Goal: Information Seeking & Learning: Find specific fact

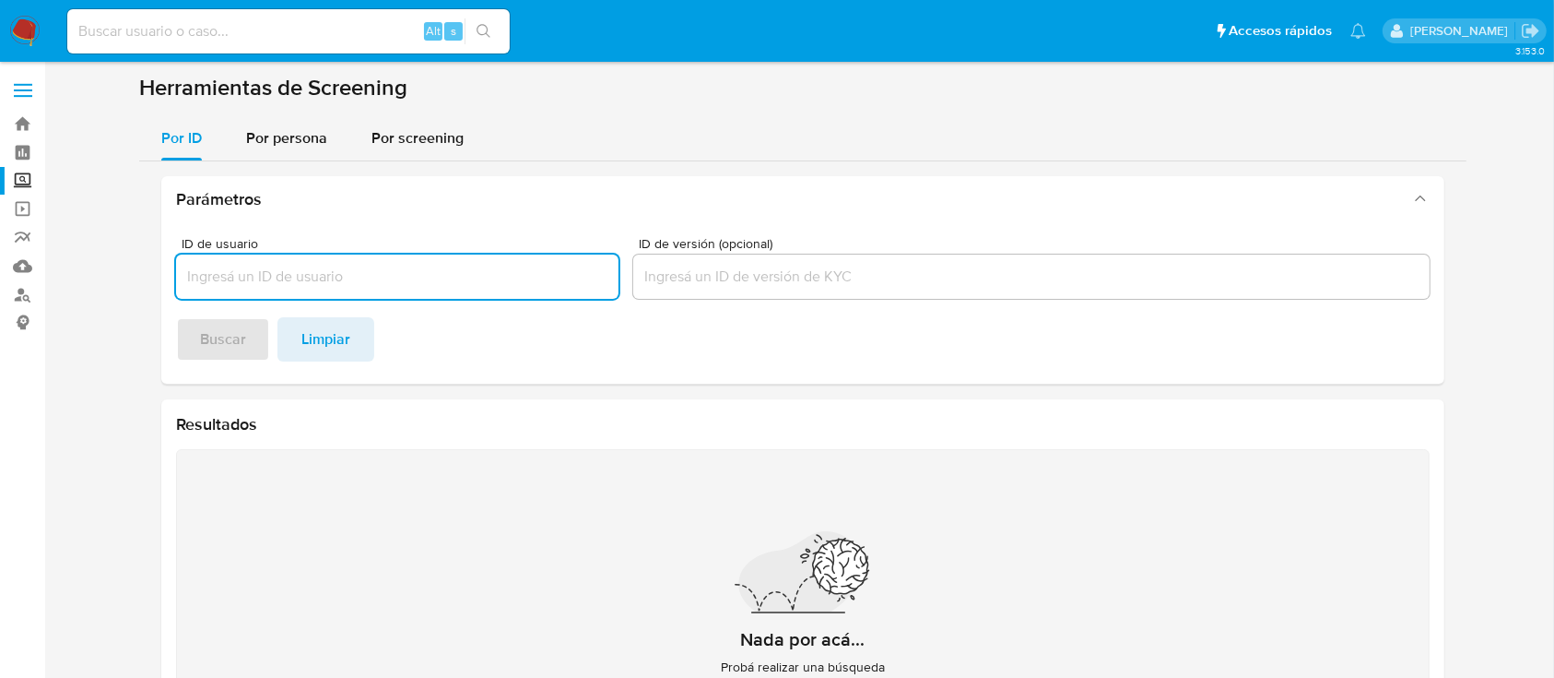
click at [242, 45] on div "Alt s" at bounding box center [288, 31] width 443 height 44
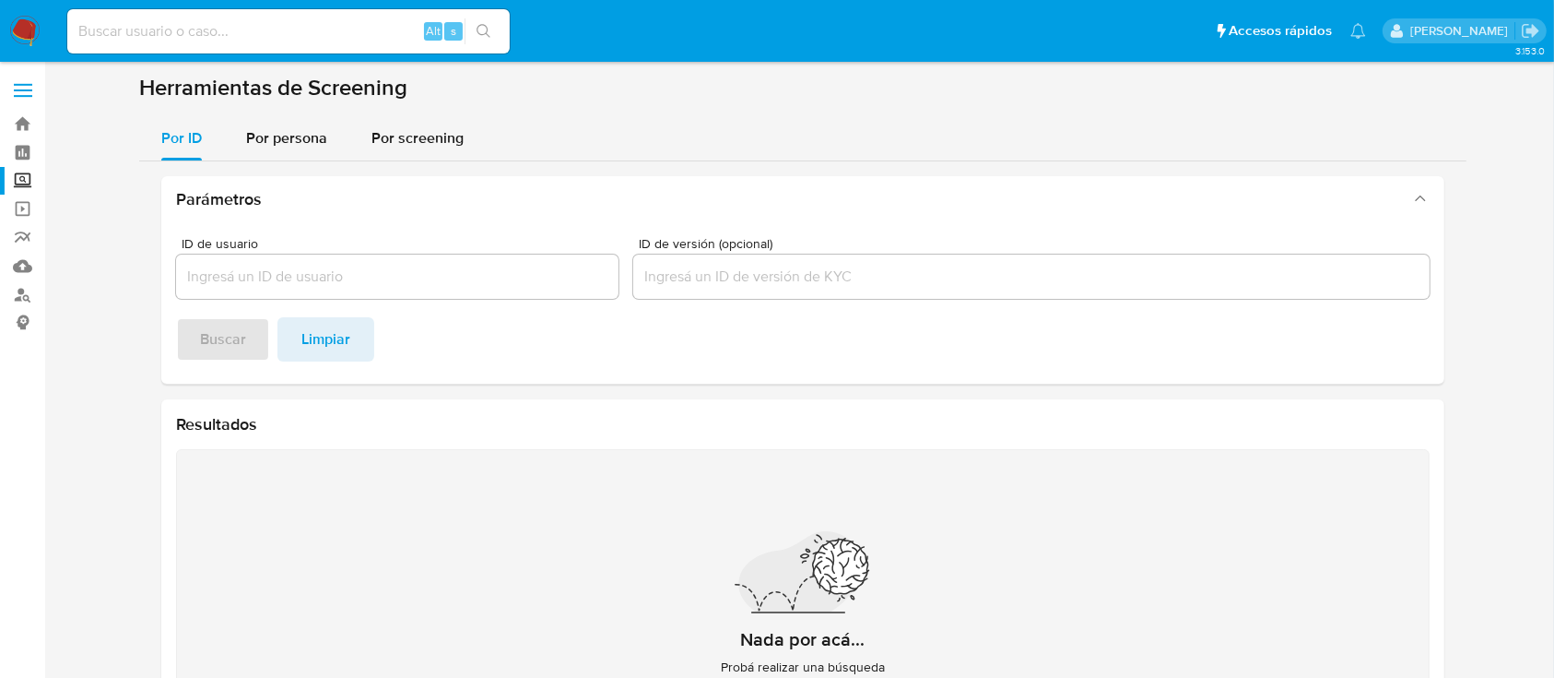
click at [238, 37] on input at bounding box center [288, 31] width 443 height 24
type input "2450743792"
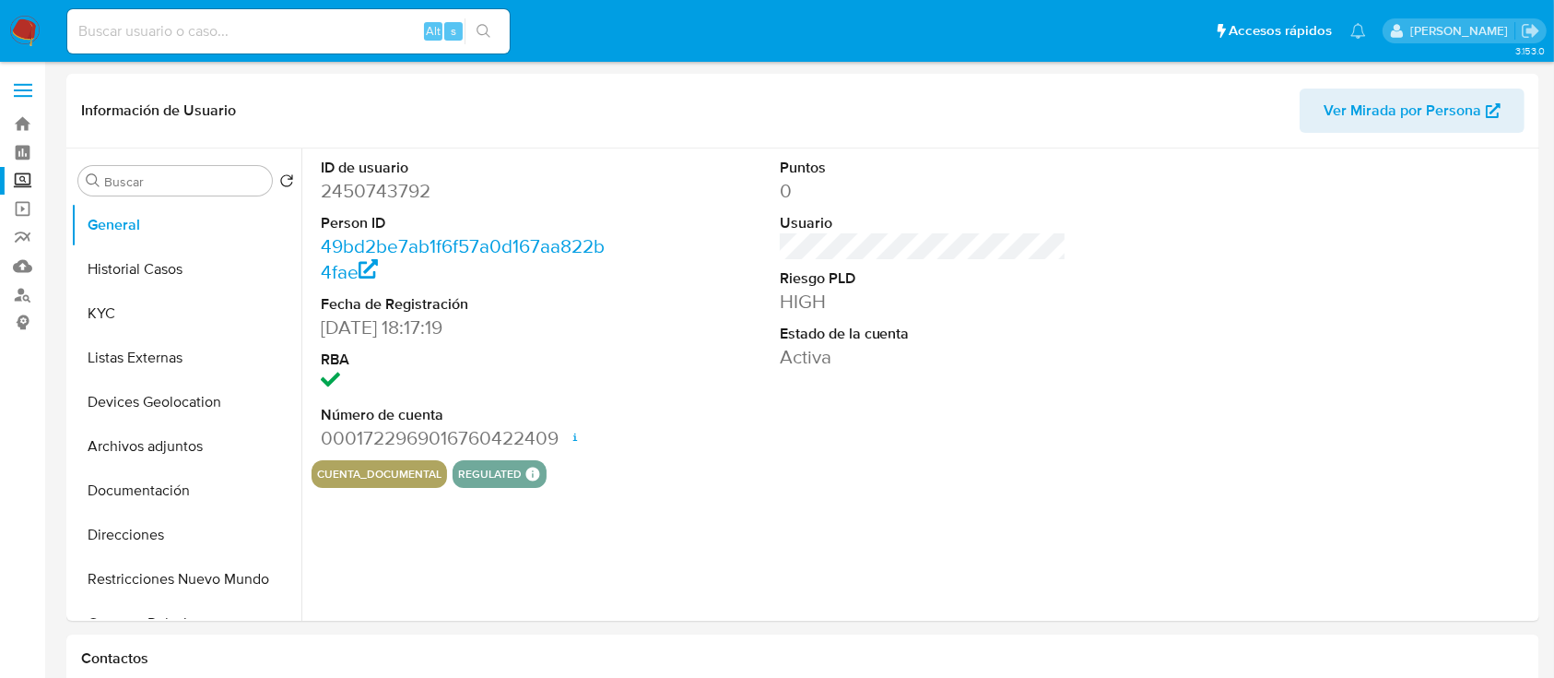
select select "10"
click at [203, 406] on button "Devices Geolocation" at bounding box center [179, 402] width 216 height 44
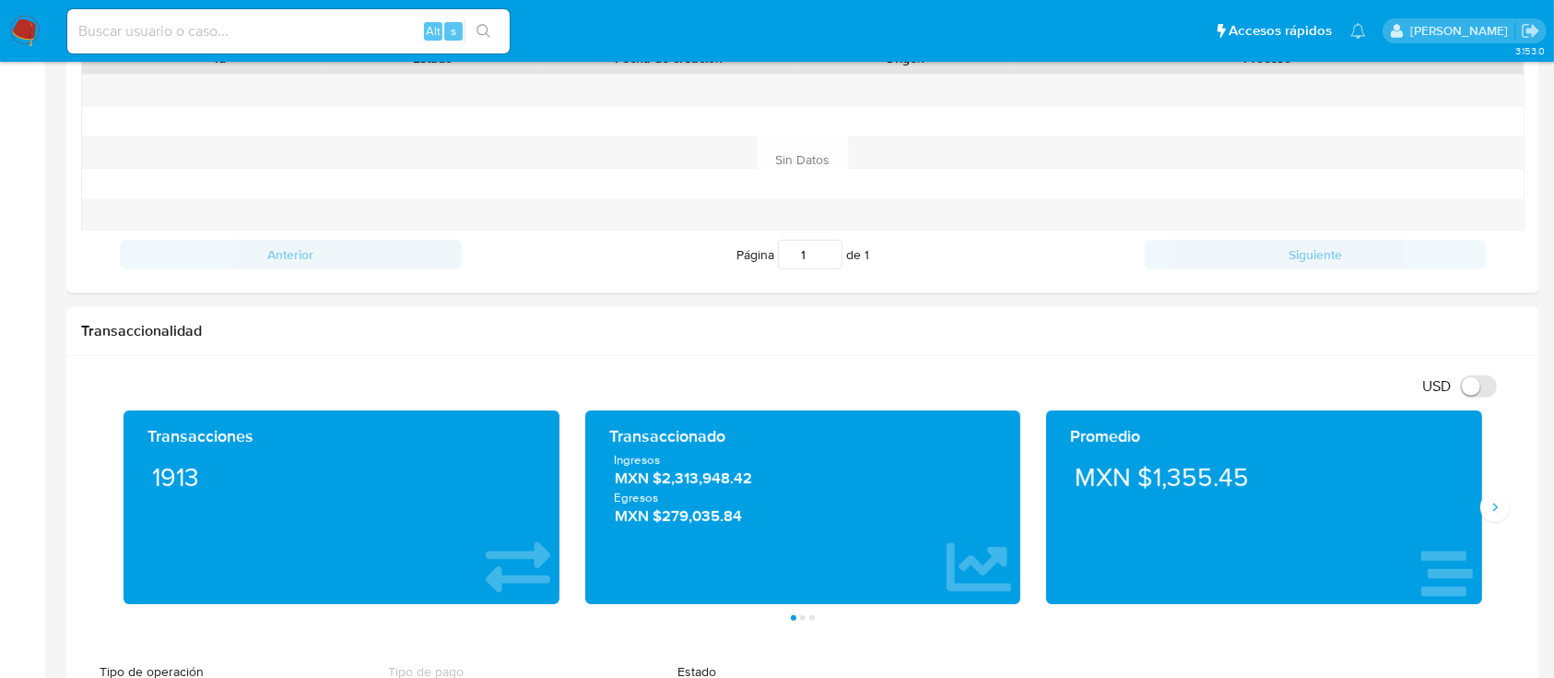
scroll to position [892, 0]
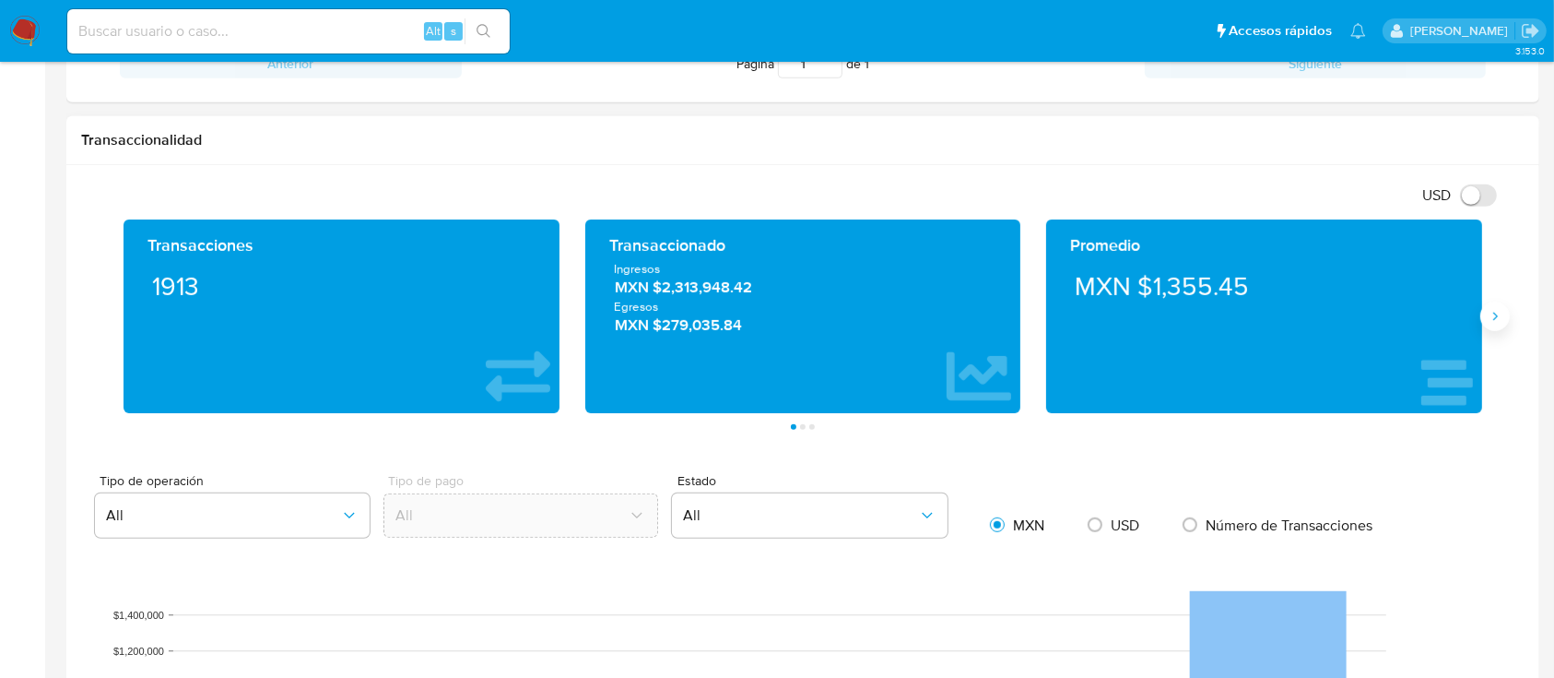
click at [1503, 311] on button "Siguiente" at bounding box center [1496, 316] width 30 height 30
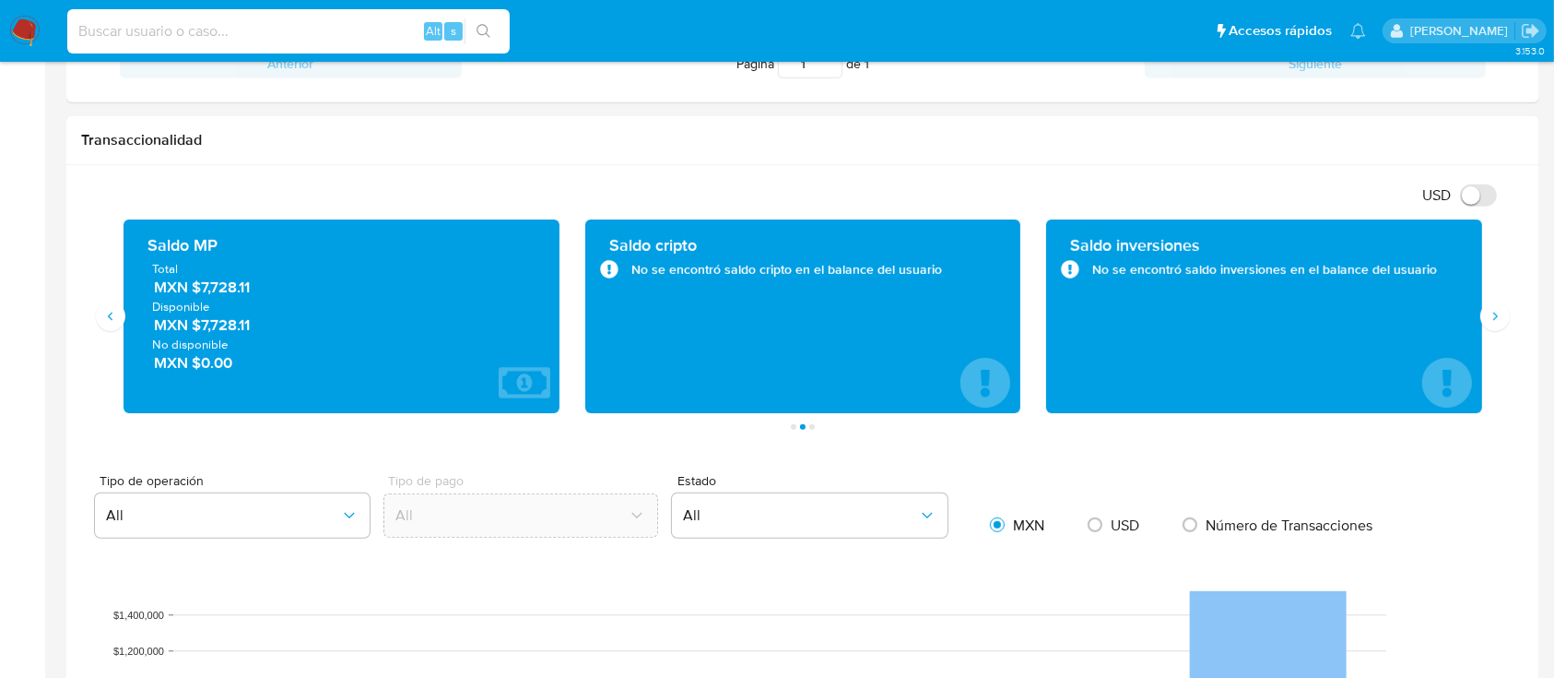
click at [231, 31] on input at bounding box center [288, 31] width 443 height 24
paste input "429083246"
type input "429083246"
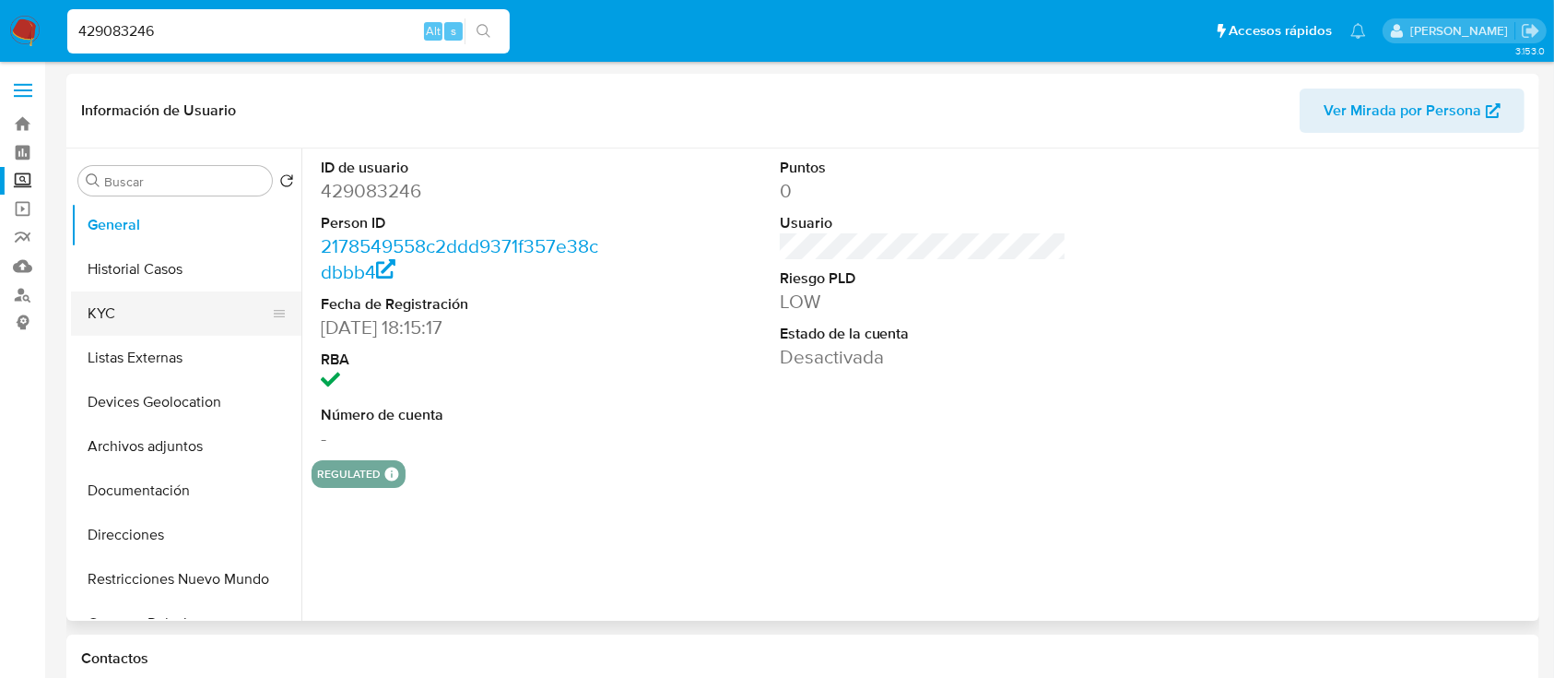
click at [123, 299] on button "KYC" at bounding box center [179, 313] width 216 height 44
select select "10"
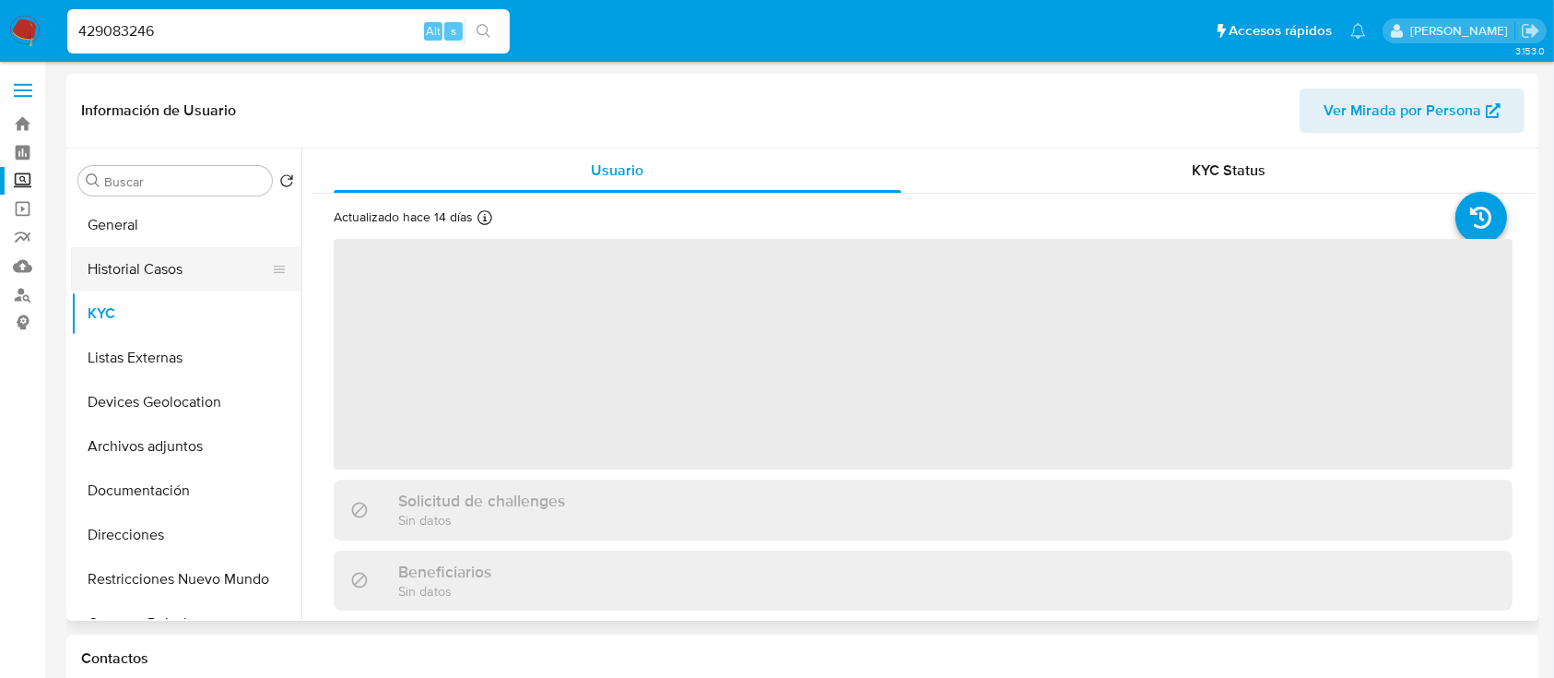
click at [119, 265] on button "Historial Casos" at bounding box center [179, 269] width 216 height 44
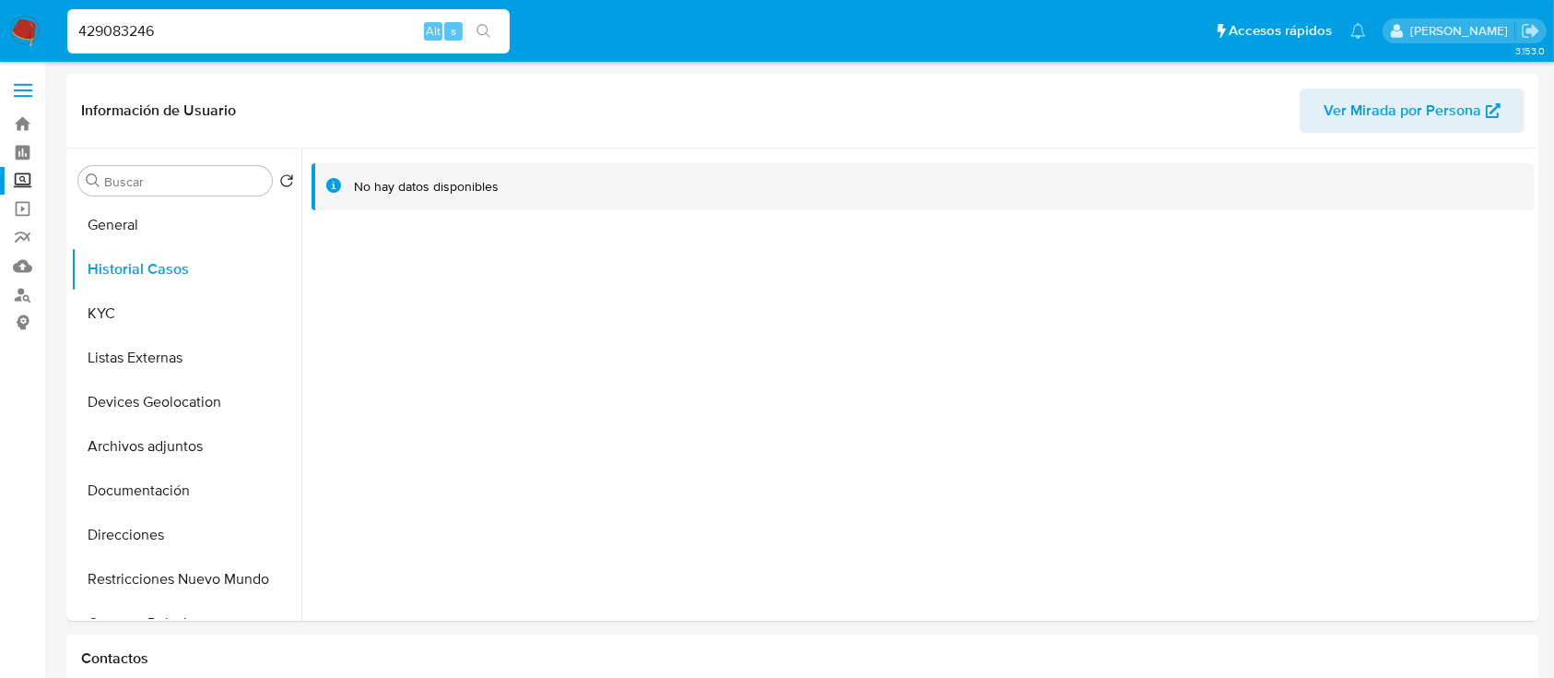
click at [256, 34] on input "429083246" at bounding box center [288, 31] width 443 height 24
paste input "2017587119"
type input "2017587119"
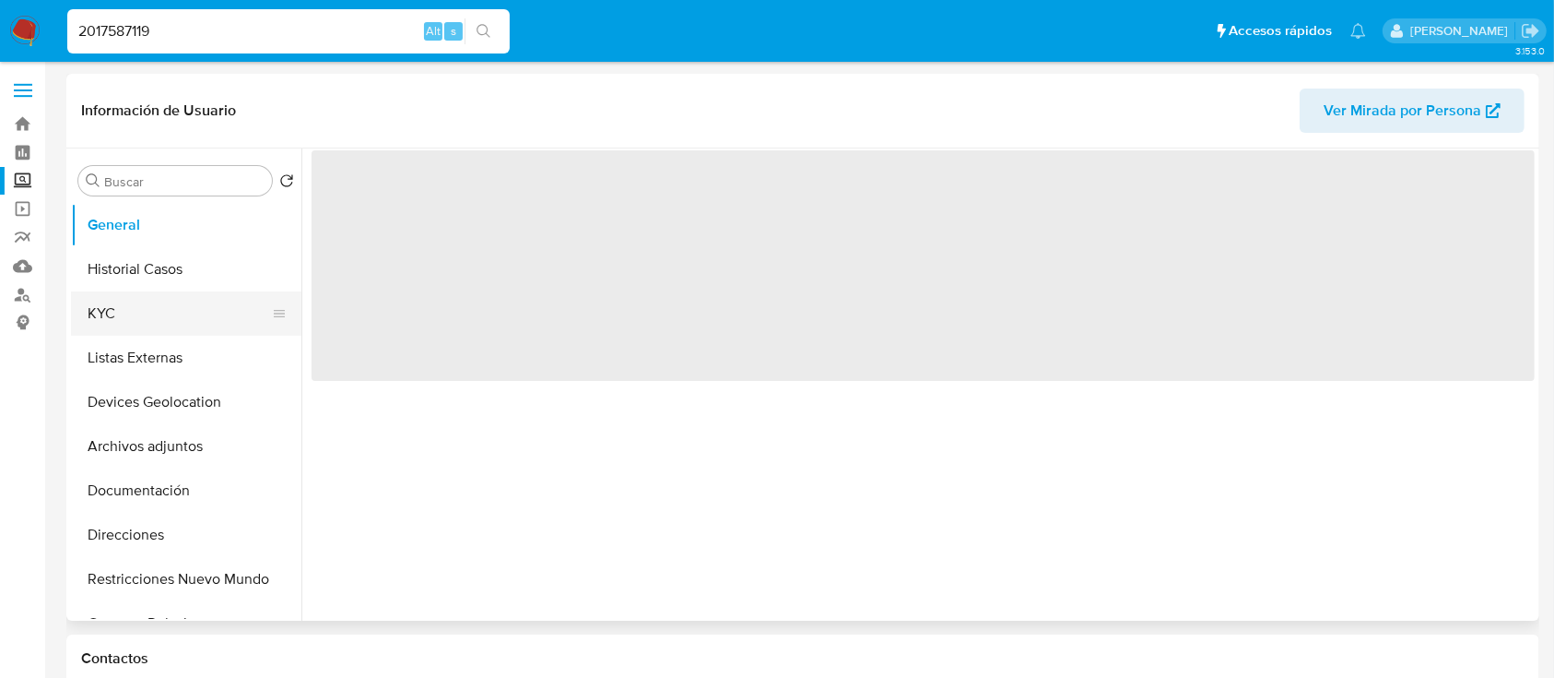
click at [115, 306] on button "KYC" at bounding box center [179, 313] width 216 height 44
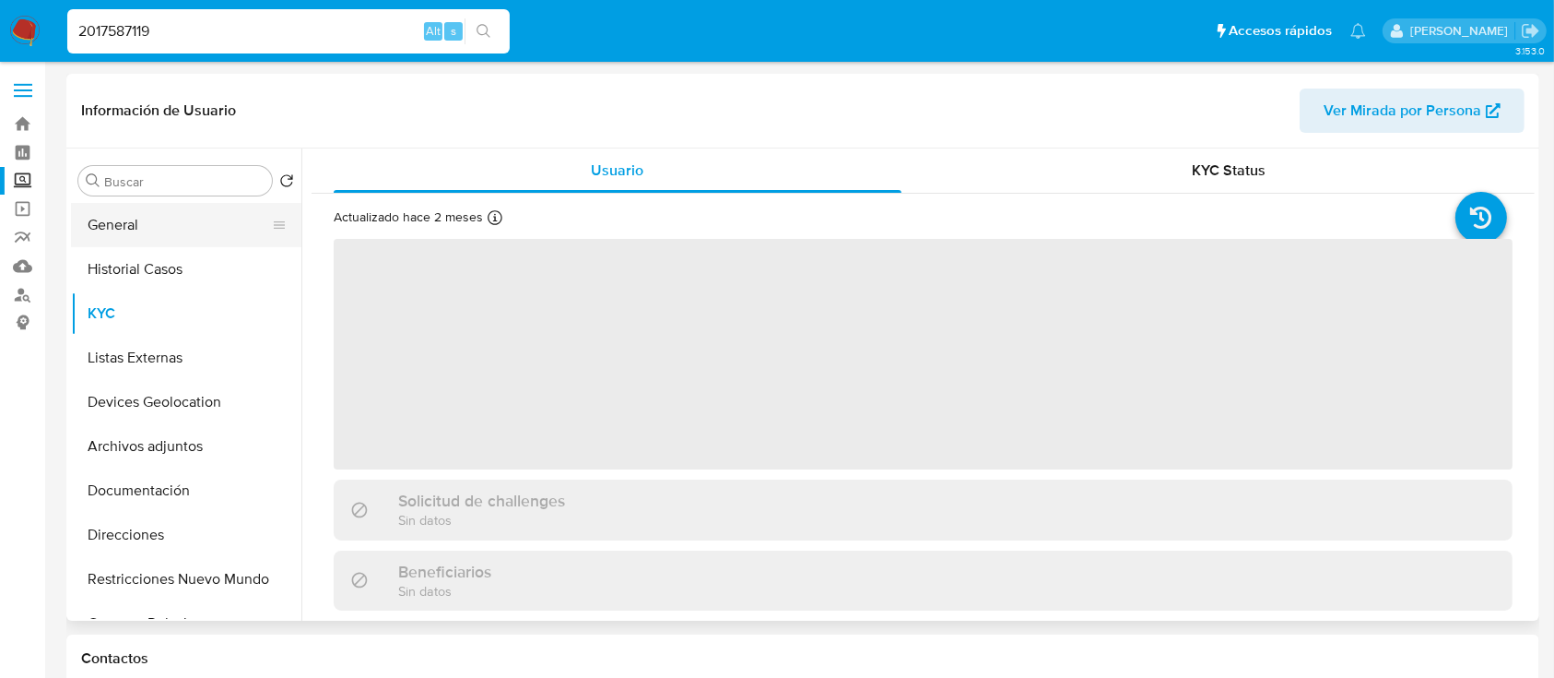
select select "10"
click at [129, 244] on button "General" at bounding box center [179, 225] width 216 height 44
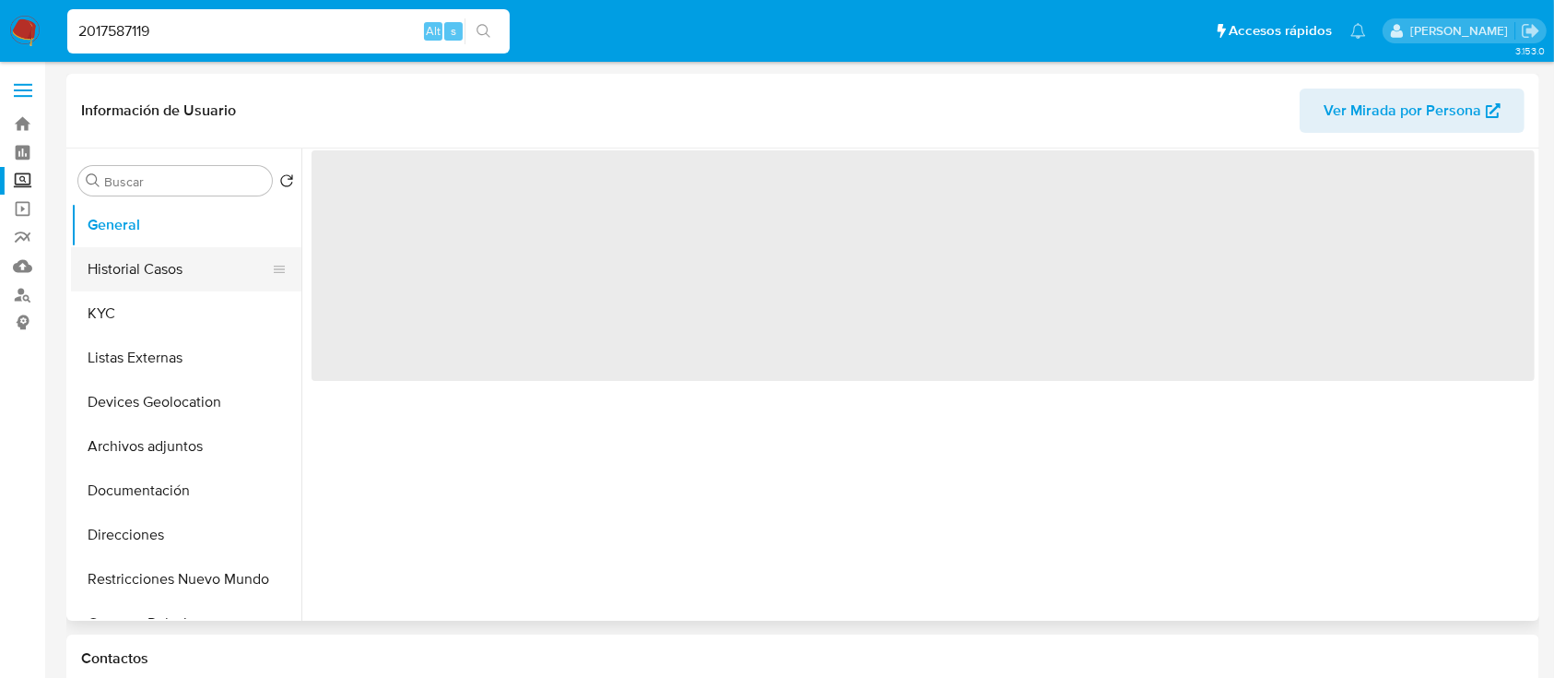
click at [129, 257] on button "Historial Casos" at bounding box center [179, 269] width 216 height 44
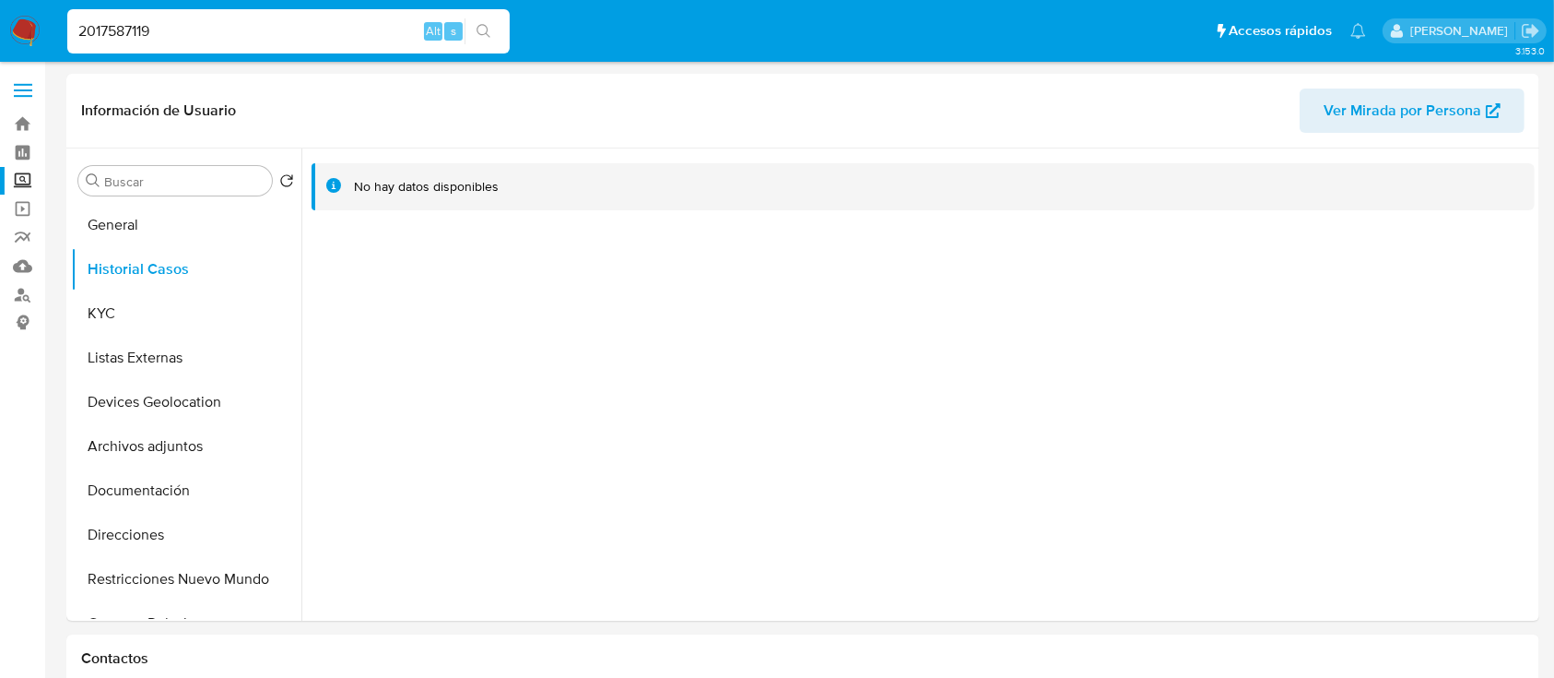
click at [166, 31] on input "2017587119" at bounding box center [288, 31] width 443 height 24
paste input "458577638"
type input "2458577638"
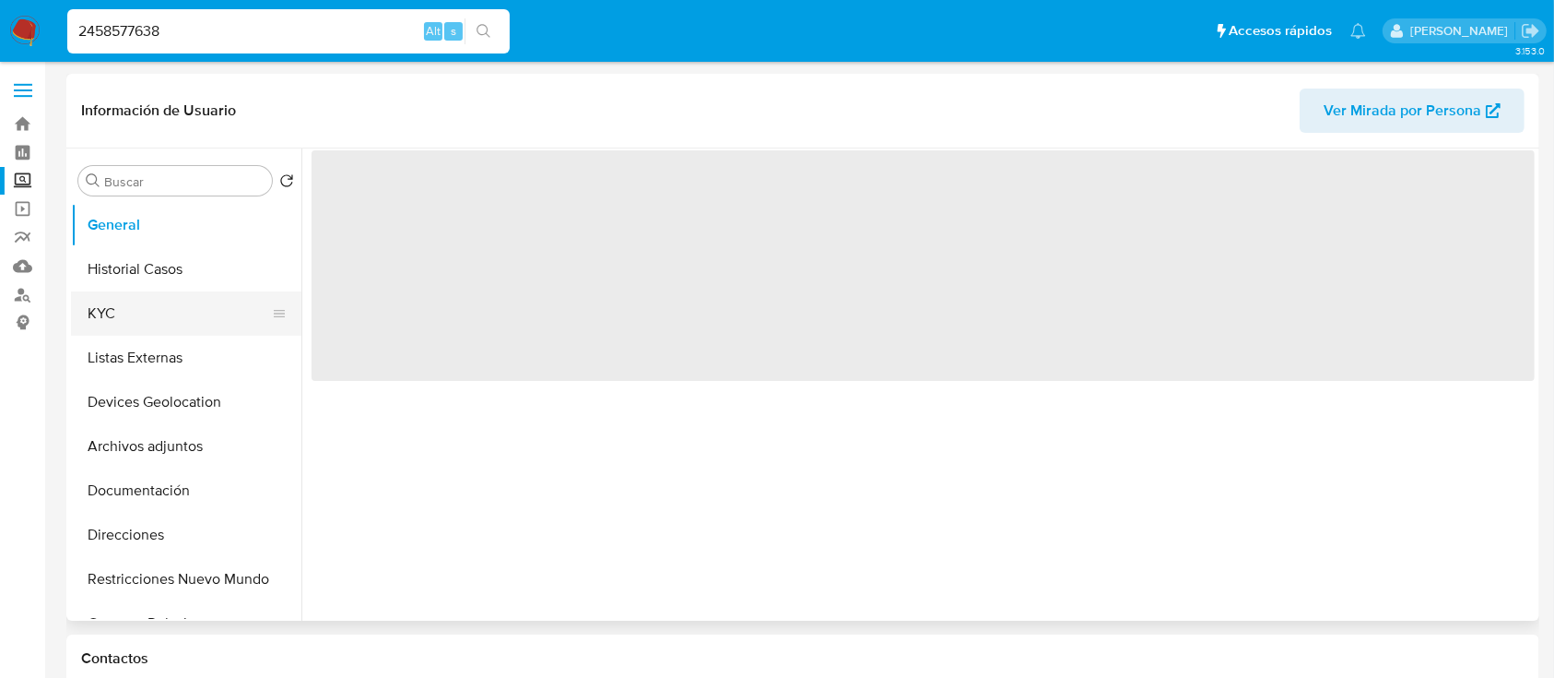
click at [116, 311] on button "KYC" at bounding box center [179, 313] width 216 height 44
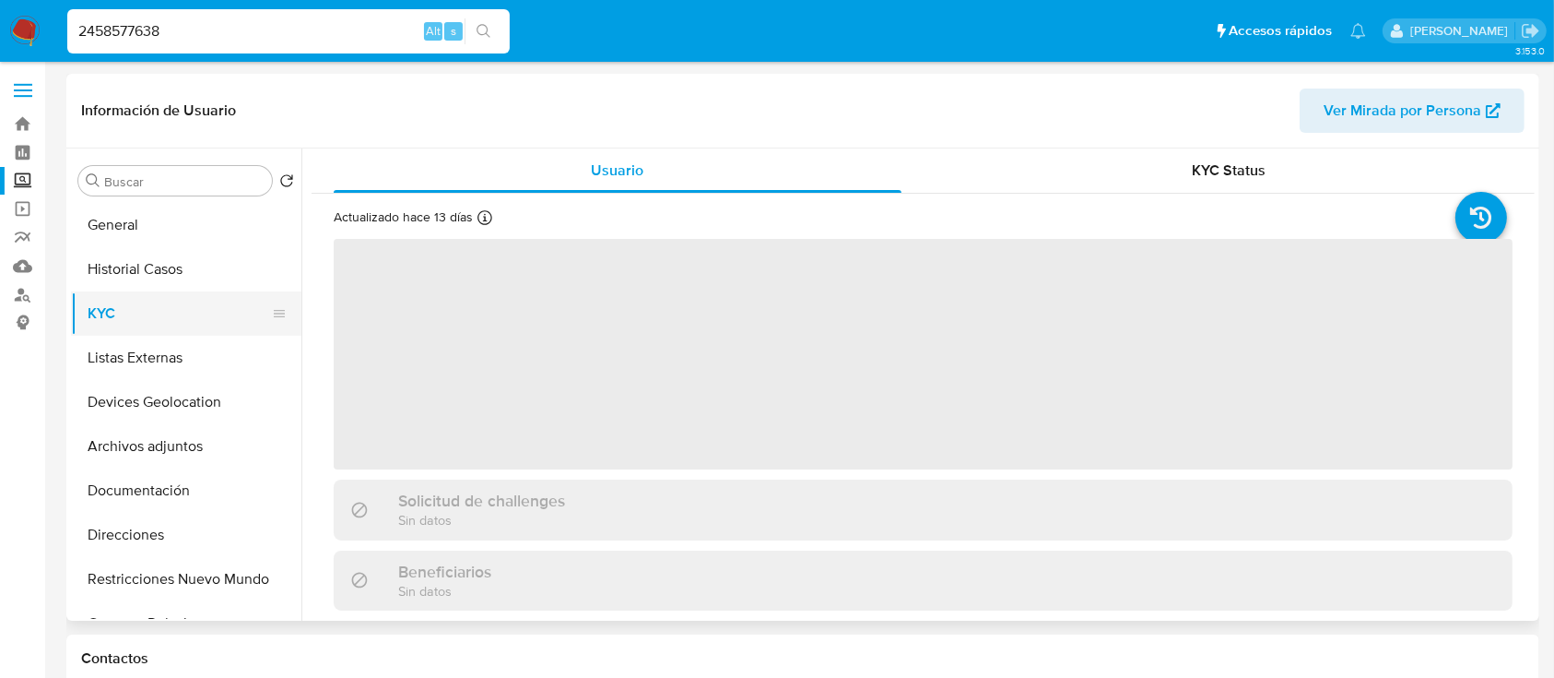
select select "10"
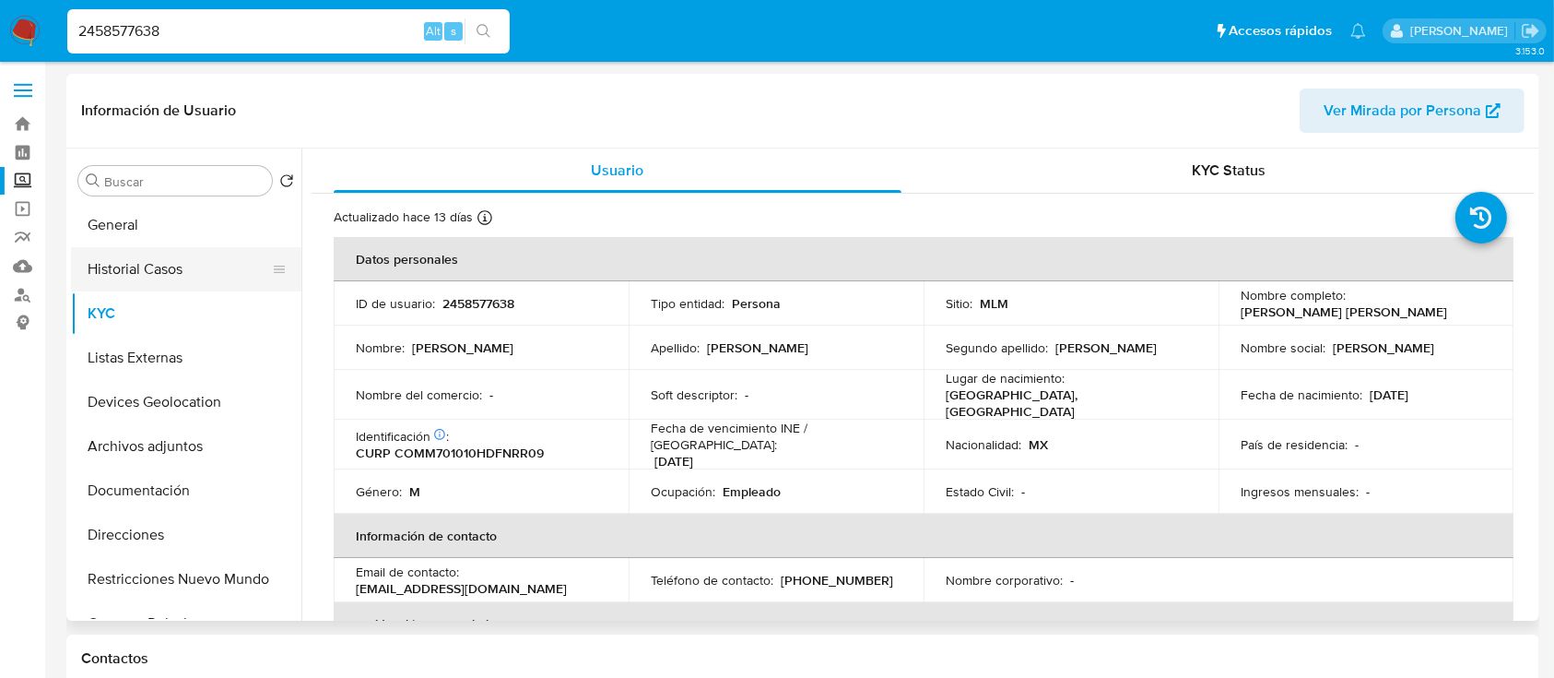
click at [133, 272] on button "Historial Casos" at bounding box center [179, 269] width 216 height 44
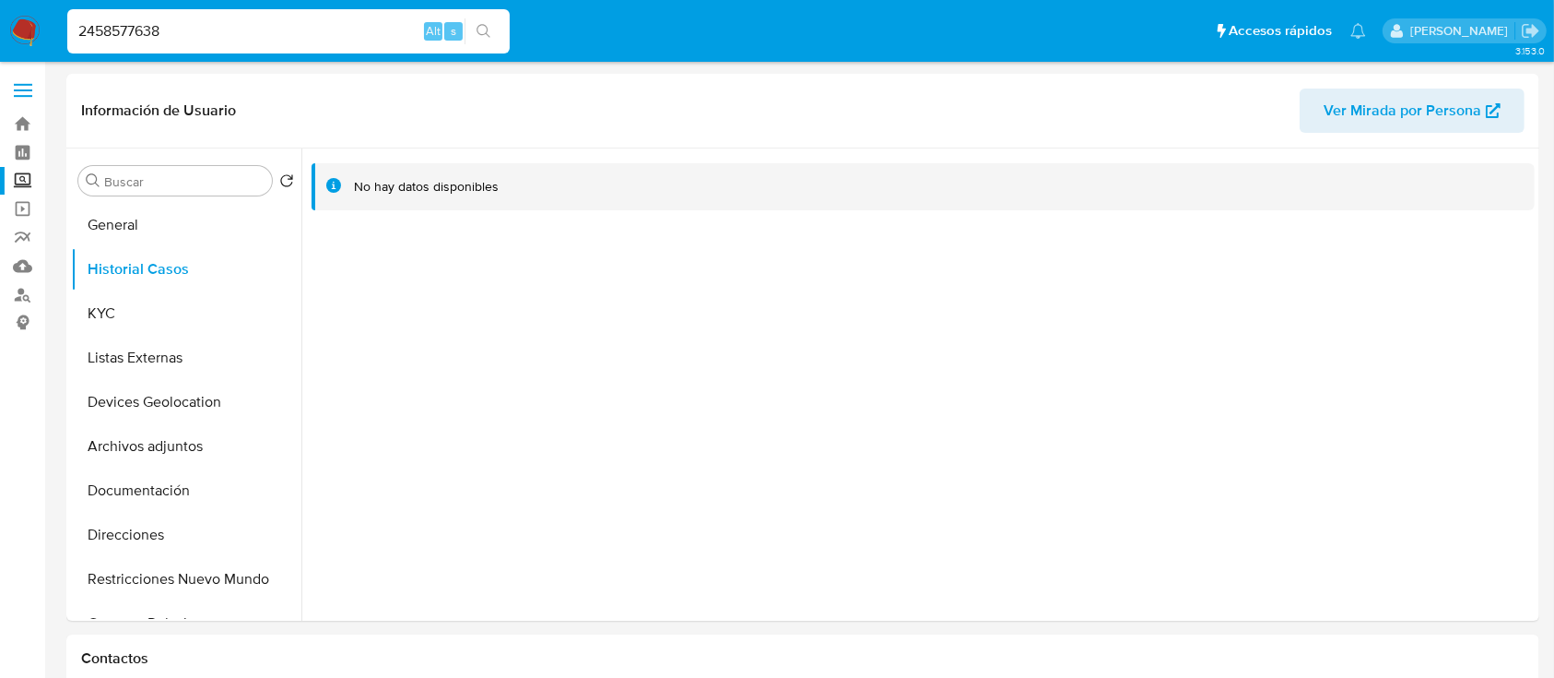
click at [137, 19] on input "2458577638" at bounding box center [288, 31] width 443 height 24
click at [133, 27] on input "2458577638" at bounding box center [288, 31] width 443 height 24
paste input "68429894"
type input "2468429894"
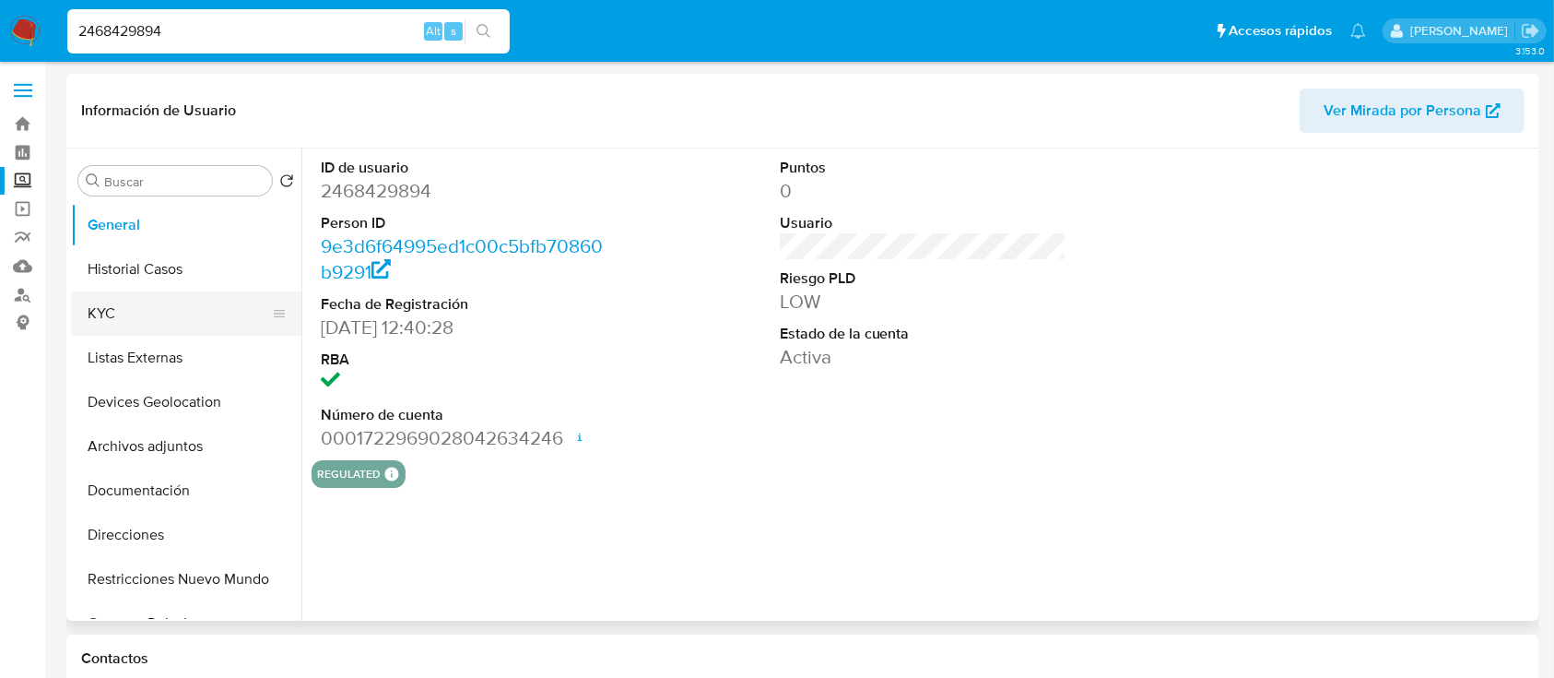
click at [127, 291] on button "KYC" at bounding box center [179, 313] width 216 height 44
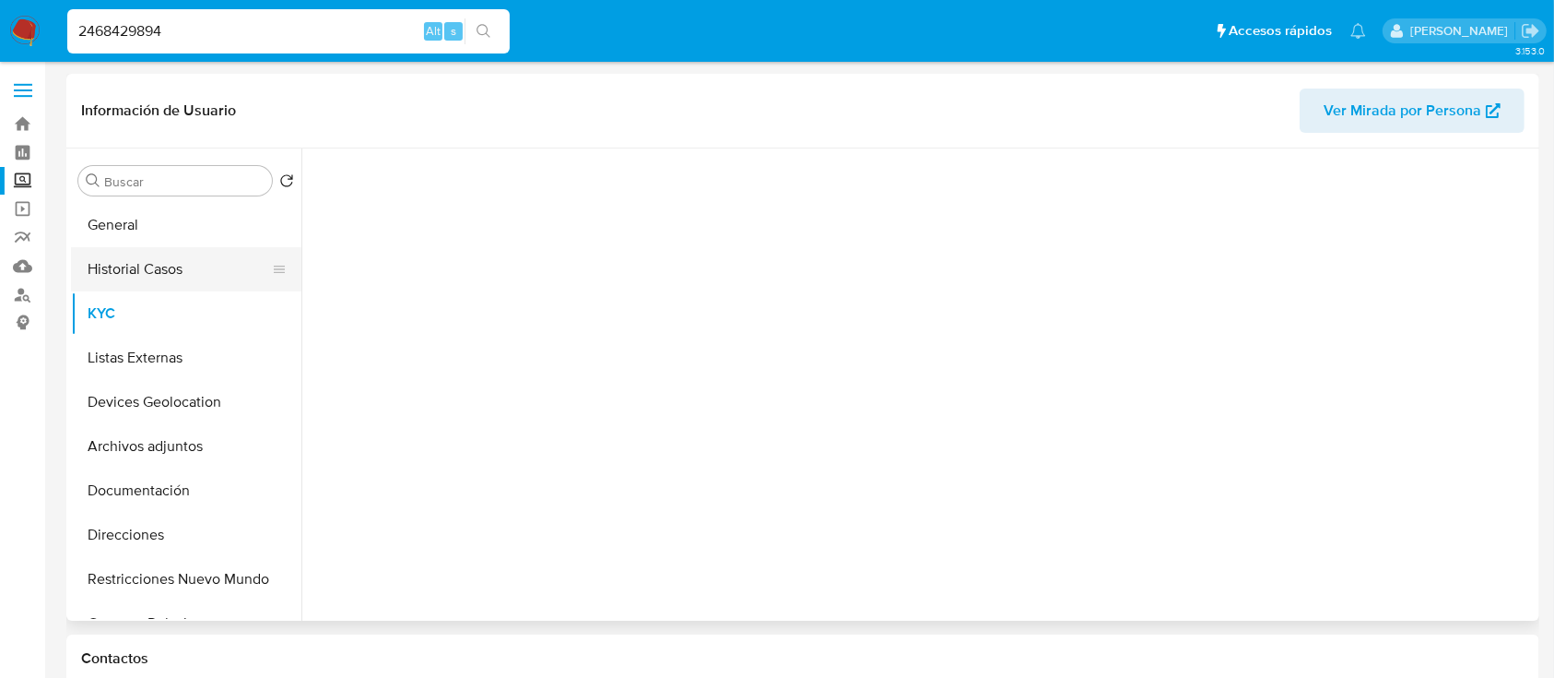
select select "10"
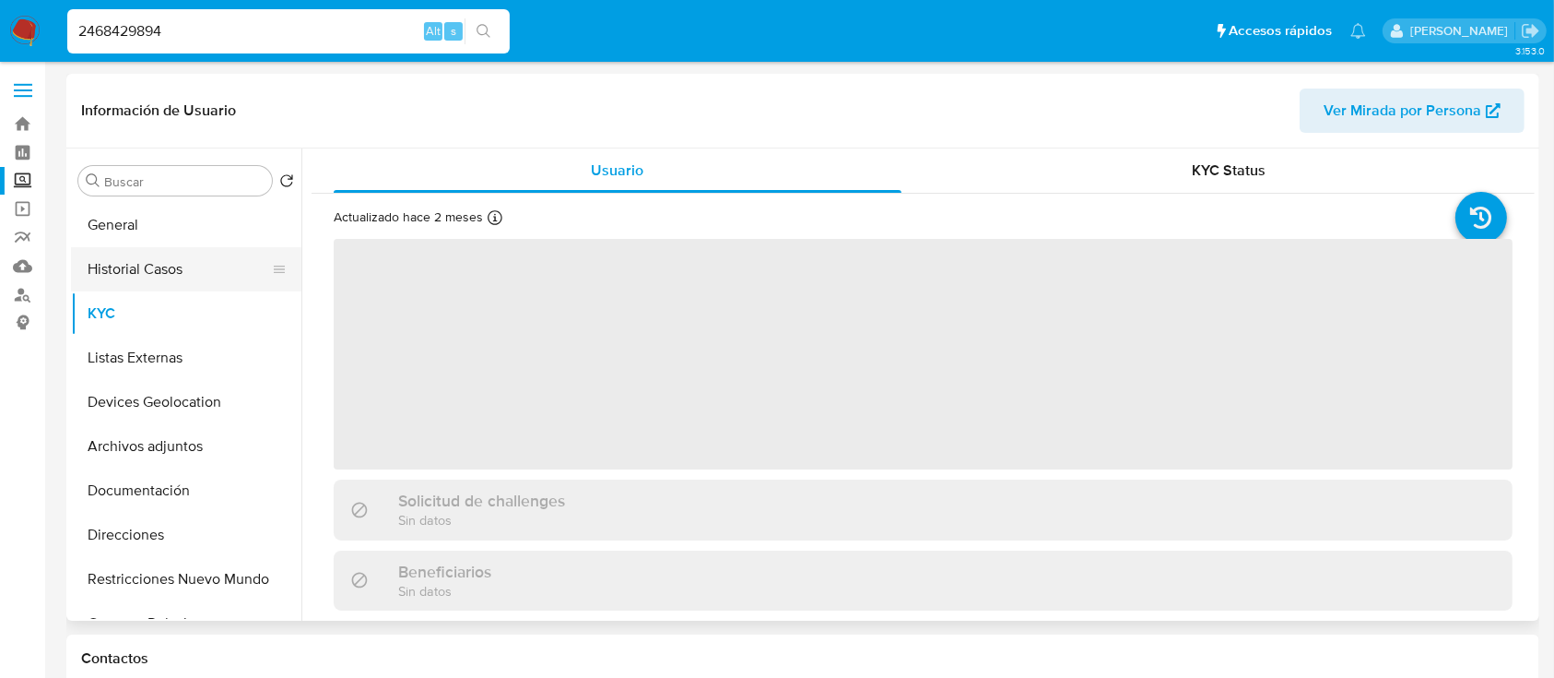
click at [131, 282] on button "Historial Casos" at bounding box center [179, 269] width 216 height 44
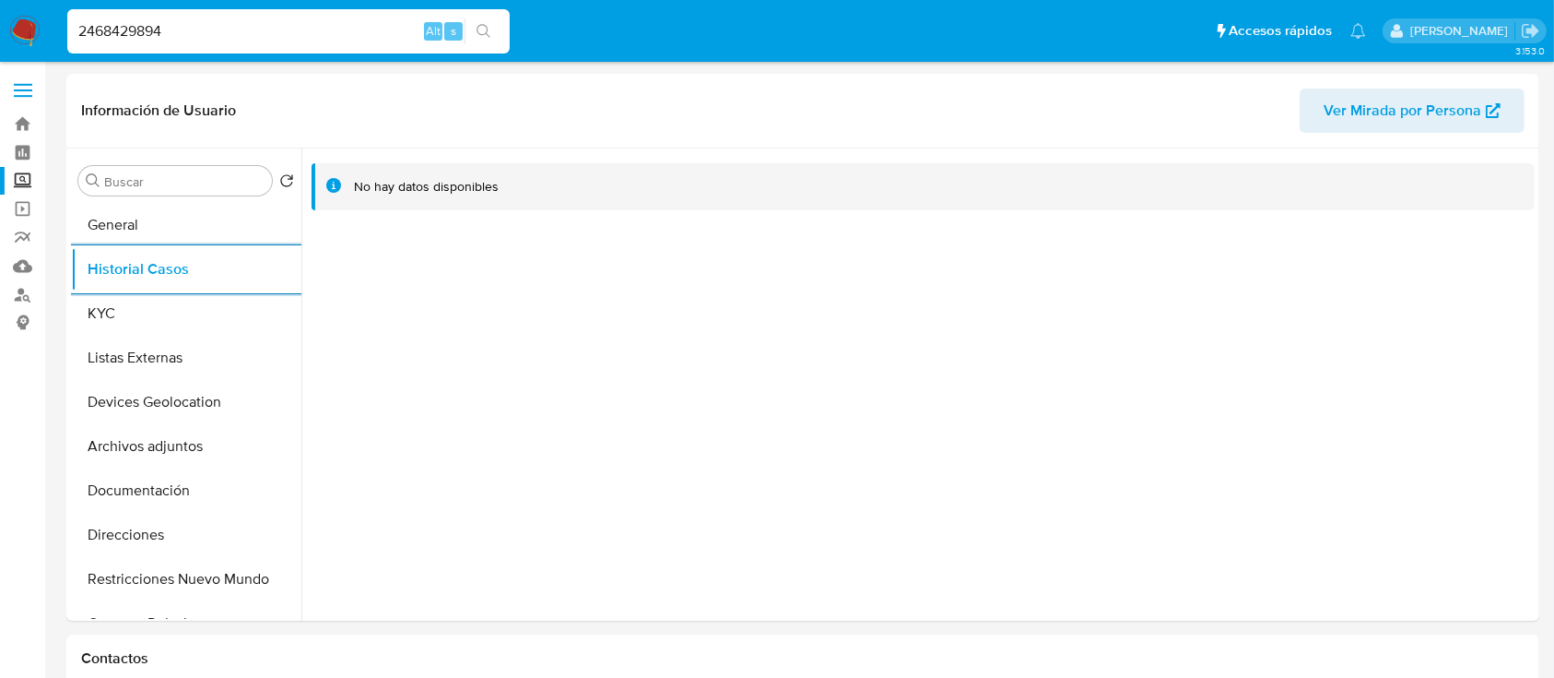
click at [158, 36] on input "2468429894" at bounding box center [288, 31] width 443 height 24
paste input "192243375"
type input "192243375"
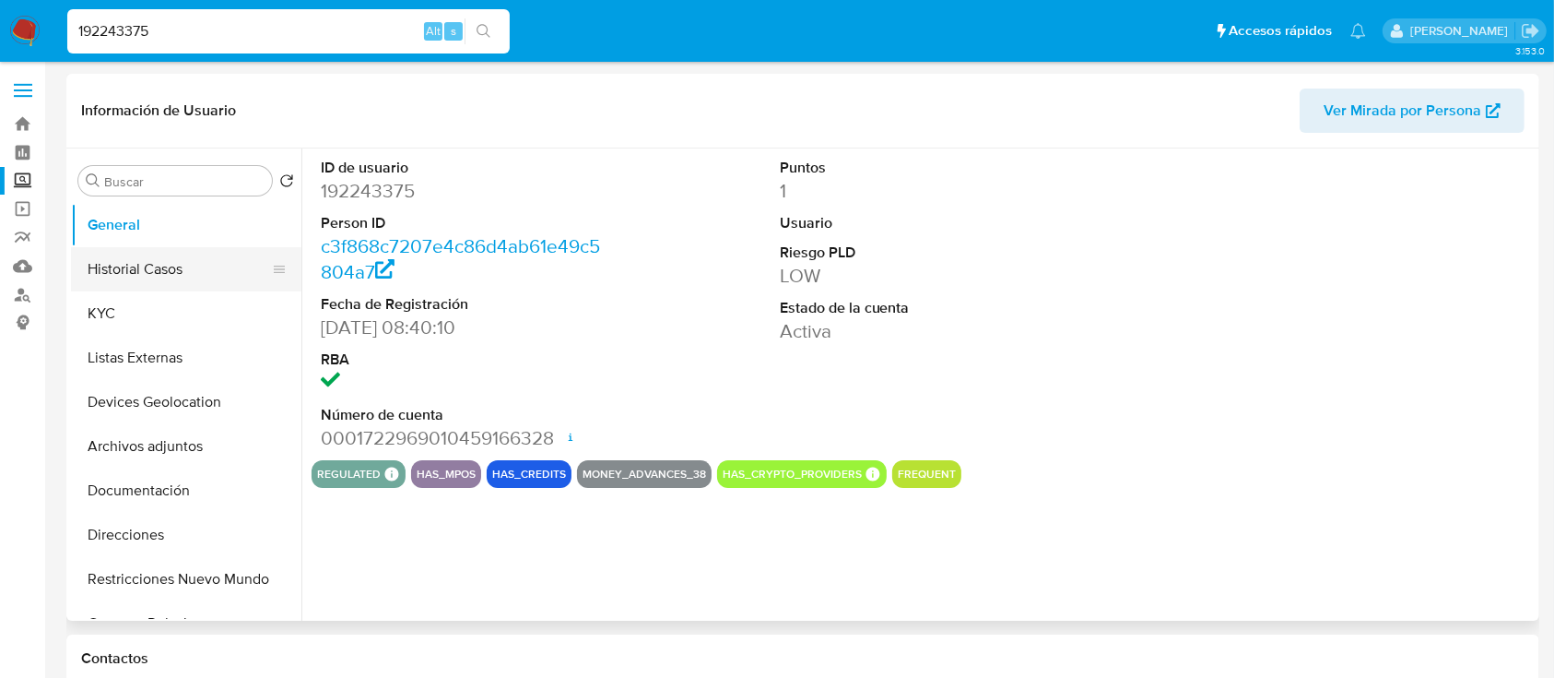
click at [144, 267] on button "Historial Casos" at bounding box center [179, 269] width 216 height 44
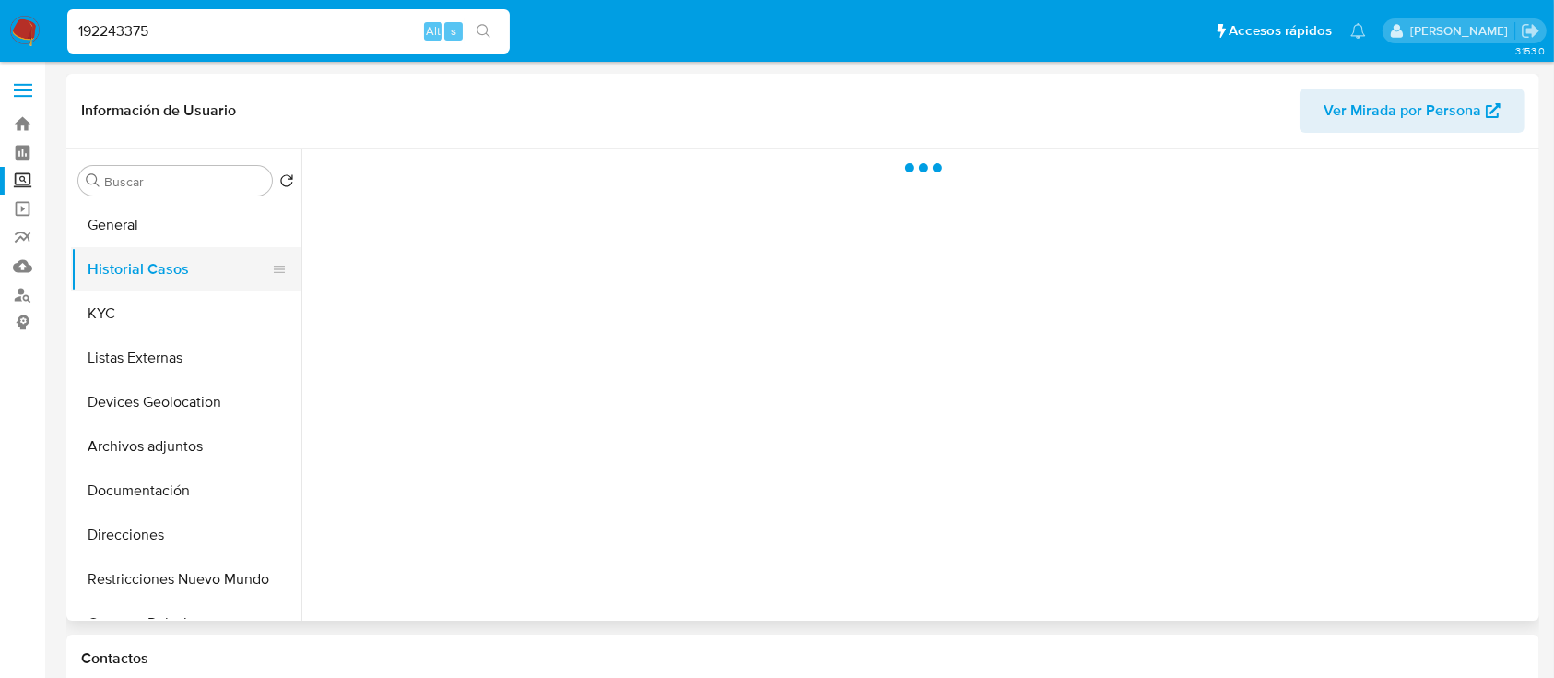
select select "10"
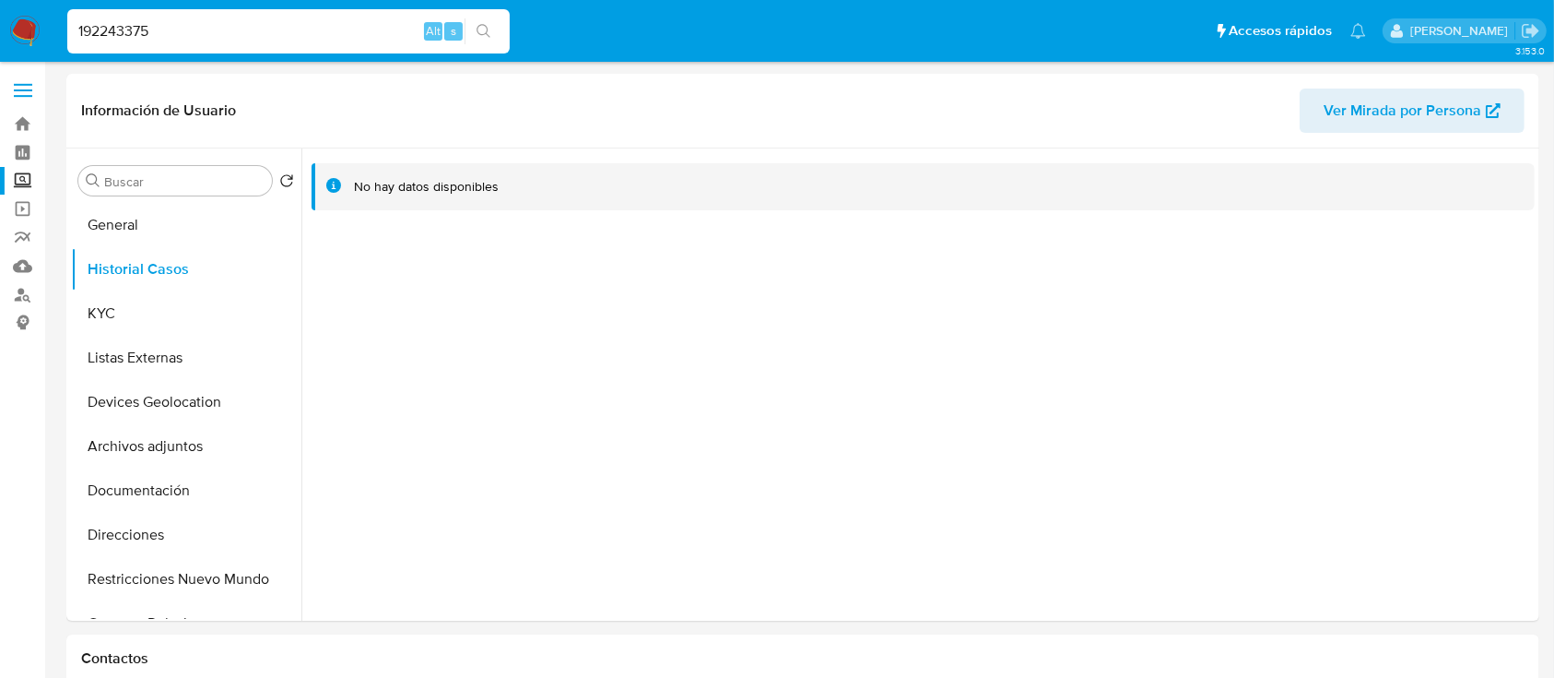
click at [158, 29] on input "192243375" at bounding box center [288, 31] width 443 height 24
paste input "197903551"
type input "1197903551"
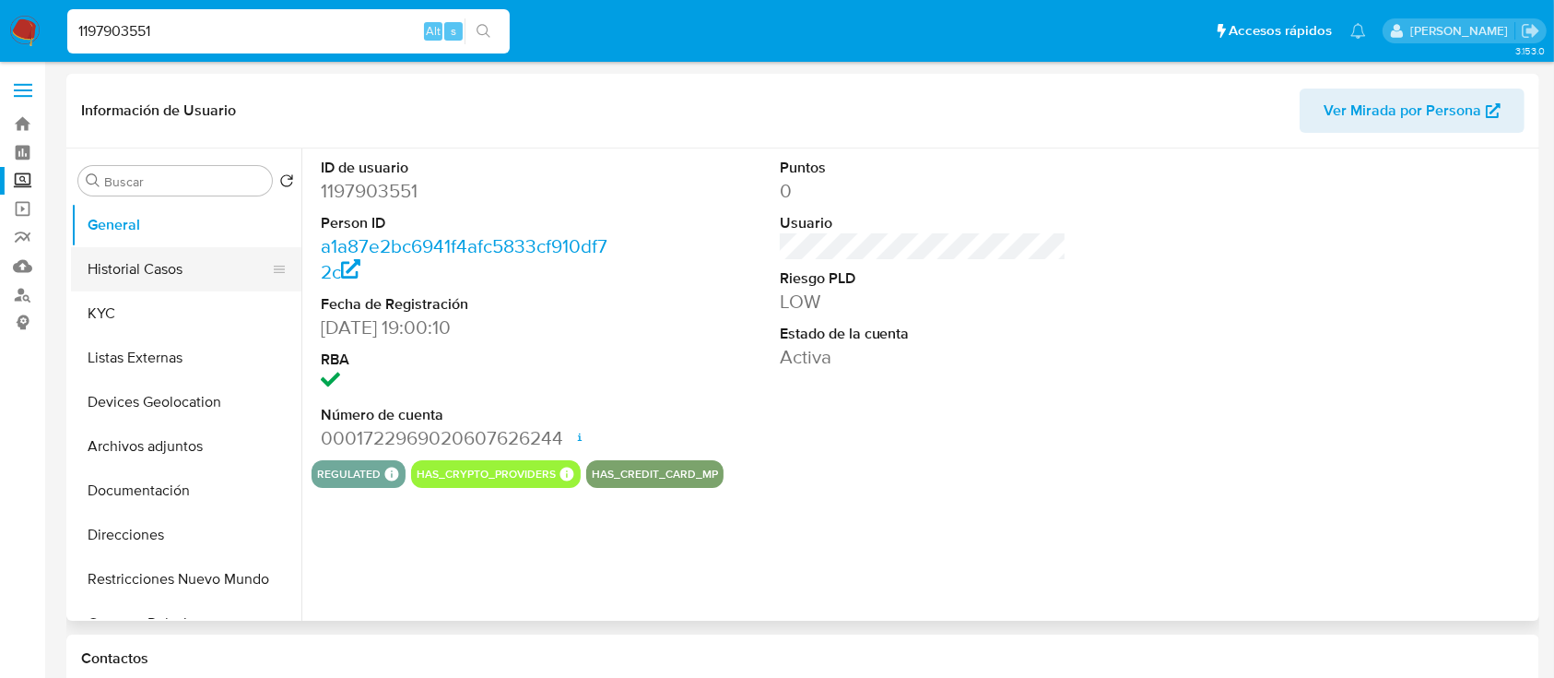
click at [140, 272] on button "Historial Casos" at bounding box center [179, 269] width 216 height 44
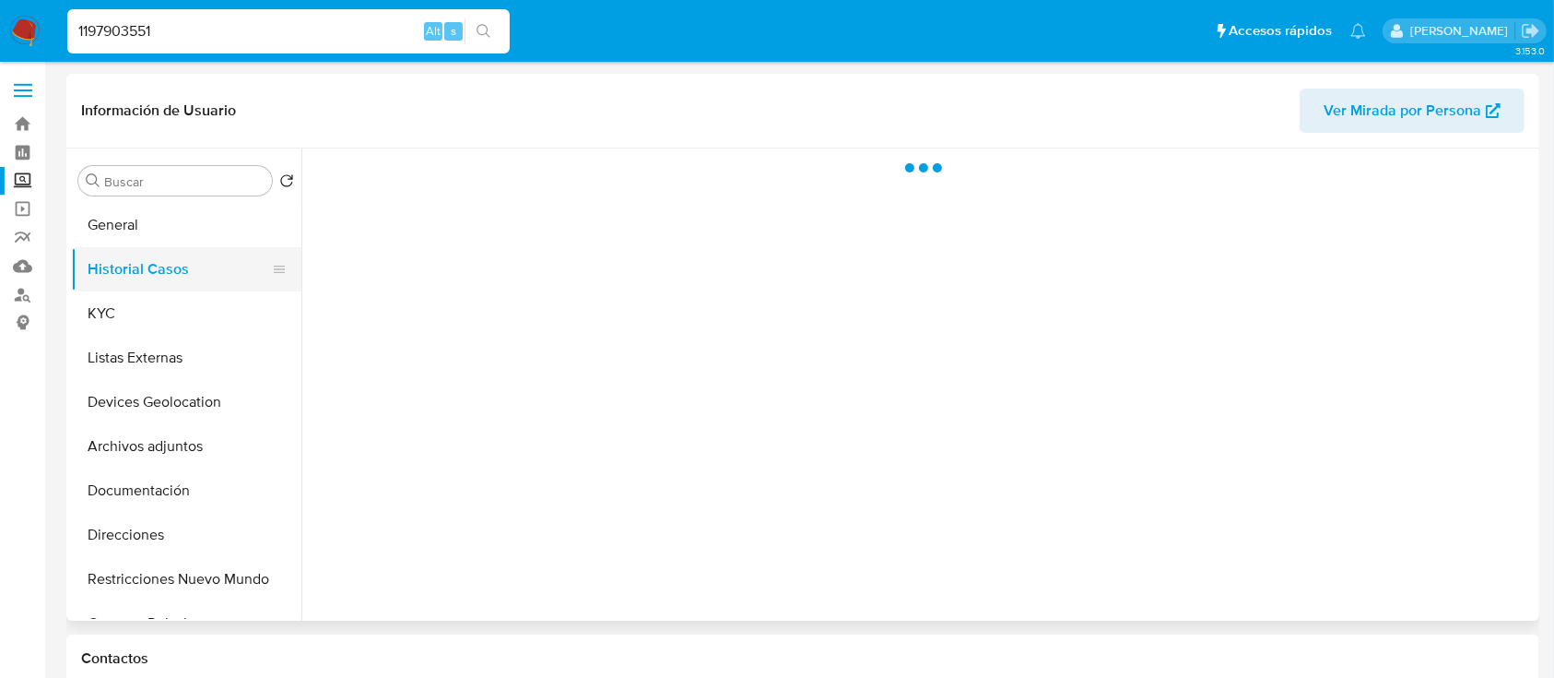
select select "10"
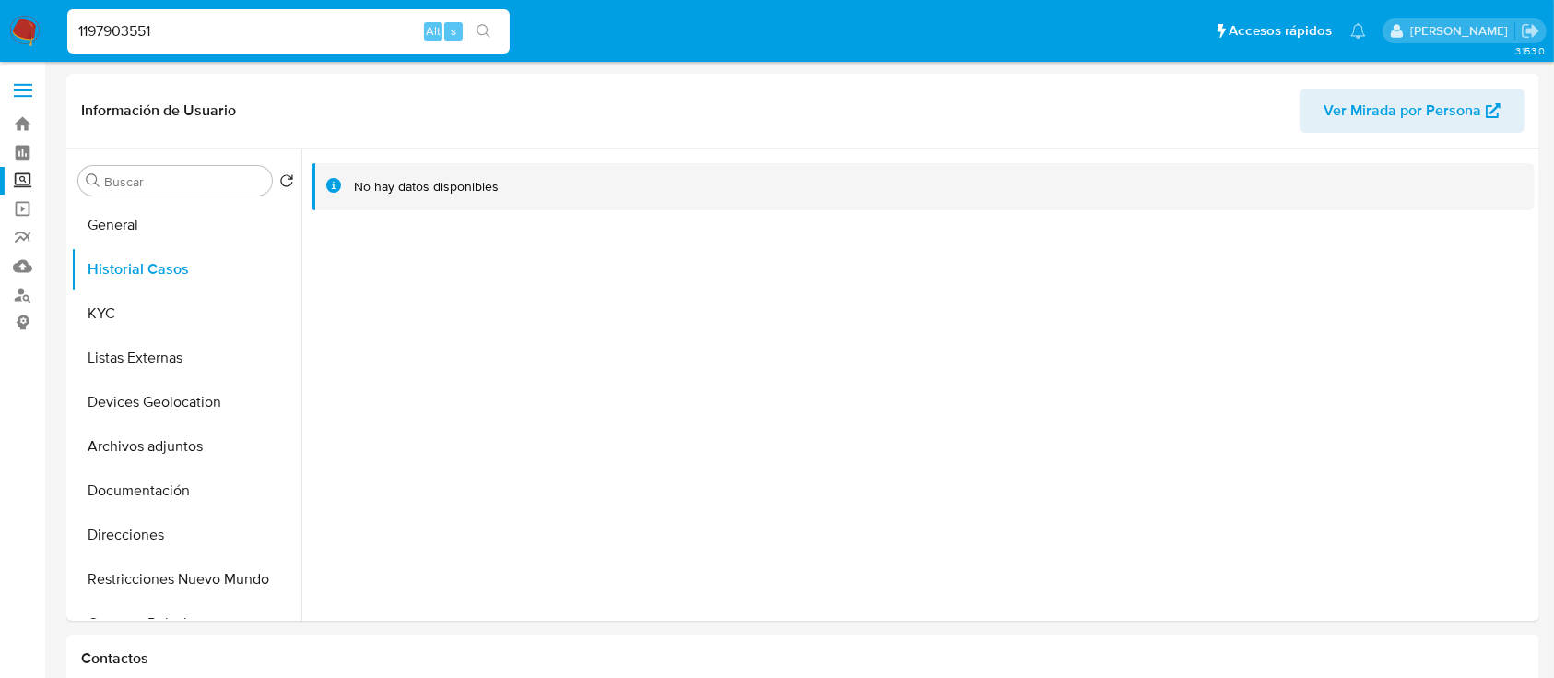
click at [174, 32] on input "1197903551" at bounding box center [288, 31] width 443 height 24
paste input "427863627"
type input "427863627"
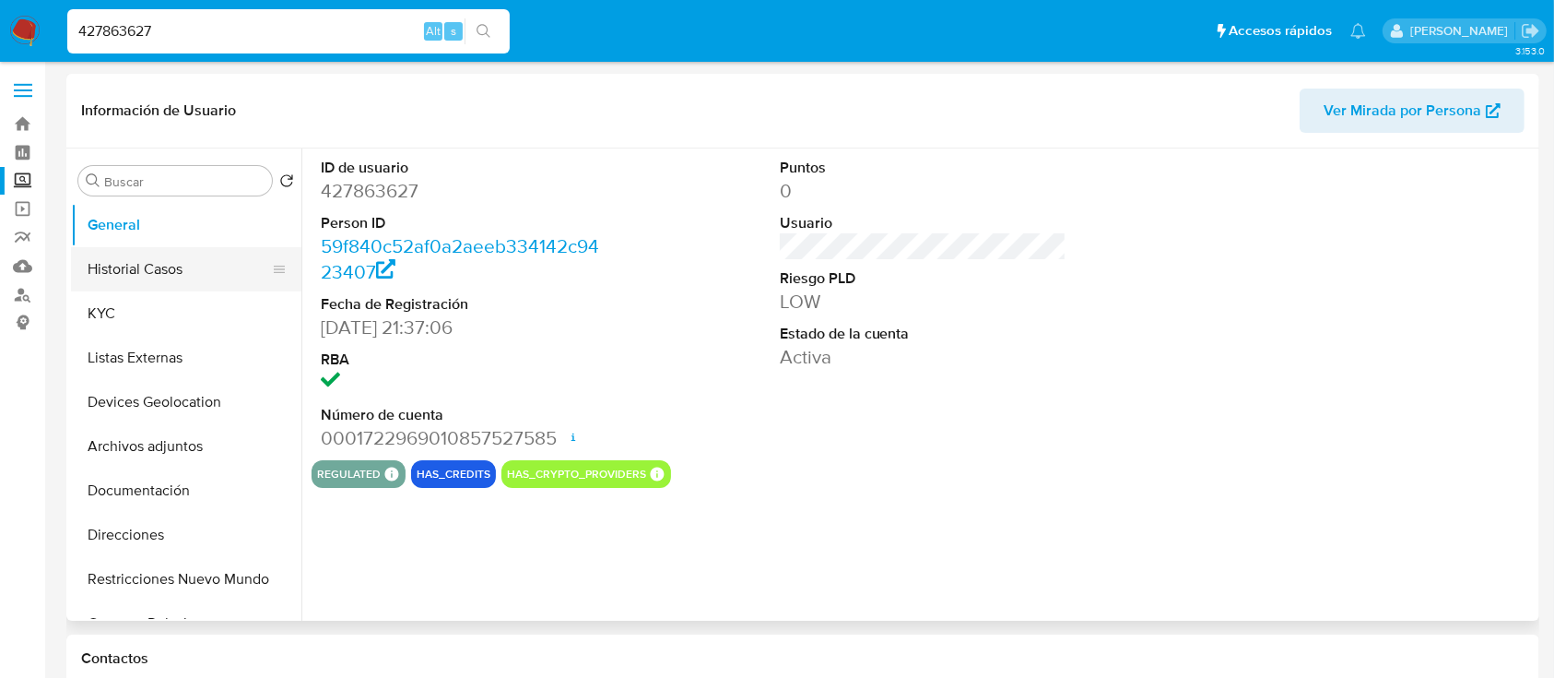
select select "10"
click at [144, 277] on button "Historial Casos" at bounding box center [179, 269] width 216 height 44
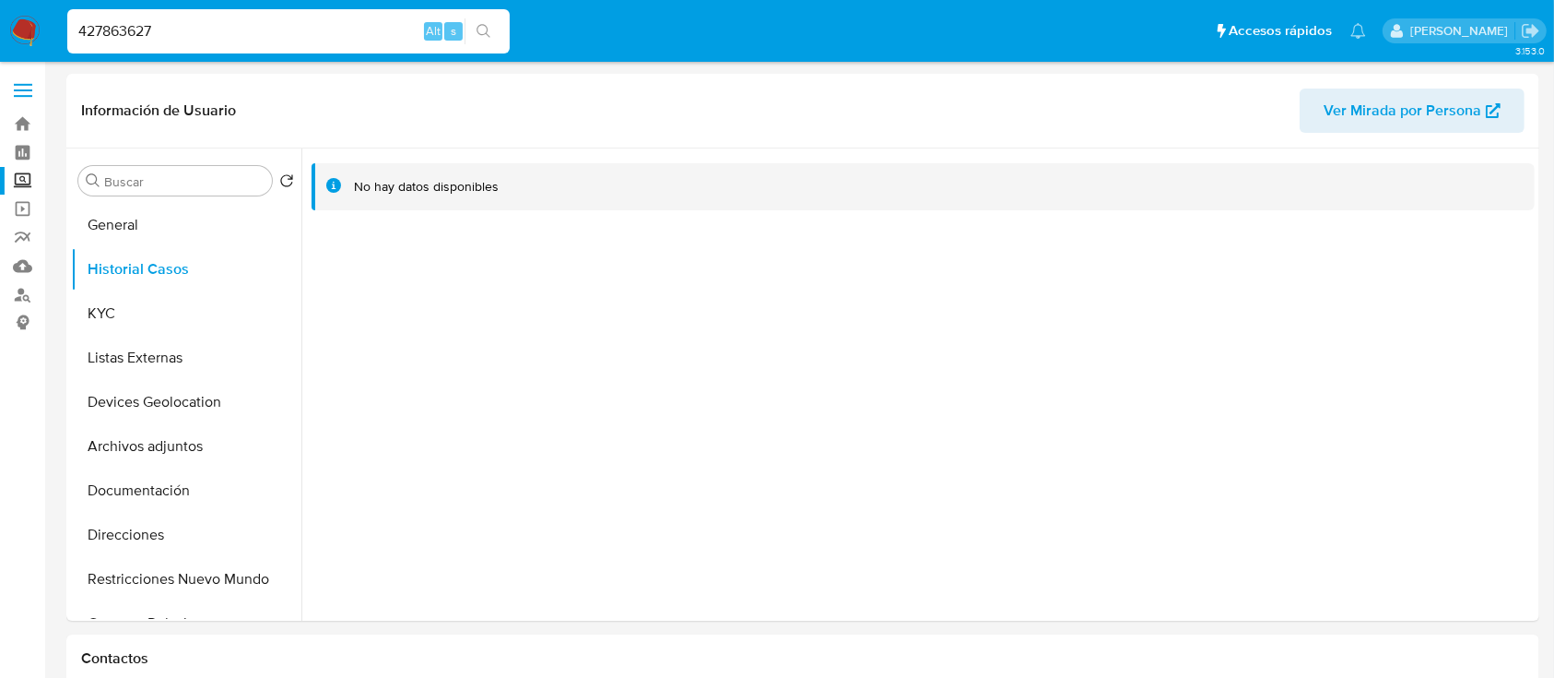
click at [130, 41] on input "427863627" at bounding box center [288, 31] width 443 height 24
paste input "188458400"
type input "188458400"
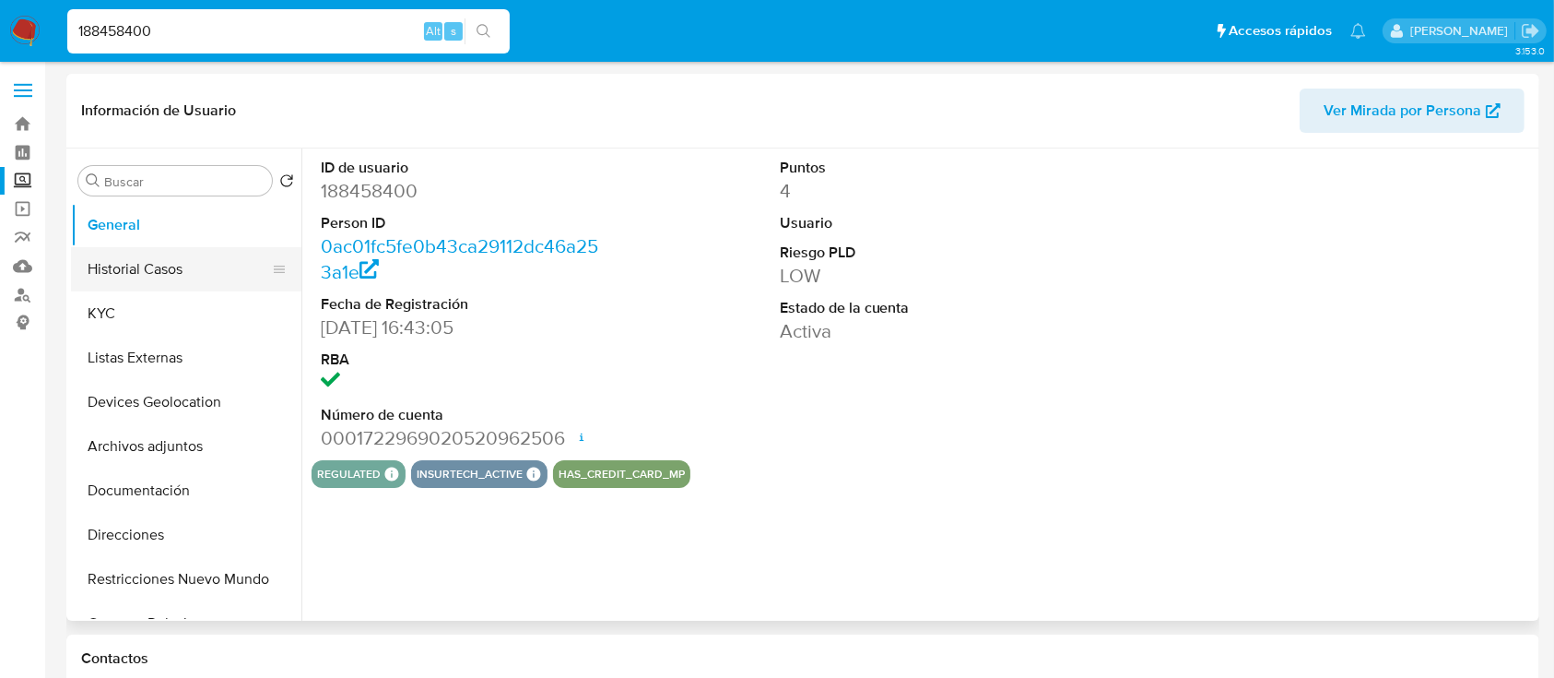
click at [125, 287] on button "Historial Casos" at bounding box center [179, 269] width 216 height 44
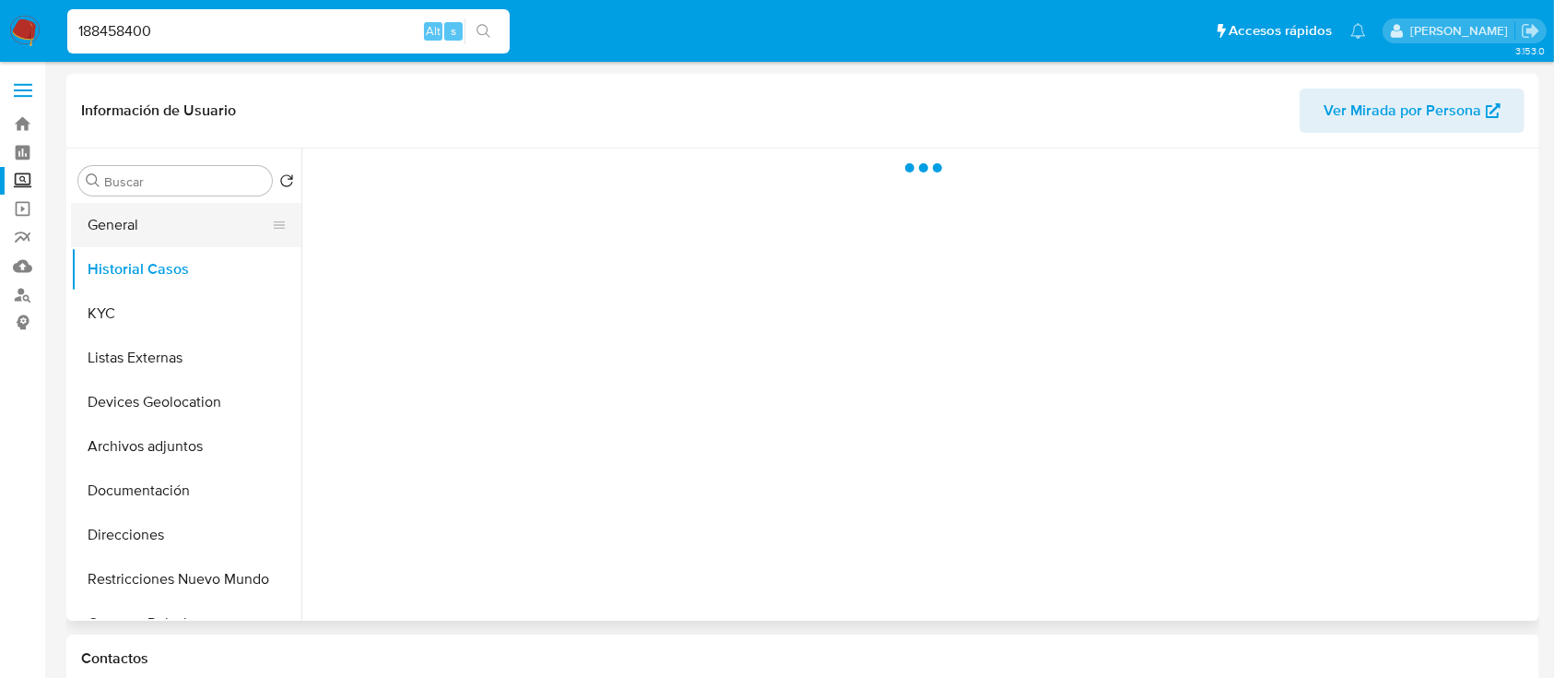
select select "10"
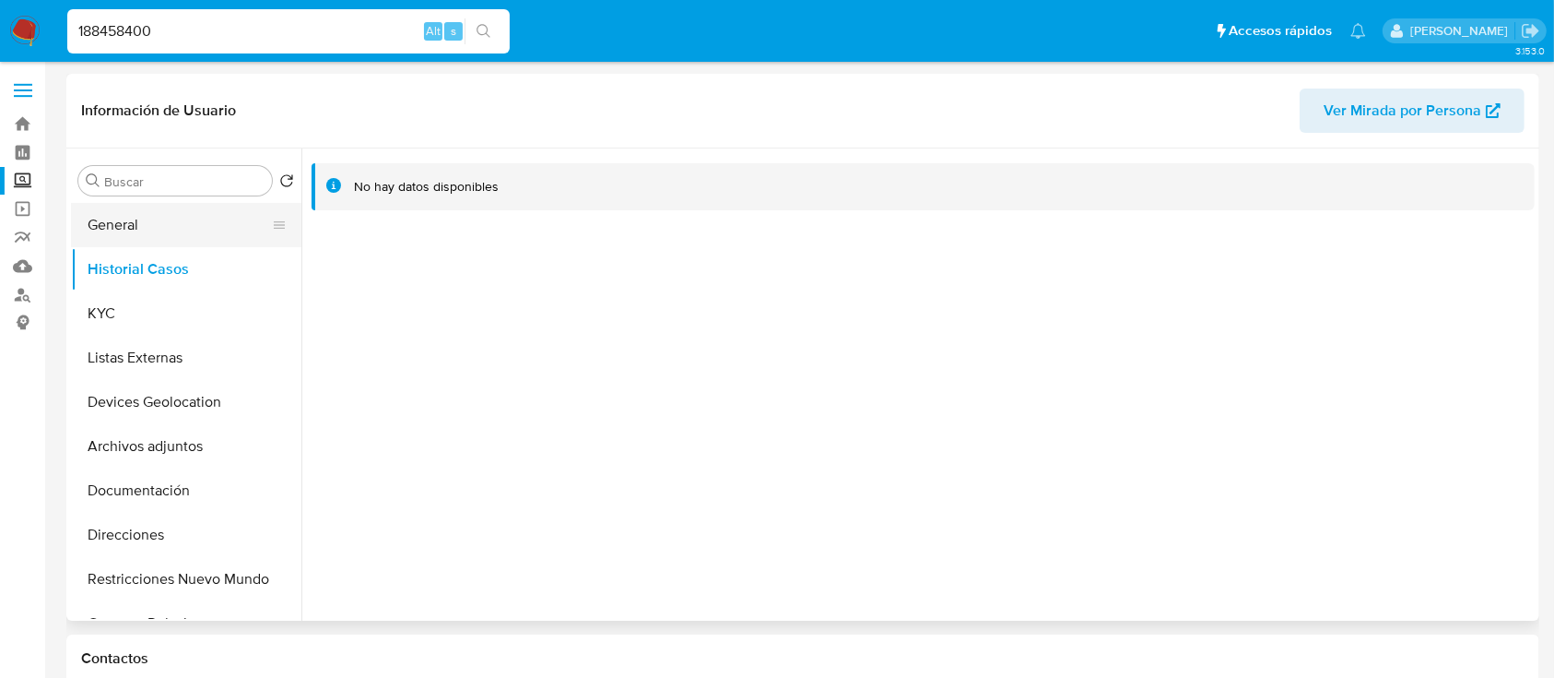
click at [155, 232] on button "General" at bounding box center [179, 225] width 216 height 44
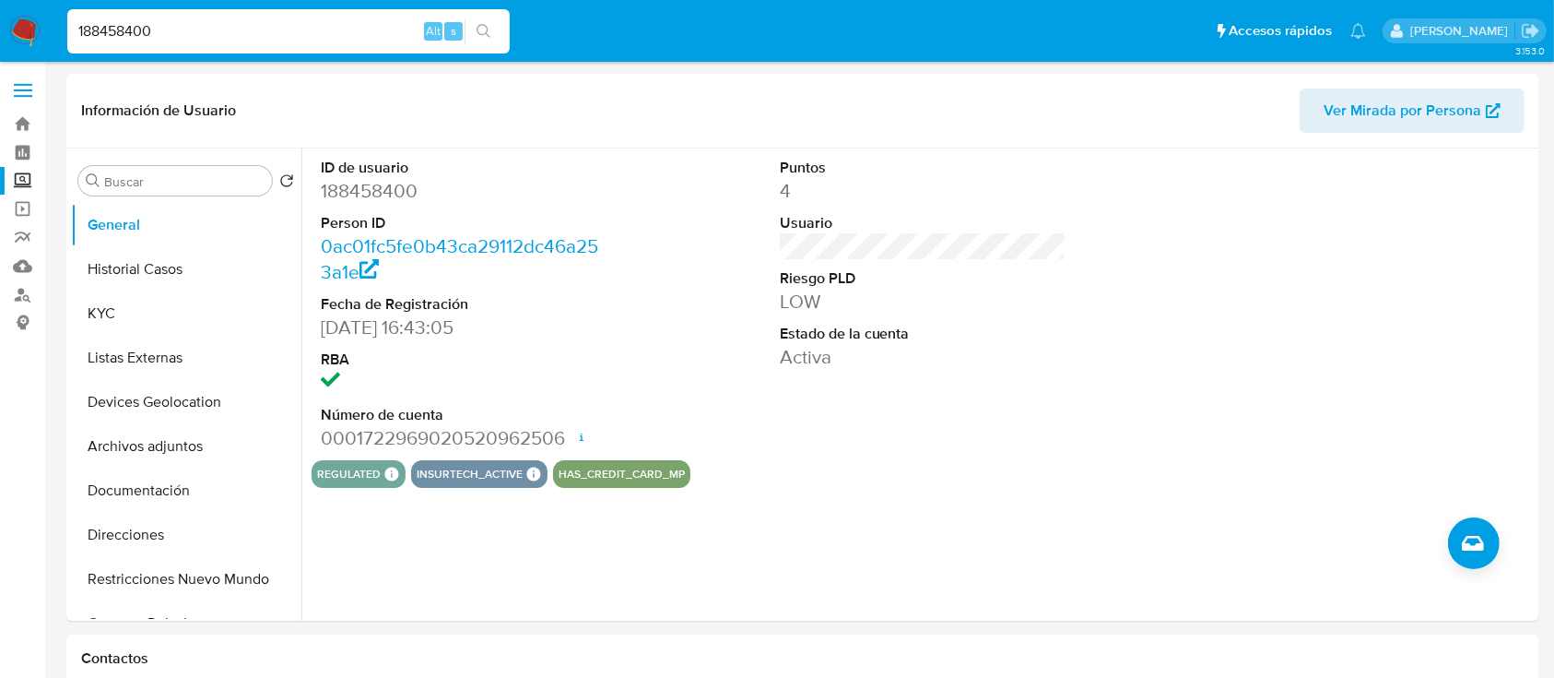
click at [333, 33] on input "188458400" at bounding box center [288, 31] width 443 height 24
paste input "1319997378"
click at [333, 33] on input "1884584001319997378" at bounding box center [288, 31] width 443 height 24
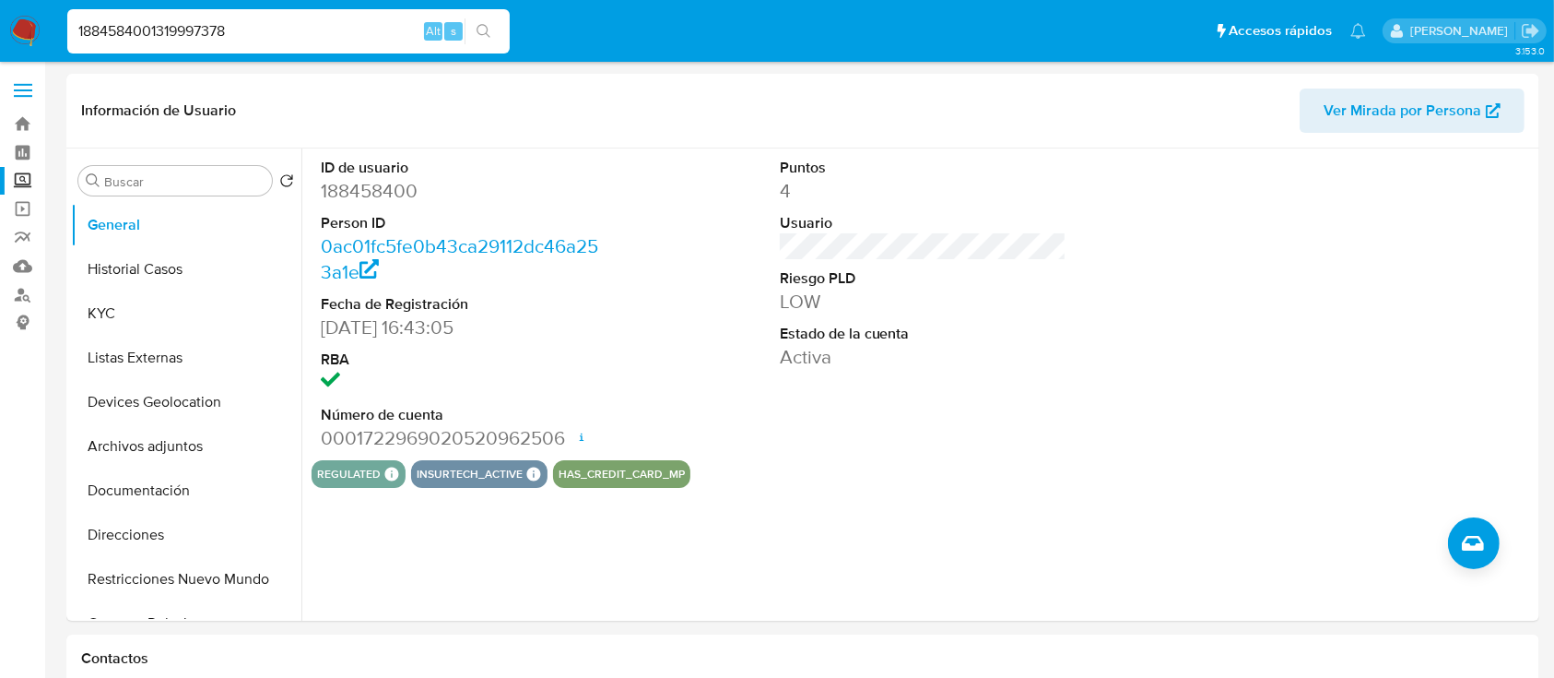
click at [333, 33] on input "1884584001319997378" at bounding box center [288, 31] width 443 height 24
paste input
type input "1319997378"
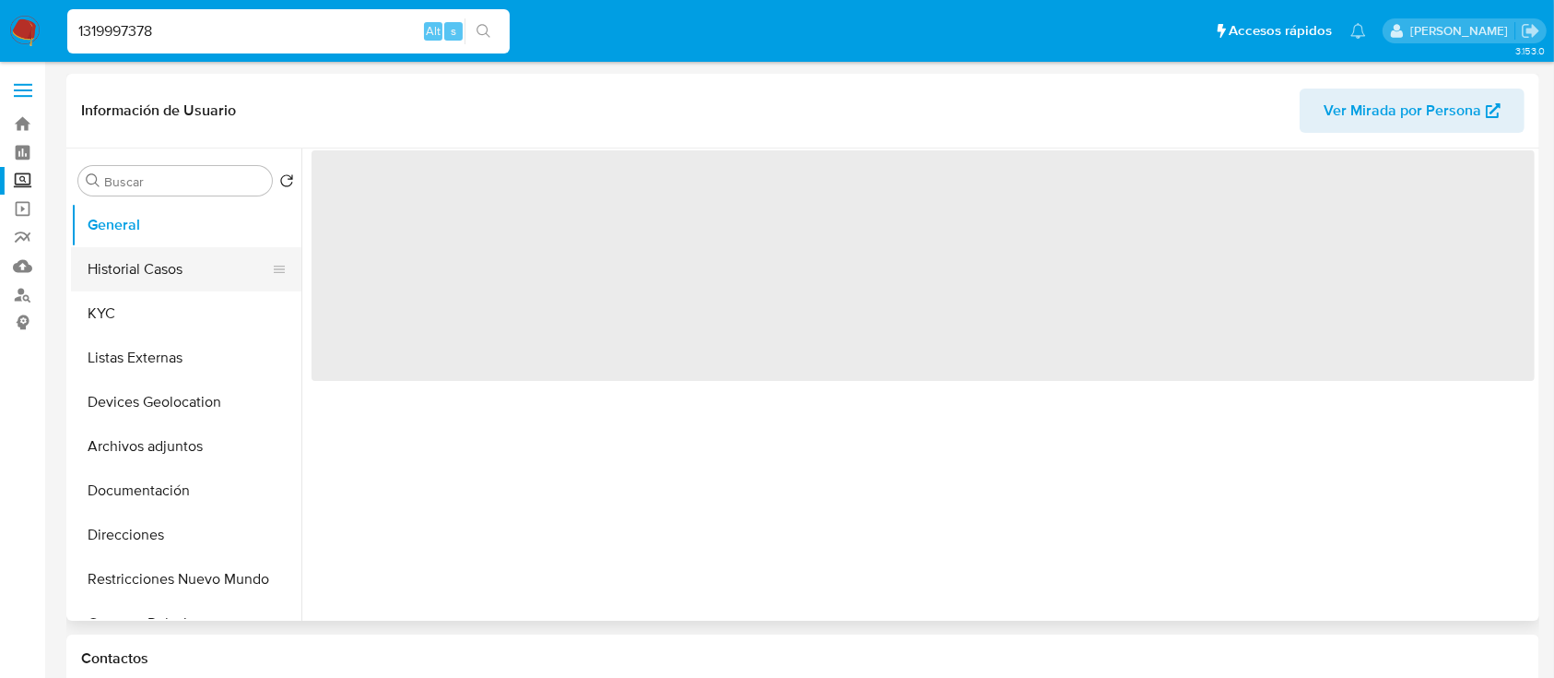
click at [122, 258] on button "Historial Casos" at bounding box center [179, 269] width 216 height 44
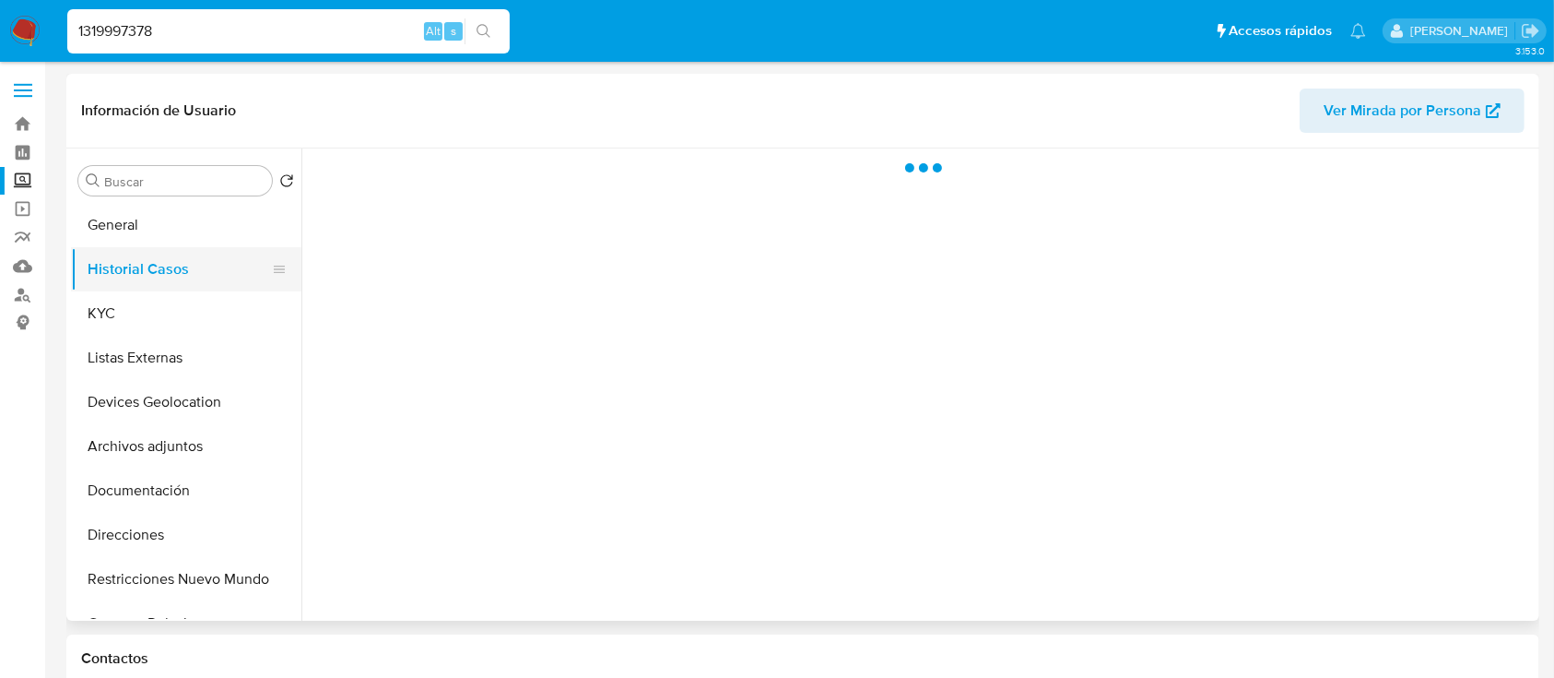
select select "10"
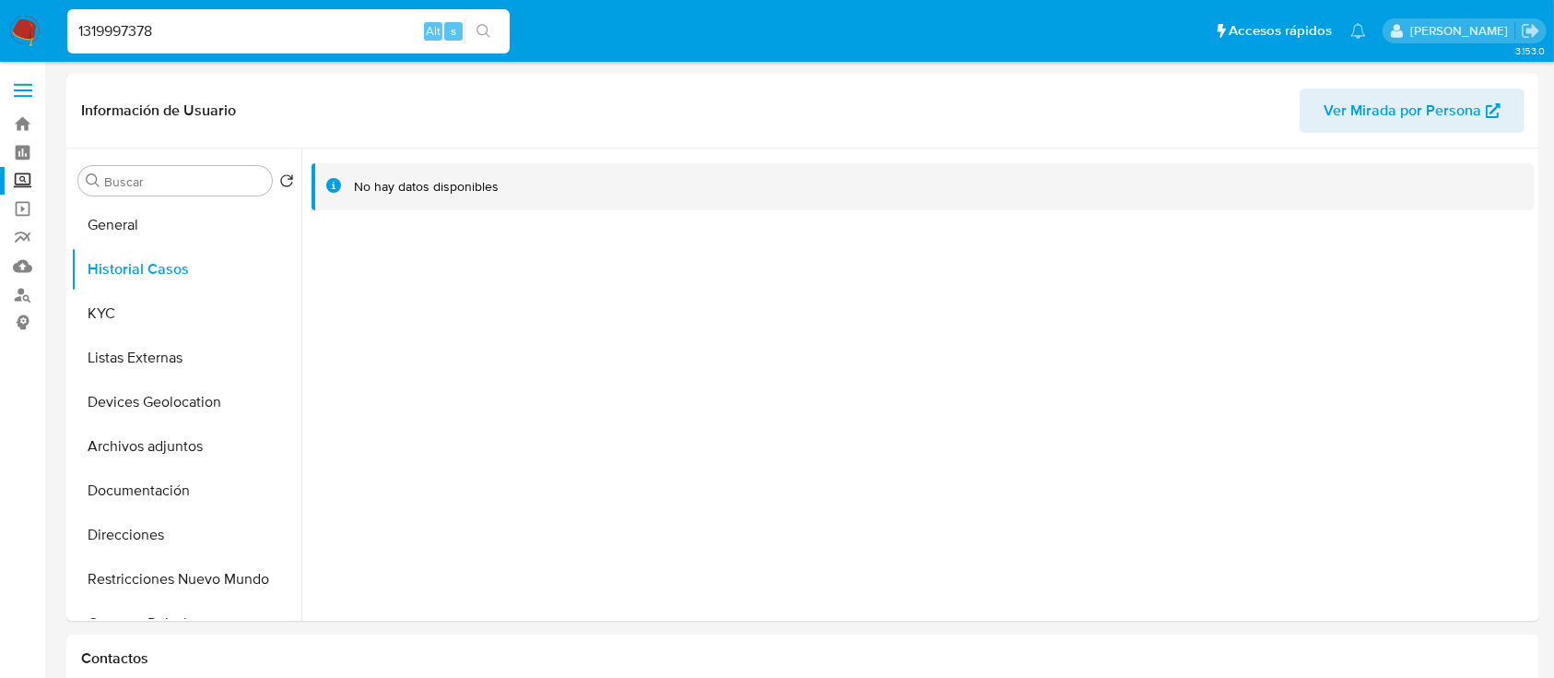
click at [164, 57] on nav "Pausado Ver notificaciones 1319997378 Alt s Accesos rápidos Presiona las siguie…" at bounding box center [777, 31] width 1554 height 62
click at [162, 41] on input "1319997378" at bounding box center [288, 31] width 443 height 24
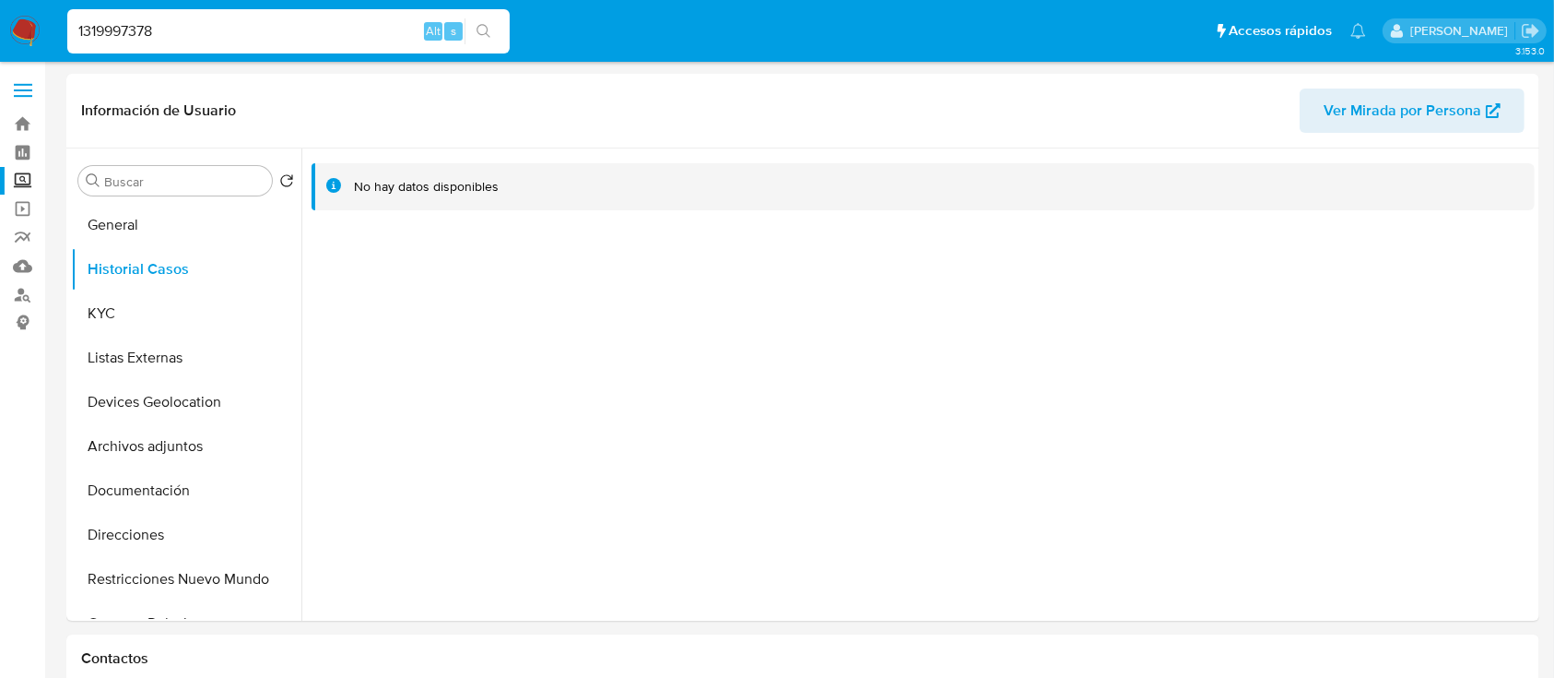
click at [162, 41] on input "1319997378" at bounding box center [288, 31] width 443 height 24
paste input "65545484"
type input "1655454848"
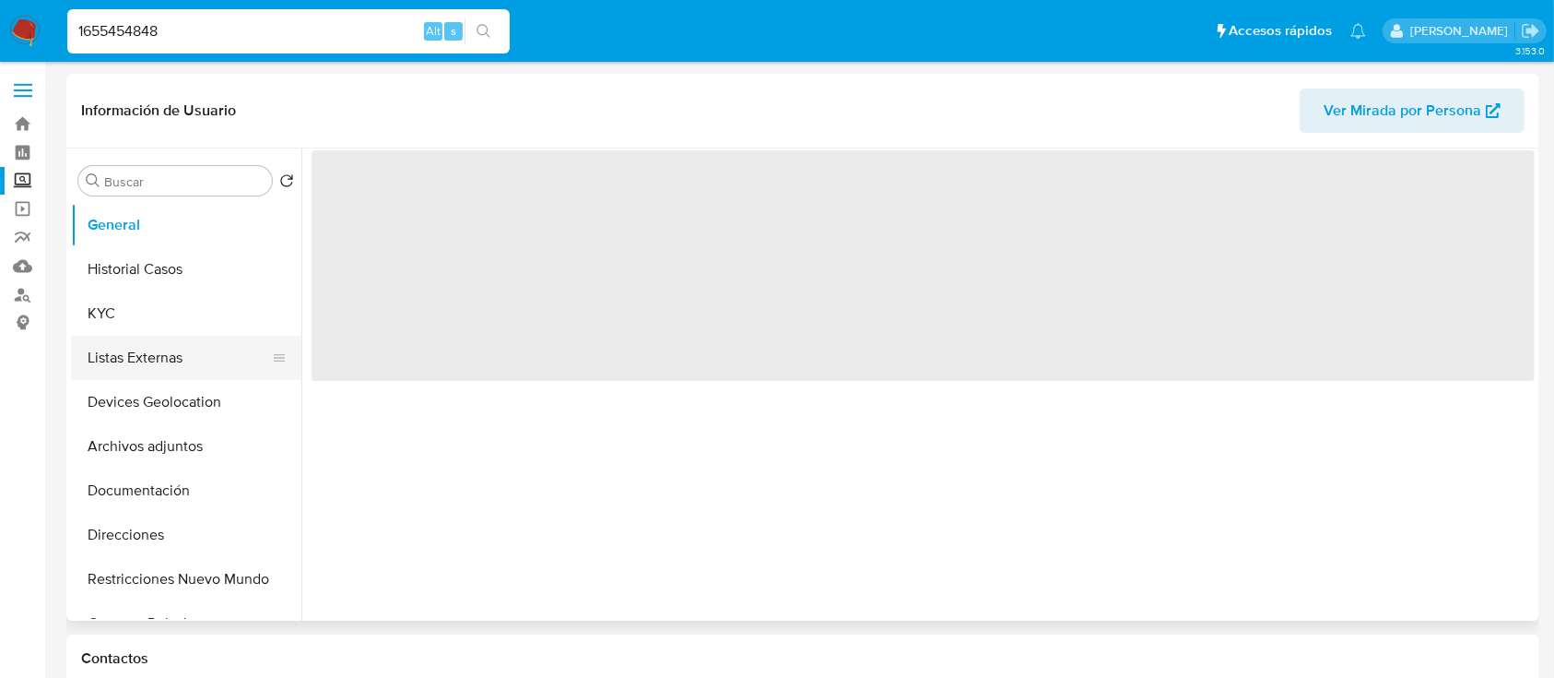
click at [132, 345] on button "Listas Externas" at bounding box center [179, 358] width 216 height 44
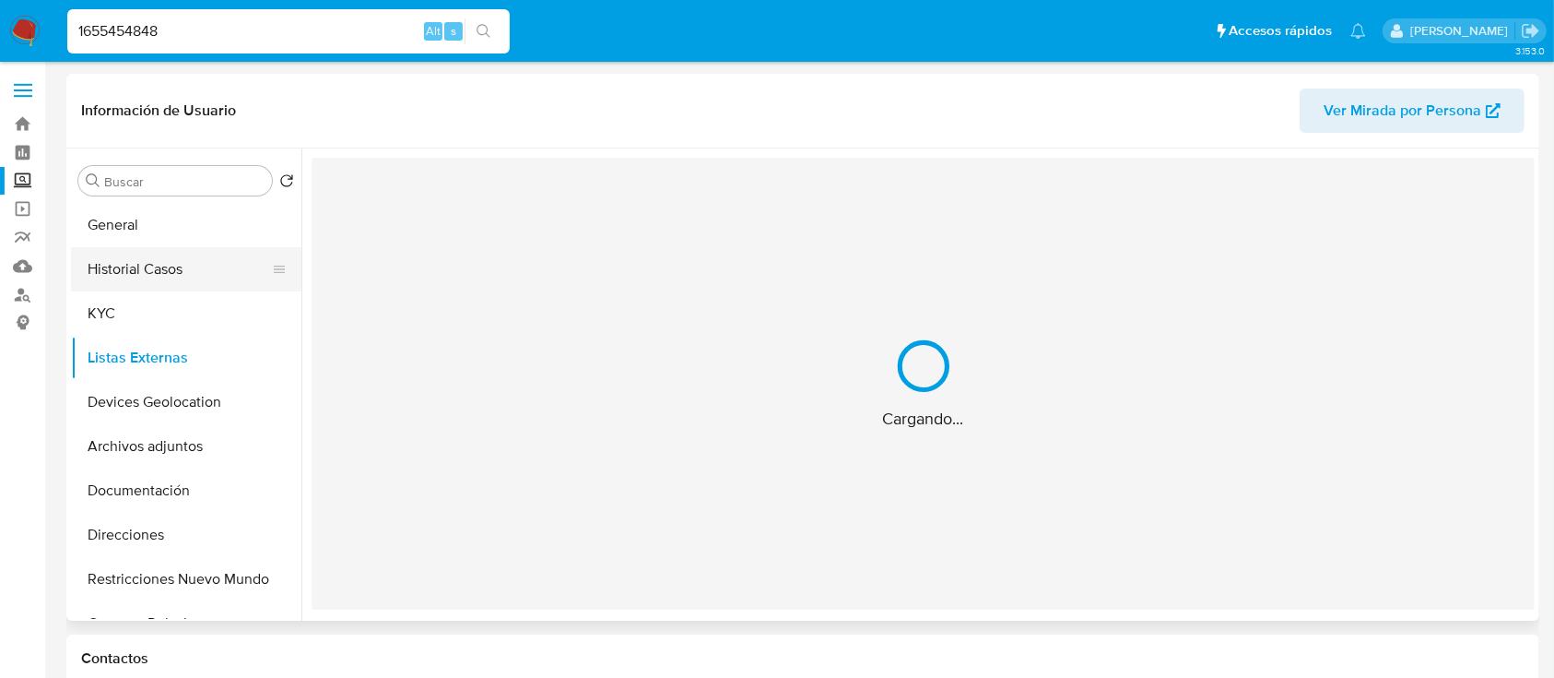
click at [125, 285] on button "Historial Casos" at bounding box center [179, 269] width 216 height 44
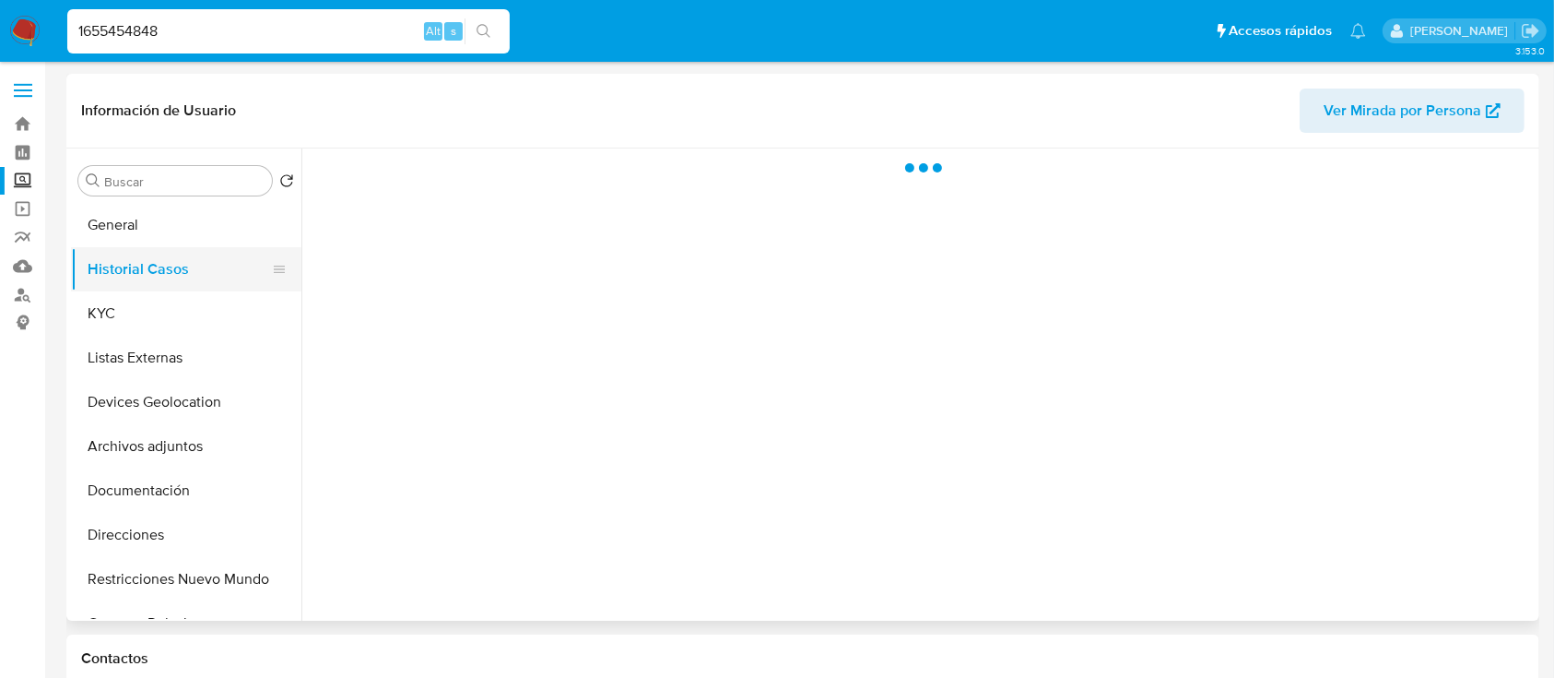
select select "10"
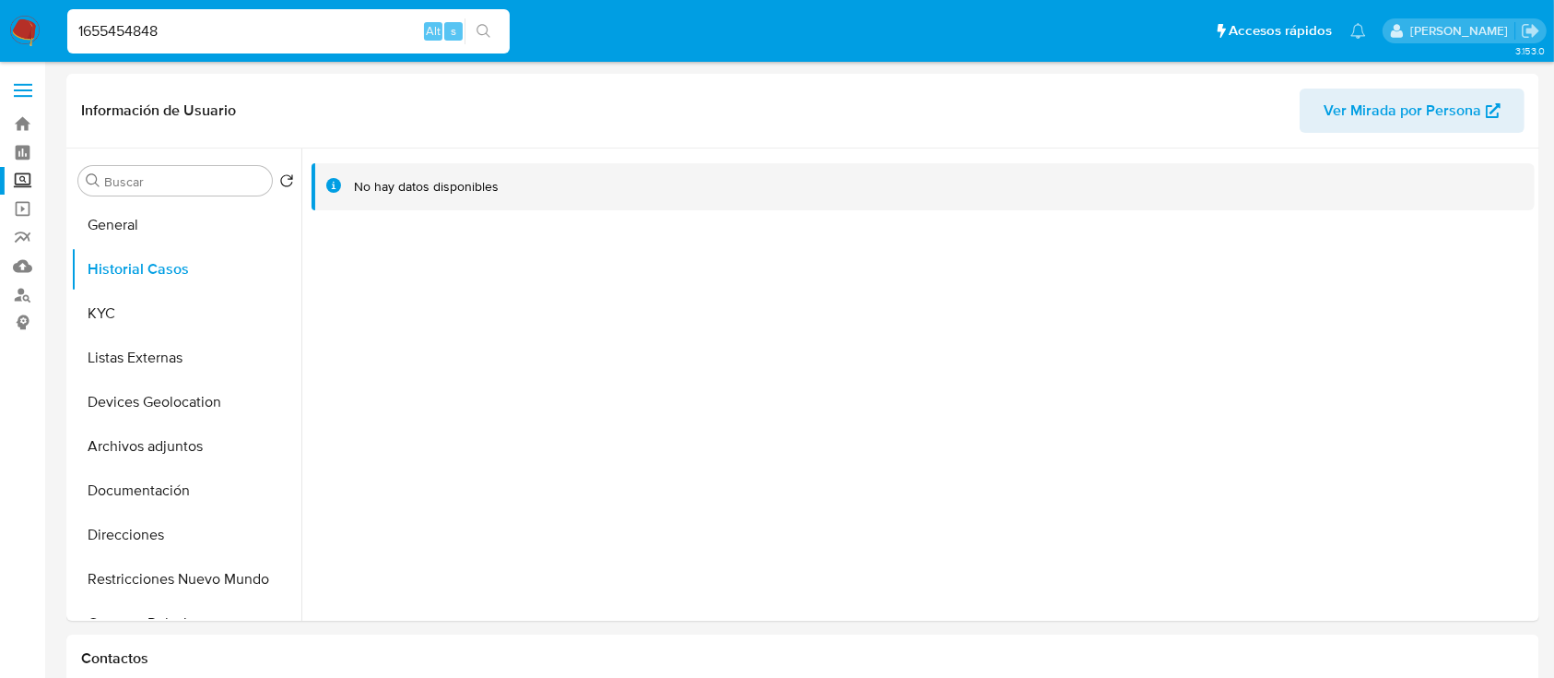
click at [116, 26] on input "1655454848" at bounding box center [288, 31] width 443 height 24
paste input "2196370729"
type input "2196370729"
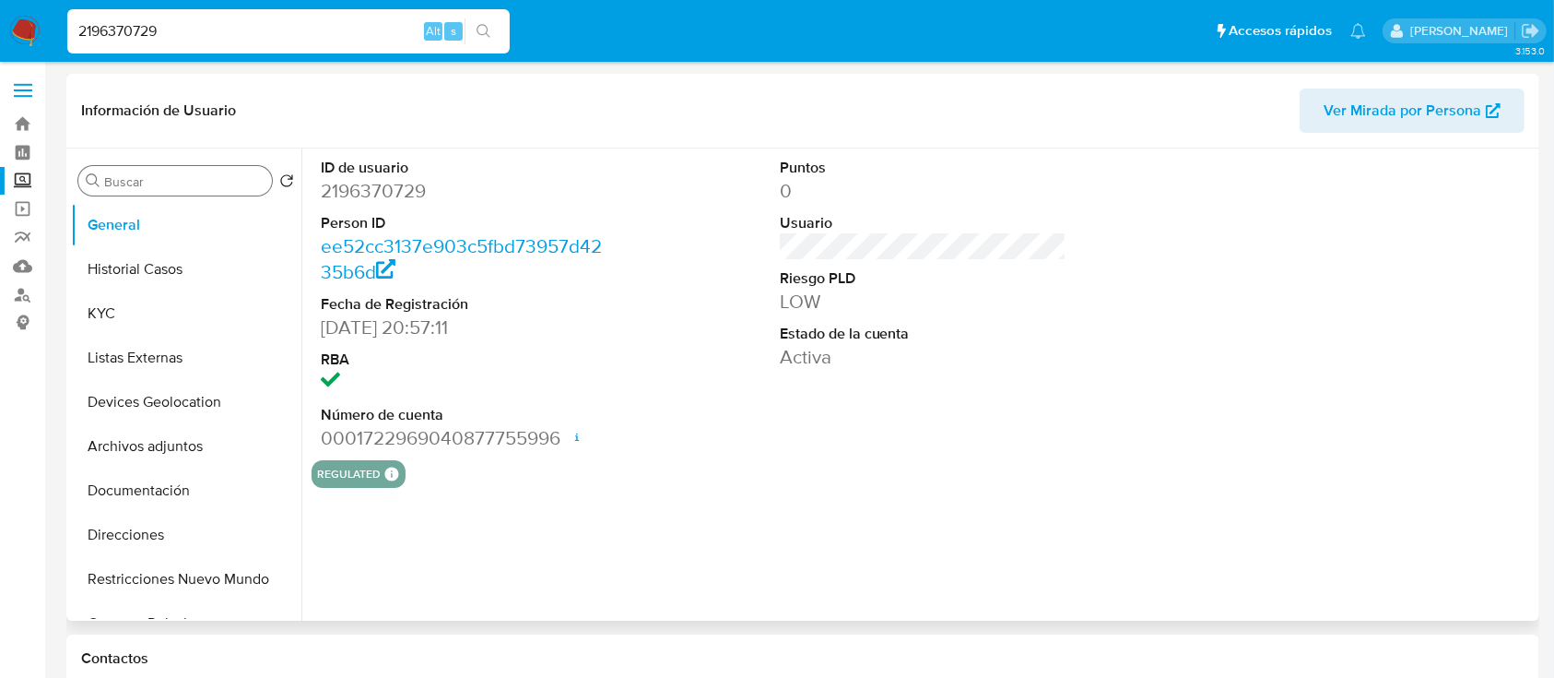
select select "10"
click at [177, 277] on button "Historial Casos" at bounding box center [179, 269] width 216 height 44
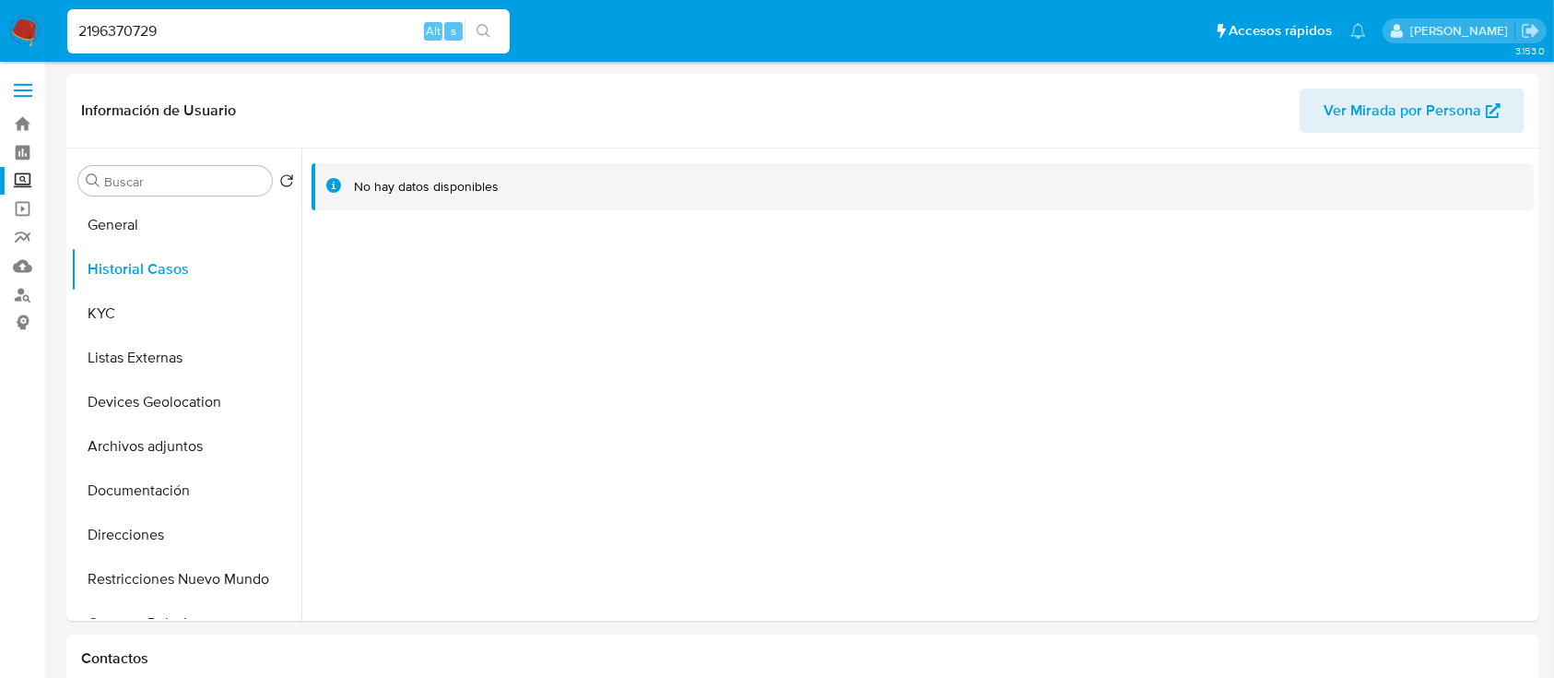
click at [215, 26] on input "2196370729" at bounding box center [288, 31] width 443 height 24
paste input "546431566"
type input "2546431566"
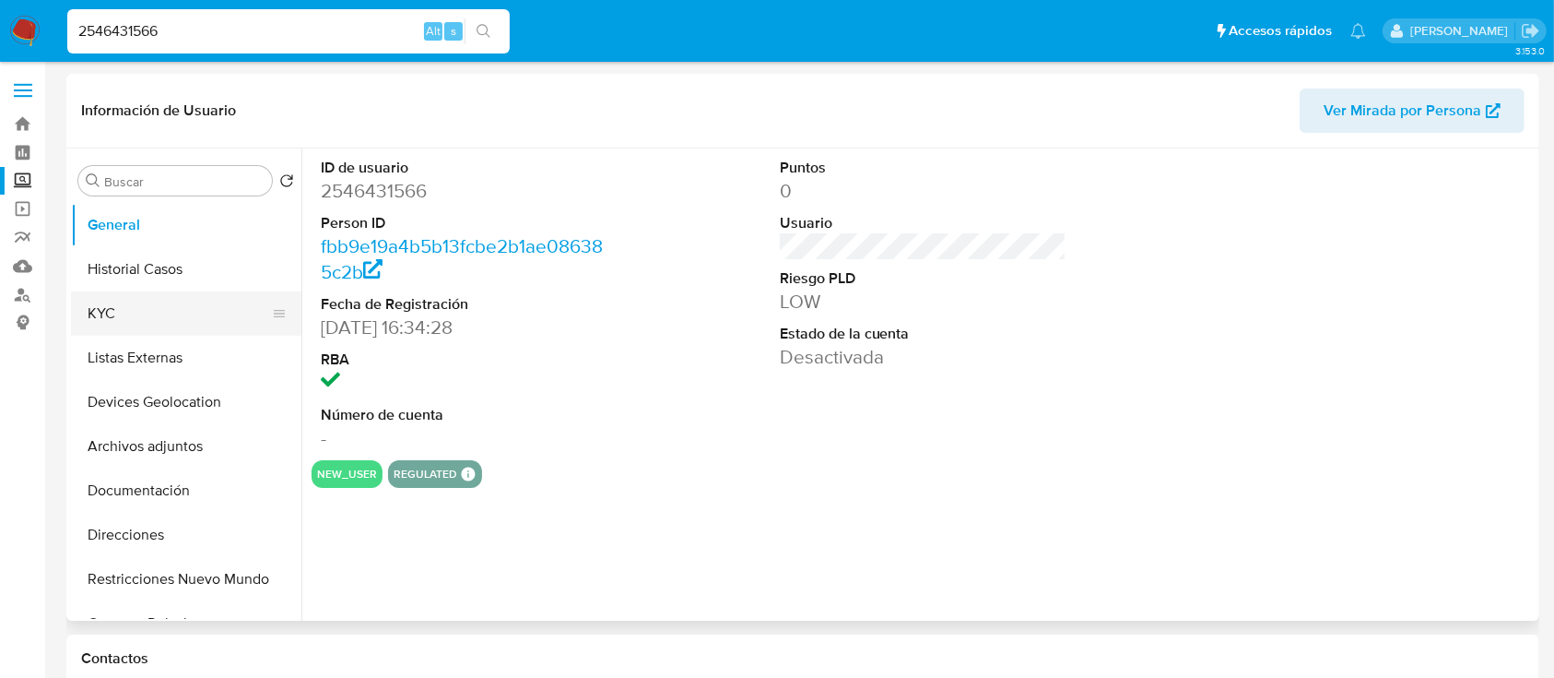
select select "10"
click at [148, 269] on button "Historial Casos" at bounding box center [179, 269] width 216 height 44
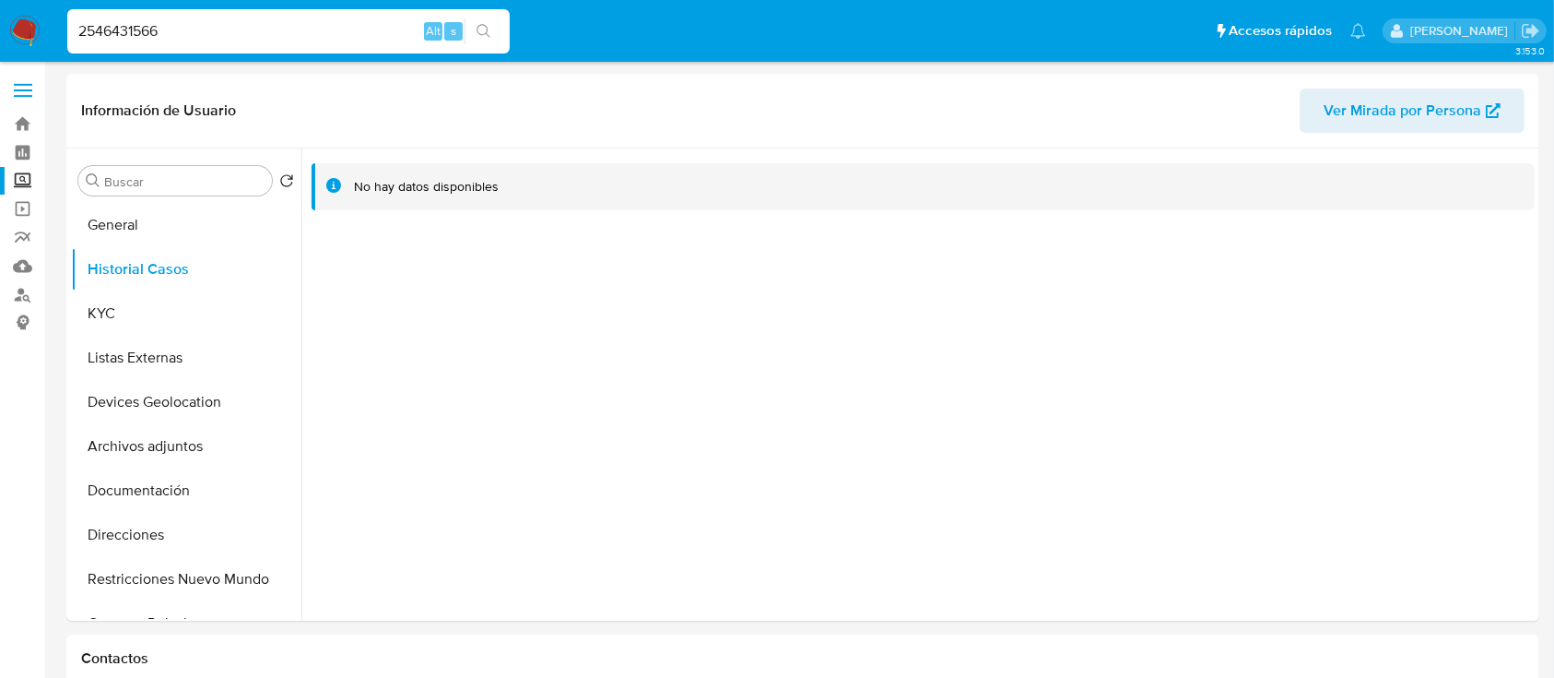
click at [159, 52] on div "2546431566 Alt s" at bounding box center [288, 31] width 443 height 44
click at [188, 31] on input "2546431566" at bounding box center [288, 31] width 443 height 24
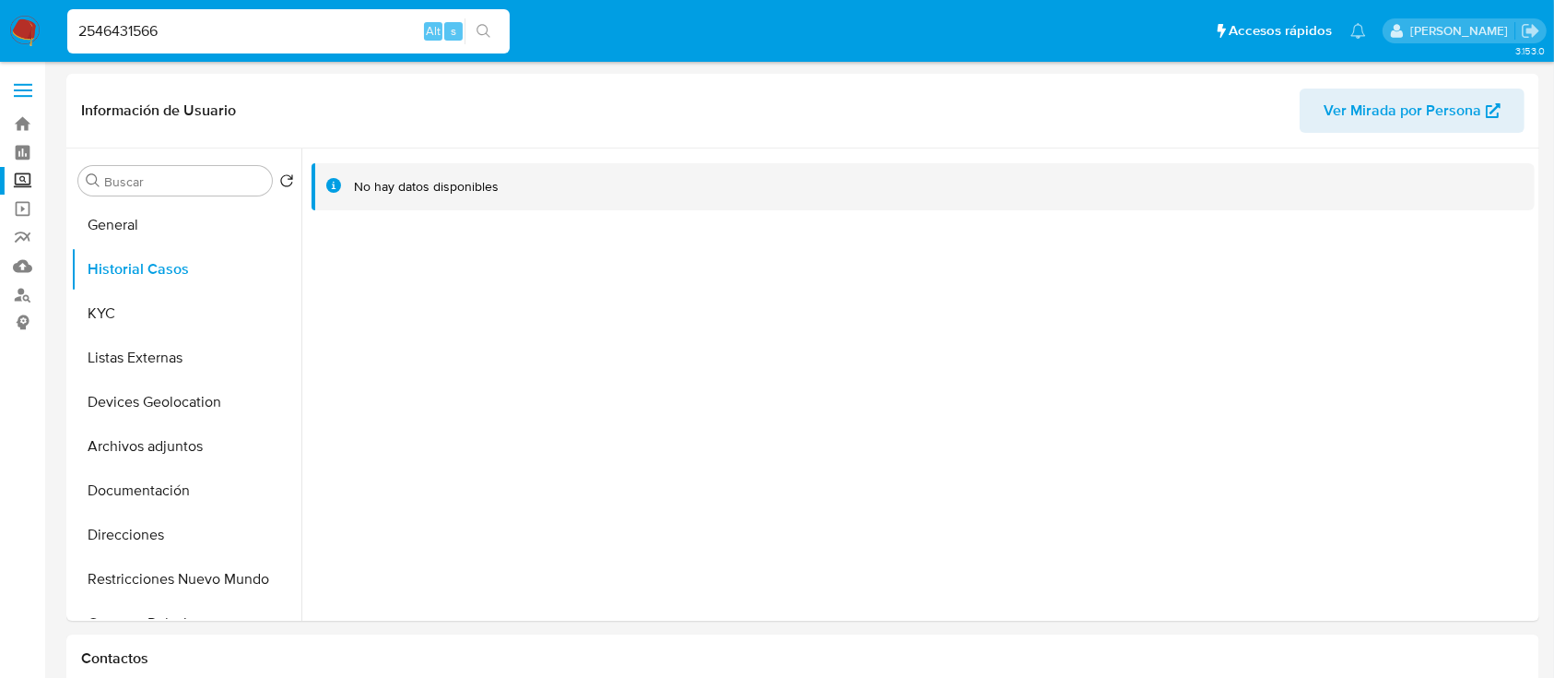
click at [188, 31] on input "2546431566" at bounding box center [288, 31] width 443 height 24
paste input "394685823"
type input "2394685823"
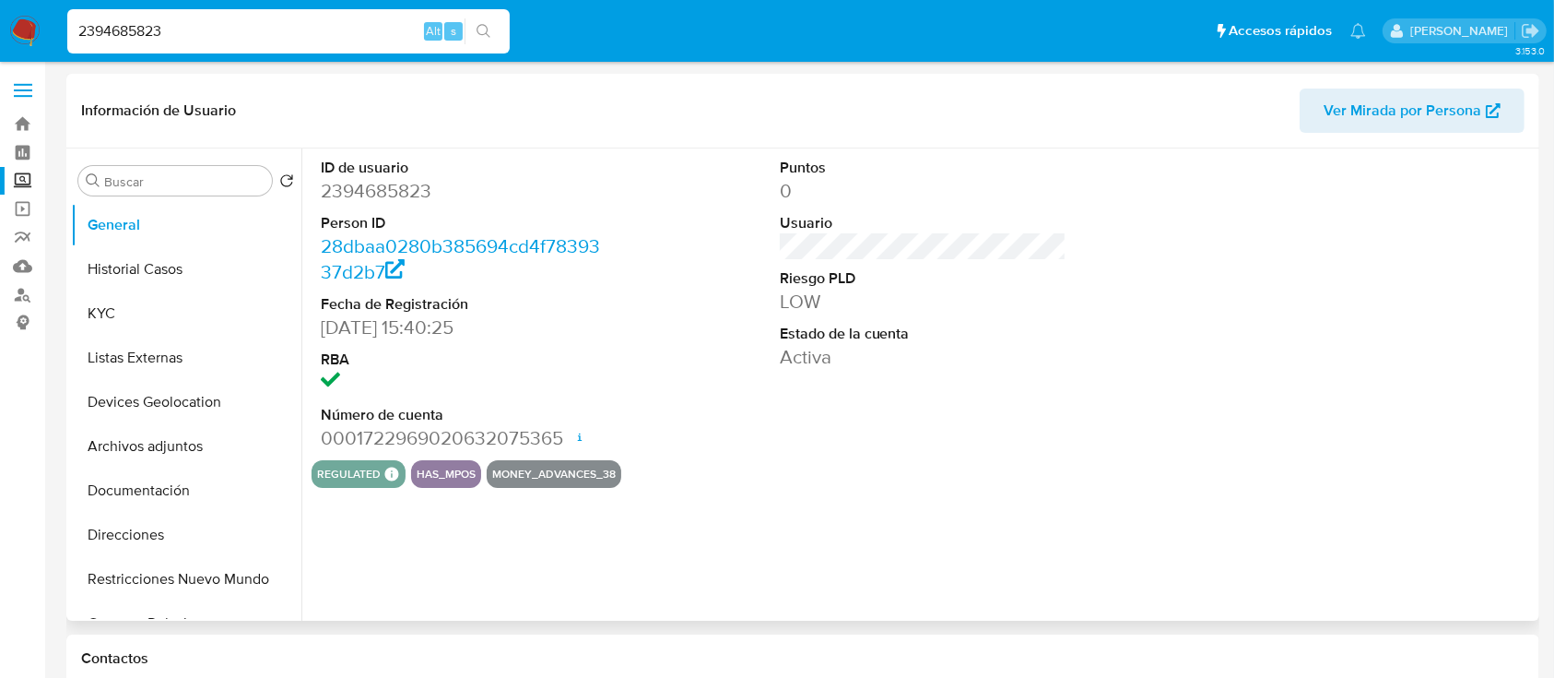
select select "10"
click at [167, 259] on button "Historial Casos" at bounding box center [179, 269] width 216 height 44
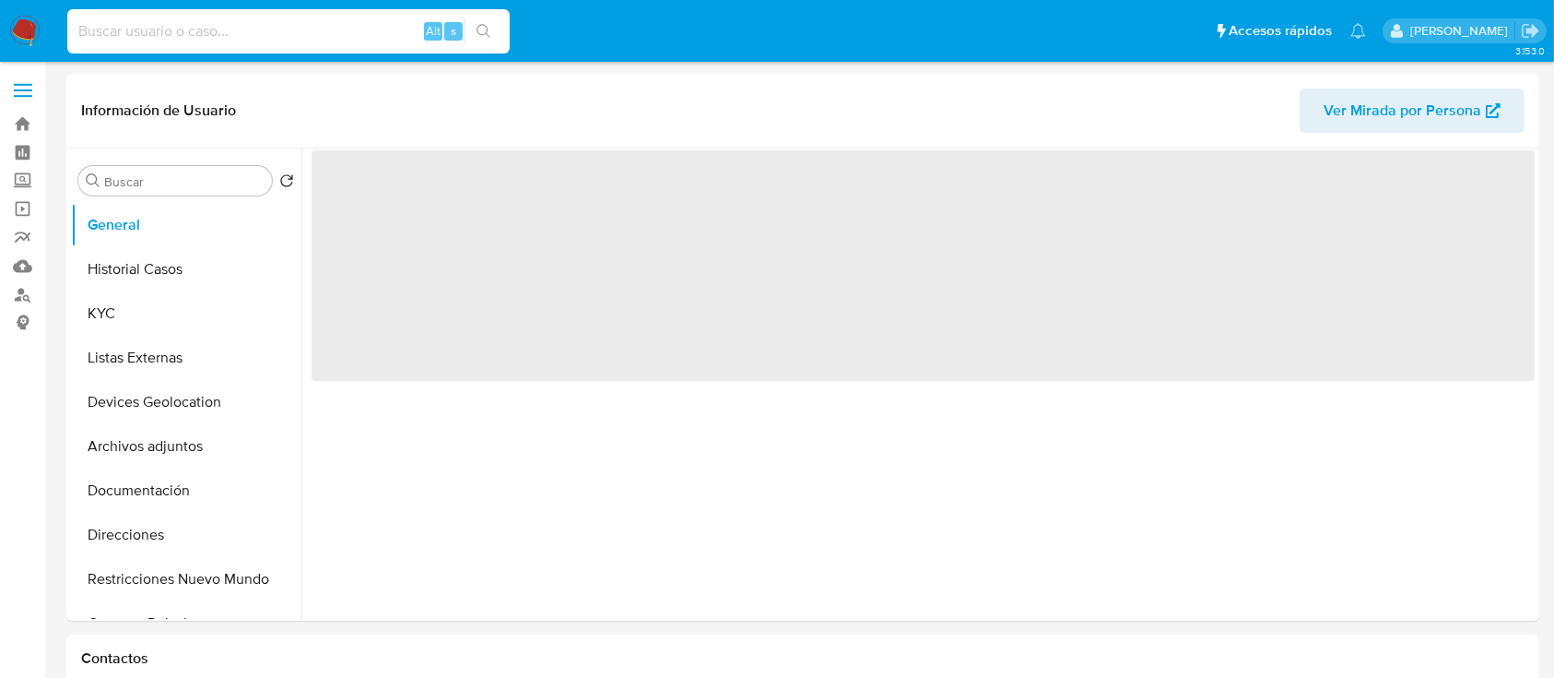
click at [198, 39] on input at bounding box center [288, 31] width 443 height 24
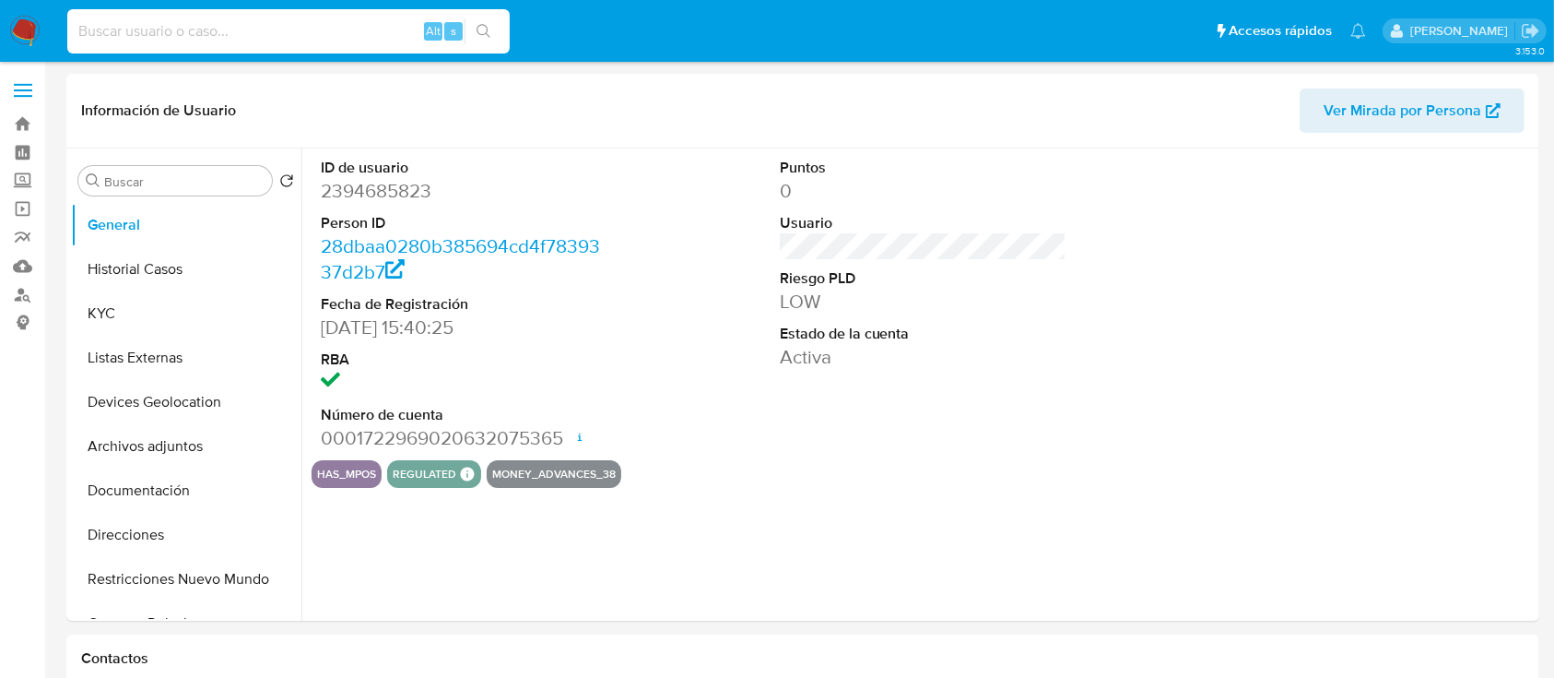
select select "10"
type input "2450743792"
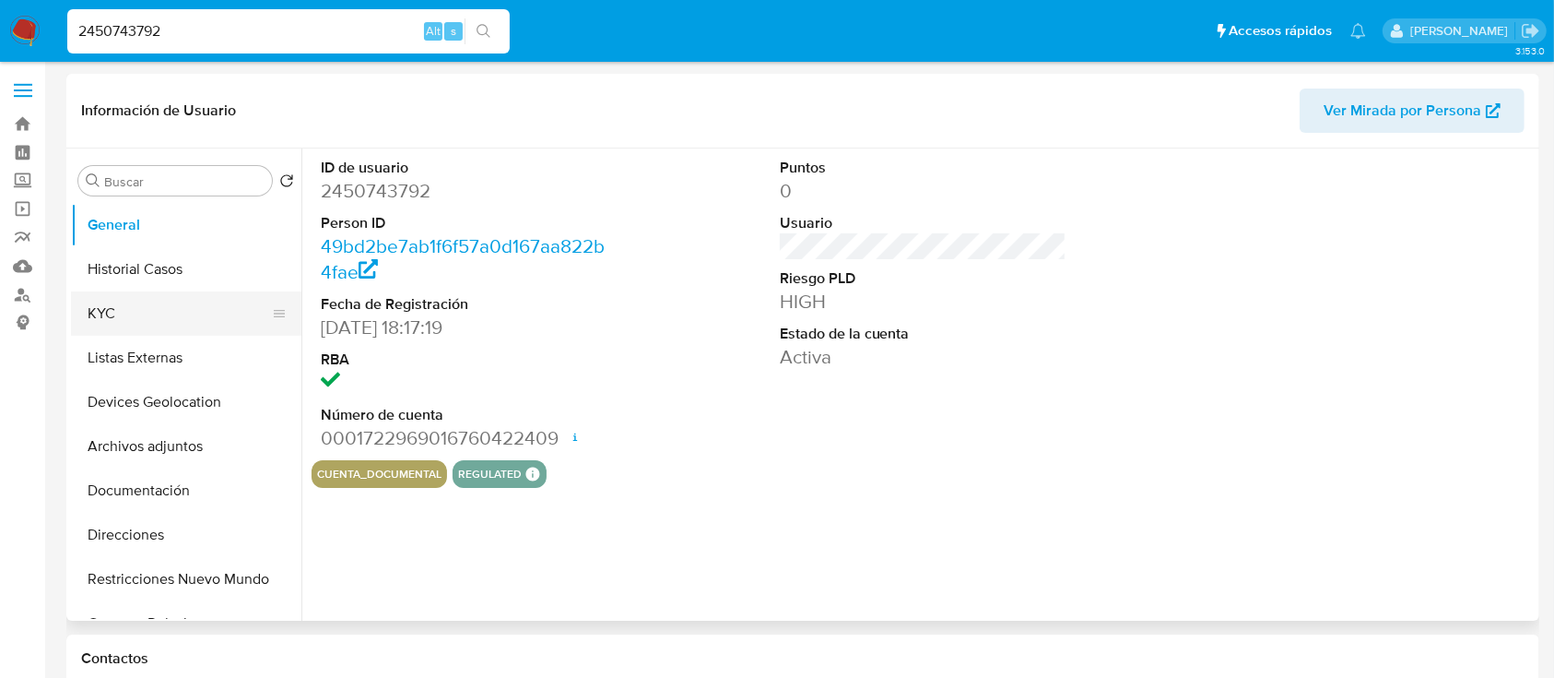
select select "10"
click at [134, 315] on button "KYC" at bounding box center [179, 313] width 216 height 44
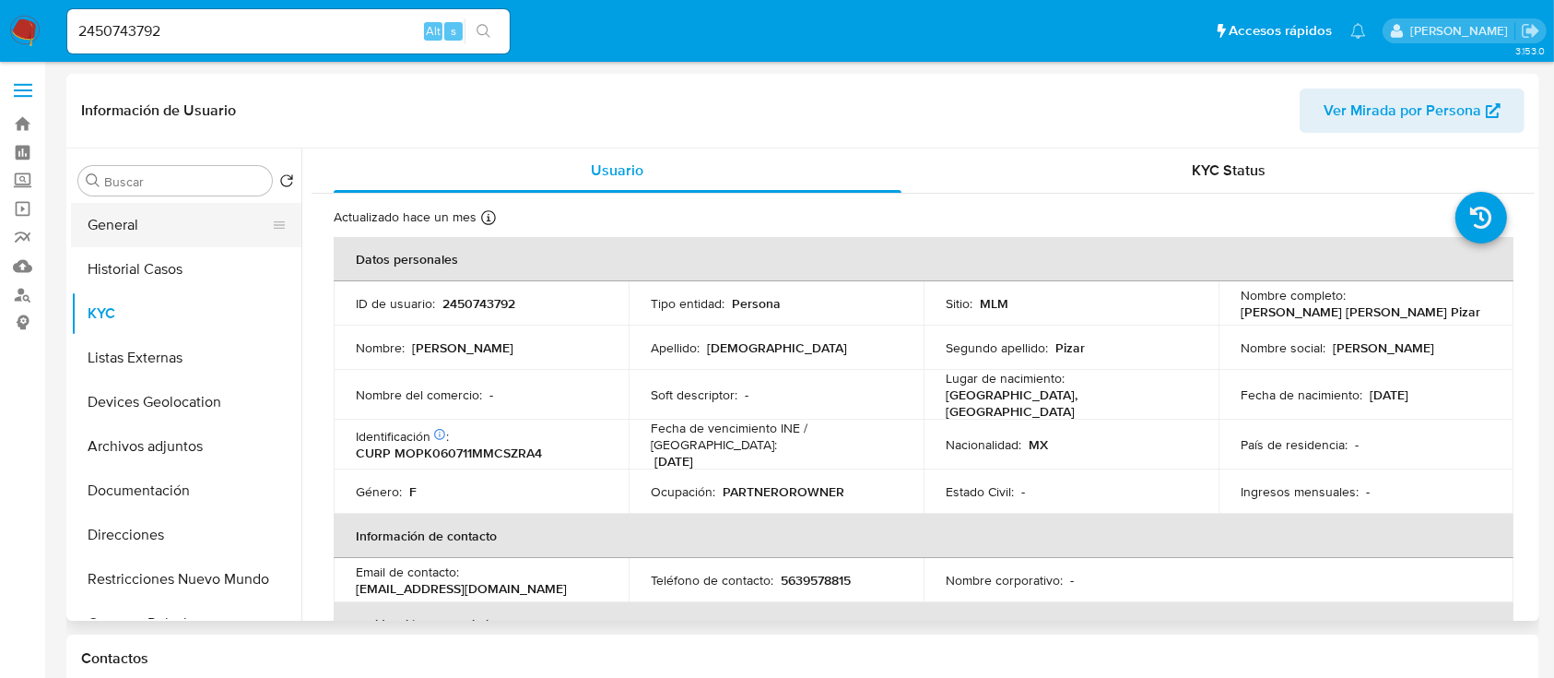
click at [162, 211] on button "General" at bounding box center [179, 225] width 216 height 44
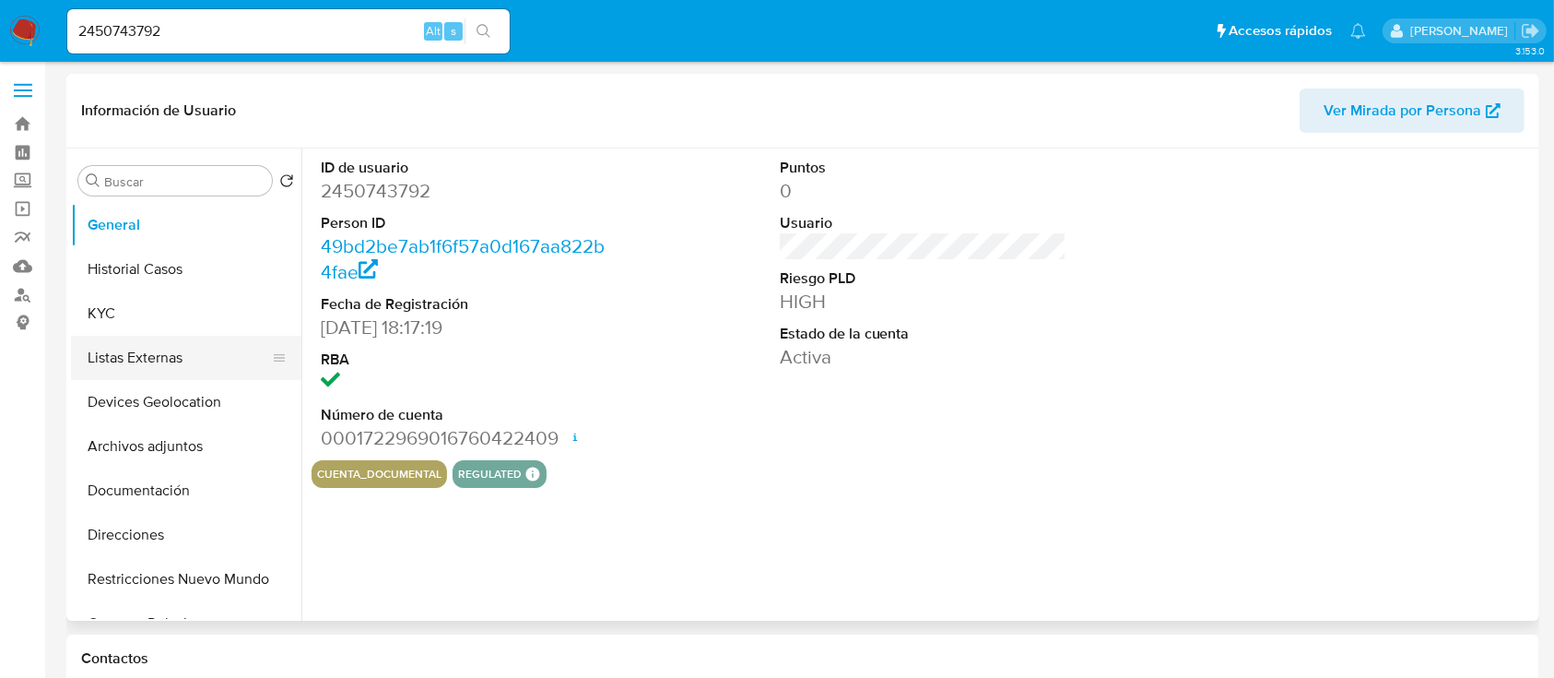
click at [180, 337] on button "Listas Externas" at bounding box center [179, 358] width 216 height 44
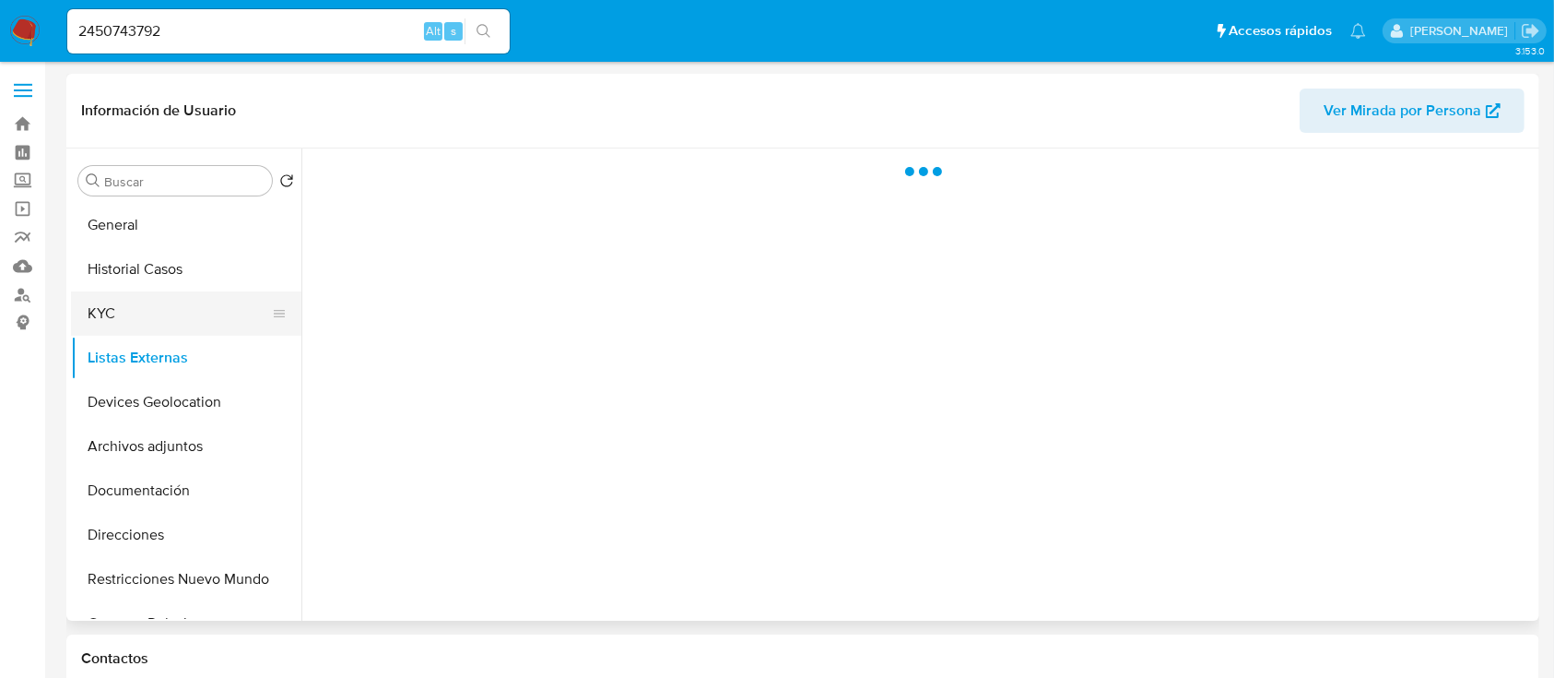
click at [134, 313] on button "KYC" at bounding box center [179, 313] width 216 height 44
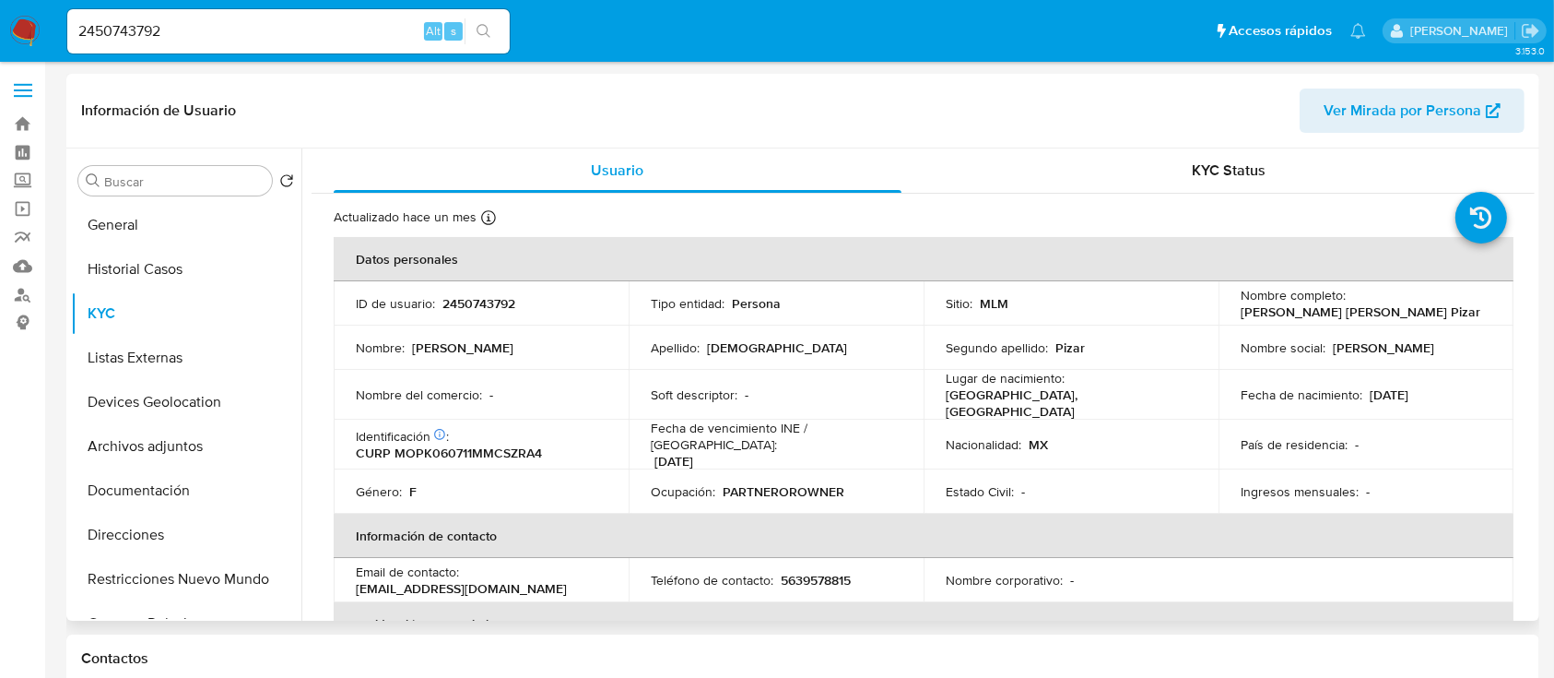
click at [819, 572] on p "5639578815" at bounding box center [816, 580] width 70 height 17
copy p "5639578815"
drag, startPoint x: 499, startPoint y: 581, endPoint x: 341, endPoint y: 580, distance: 157.7
click at [341, 580] on td "Email de contacto : anamos1107@gmail.com" at bounding box center [481, 580] width 295 height 44
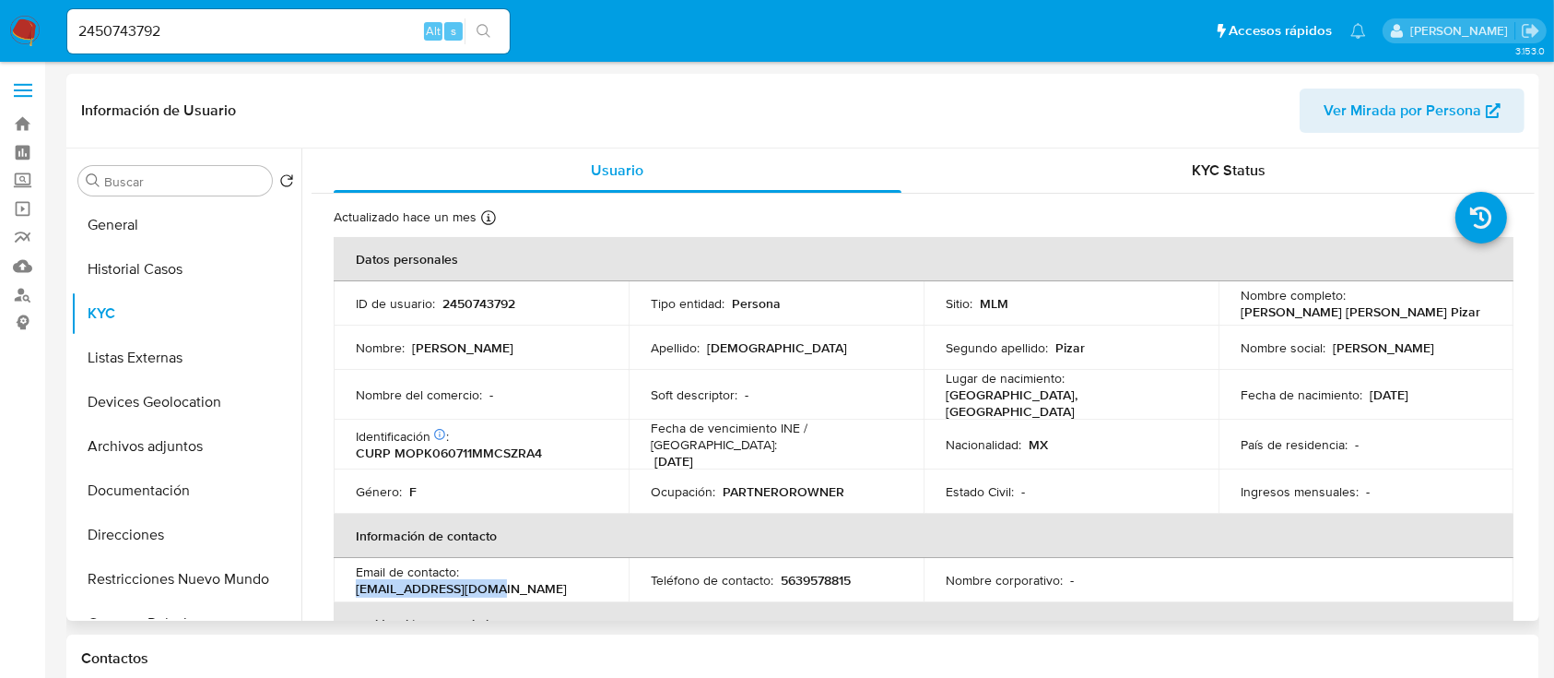
copy p "anamos1107@gmail.com"
click at [120, 231] on button "General" at bounding box center [179, 225] width 216 height 44
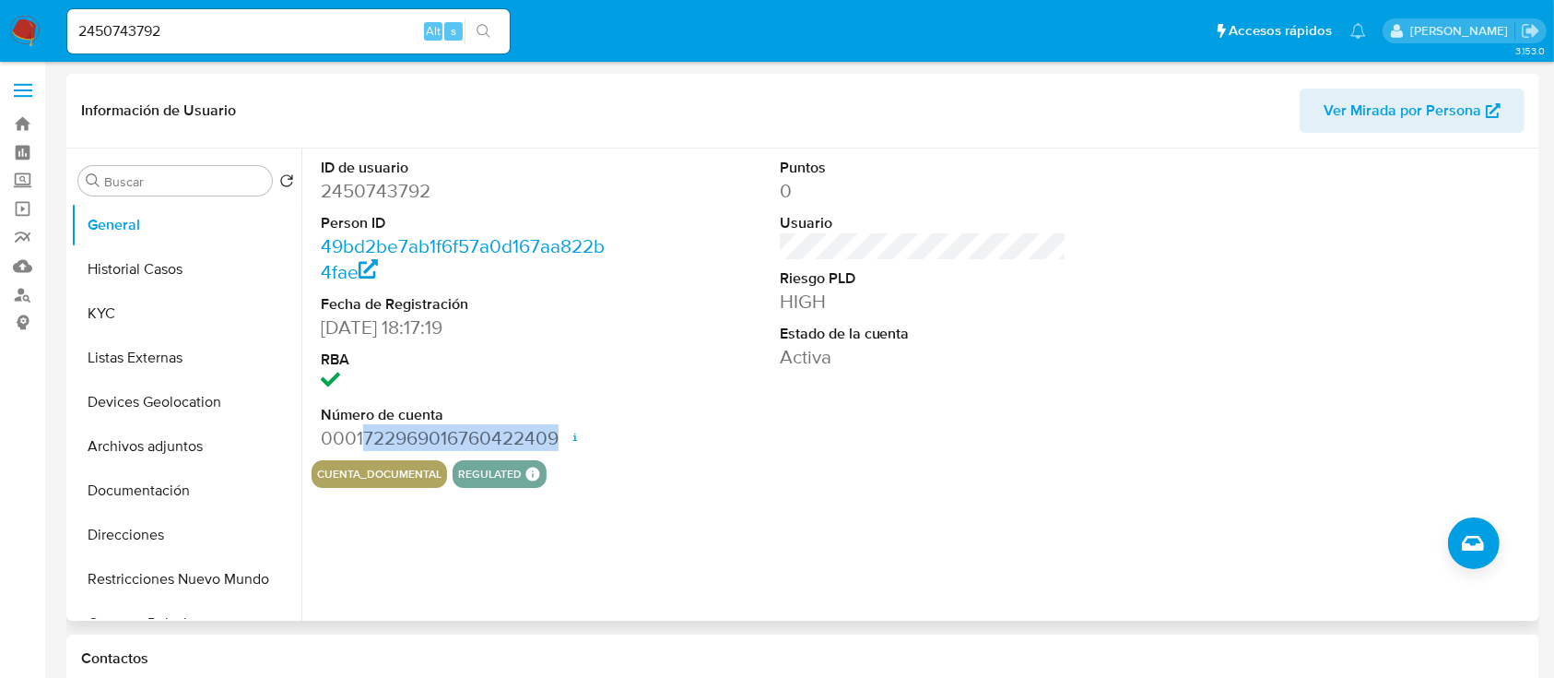
drag, startPoint x: 362, startPoint y: 437, endPoint x: 566, endPoint y: 433, distance: 203.8
click at [566, 433] on dd "0001722969016760422409 Fecha de apertura 20/05/2025 19:21 Estado ACTIVE" at bounding box center [465, 438] width 288 height 26
copy dd "722969016760422409"
click at [144, 268] on button "Historial Casos" at bounding box center [179, 269] width 216 height 44
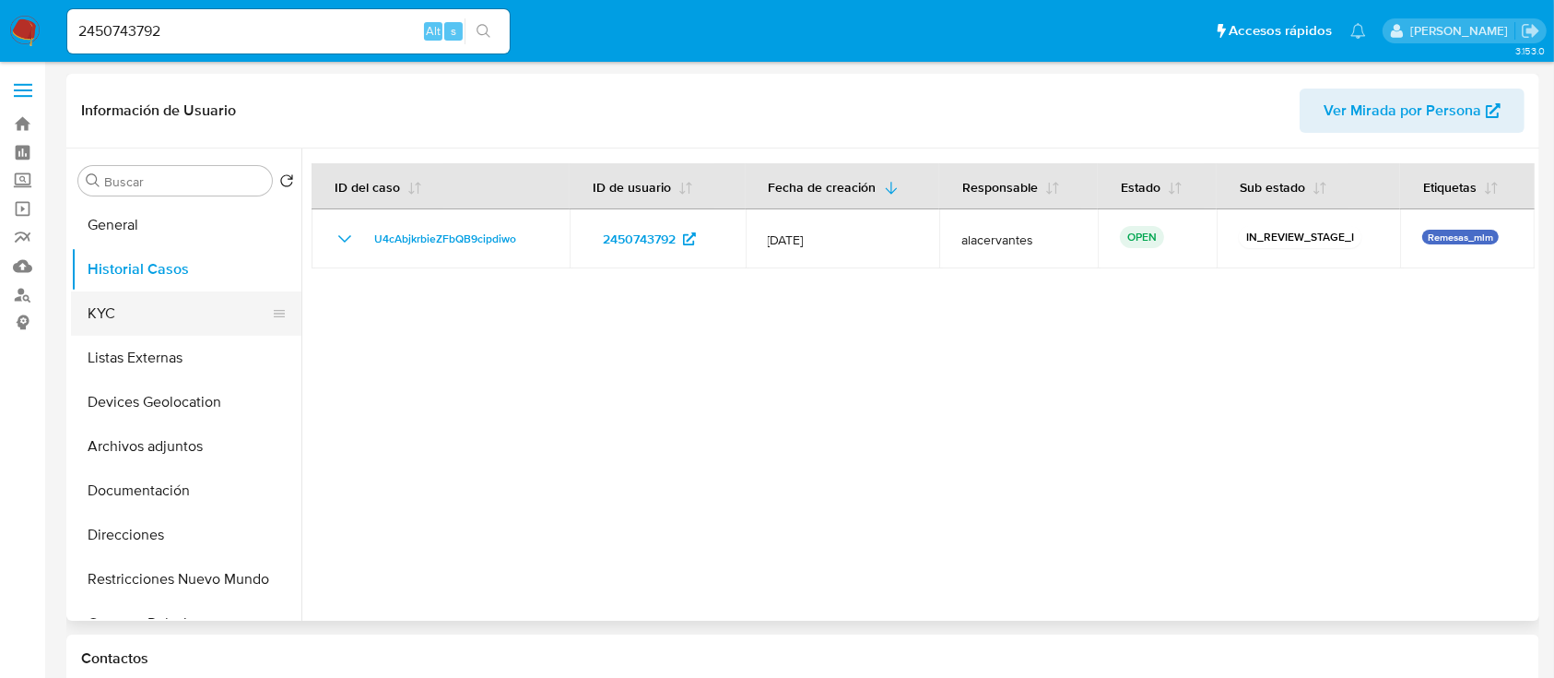
click at [190, 321] on button "KYC" at bounding box center [179, 313] width 216 height 44
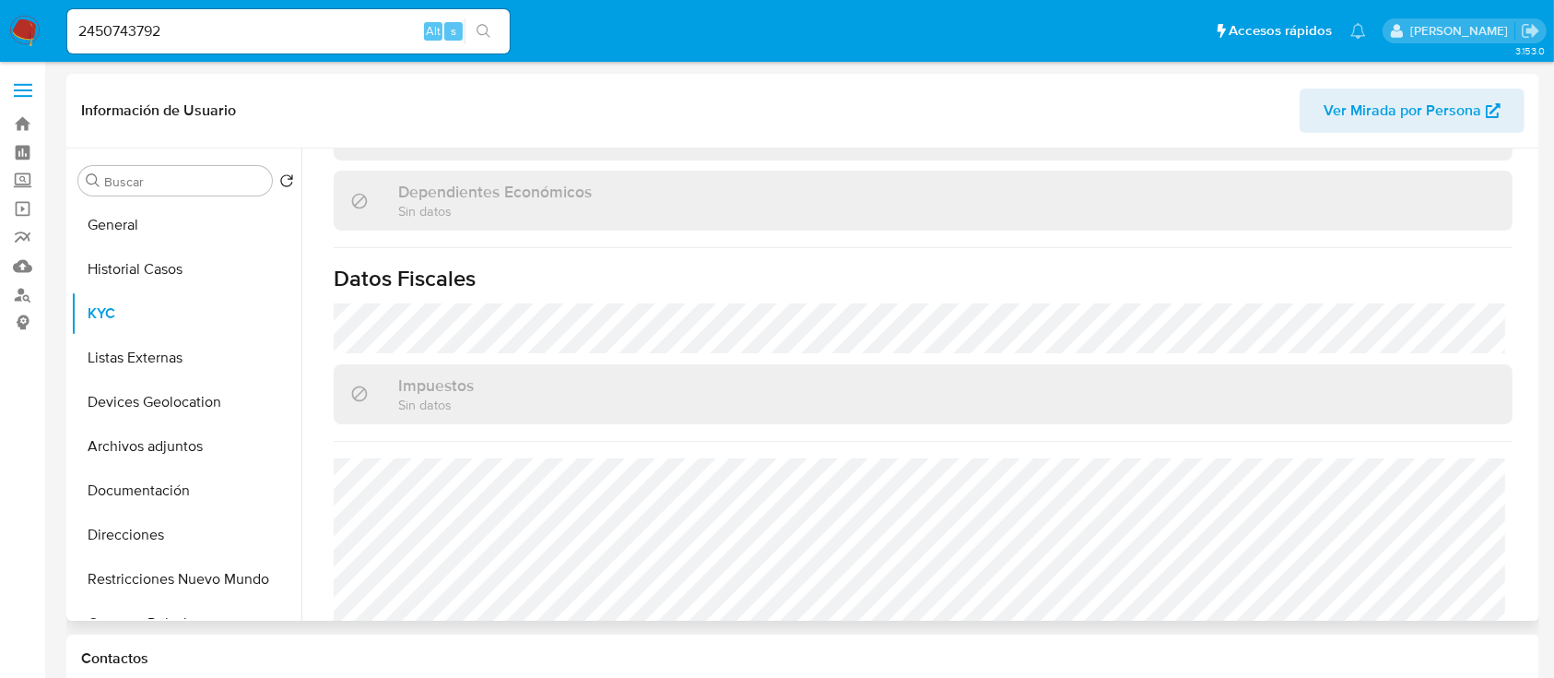
scroll to position [1140, 0]
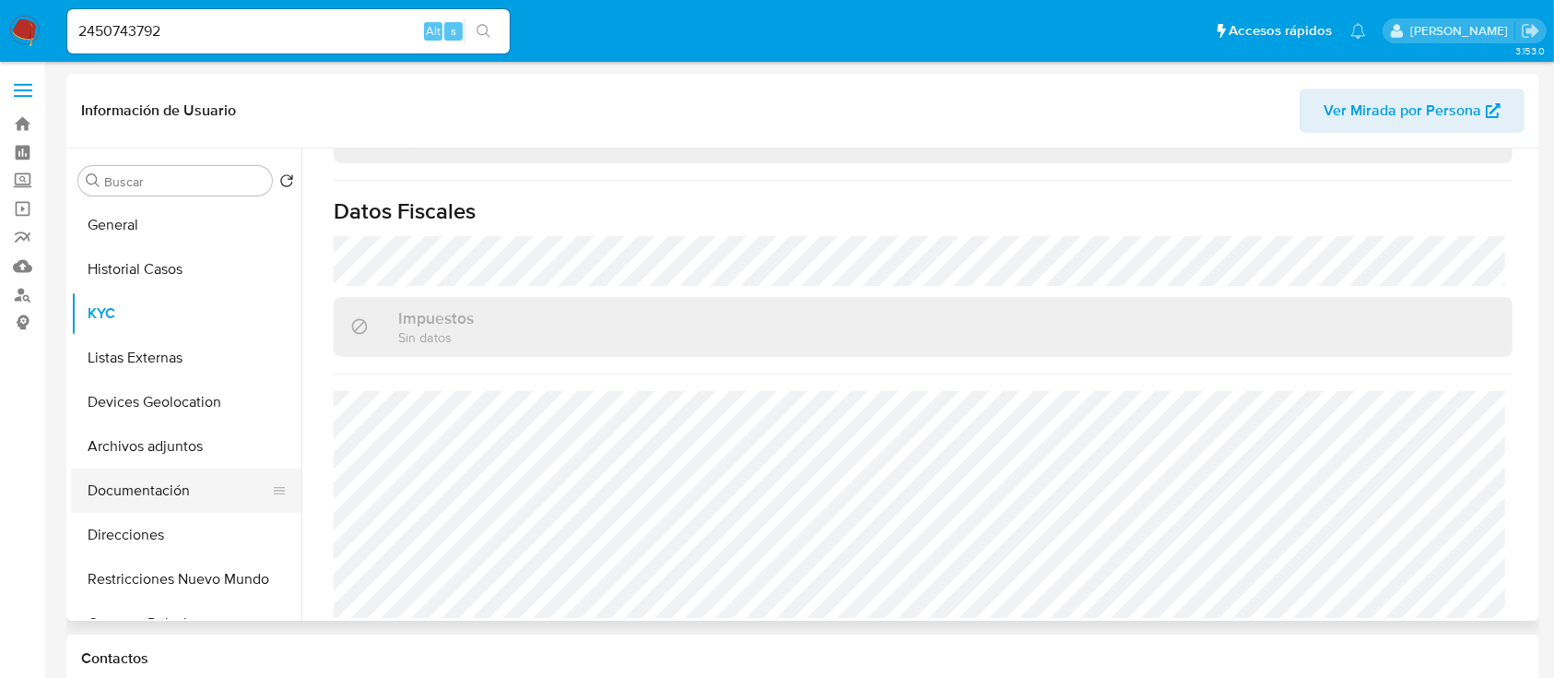
click at [129, 478] on button "Documentación" at bounding box center [179, 490] width 216 height 44
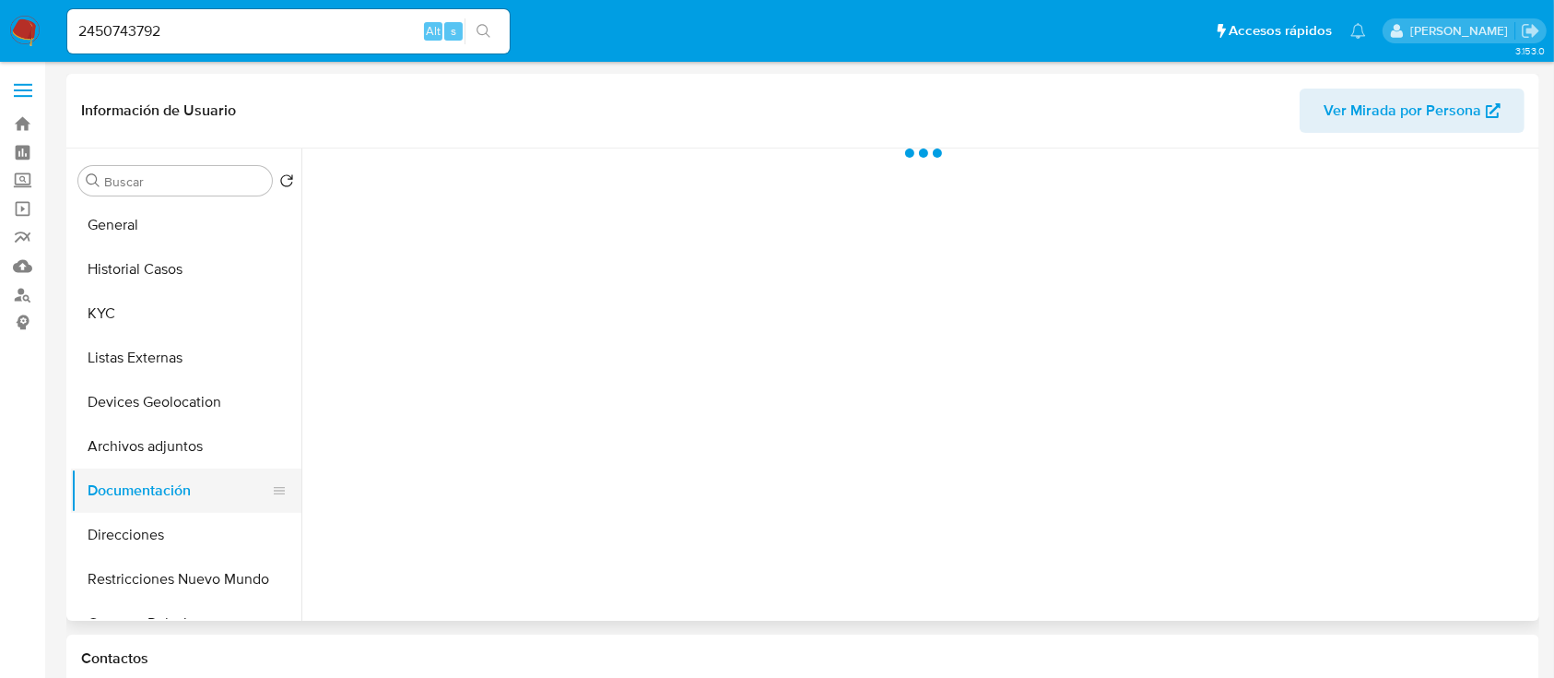
scroll to position [0, 0]
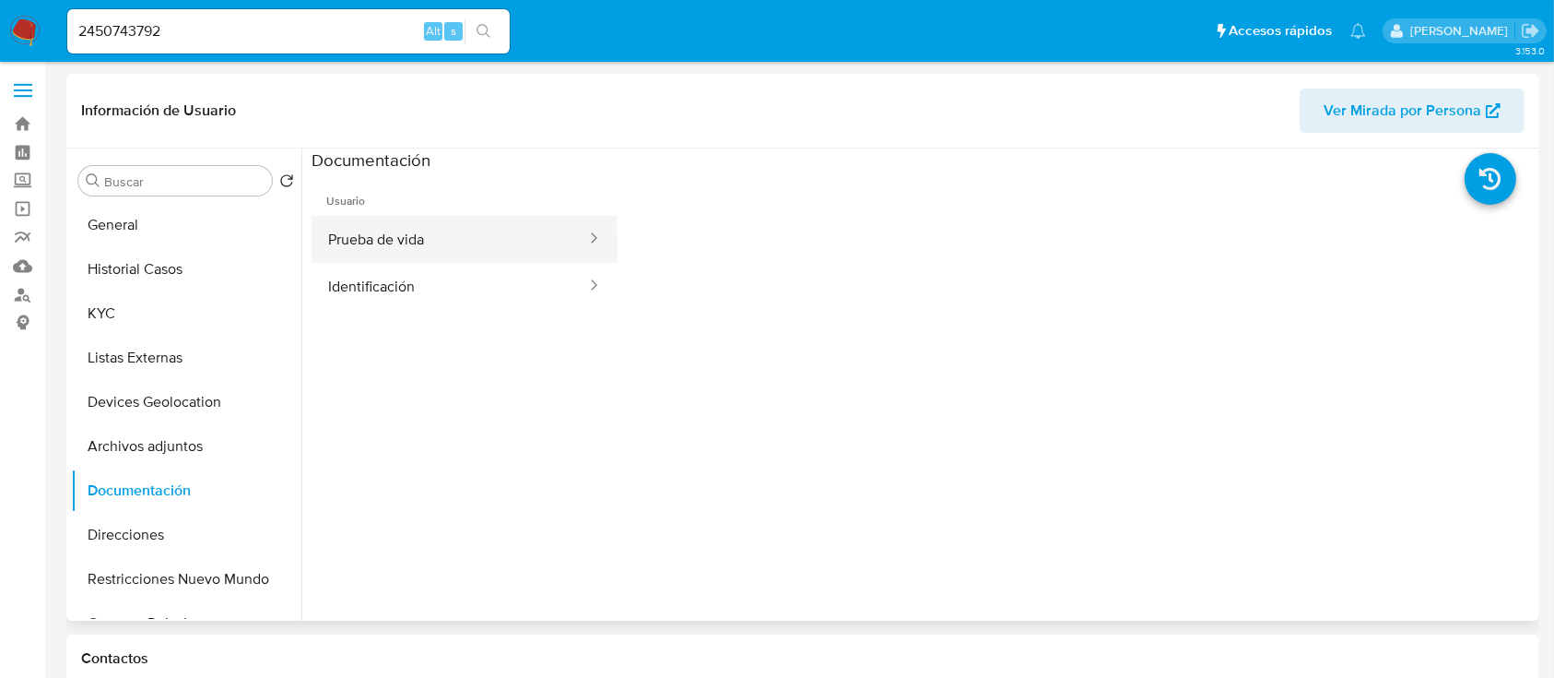
click at [392, 246] on button "Prueba de vida" at bounding box center [450, 239] width 277 height 47
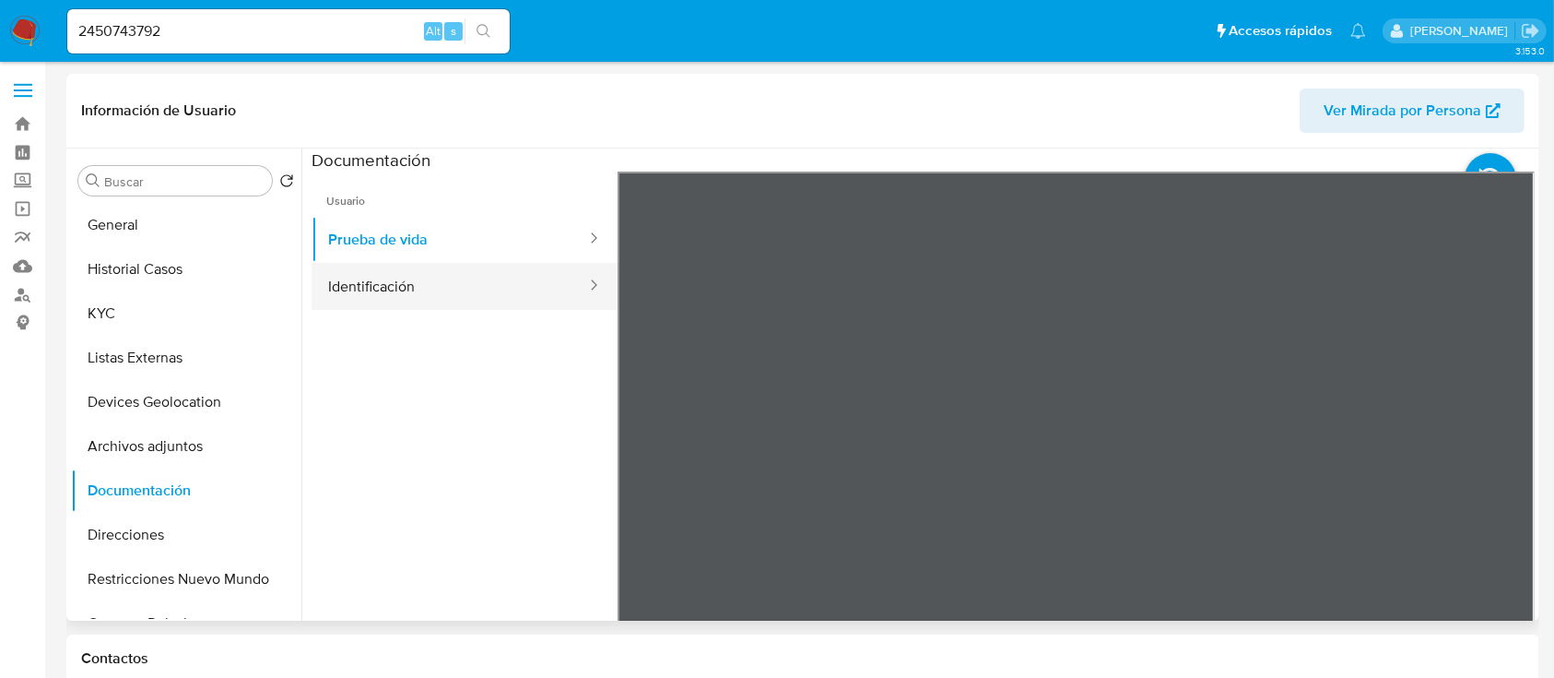
click at [392, 287] on button "Identificación" at bounding box center [450, 286] width 277 height 47
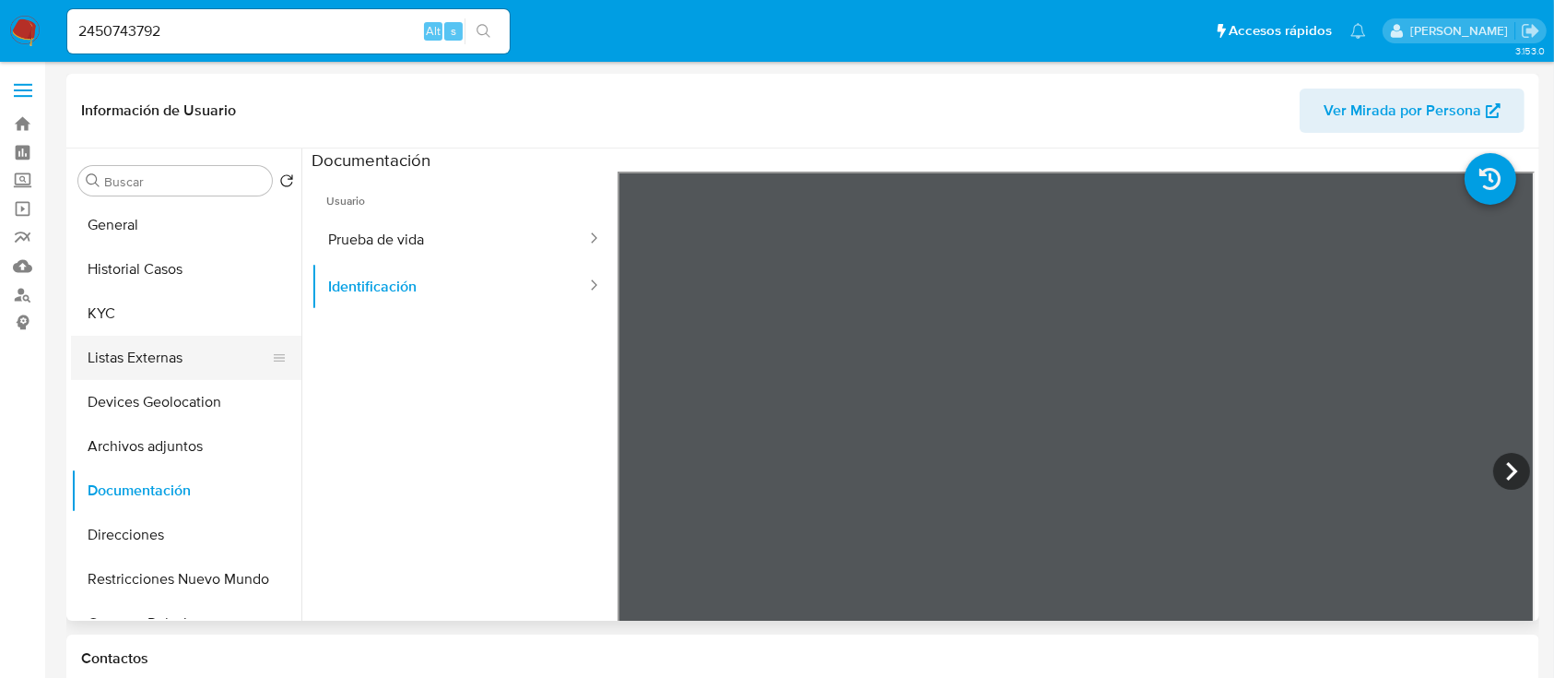
click at [164, 348] on button "Listas Externas" at bounding box center [179, 358] width 216 height 44
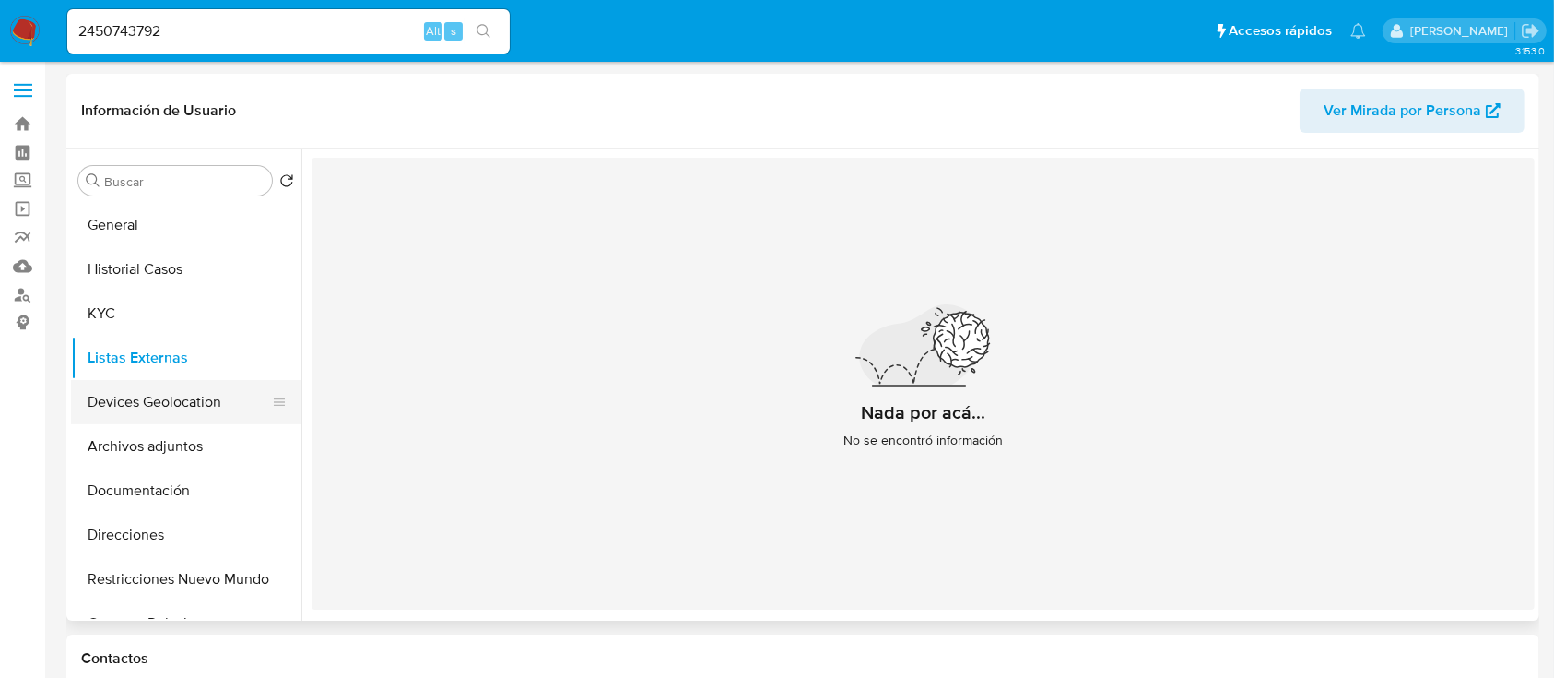
click at [143, 406] on button "Devices Geolocation" at bounding box center [179, 402] width 216 height 44
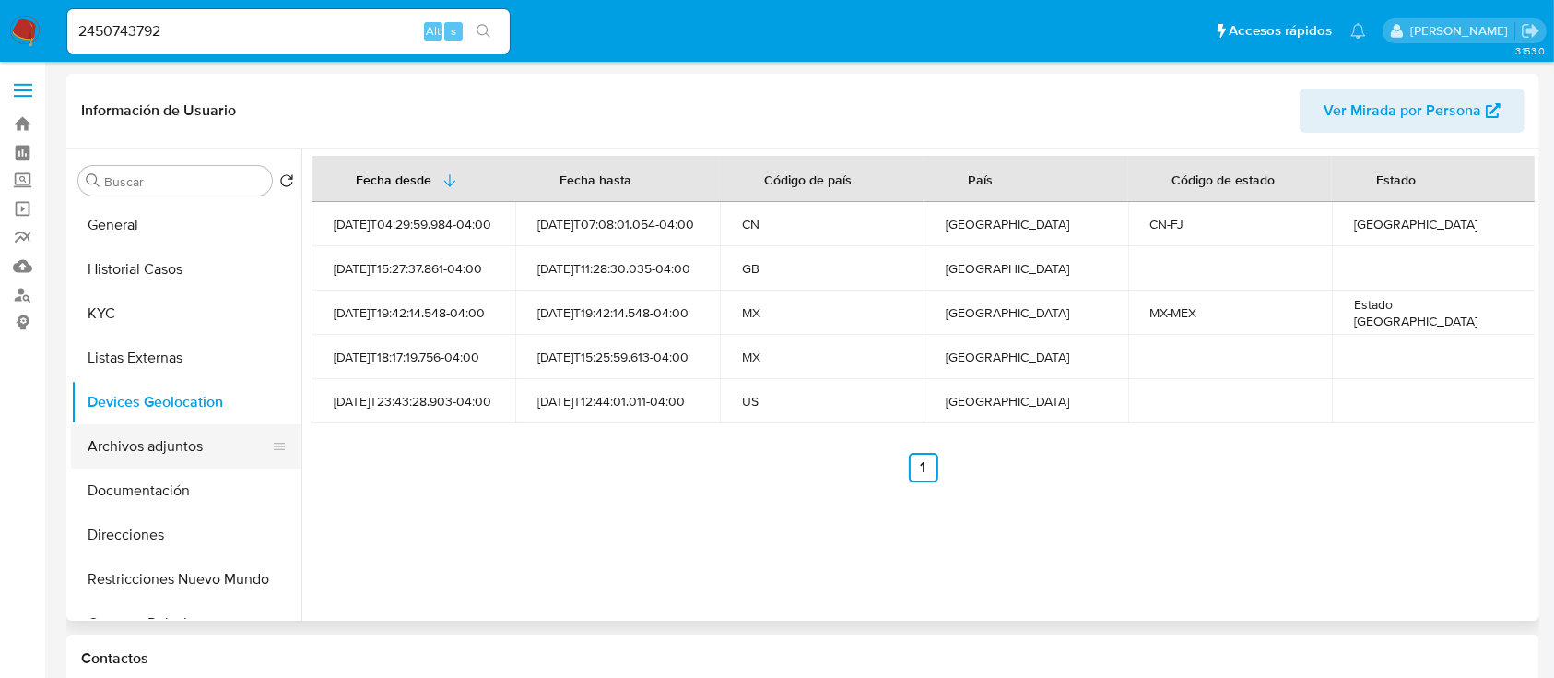
click at [125, 443] on button "Archivos adjuntos" at bounding box center [179, 446] width 216 height 44
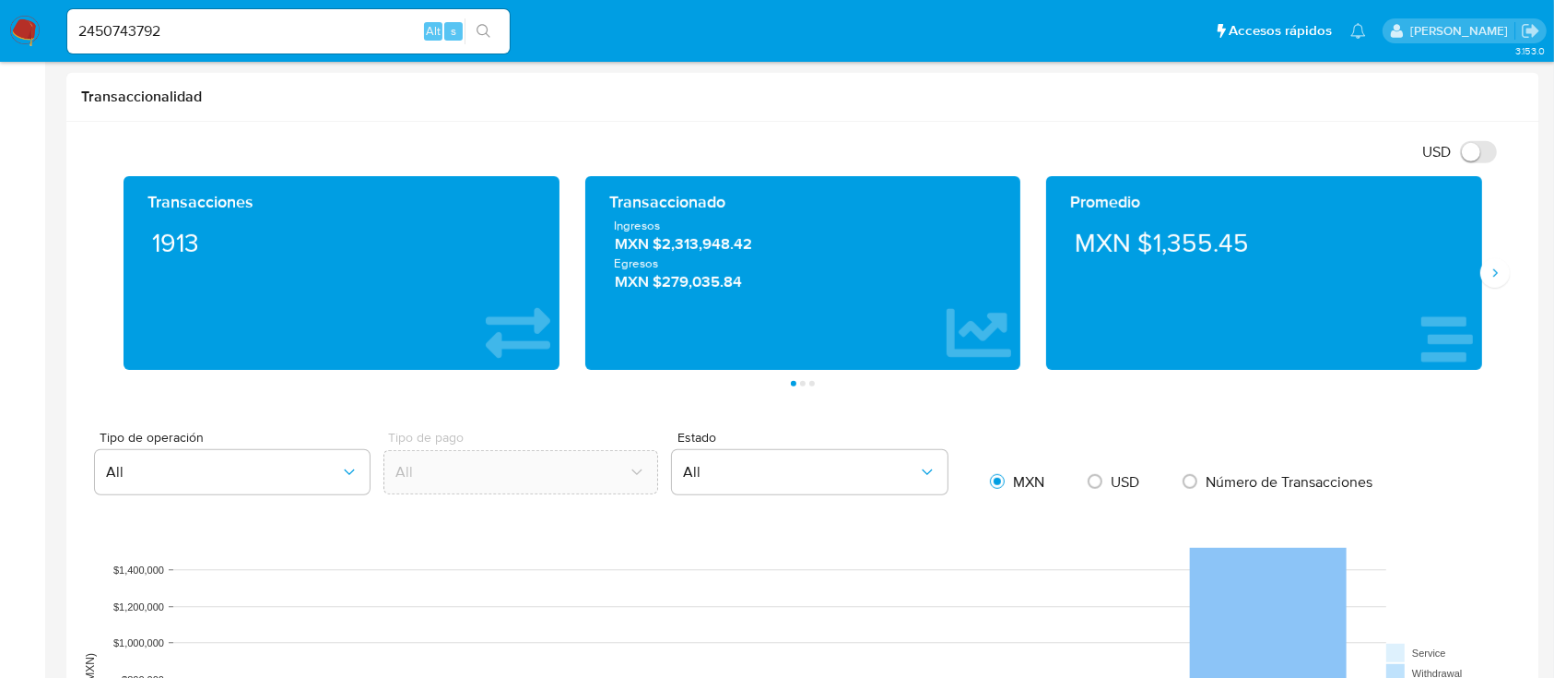
scroll to position [874, 0]
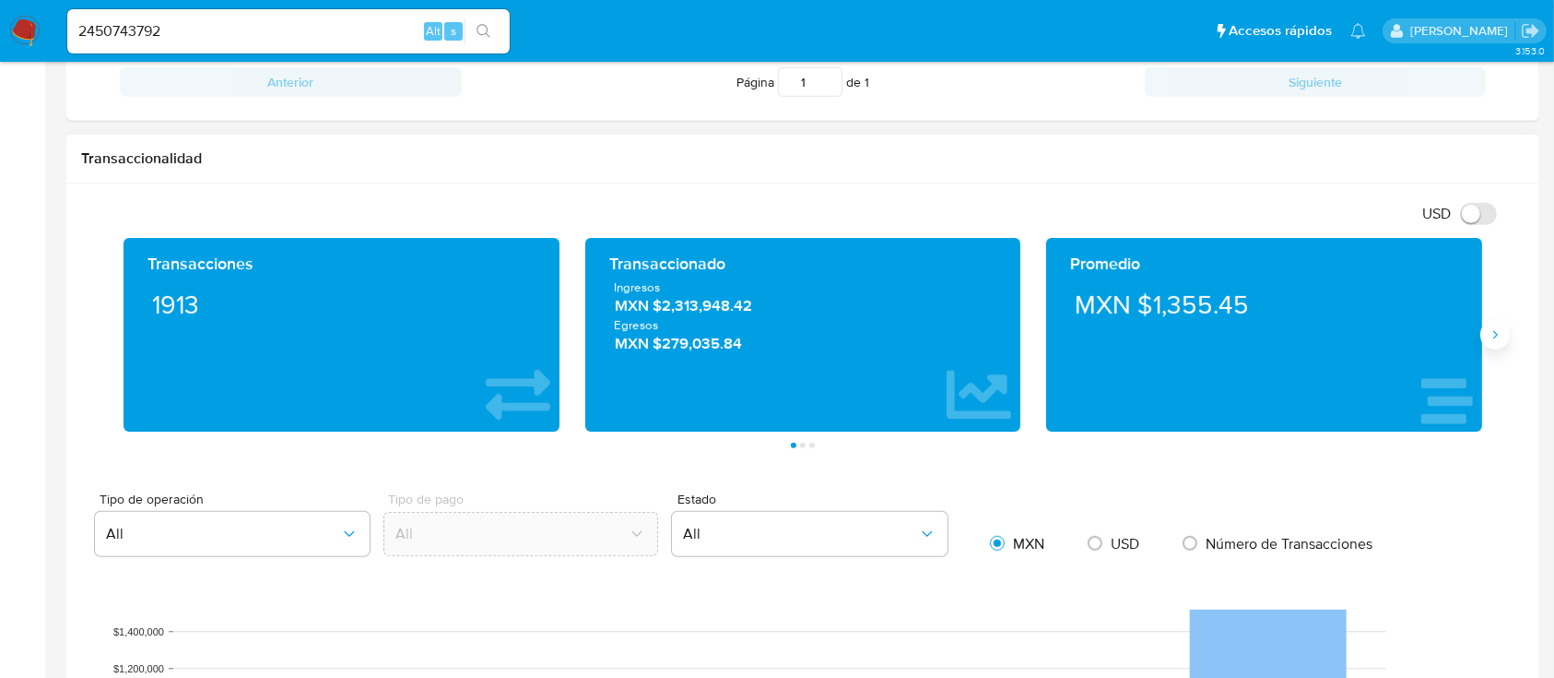
click at [1487, 328] on button "Siguiente" at bounding box center [1496, 335] width 30 height 30
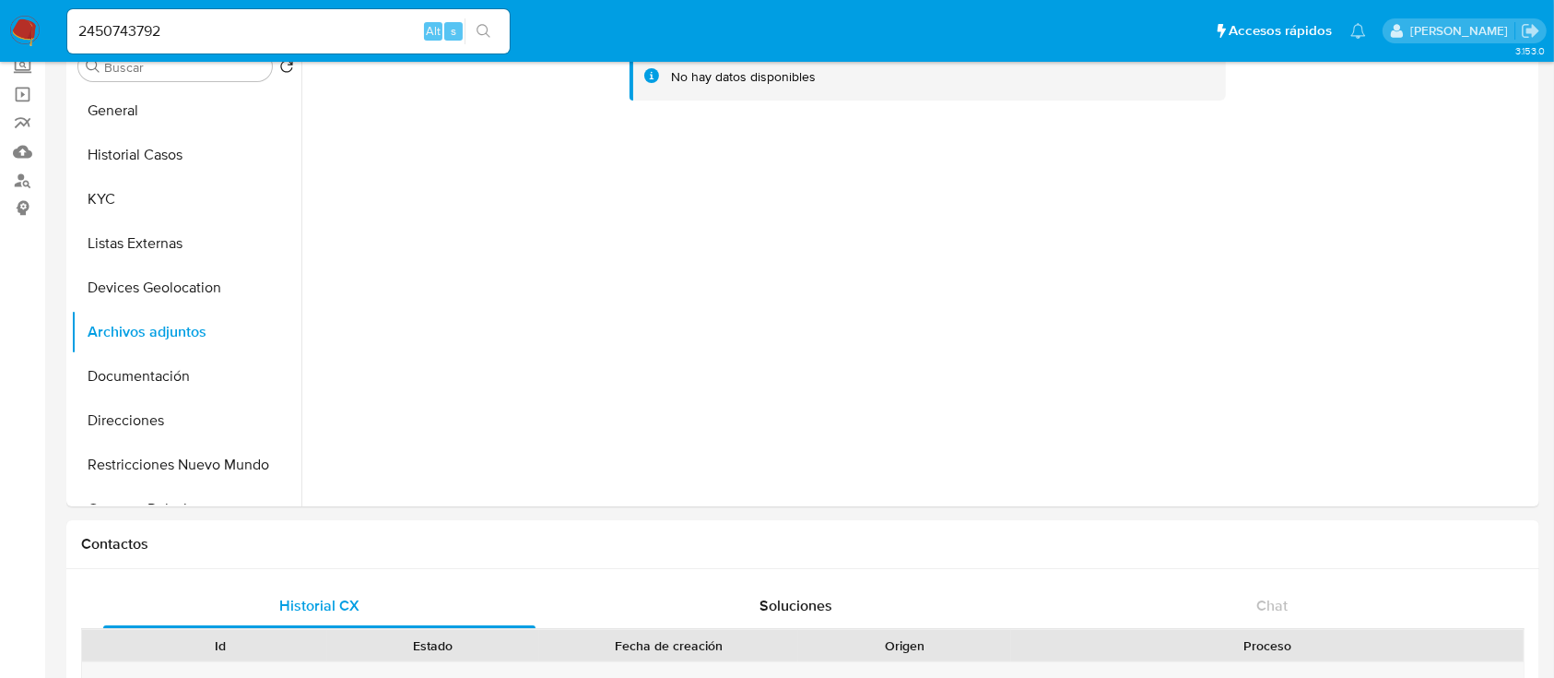
scroll to position [0, 0]
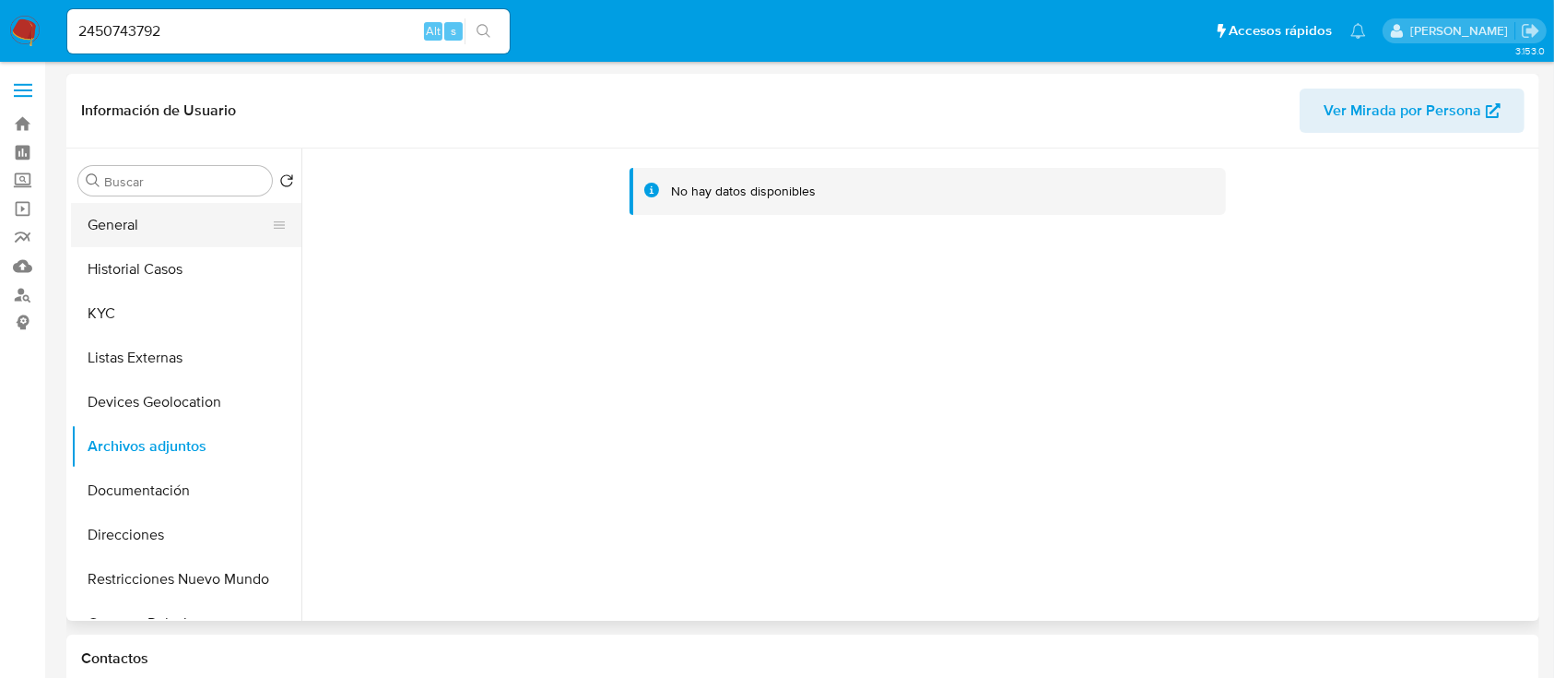
click at [182, 236] on button "General" at bounding box center [179, 225] width 216 height 44
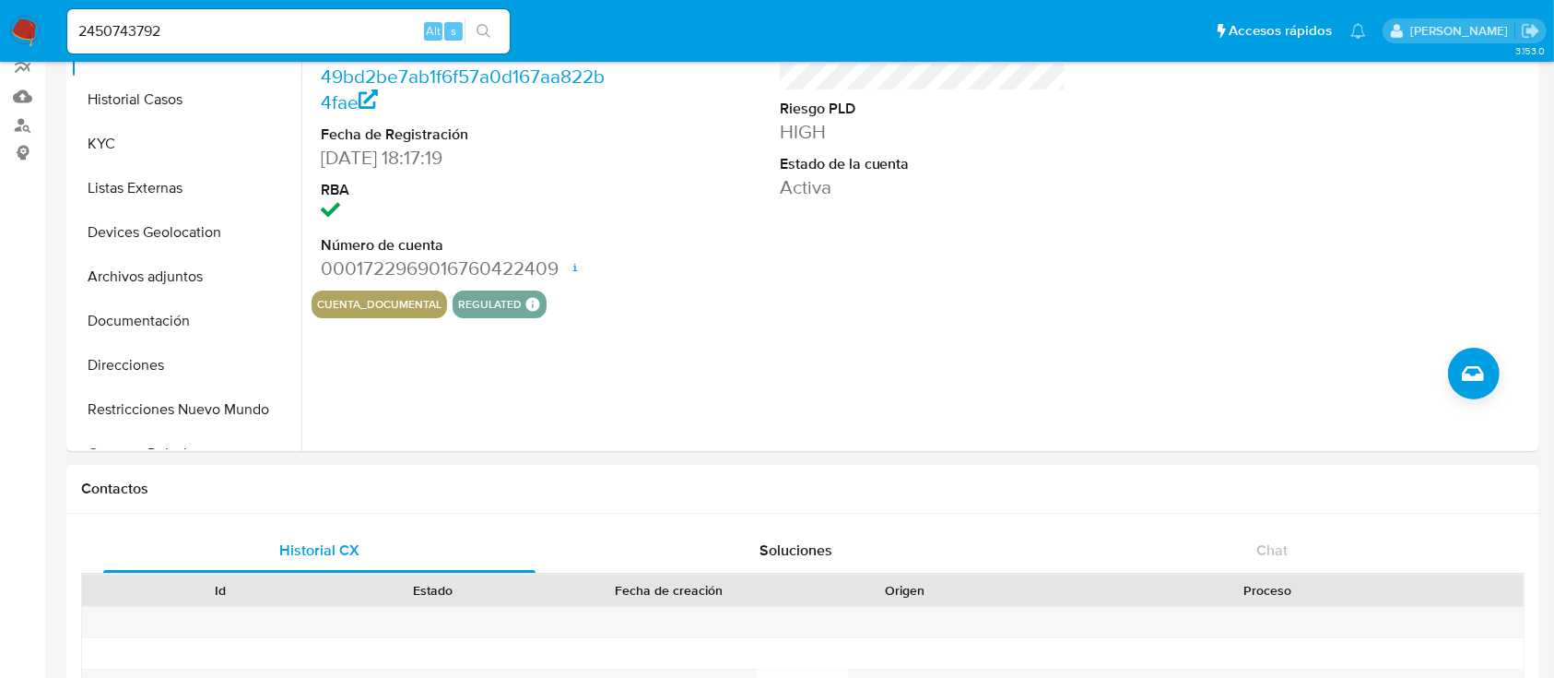
scroll to position [192, 0]
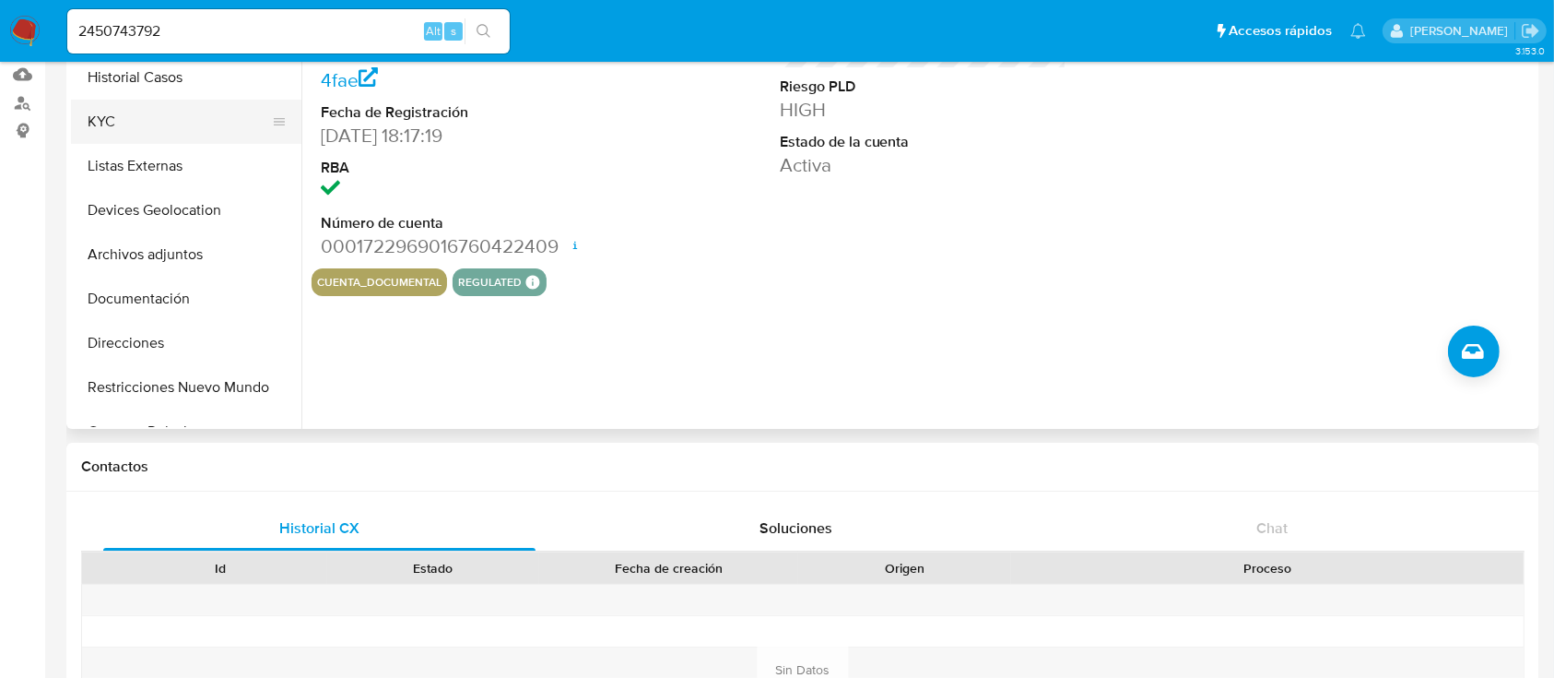
click at [181, 111] on button "KYC" at bounding box center [179, 122] width 216 height 44
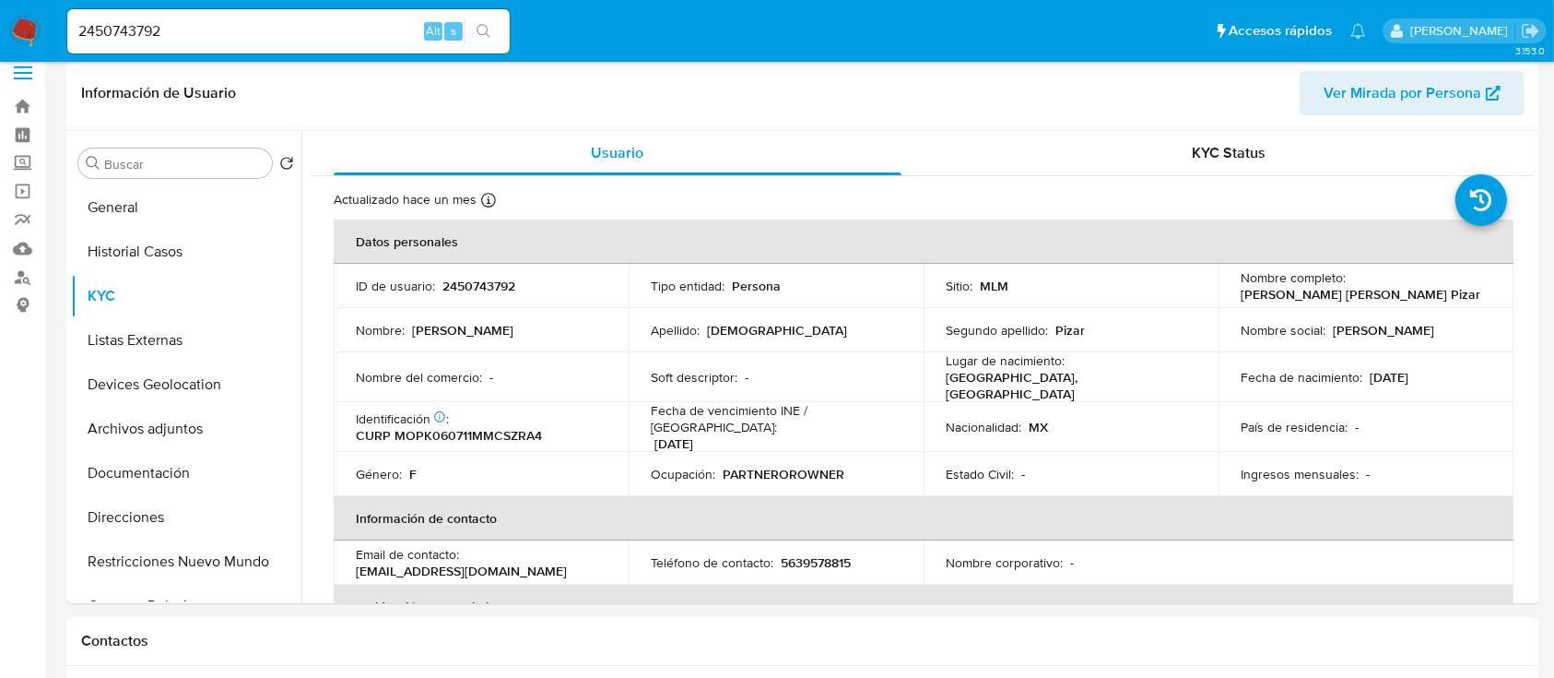
scroll to position [15, 0]
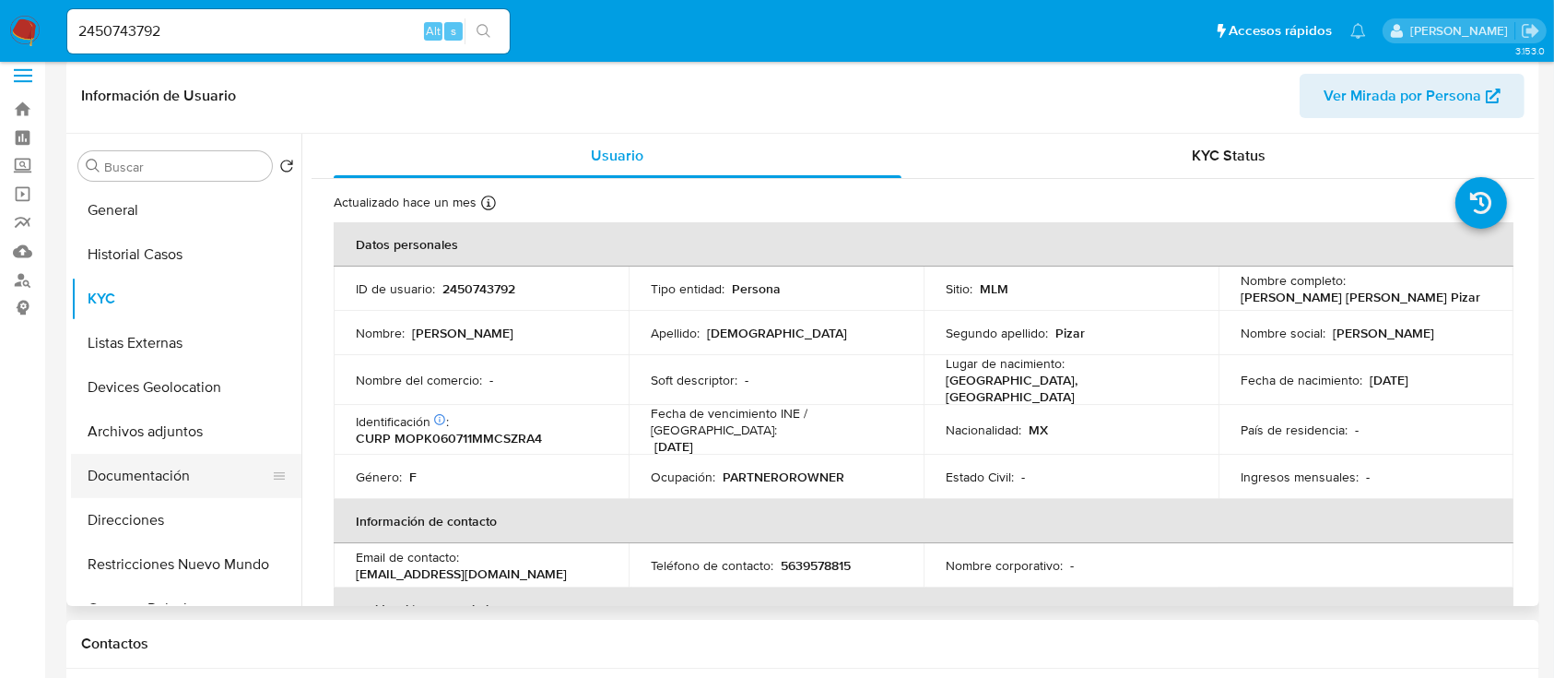
click at [140, 482] on button "Documentación" at bounding box center [179, 476] width 216 height 44
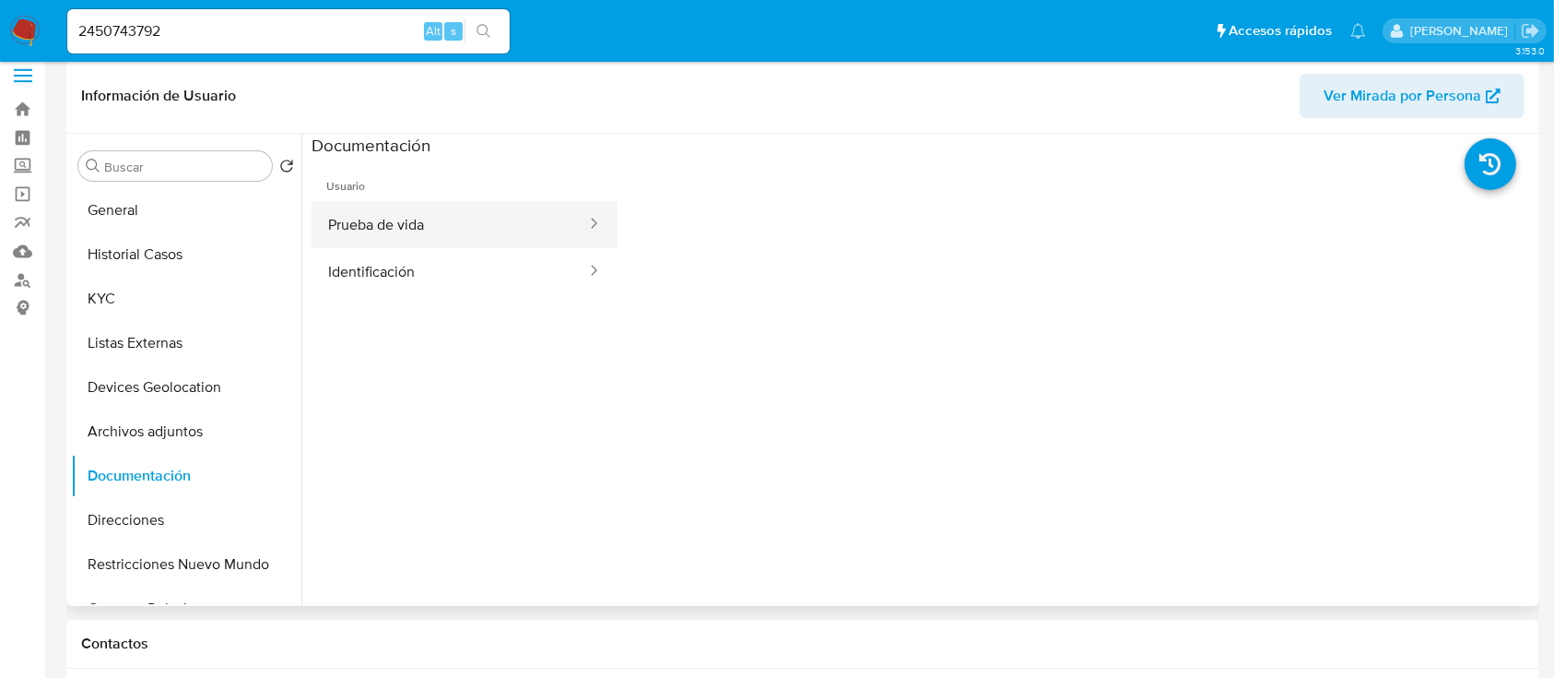
click at [466, 240] on button "Prueba de vida" at bounding box center [450, 224] width 277 height 47
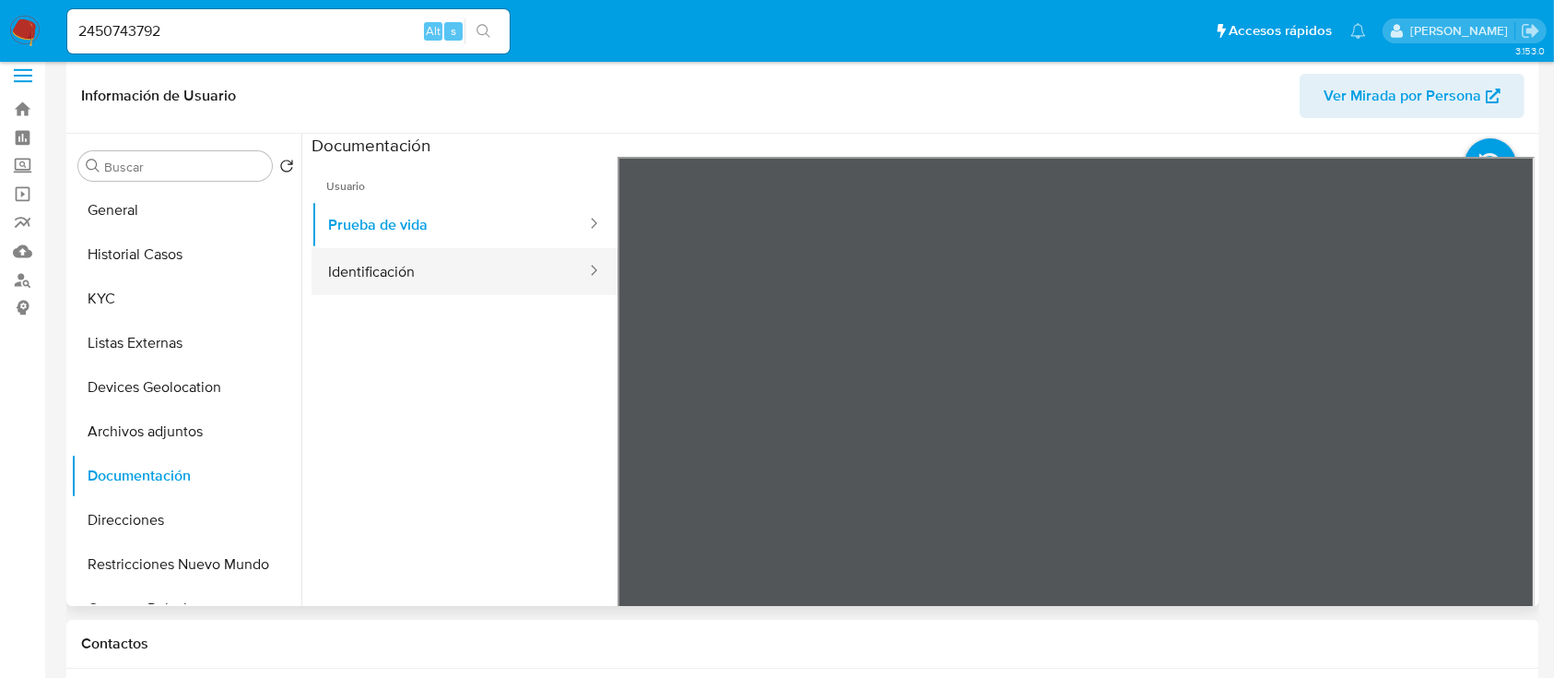
click at [407, 264] on button "Identificación" at bounding box center [450, 271] width 277 height 47
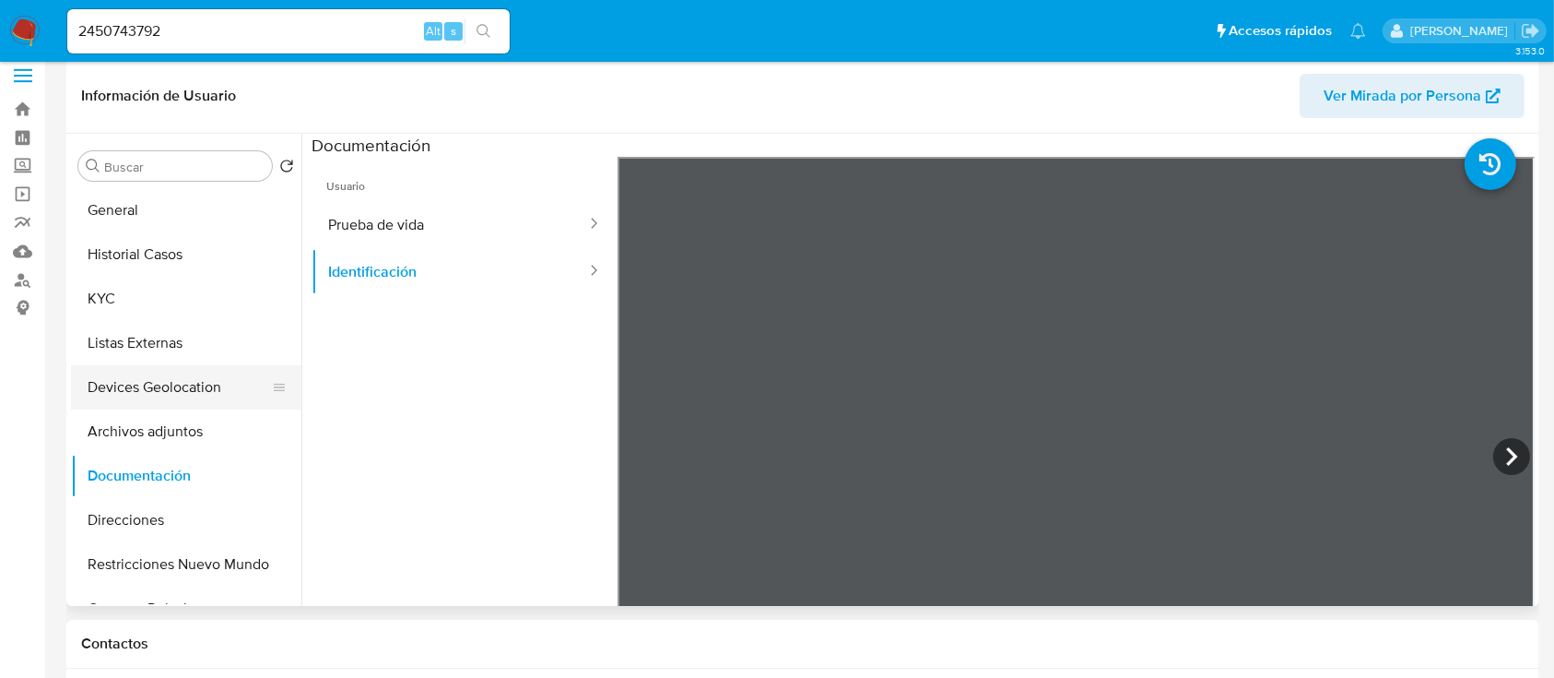
click at [156, 392] on button "Devices Geolocation" at bounding box center [179, 387] width 216 height 44
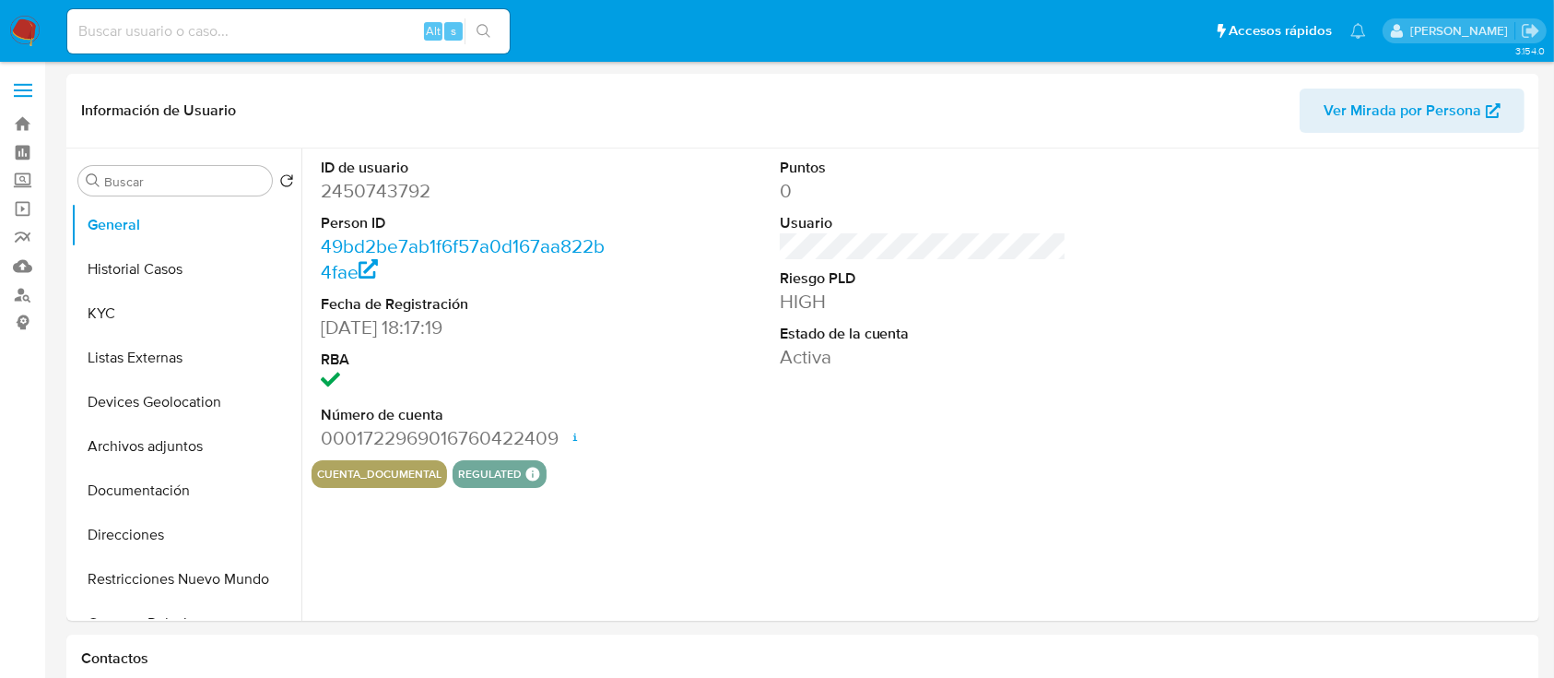
select select "10"
click at [13, 26] on img at bounding box center [24, 31] width 31 height 31
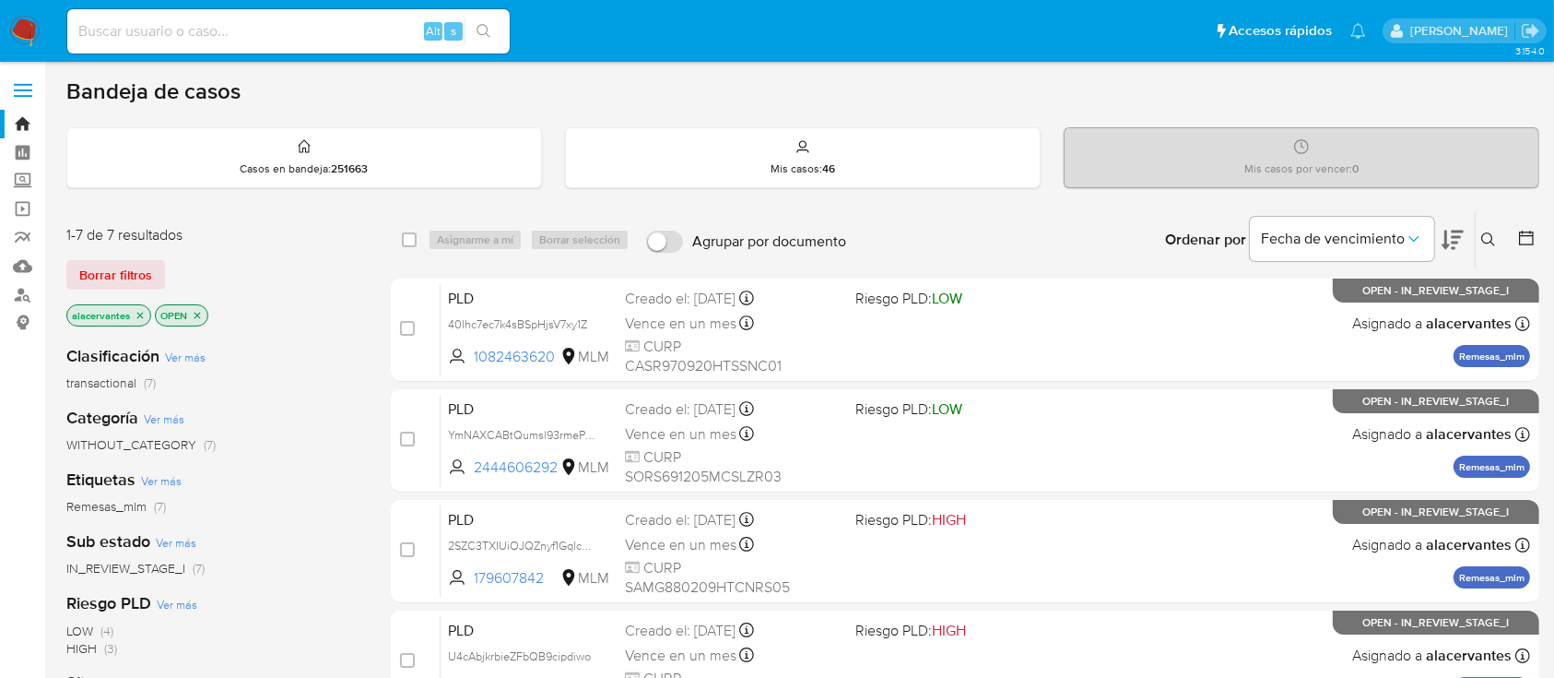
click at [1485, 234] on icon at bounding box center [1489, 239] width 15 height 15
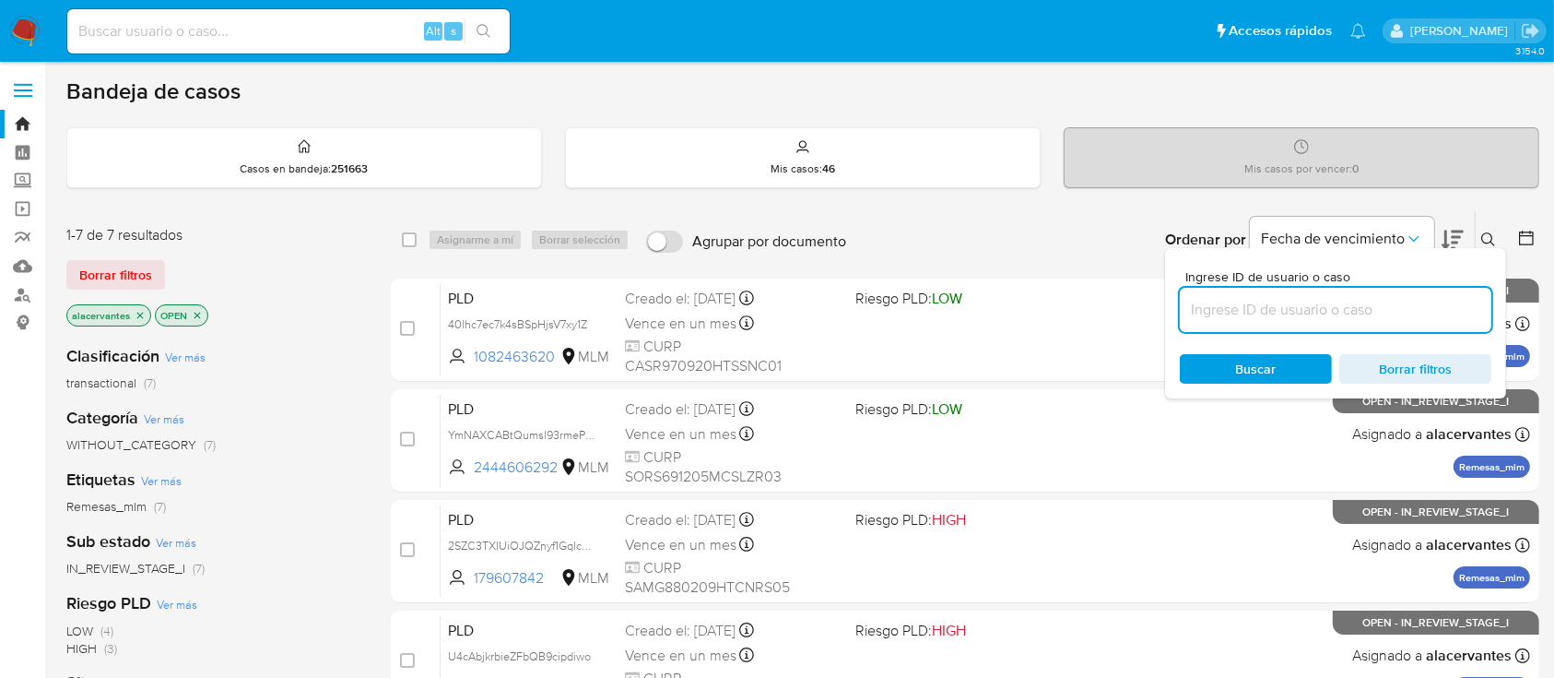
click at [1279, 314] on input at bounding box center [1336, 310] width 312 height 24
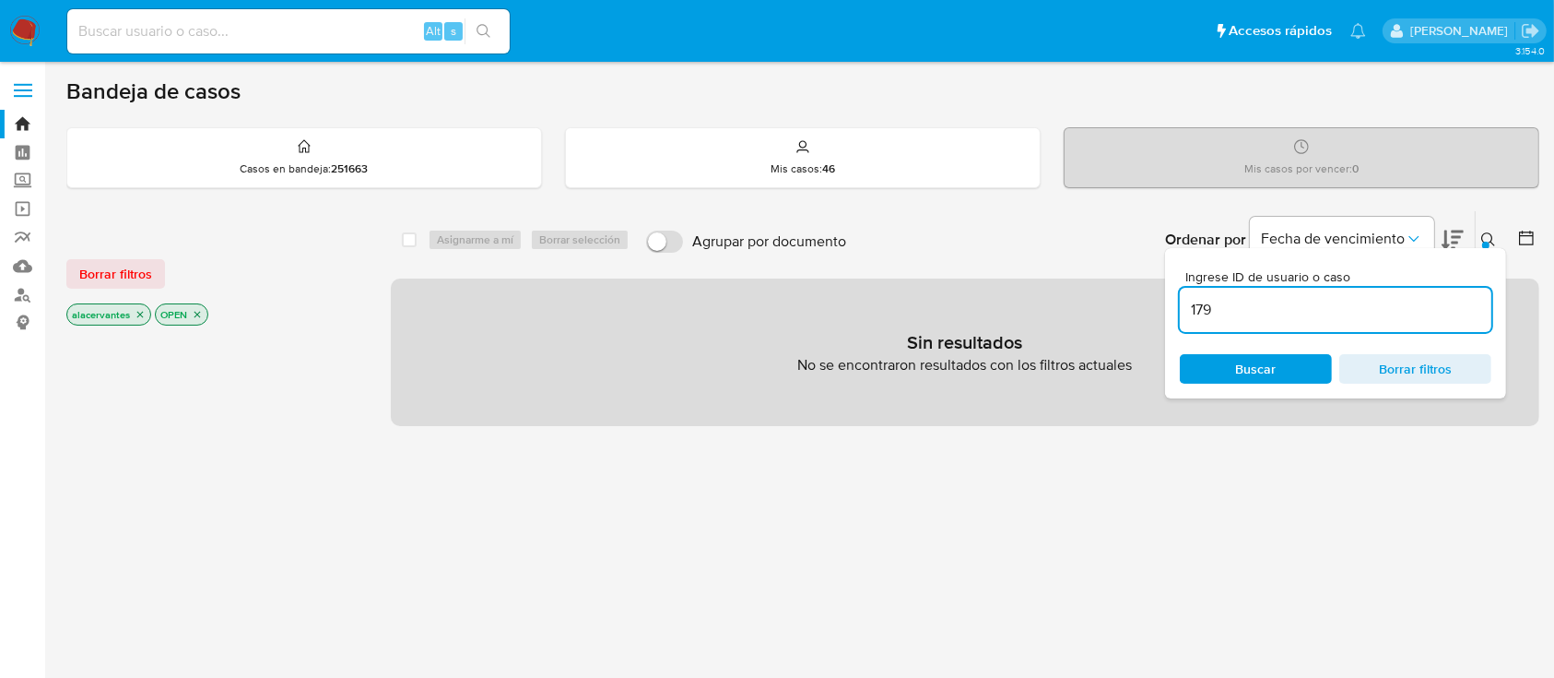
click at [1279, 314] on input "179" at bounding box center [1336, 310] width 312 height 24
click at [1286, 313] on input "179" at bounding box center [1336, 310] width 312 height 24
click at [1261, 316] on input "1796" at bounding box center [1336, 310] width 312 height 24
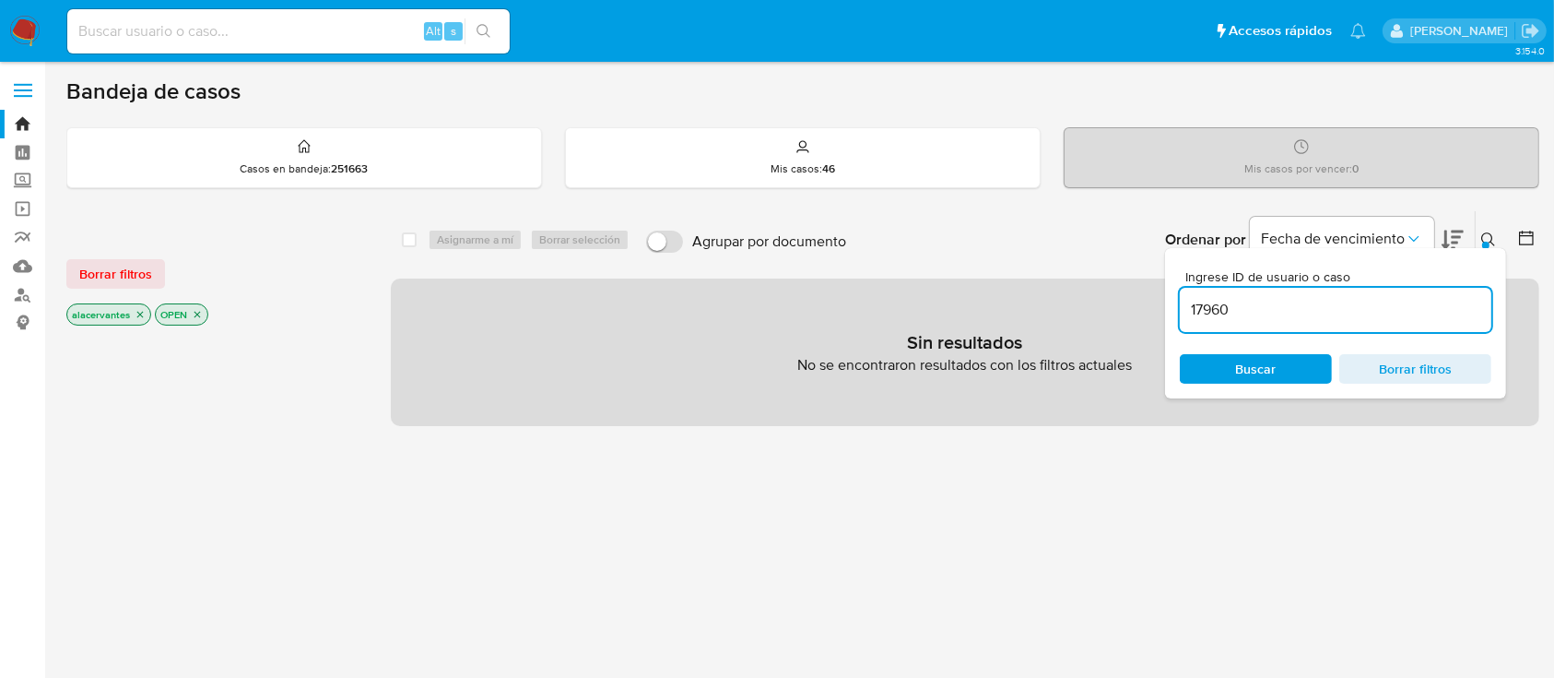
click at [1261, 316] on input "17960" at bounding box center [1336, 310] width 312 height 24
click at [1261, 314] on input "179607" at bounding box center [1336, 310] width 312 height 24
click at [1261, 314] on input "1796078" at bounding box center [1336, 310] width 312 height 24
type input "179607842"
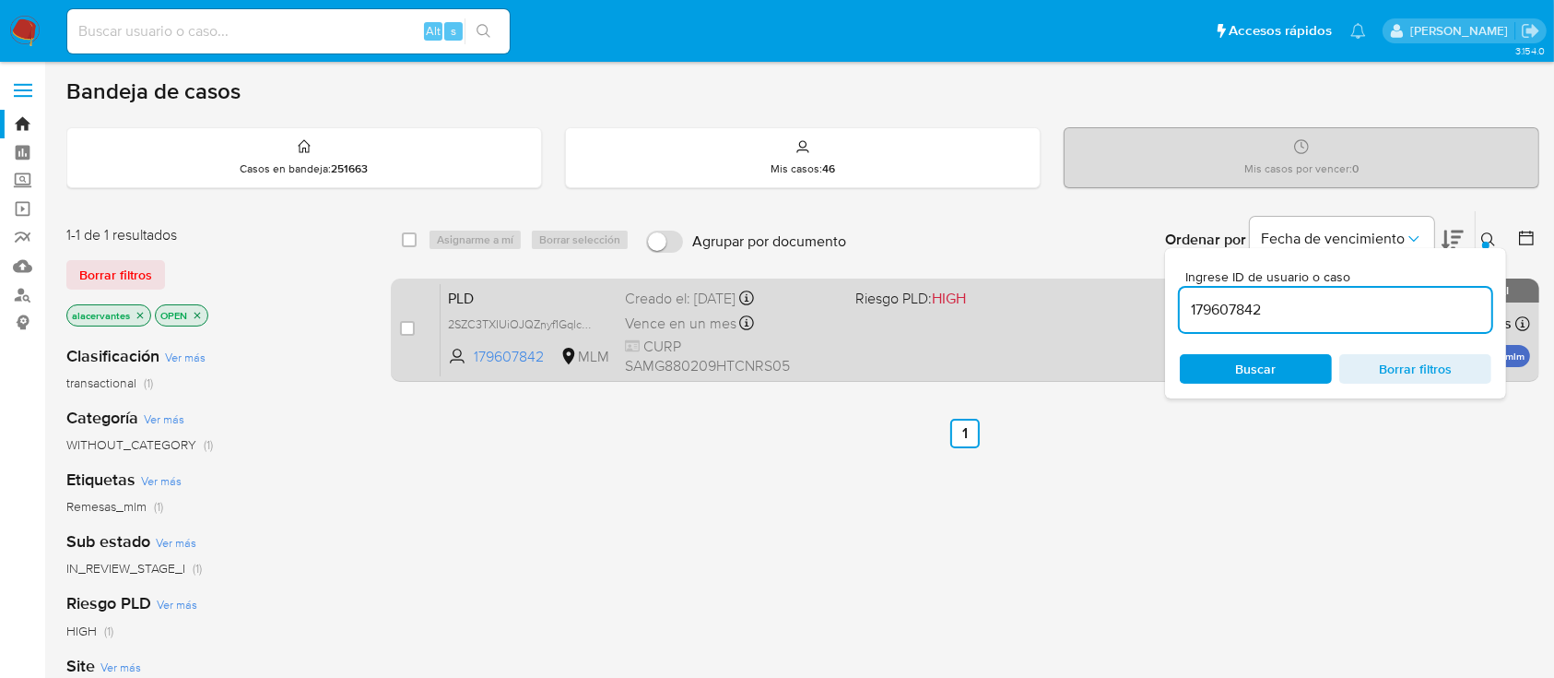
click at [942, 340] on div "PLD 2SZC3TXIUiOJQZnyf1GqlcwF 179607842 MLM Riesgo PLD: HIGH Creado el: 12/07/20…" at bounding box center [986, 329] width 1090 height 93
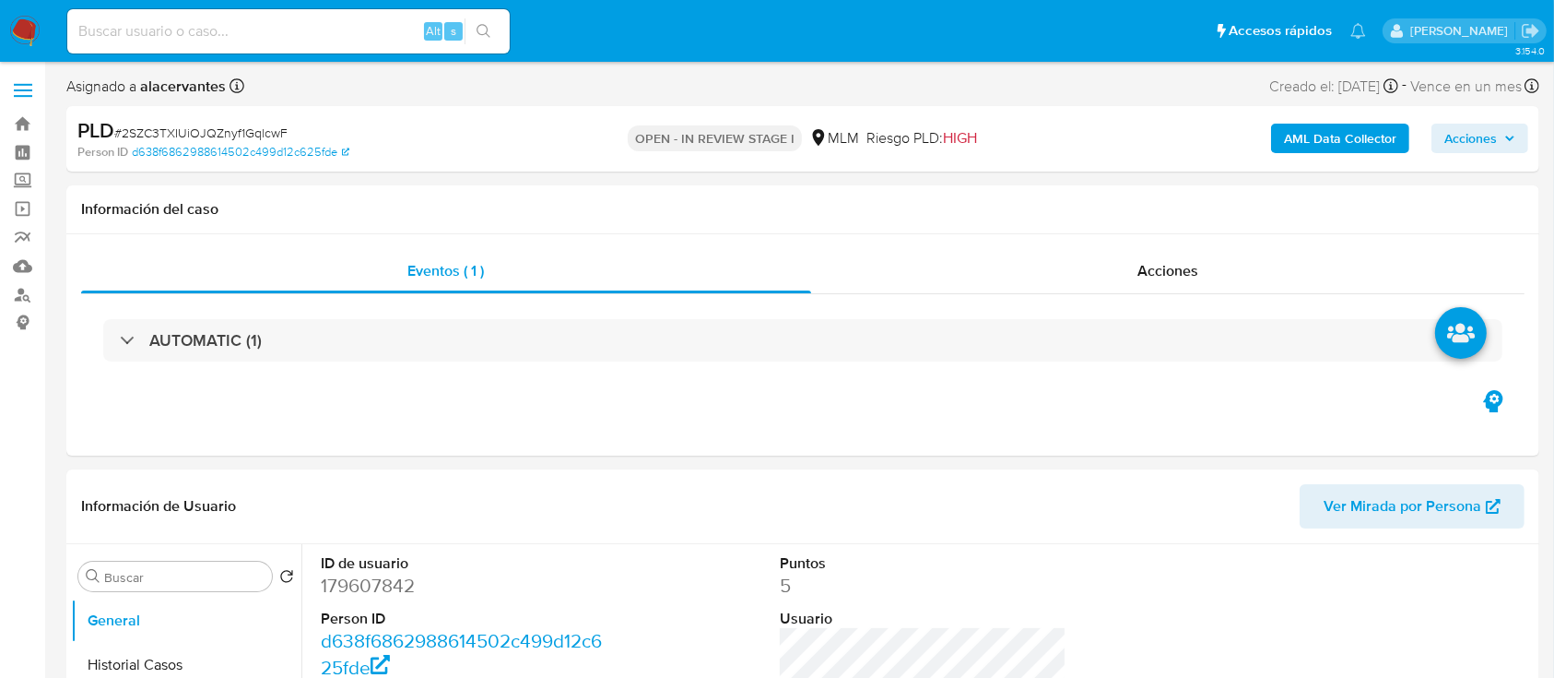
select select "10"
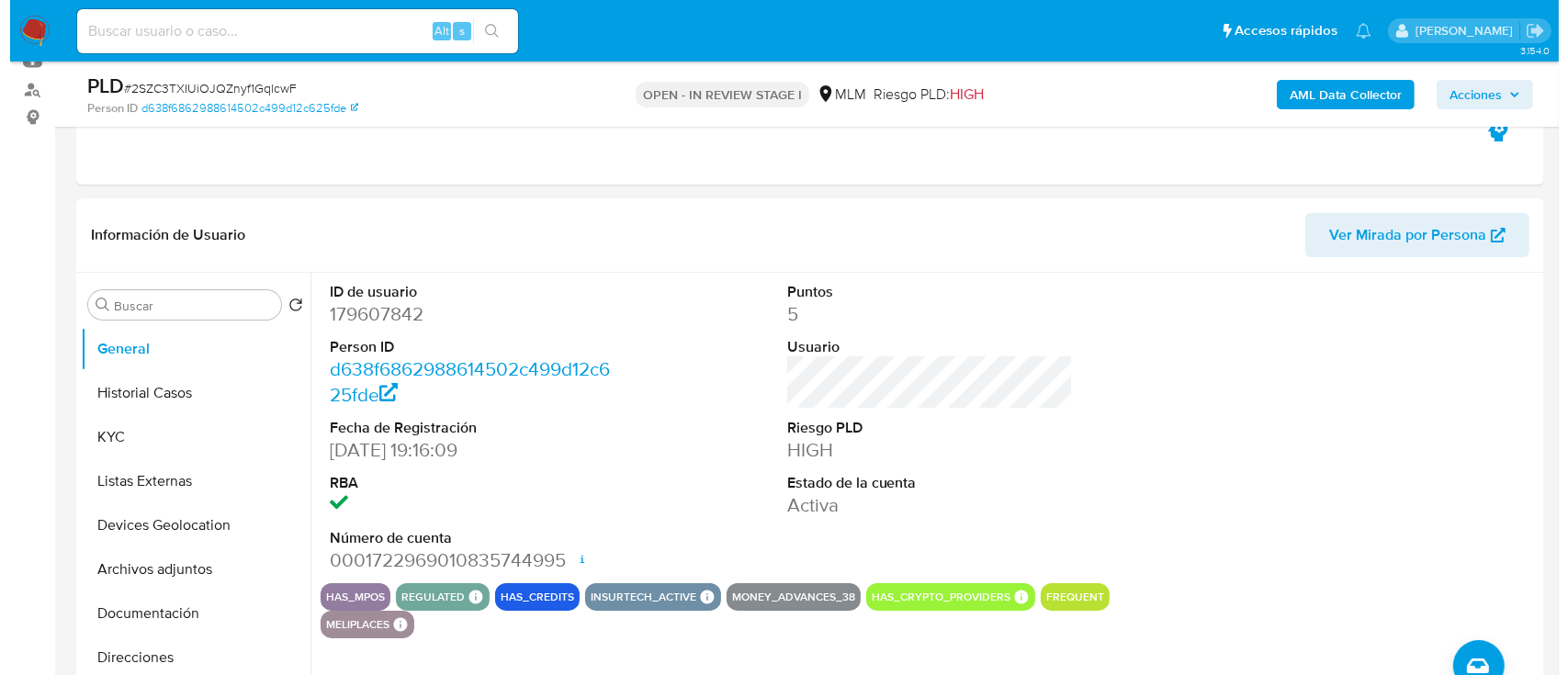
scroll to position [213, 0]
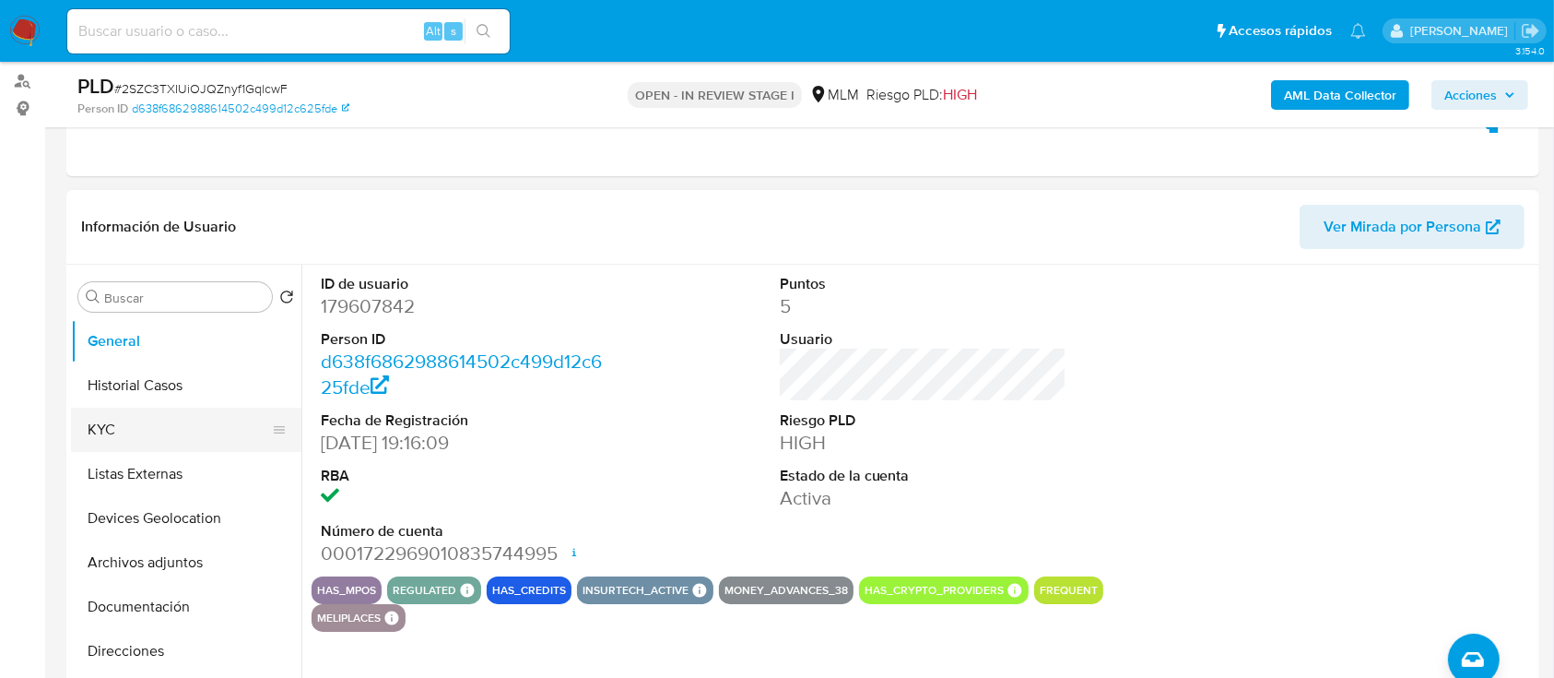
click at [111, 433] on button "KYC" at bounding box center [179, 430] width 216 height 44
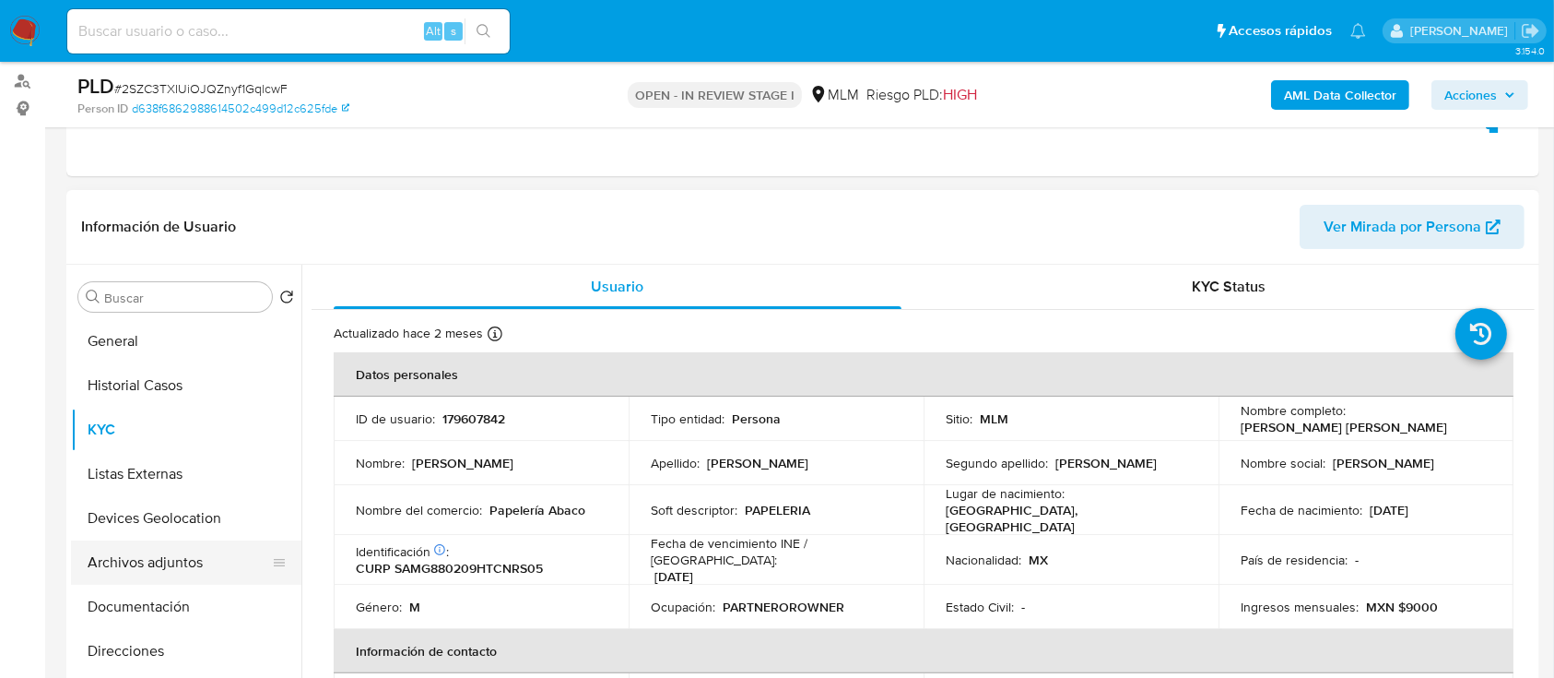
click at [178, 578] on button "Archivos adjuntos" at bounding box center [179, 562] width 216 height 44
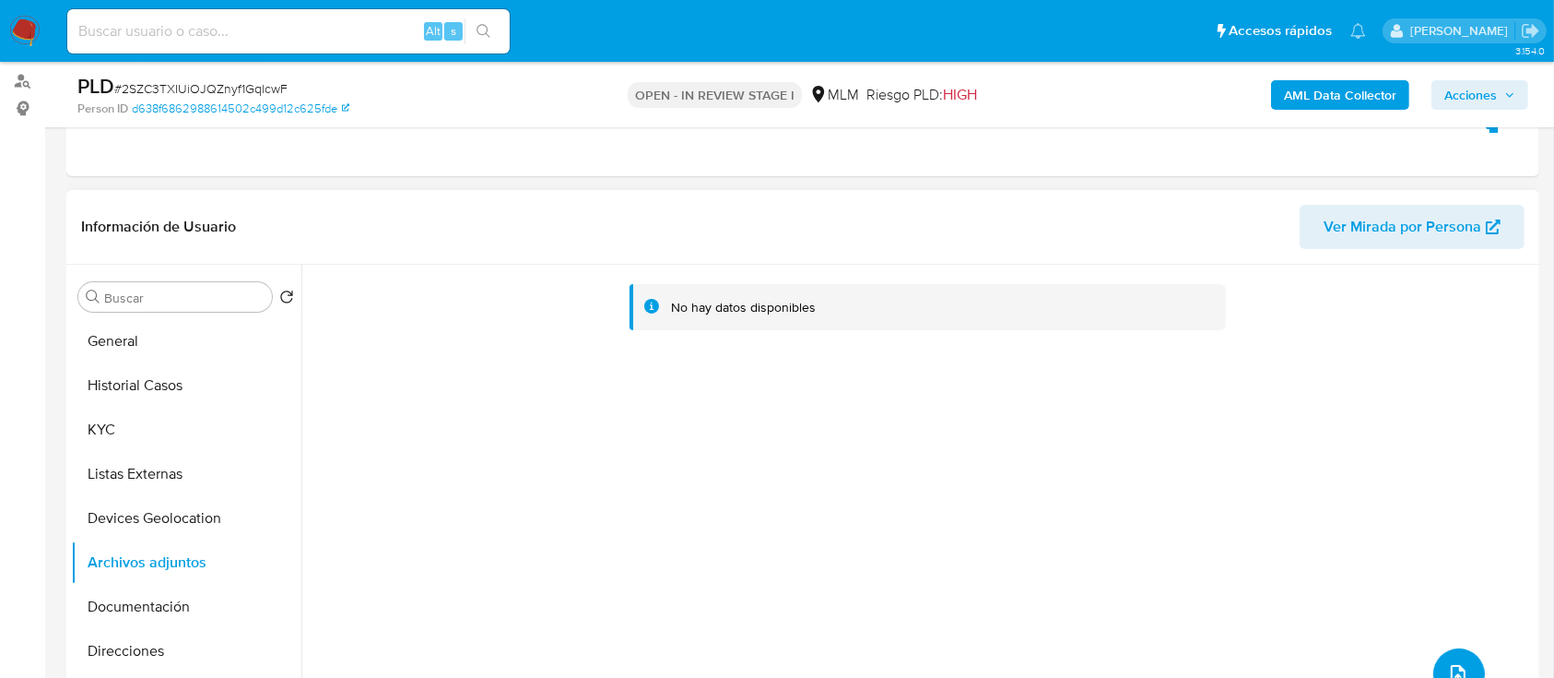
click at [1453, 663] on icon "upload-file" at bounding box center [1458, 674] width 22 height 22
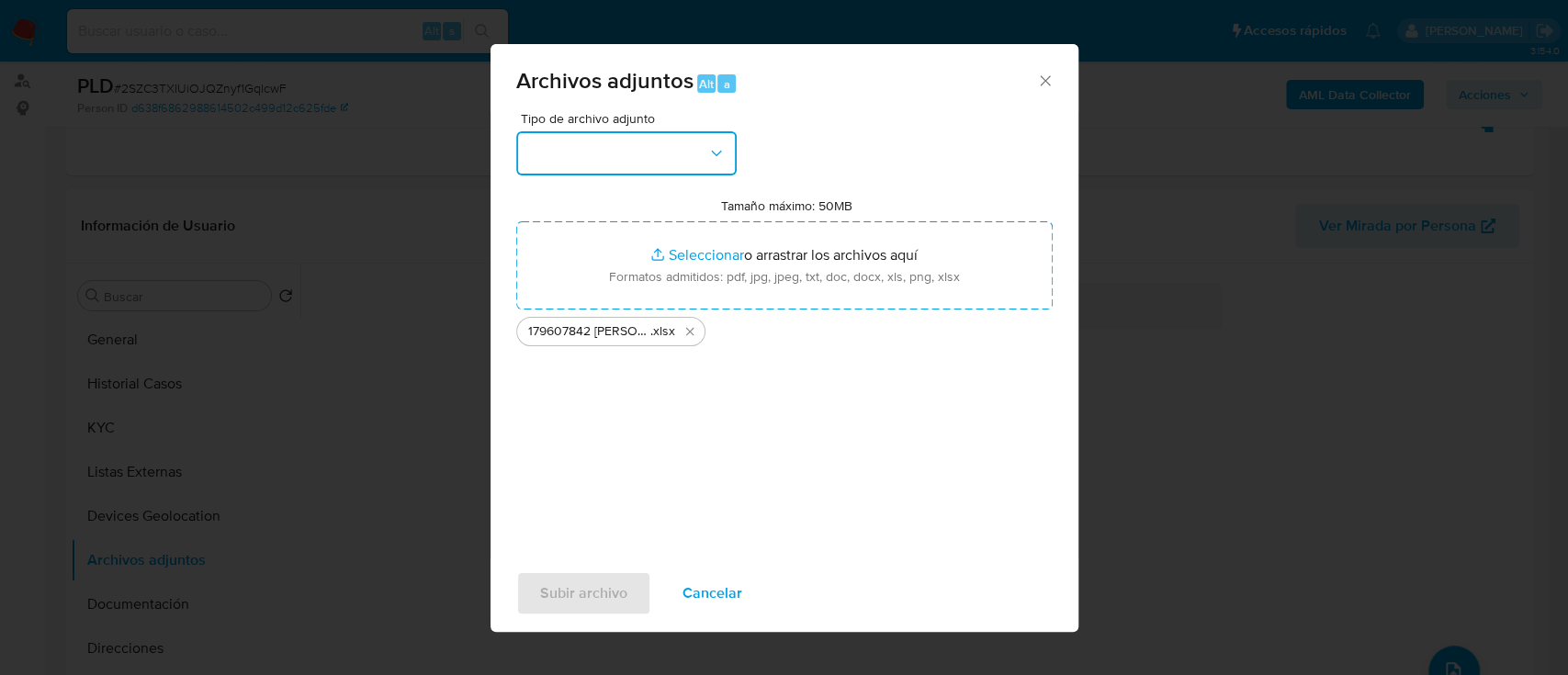
click at [712, 143] on button "button" at bounding box center [626, 153] width 220 height 44
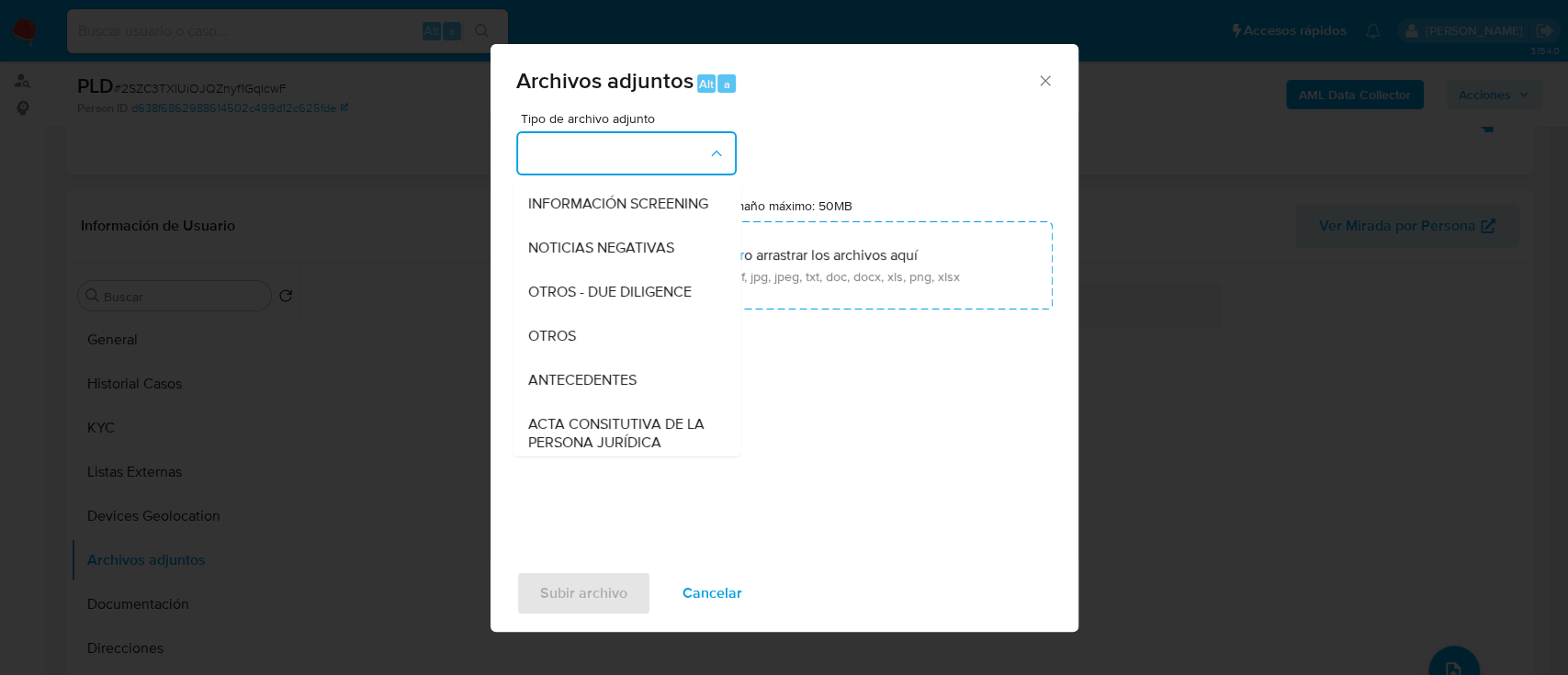
scroll to position [179, 0]
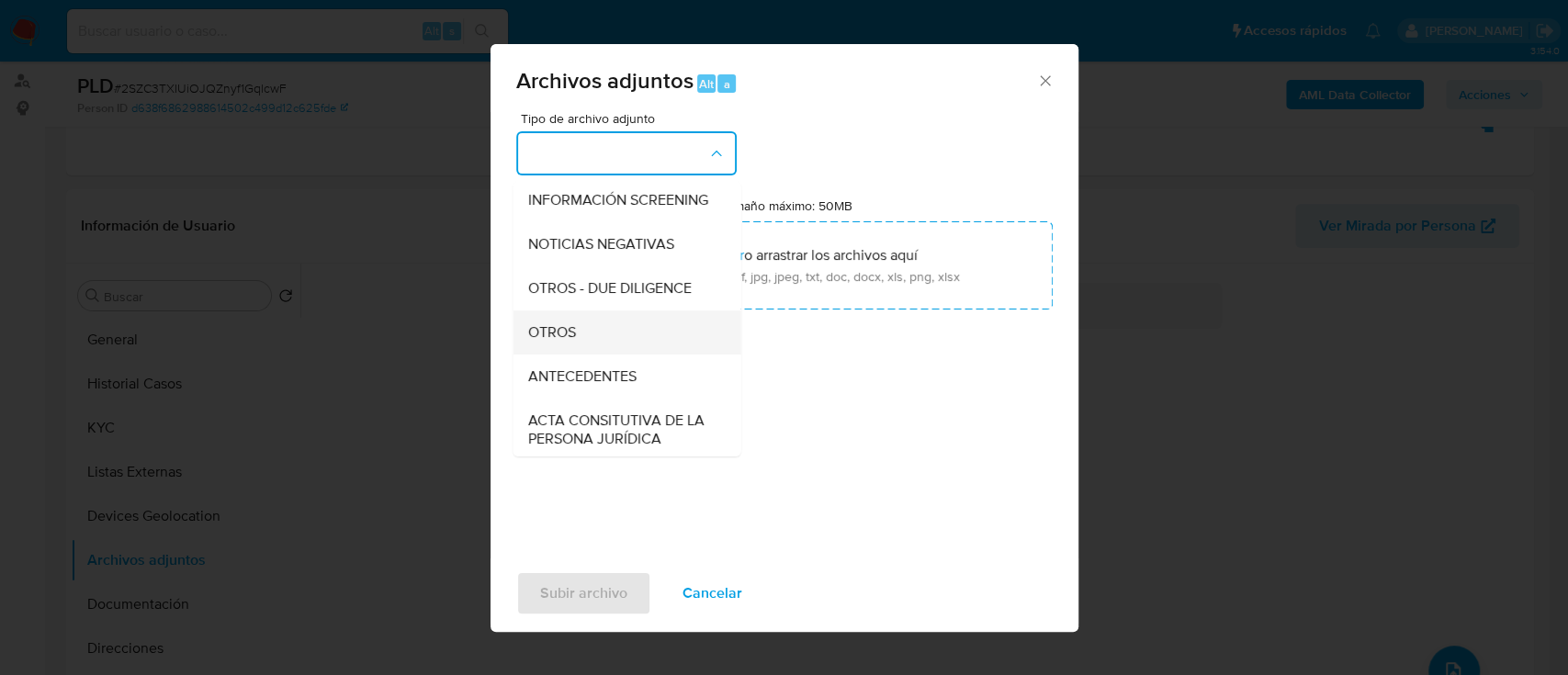
click at [603, 336] on div "OTROS" at bounding box center [621, 333] width 187 height 44
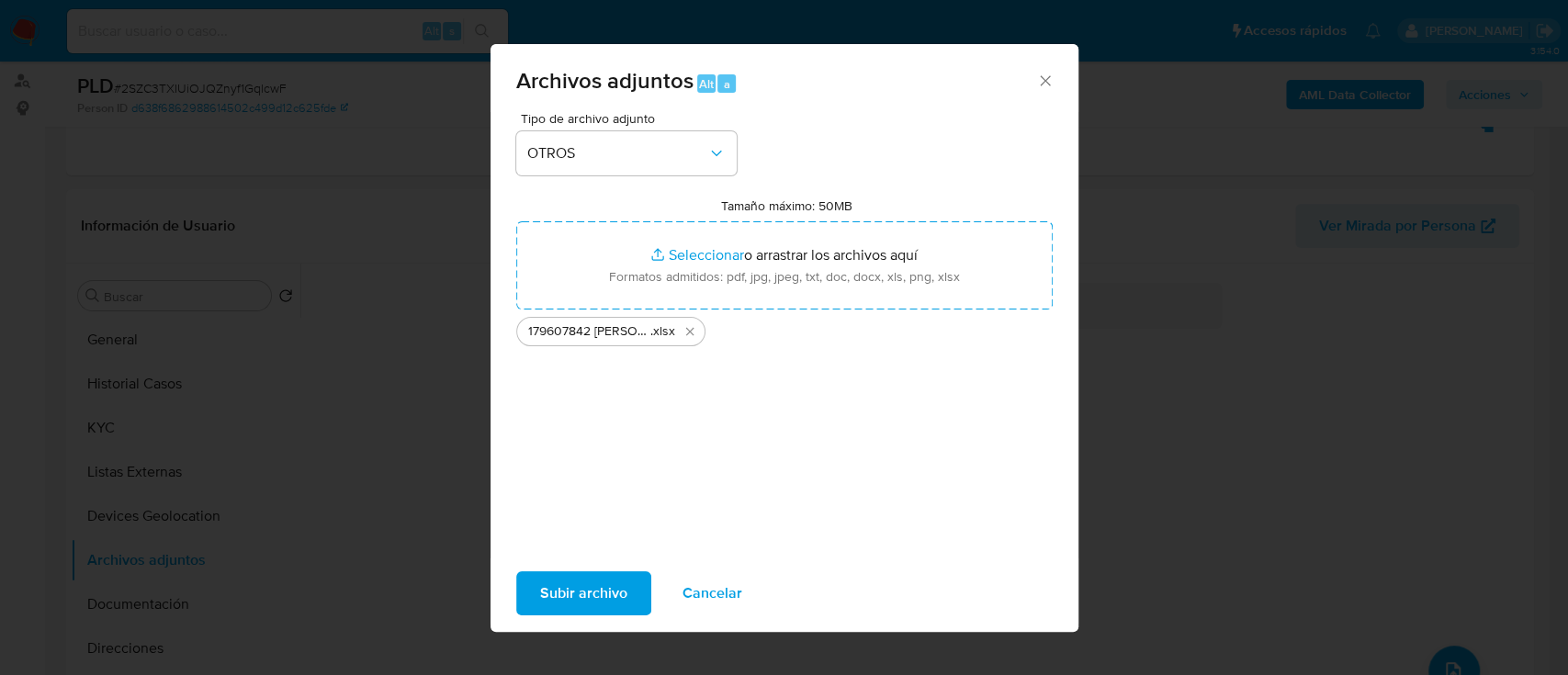
click at [594, 599] on span "Subir archivo" at bounding box center [584, 592] width 88 height 41
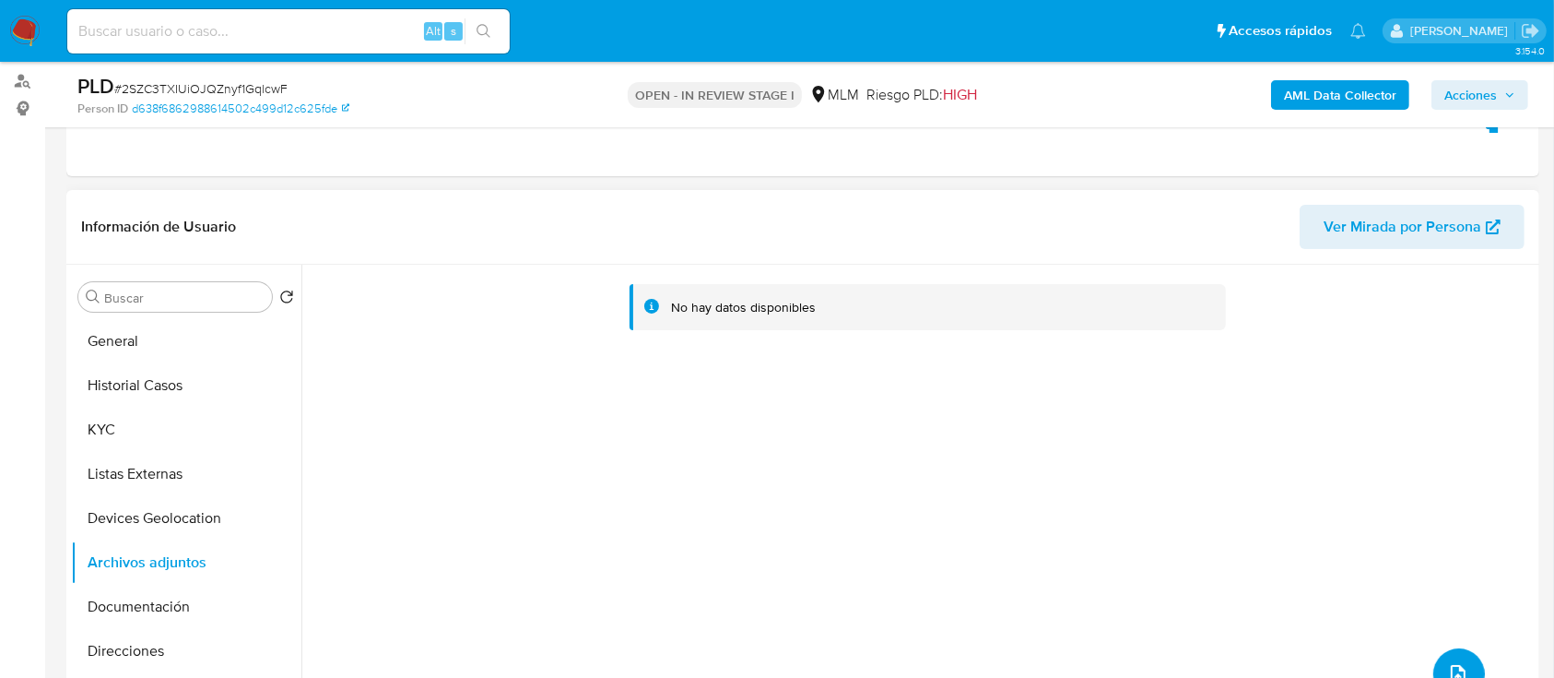
click at [1453, 655] on button "upload-file" at bounding box center [1460, 674] width 52 height 52
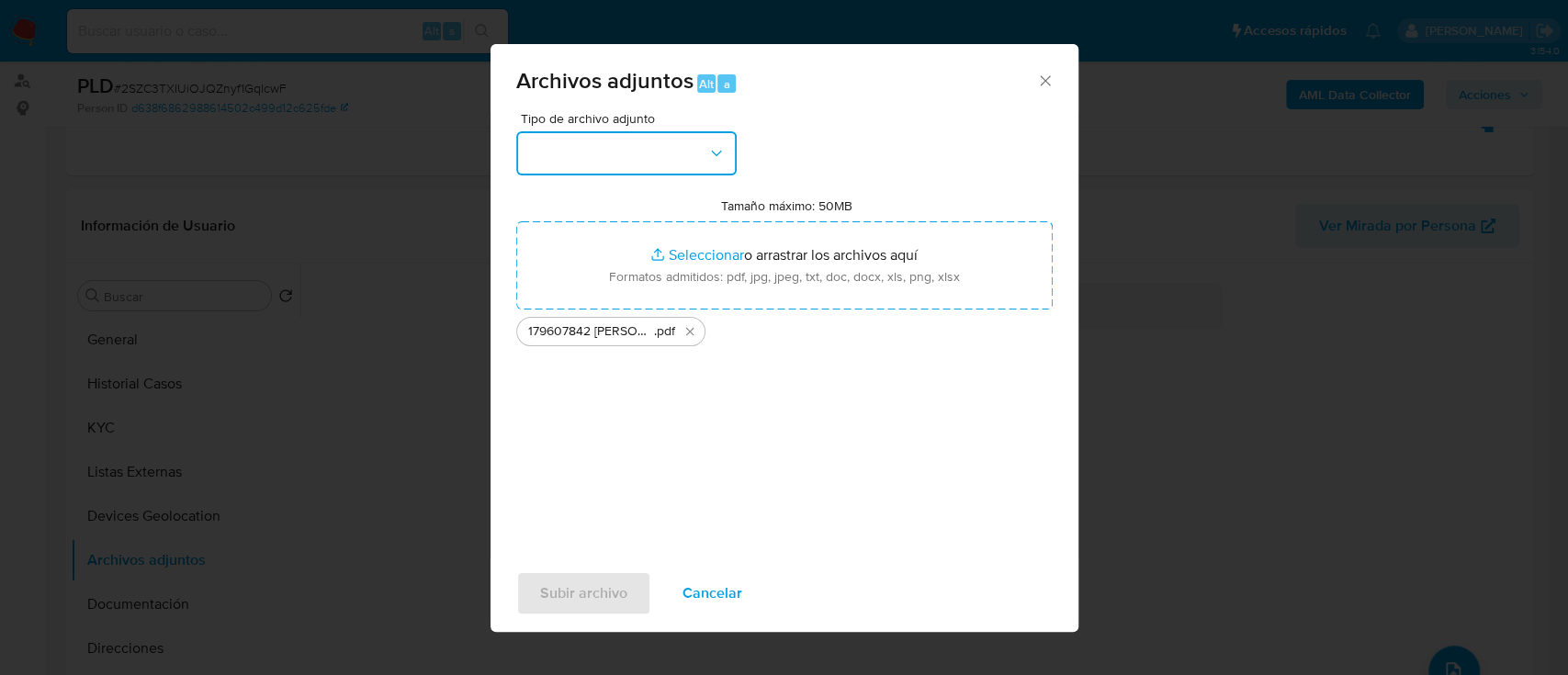
click at [730, 150] on button "button" at bounding box center [626, 153] width 220 height 44
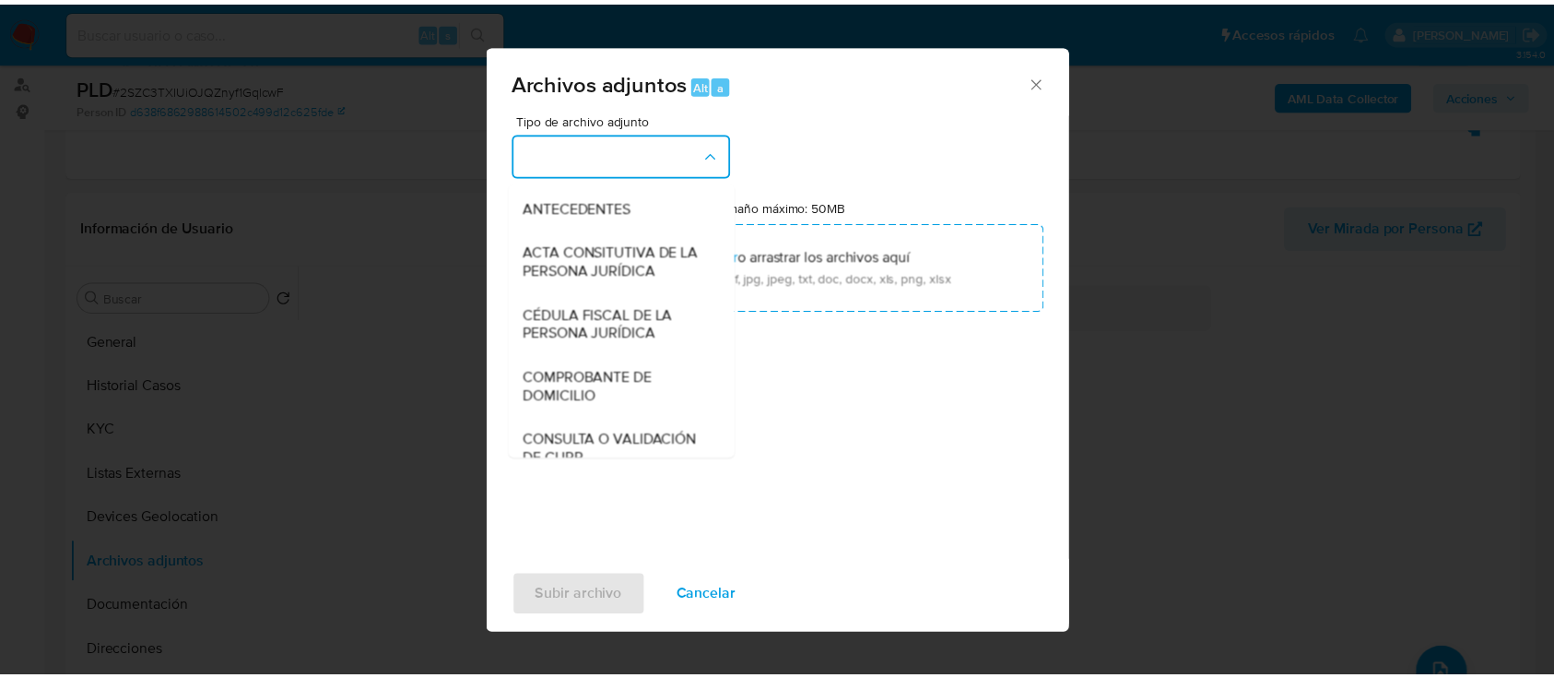
scroll to position [325, 0]
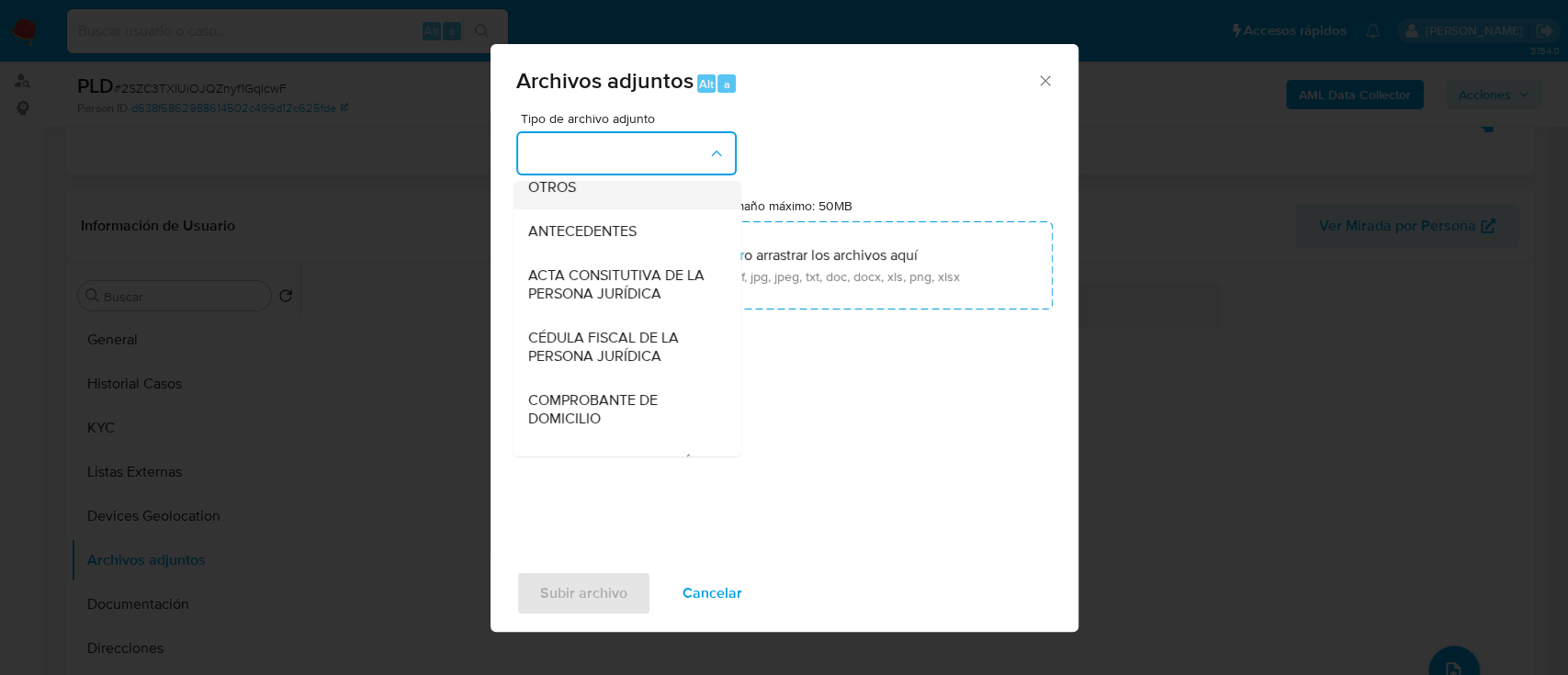
click at [605, 209] on div "OTROS" at bounding box center [621, 187] width 187 height 44
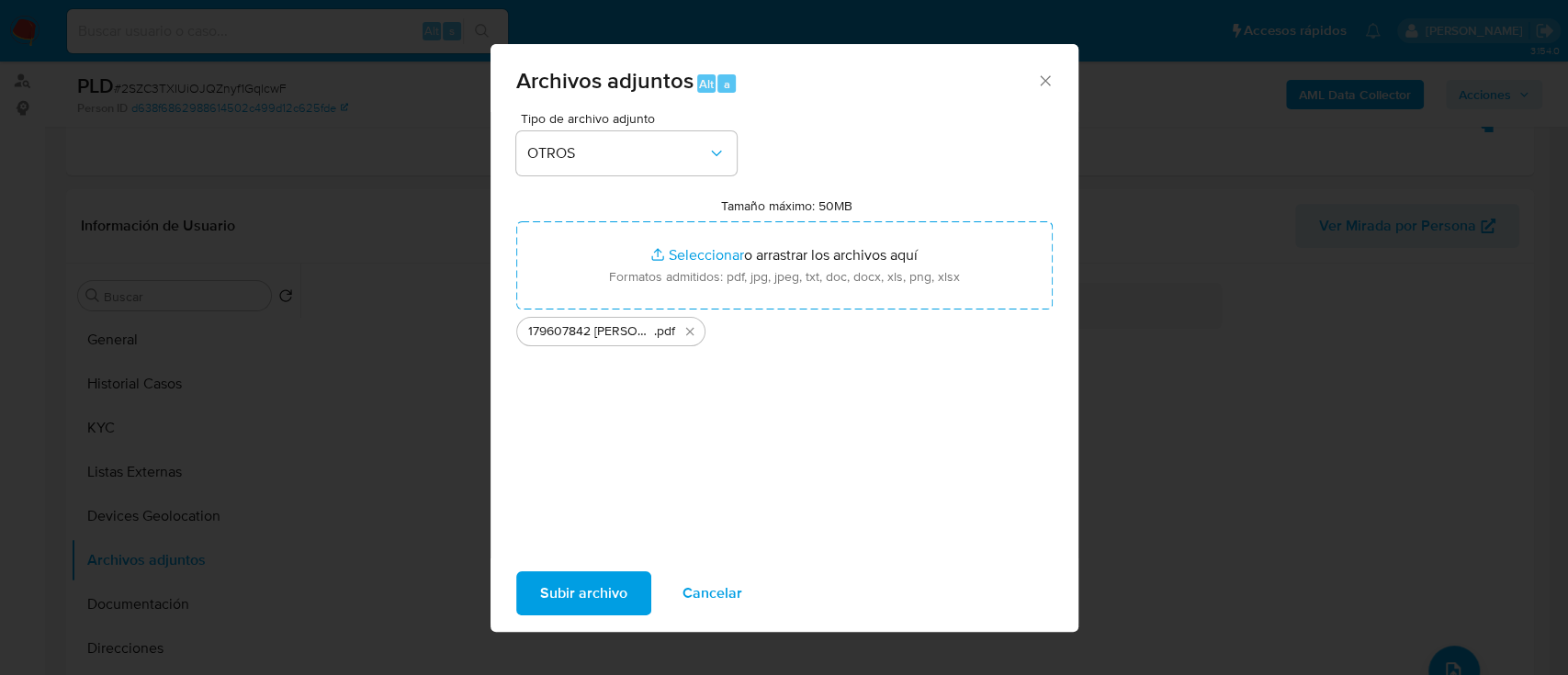
click at [578, 604] on span "Subir archivo" at bounding box center [584, 592] width 88 height 41
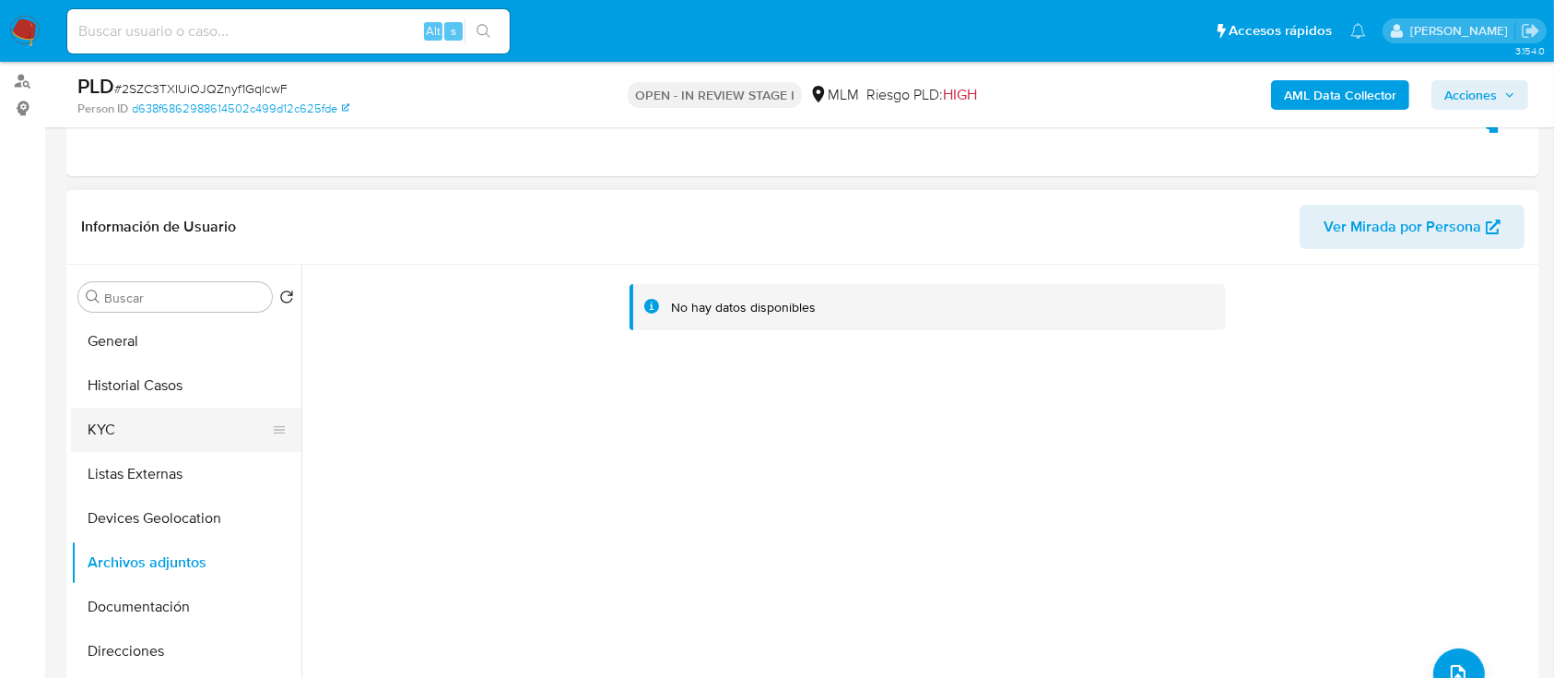
click at [177, 429] on button "KYC" at bounding box center [179, 430] width 216 height 44
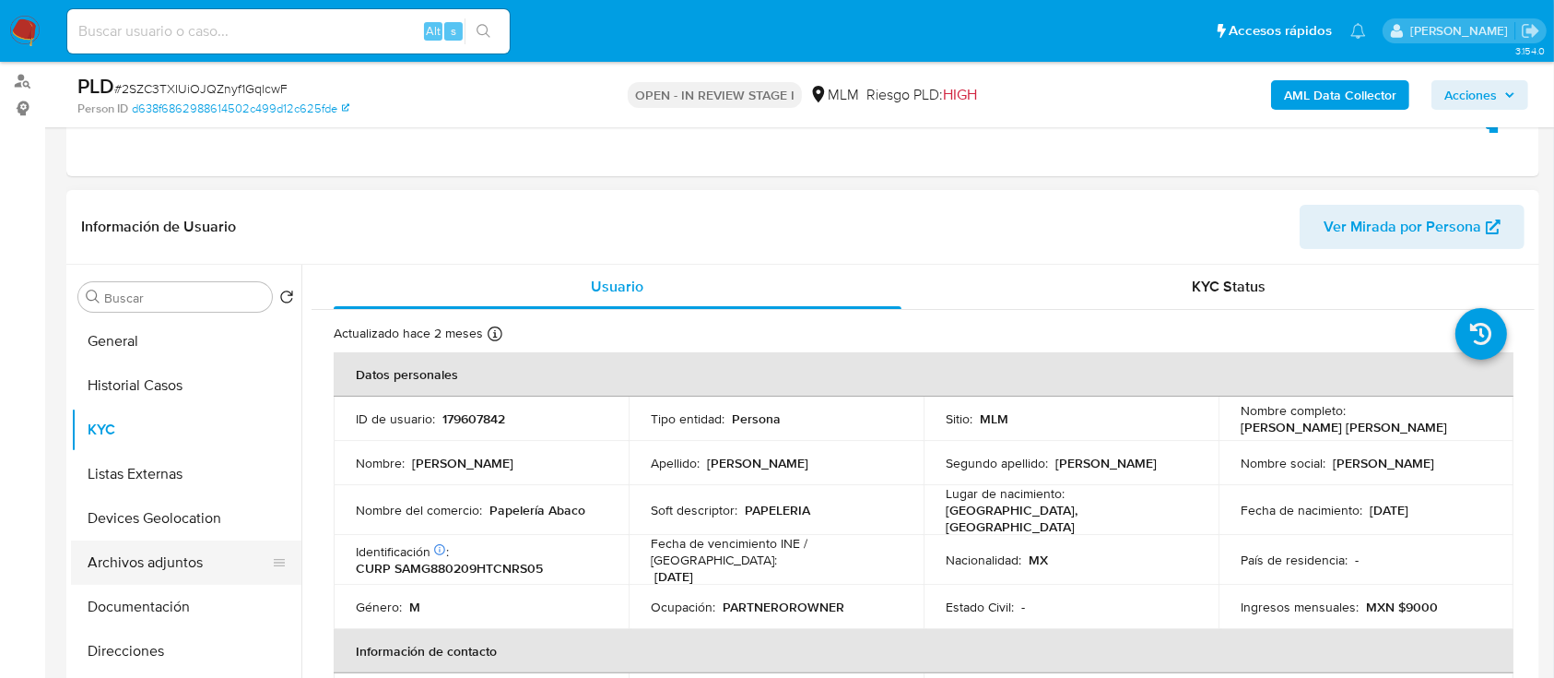
click at [154, 564] on button "Archivos adjuntos" at bounding box center [179, 562] width 216 height 44
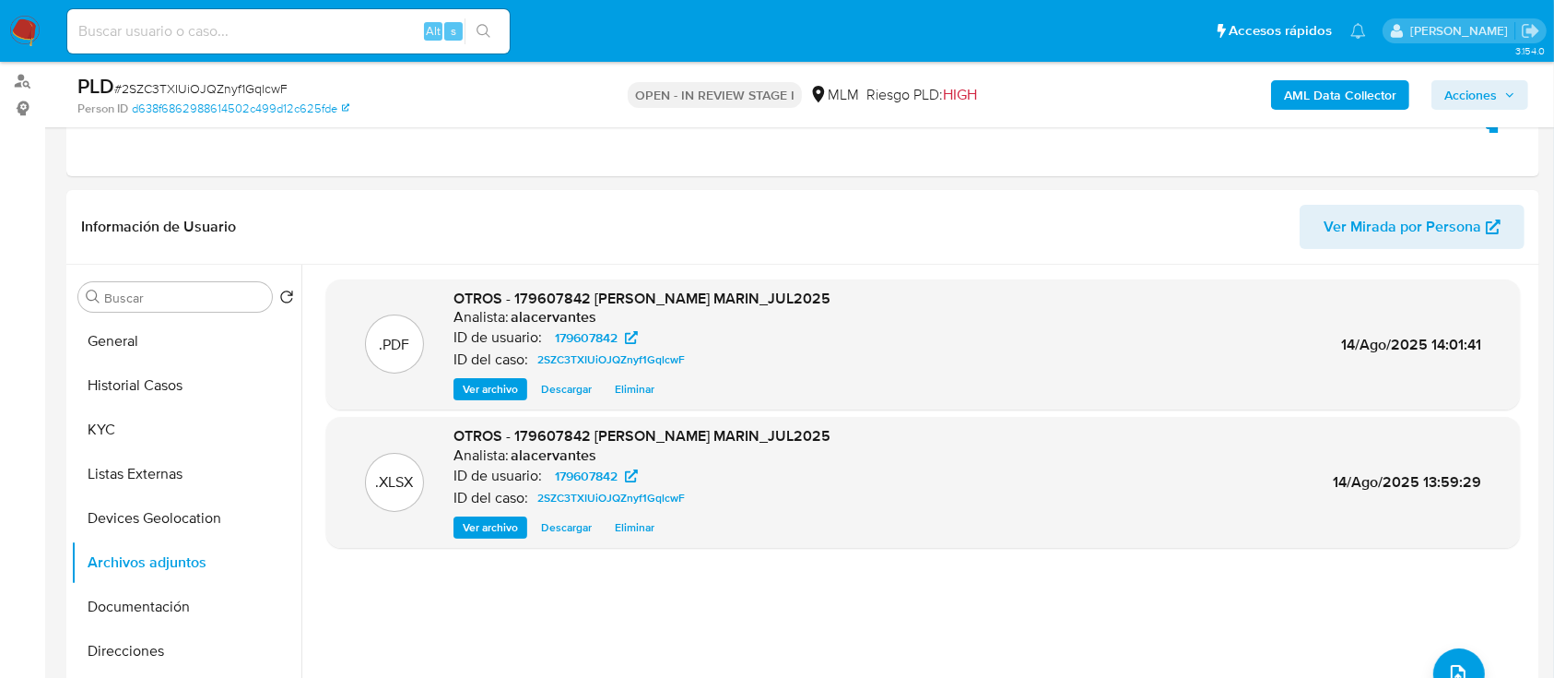
click at [1490, 100] on span "Acciones" at bounding box center [1471, 95] width 53 height 30
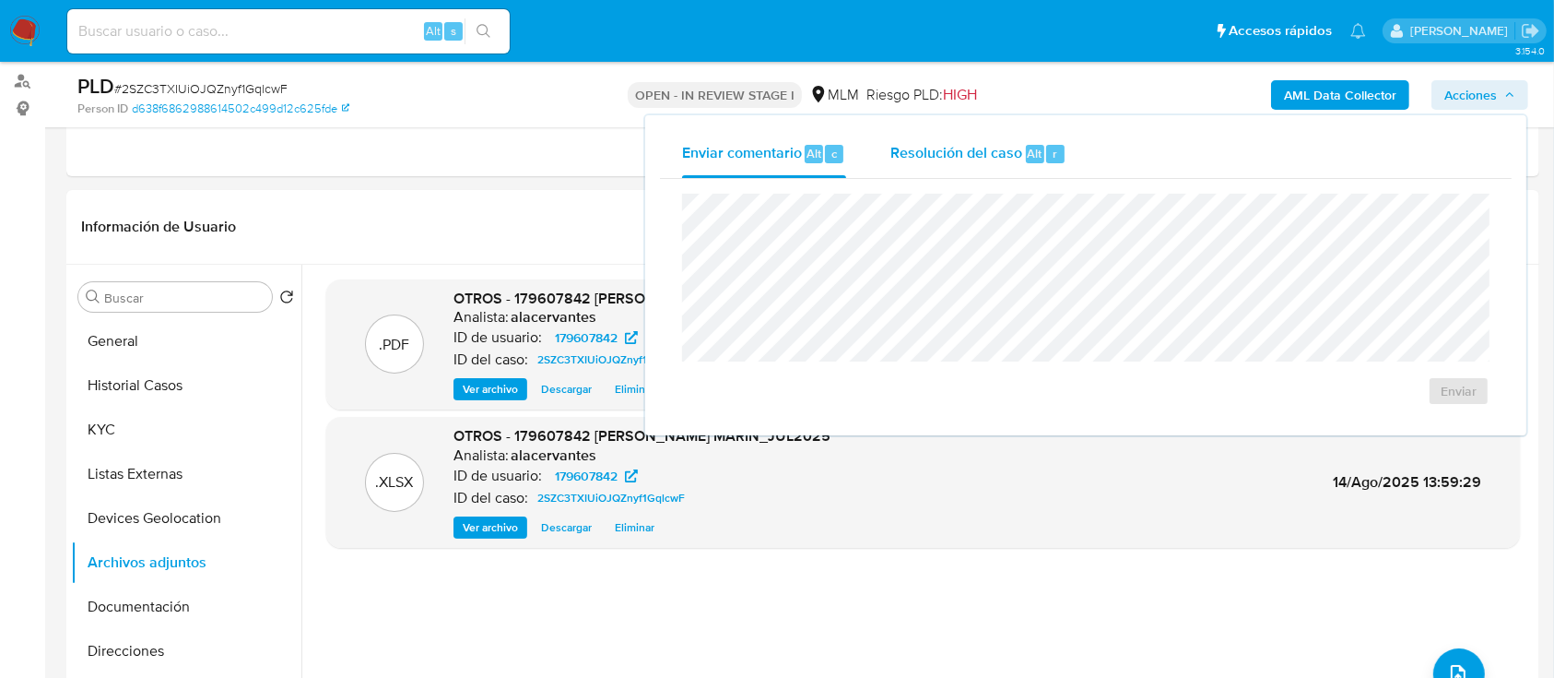
click at [1034, 168] on div "Resolución del caso Alt r" at bounding box center [979, 154] width 176 height 48
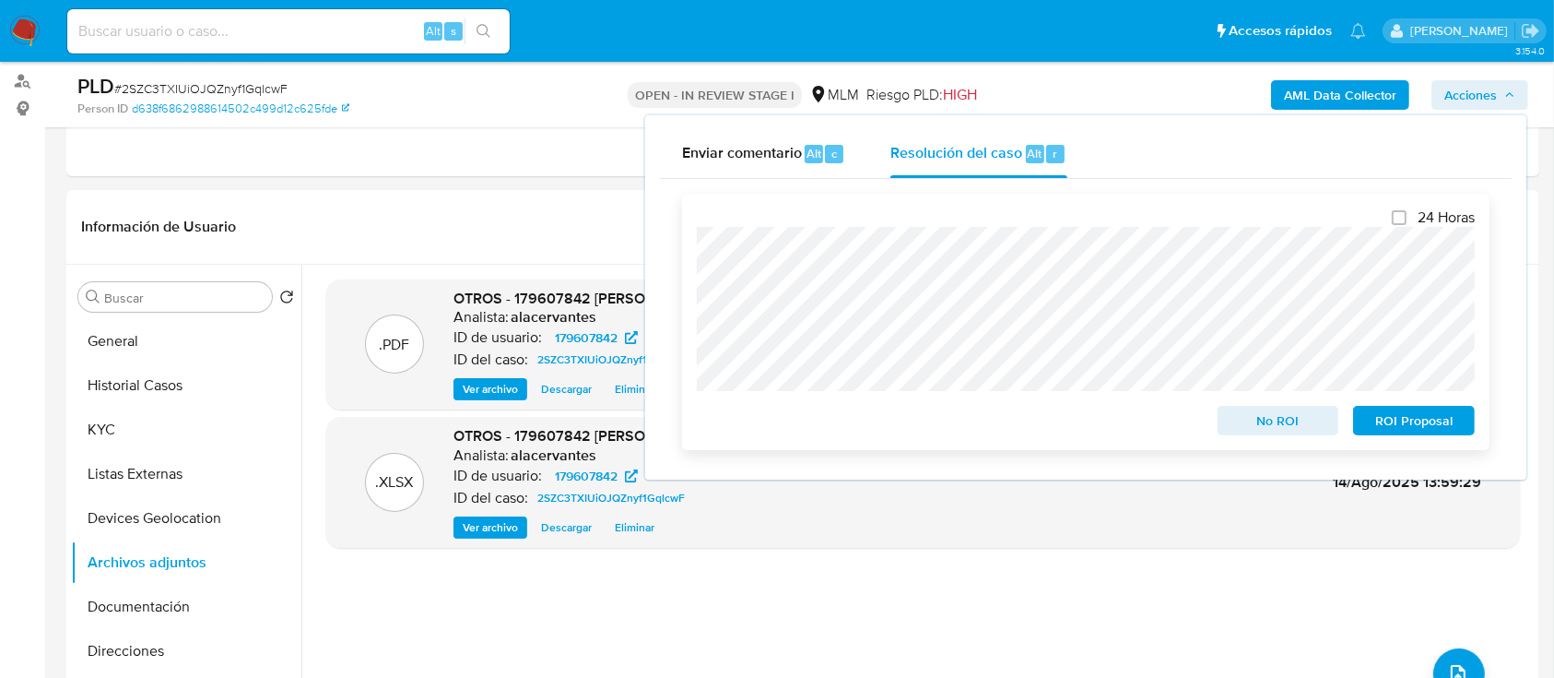
click at [1463, 229] on div at bounding box center [1086, 309] width 778 height 164
click at [1268, 419] on span "No ROI" at bounding box center [1279, 421] width 96 height 26
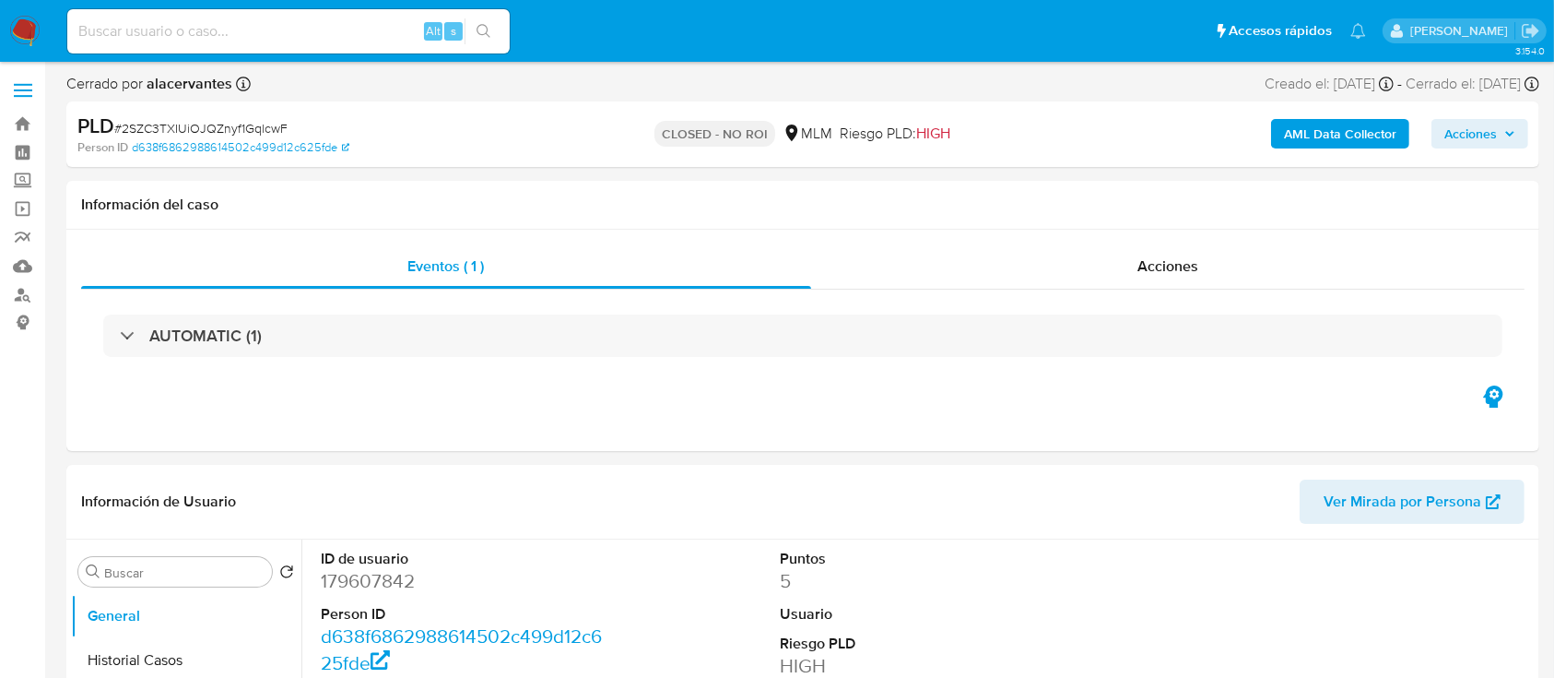
select select "10"
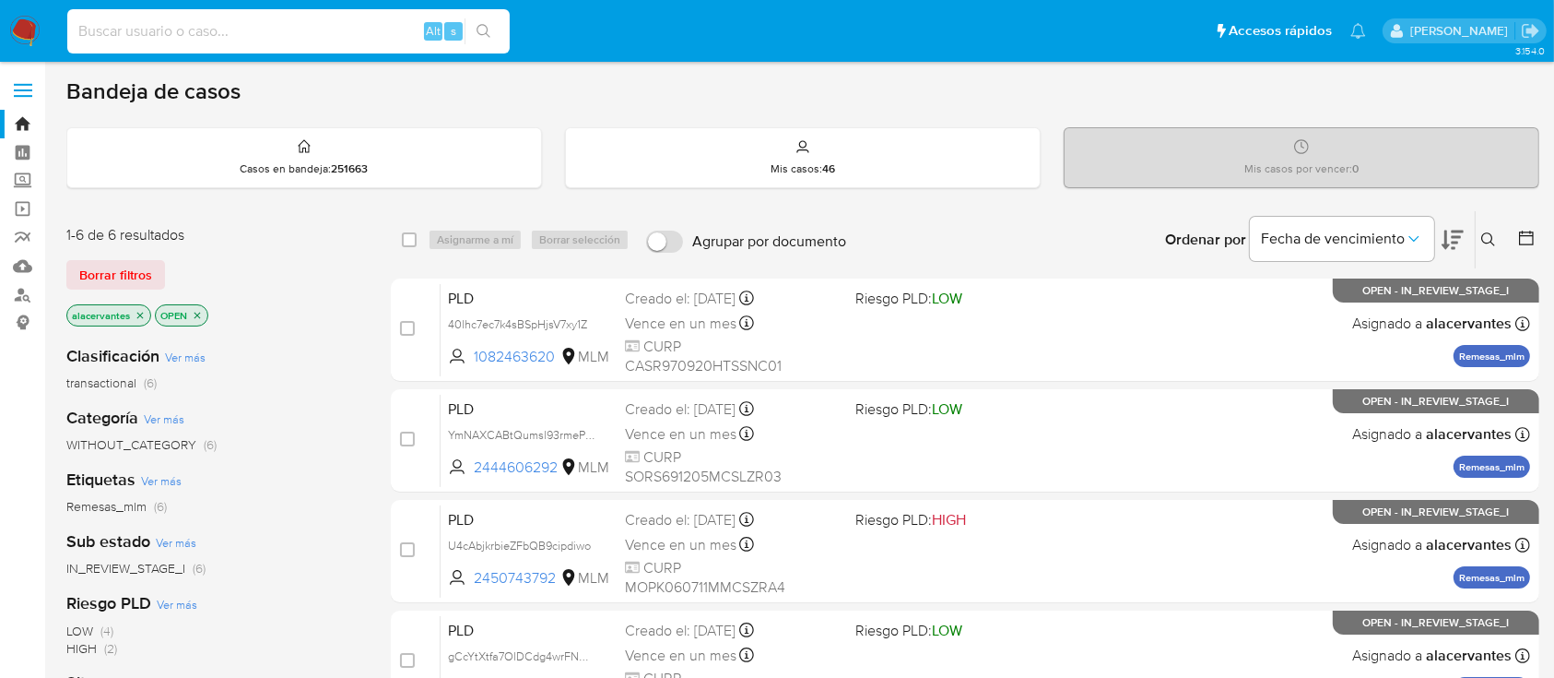
click at [114, 22] on input at bounding box center [288, 31] width 443 height 24
paste input "2446360304"
type input "2446360304"
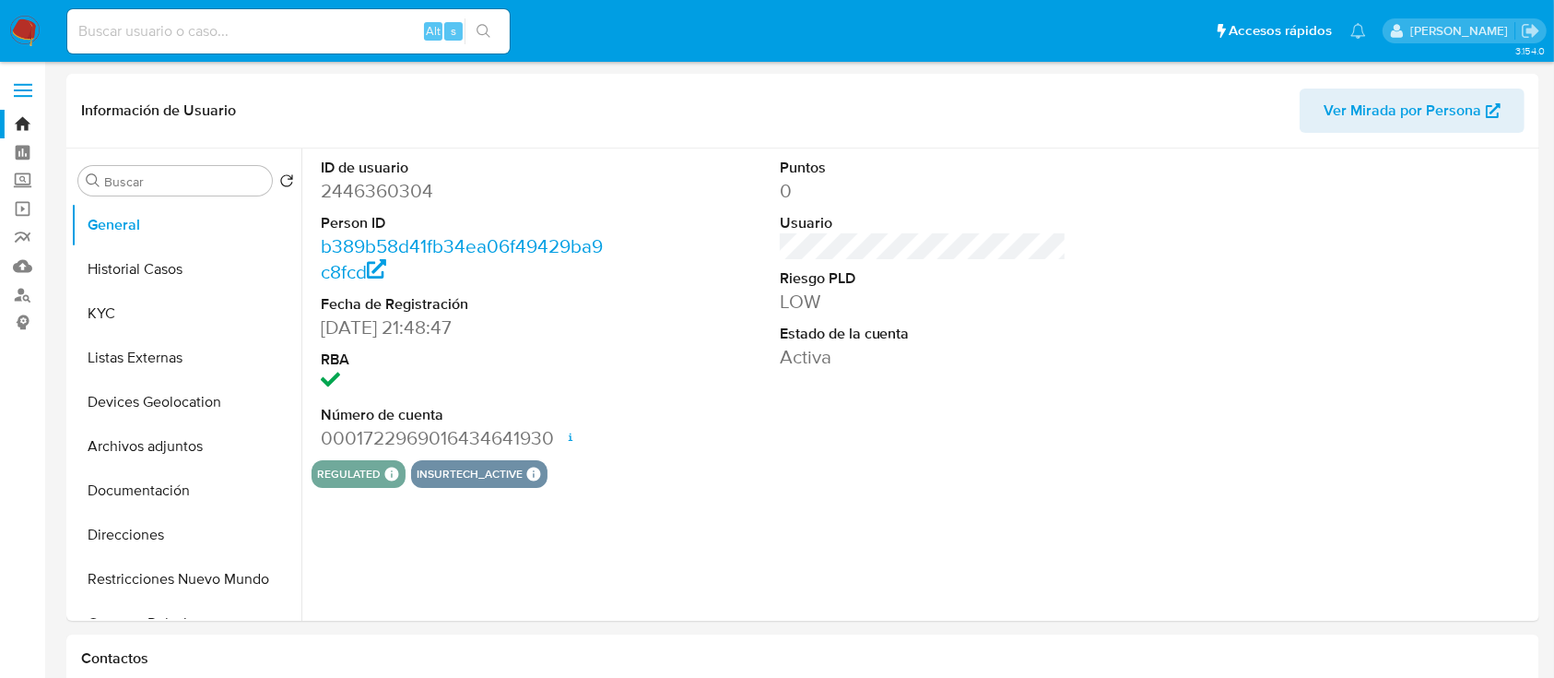
select select "10"
click at [202, 25] on input at bounding box center [288, 31] width 443 height 24
paste input "2446360304"
type input "2446360304"
click at [138, 317] on button "KYC" at bounding box center [179, 313] width 216 height 44
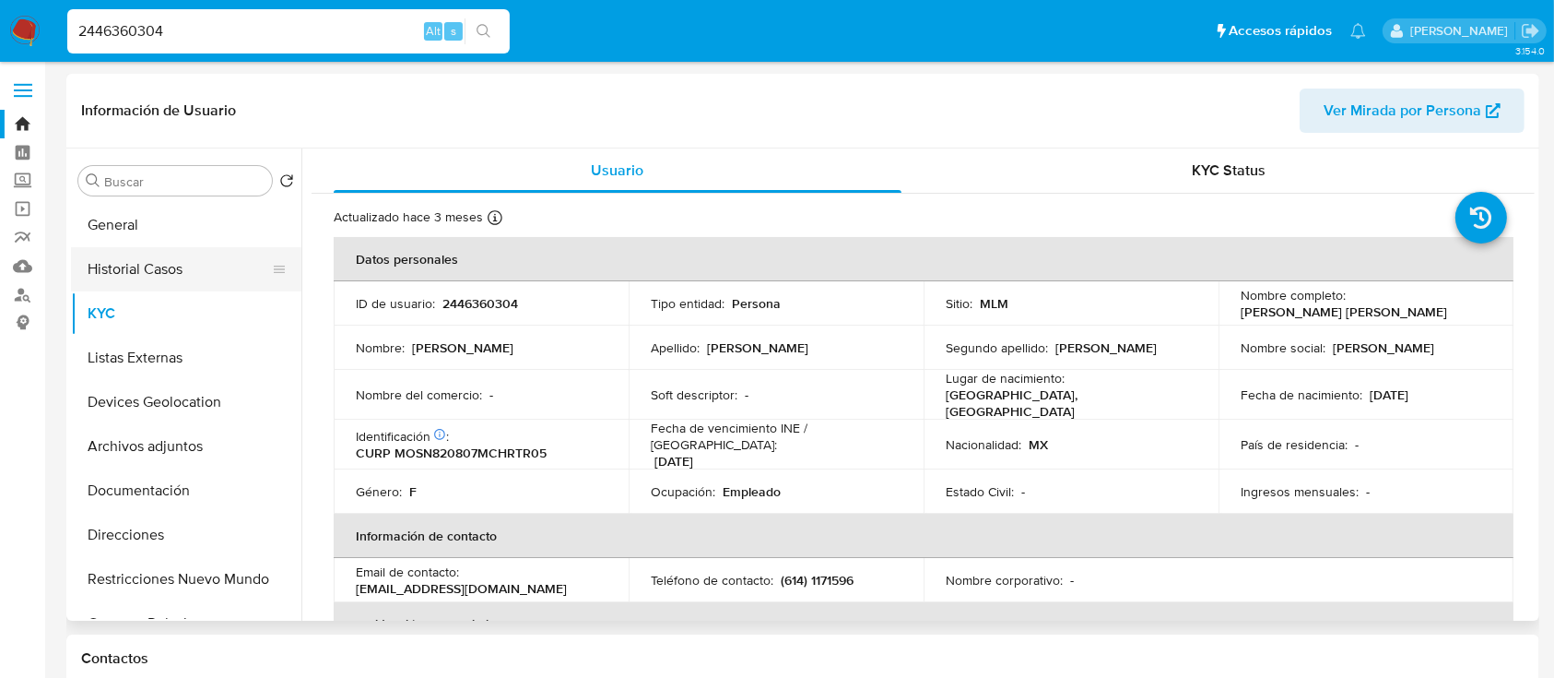
click at [169, 266] on button "Historial Casos" at bounding box center [179, 269] width 216 height 44
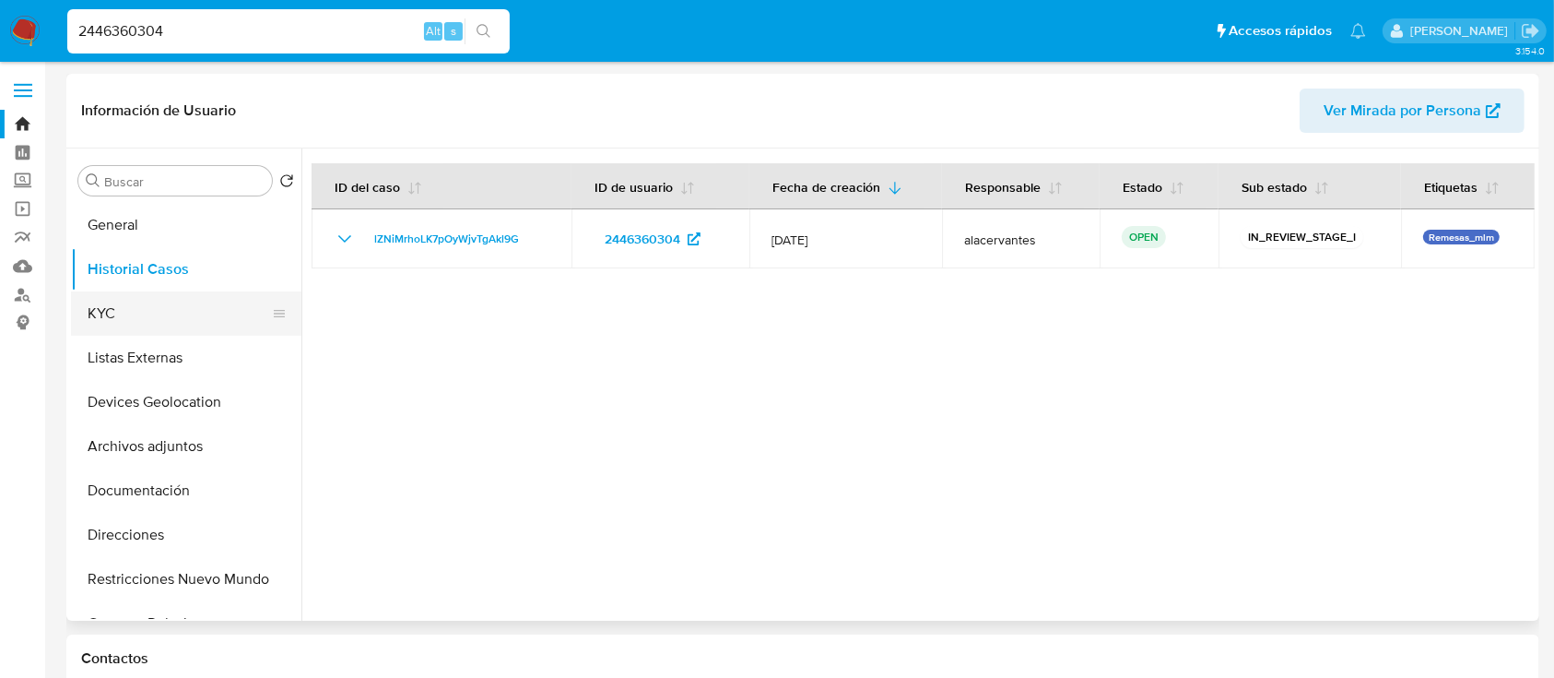
click at [162, 297] on button "KYC" at bounding box center [179, 313] width 216 height 44
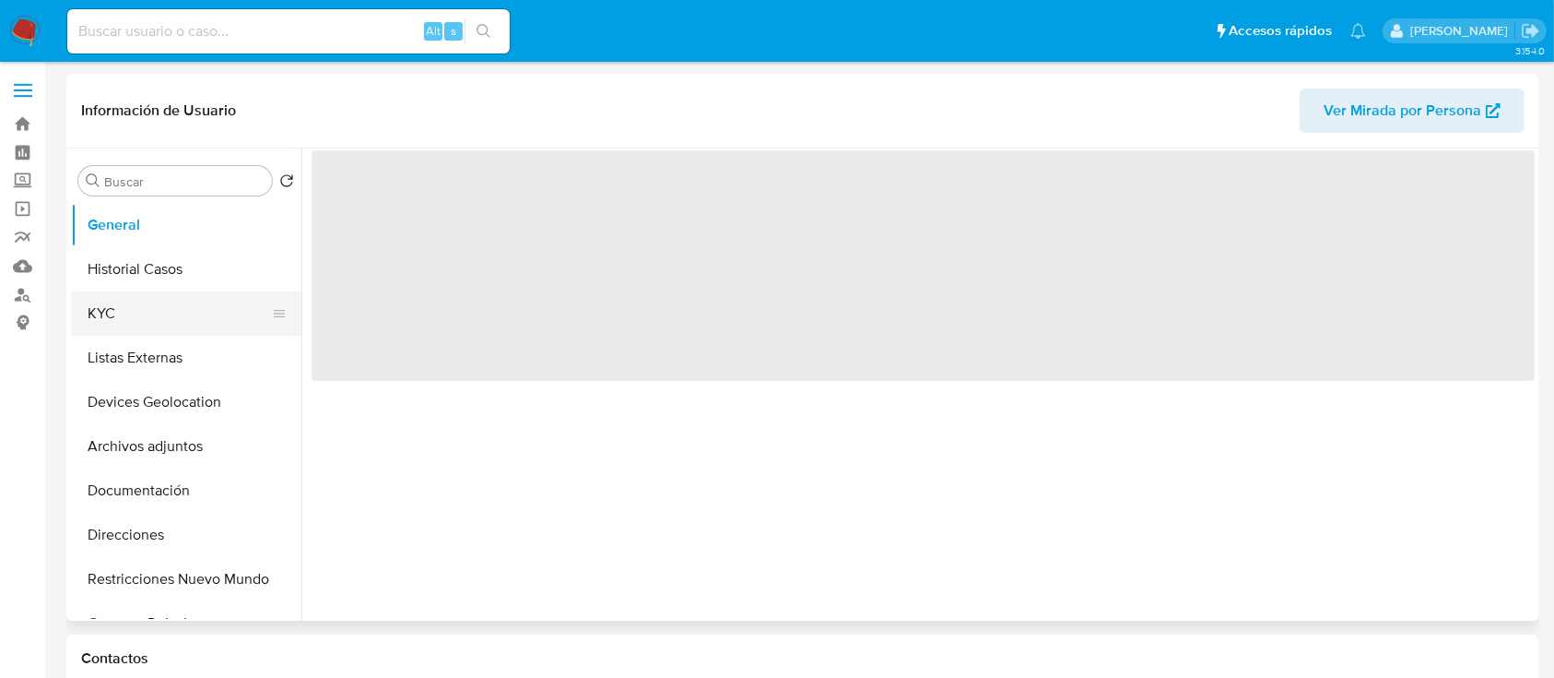
click at [147, 307] on button "KYC" at bounding box center [179, 313] width 216 height 44
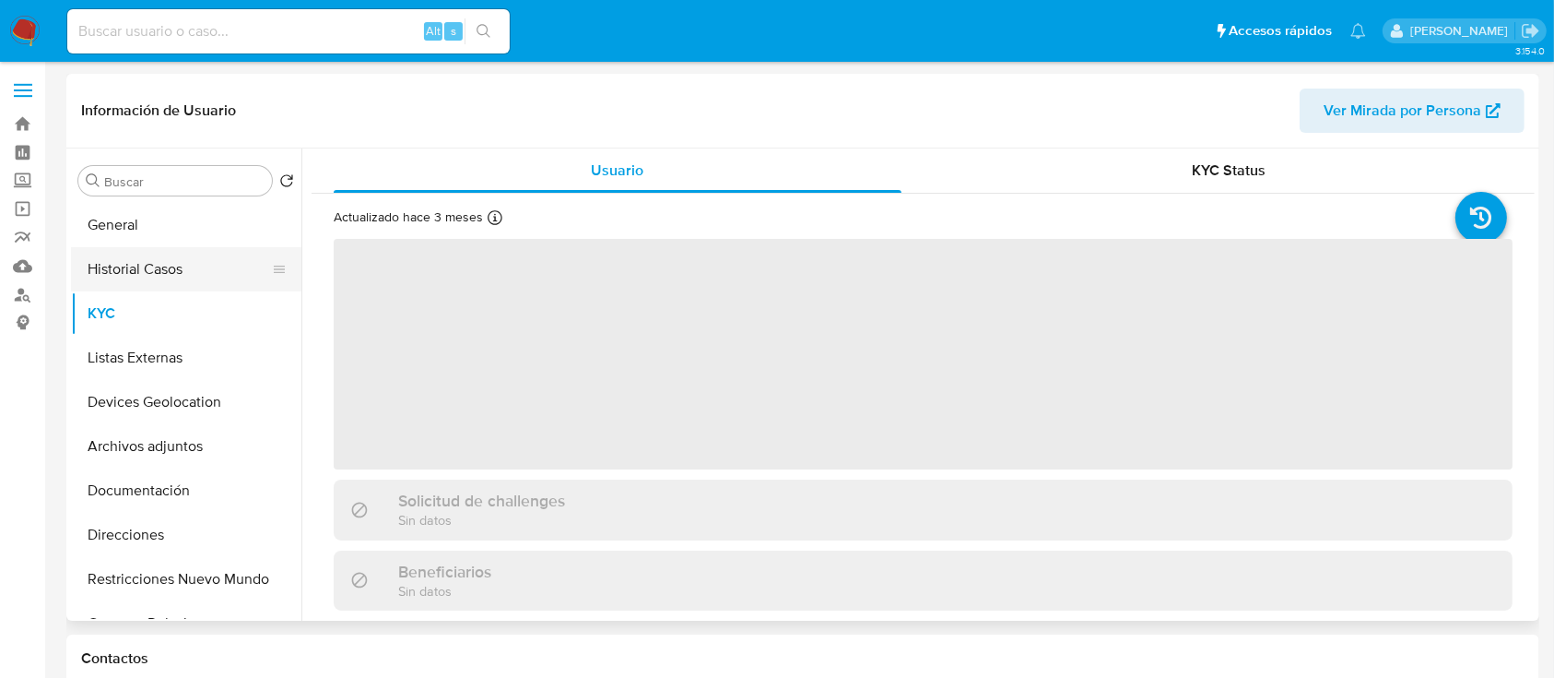
click at [133, 289] on button "Historial Casos" at bounding box center [179, 269] width 216 height 44
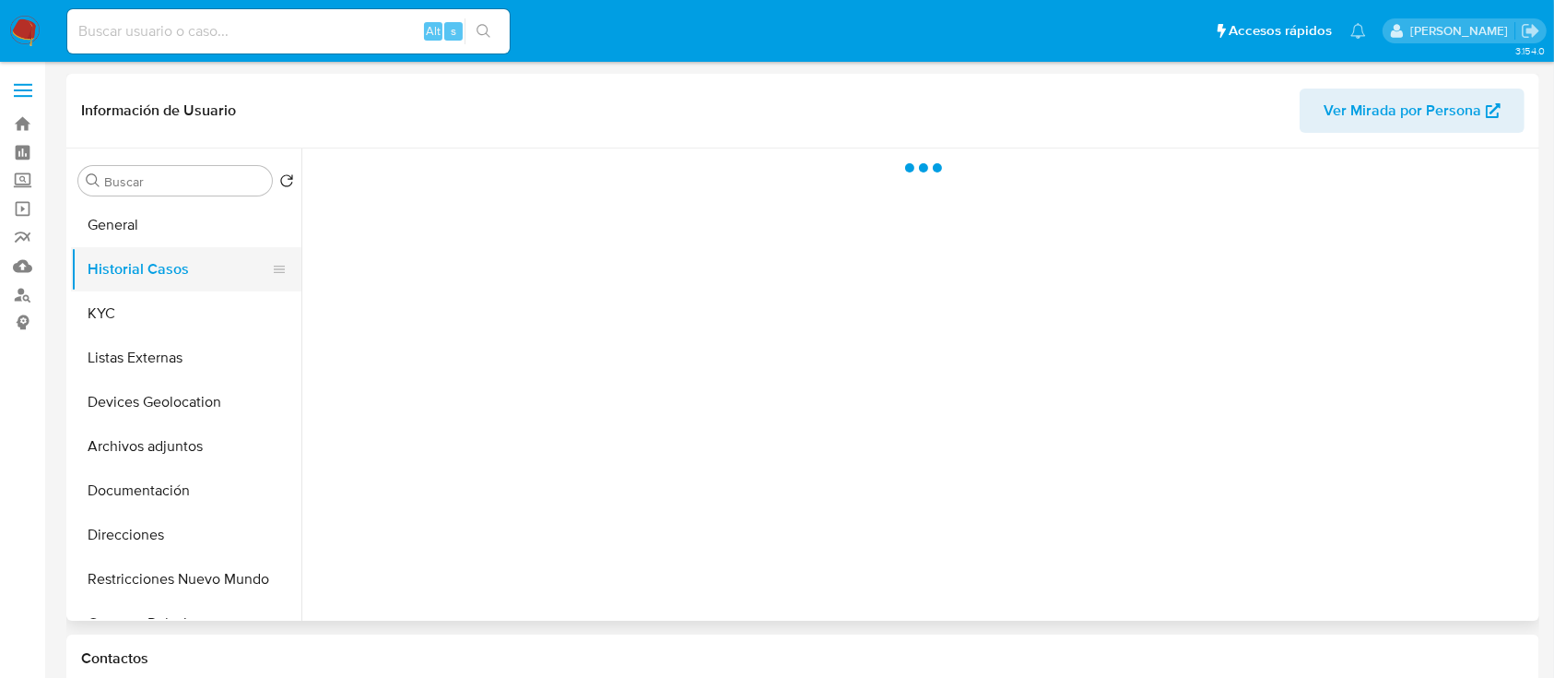
select select "10"
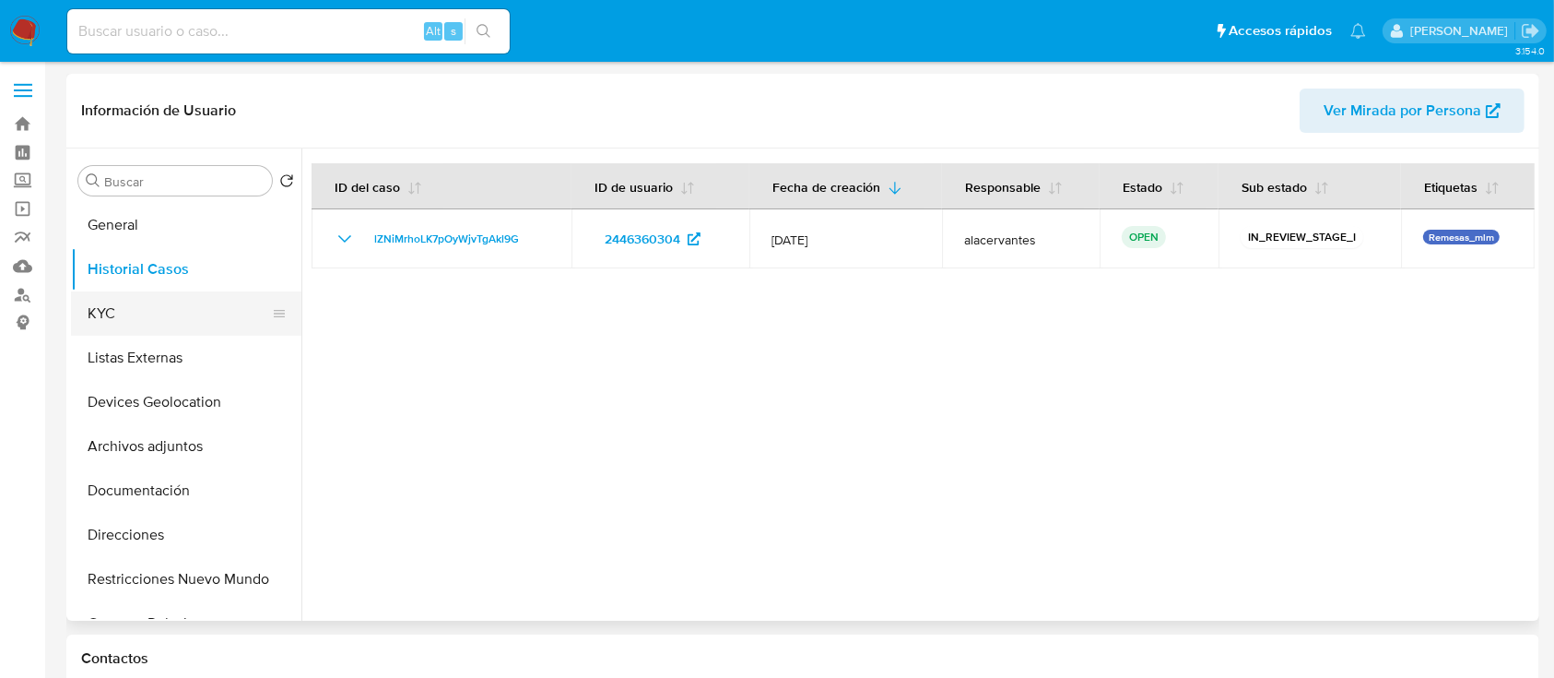
click at [138, 301] on button "KYC" at bounding box center [179, 313] width 216 height 44
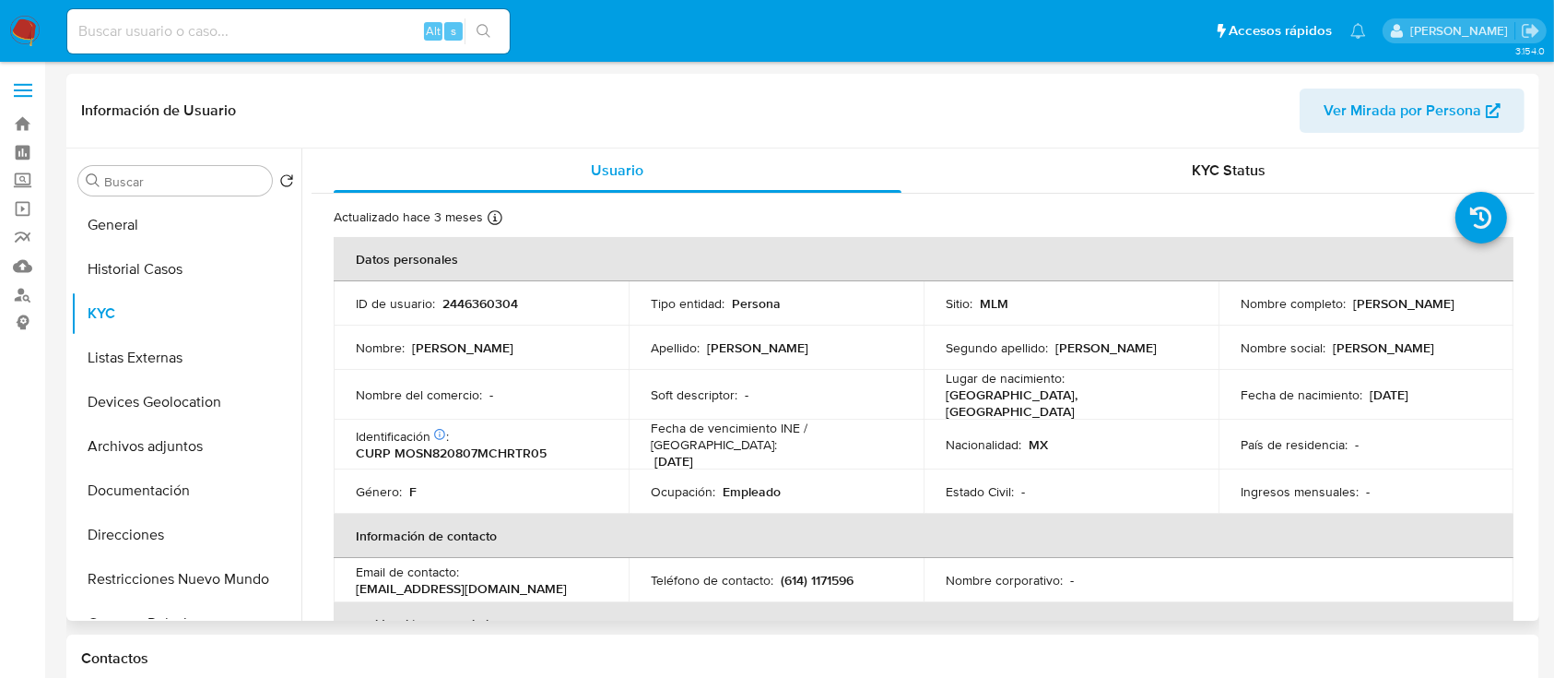
click at [831, 572] on p "(614) 1171596" at bounding box center [817, 580] width 73 height 17
drag, startPoint x: 852, startPoint y: 570, endPoint x: 777, endPoint y: 579, distance: 75.2
click at [777, 579] on td "Teléfono de contacto : [PHONE_NUMBER]" at bounding box center [776, 580] width 295 height 44
copy p "(614) 1171596"
click at [489, 580] on p "[EMAIL_ADDRESS][DOMAIN_NAME]" at bounding box center [461, 588] width 211 height 17
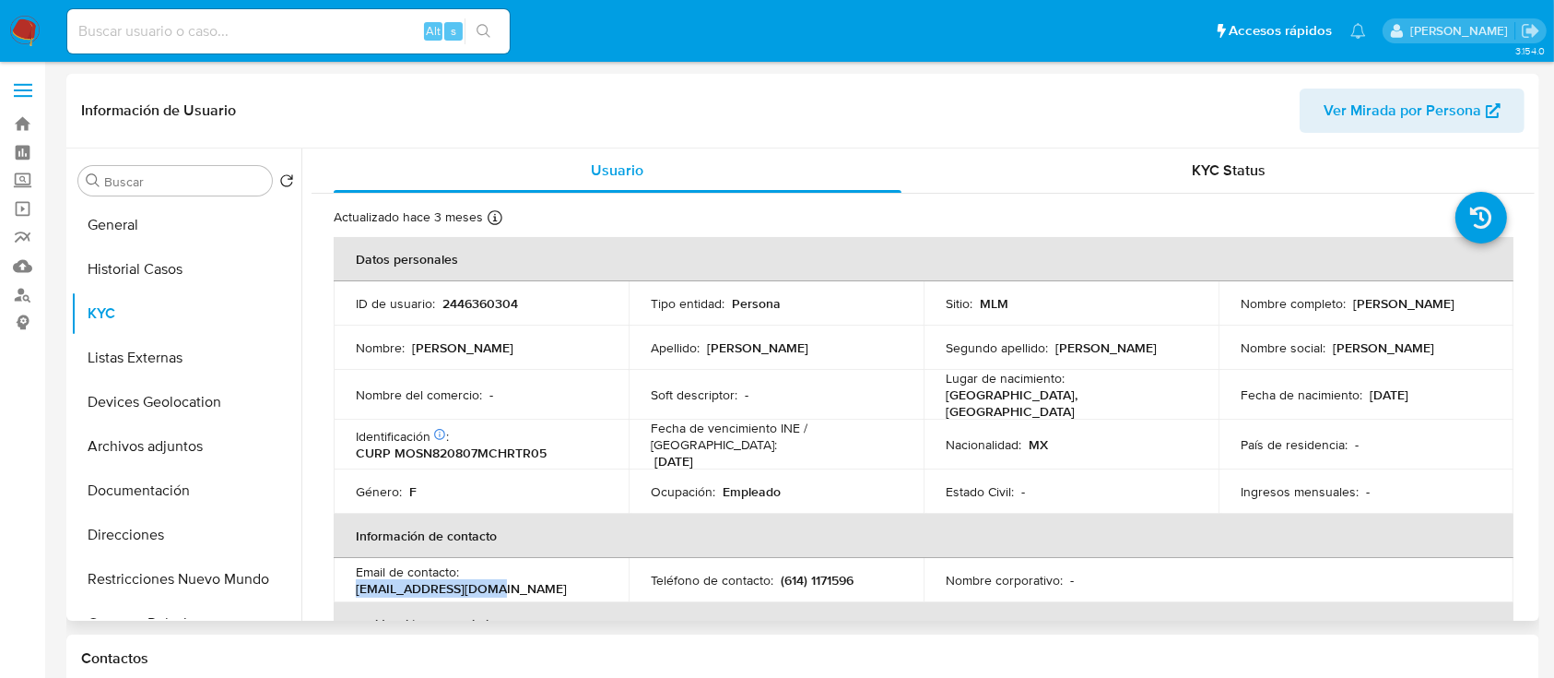
drag, startPoint x: 489, startPoint y: 578, endPoint x: 349, endPoint y: 577, distance: 139.2
click at [349, 577] on td "Email de contacto : [EMAIL_ADDRESS][DOMAIN_NAME]" at bounding box center [481, 580] width 295 height 44
copy p "[EMAIL_ADDRESS][DOMAIN_NAME]"
click at [184, 225] on button "General" at bounding box center [179, 225] width 216 height 44
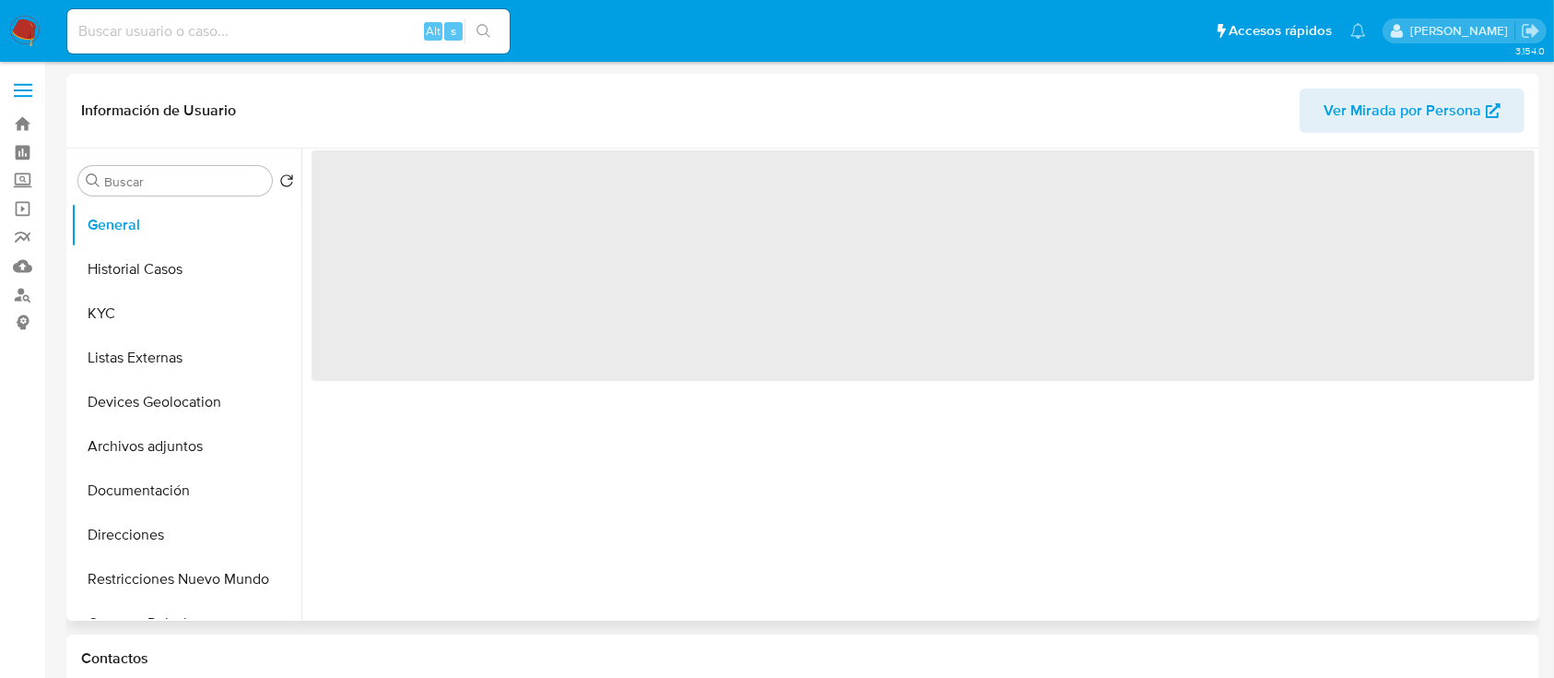
drag, startPoint x: 184, startPoint y: 225, endPoint x: 524, endPoint y: 277, distance: 343.2
click at [524, 277] on div "Buscar Volver al orden por defecto General Historial Casos KYC Listas Externas …" at bounding box center [803, 384] width 1464 height 472
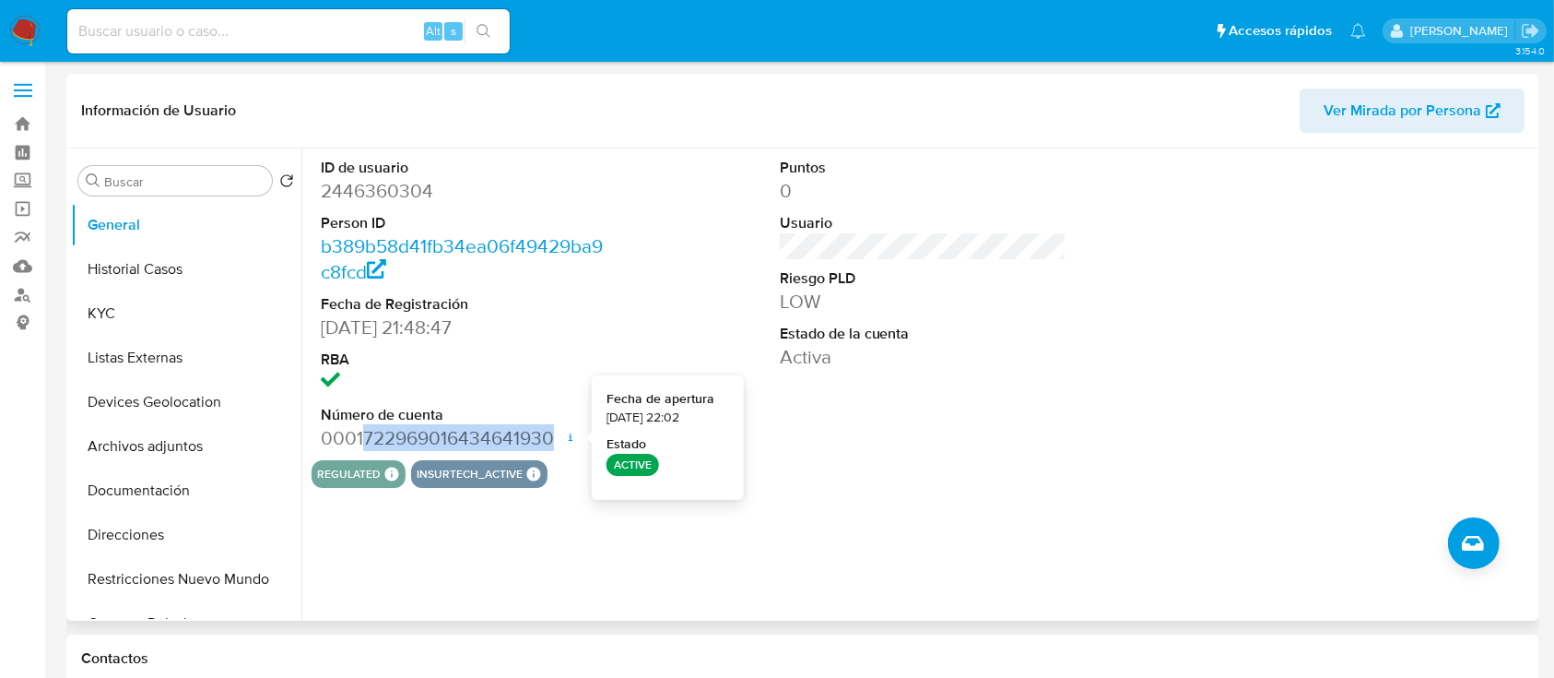
drag, startPoint x: 360, startPoint y: 439, endPoint x: 550, endPoint y: 434, distance: 190.0
click at [550, 434] on dd "0001722969016434641930 Fecha de apertura [DATE] 22:02 Estado ACTIVE" at bounding box center [465, 438] width 288 height 26
copy dd "722969016434641930"
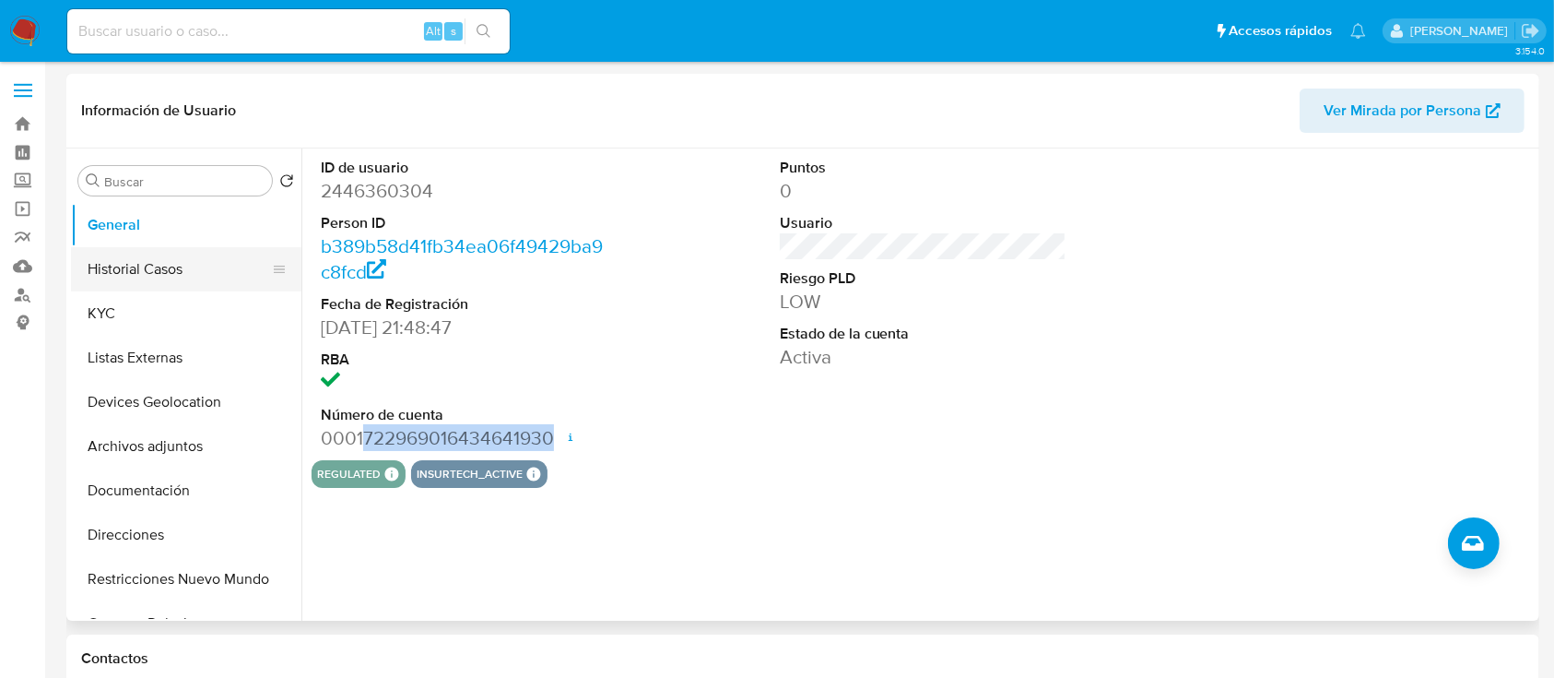
click at [106, 282] on button "Historial Casos" at bounding box center [179, 269] width 216 height 44
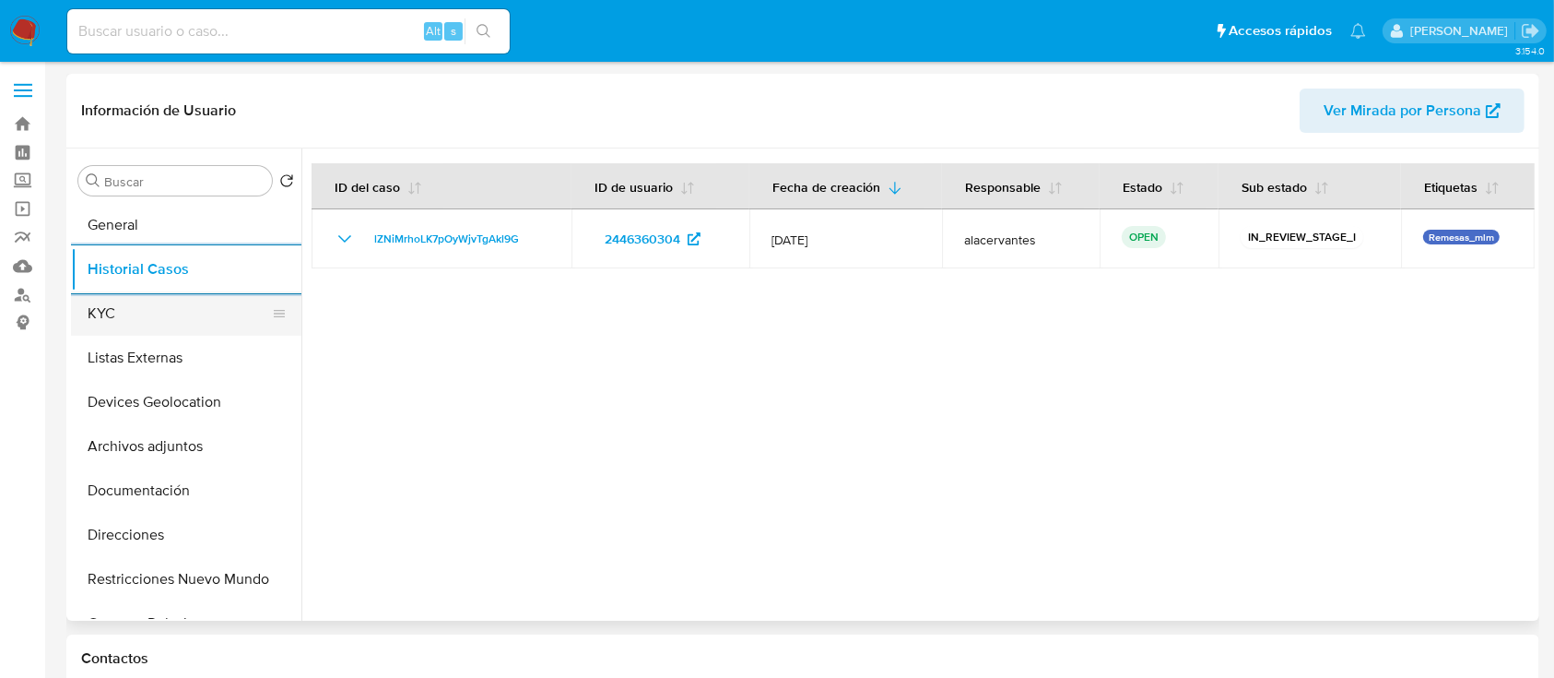
click at [154, 321] on button "KYC" at bounding box center [179, 313] width 216 height 44
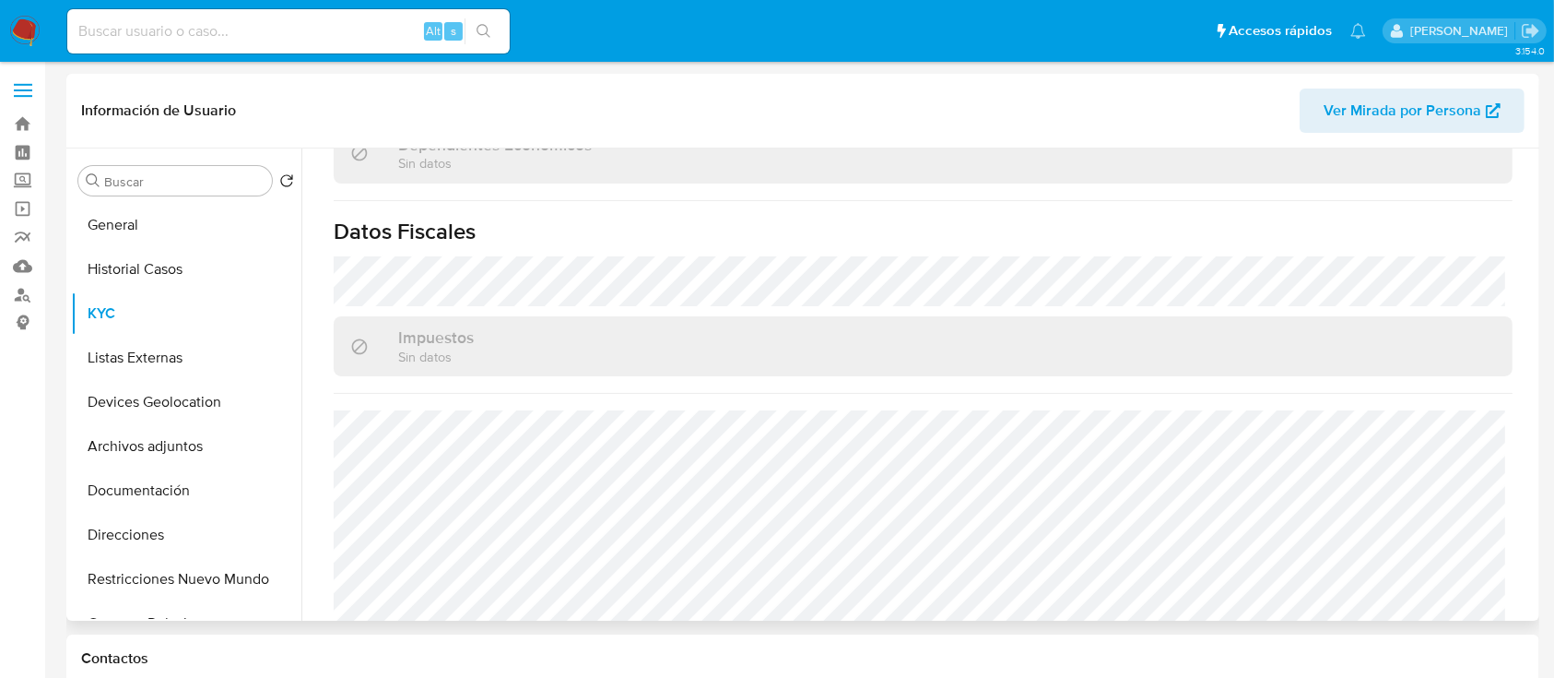
scroll to position [1158, 0]
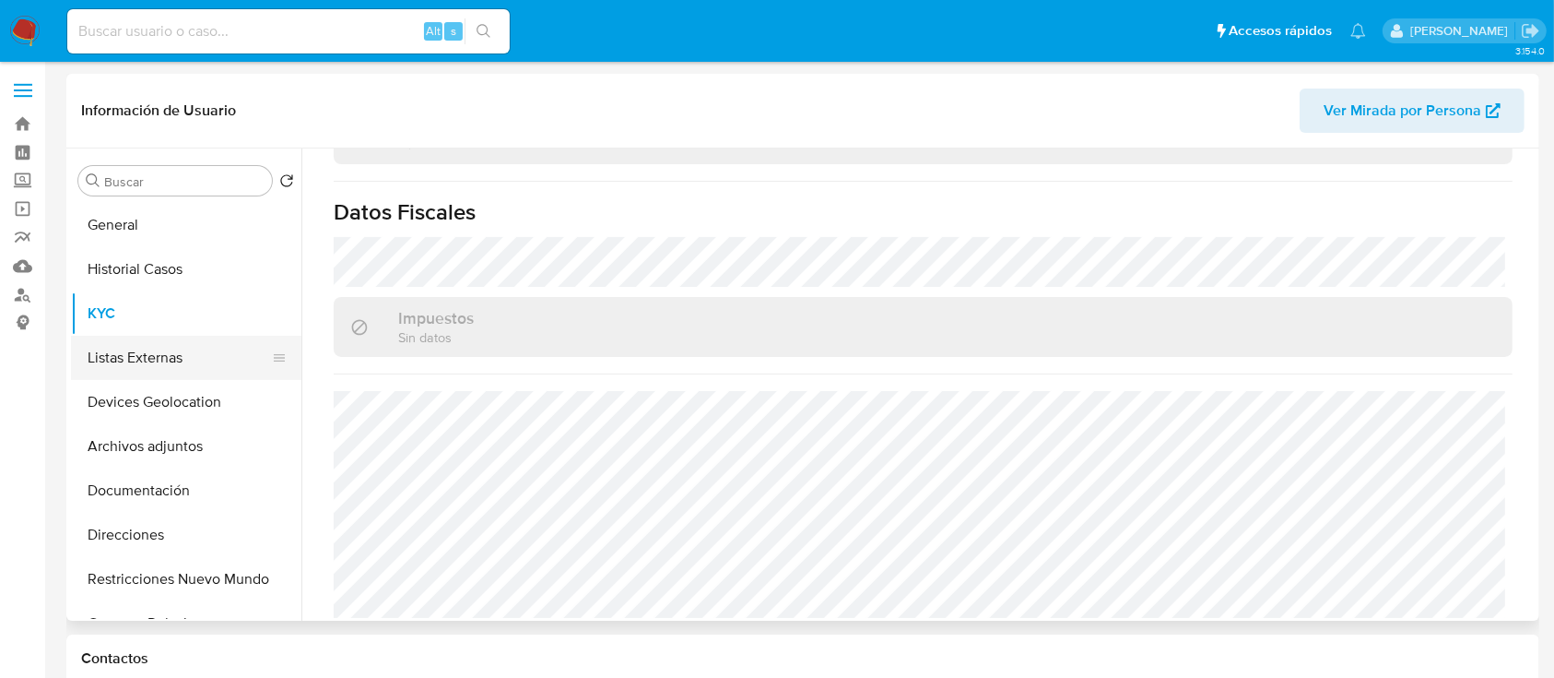
click at [162, 349] on button "Listas Externas" at bounding box center [179, 358] width 216 height 44
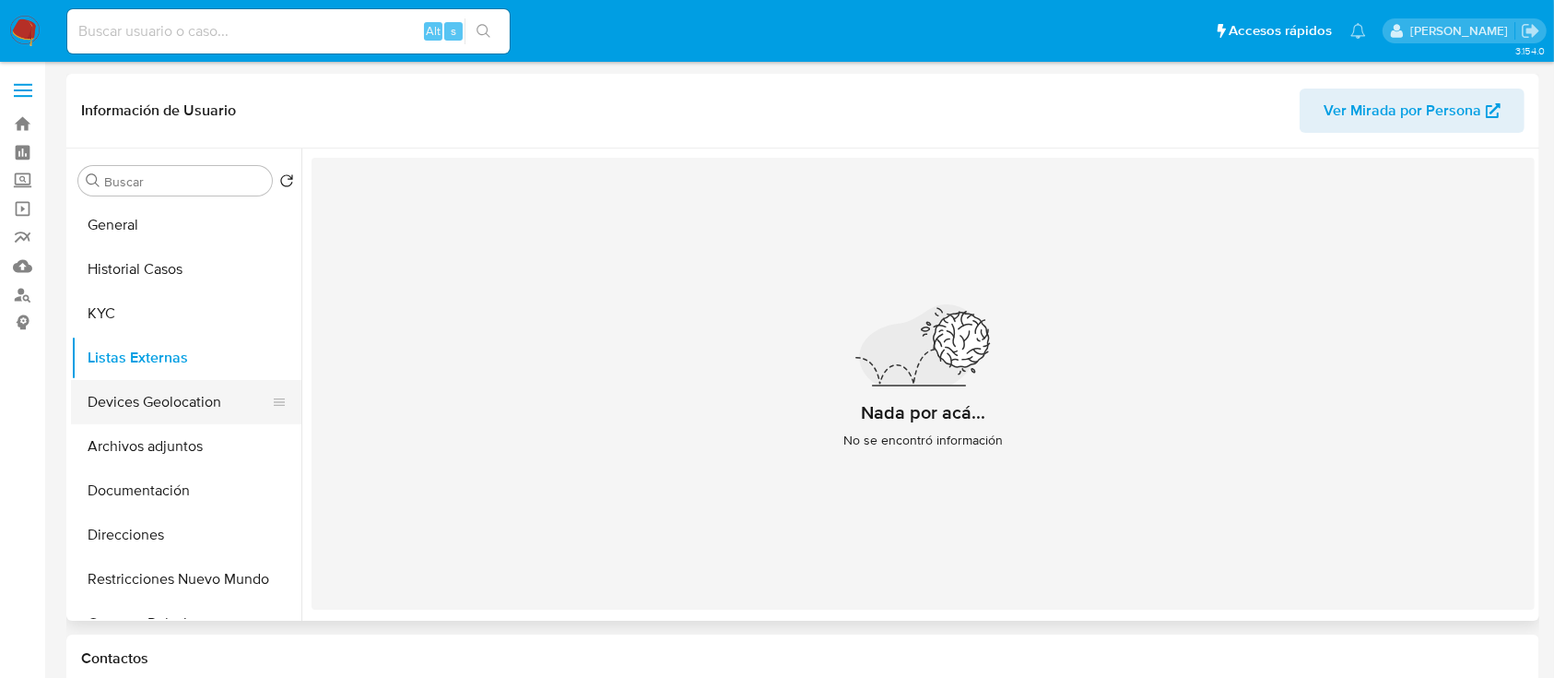
click at [150, 405] on button "Devices Geolocation" at bounding box center [179, 402] width 216 height 44
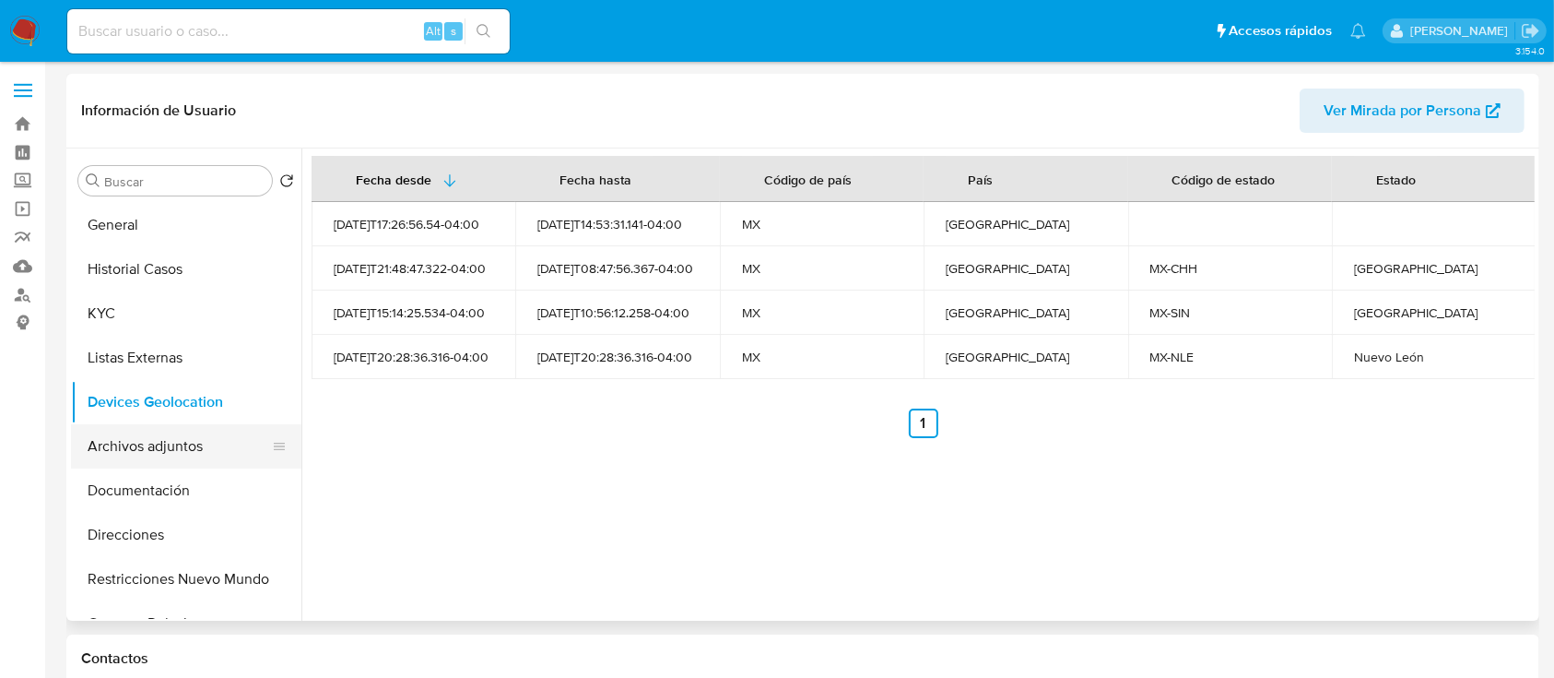
click at [111, 460] on button "Archivos adjuntos" at bounding box center [179, 446] width 216 height 44
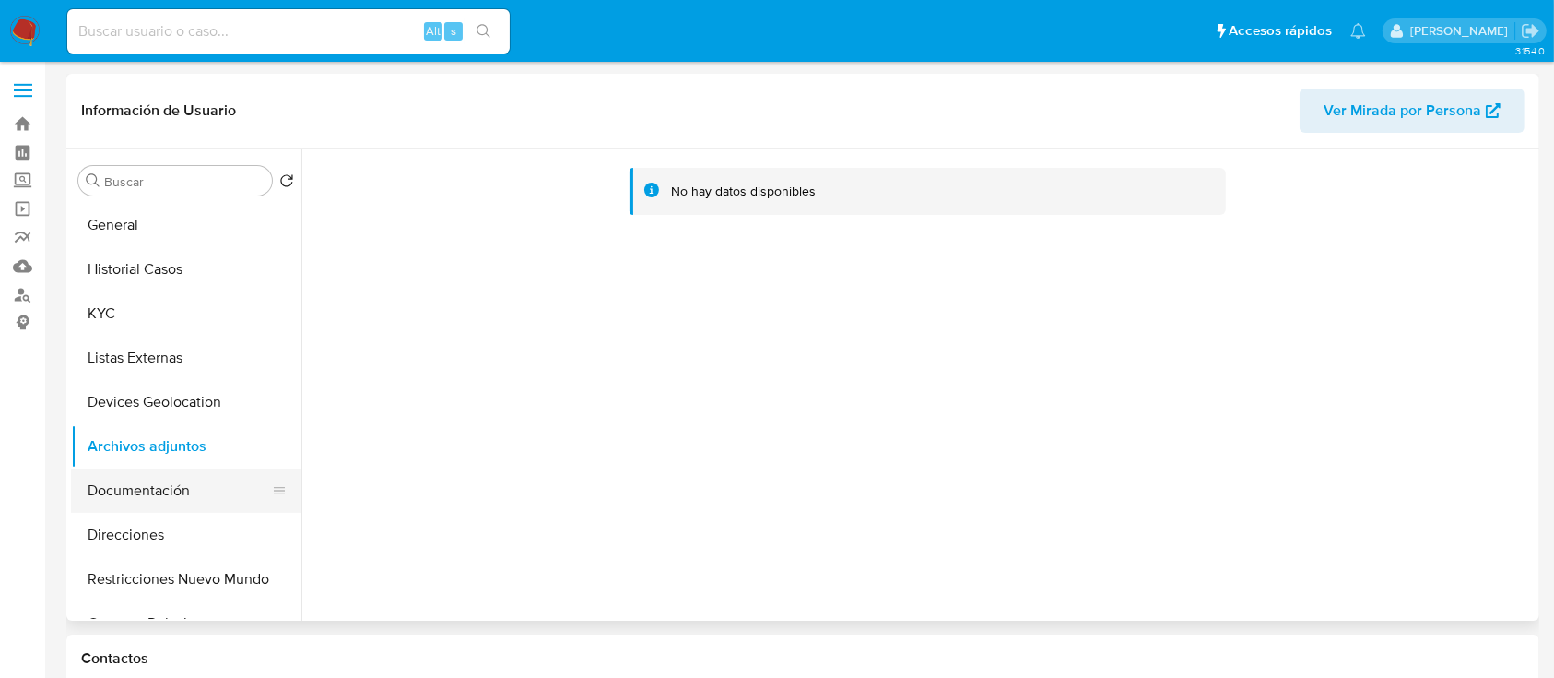
click at [126, 486] on button "Documentación" at bounding box center [179, 490] width 216 height 44
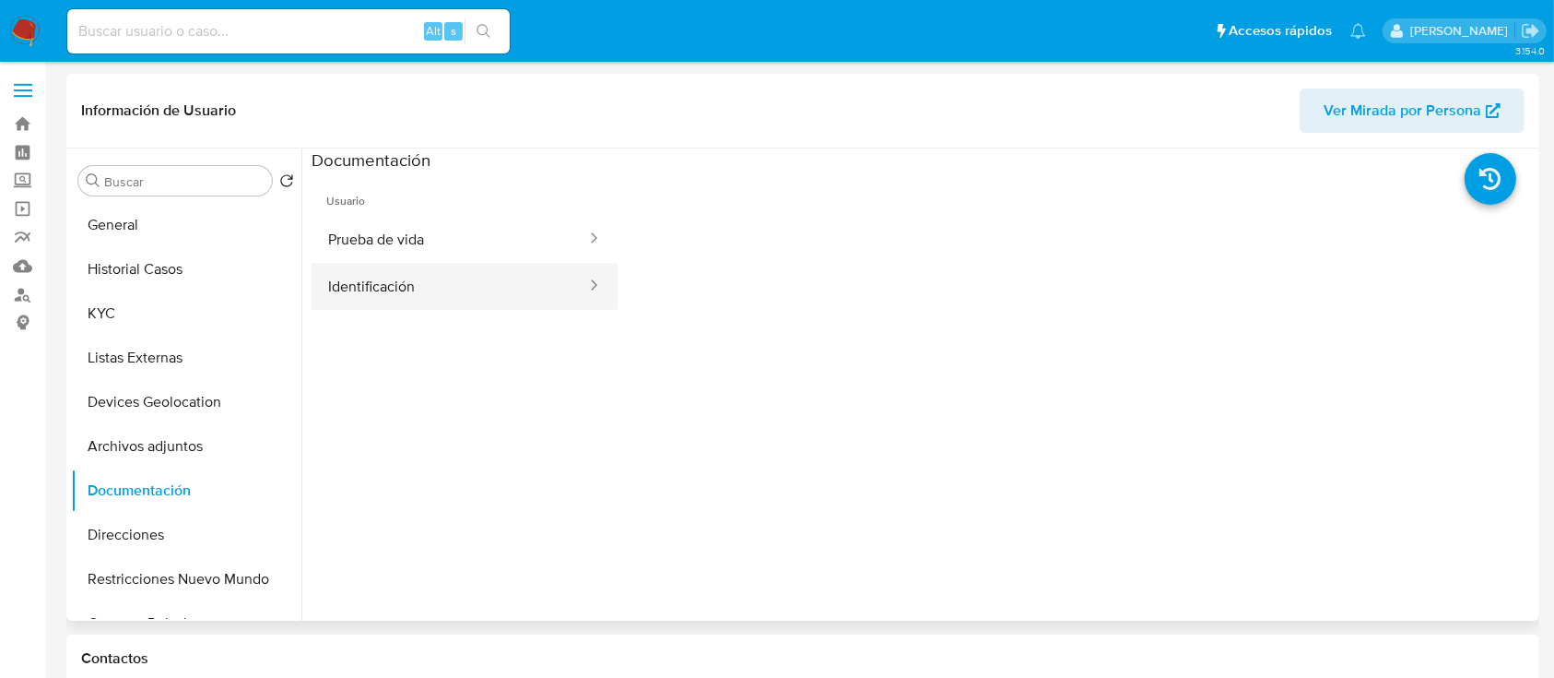
click at [386, 263] on button "Identificación" at bounding box center [450, 286] width 277 height 47
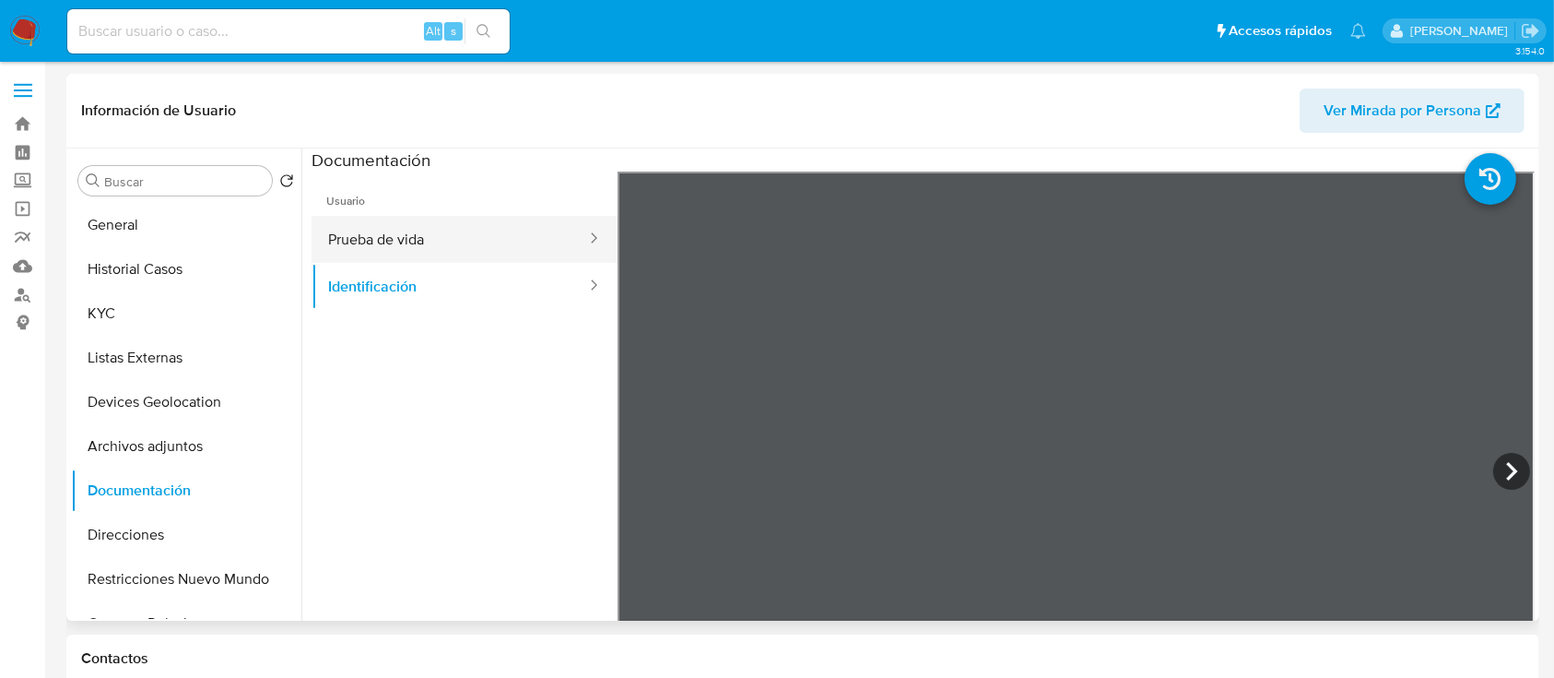
click at [440, 232] on button "Prueba de vida" at bounding box center [450, 239] width 277 height 47
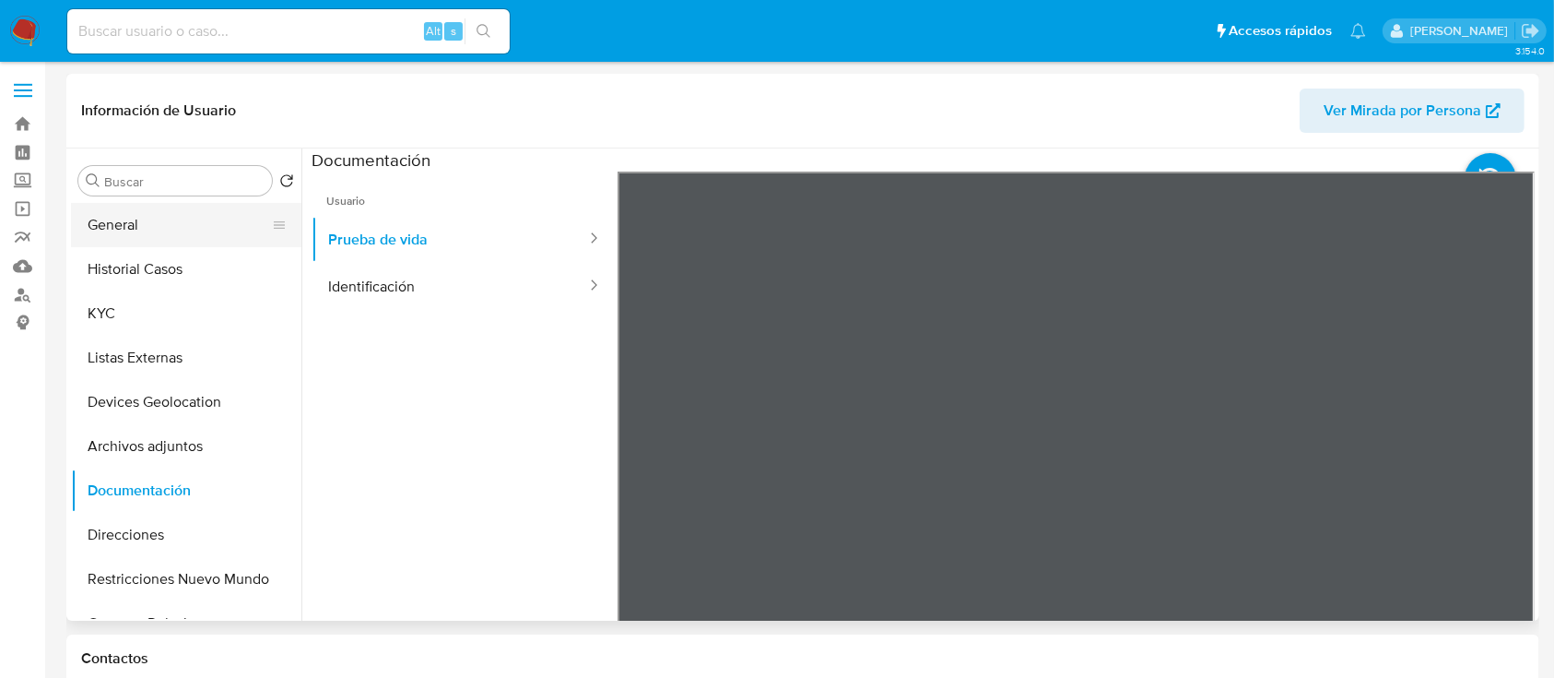
click at [105, 239] on button "General" at bounding box center [179, 225] width 216 height 44
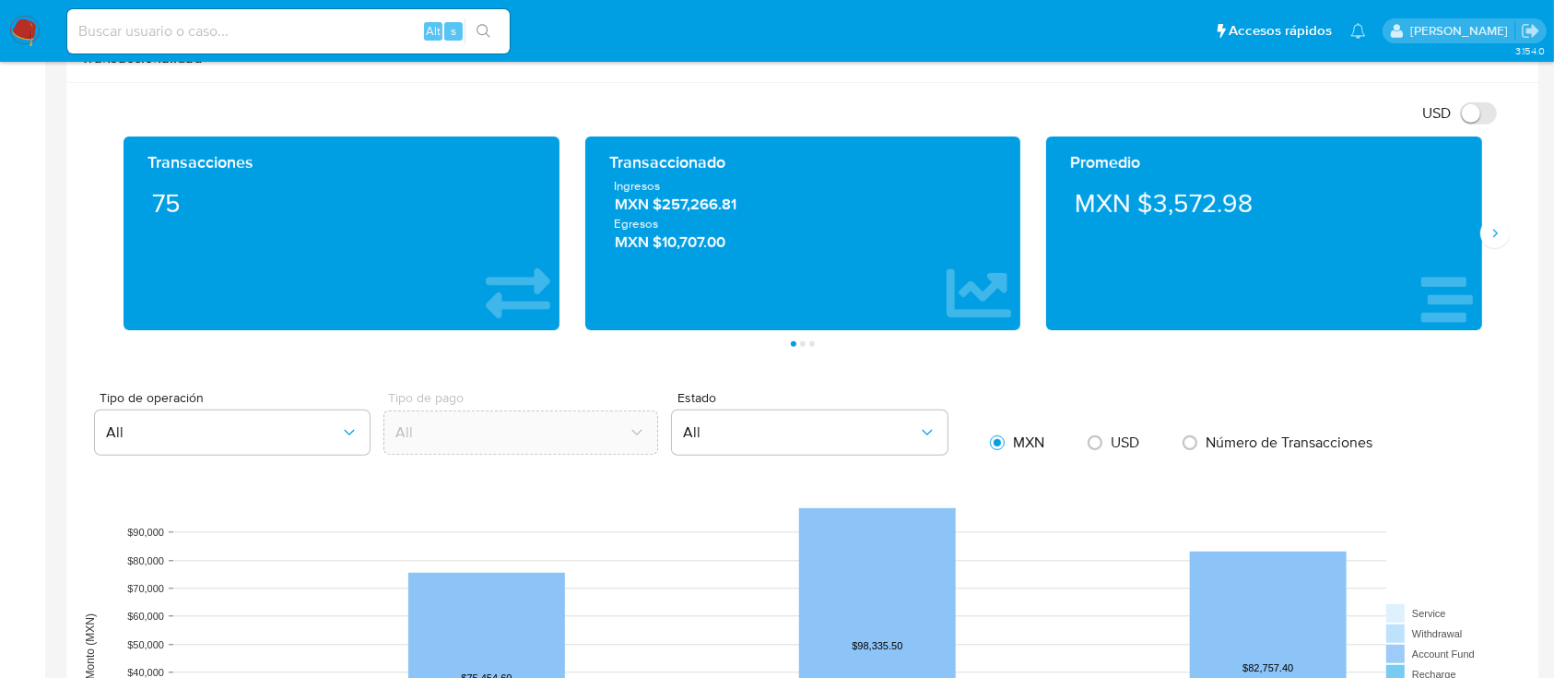
scroll to position [715, 0]
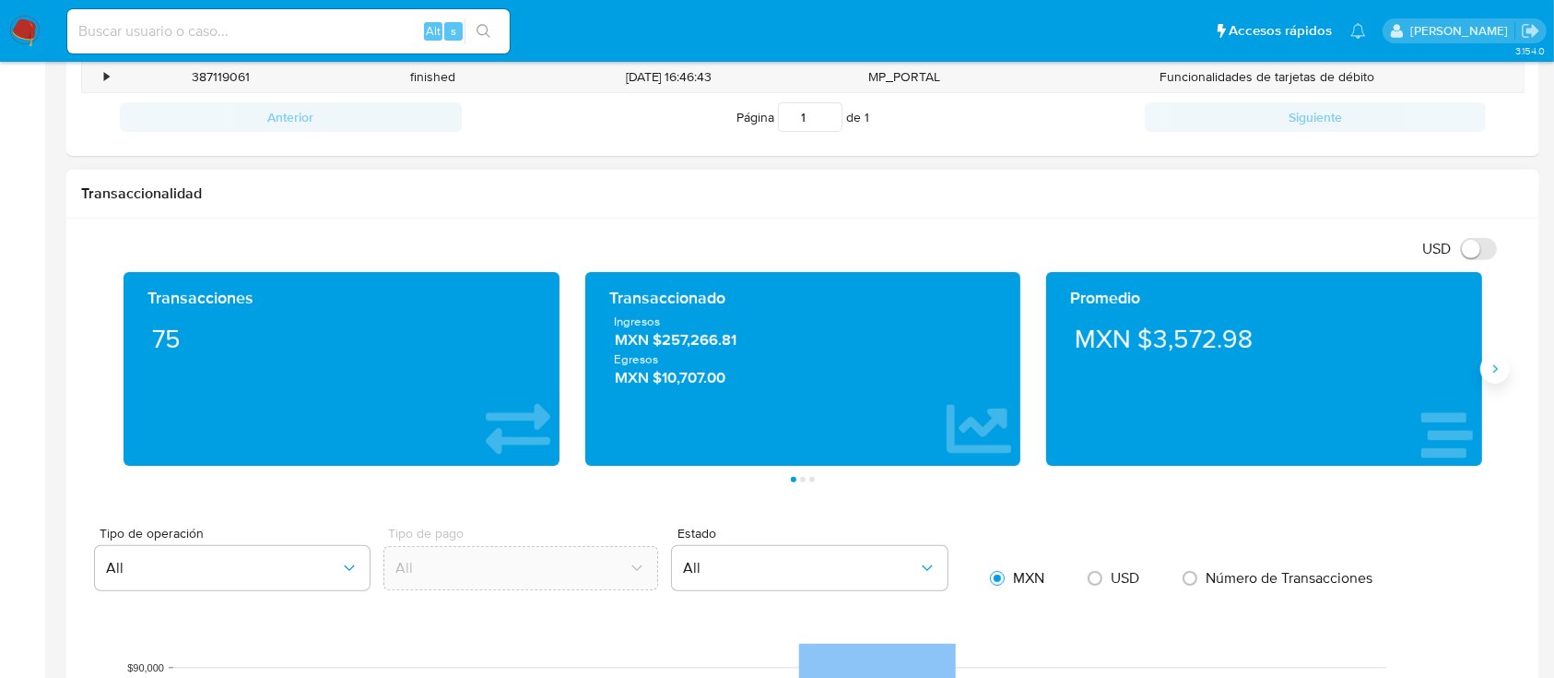
click at [1496, 377] on button "Siguiente" at bounding box center [1496, 369] width 30 height 30
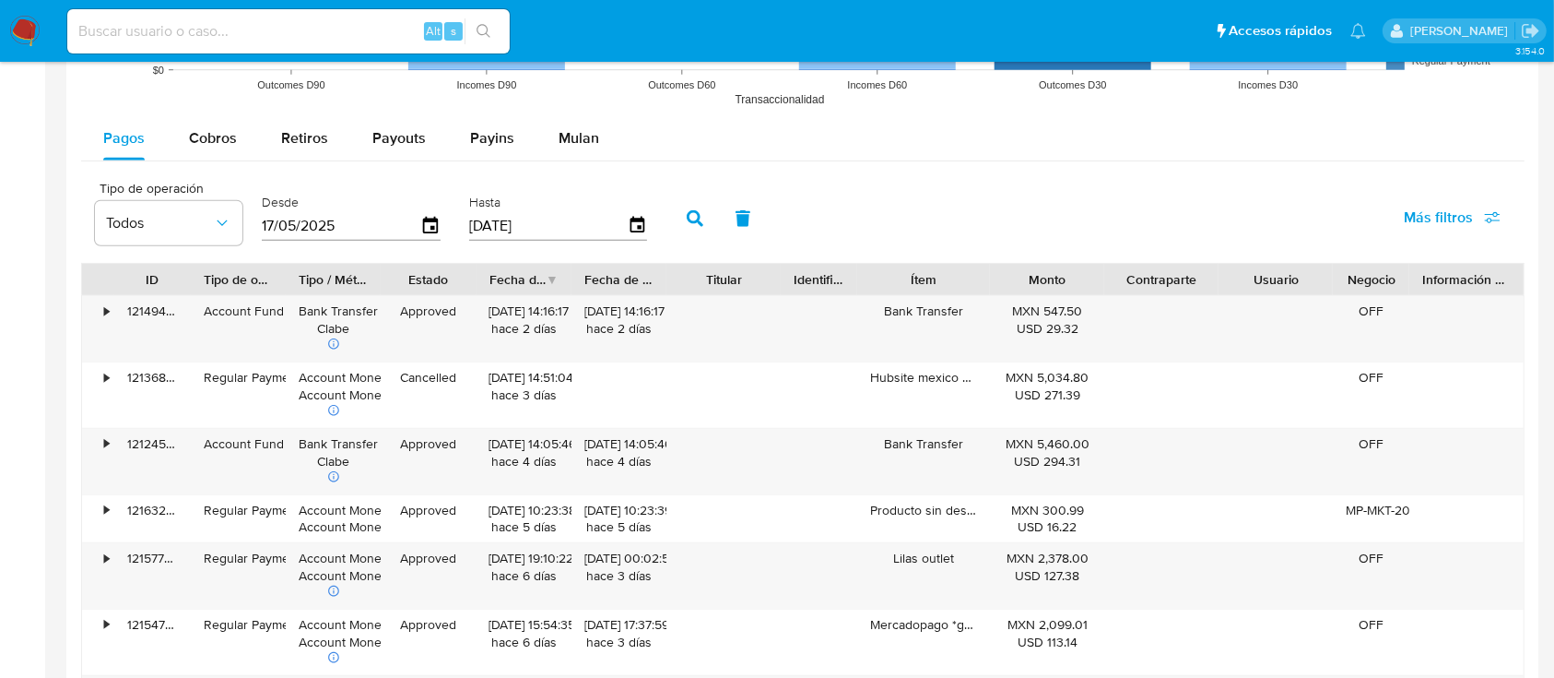
scroll to position [1568, 0]
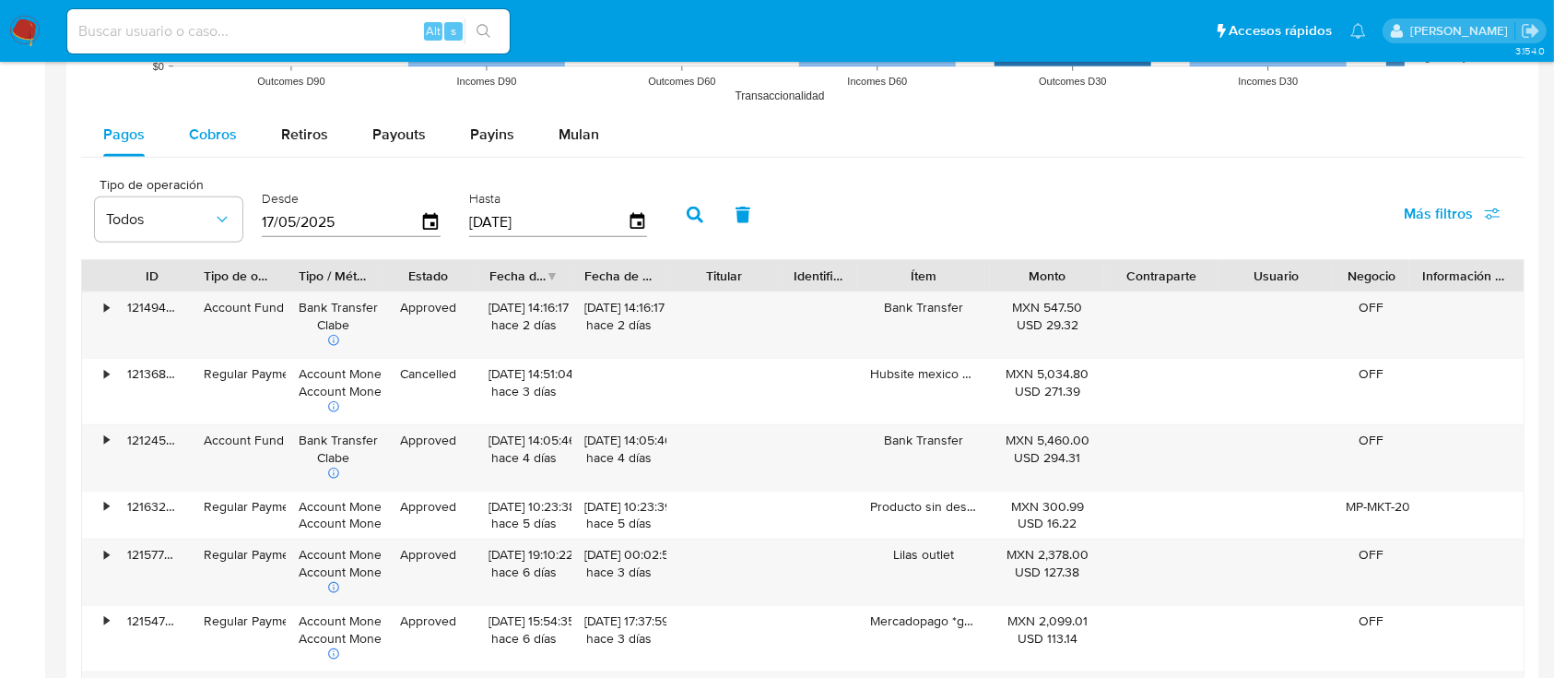
click at [232, 149] on div "Cobros" at bounding box center [213, 134] width 48 height 44
select select "10"
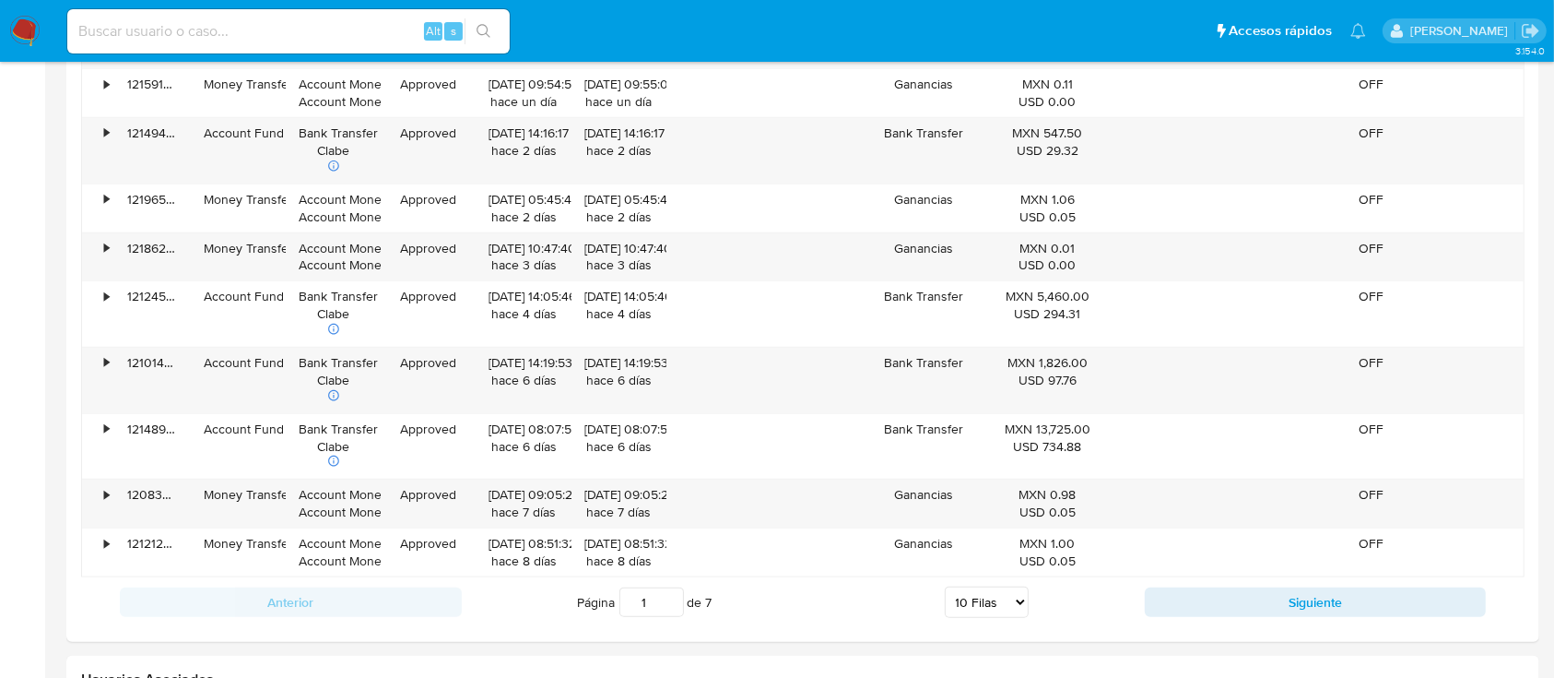
scroll to position [1665, 0]
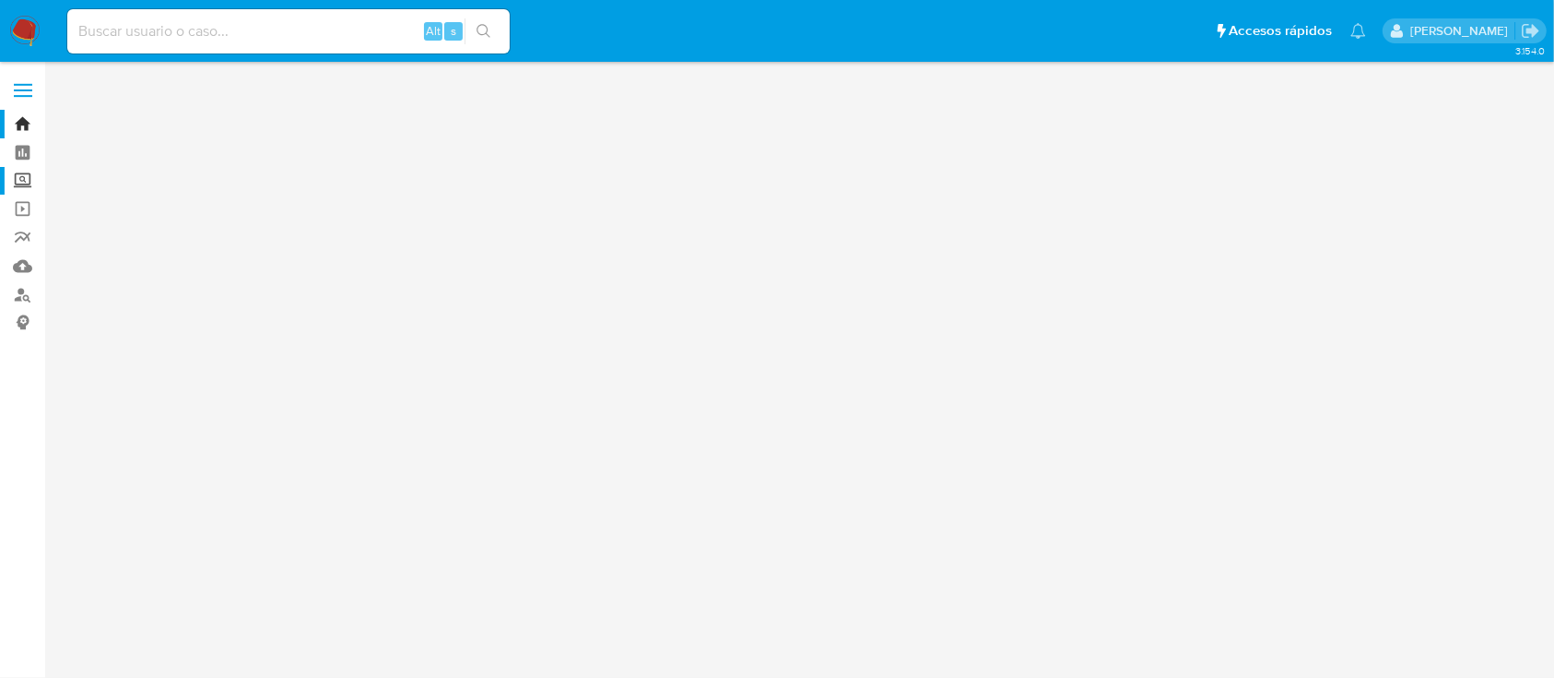
click at [22, 184] on label "Screening" at bounding box center [109, 181] width 219 height 29
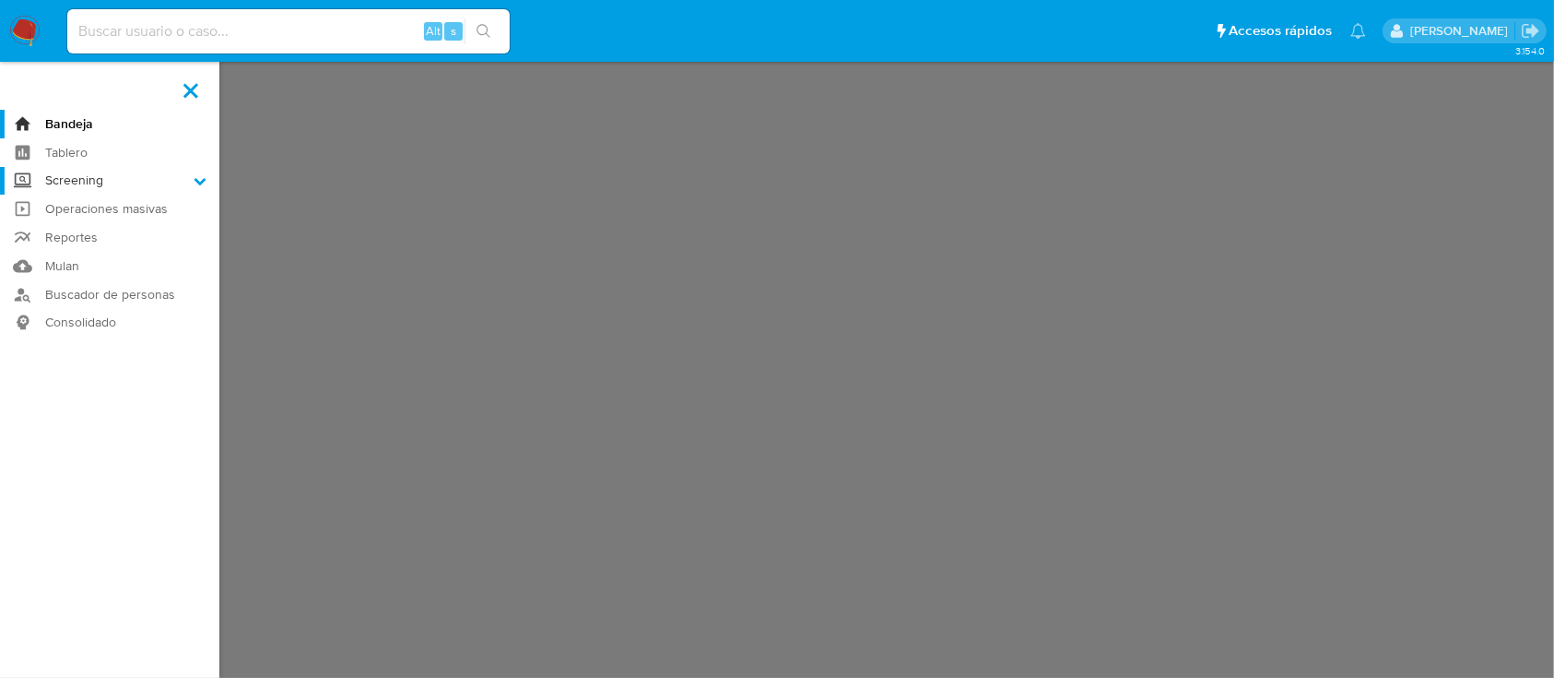
click at [0, 0] on input "Screening" at bounding box center [0, 0] width 0 height 0
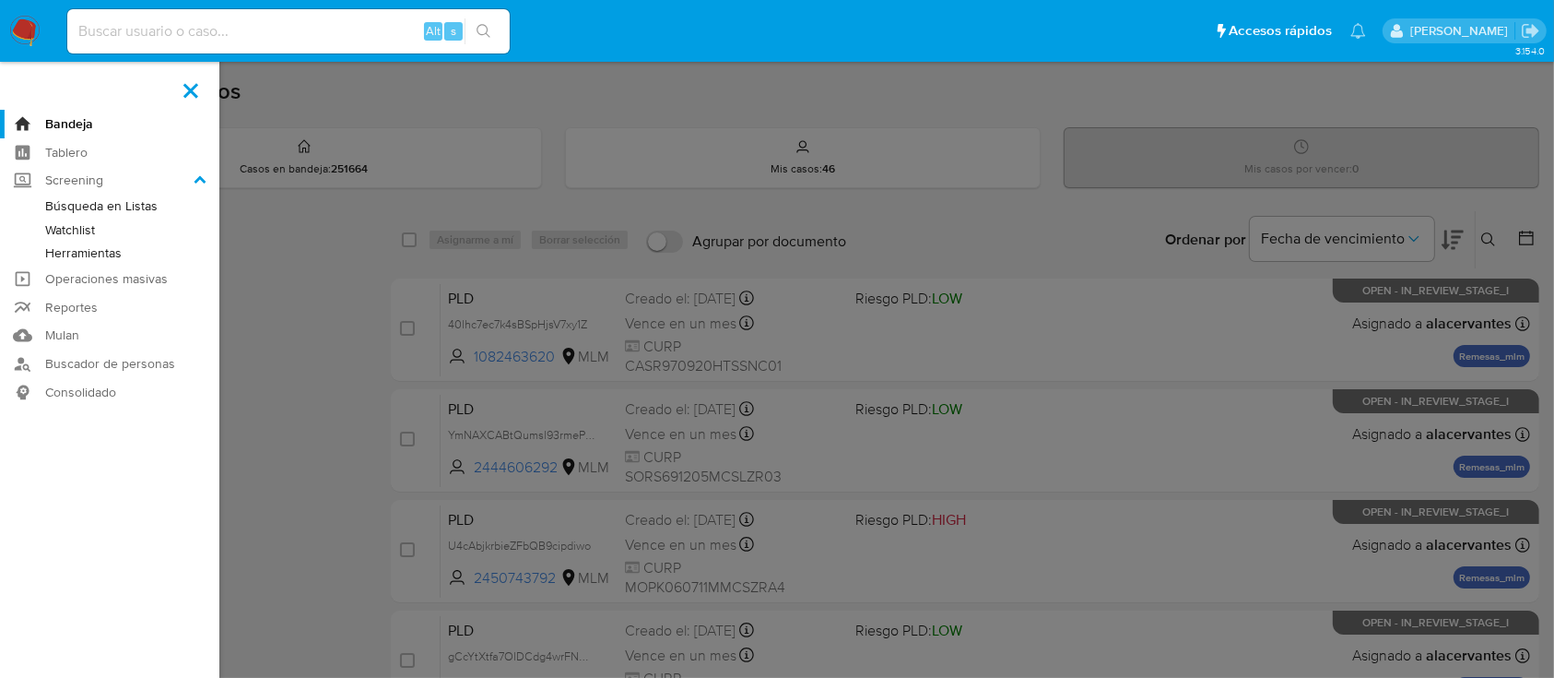
click at [99, 258] on link "Herramientas" at bounding box center [109, 253] width 219 height 23
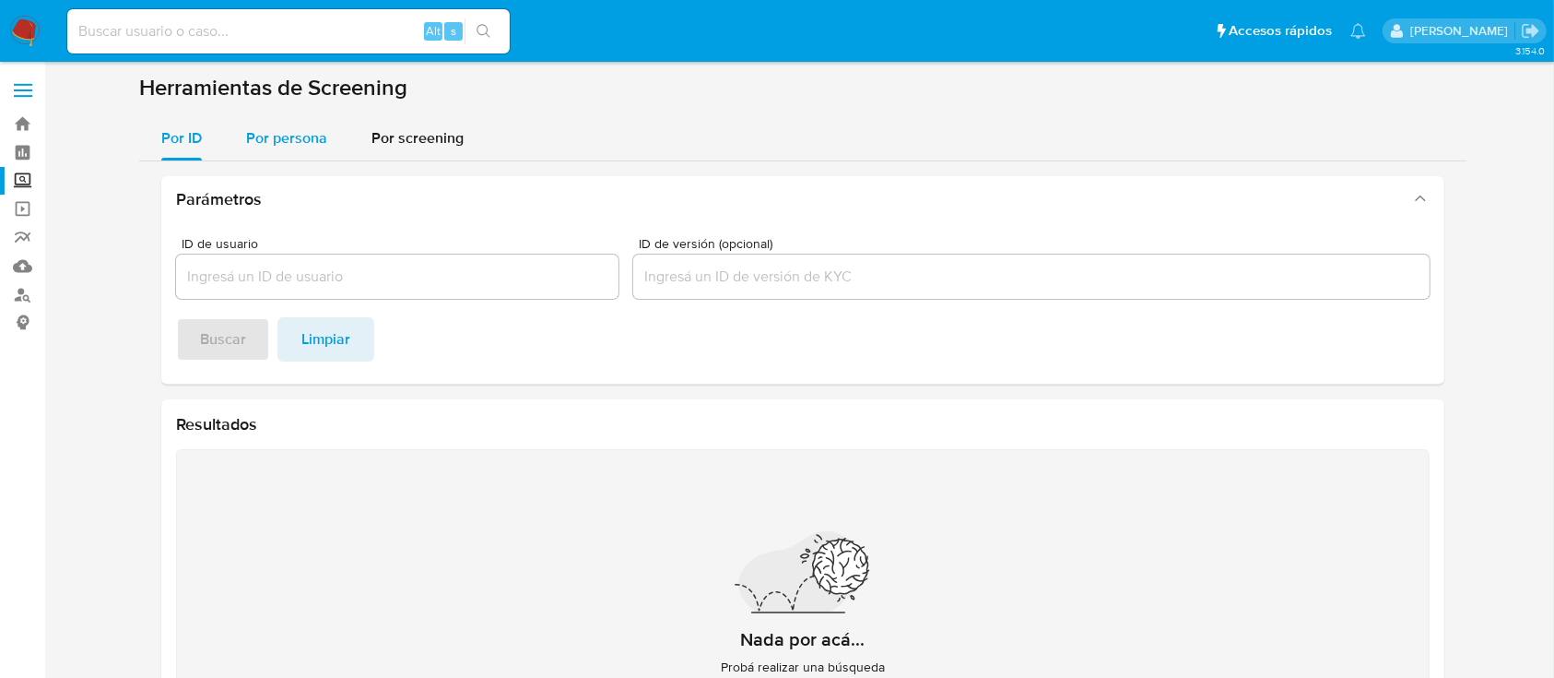
click at [238, 144] on button "Por persona" at bounding box center [286, 138] width 125 height 44
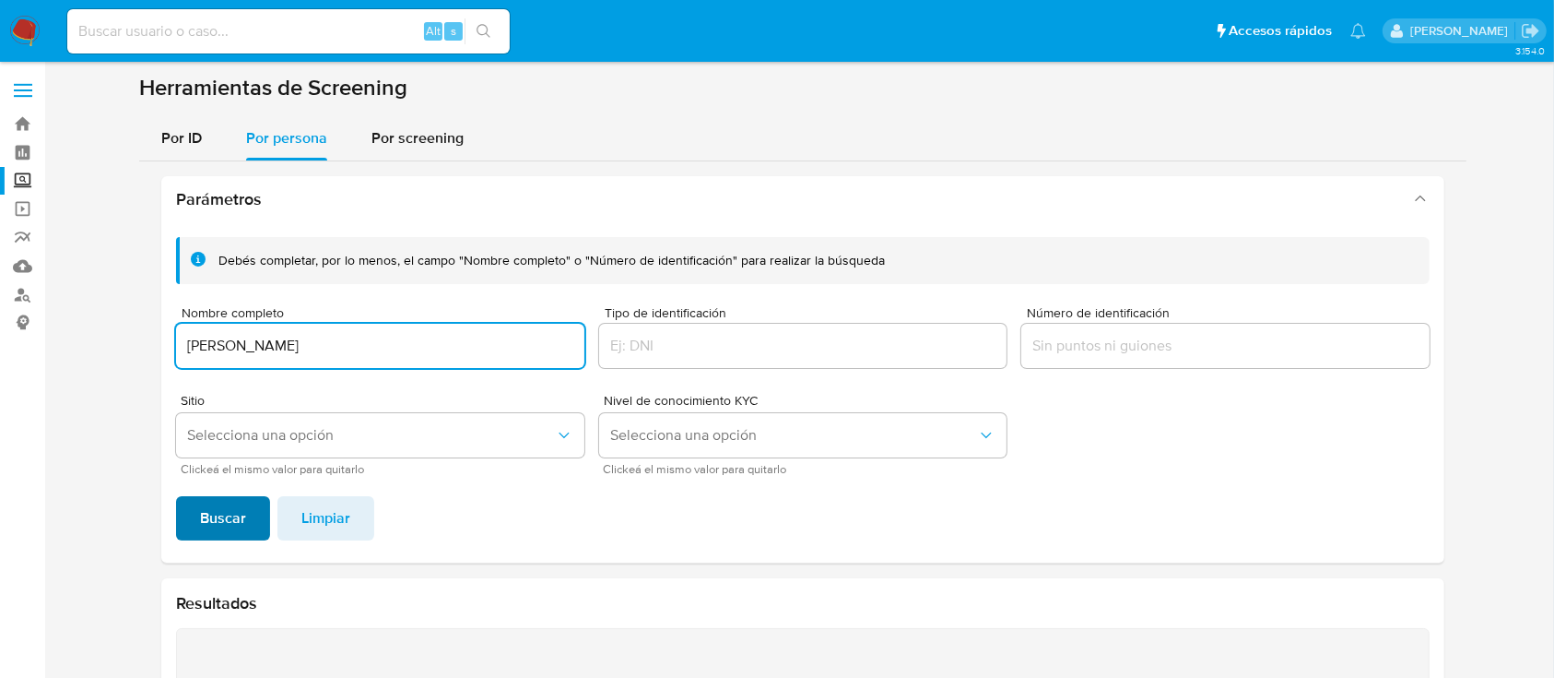
type input "JUAN D URIAS"
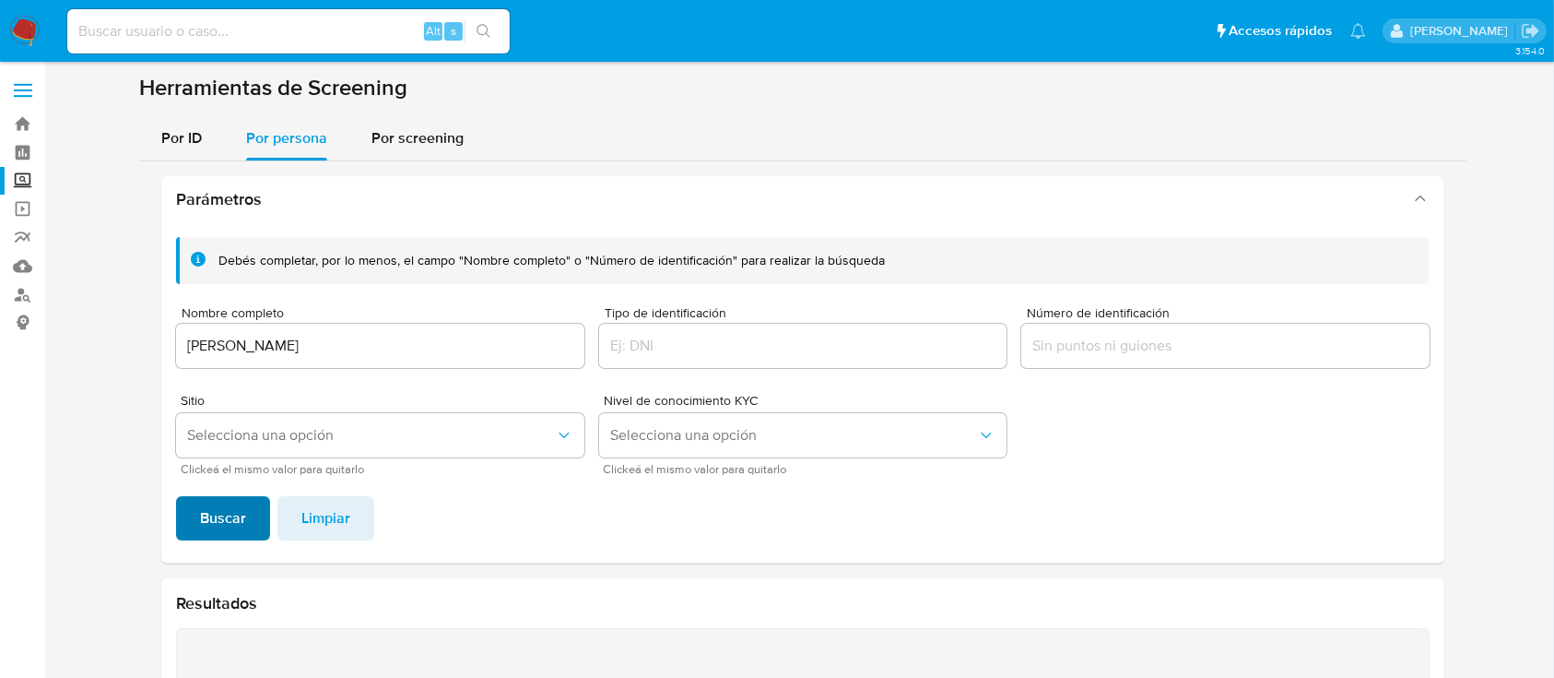
click at [215, 514] on span "Buscar" at bounding box center [223, 518] width 46 height 41
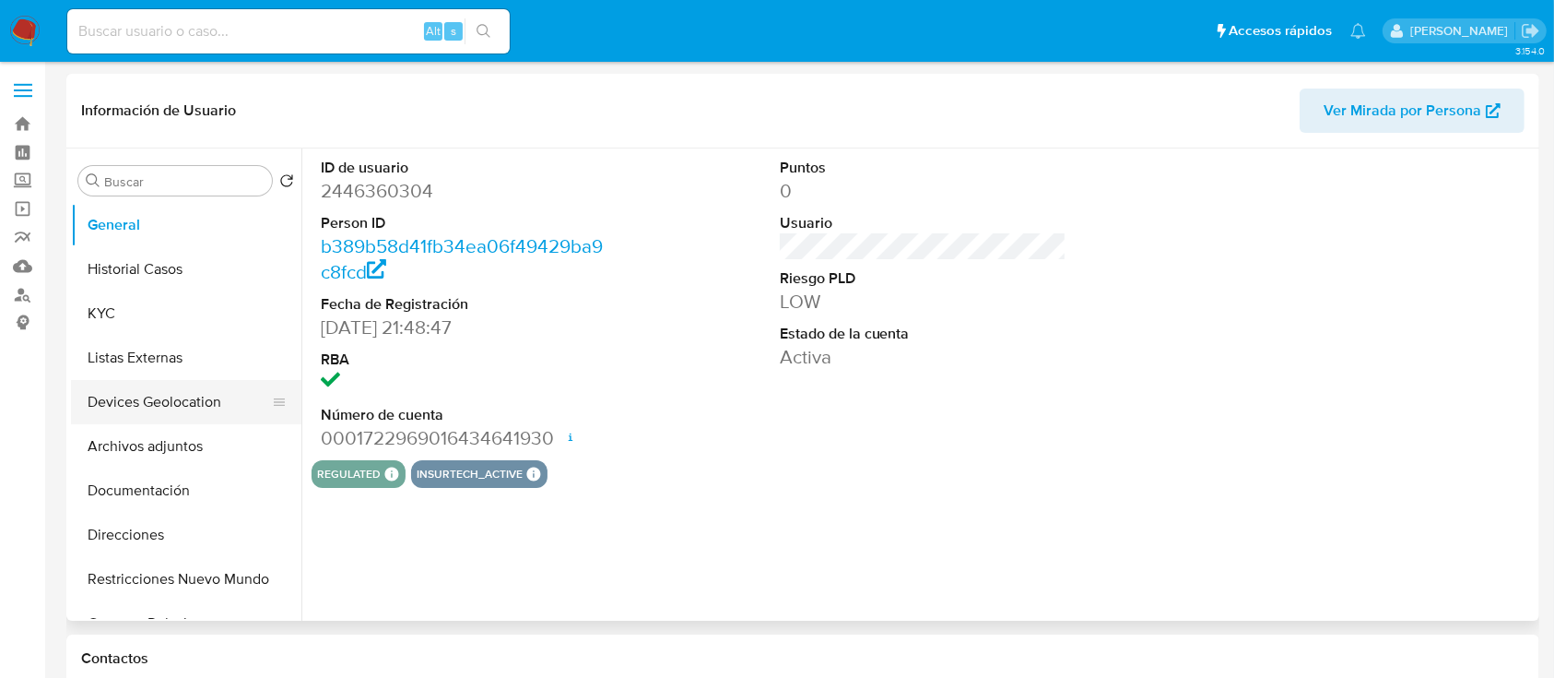
click at [76, 401] on button "Devices Geolocation" at bounding box center [179, 402] width 216 height 44
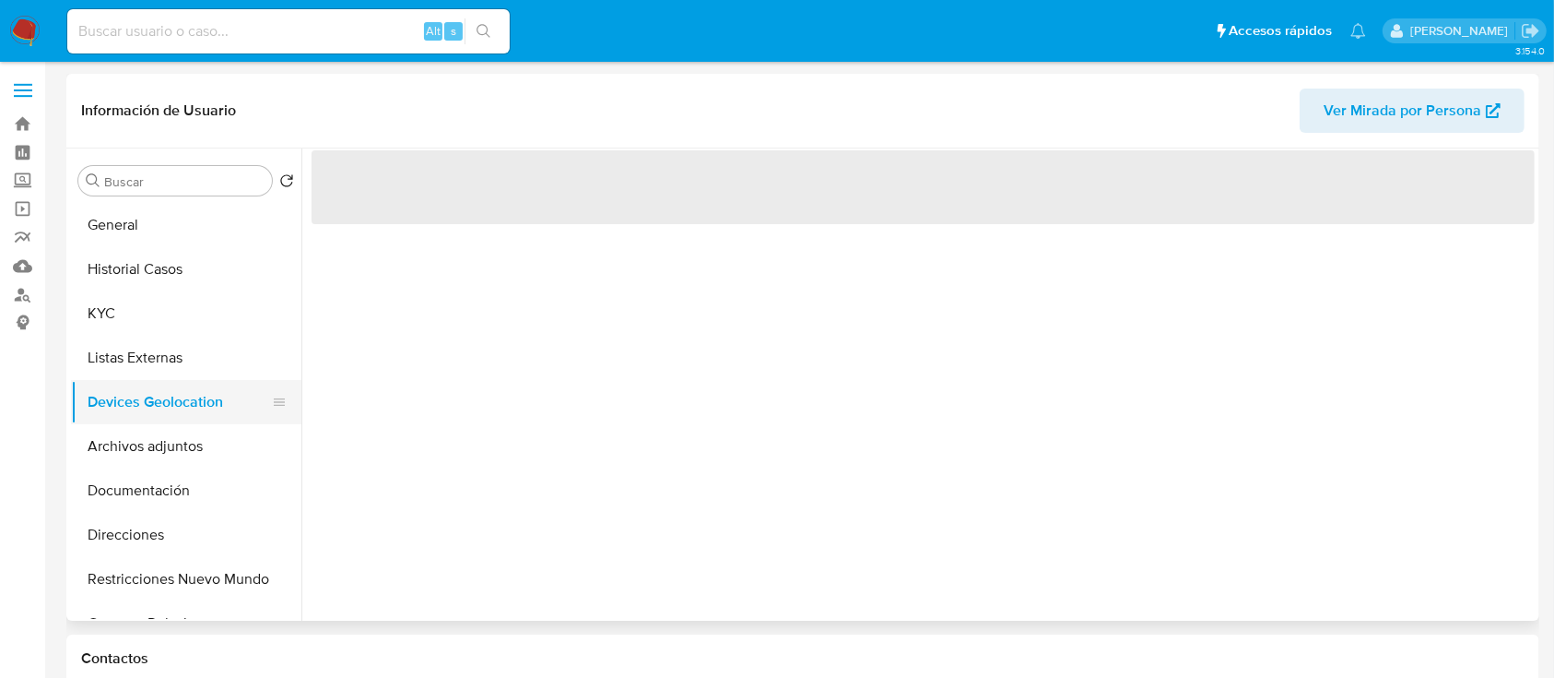
select select "10"
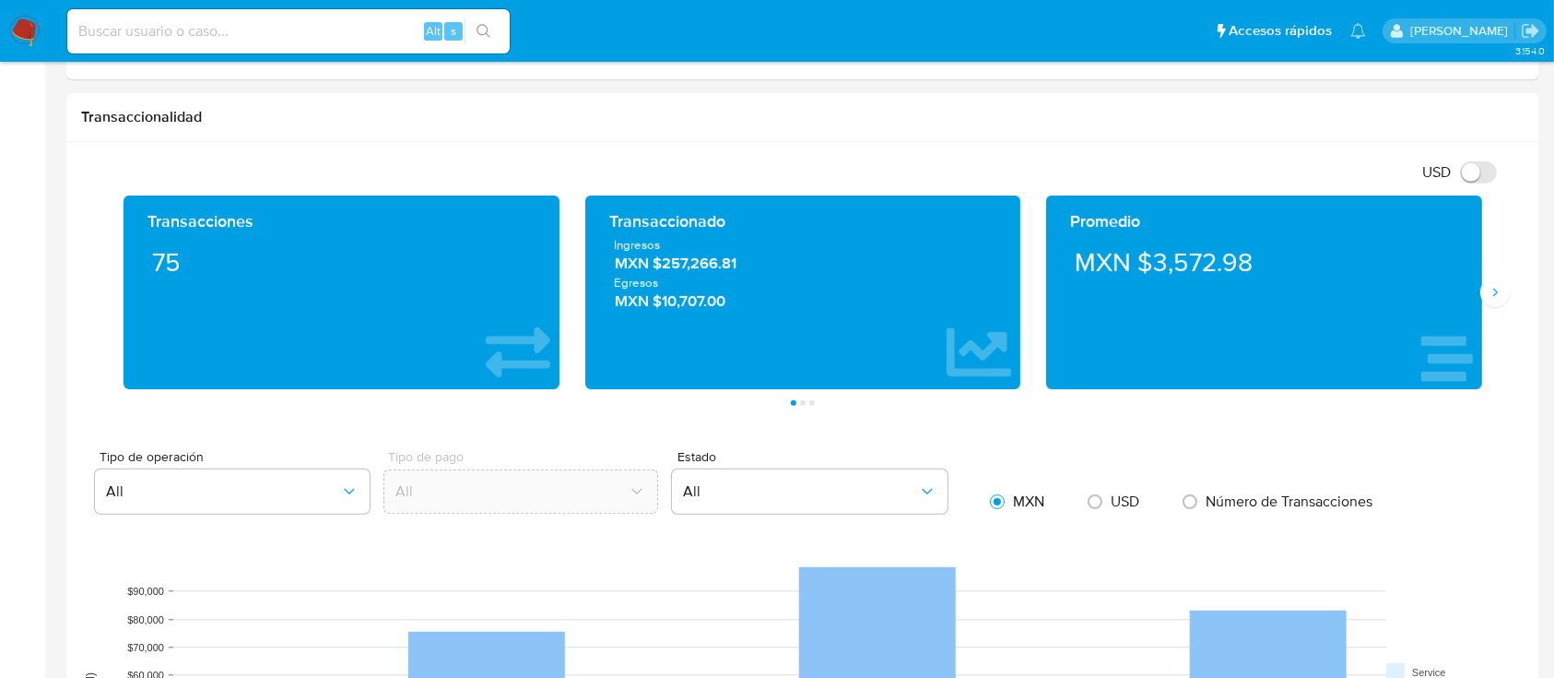
scroll to position [813, 0]
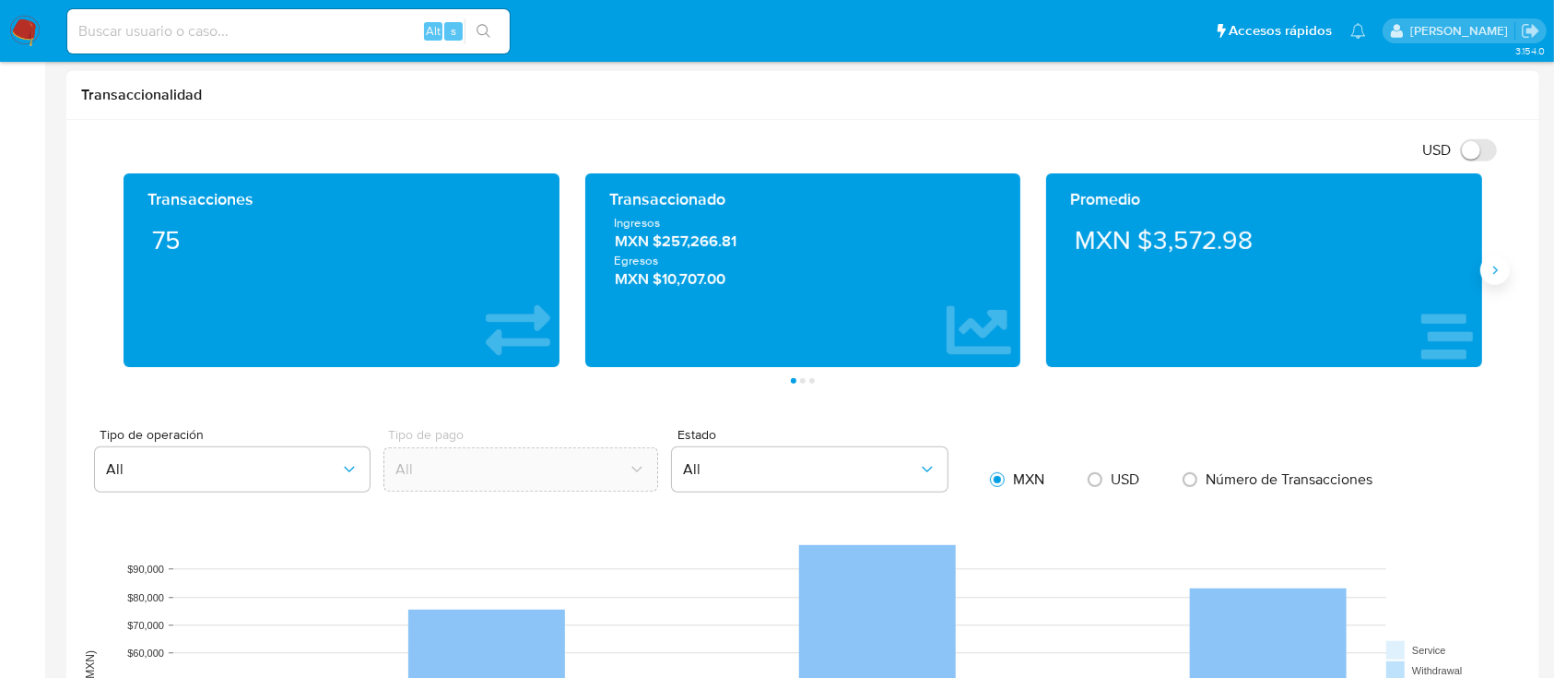
click at [1494, 273] on icon "Siguiente" at bounding box center [1496, 270] width 5 height 8
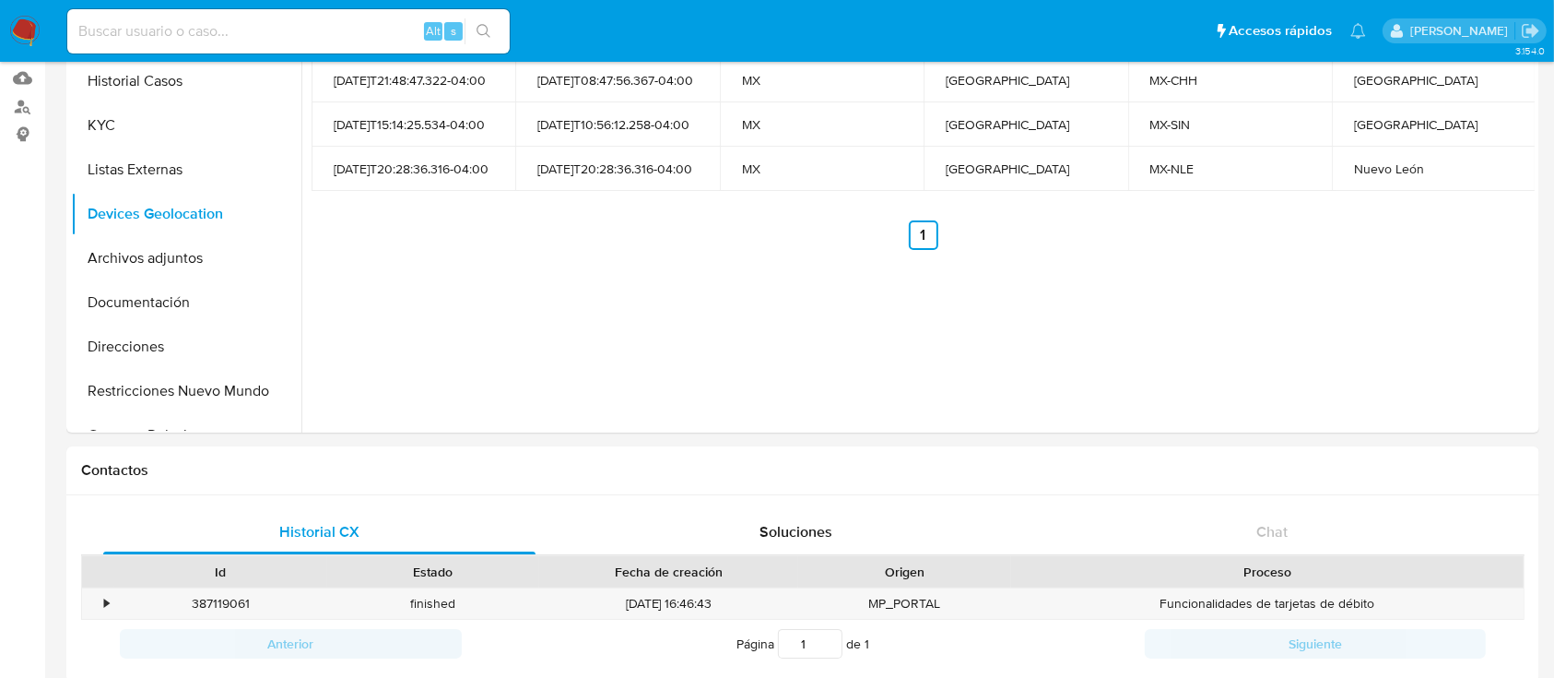
scroll to position [0, 0]
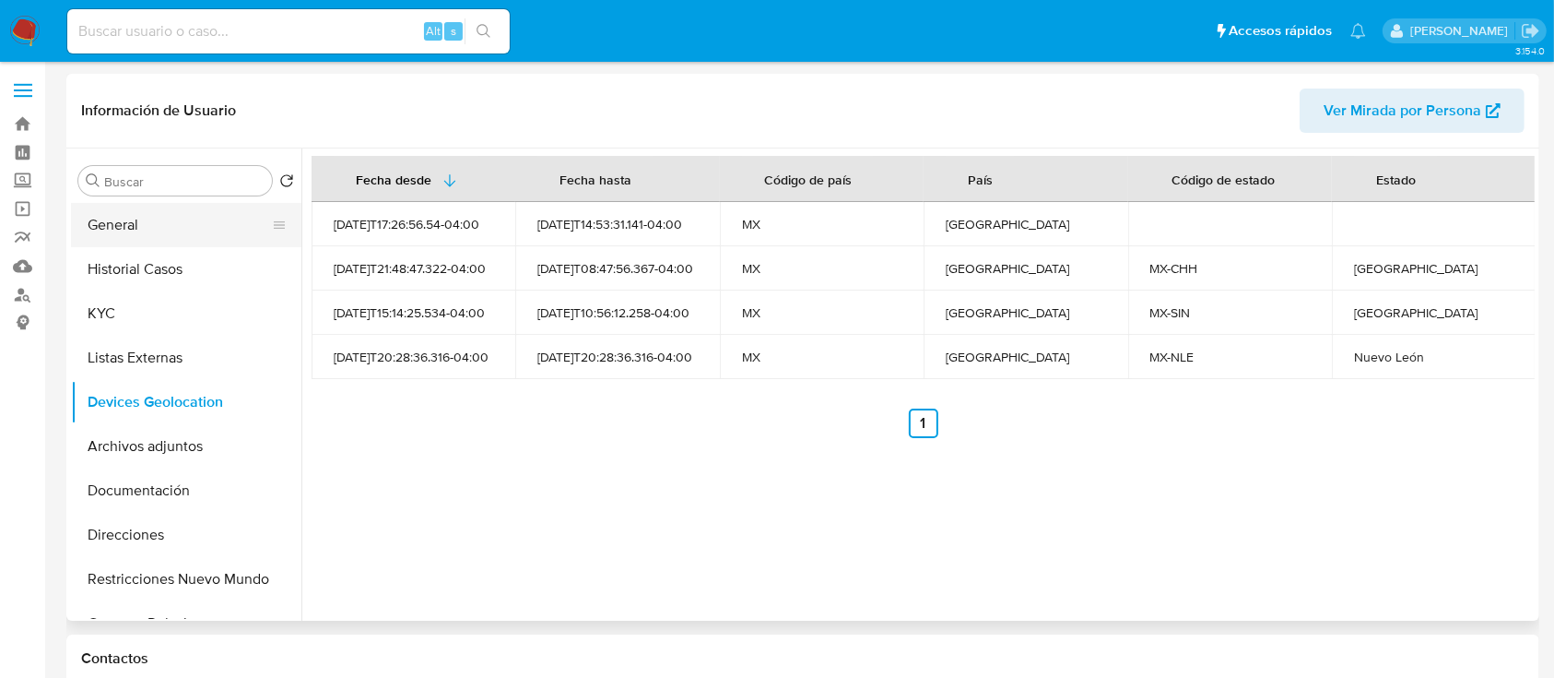
click at [148, 226] on button "General" at bounding box center [179, 225] width 216 height 44
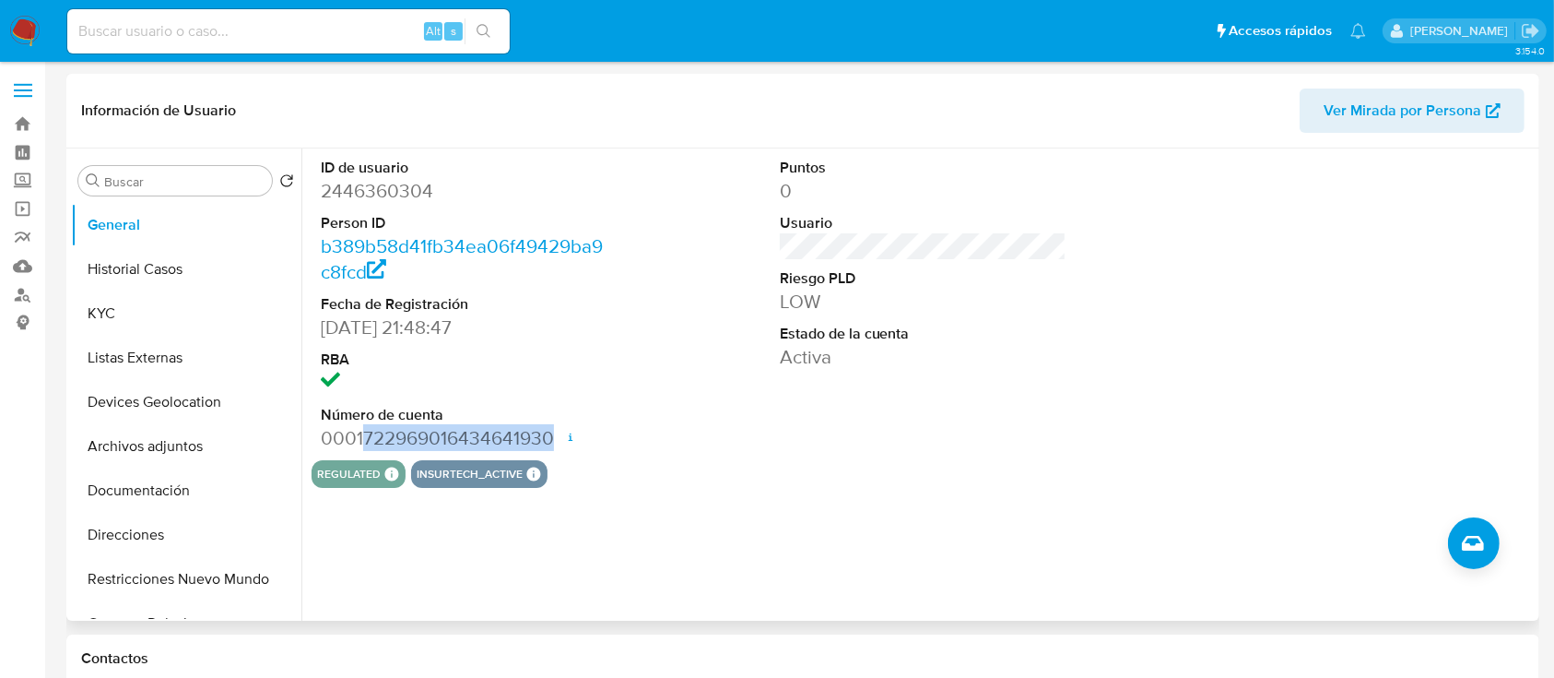
drag, startPoint x: 360, startPoint y: 432, endPoint x: 553, endPoint y: 434, distance: 192.7
click at [553, 434] on dd "0001722969016434641930 Fecha de apertura 16/05/2025 22:02 Estado ACTIVE" at bounding box center [465, 438] width 288 height 26
copy dd "722969016434641930"
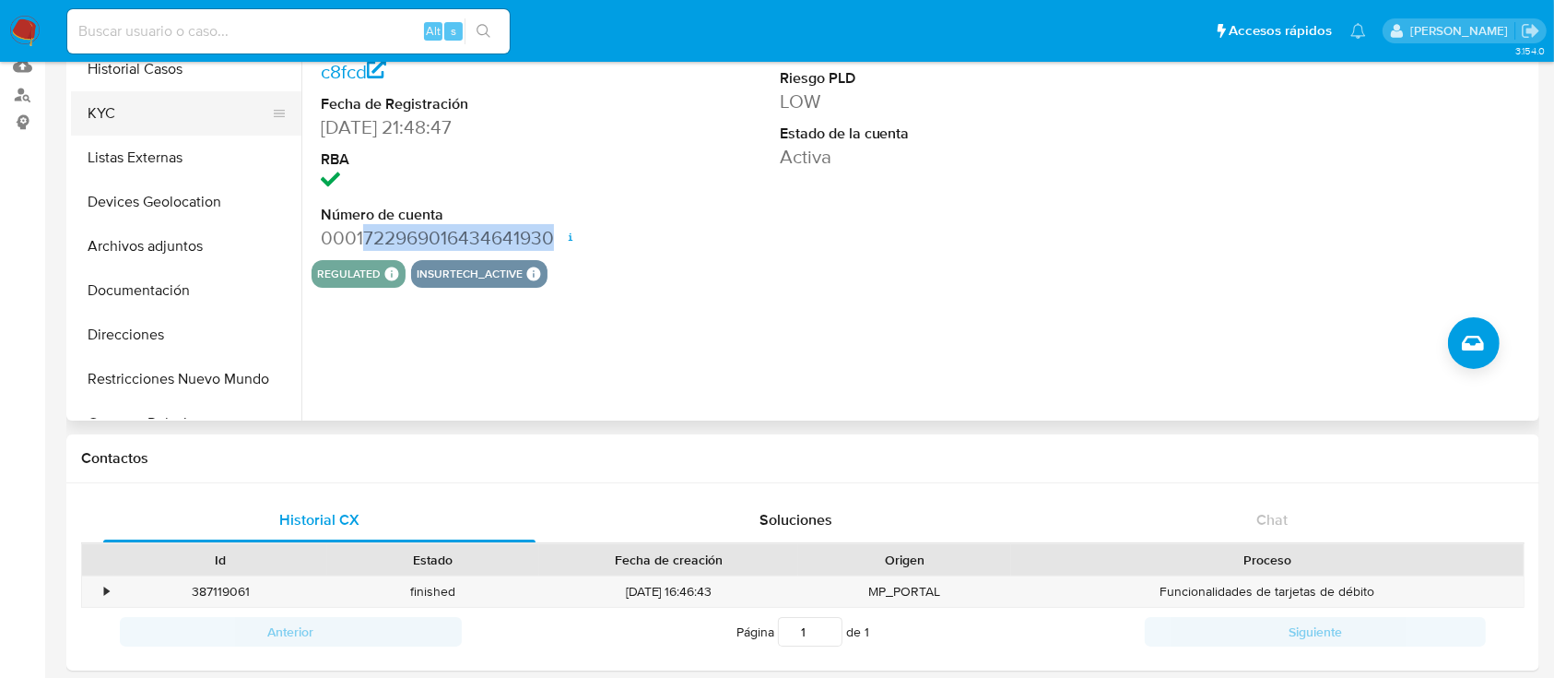
click at [102, 116] on button "KYC" at bounding box center [179, 113] width 216 height 44
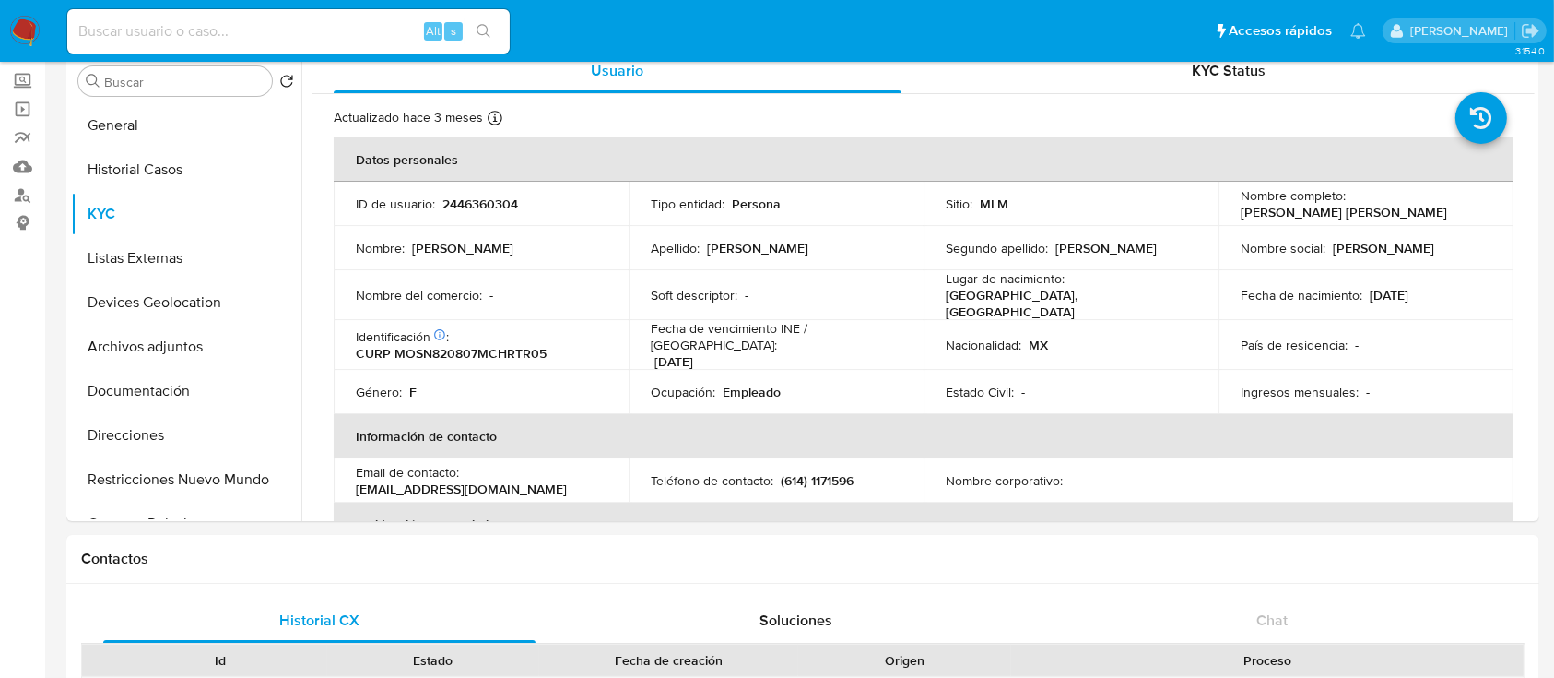
scroll to position [89, 0]
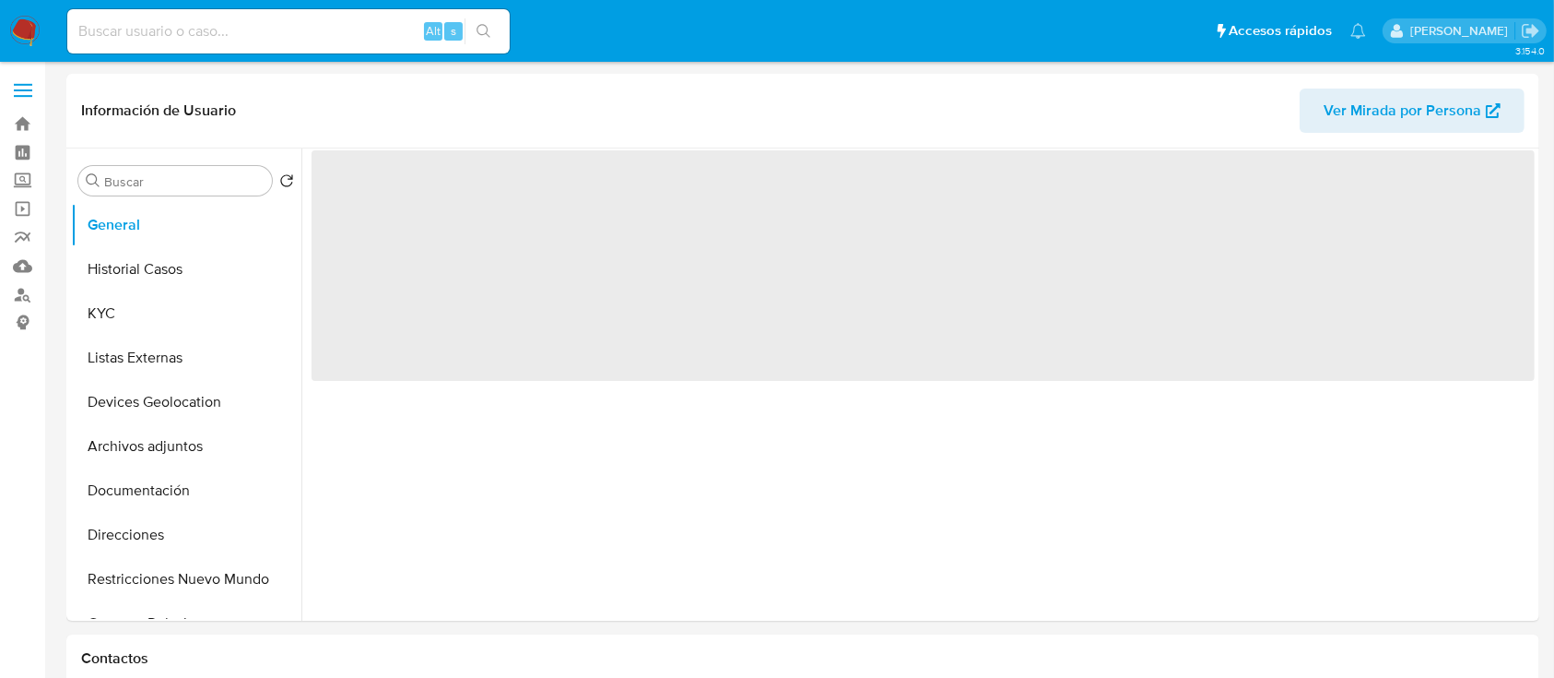
click at [133, 33] on input at bounding box center [288, 31] width 443 height 24
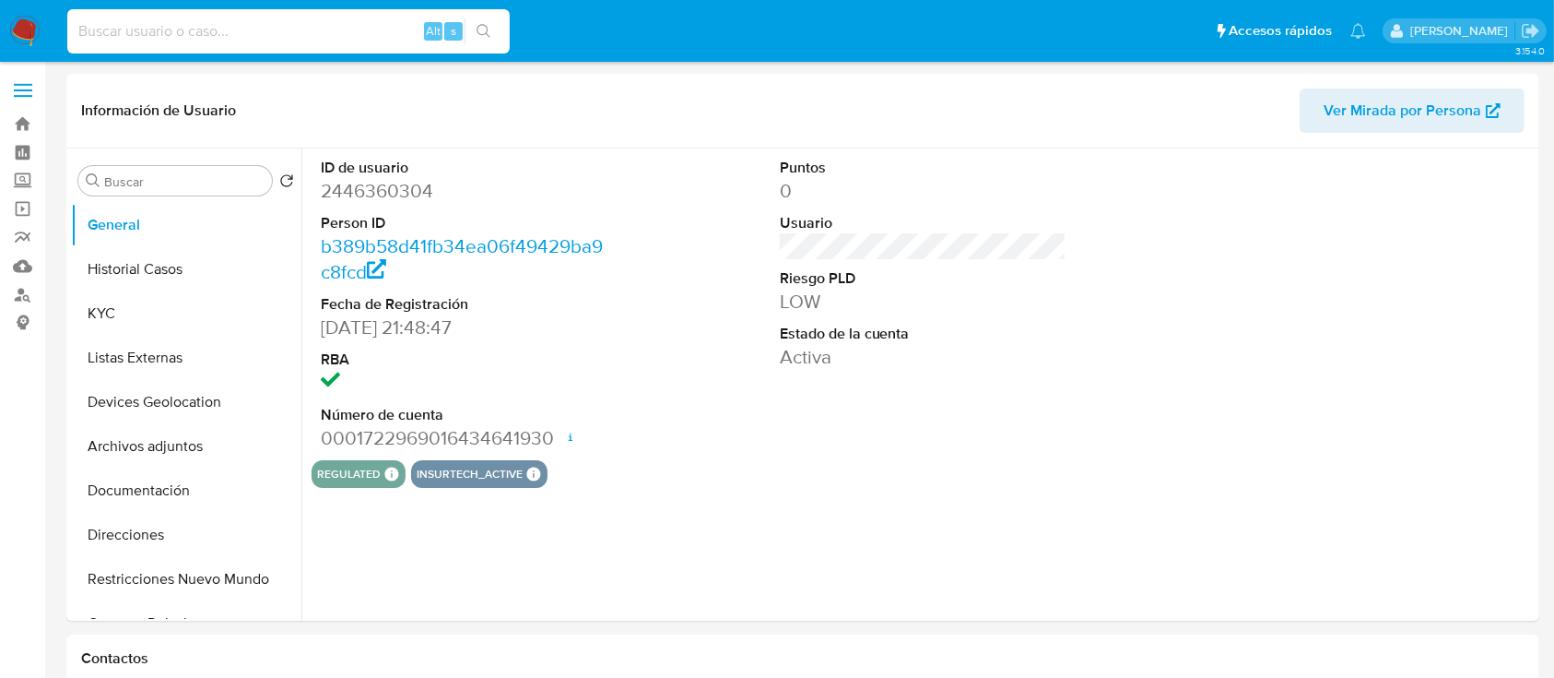
paste input "2261919749"
type input "2261919749"
select select "10"
type input "2261919749"
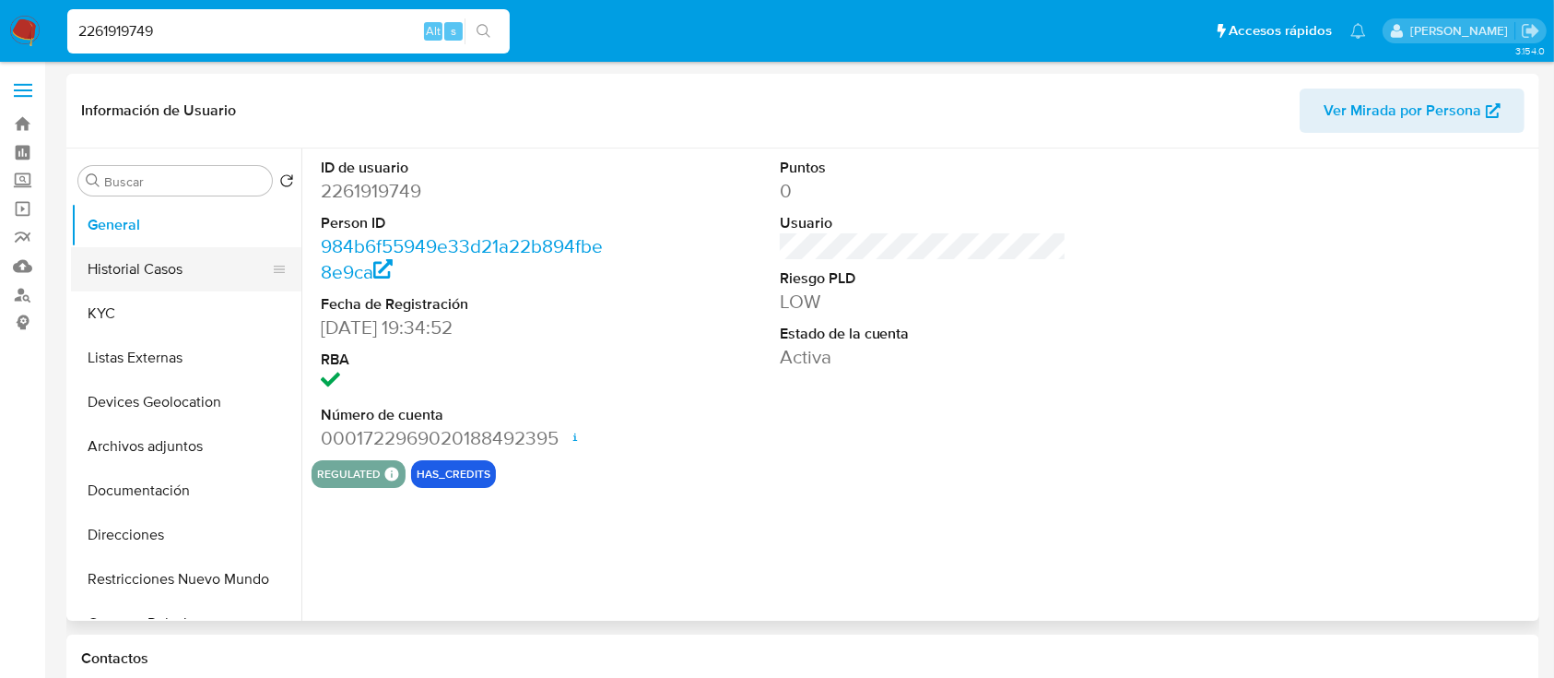
select select "10"
click at [133, 299] on button "KYC" at bounding box center [179, 313] width 216 height 44
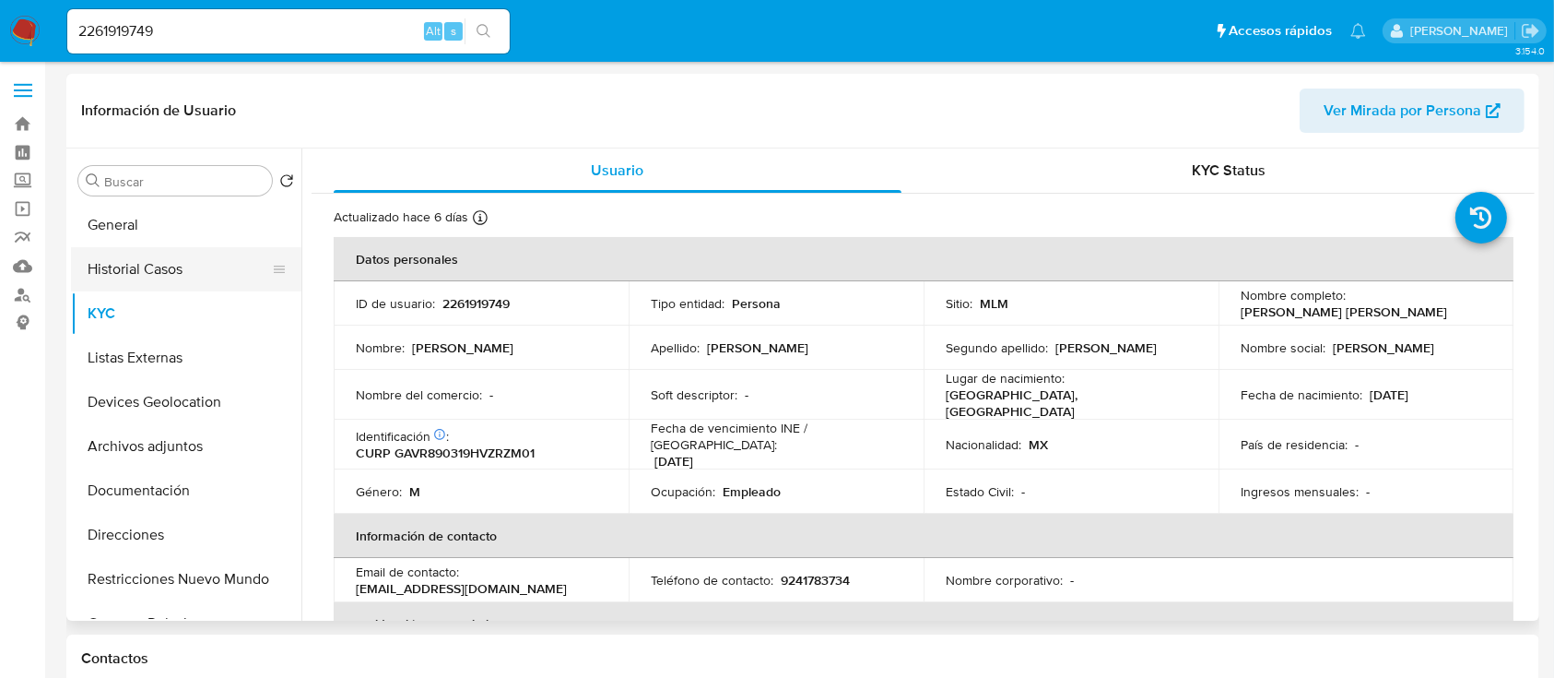
click at [124, 261] on button "Historial Casos" at bounding box center [179, 269] width 216 height 44
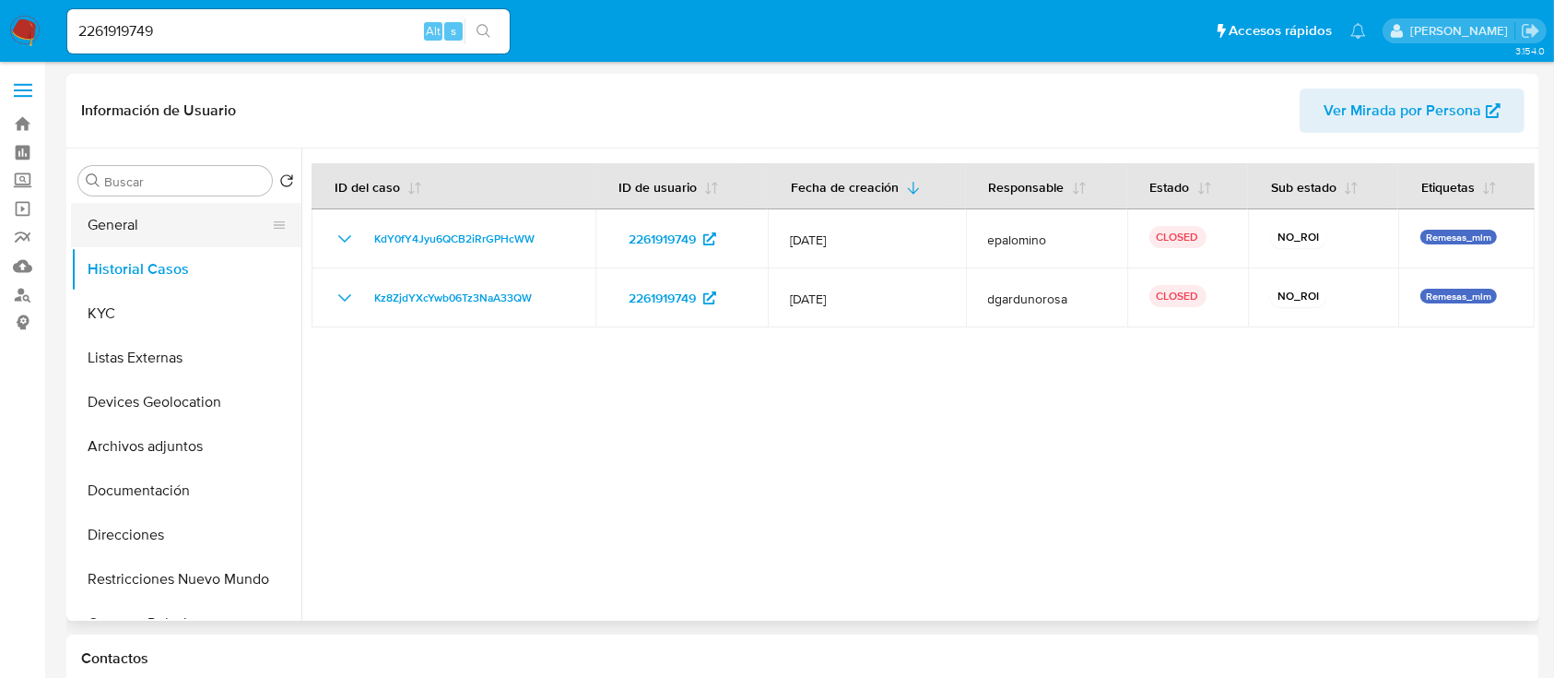
click at [155, 235] on button "General" at bounding box center [179, 225] width 216 height 44
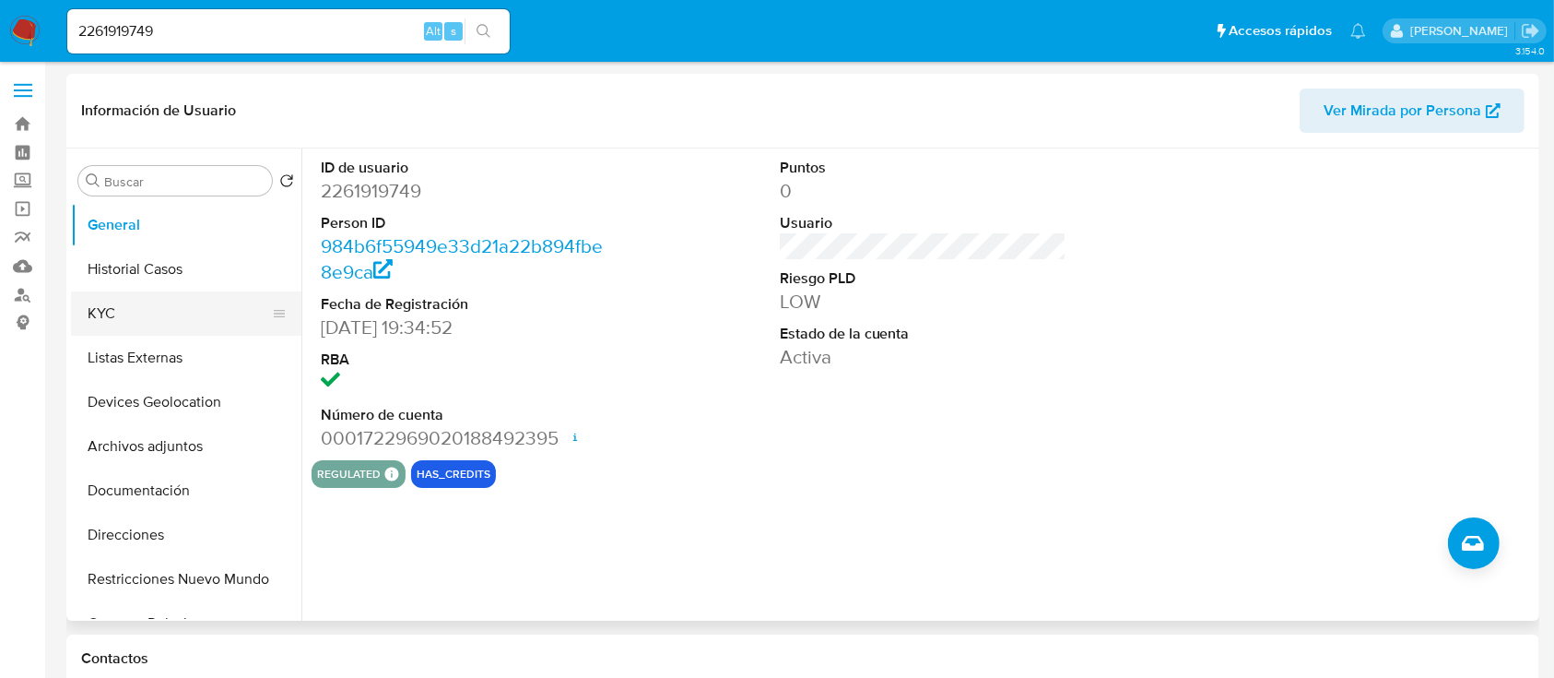
click at [131, 311] on button "KYC" at bounding box center [179, 313] width 216 height 44
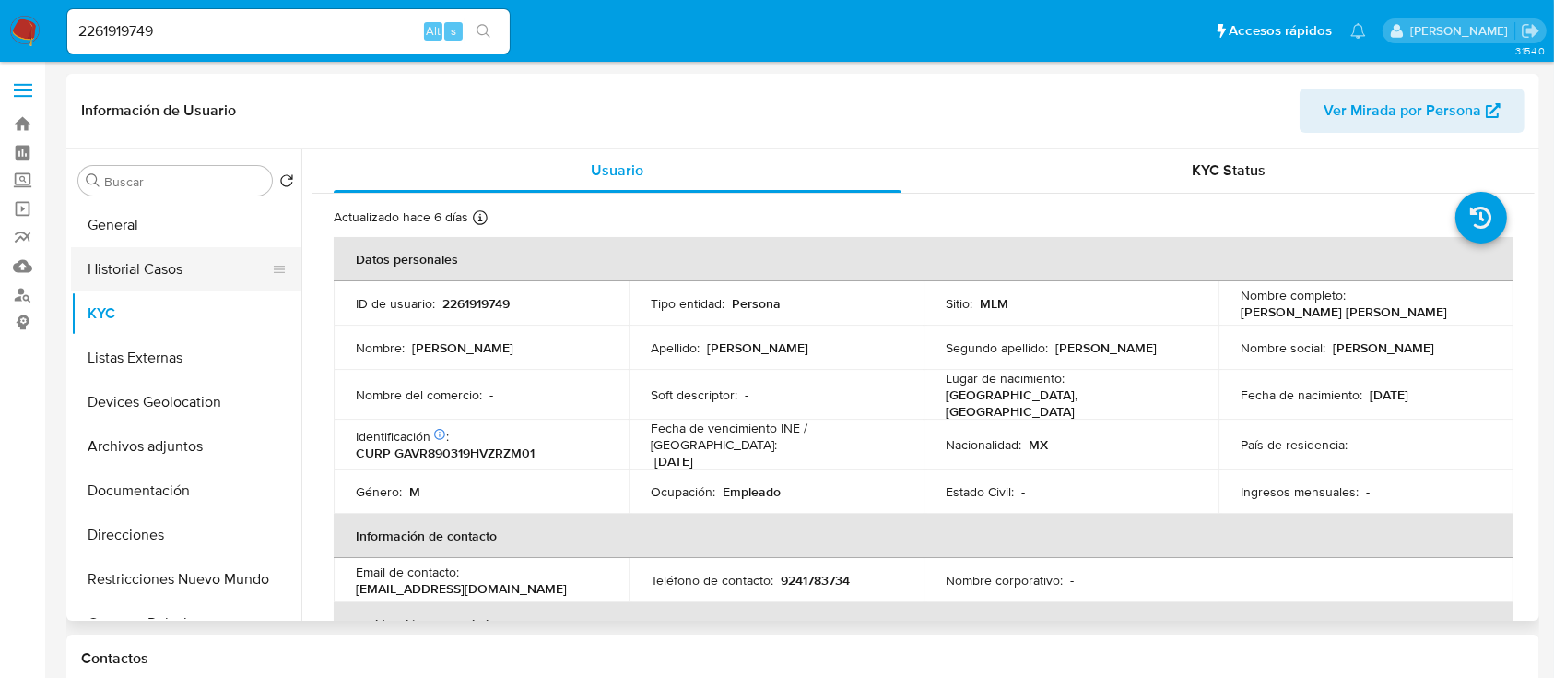
click at [123, 274] on button "Historial Casos" at bounding box center [179, 269] width 216 height 44
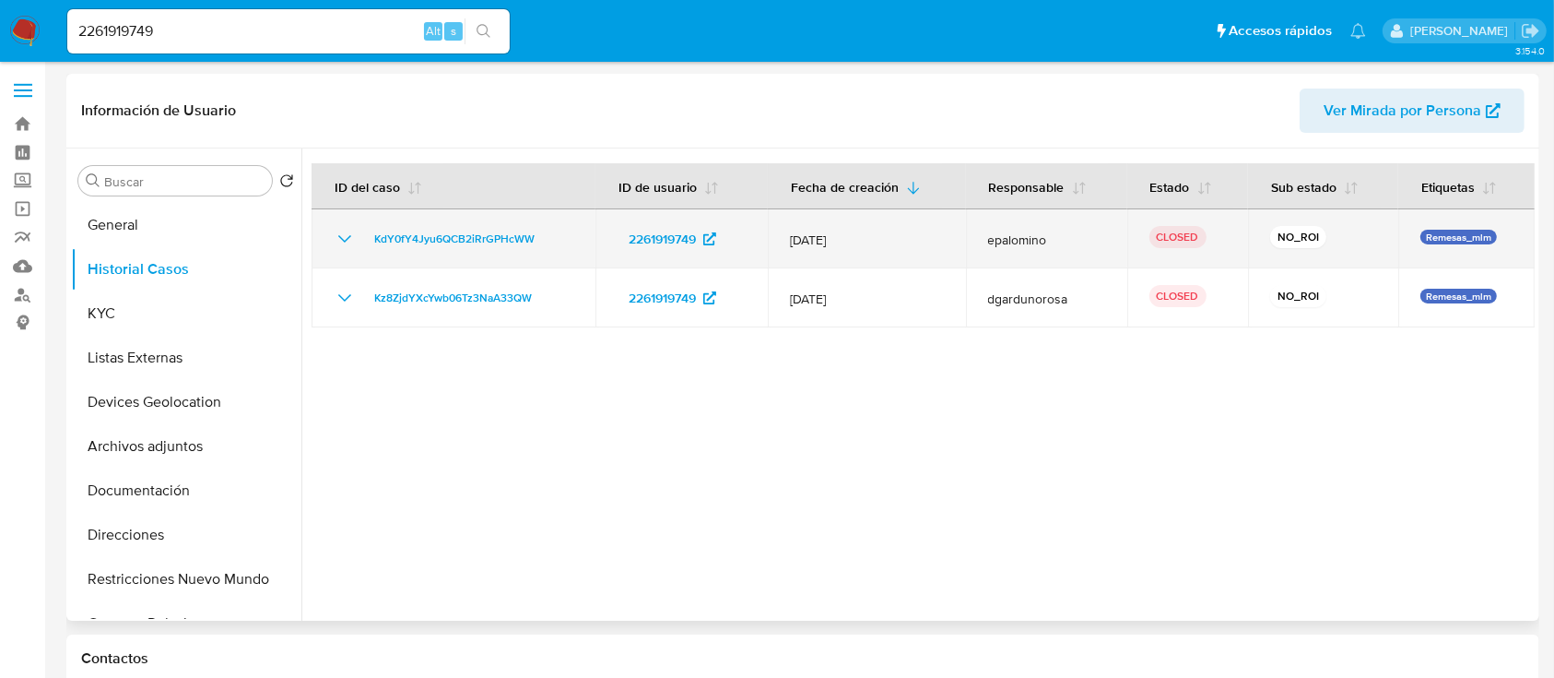
click at [340, 230] on icon "Mostrar/Ocultar" at bounding box center [345, 239] width 22 height 22
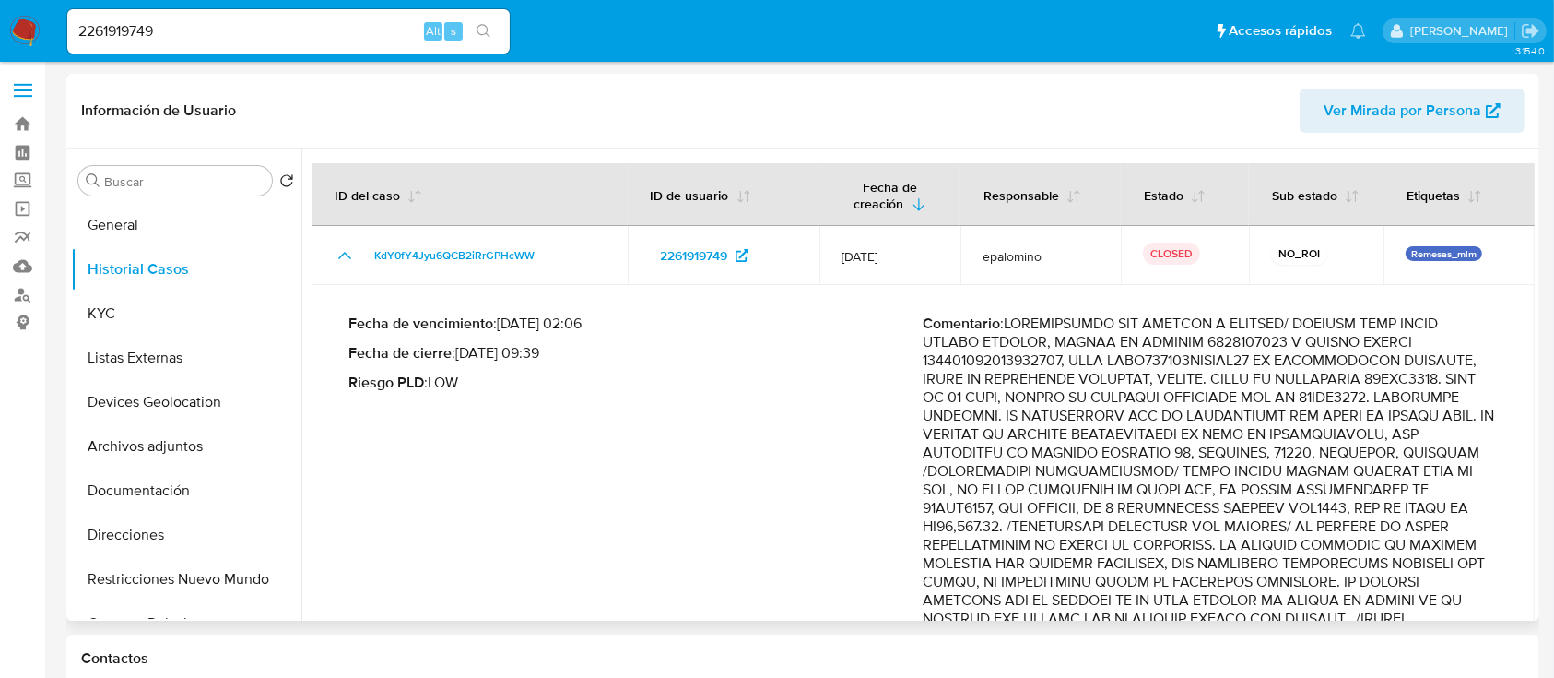
drag, startPoint x: 1536, startPoint y: 268, endPoint x: 1531, endPoint y: 308, distance: 39.9
click at [1531, 308] on div "Buscar Volver al orden por defecto General Historial Casos KYC Listas Externas …" at bounding box center [802, 384] width 1473 height 472
click at [1535, 349] on div "Buscar Volver al orden por defecto General Historial Casos KYC Listas Externas …" at bounding box center [802, 384] width 1473 height 472
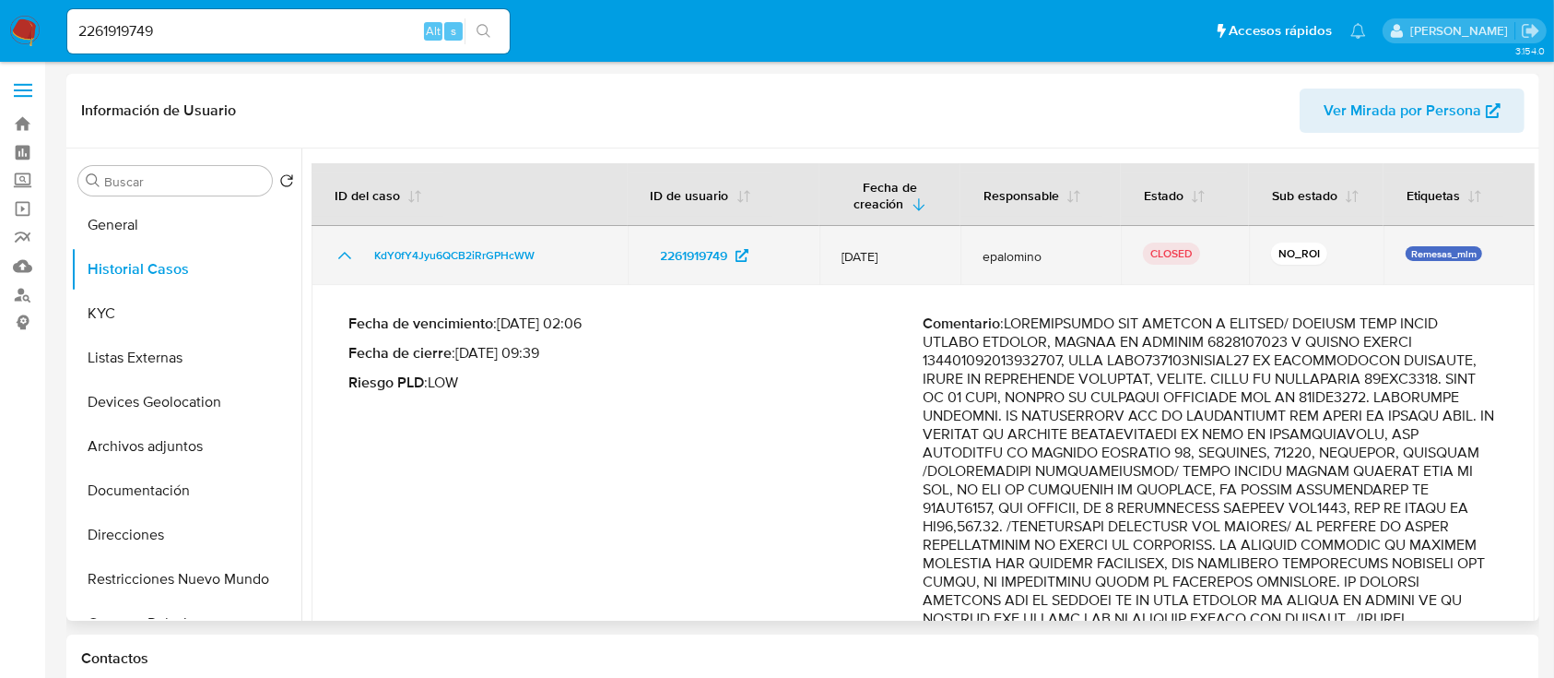
drag, startPoint x: 1535, startPoint y: 349, endPoint x: 1519, endPoint y: 266, distance: 85.4
click at [1519, 266] on div "Buscar Volver al orden por defecto General Historial Casos KYC Listas Externas …" at bounding box center [802, 384] width 1473 height 472
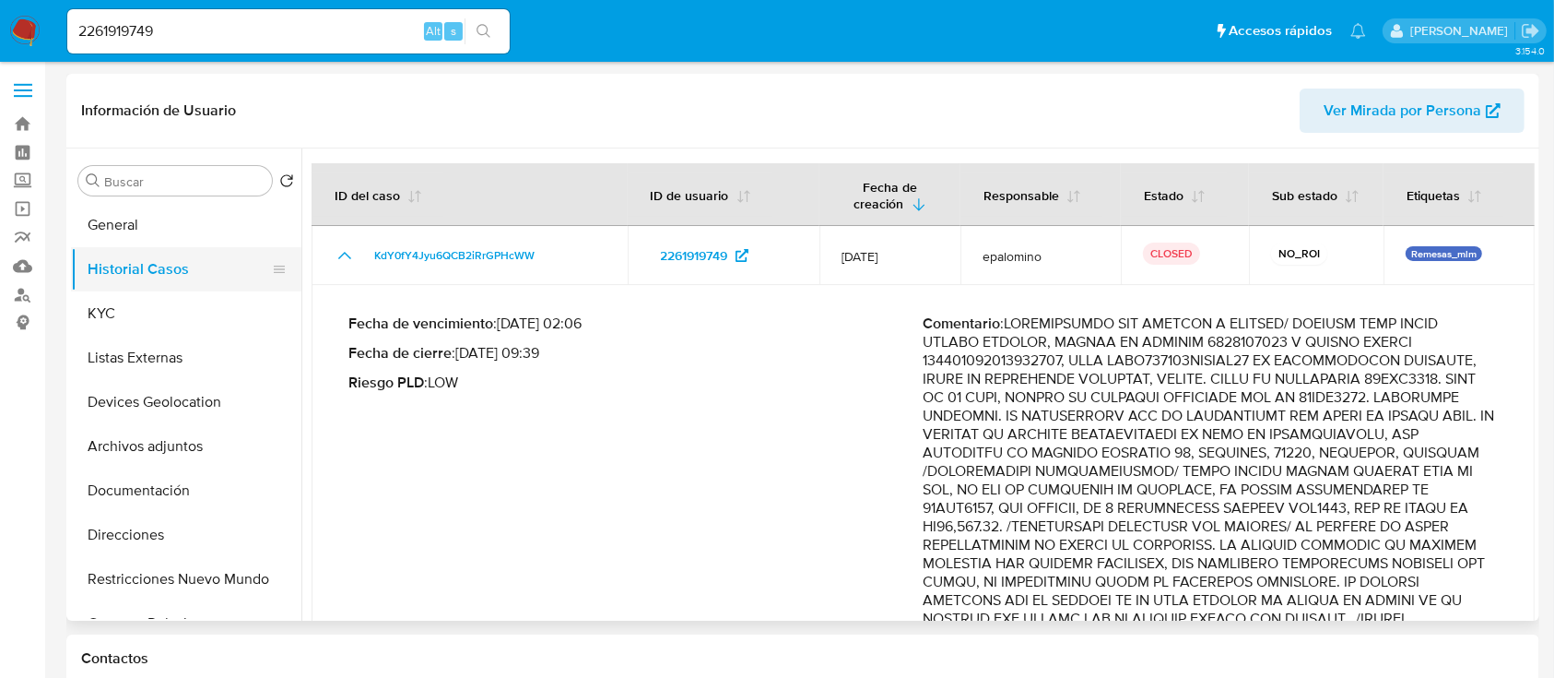
click at [188, 264] on button "Historial Casos" at bounding box center [179, 269] width 216 height 44
click at [133, 228] on button "General" at bounding box center [179, 225] width 216 height 44
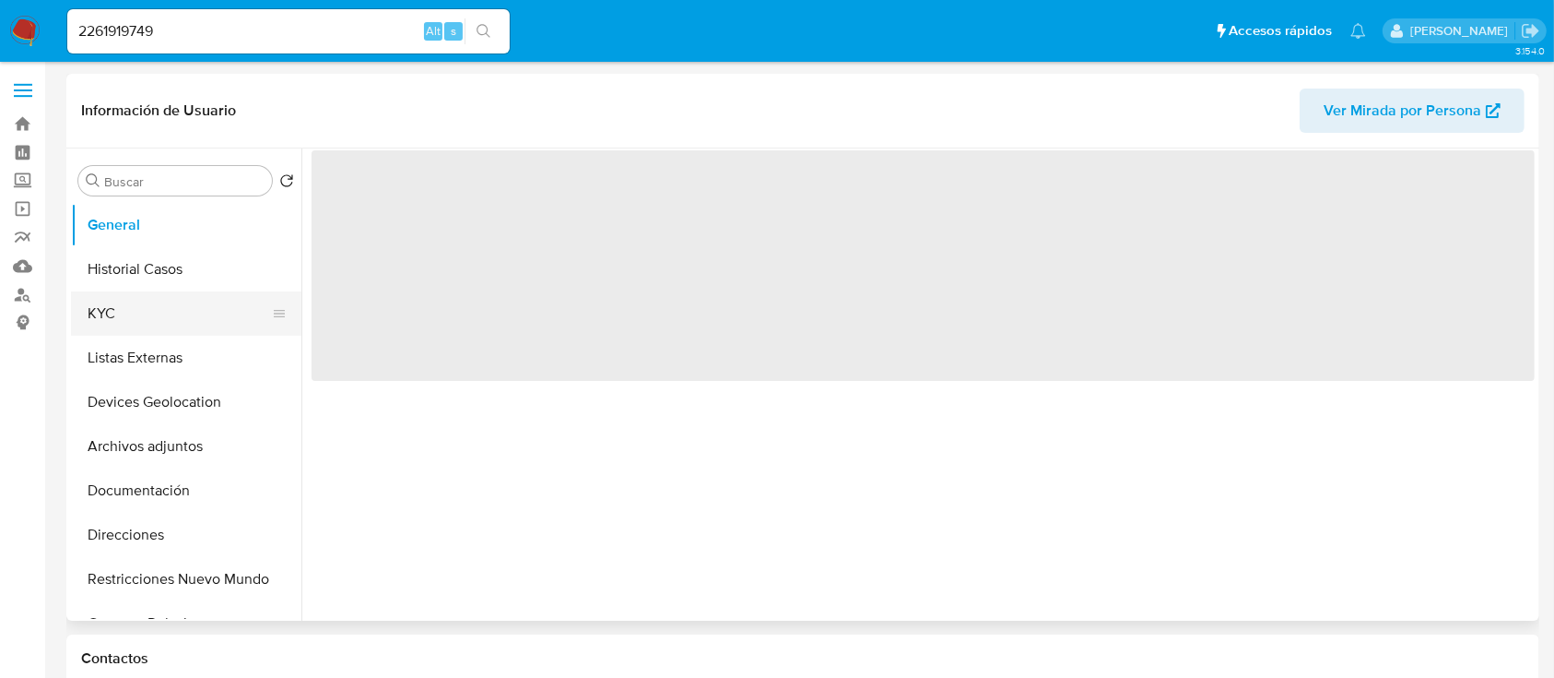
click at [140, 311] on button "KYC" at bounding box center [179, 313] width 216 height 44
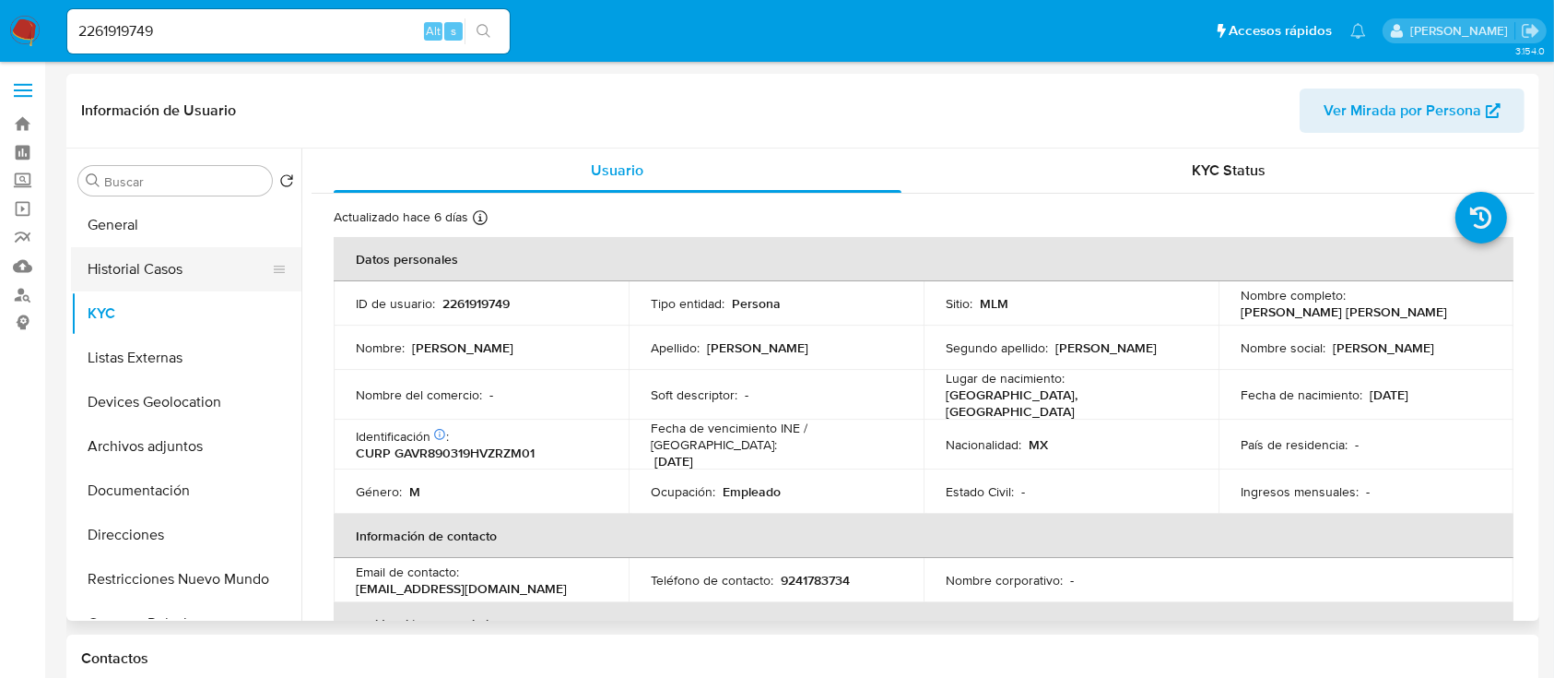
click at [174, 263] on button "Historial Casos" at bounding box center [179, 269] width 216 height 44
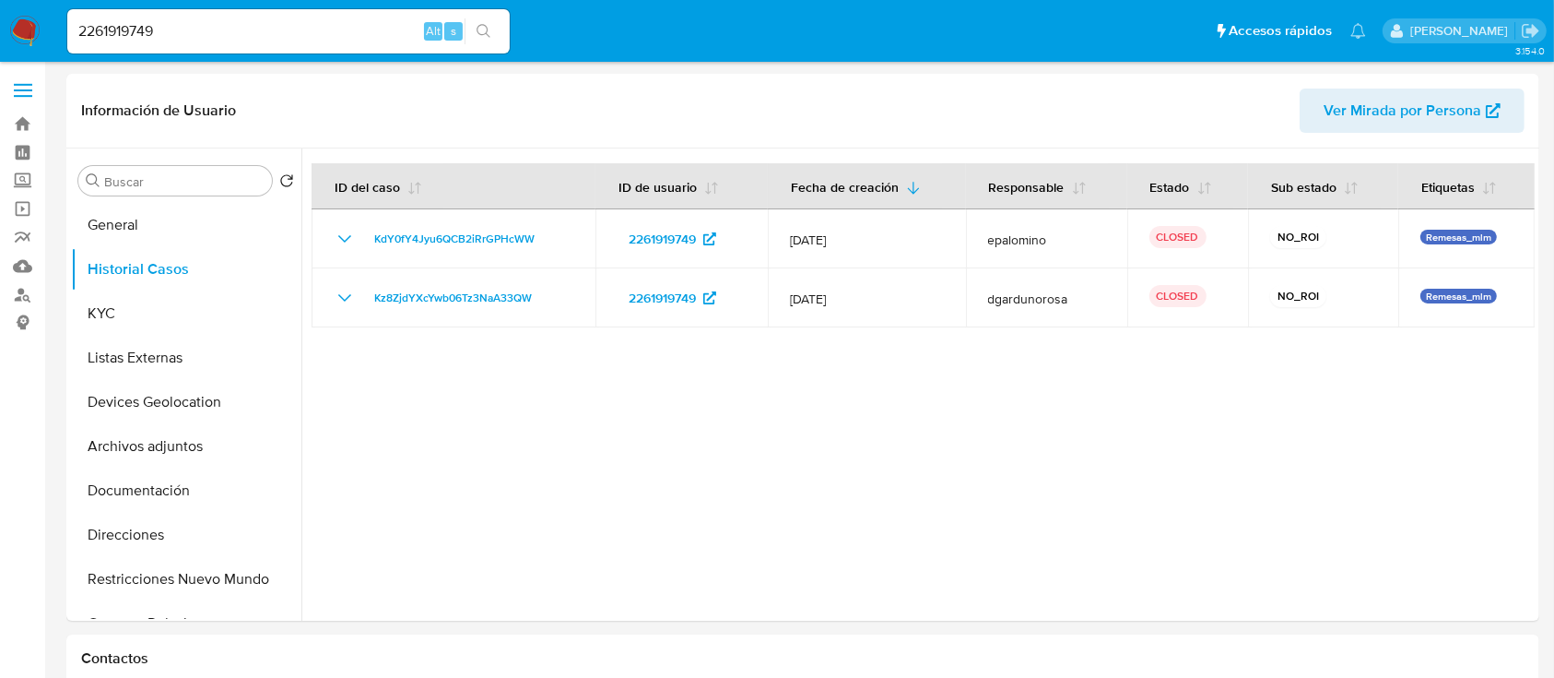
click at [21, 26] on img at bounding box center [24, 31] width 31 height 31
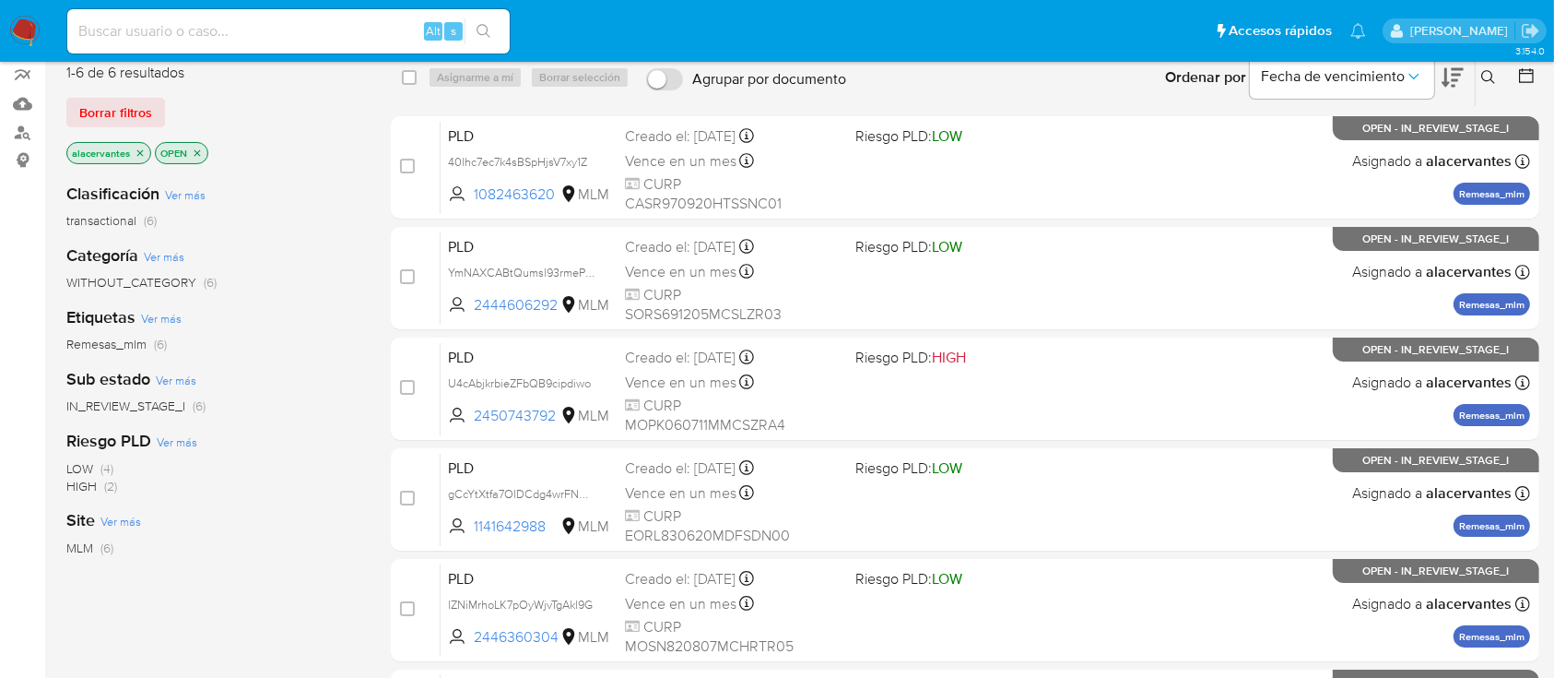
scroll to position [156, 0]
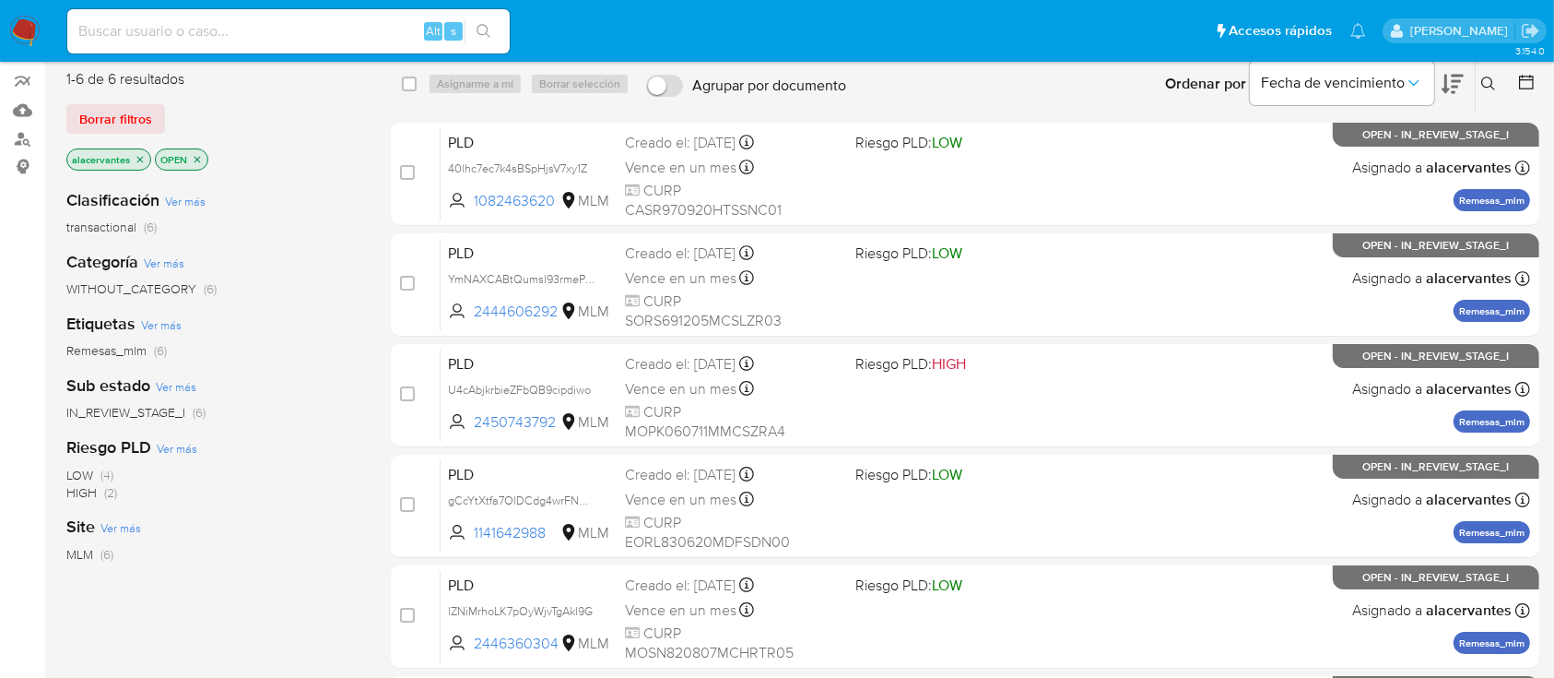
click at [310, 37] on input at bounding box center [288, 31] width 443 height 24
paste input "2261919749"
type input "2261919749"
click at [1483, 80] on icon at bounding box center [1489, 84] width 15 height 15
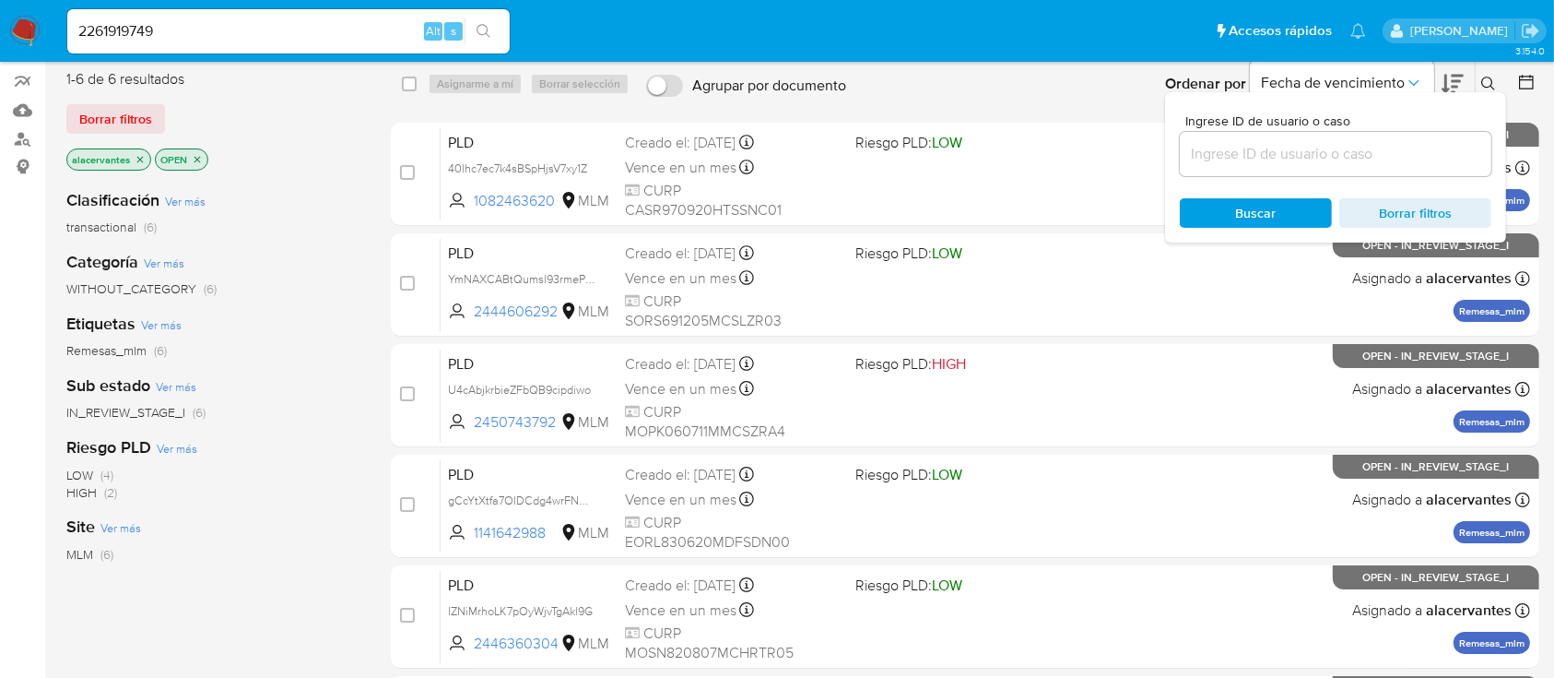
click at [1255, 142] on input at bounding box center [1336, 154] width 312 height 24
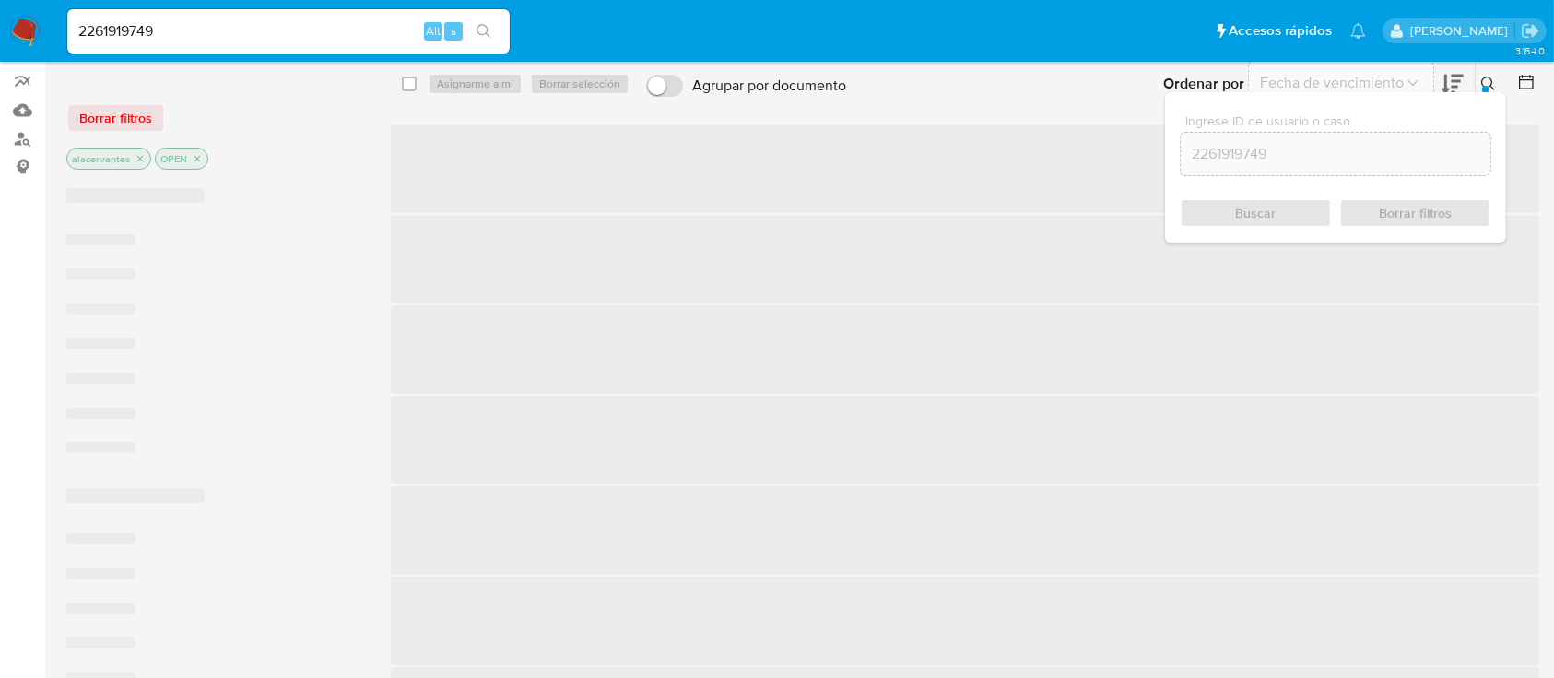
click at [1260, 208] on div "Buscar Borrar filtros" at bounding box center [1336, 213] width 312 height 30
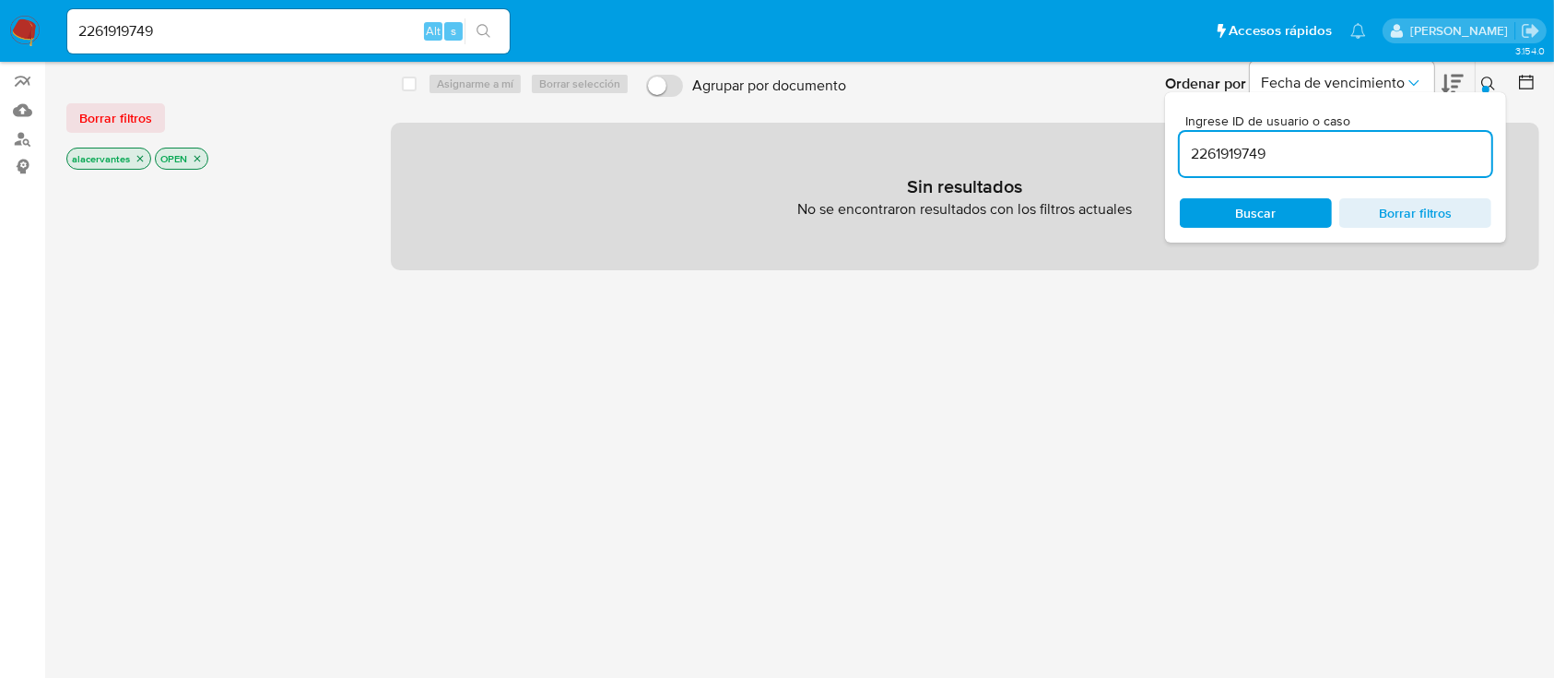
click at [140, 156] on icon "close-filter" at bounding box center [140, 159] width 6 height 6
click at [1282, 151] on input "2261919749" at bounding box center [1336, 154] width 312 height 24
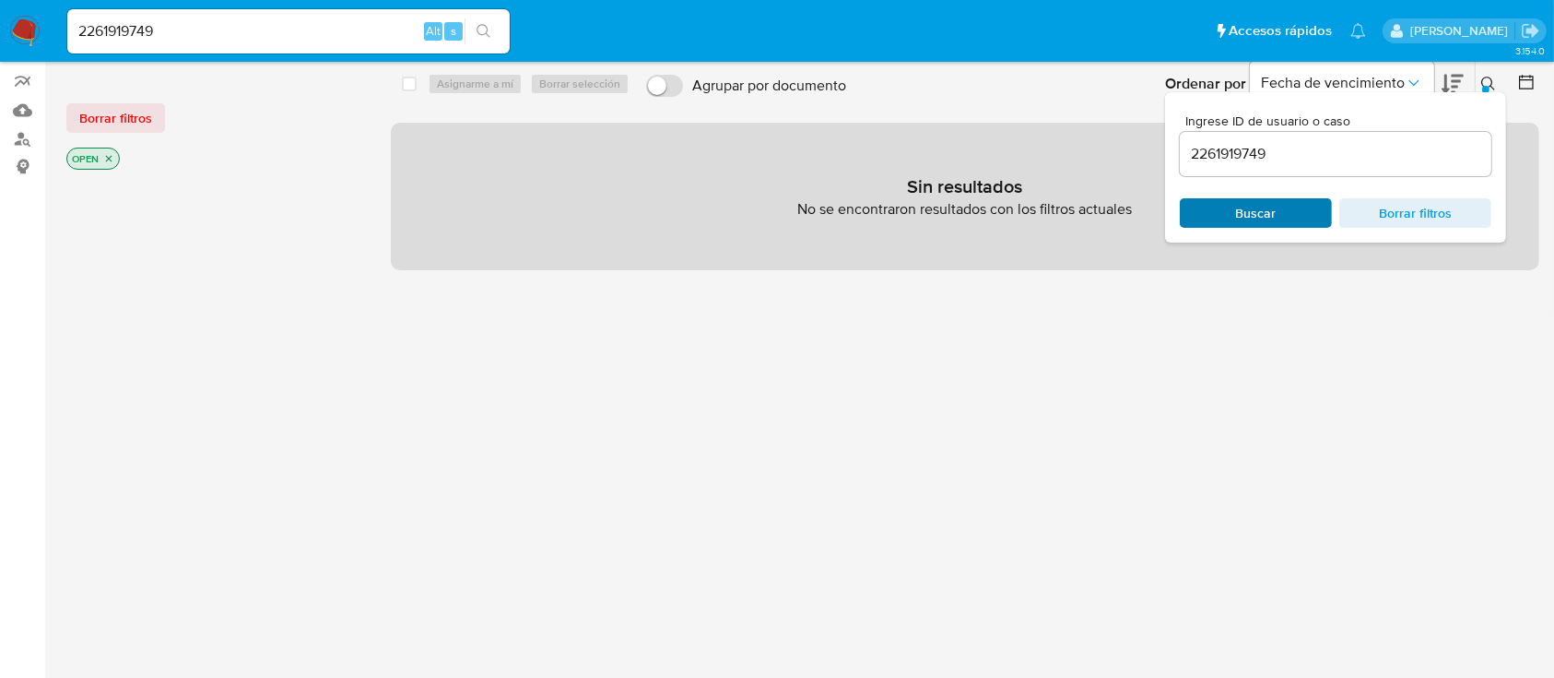
click at [1269, 203] on span "Buscar" at bounding box center [1256, 213] width 41 height 30
click at [1315, 179] on div "Ingrese ID de usuario o caso 2261919749 Buscar Borrar filtros" at bounding box center [1335, 167] width 341 height 150
click at [1290, 170] on div "2261919749" at bounding box center [1336, 154] width 312 height 44
click at [1287, 166] on div "2261919749" at bounding box center [1336, 154] width 312 height 44
click at [1294, 132] on div "2261919749" at bounding box center [1336, 154] width 312 height 44
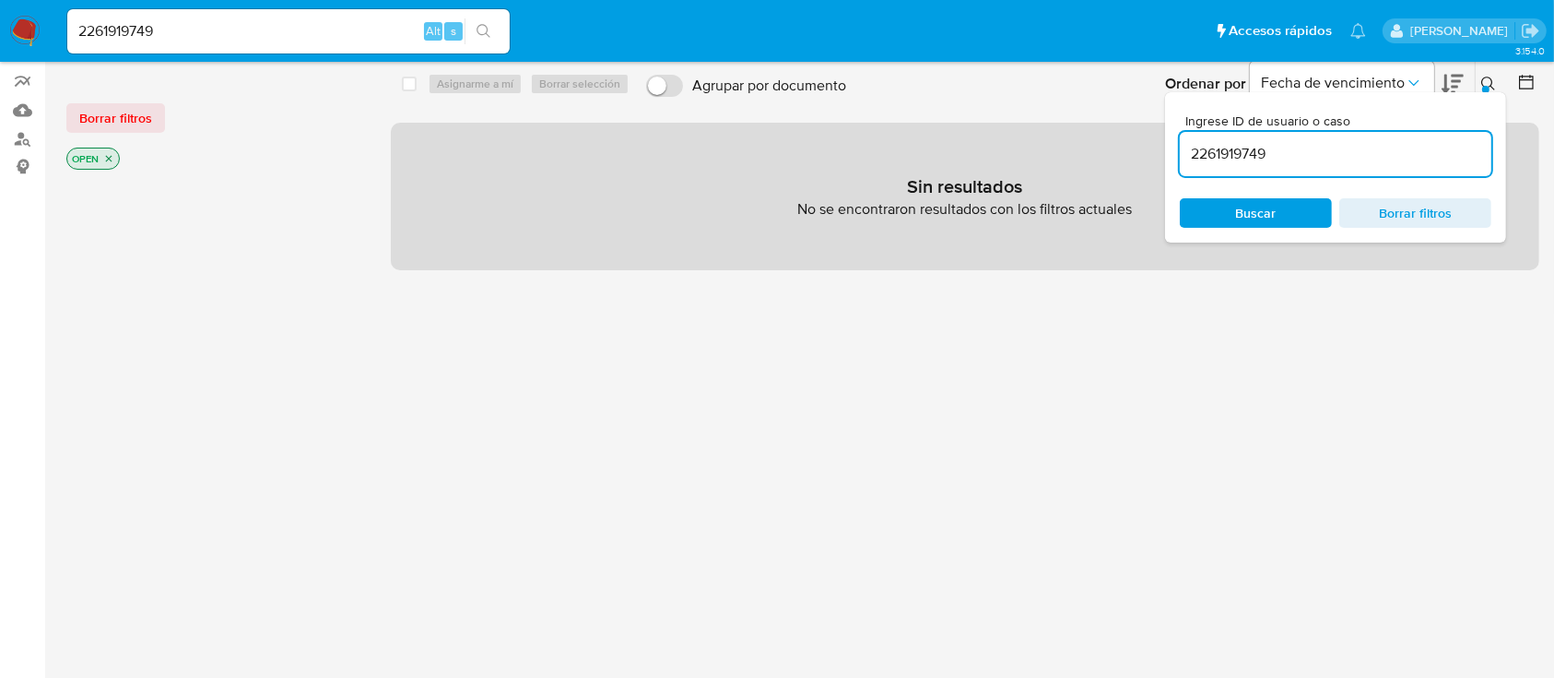
click at [1286, 155] on input "2261919749" at bounding box center [1336, 154] width 312 height 24
paste input "1082463620"
type input "1082463620"
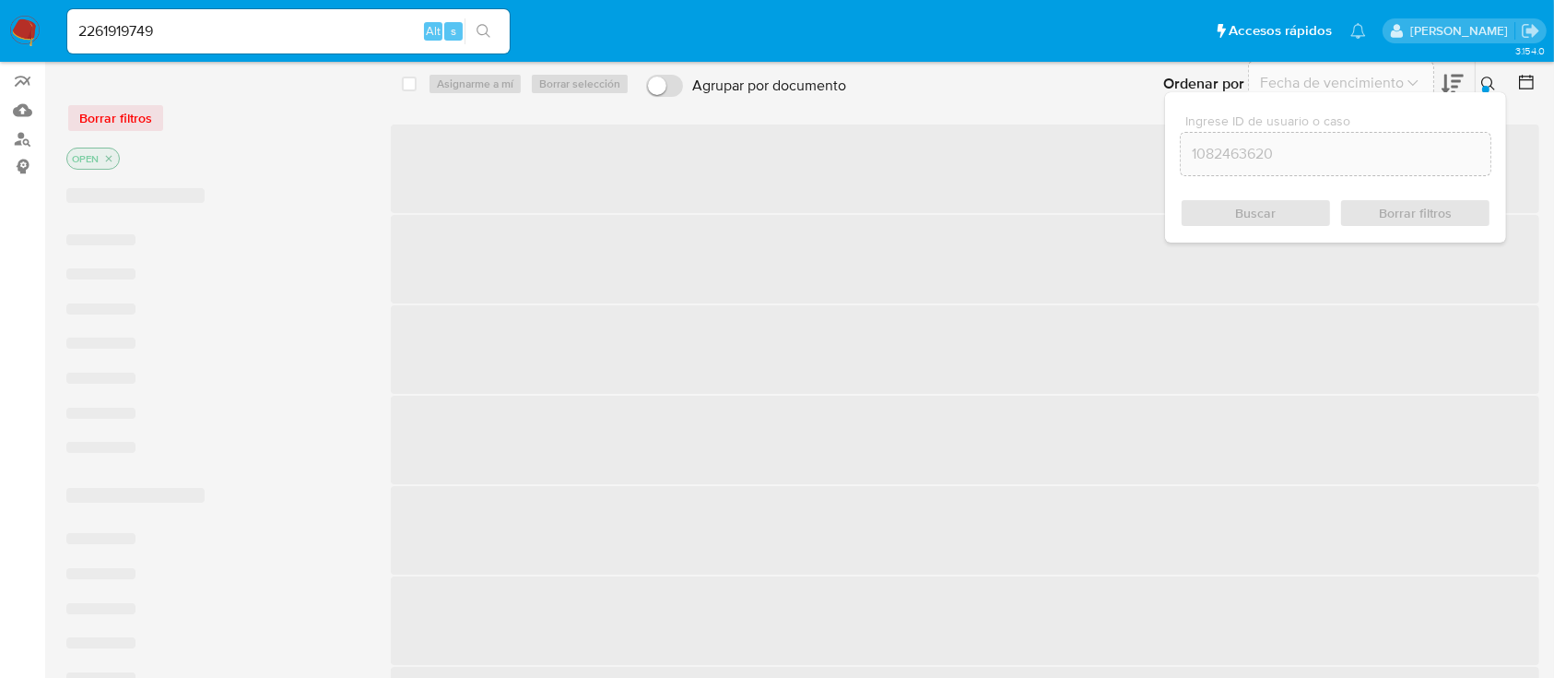
click at [1271, 213] on div "Buscar Borrar filtros" at bounding box center [1336, 213] width 312 height 30
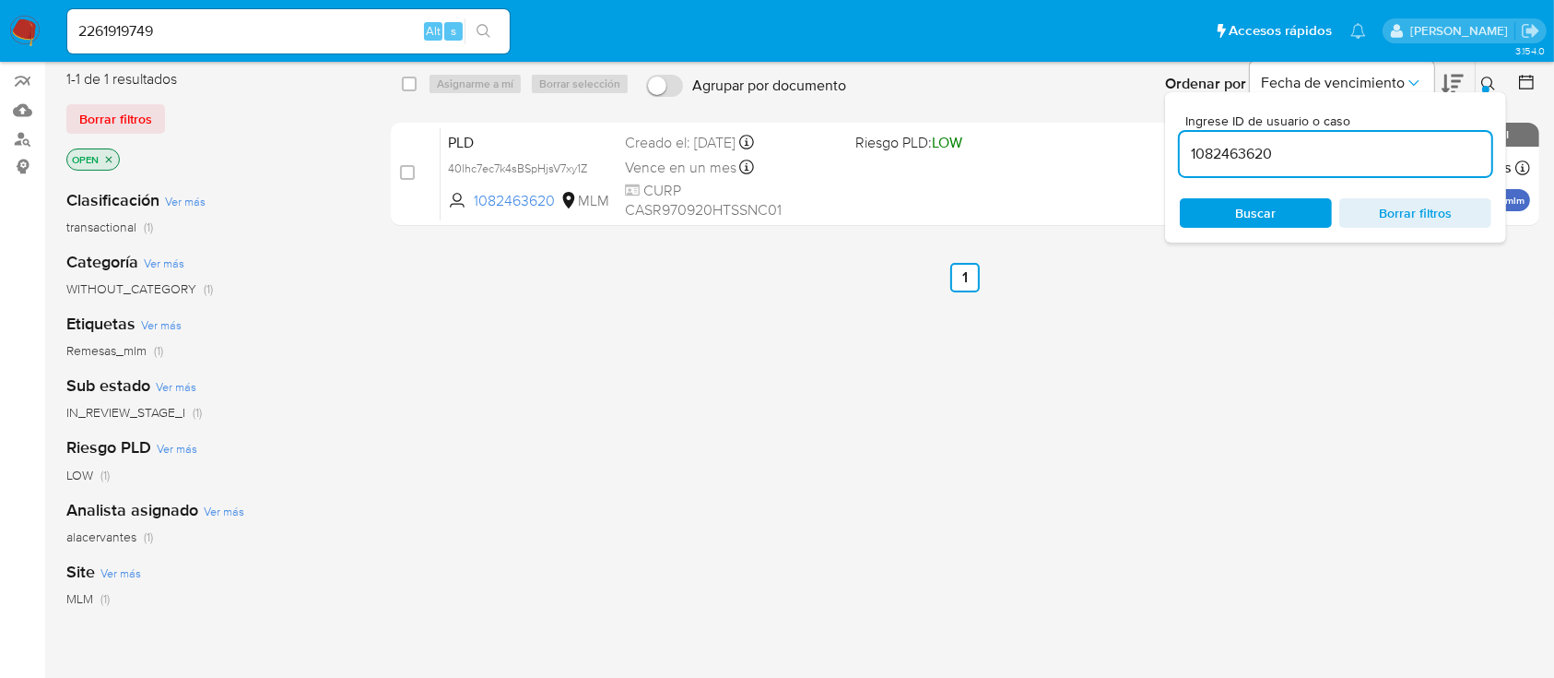
click at [1411, 218] on span "Borrar filtros" at bounding box center [1416, 213] width 126 height 26
click at [1272, 349] on div "select-all-cases-checkbox Asignarme a mí Borrar selección Agrupar por documento…" at bounding box center [965, 471] width 1149 height 835
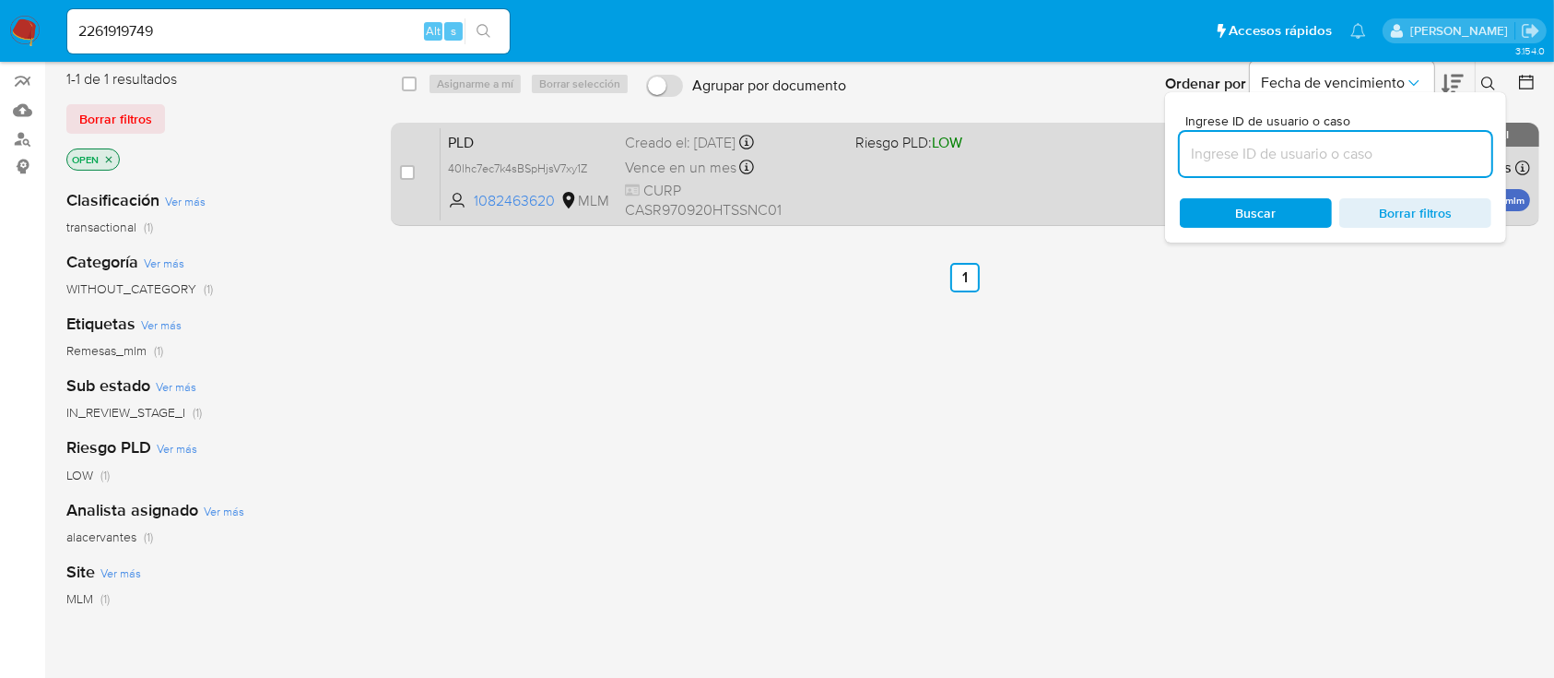
click at [988, 181] on div "PLD 40lhc7ec7k4sBSpHjsV7xy1Z 1082463620 MLM Riesgo PLD: LOW Creado el: 12/07/20…" at bounding box center [986, 173] width 1090 height 93
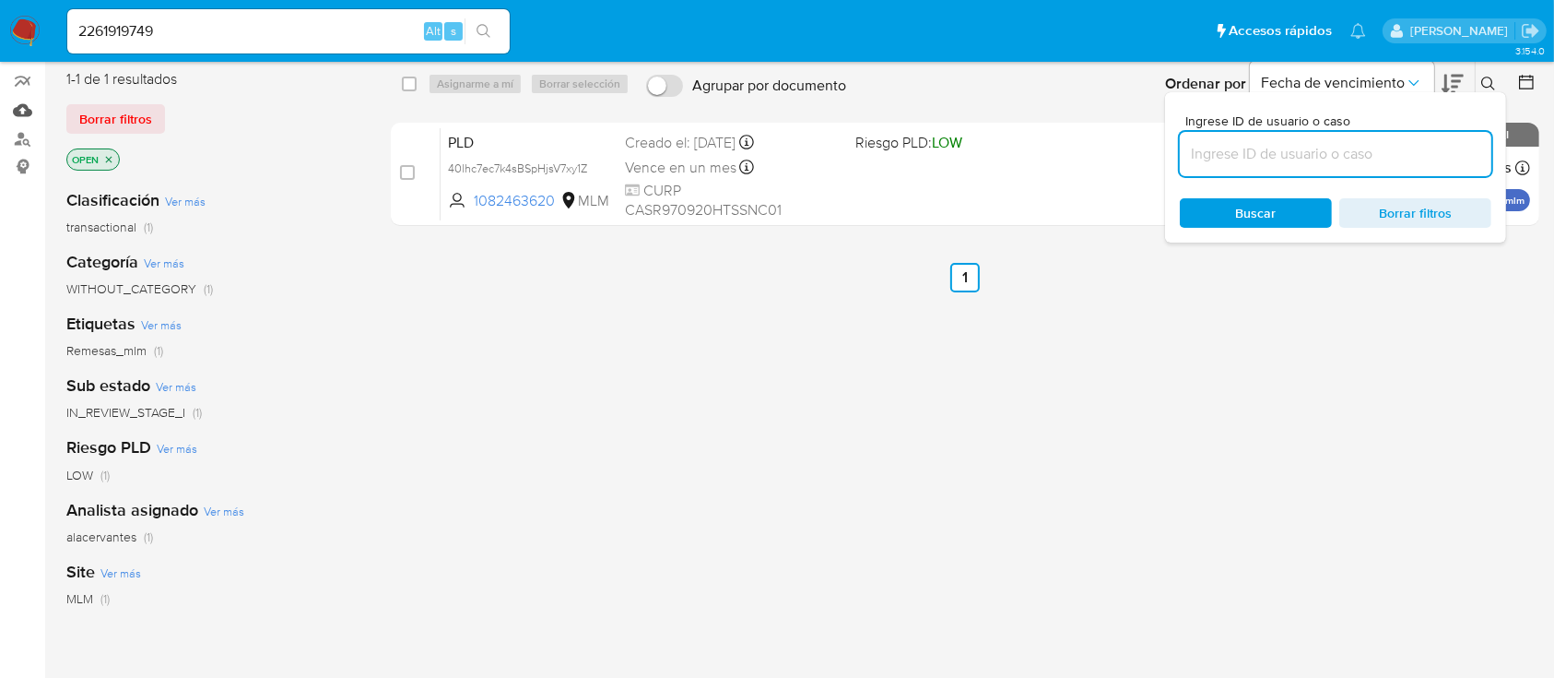
click at [23, 114] on link "Mulan" at bounding box center [109, 110] width 219 height 29
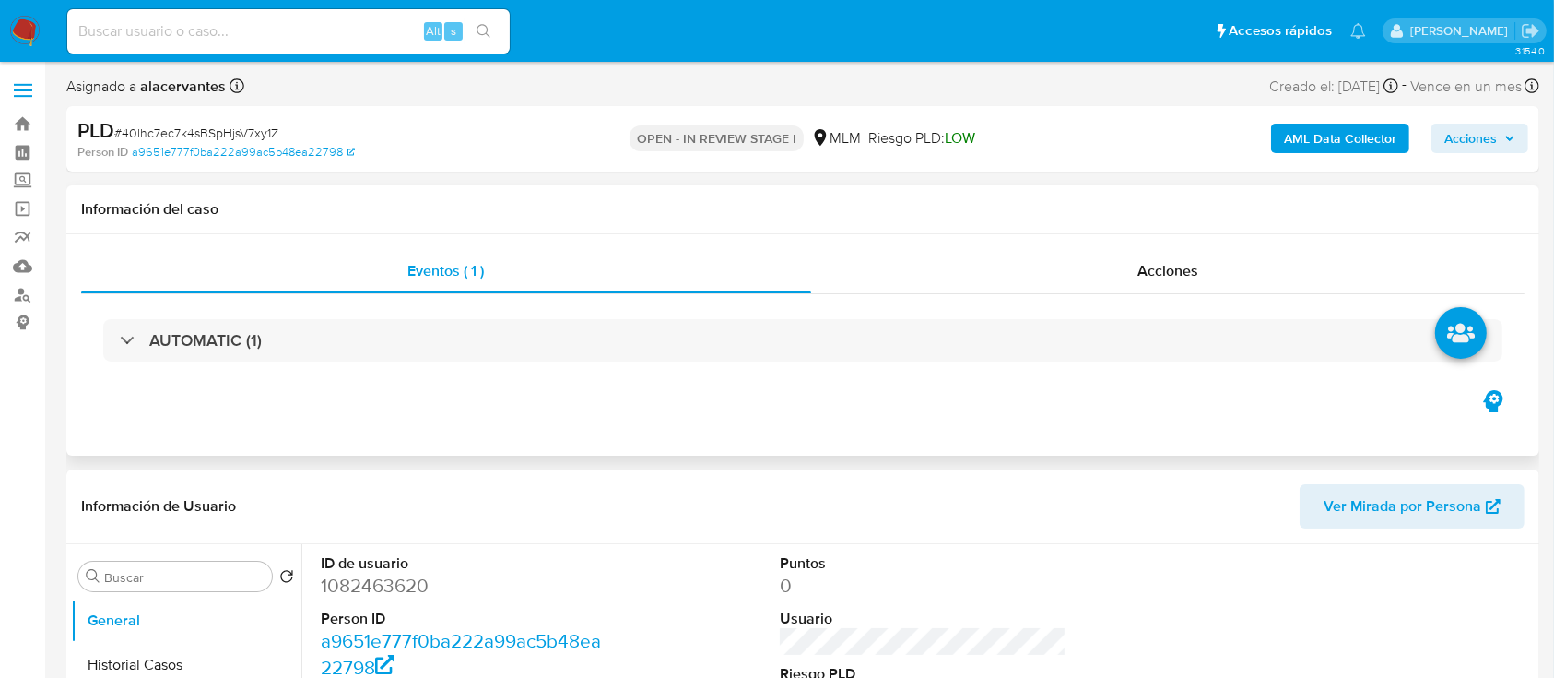
select select "10"
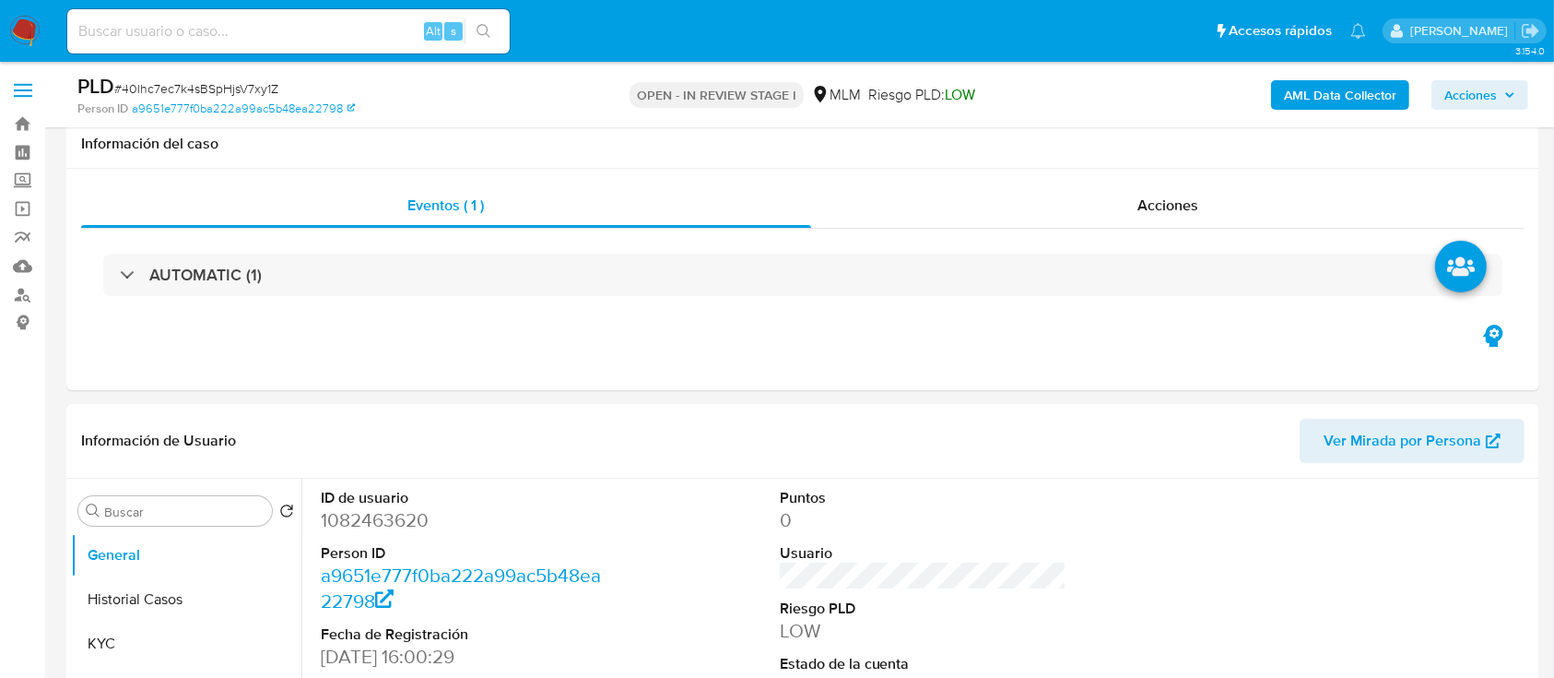
scroll to position [164, 0]
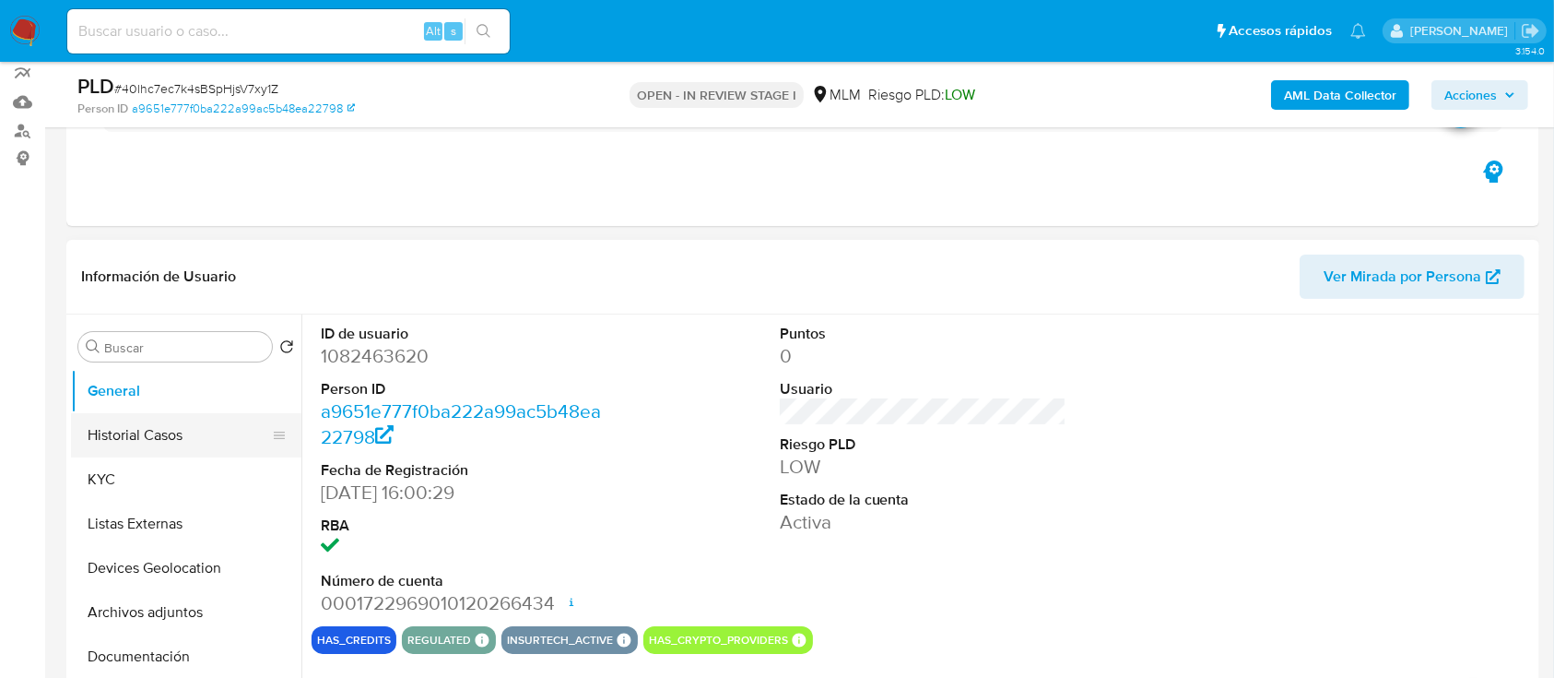
click at [173, 444] on button "Historial Casos" at bounding box center [179, 435] width 216 height 44
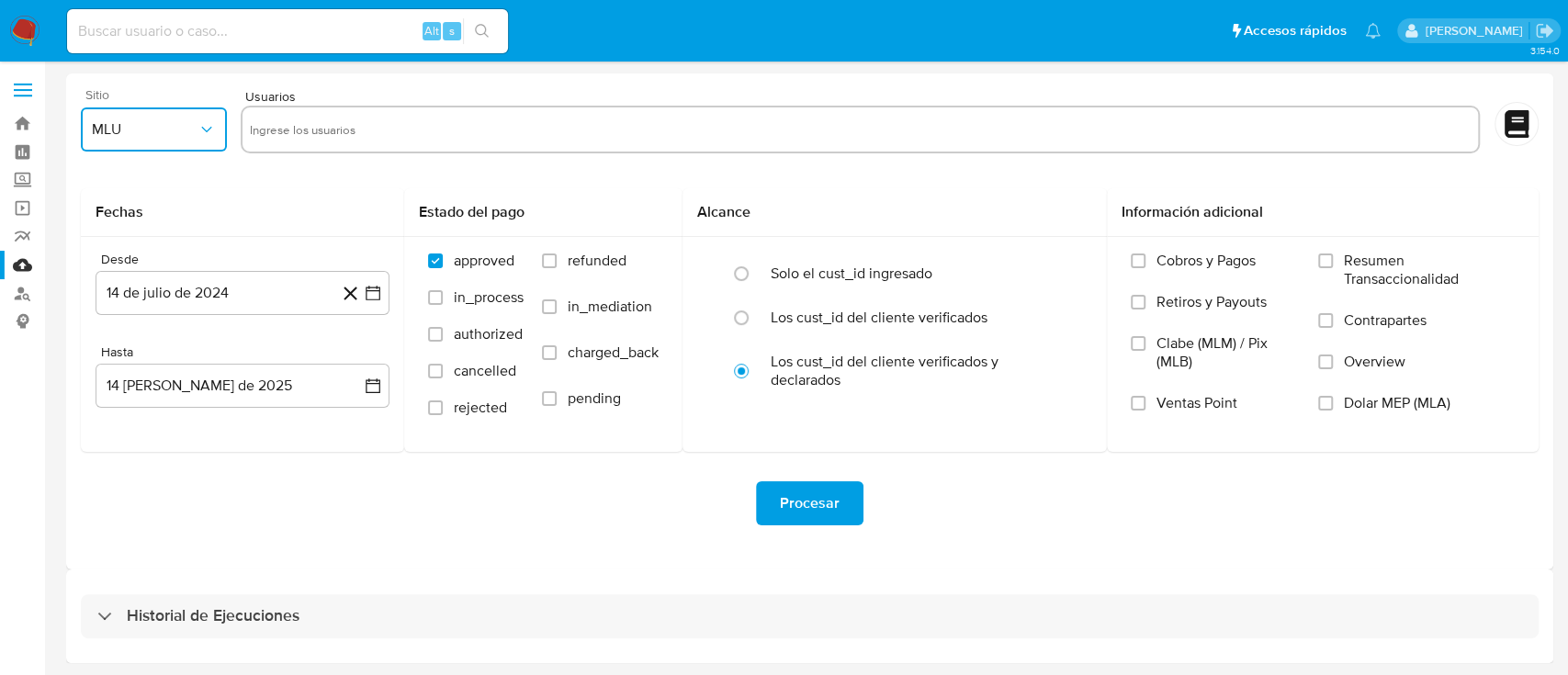
click at [191, 128] on span "MLU" at bounding box center [144, 129] width 106 height 18
click at [125, 407] on div "MLM" at bounding box center [147, 399] width 113 height 44
click at [341, 298] on icon at bounding box center [350, 293] width 23 height 23
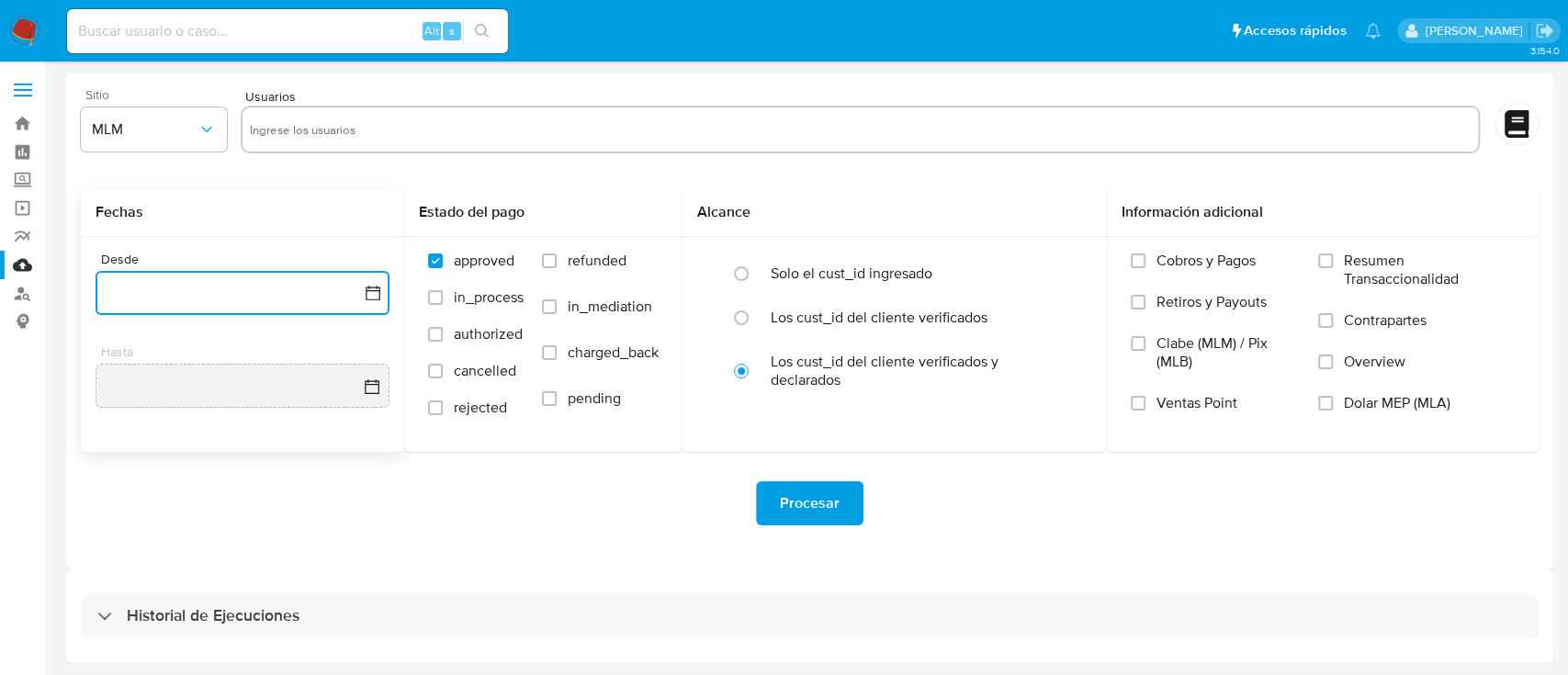
click at [366, 297] on icon "button" at bounding box center [373, 293] width 15 height 15
click at [274, 358] on icon "Seleccionar mes y año" at bounding box center [279, 358] width 15 height 15
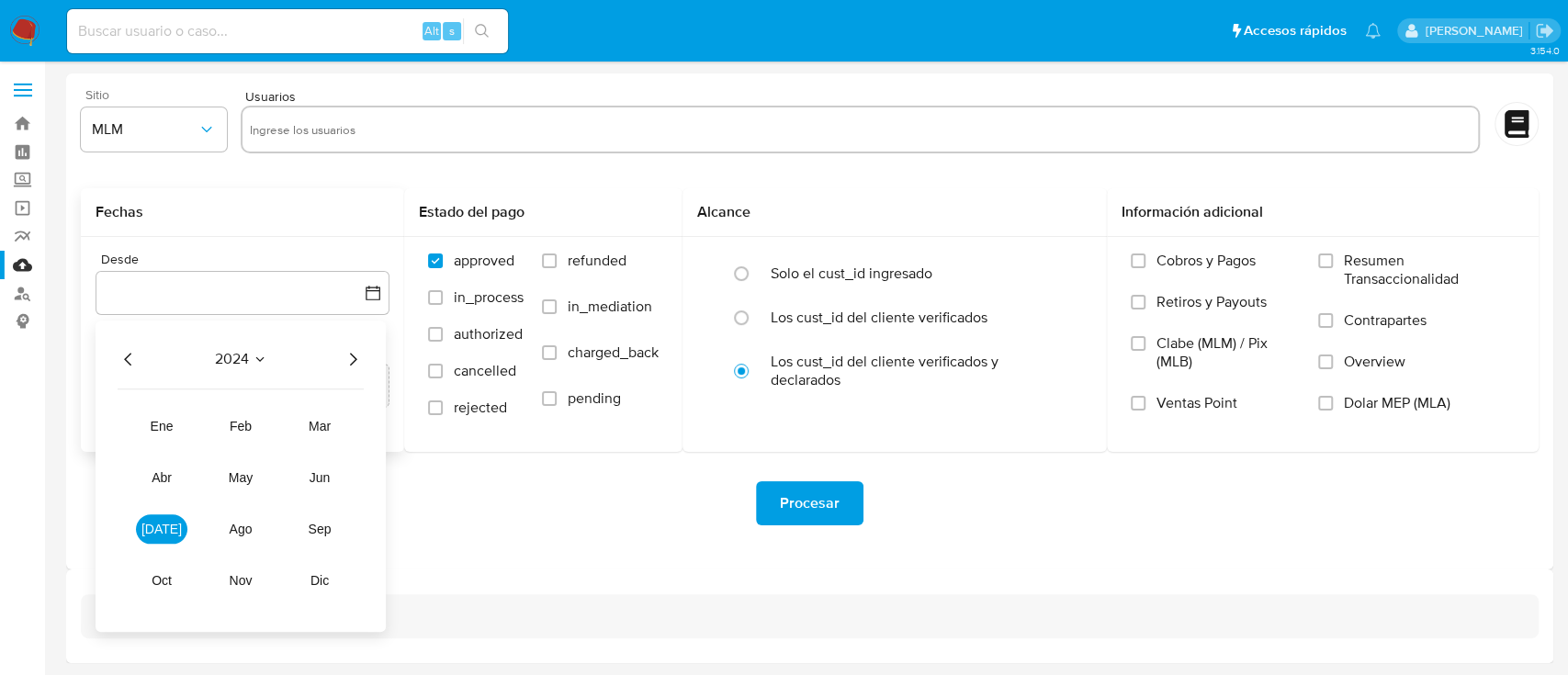
click at [349, 358] on icon "Año siguiente" at bounding box center [353, 358] width 22 height 22
click at [325, 425] on span "mar" at bounding box center [320, 425] width 22 height 15
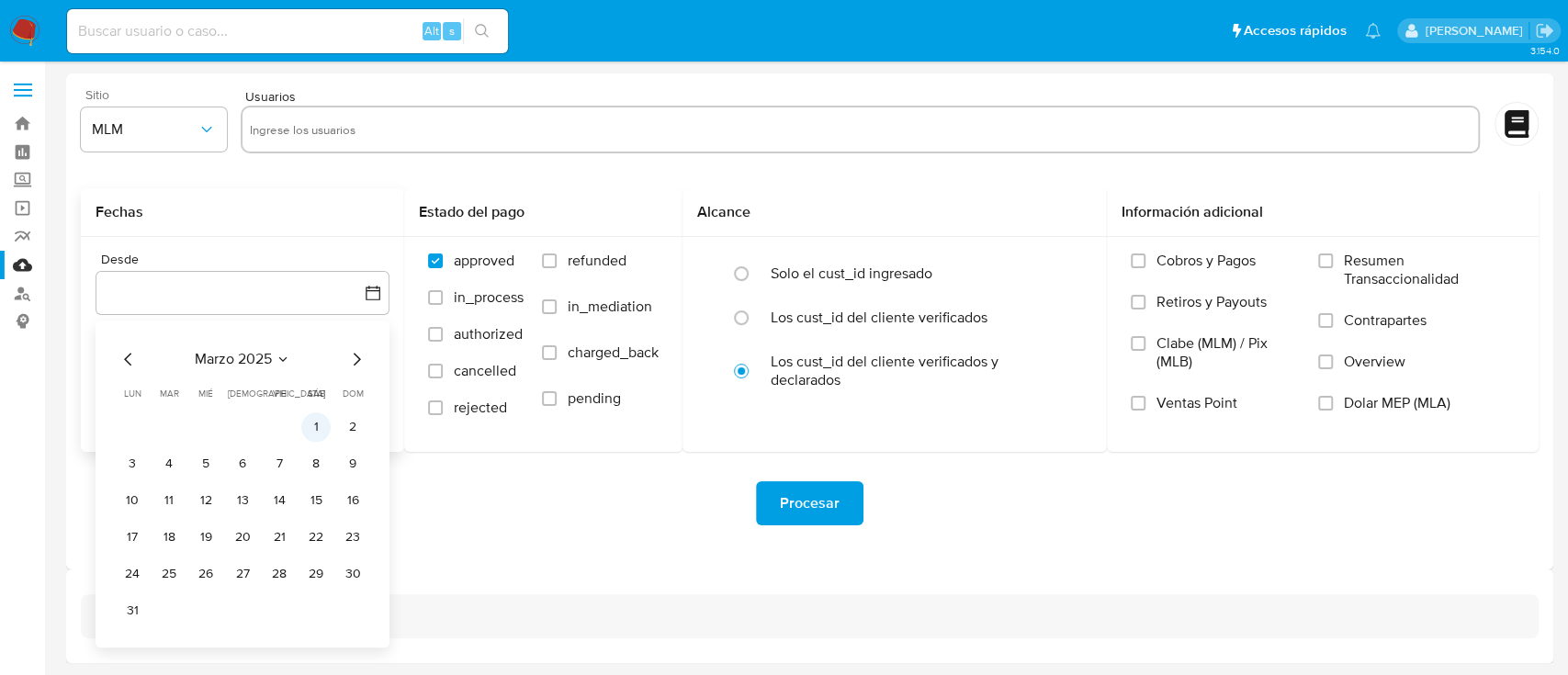
click at [323, 430] on button "1" at bounding box center [316, 427] width 30 height 30
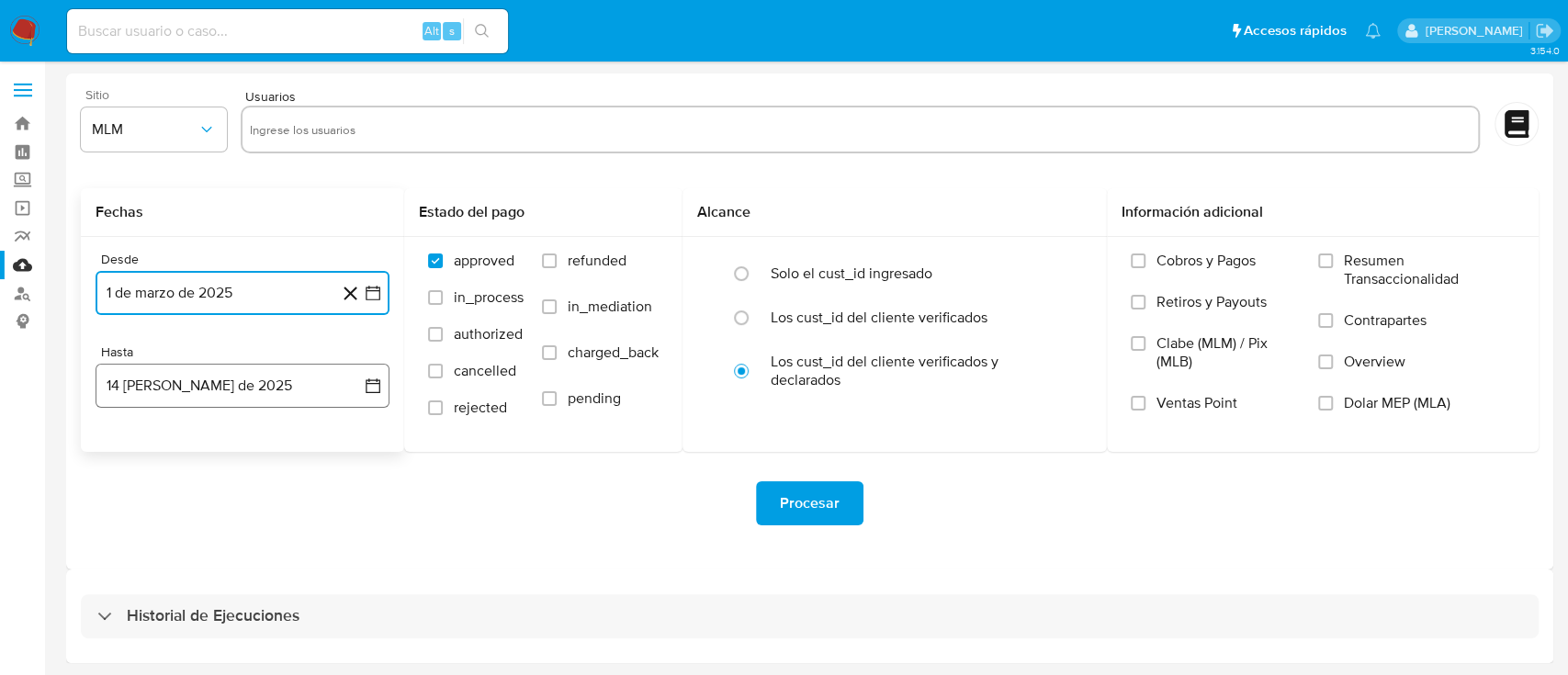
click at [365, 386] on icon "button" at bounding box center [373, 385] width 18 height 18
click at [206, 585] on button "13" at bounding box center [206, 593] width 30 height 30
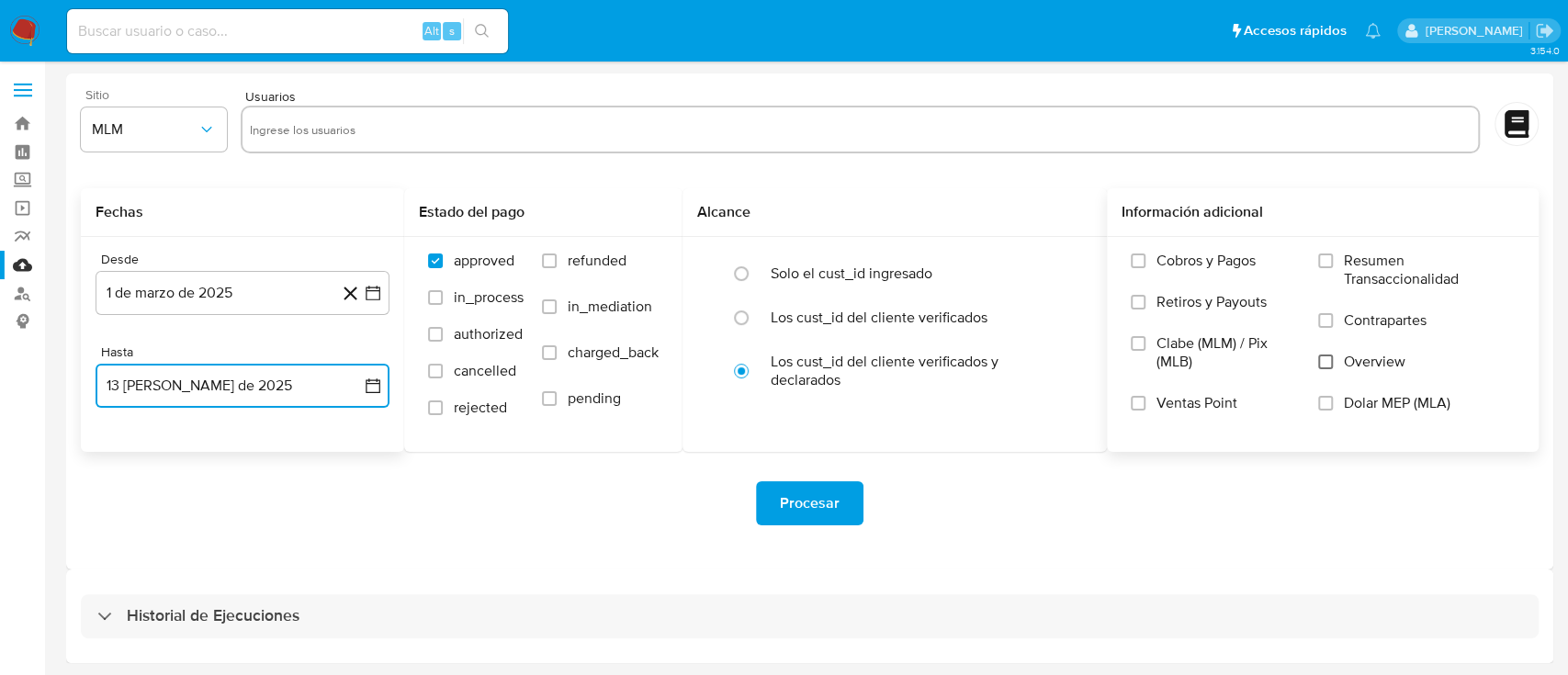
click at [1331, 360] on input "Overview" at bounding box center [1325, 361] width 15 height 15
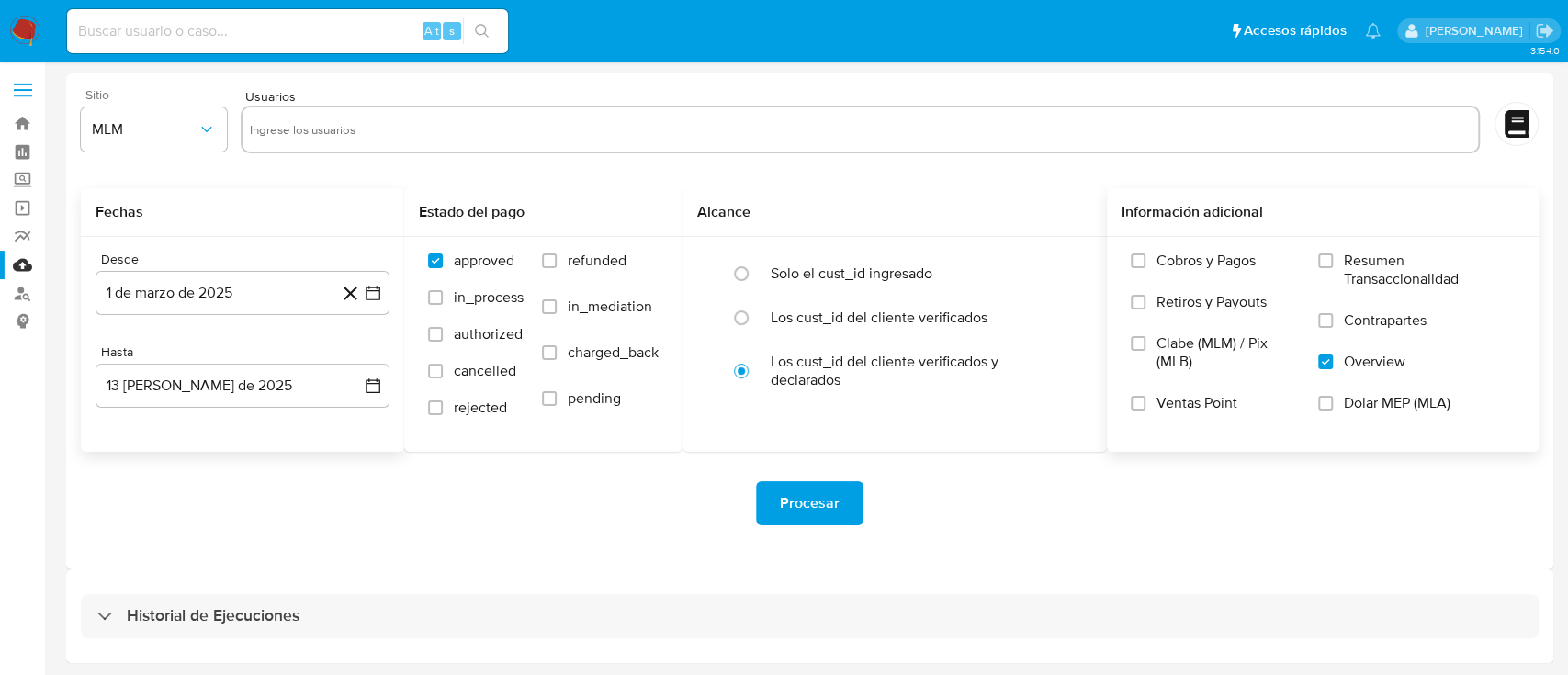
click at [608, 133] on input "text" at bounding box center [860, 129] width 1220 height 30
paste input "1082463620"
type input "1082463620"
click at [543, 504] on div "Procesar" at bounding box center [809, 503] width 1457 height 44
click at [794, 500] on span "Procesar" at bounding box center [810, 503] width 60 height 41
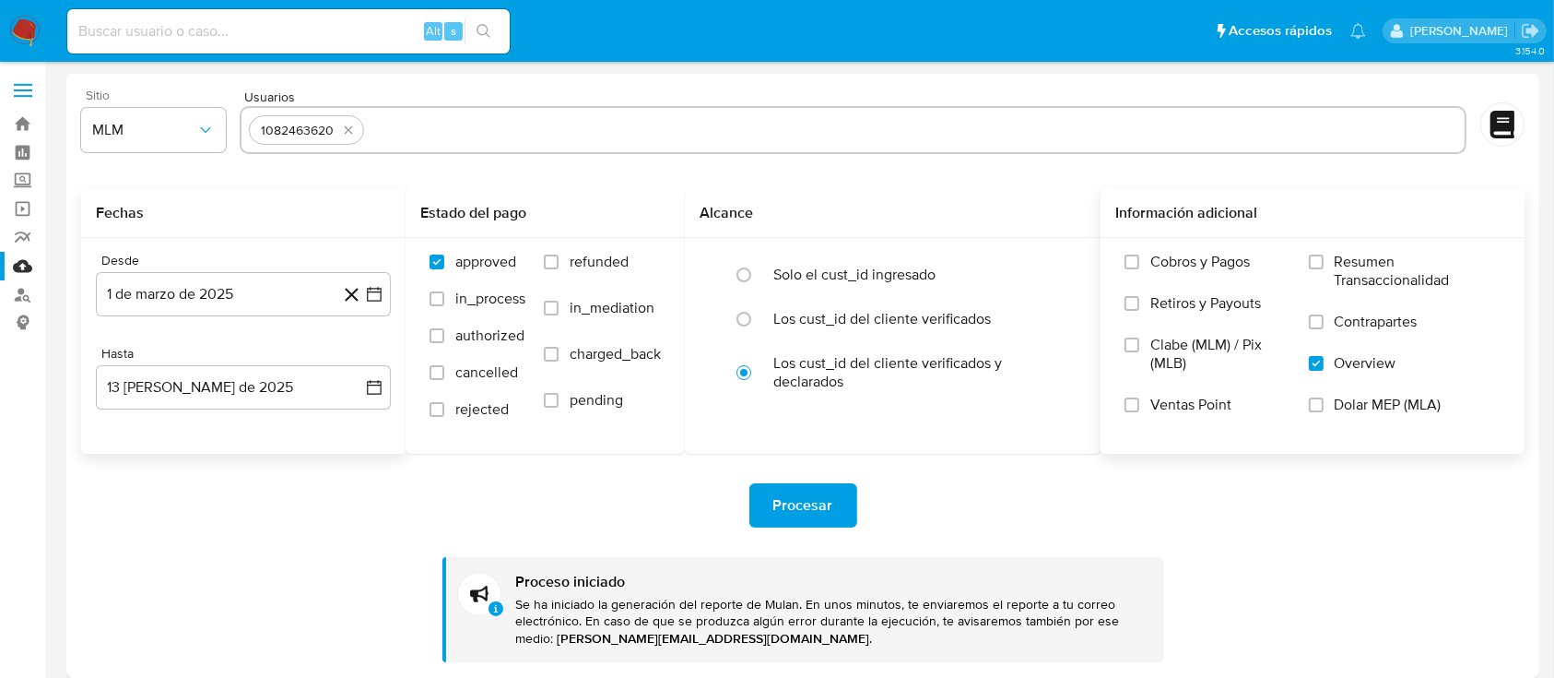
click at [20, 26] on img at bounding box center [24, 31] width 31 height 31
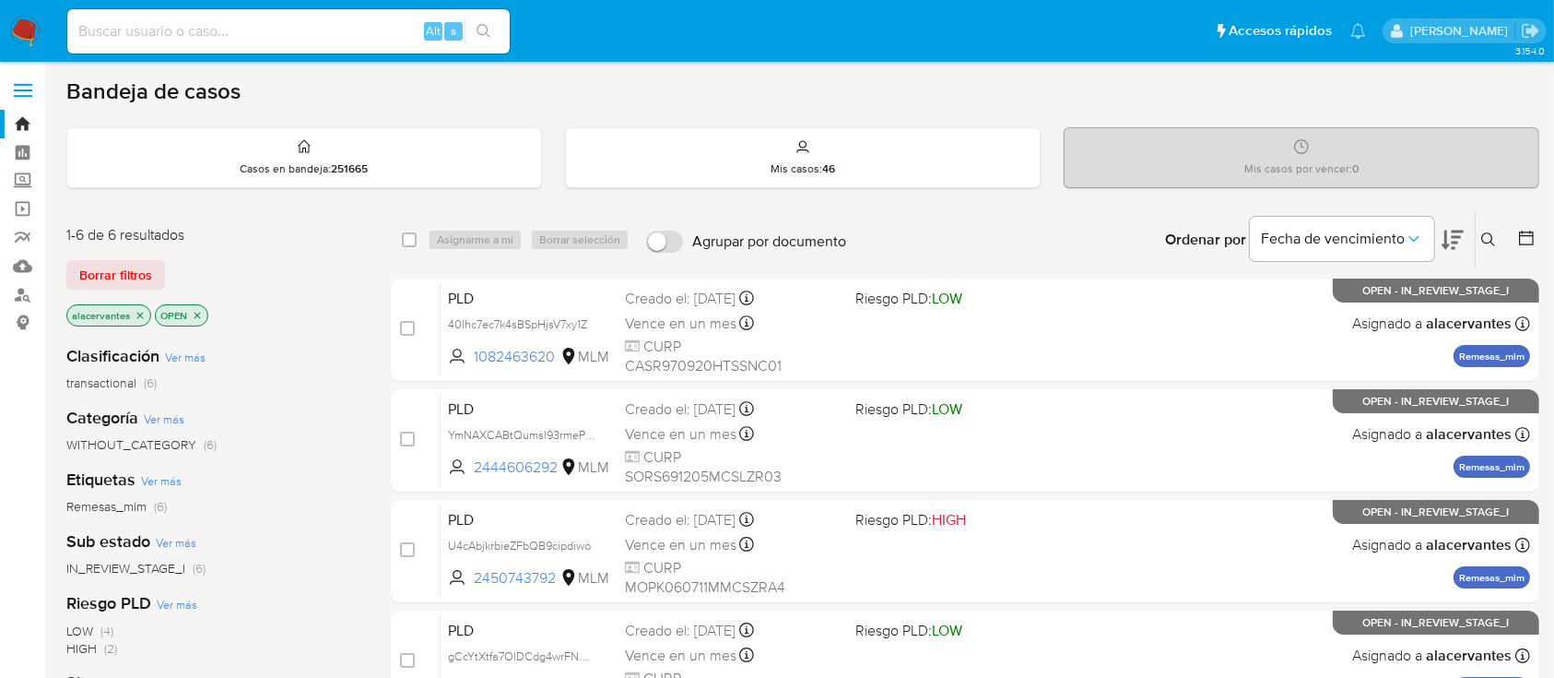
click at [241, 22] on input at bounding box center [288, 31] width 443 height 24
paste input "2444606292"
type input "2444606292"
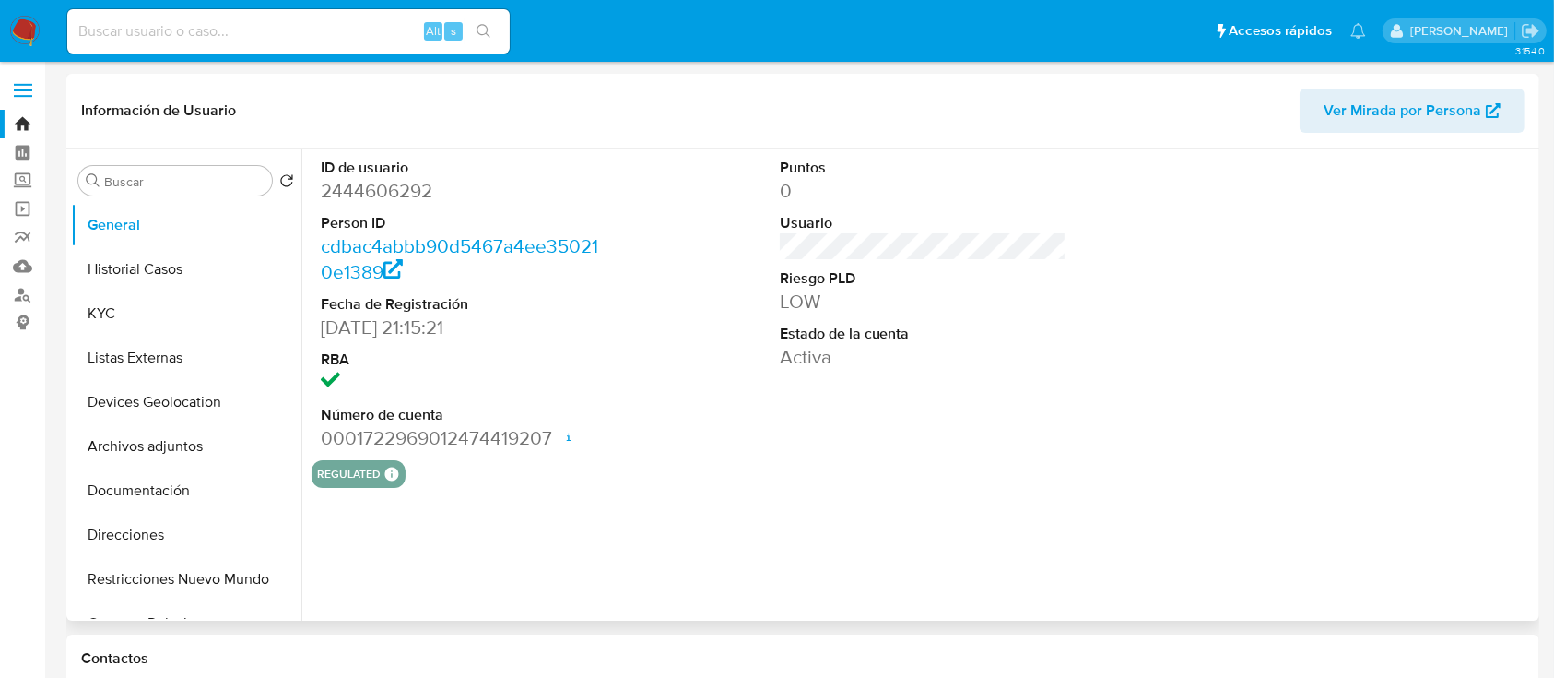
select select "10"
click at [155, 277] on button "Historial Casos" at bounding box center [179, 269] width 216 height 44
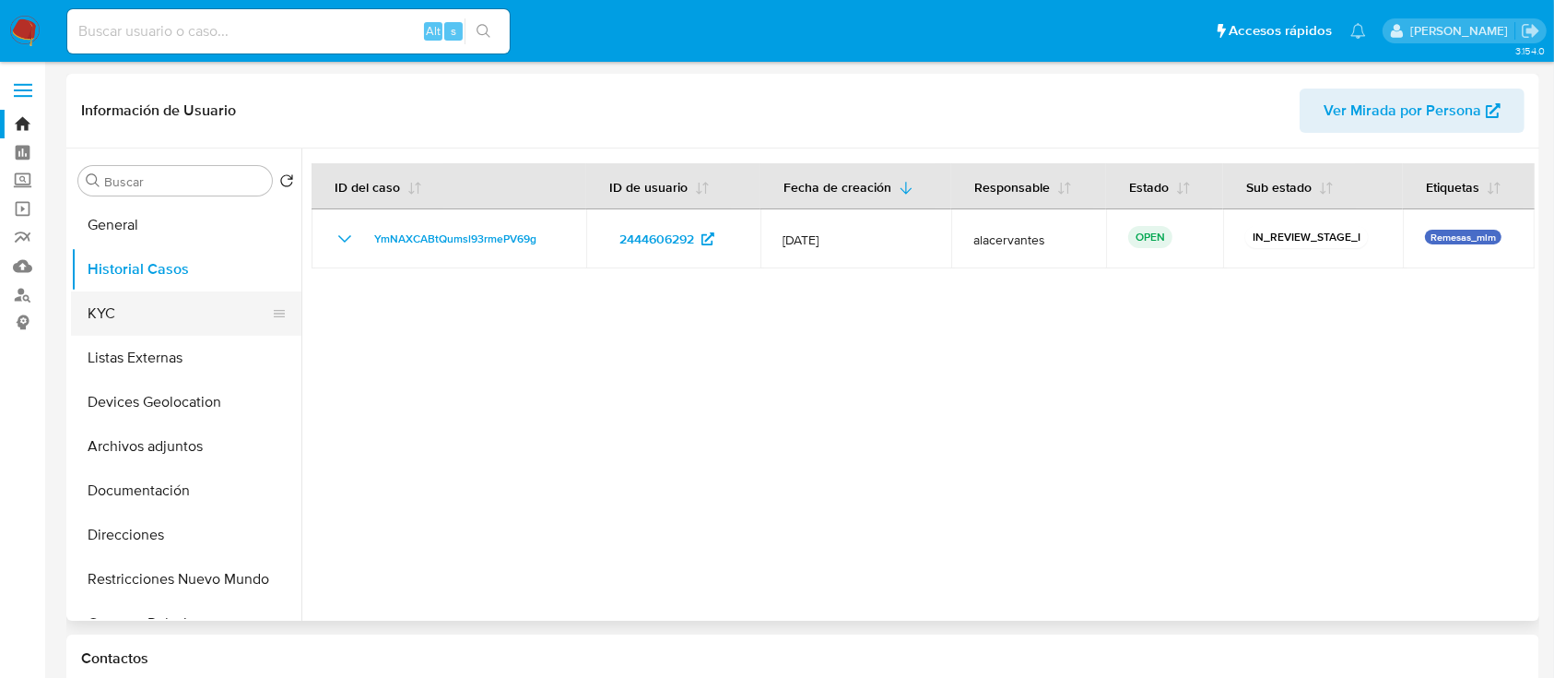
click at [143, 310] on button "KYC" at bounding box center [179, 313] width 216 height 44
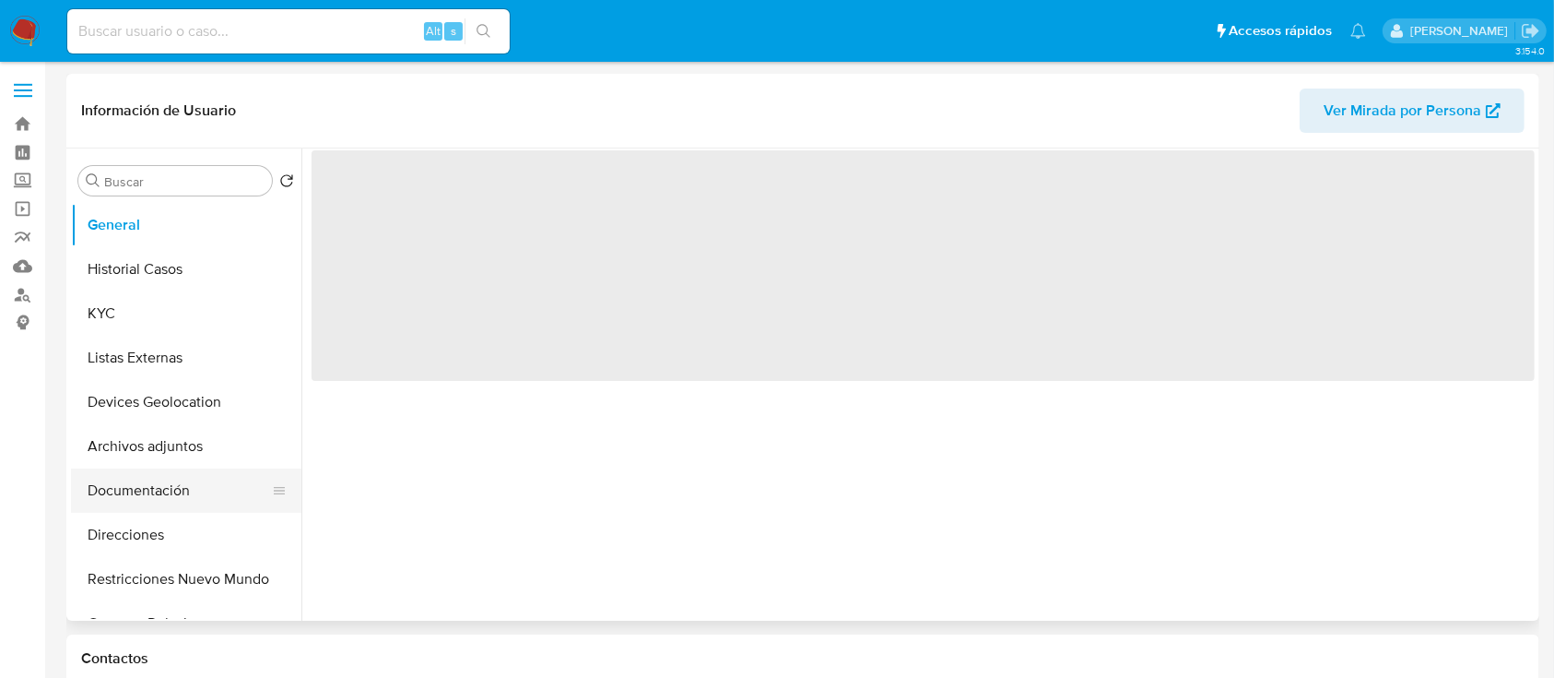
click at [131, 492] on button "Documentación" at bounding box center [179, 490] width 216 height 44
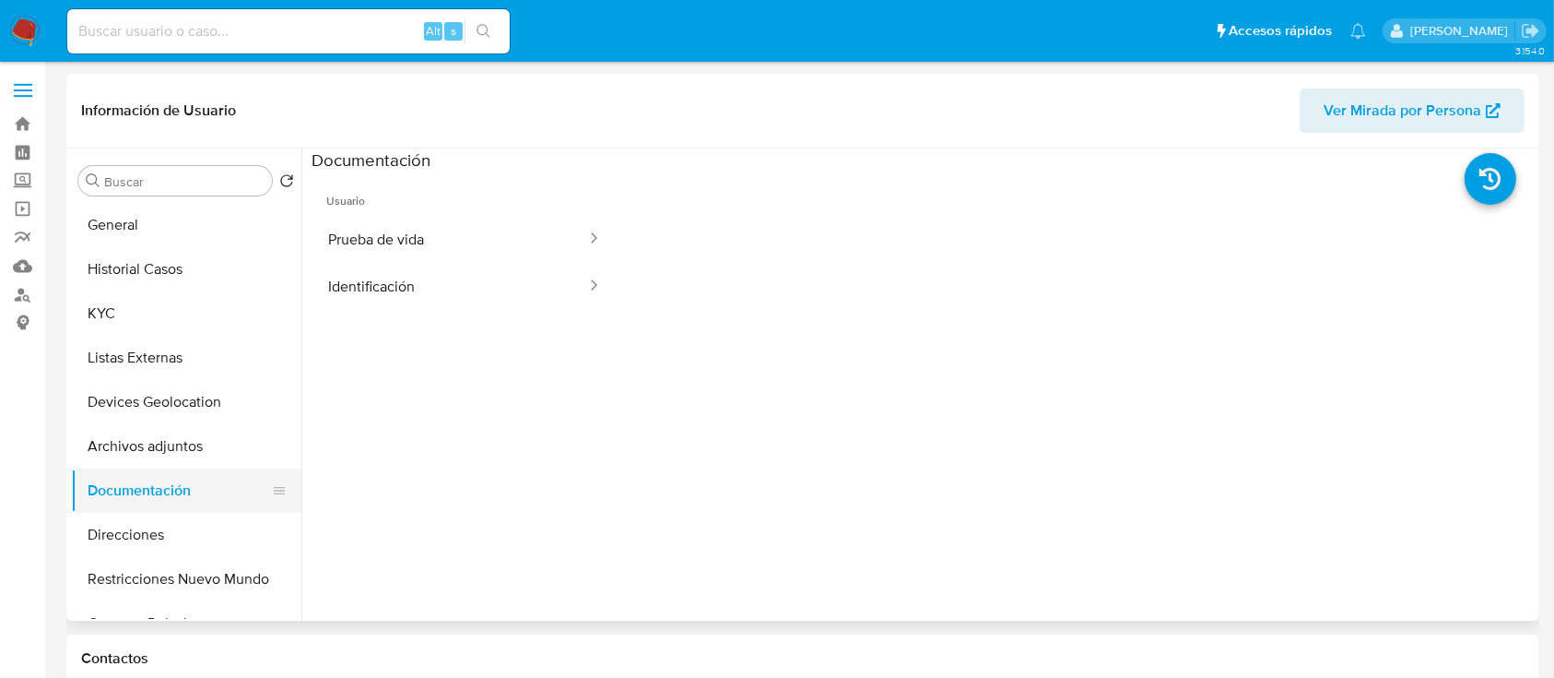
select select "10"
click at [366, 250] on button "Prueba de vida" at bounding box center [450, 239] width 277 height 47
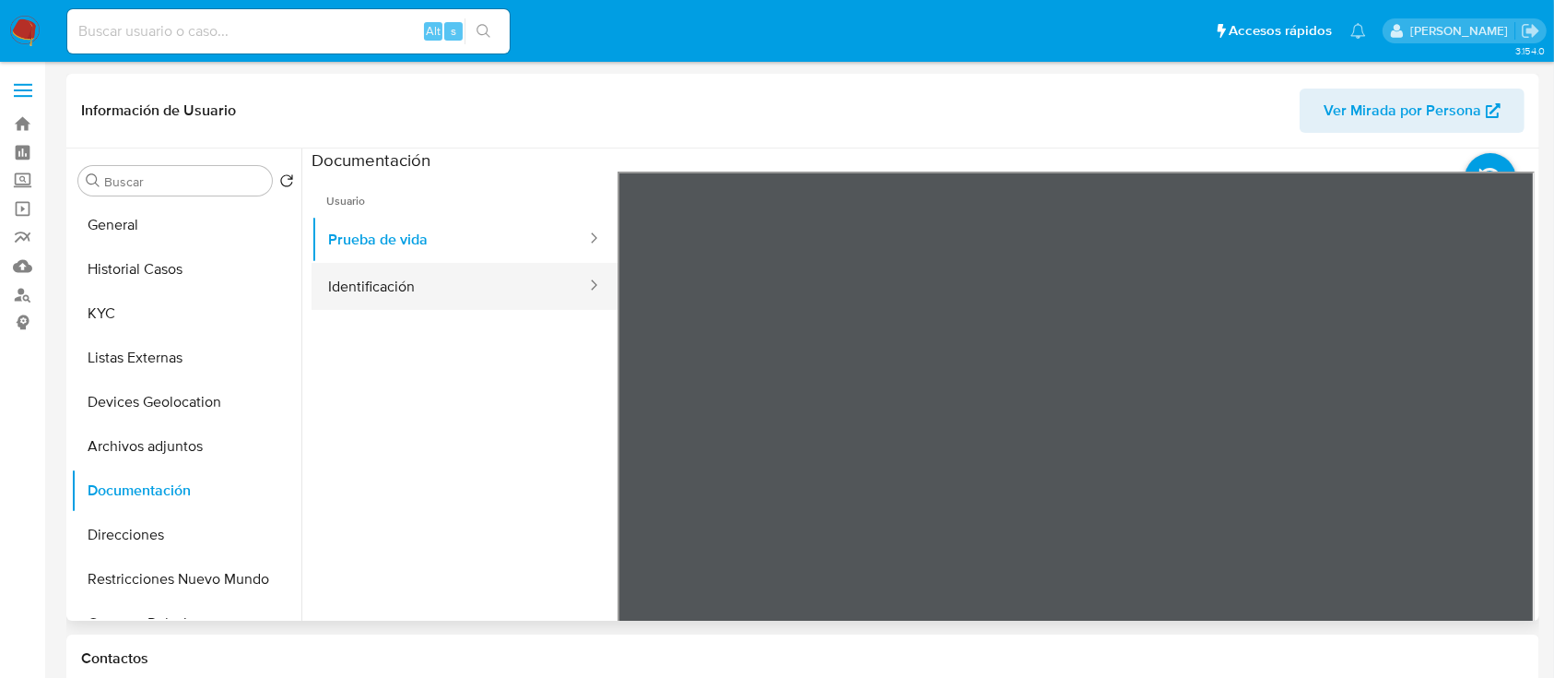
click at [415, 286] on button "Identificación" at bounding box center [450, 286] width 277 height 47
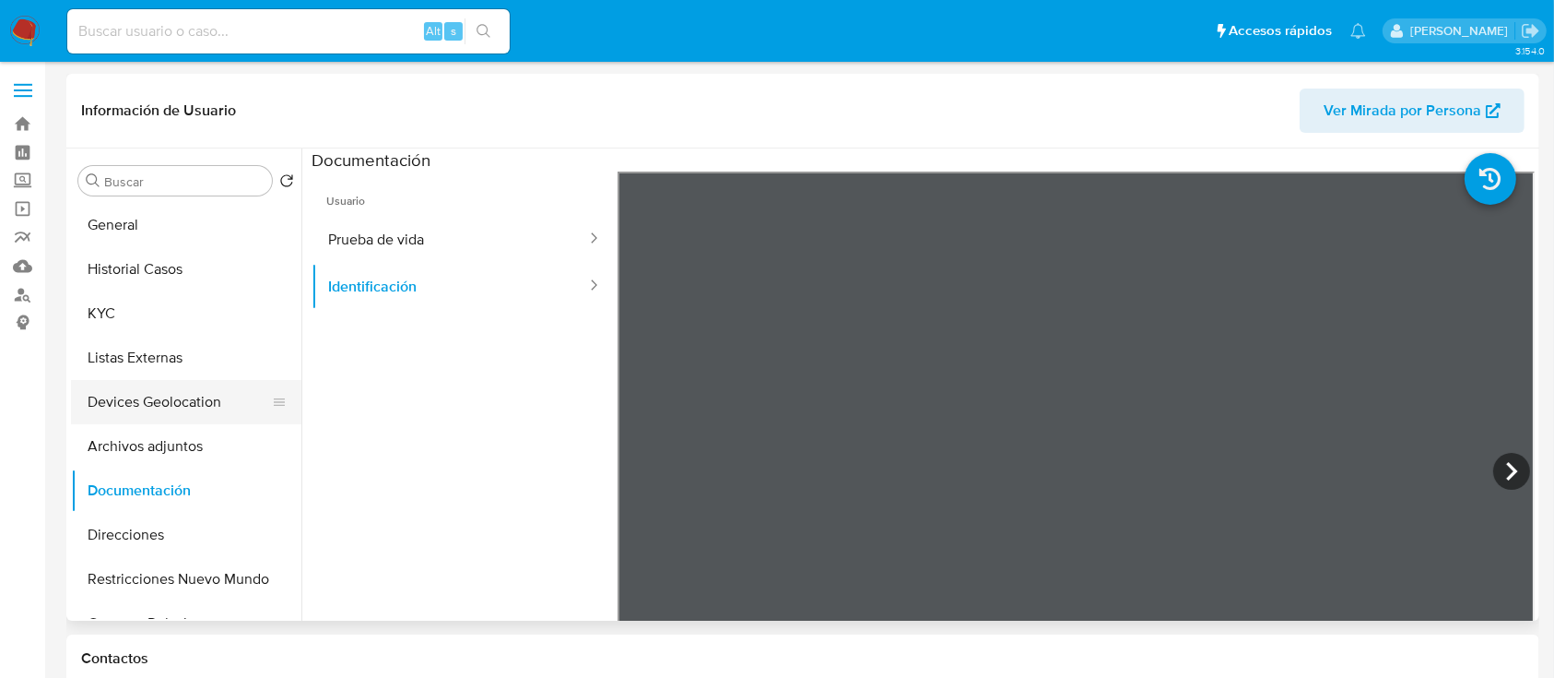
click at [153, 396] on button "Devices Geolocation" at bounding box center [179, 402] width 216 height 44
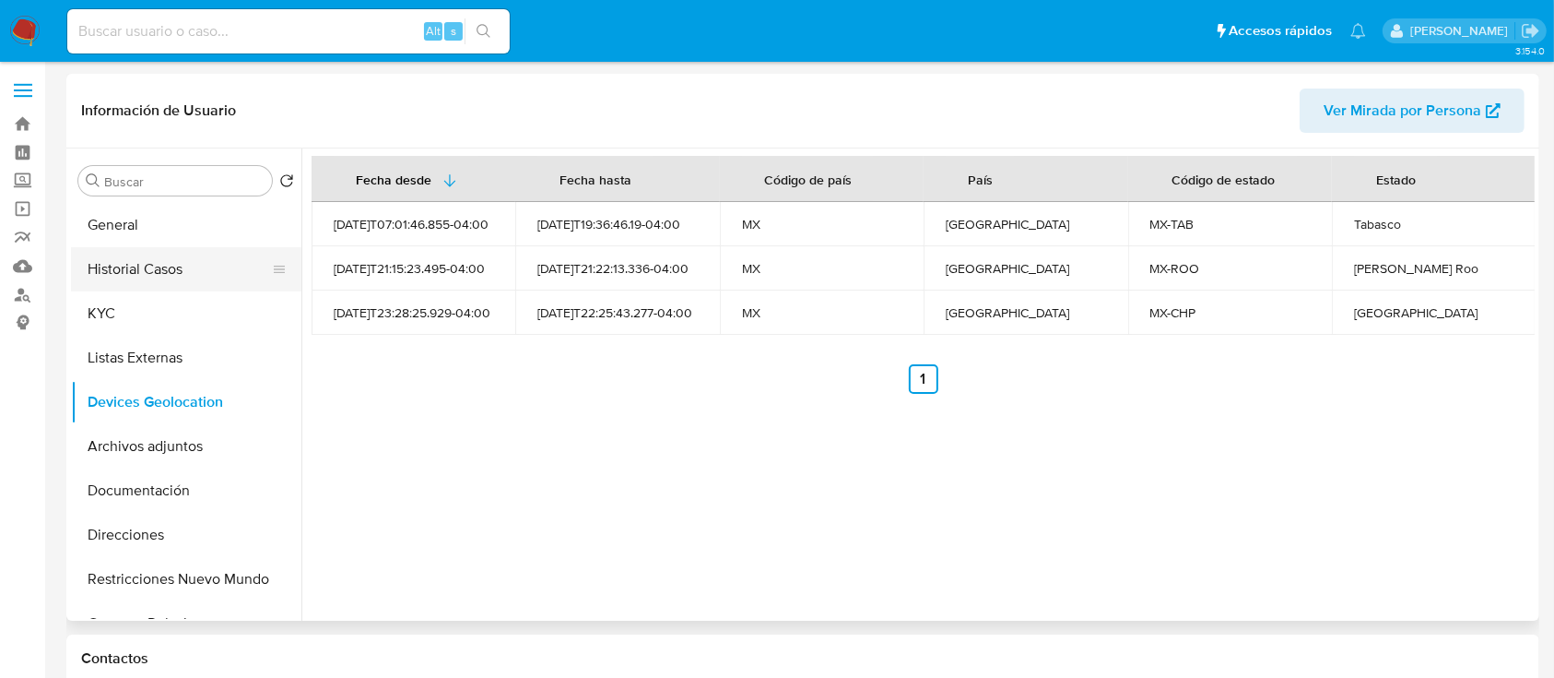
click at [169, 265] on button "Historial Casos" at bounding box center [179, 269] width 216 height 44
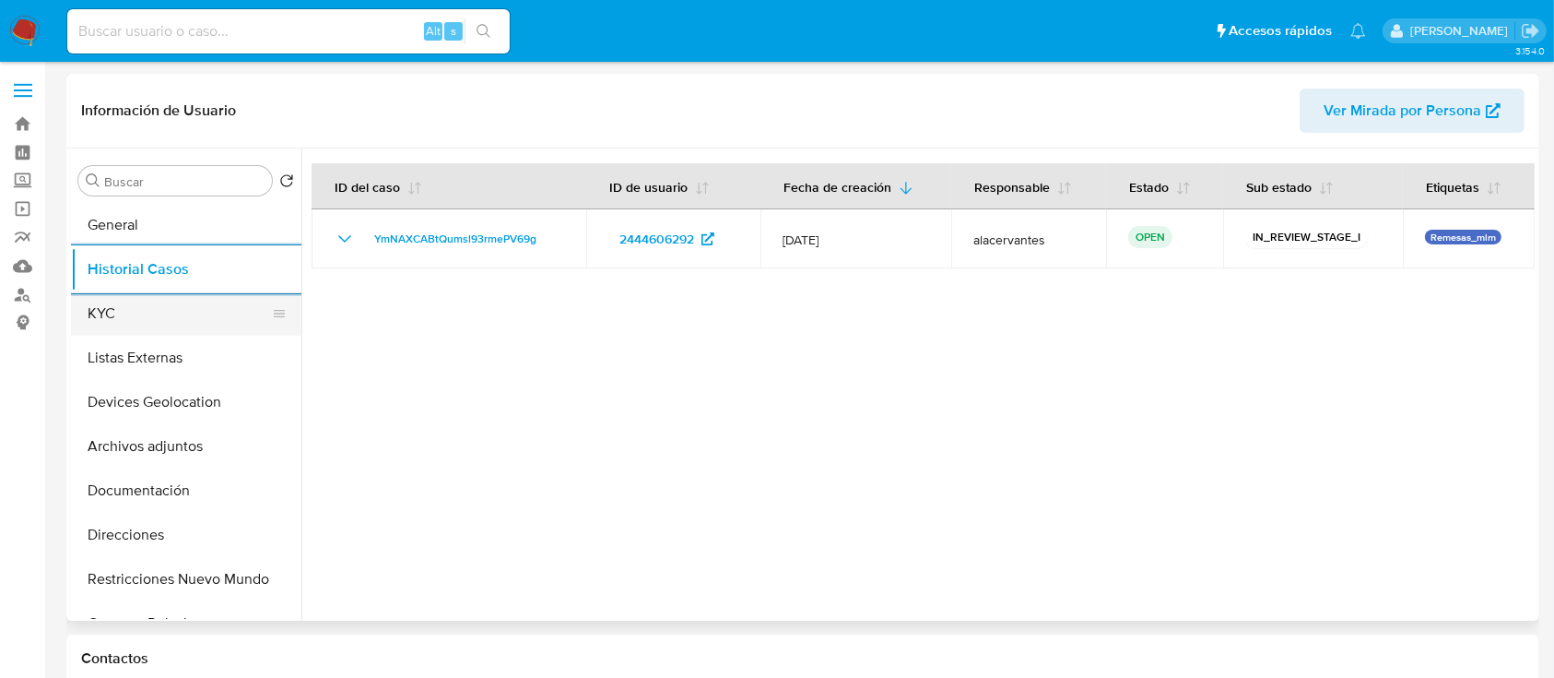
click at [166, 306] on button "KYC" at bounding box center [179, 313] width 216 height 44
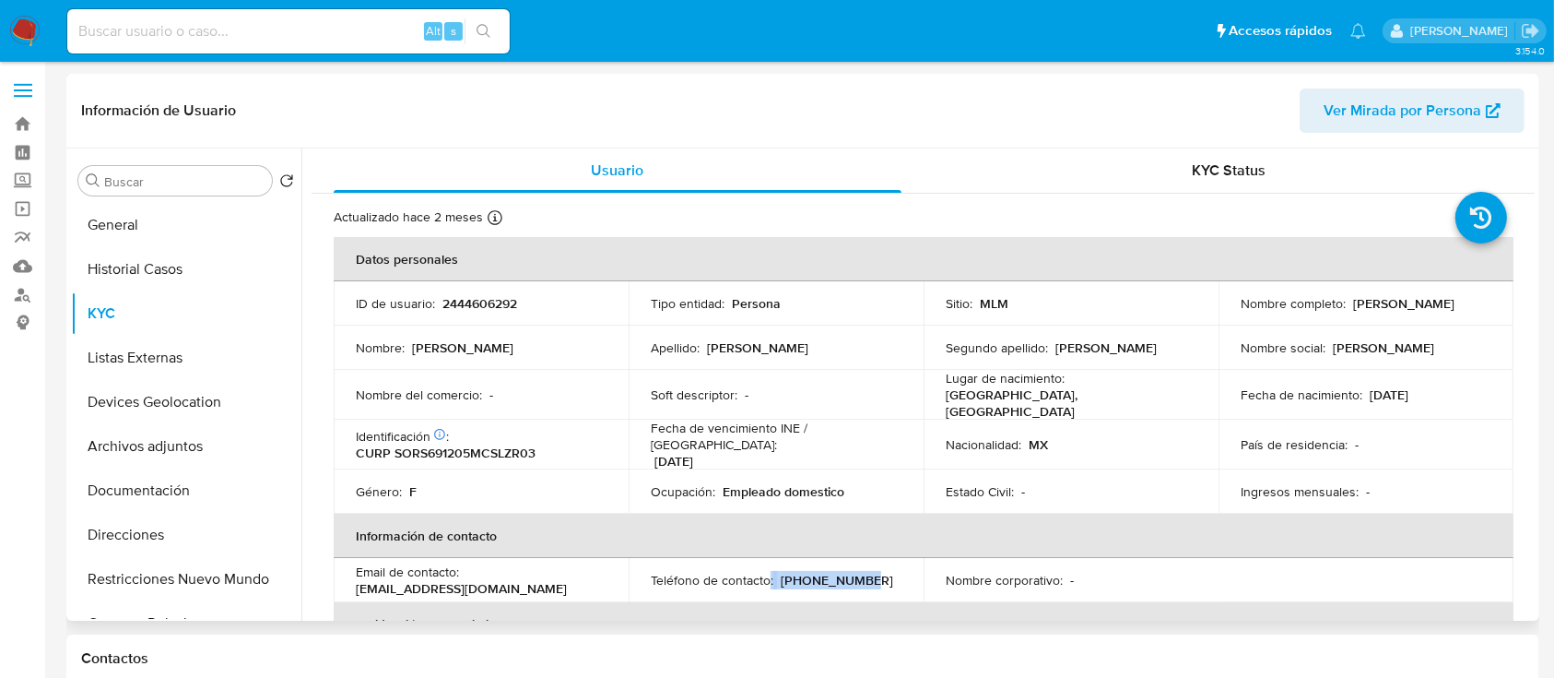
drag, startPoint x: 852, startPoint y: 568, endPoint x: 775, endPoint y: 573, distance: 76.7
click at [775, 573] on div "Teléfono de contacto : (961) 8165147" at bounding box center [776, 580] width 251 height 17
drag, startPoint x: 775, startPoint y: 573, endPoint x: 863, endPoint y: 569, distance: 87.7
click at [863, 572] on div "Teléfono de contacto : (961) 8165147" at bounding box center [776, 580] width 251 height 17
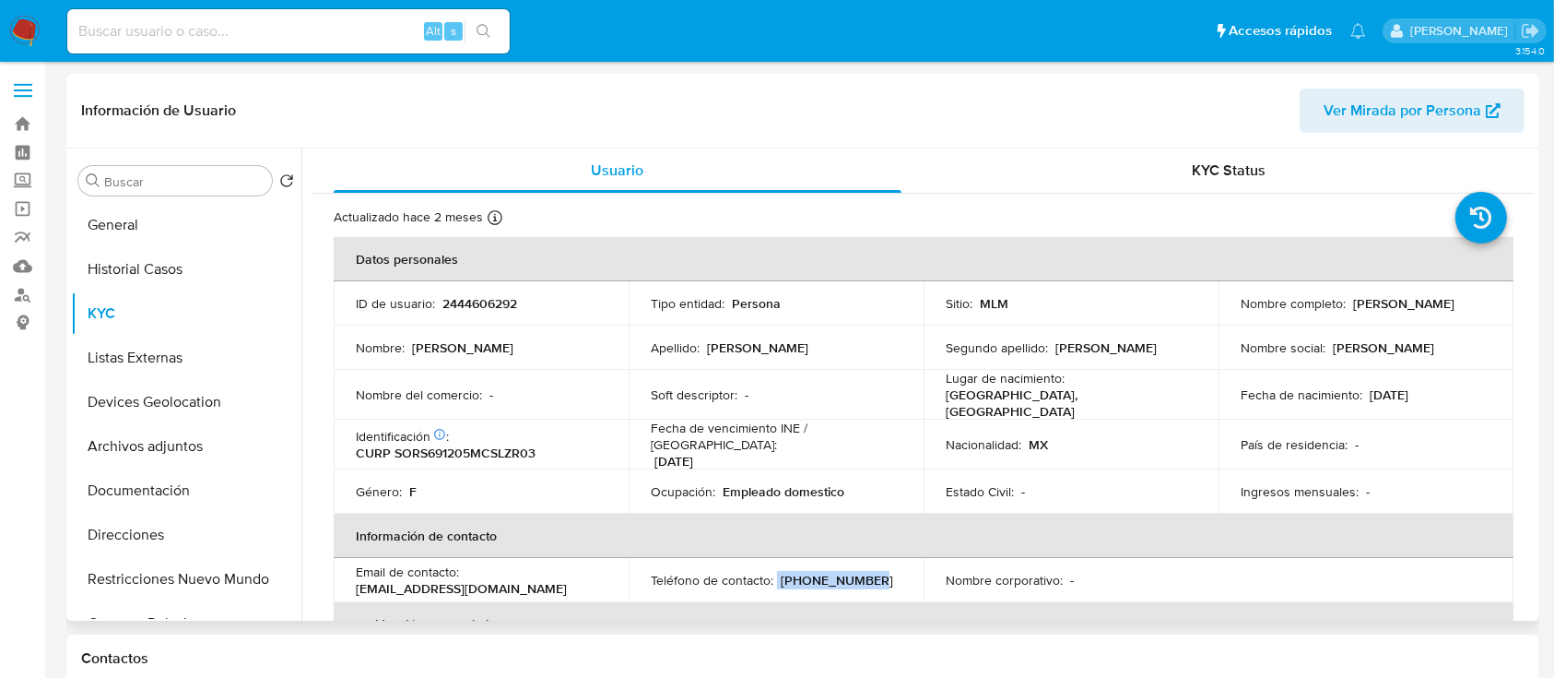
copy div "(961) 8165147"
drag, startPoint x: 497, startPoint y: 580, endPoint x: 349, endPoint y: 582, distance: 147.5
click at [349, 582] on td "Email de contacto : sararuiz4815@gmail.com" at bounding box center [481, 580] width 295 height 44
copy p "sararuiz4815@gmail.com"
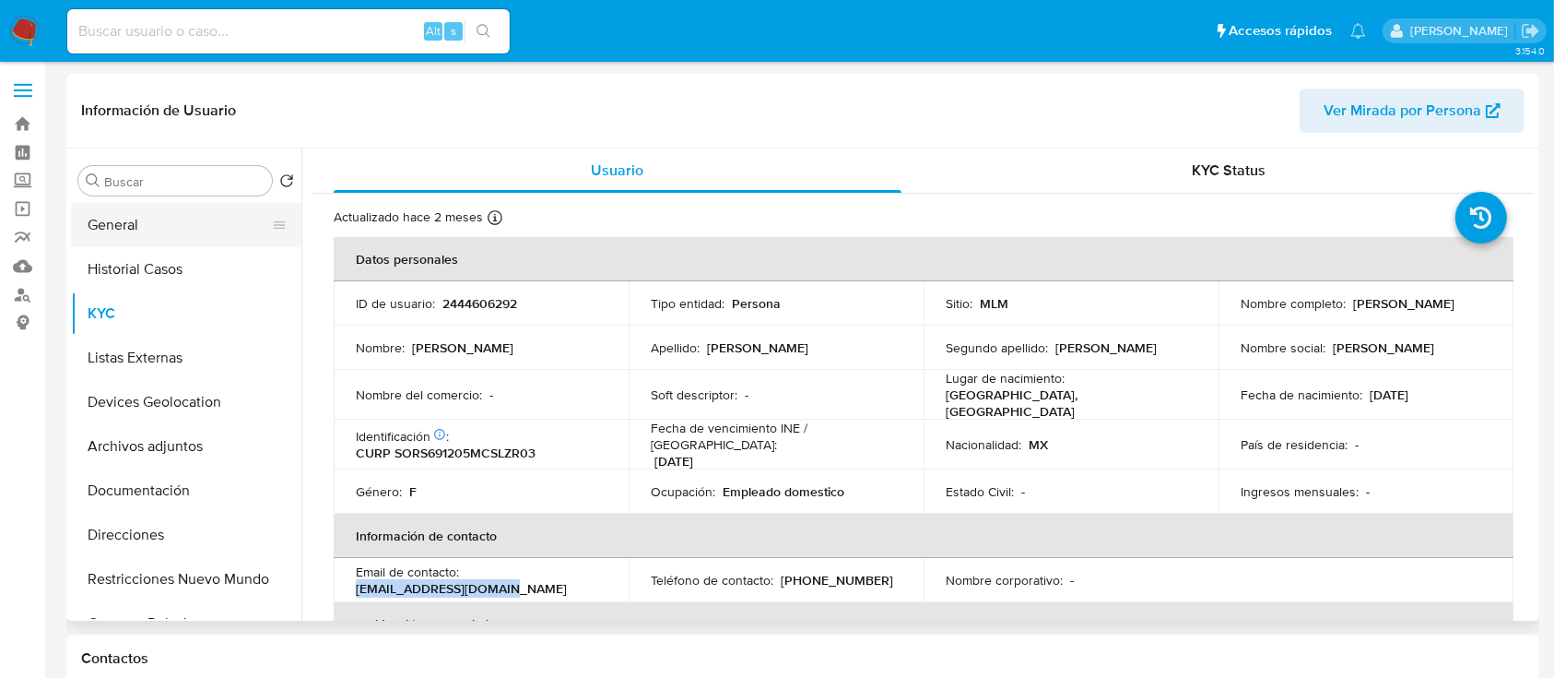
click at [183, 235] on button "General" at bounding box center [179, 225] width 216 height 44
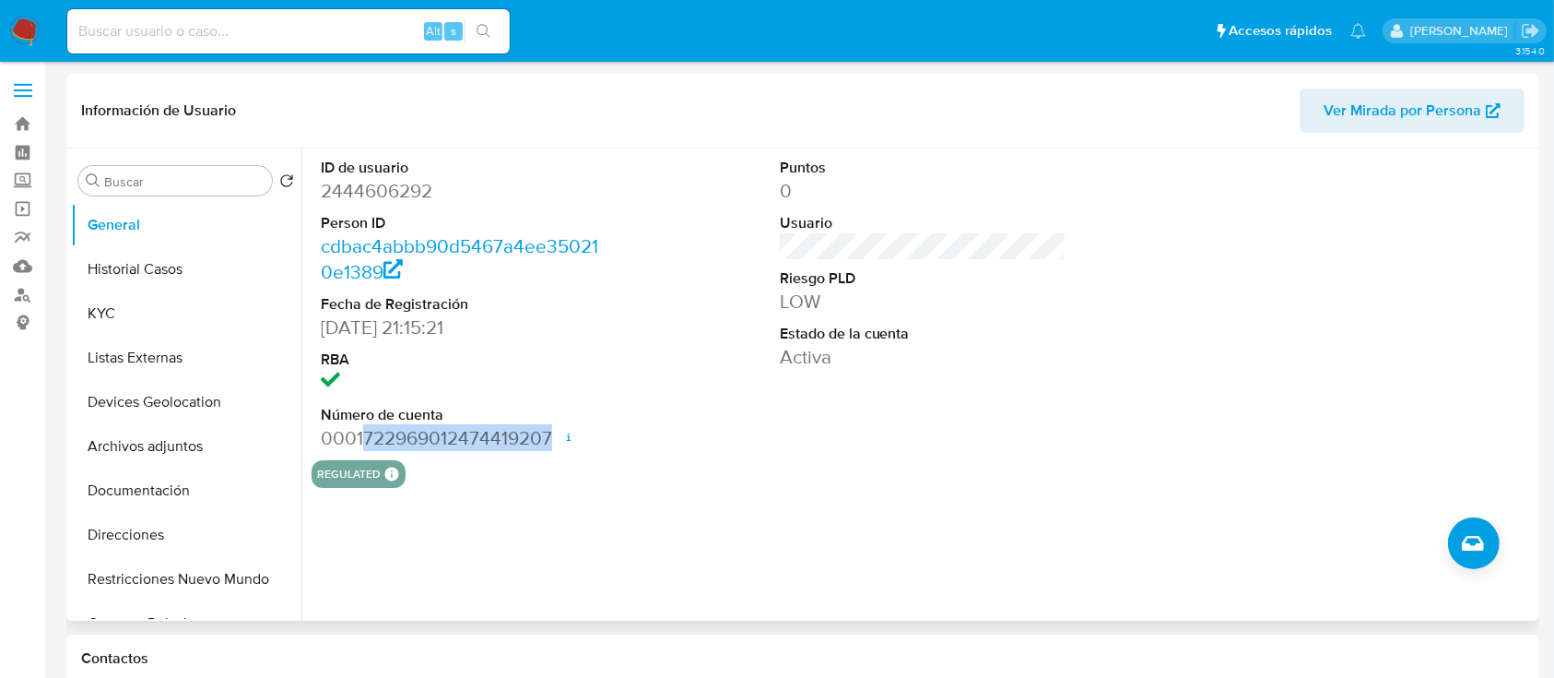
drag, startPoint x: 362, startPoint y: 438, endPoint x: 551, endPoint y: 443, distance: 189.1
click at [551, 443] on dd "0001722969012474419207 Fecha de apertura 15/05/2025 21:23 Estado ACTIVE" at bounding box center [465, 438] width 288 height 26
copy dd "722969012474419207"
click at [180, 278] on button "Historial Casos" at bounding box center [179, 269] width 216 height 44
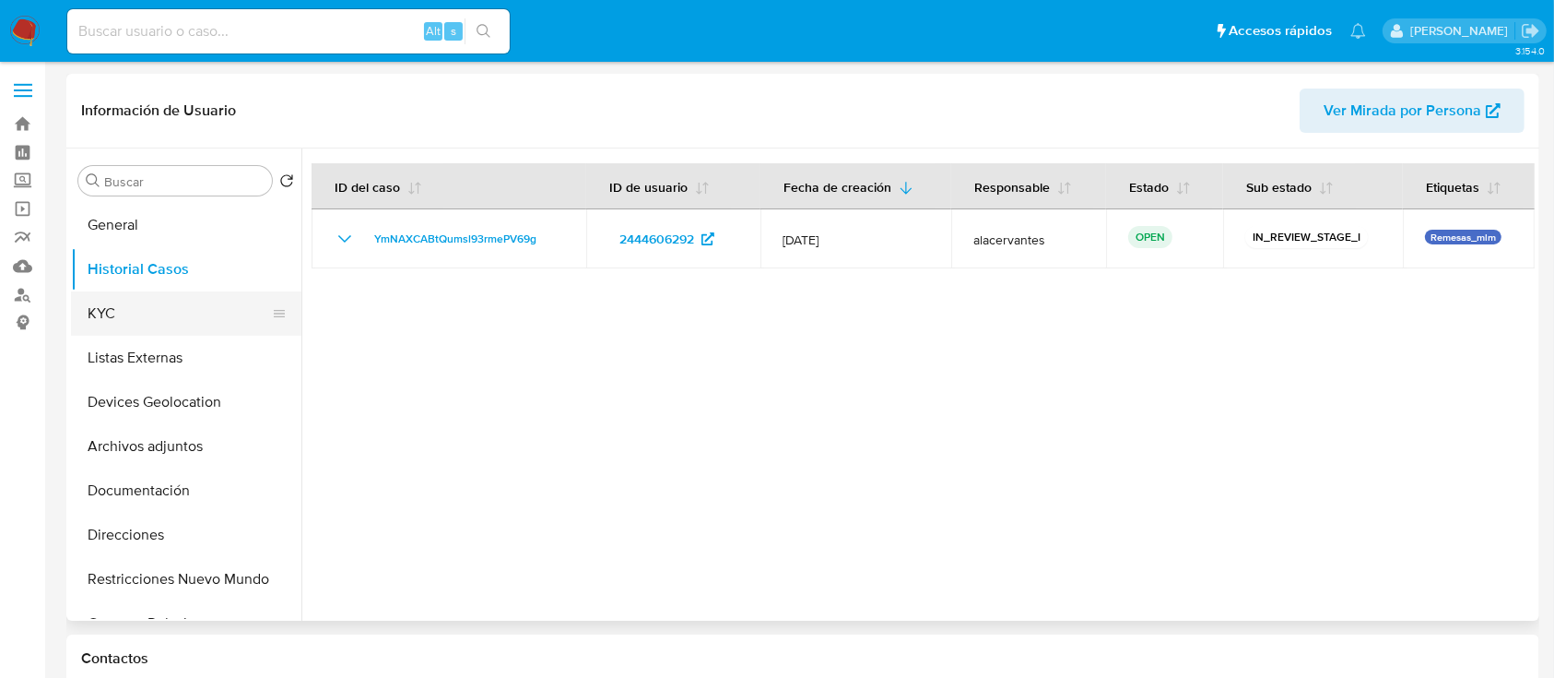
click at [111, 321] on button "KYC" at bounding box center [179, 313] width 216 height 44
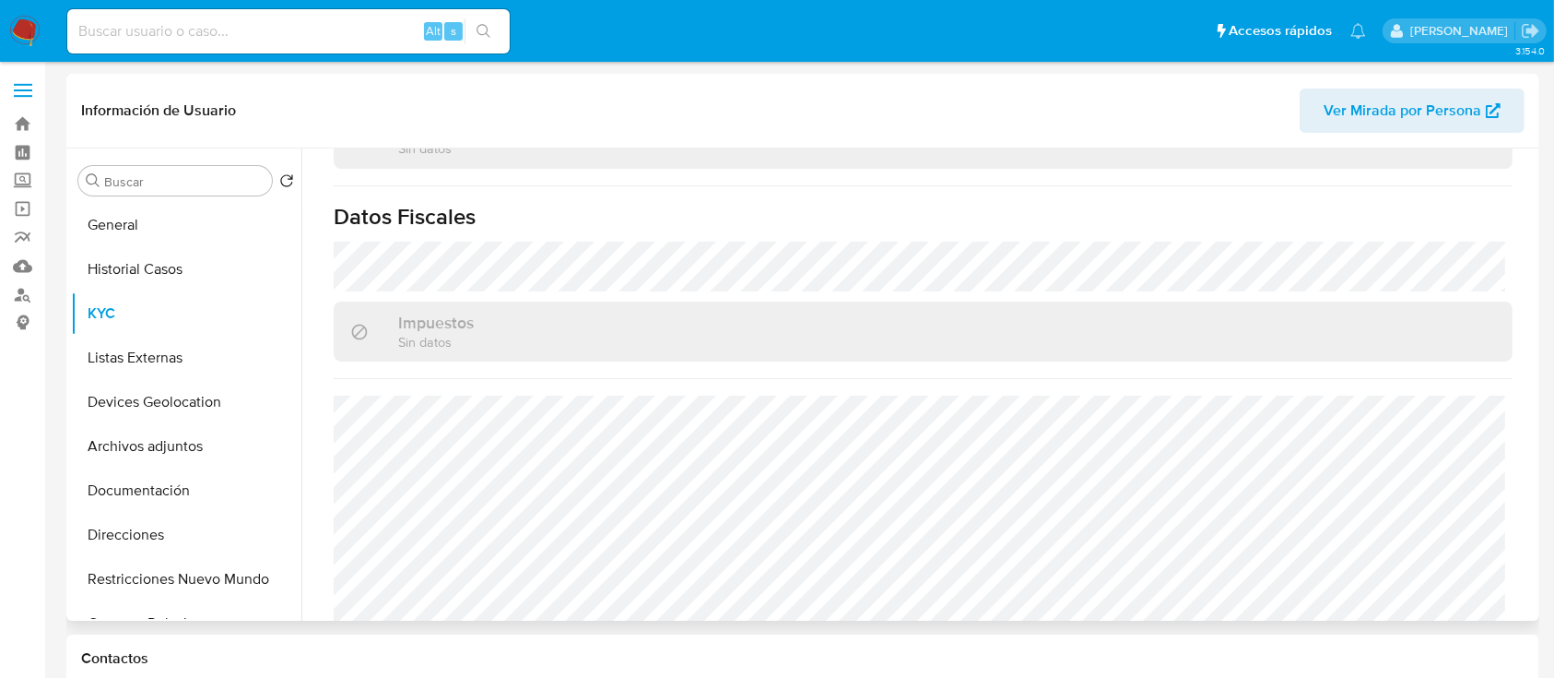
scroll to position [1158, 0]
click at [140, 365] on button "Listas Externas" at bounding box center [179, 358] width 216 height 44
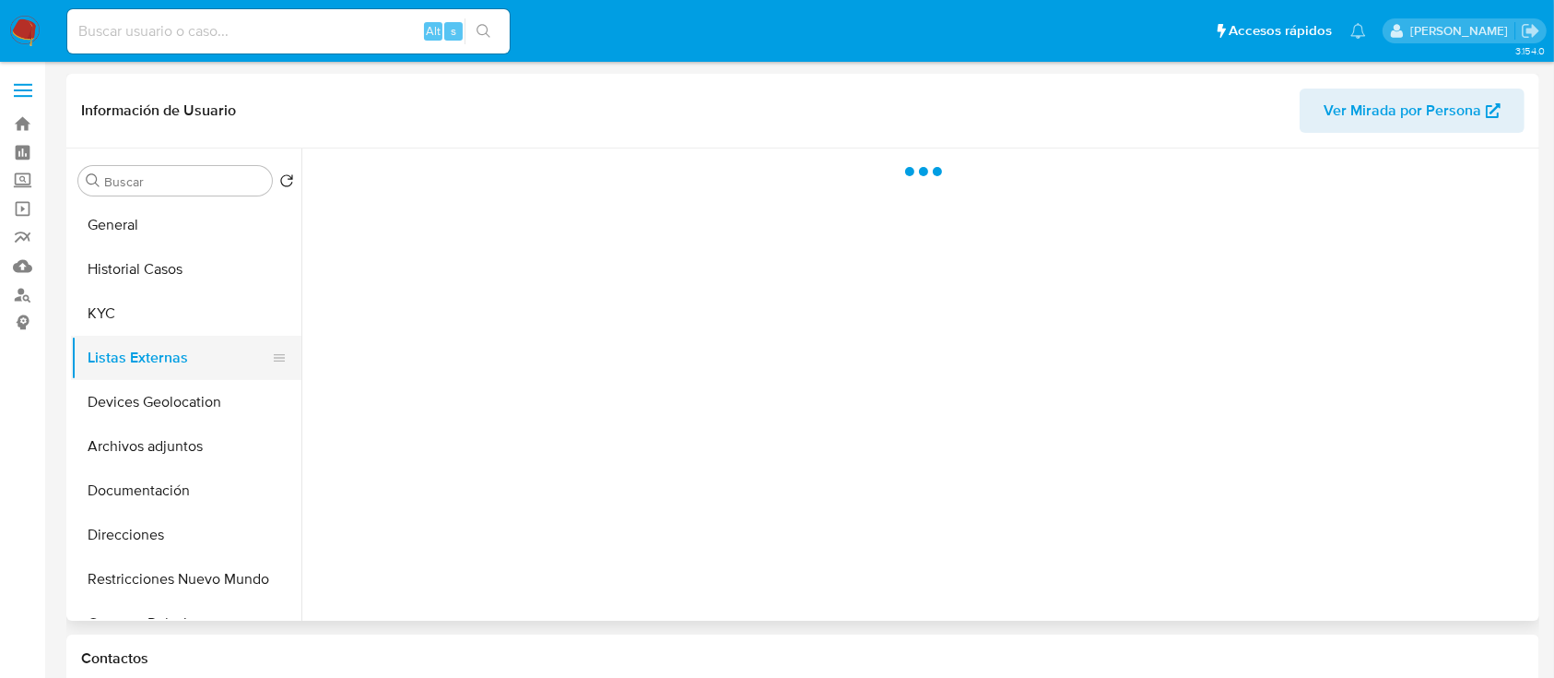
scroll to position [0, 0]
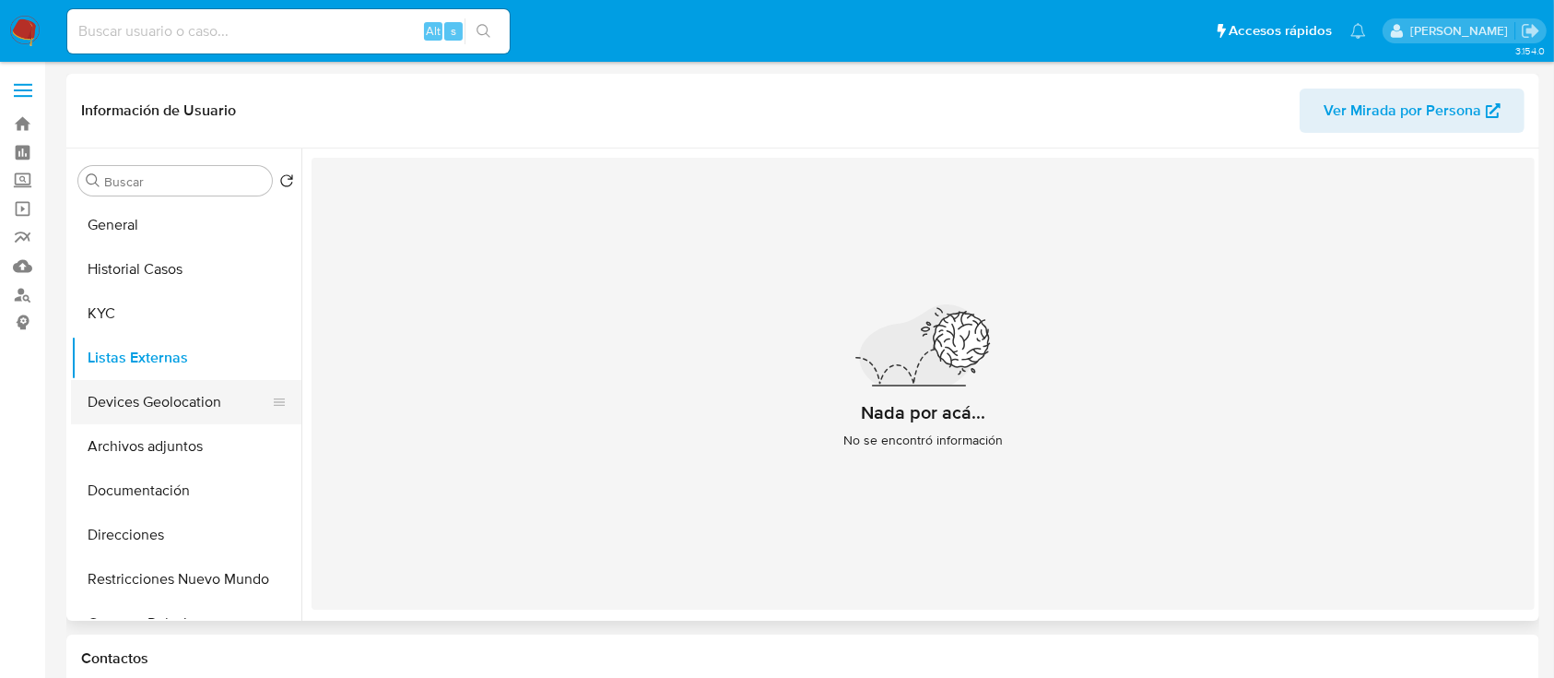
click at [180, 412] on button "Devices Geolocation" at bounding box center [179, 402] width 216 height 44
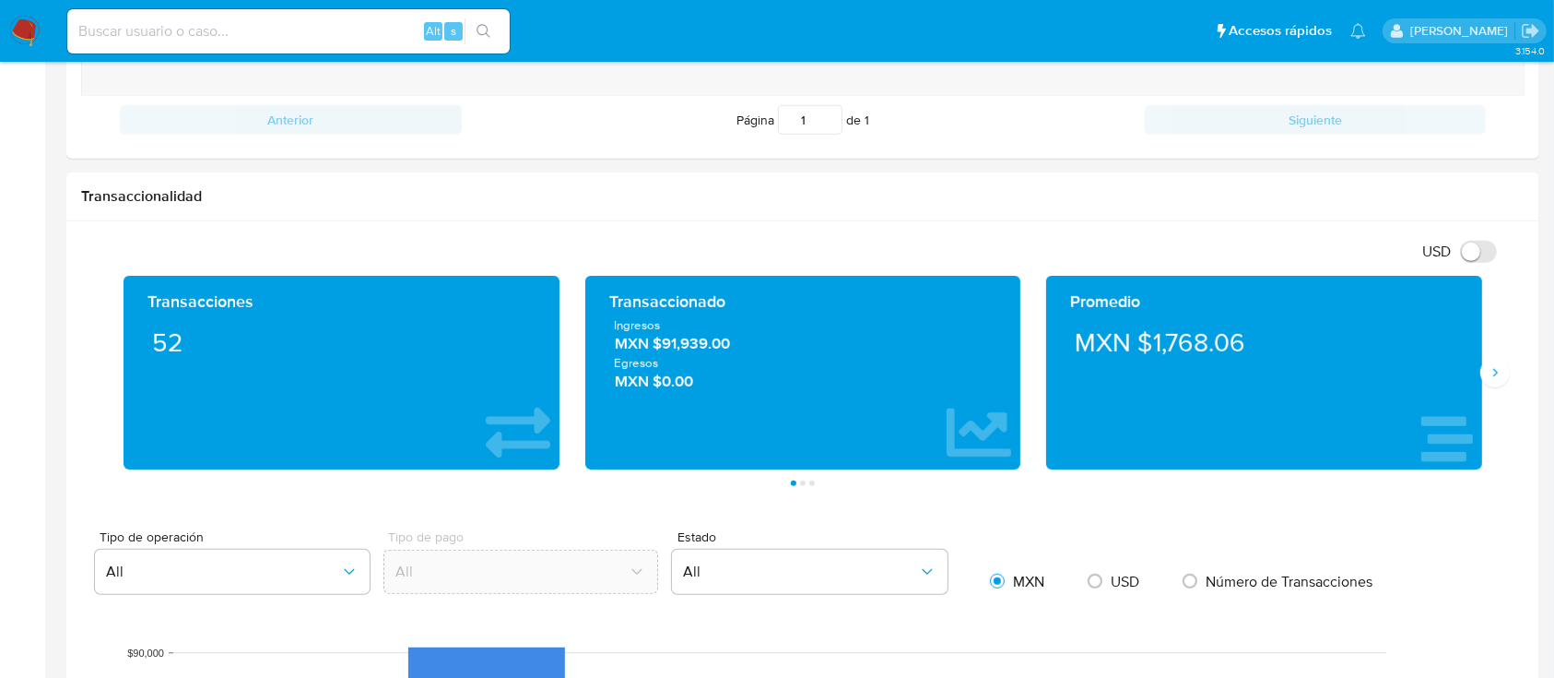
scroll to position [846, 0]
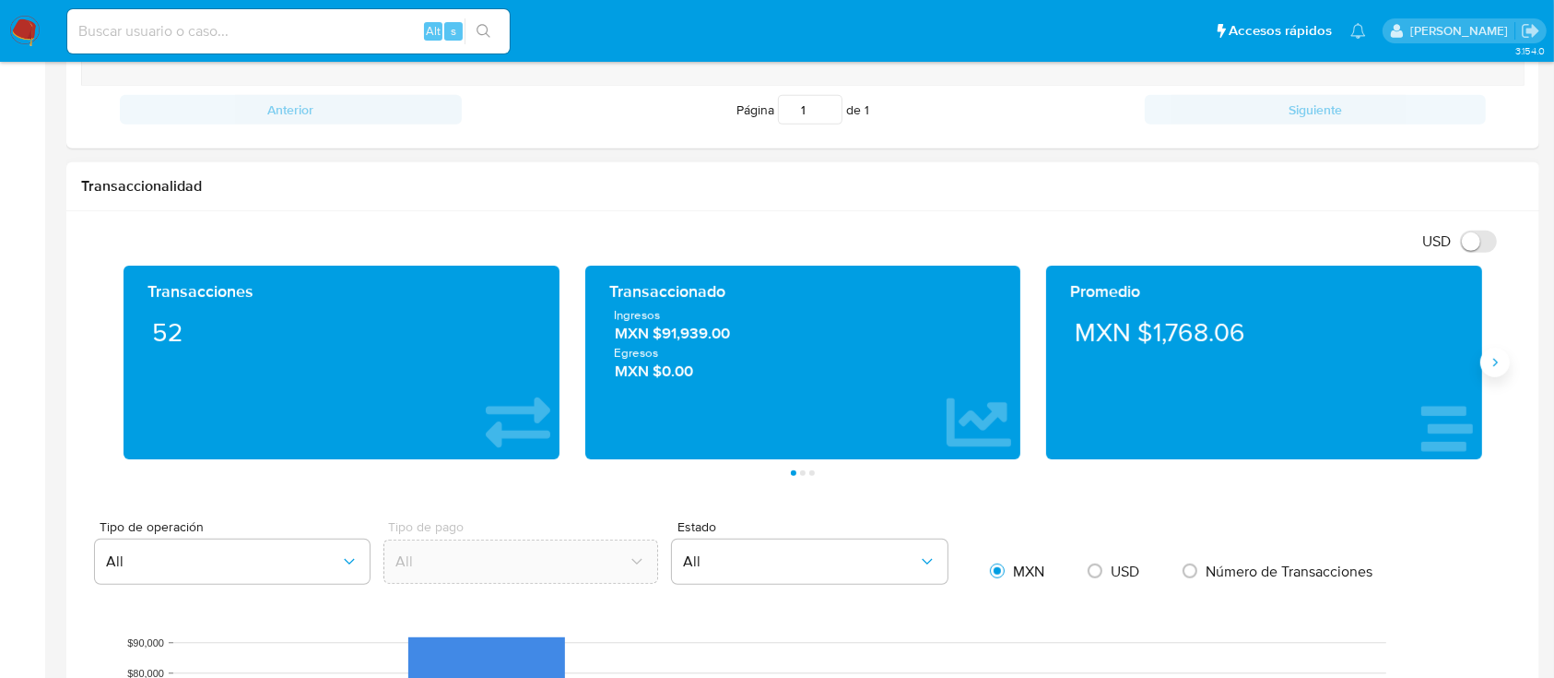
click at [1499, 361] on icon "Siguiente" at bounding box center [1495, 362] width 15 height 15
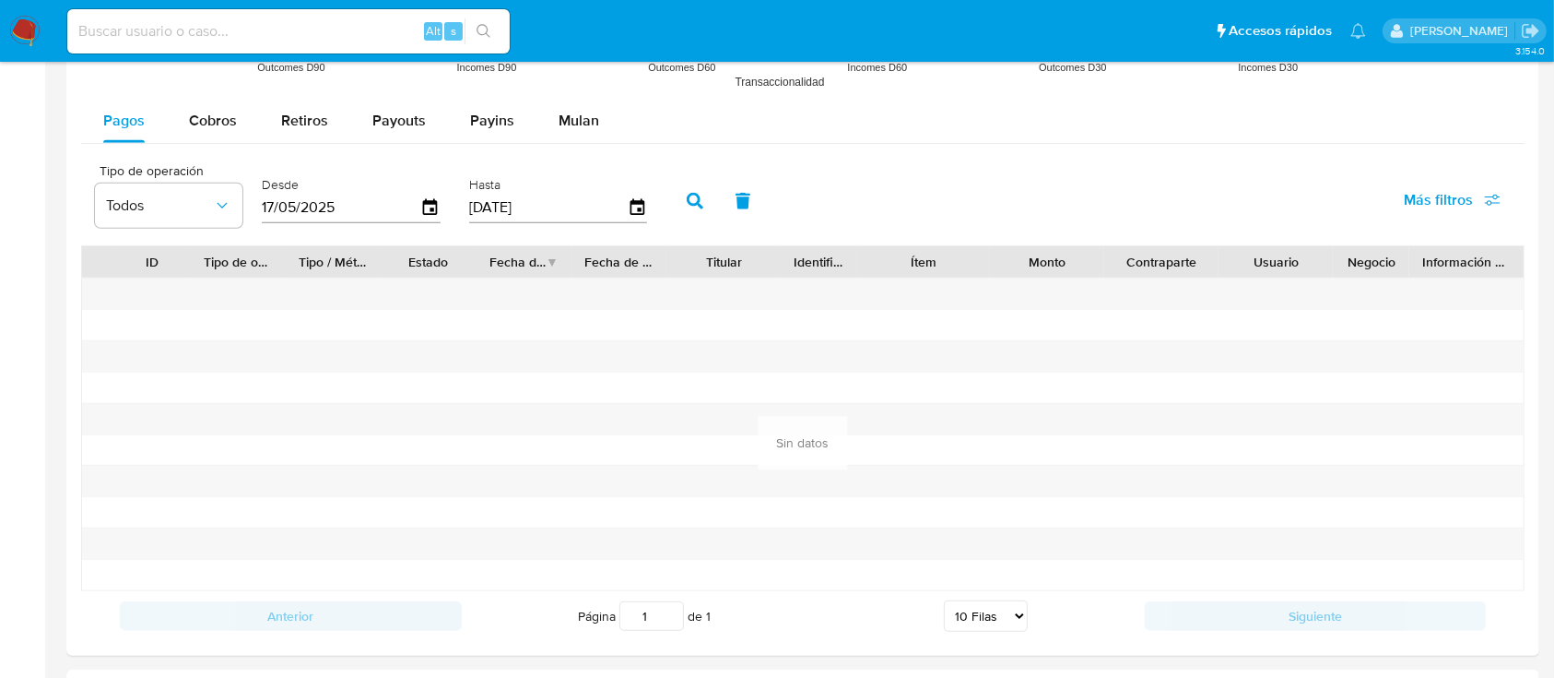
scroll to position [1711, 0]
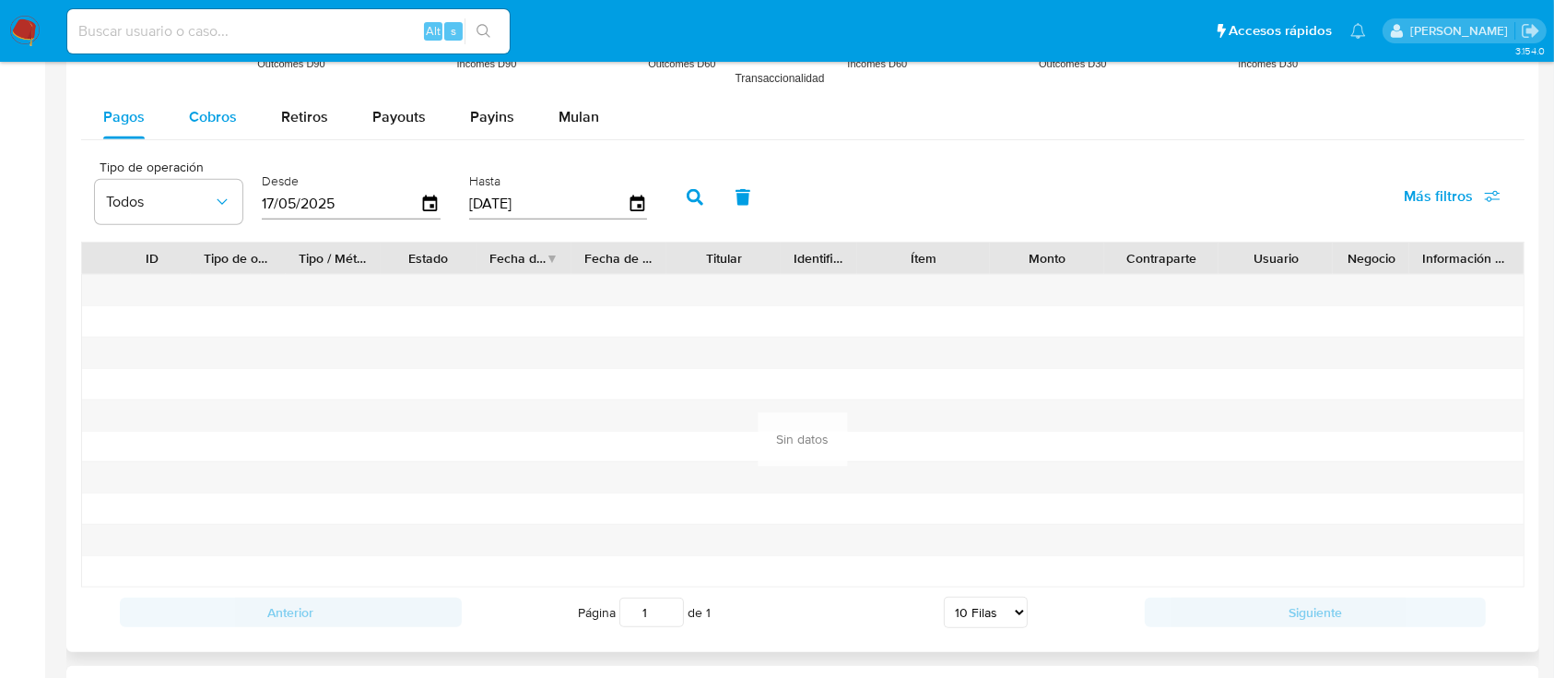
click at [214, 120] on span "Cobros" at bounding box center [213, 116] width 48 height 21
select select "10"
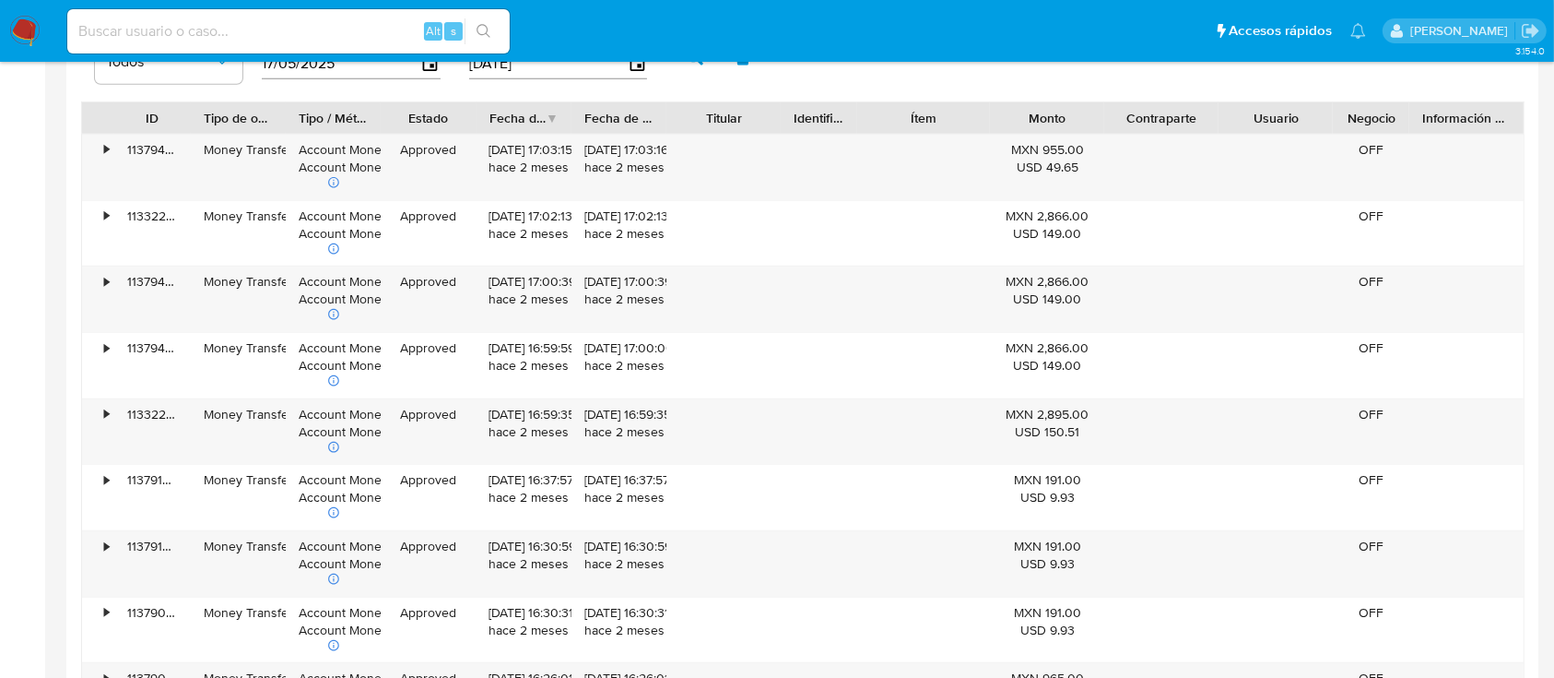
scroll to position [1844, 0]
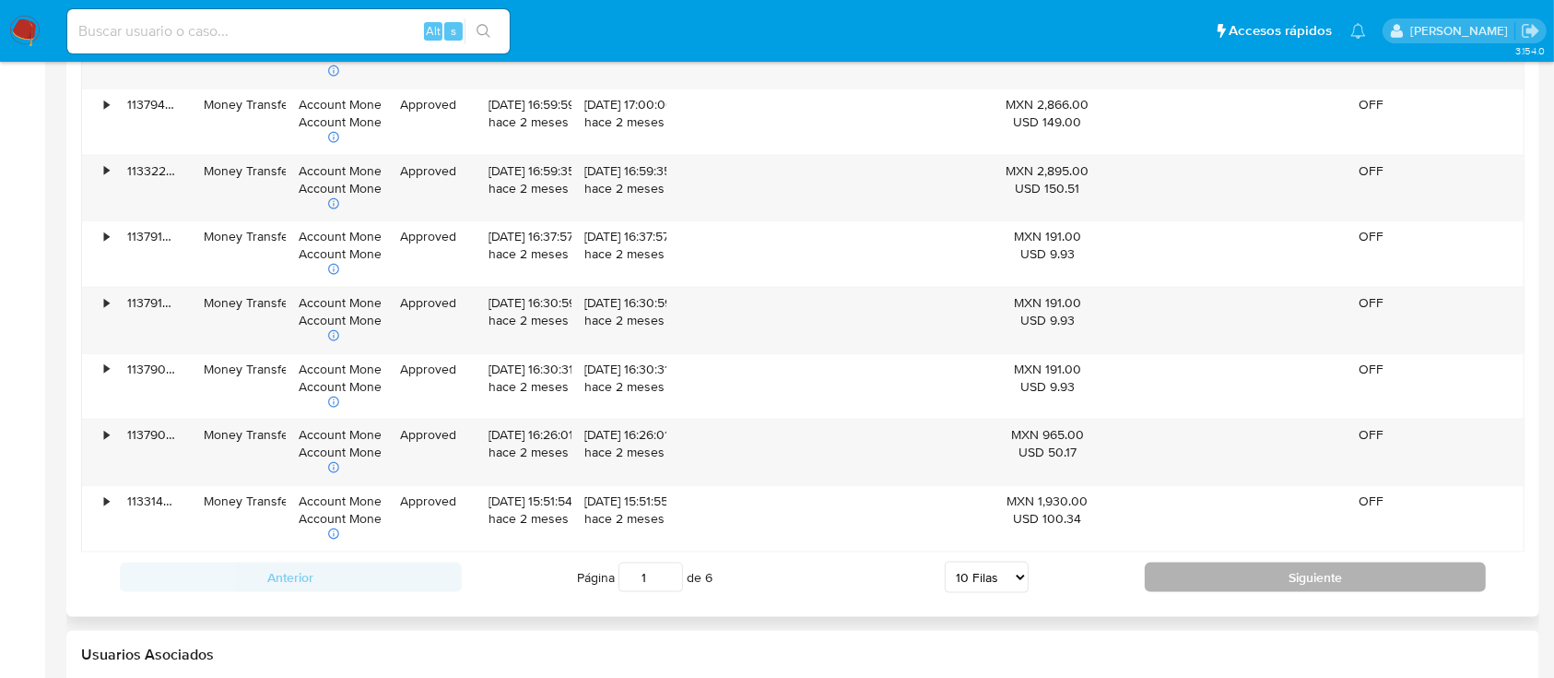
click at [1382, 586] on button "Siguiente" at bounding box center [1316, 577] width 342 height 30
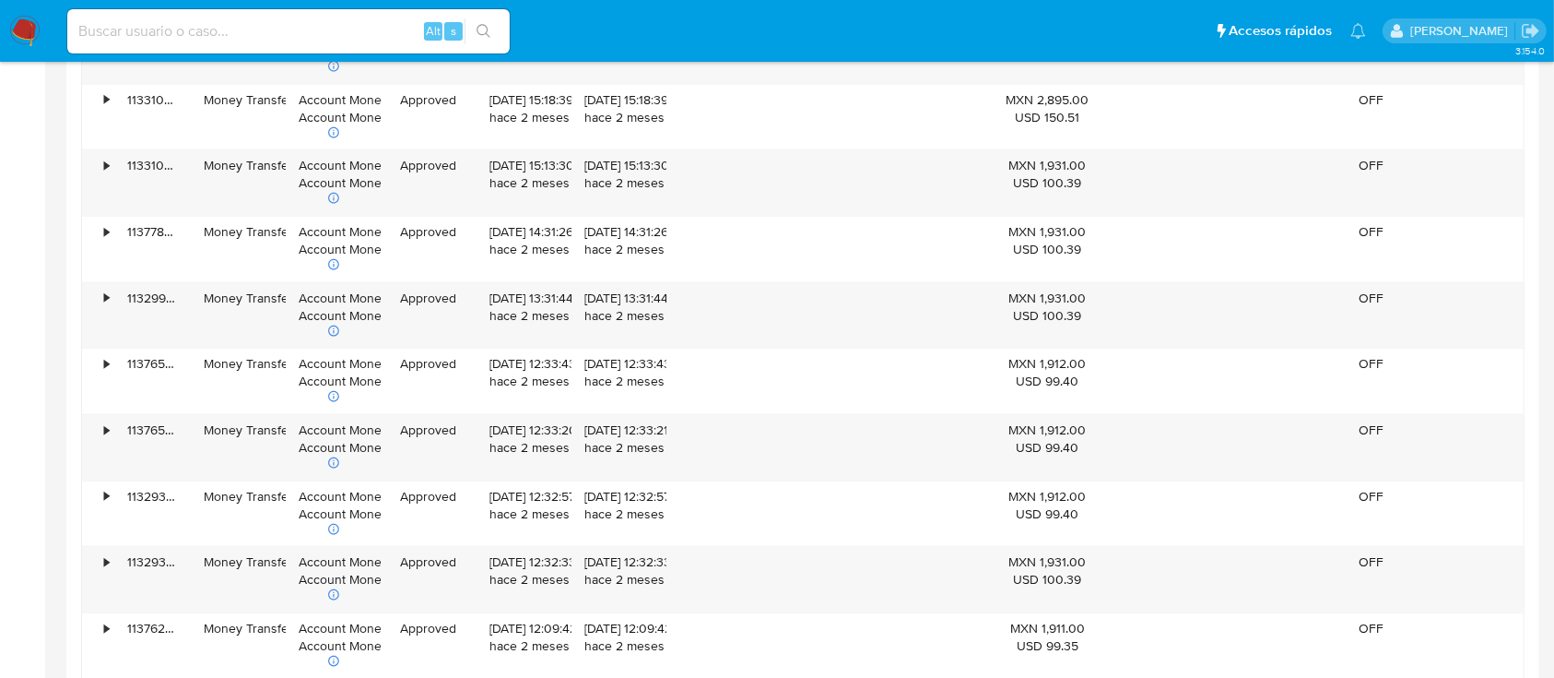
scroll to position [2095, 0]
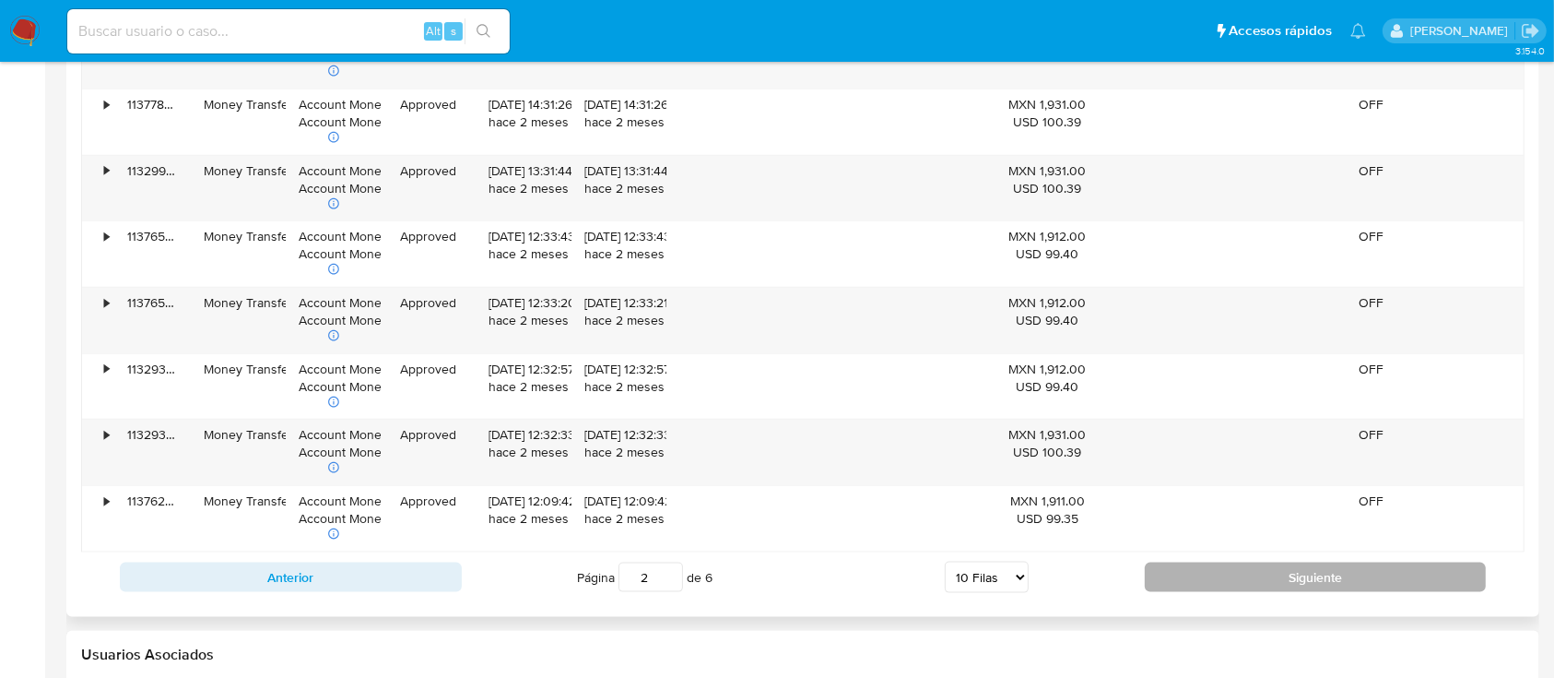
click at [1333, 570] on button "Siguiente" at bounding box center [1316, 577] width 342 height 30
click at [1223, 575] on button "Siguiente" at bounding box center [1316, 577] width 342 height 30
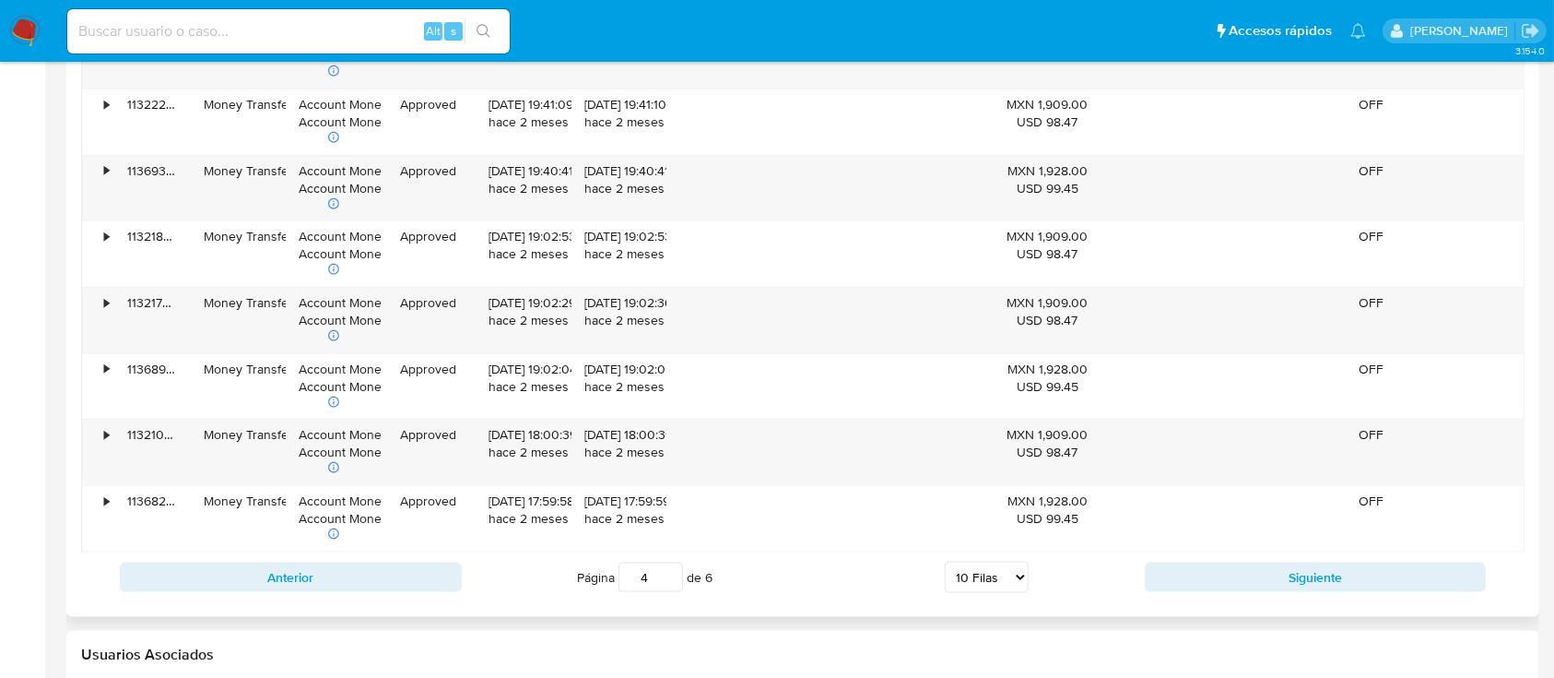
click at [1211, 559] on div "Anterior Página 4 de 6 5 Filas 10 Filas 20 Filas 25 Filas 50 Filas 100 Filas Si…" at bounding box center [803, 577] width 1444 height 50
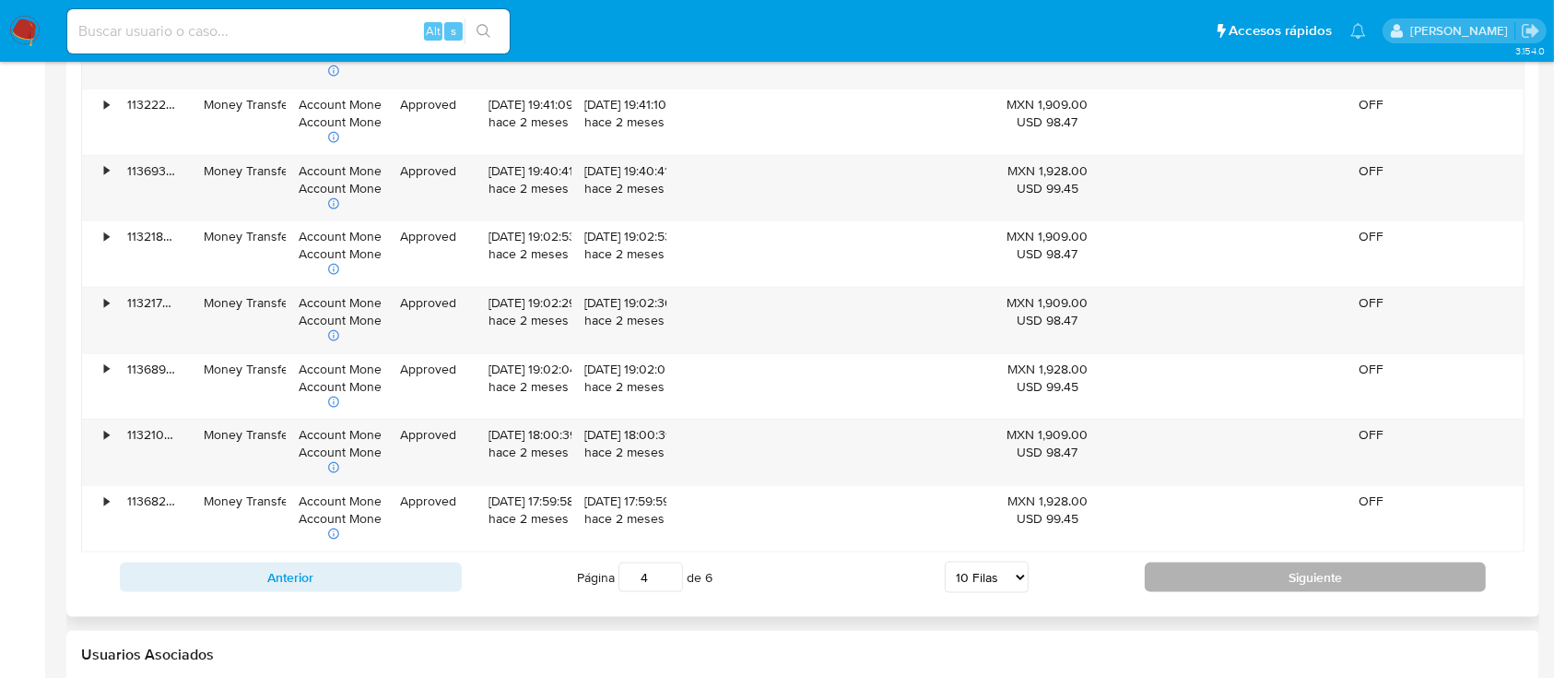
click at [1214, 585] on button "Siguiente" at bounding box center [1316, 577] width 342 height 30
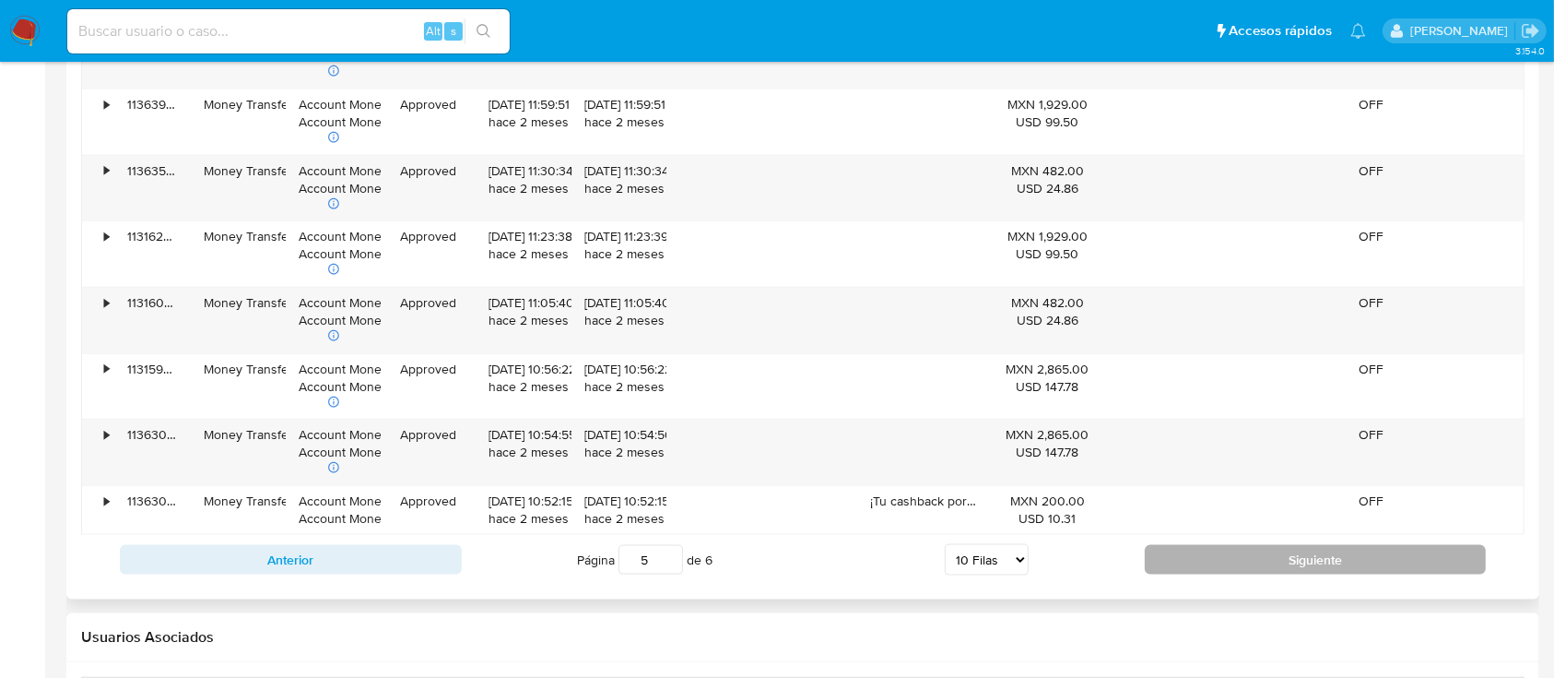
click at [1268, 563] on button "Siguiente" at bounding box center [1316, 560] width 342 height 30
type input "6"
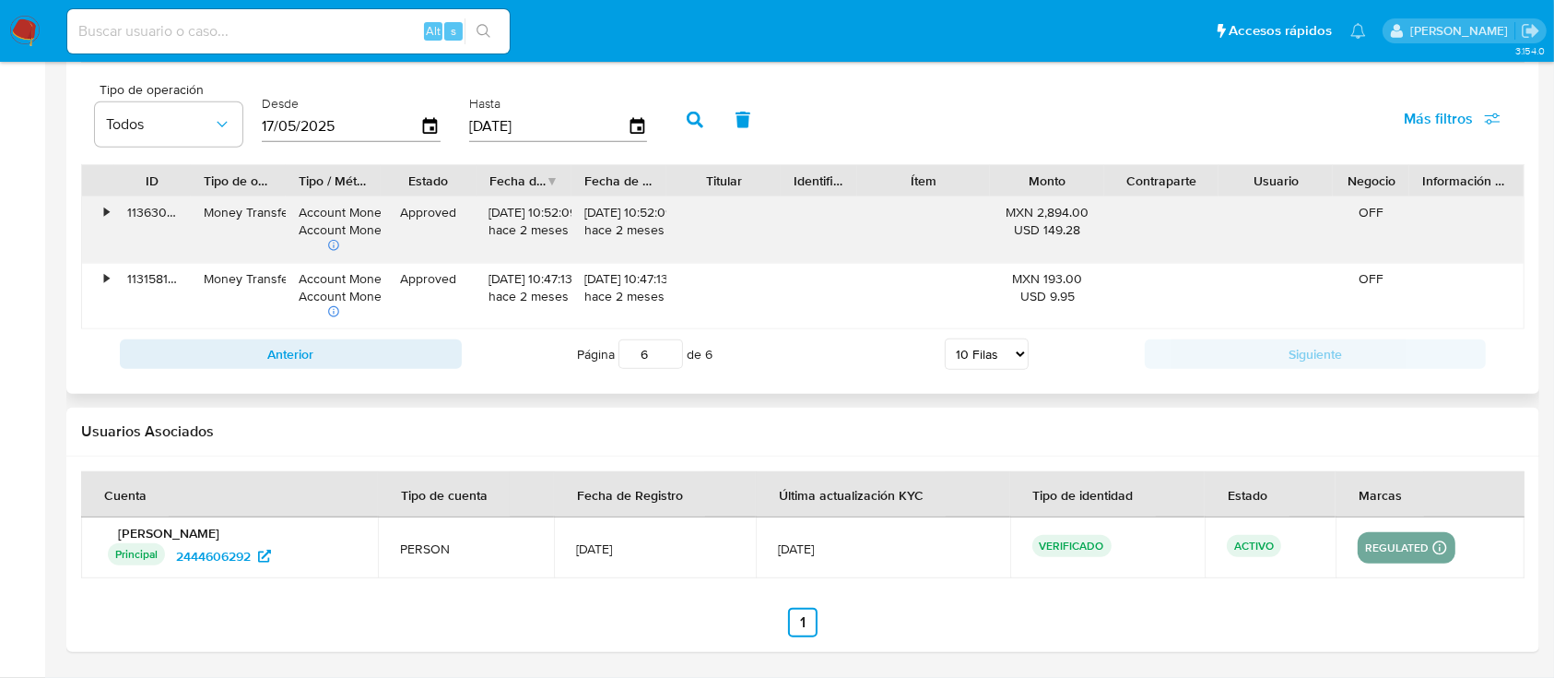
scroll to position [1788, 0]
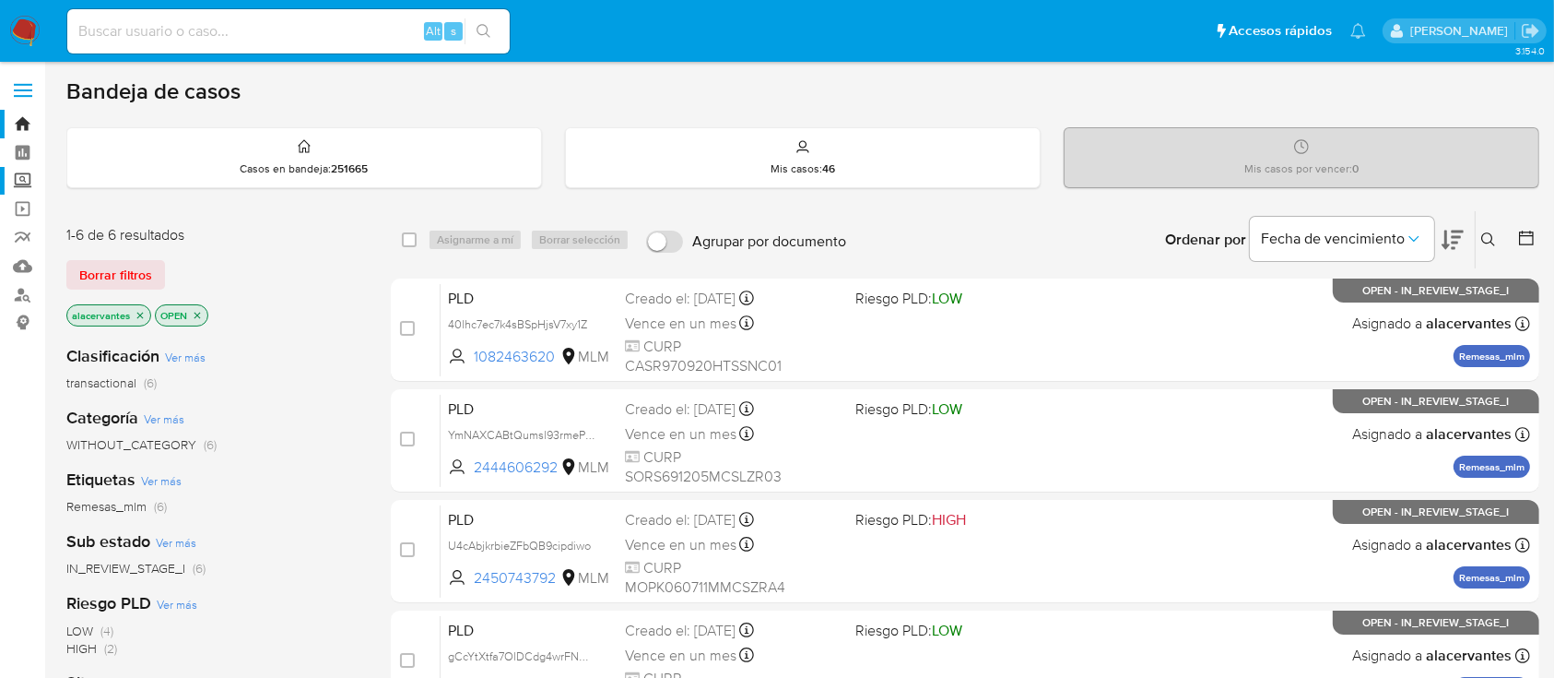
click at [28, 180] on label "Screening" at bounding box center [109, 181] width 219 height 29
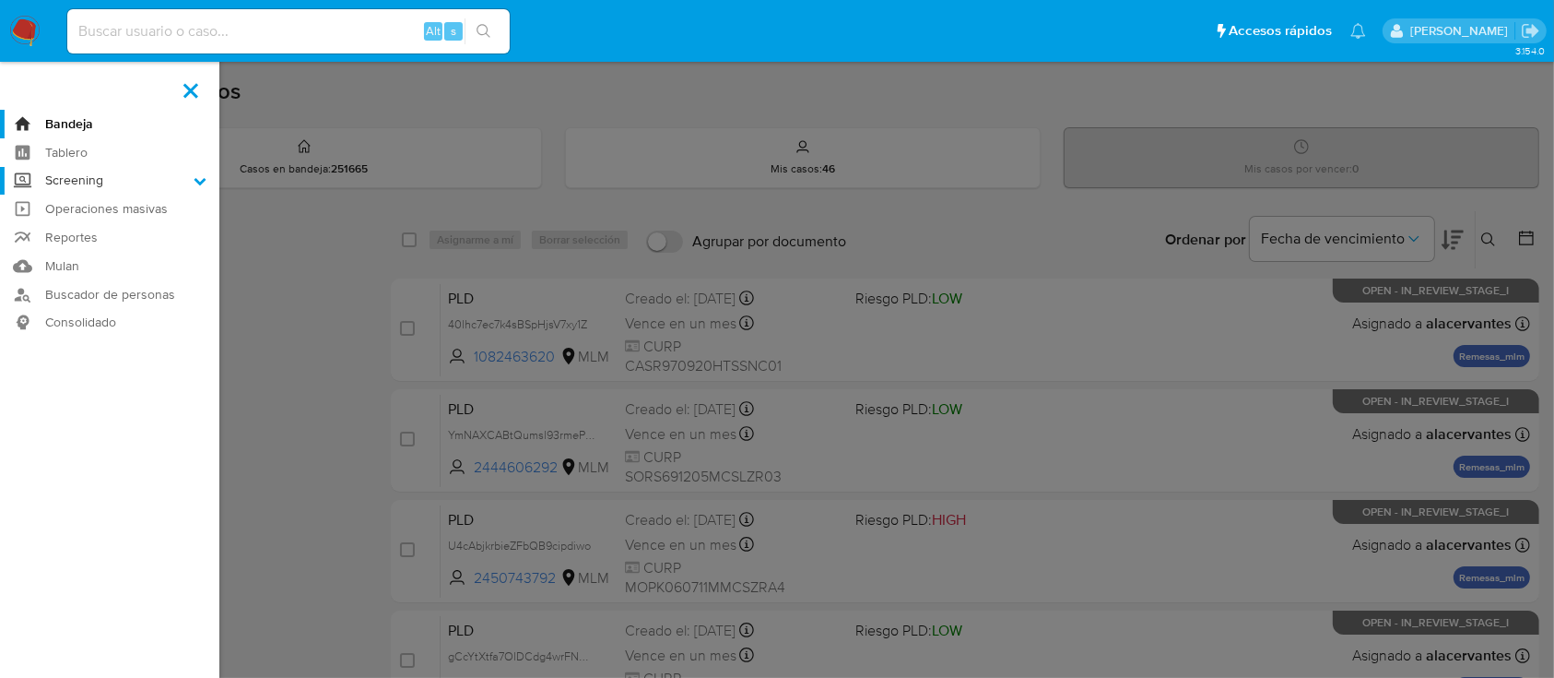
click at [0, 0] on input "Screening" at bounding box center [0, 0] width 0 height 0
click at [89, 261] on link "Herramientas" at bounding box center [109, 253] width 219 height 23
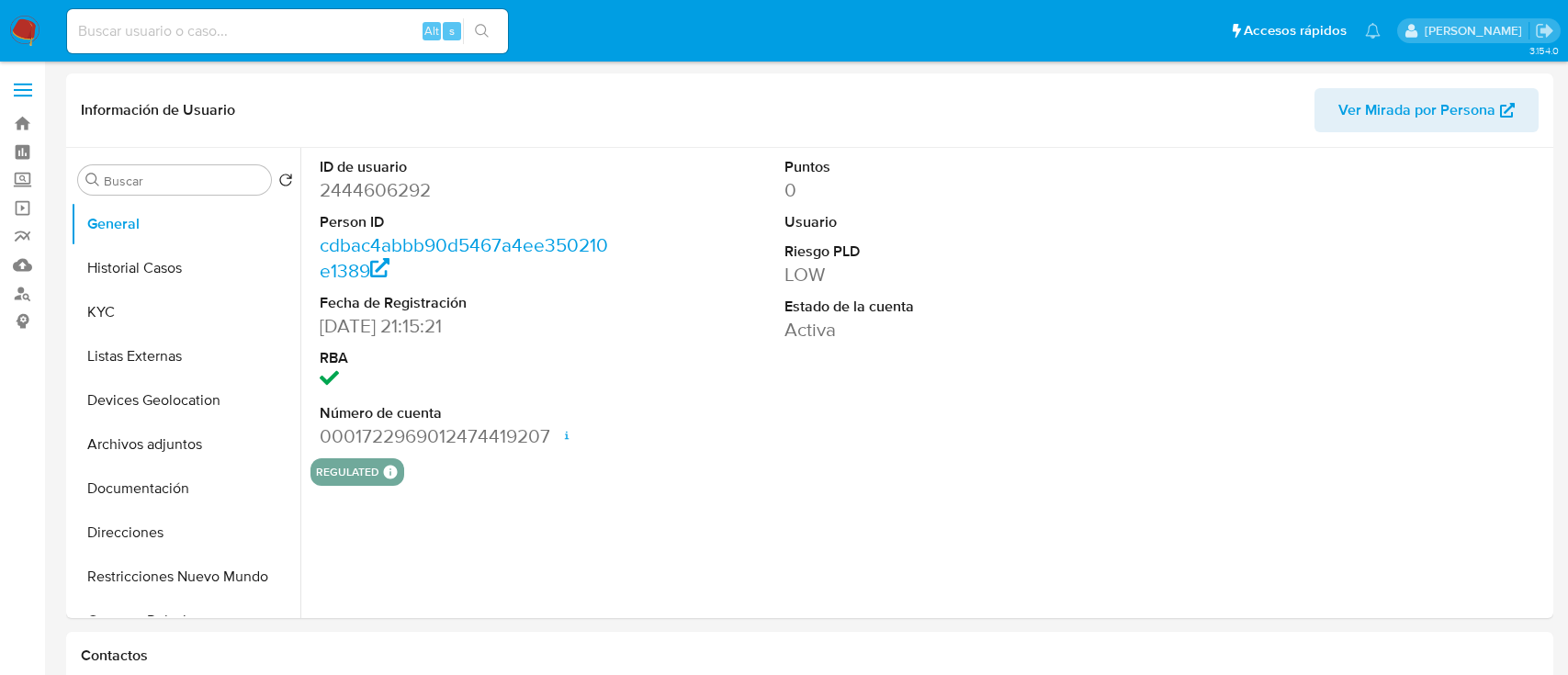
select select "10"
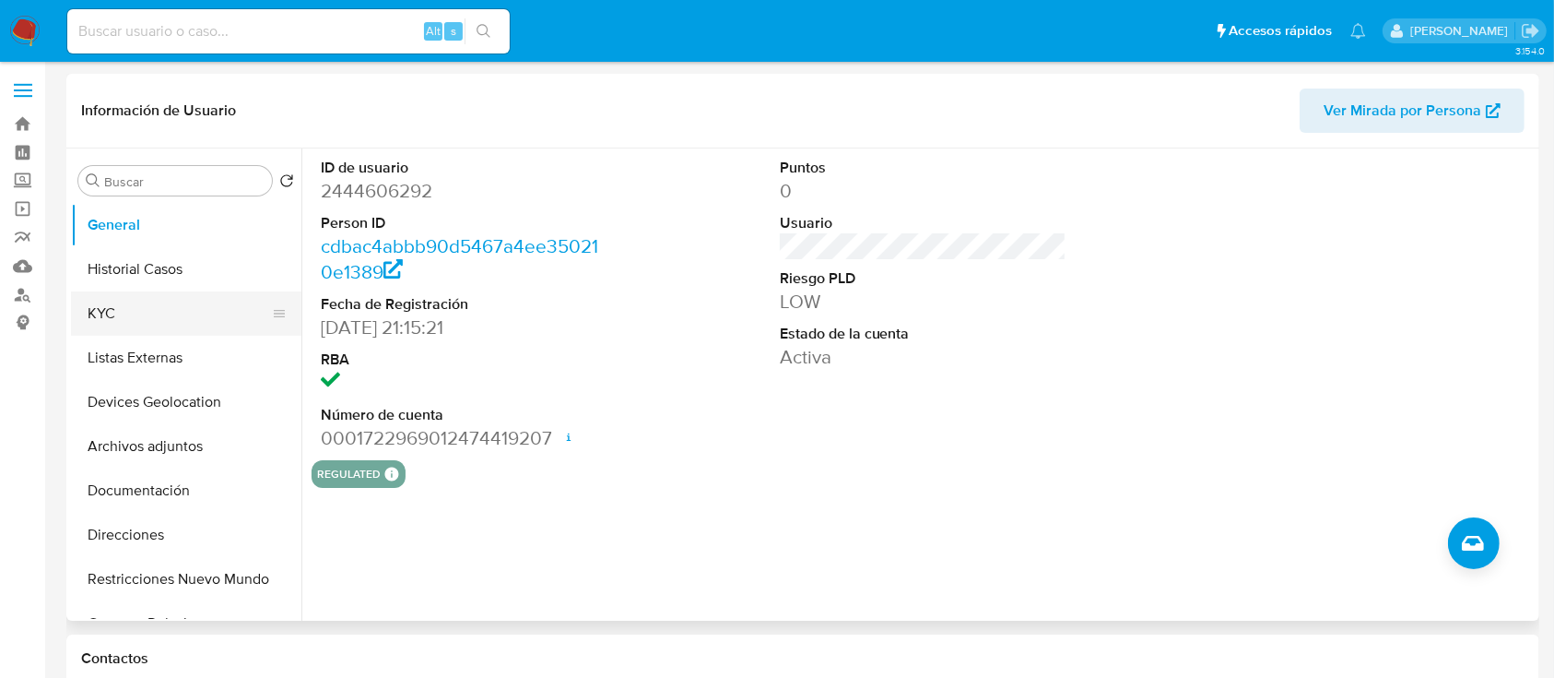
click at [173, 306] on button "KYC" at bounding box center [179, 313] width 216 height 44
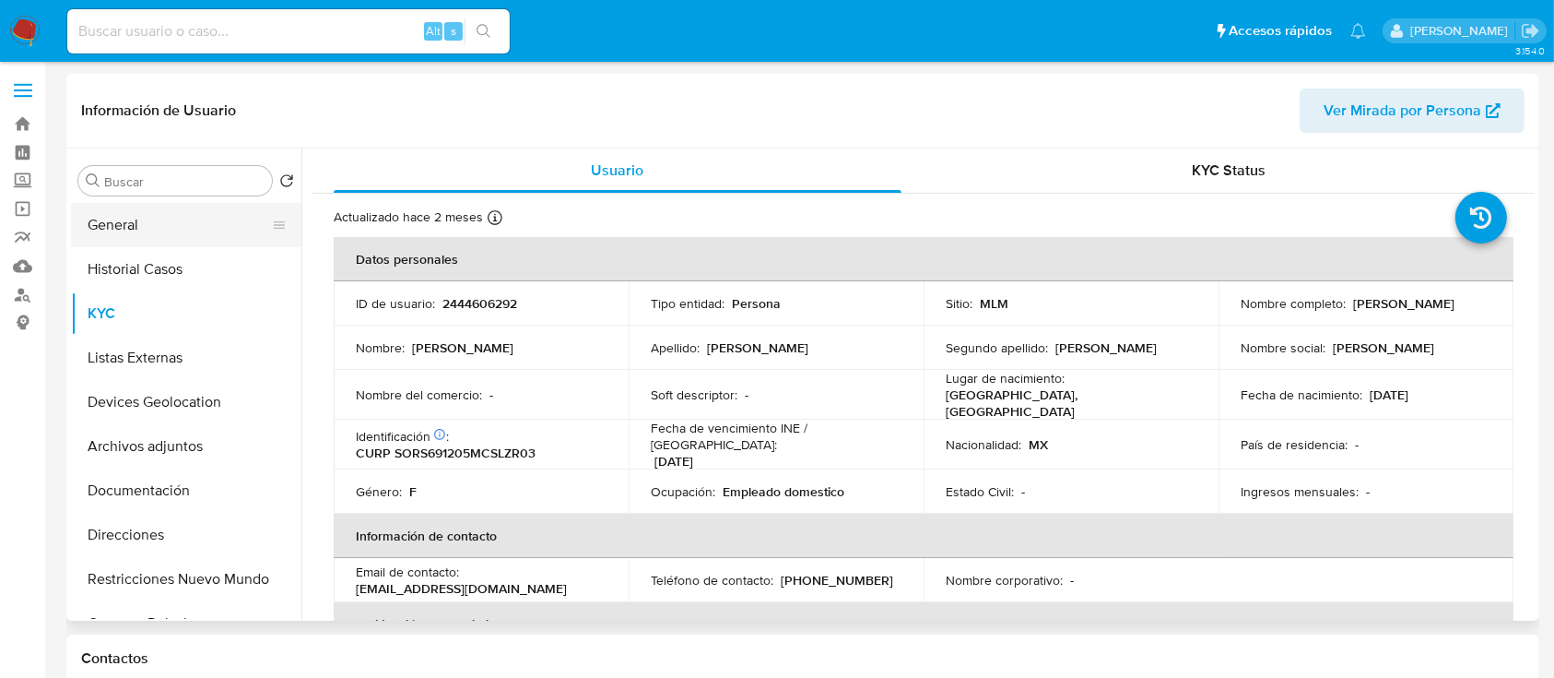
click at [160, 232] on button "General" at bounding box center [179, 225] width 216 height 44
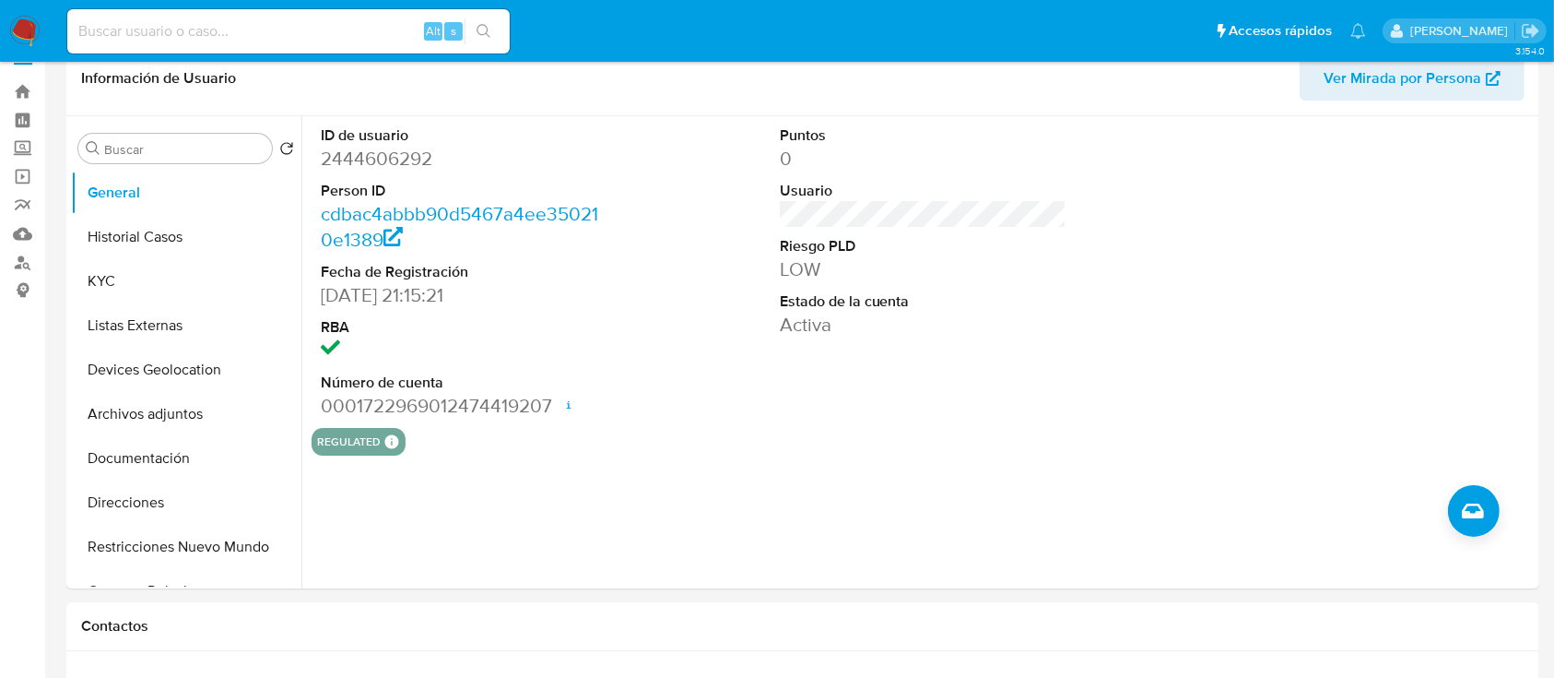
scroll to position [56, 0]
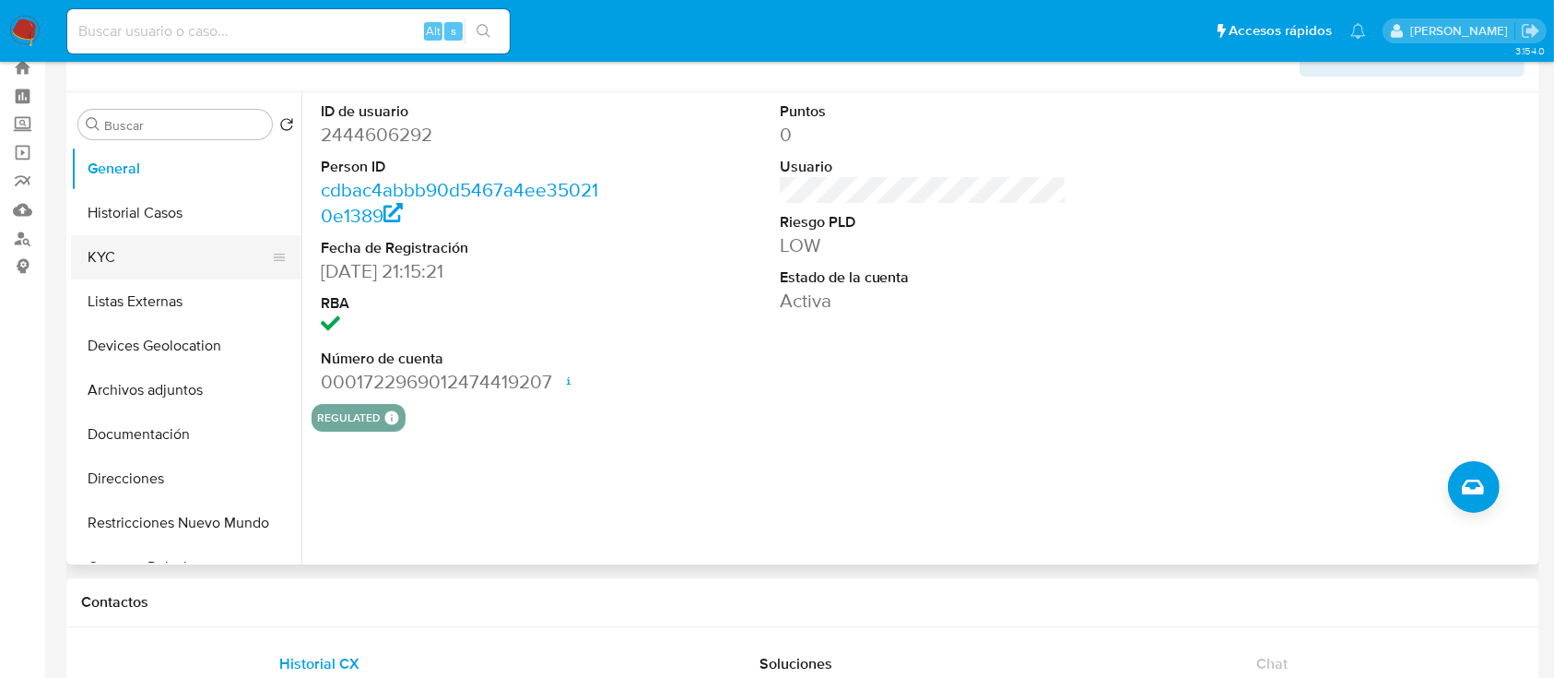
click at [133, 254] on button "KYC" at bounding box center [179, 257] width 216 height 44
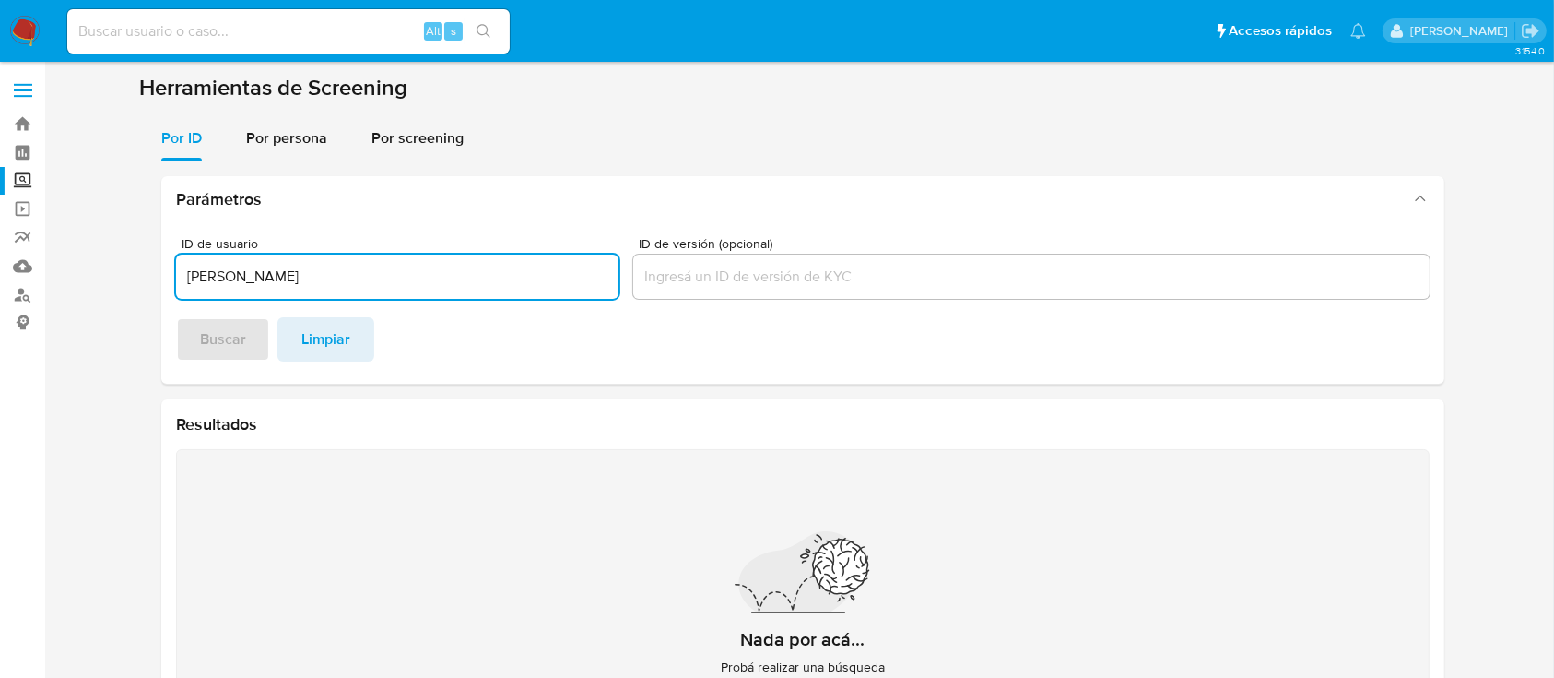
type input "[PERSON_NAME]"
click at [288, 276] on input "[PERSON_NAME]" at bounding box center [397, 277] width 443 height 24
click at [299, 121] on div "Por persona" at bounding box center [286, 138] width 81 height 44
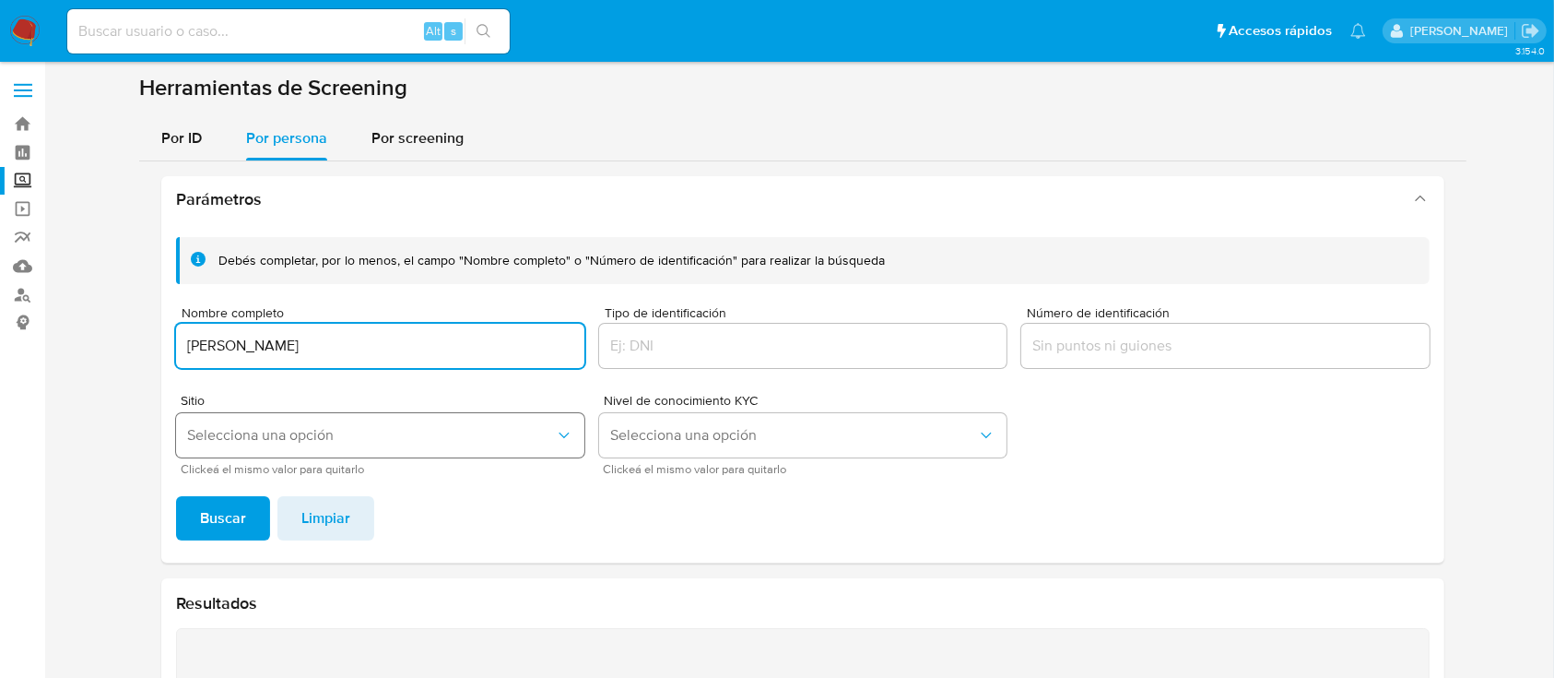
type input "[PERSON_NAME]"
click at [267, 435] on span "Selecciona una opción" at bounding box center [371, 435] width 368 height 18
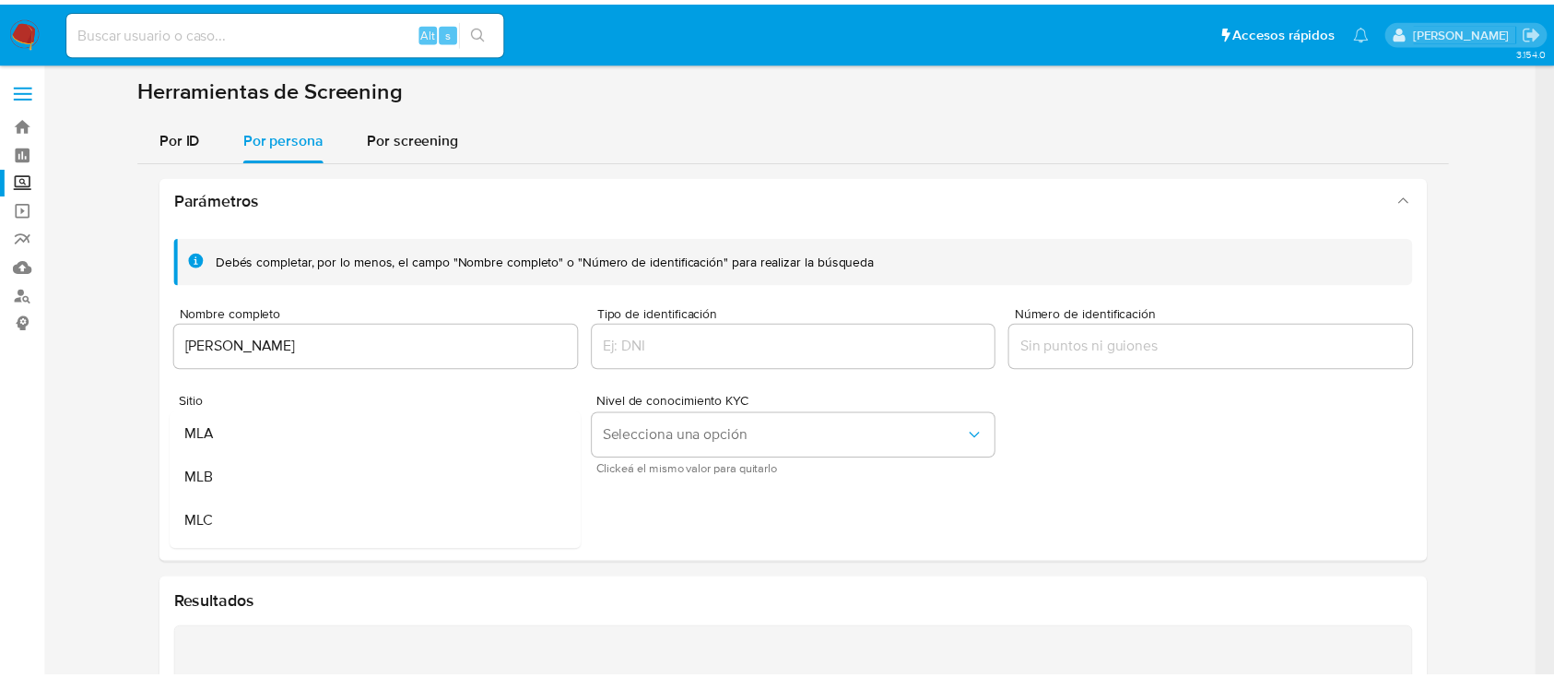
scroll to position [49, 0]
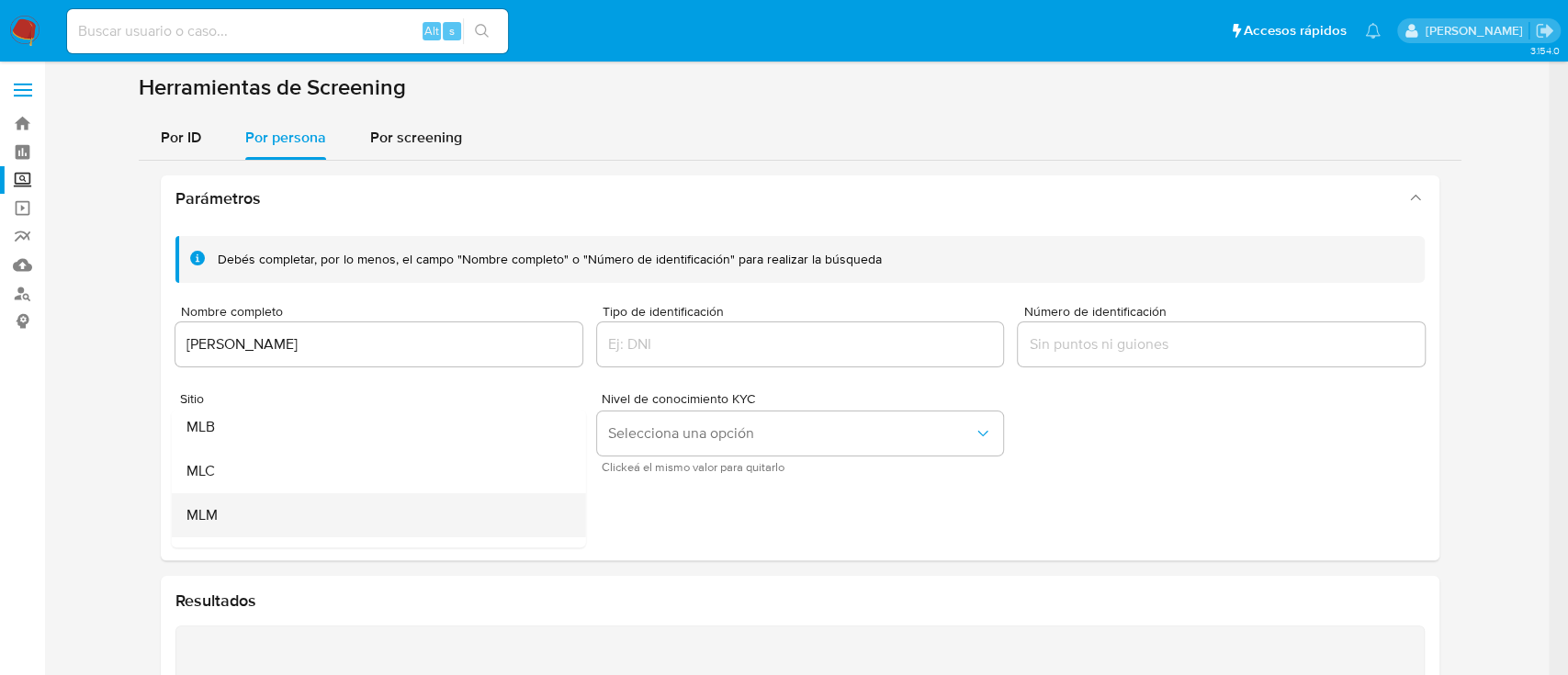
click at [340, 511] on div "MLM" at bounding box center [373, 515] width 374 height 44
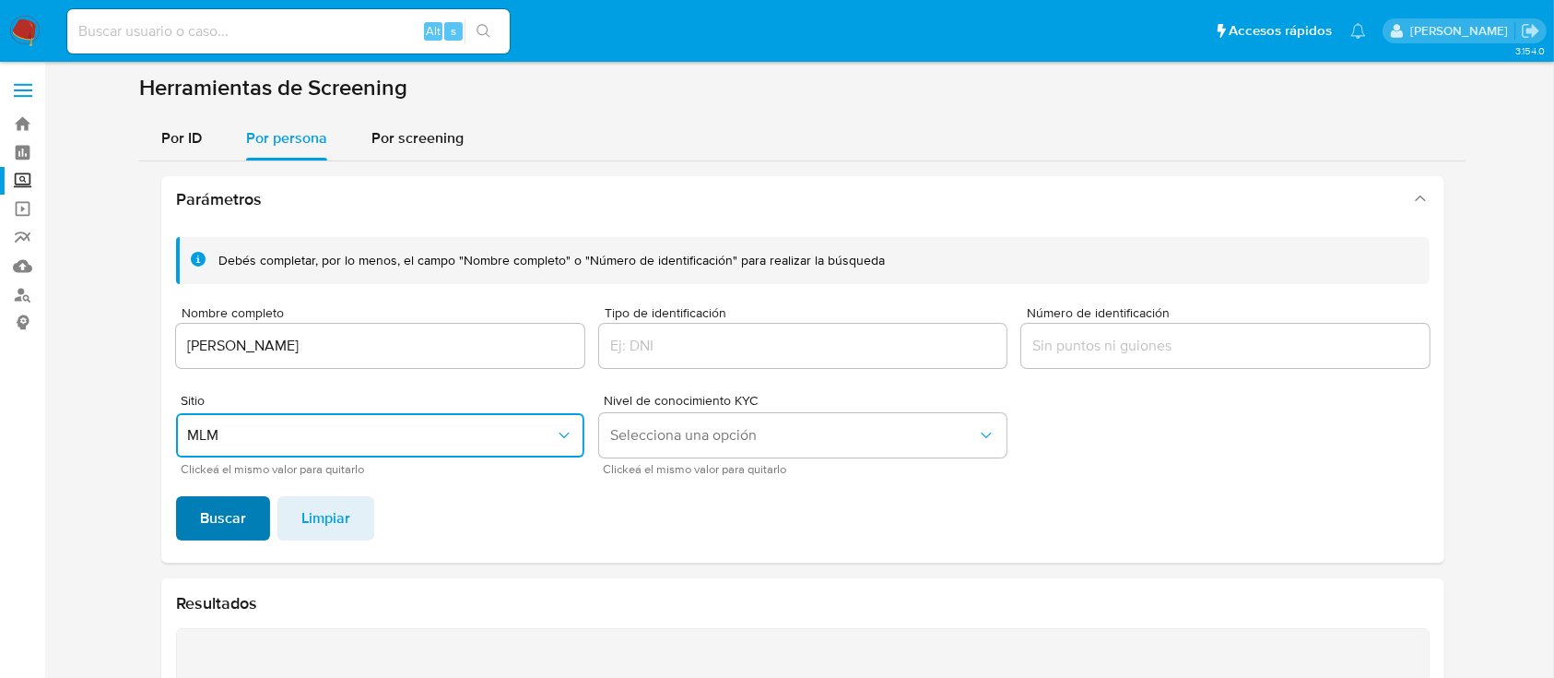
click at [221, 513] on span "Buscar" at bounding box center [223, 518] width 46 height 41
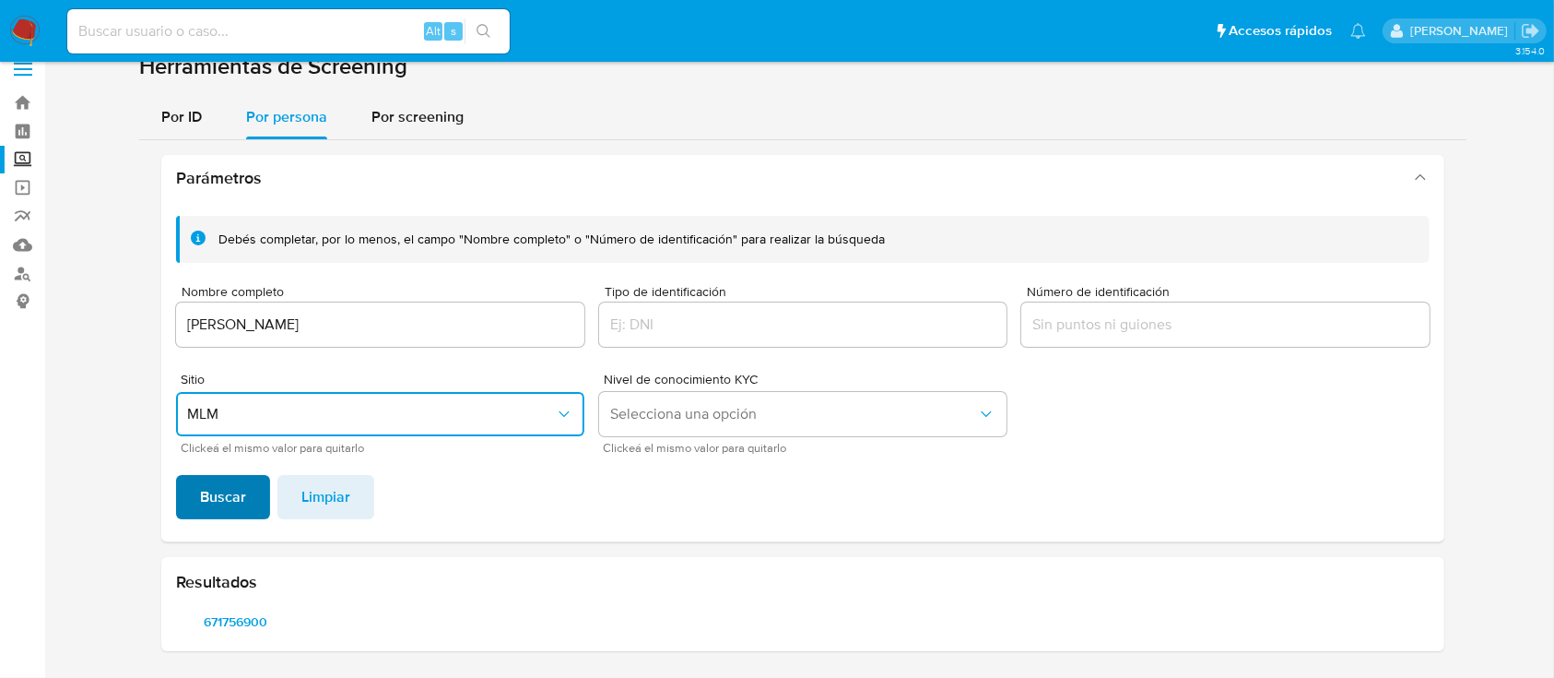
scroll to position [20, 0]
click at [246, 629] on span "671756900" at bounding box center [235, 622] width 93 height 26
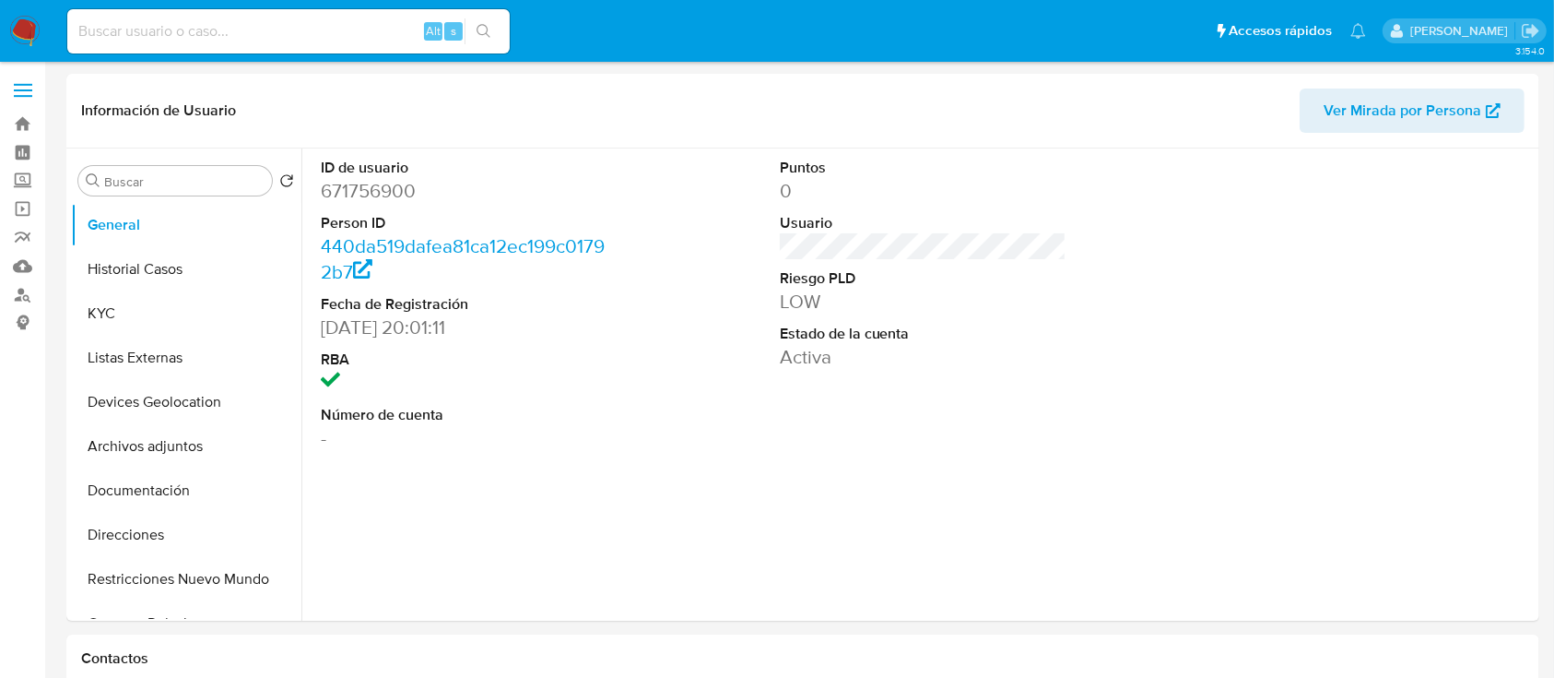
select select "10"
click at [170, 321] on button "KYC" at bounding box center [179, 313] width 216 height 44
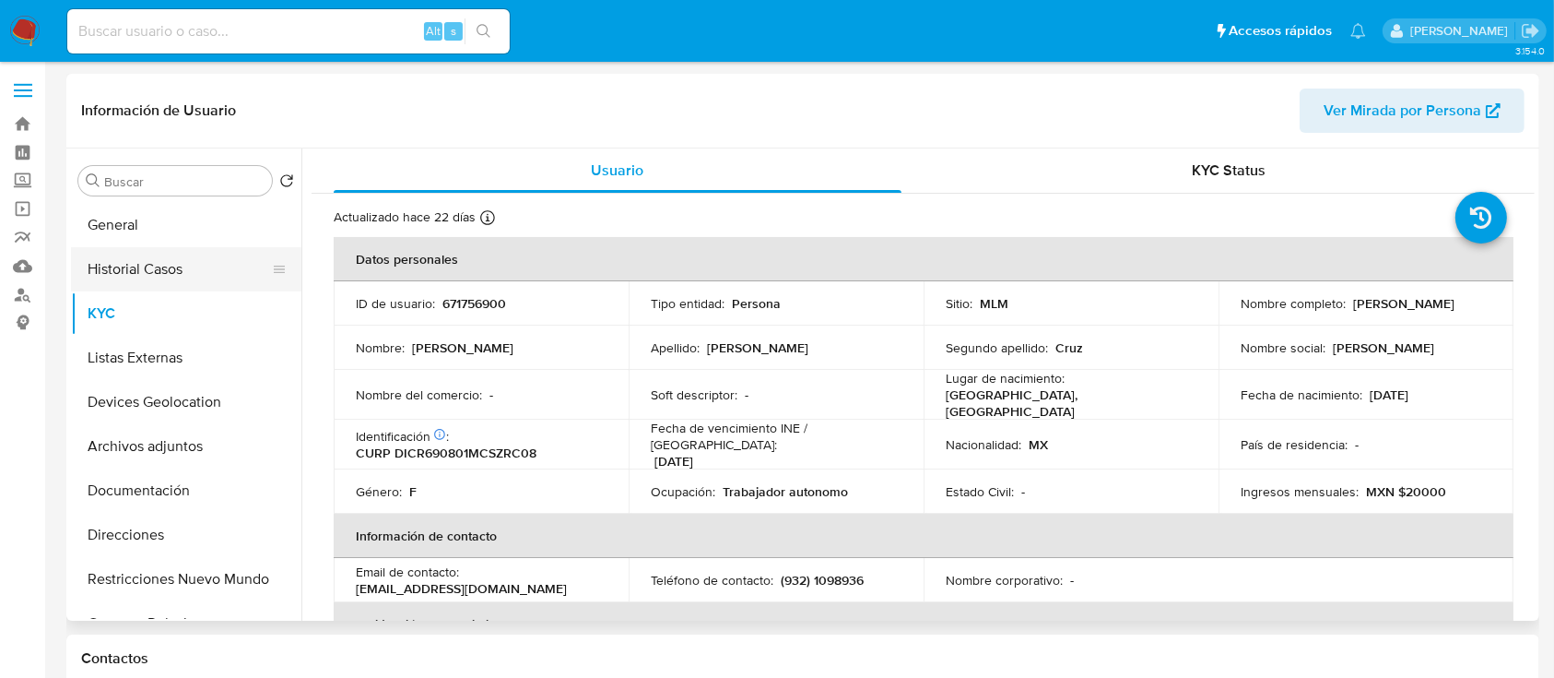
click at [155, 274] on button "Historial Casos" at bounding box center [179, 269] width 216 height 44
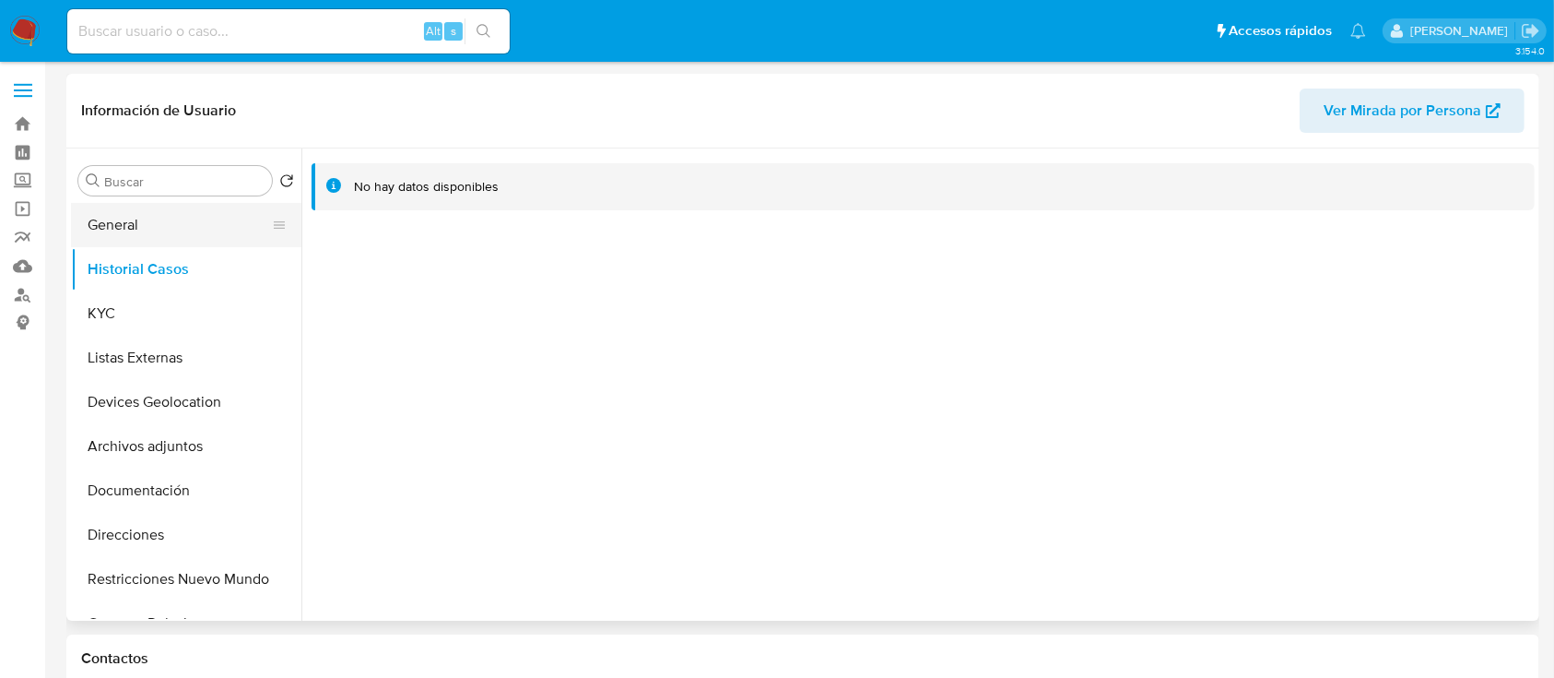
click at [135, 221] on button "General" at bounding box center [179, 225] width 216 height 44
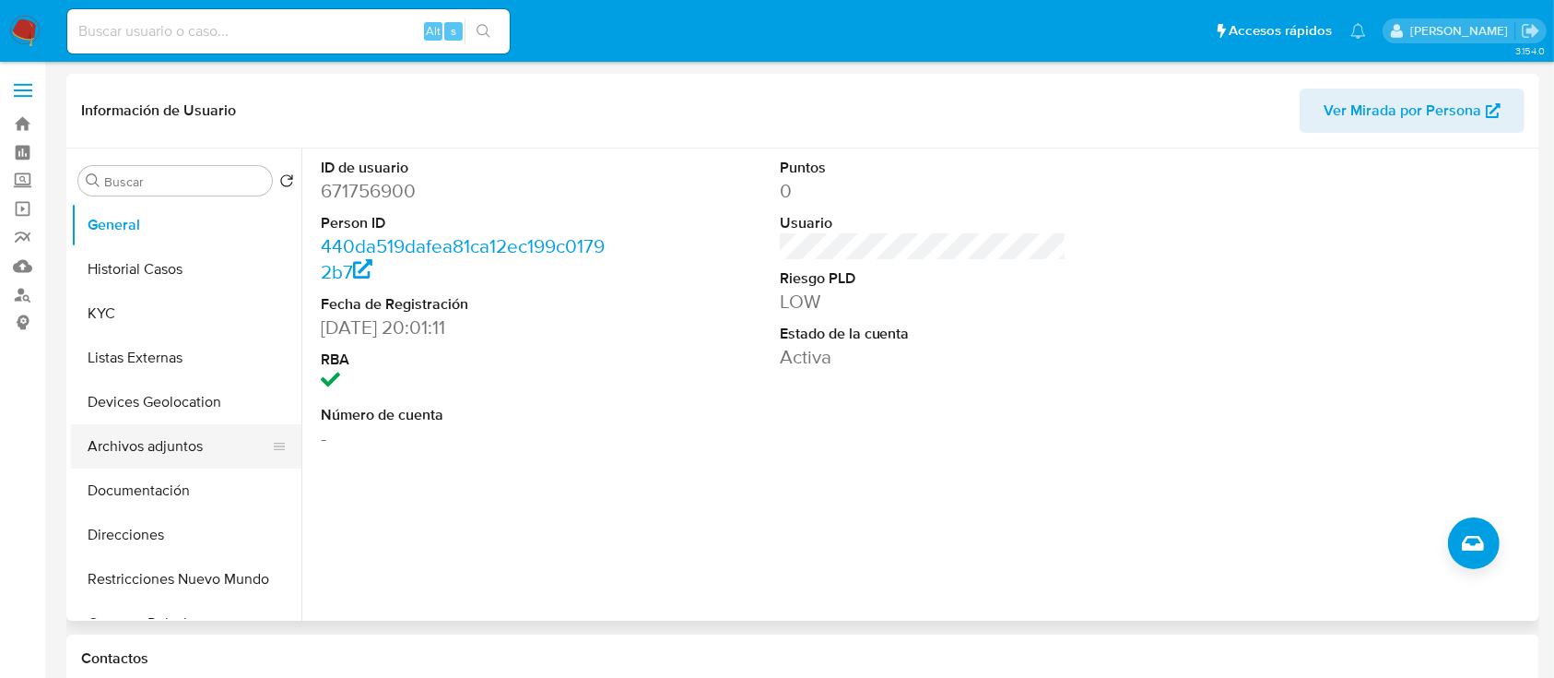
click at [162, 447] on button "Archivos adjuntos" at bounding box center [179, 446] width 216 height 44
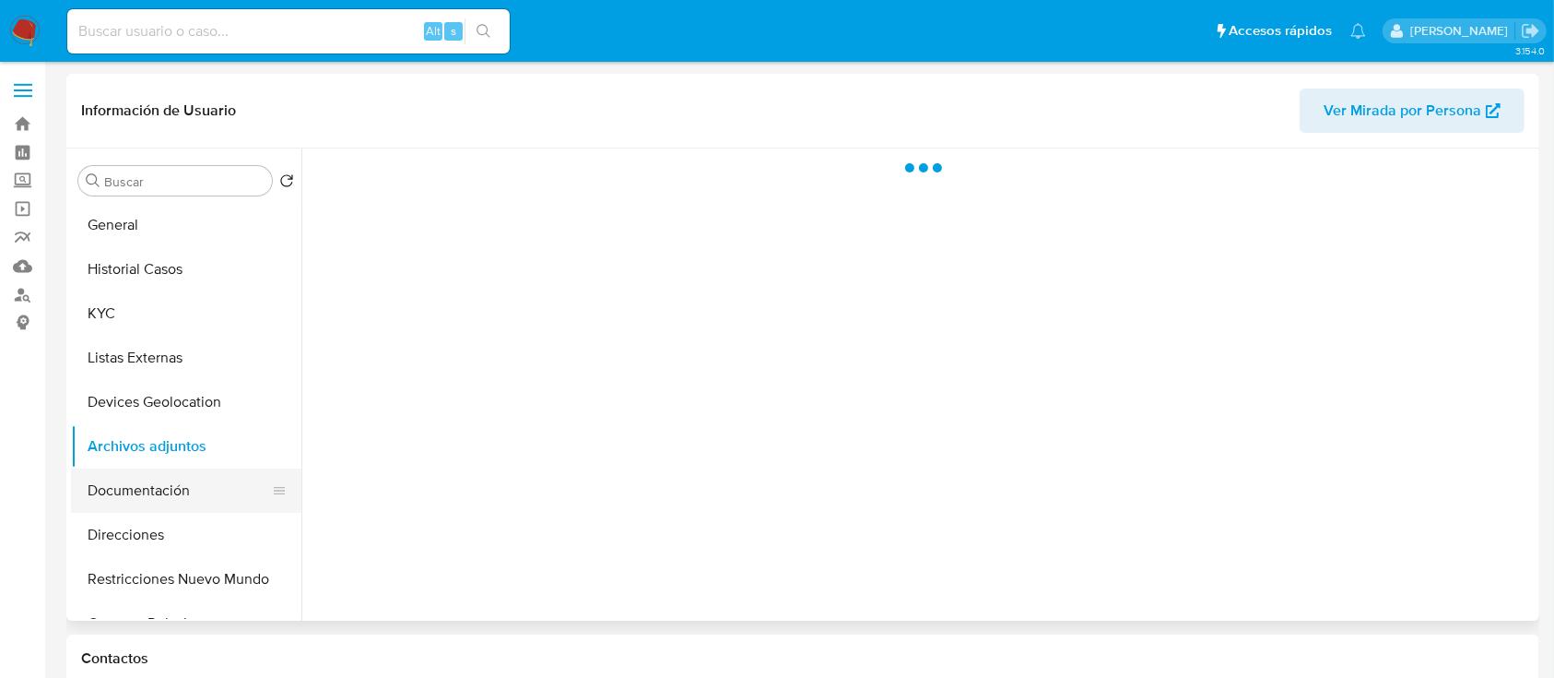
click at [149, 479] on button "Documentación" at bounding box center [179, 490] width 216 height 44
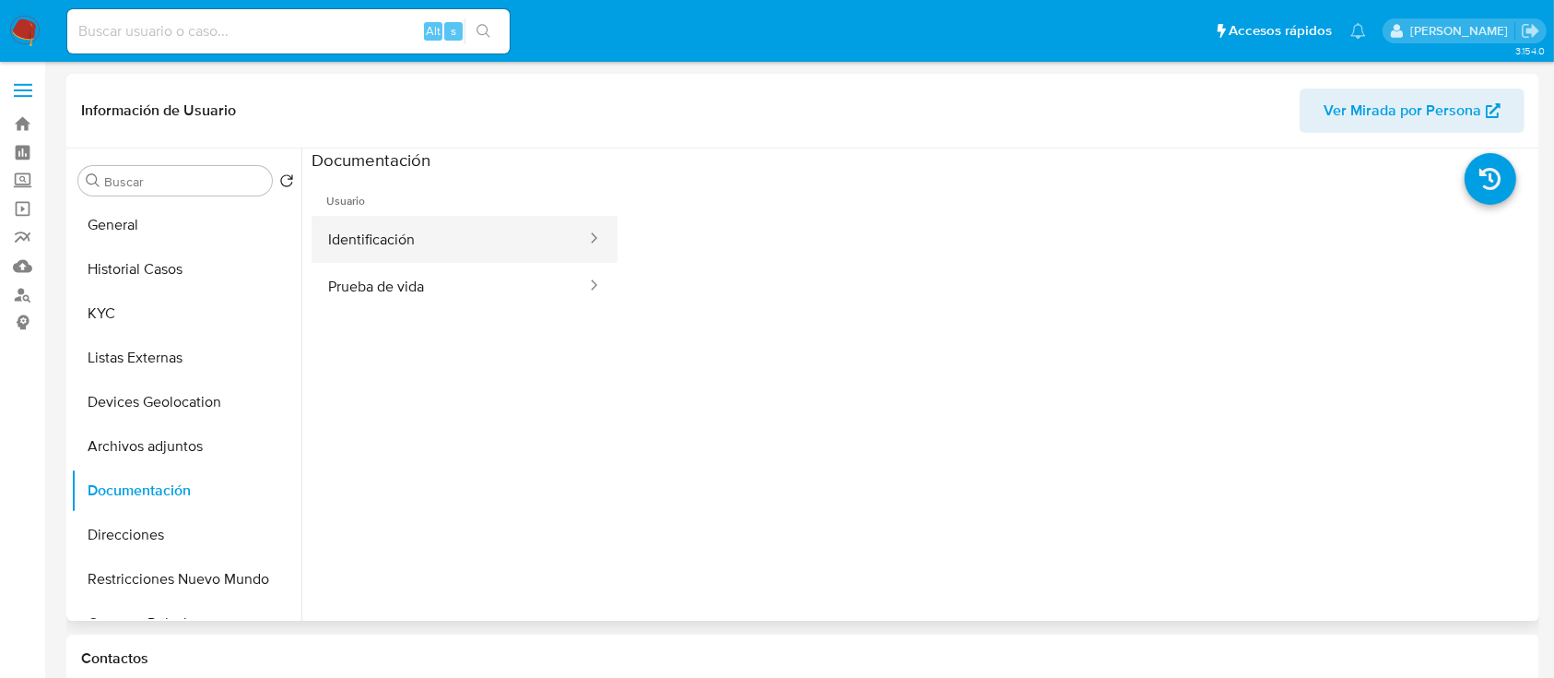
click at [385, 219] on button "Identificación" at bounding box center [450, 239] width 277 height 47
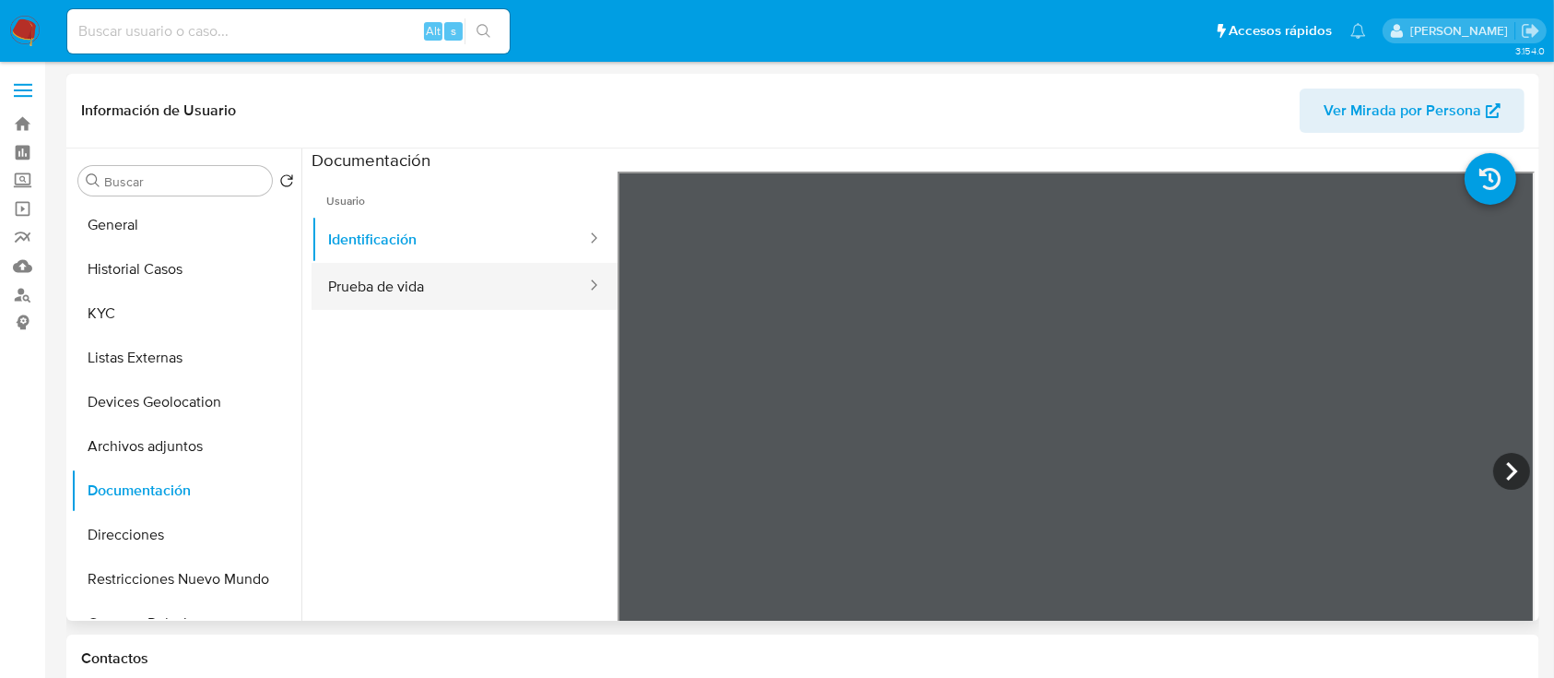
click at [409, 285] on button "Prueba de vida" at bounding box center [450, 286] width 277 height 47
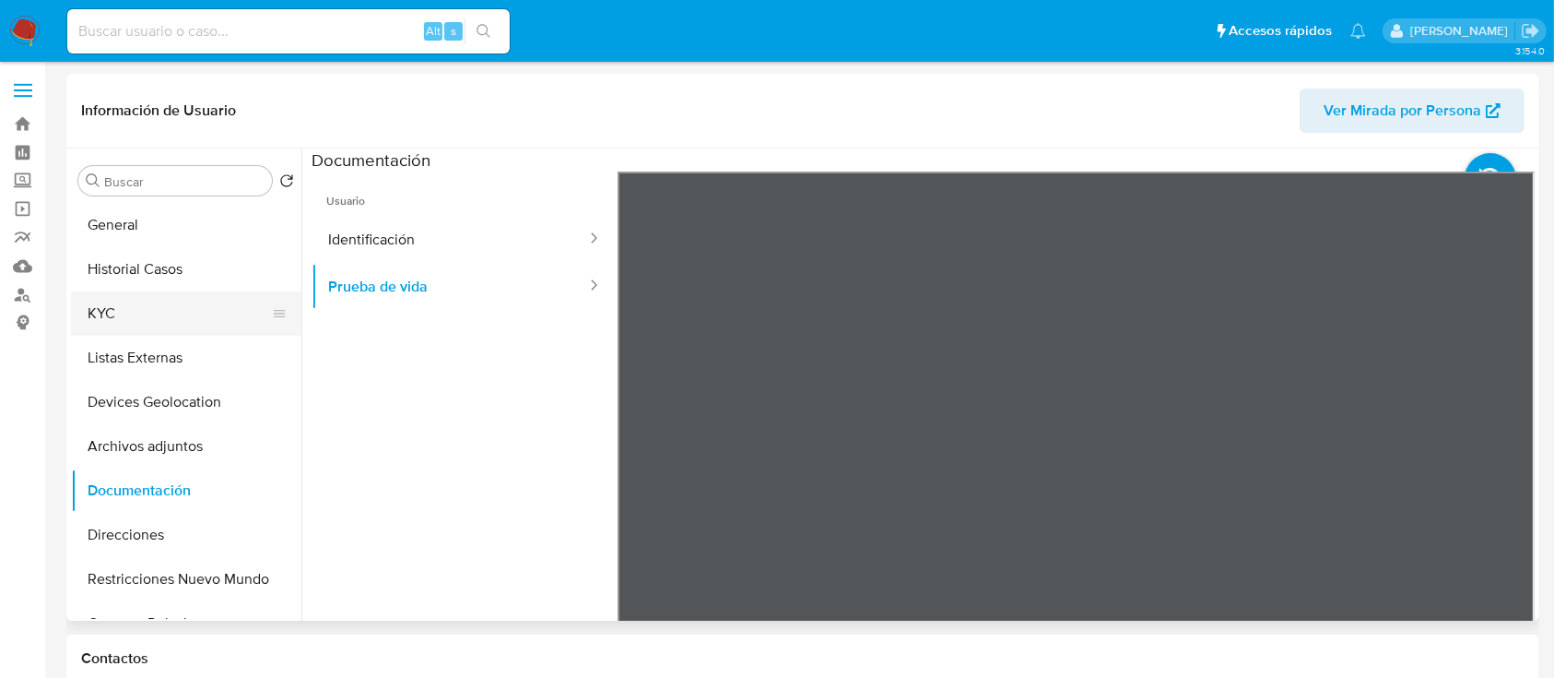
click at [157, 300] on button "KYC" at bounding box center [179, 313] width 216 height 44
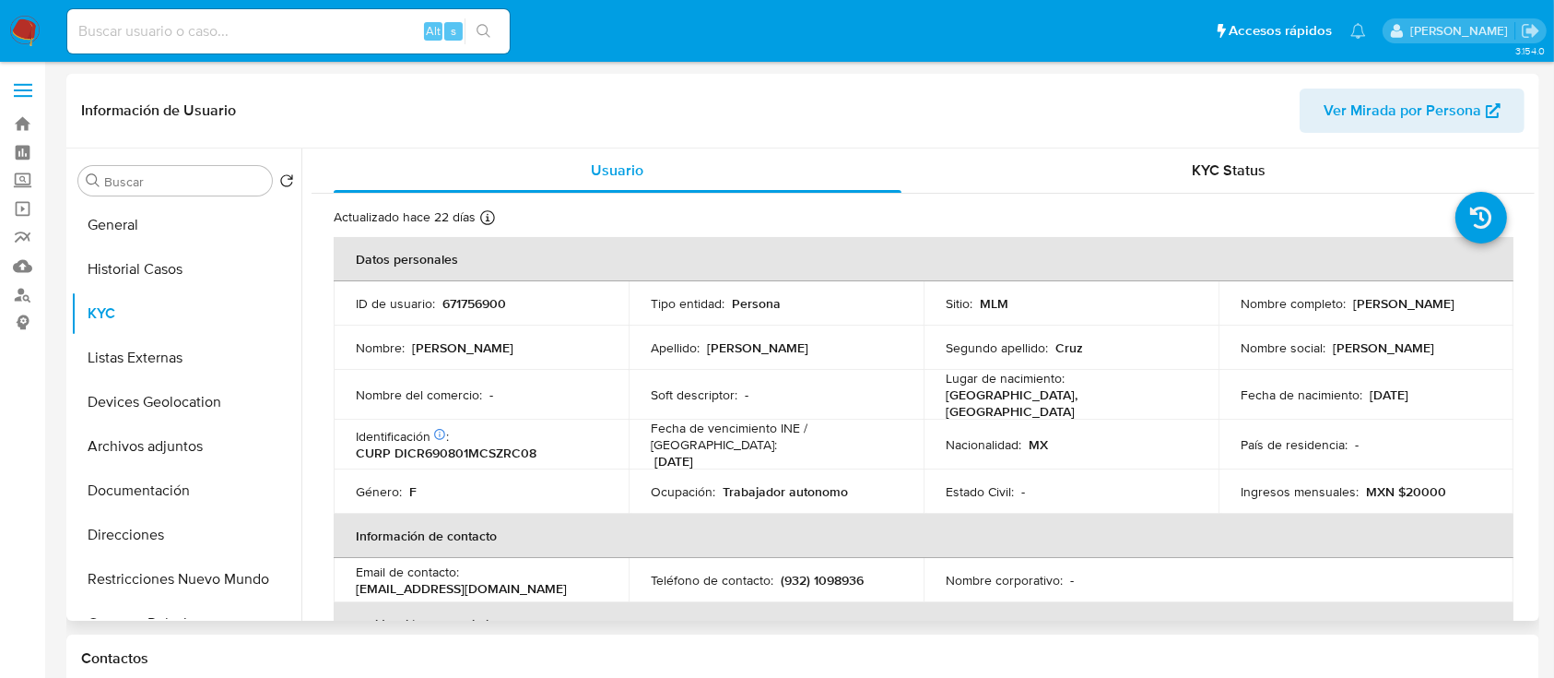
click at [472, 303] on p "671756900" at bounding box center [475, 303] width 64 height 17
copy p "671756900"
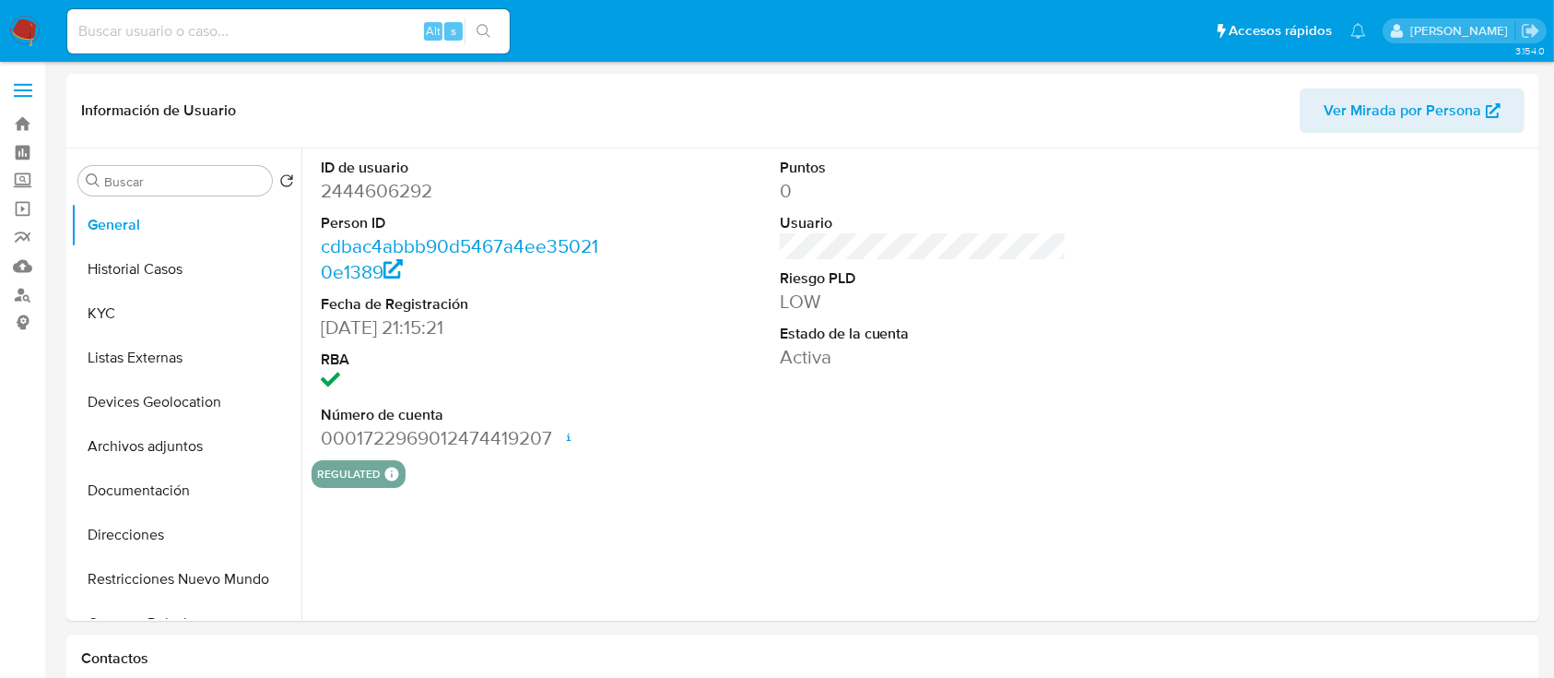
select select "10"
click at [27, 33] on img at bounding box center [24, 31] width 31 height 31
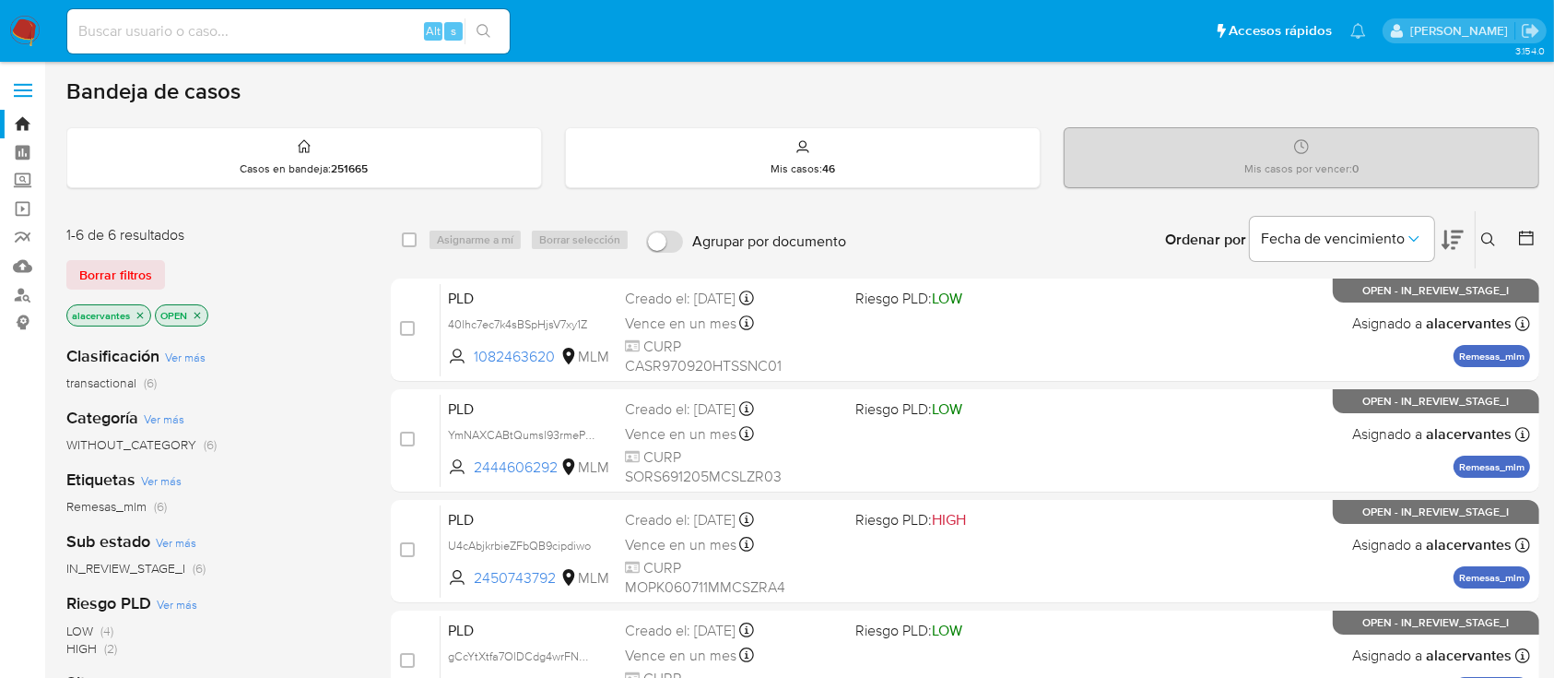
click at [230, 40] on input at bounding box center [288, 31] width 443 height 24
paste input "1141642988"
type input "1141642988"
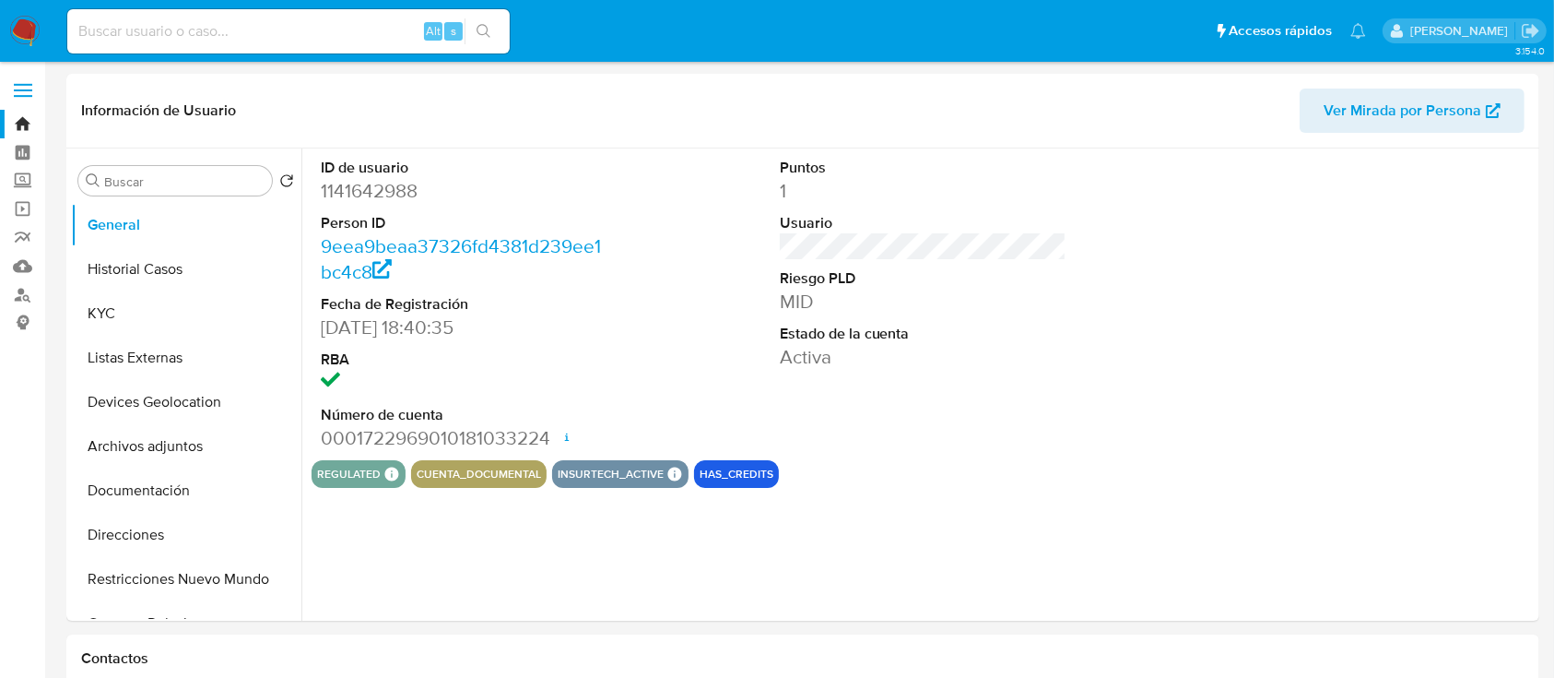
select select "10"
click at [146, 277] on button "Historial Casos" at bounding box center [179, 269] width 216 height 44
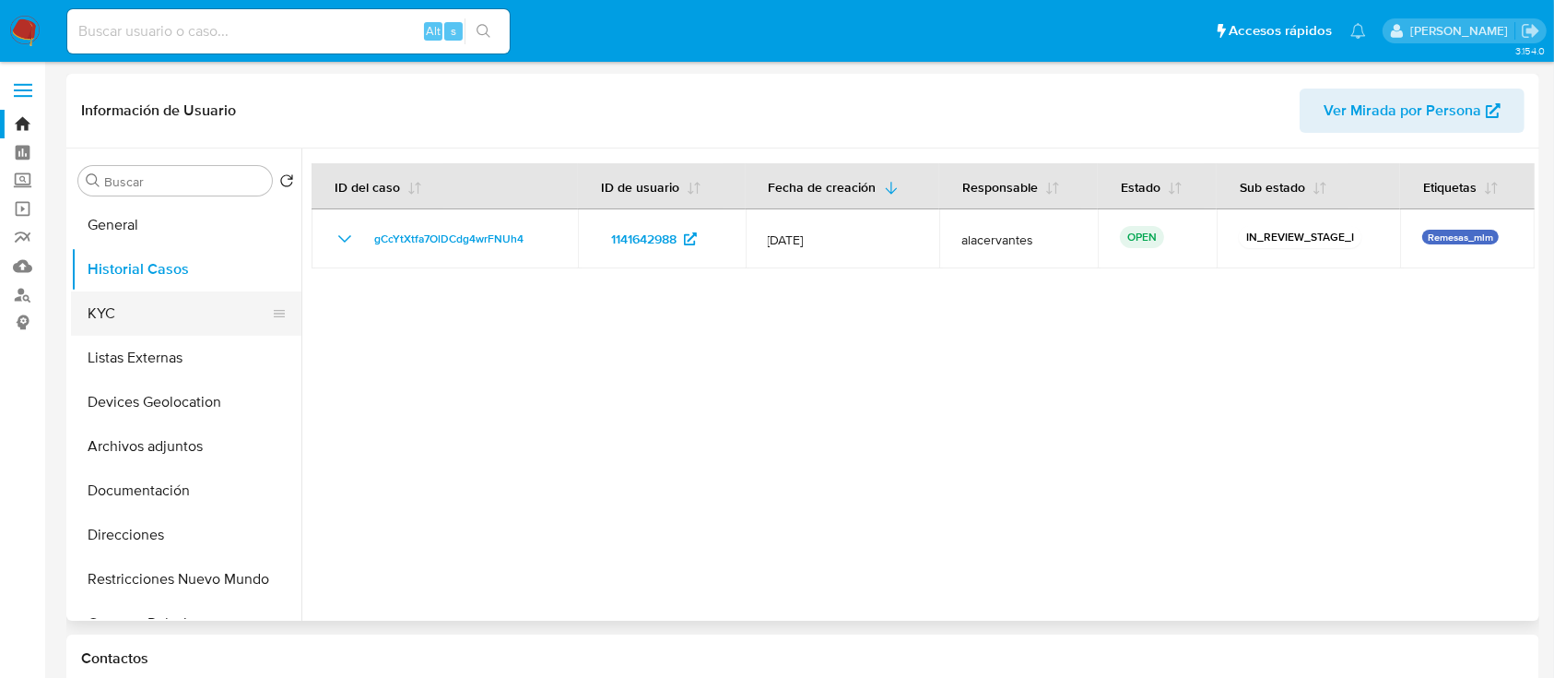
click at [152, 315] on button "KYC" at bounding box center [179, 313] width 216 height 44
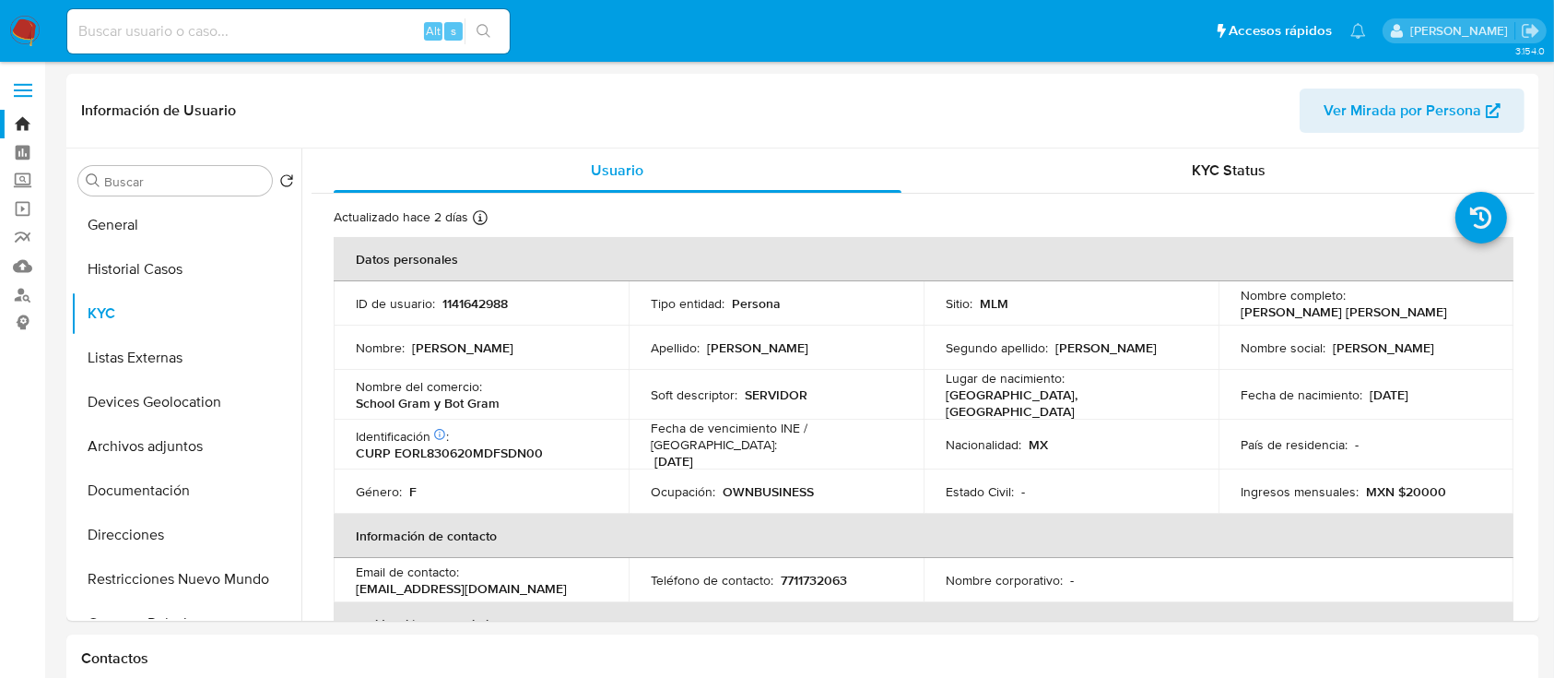
click at [310, 33] on input at bounding box center [288, 31] width 443 height 24
paste input "387123060"
type input "387123060"
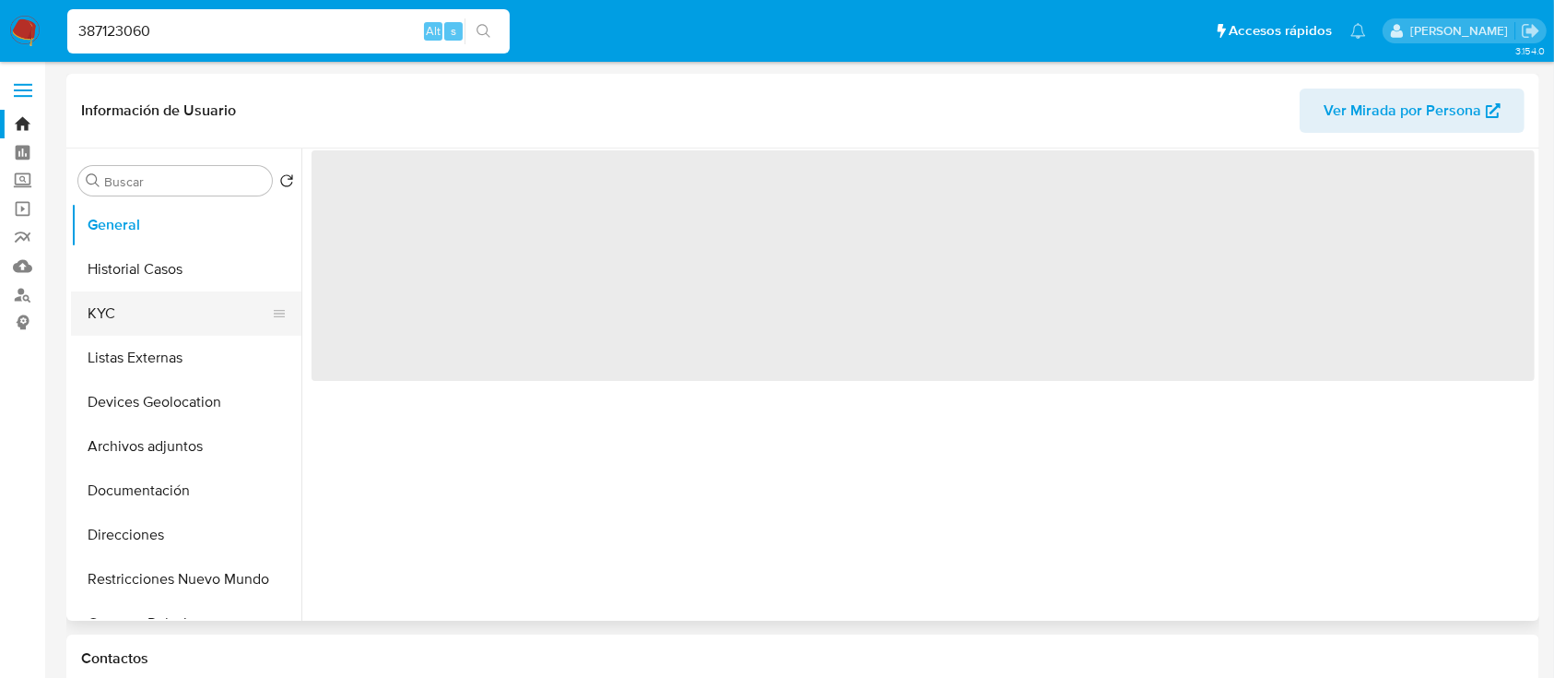
click at [136, 307] on button "KYC" at bounding box center [179, 313] width 216 height 44
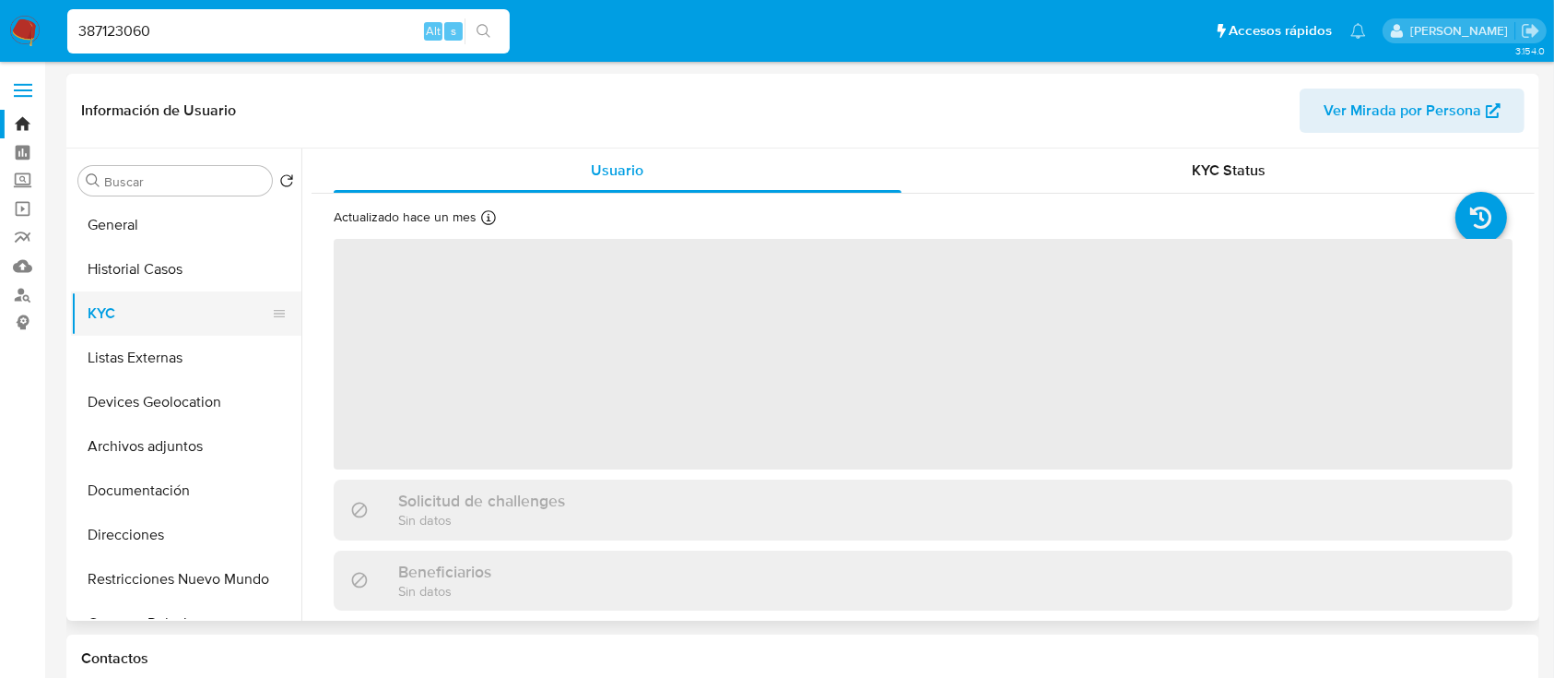
select select "10"
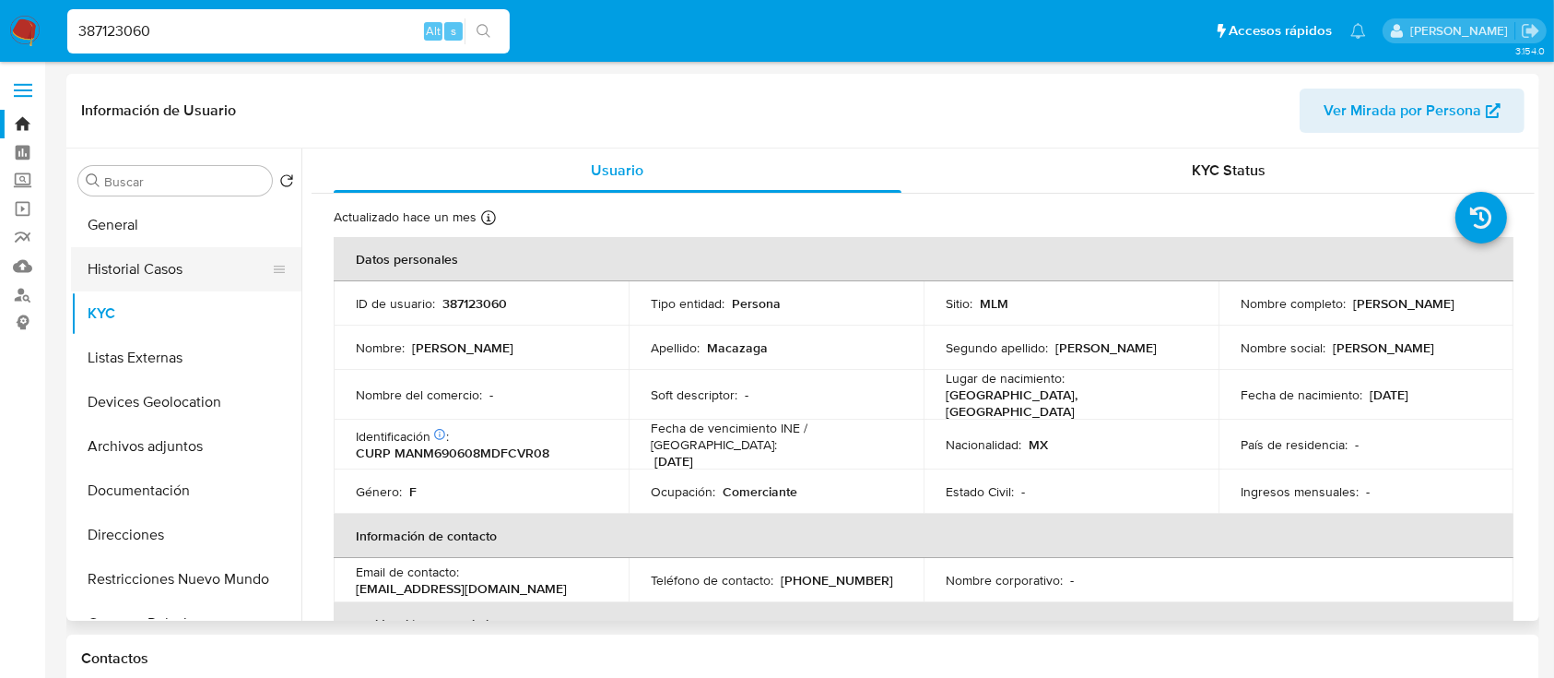
click at [146, 264] on button "Historial Casos" at bounding box center [179, 269] width 216 height 44
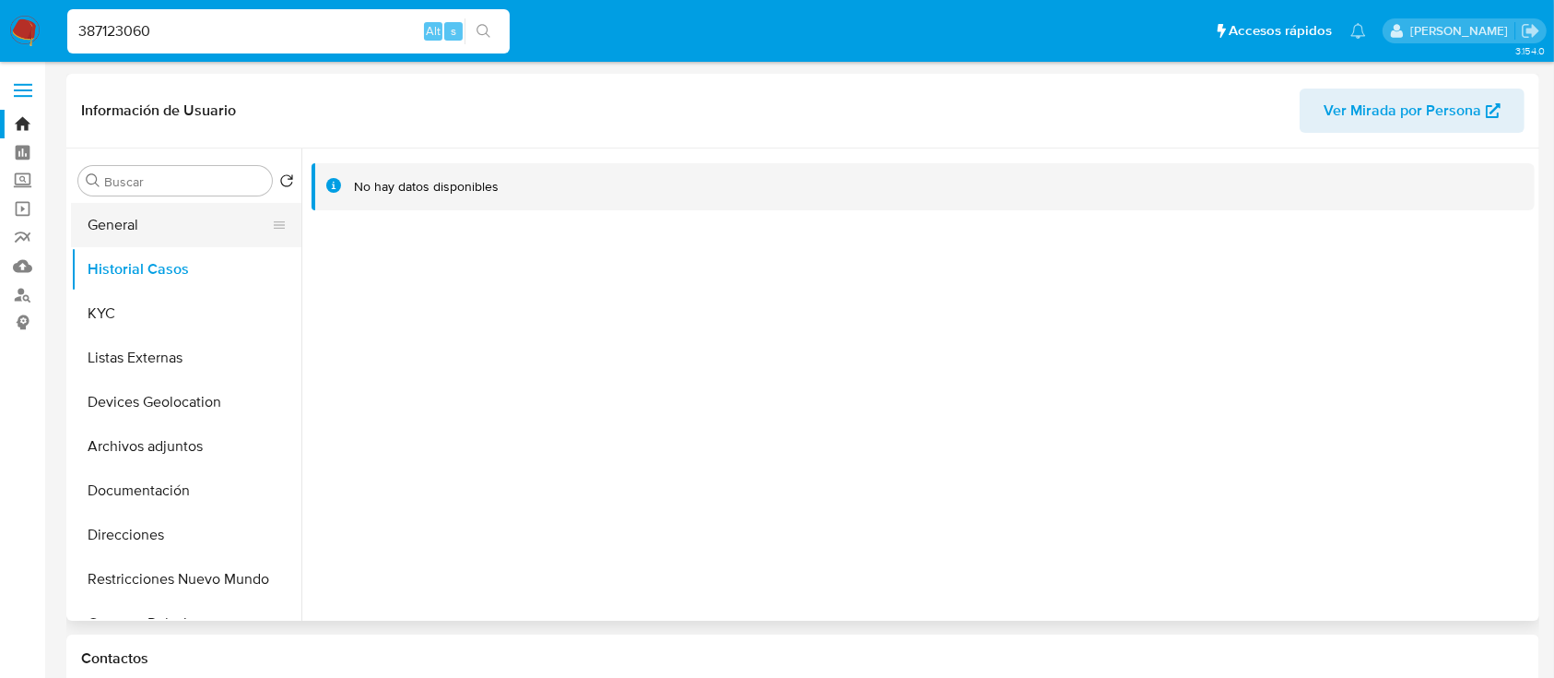
click at [167, 232] on button "General" at bounding box center [179, 225] width 216 height 44
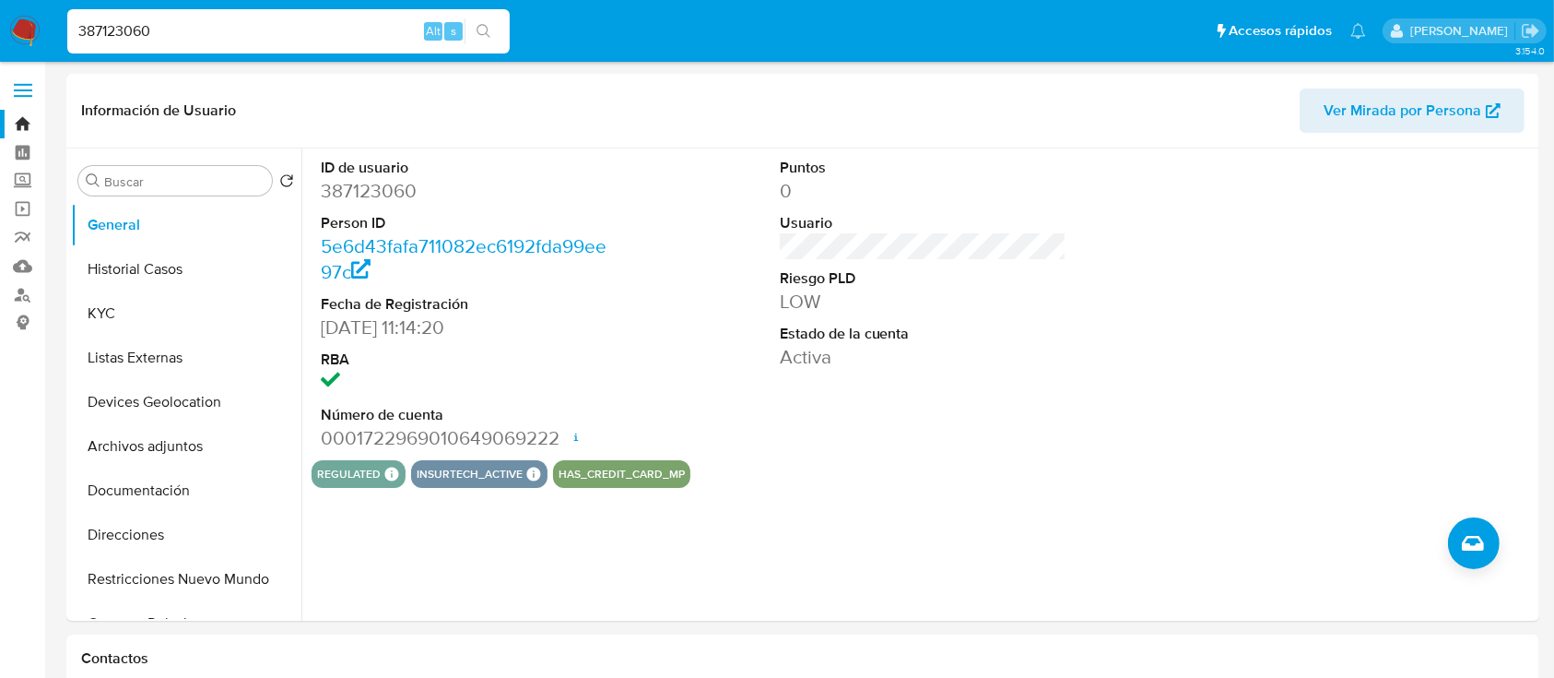
scroll to position [209, 0]
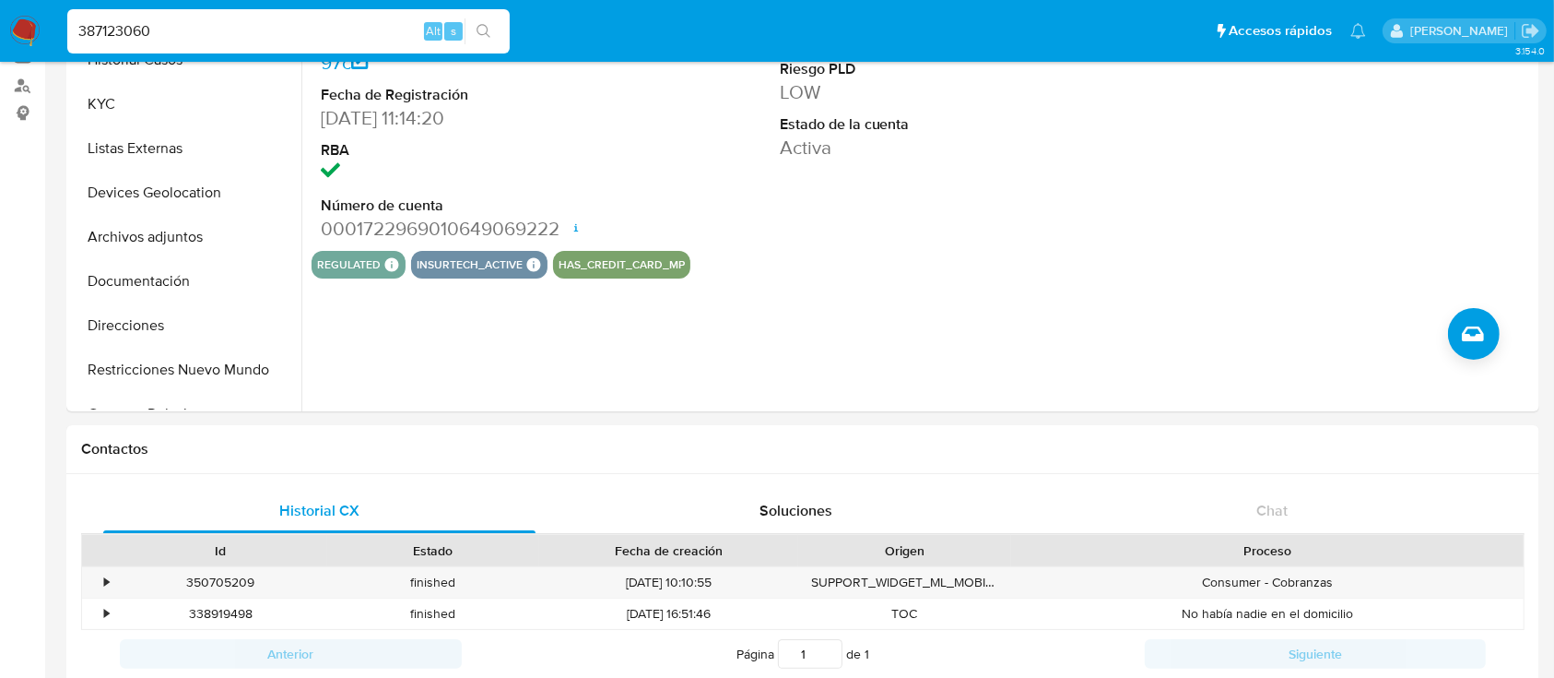
click at [247, 42] on div "387123060 Alt s" at bounding box center [288, 31] width 443 height 44
click at [221, 30] on input "387123060" at bounding box center [288, 31] width 443 height 24
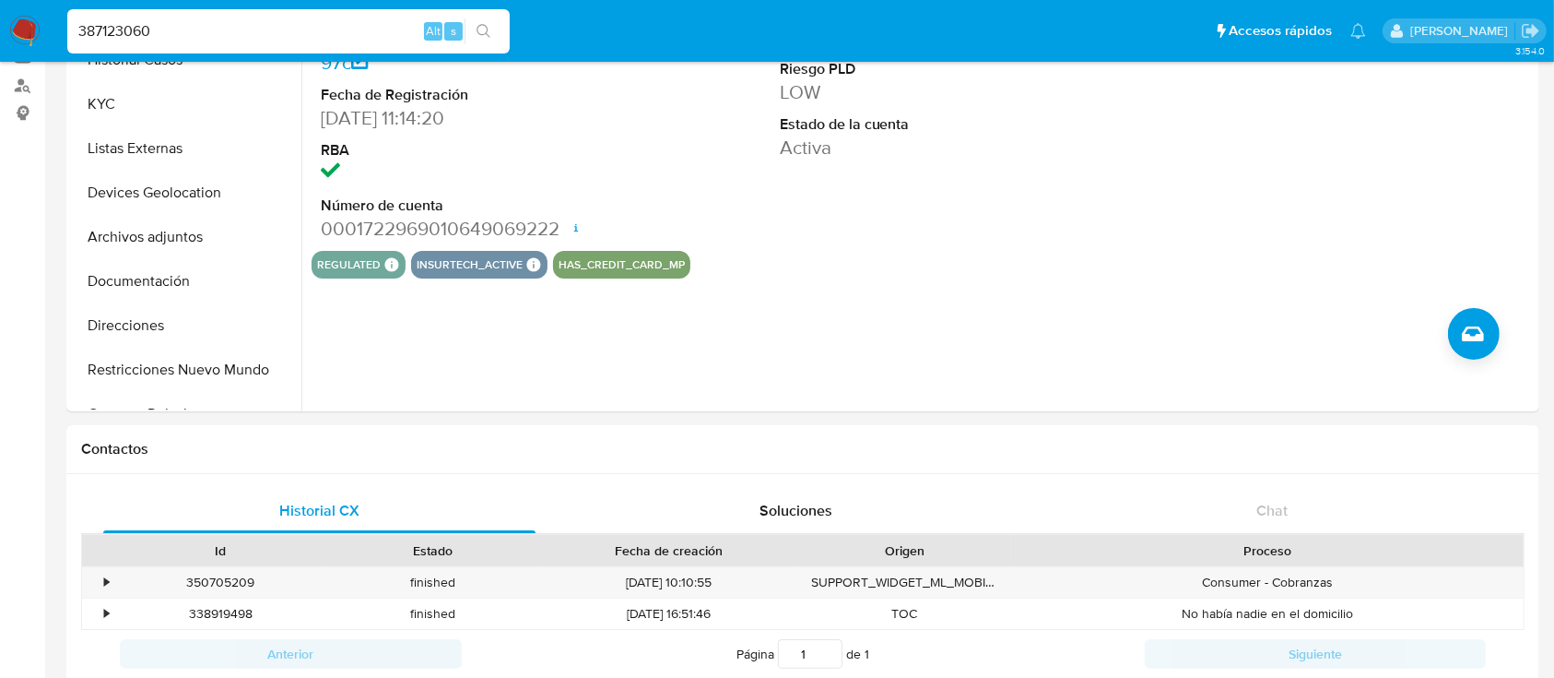
paste input "1141642988"
type input "1141642988"
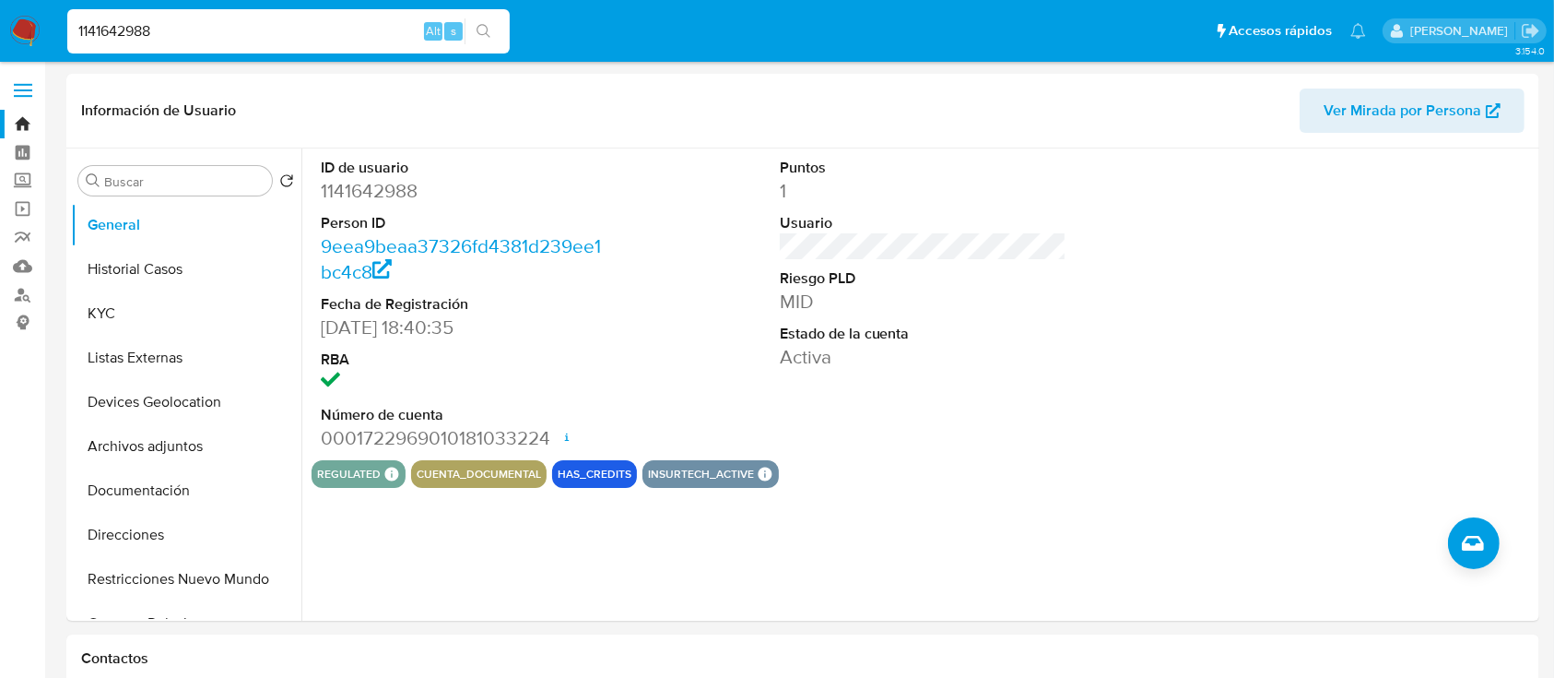
select select "10"
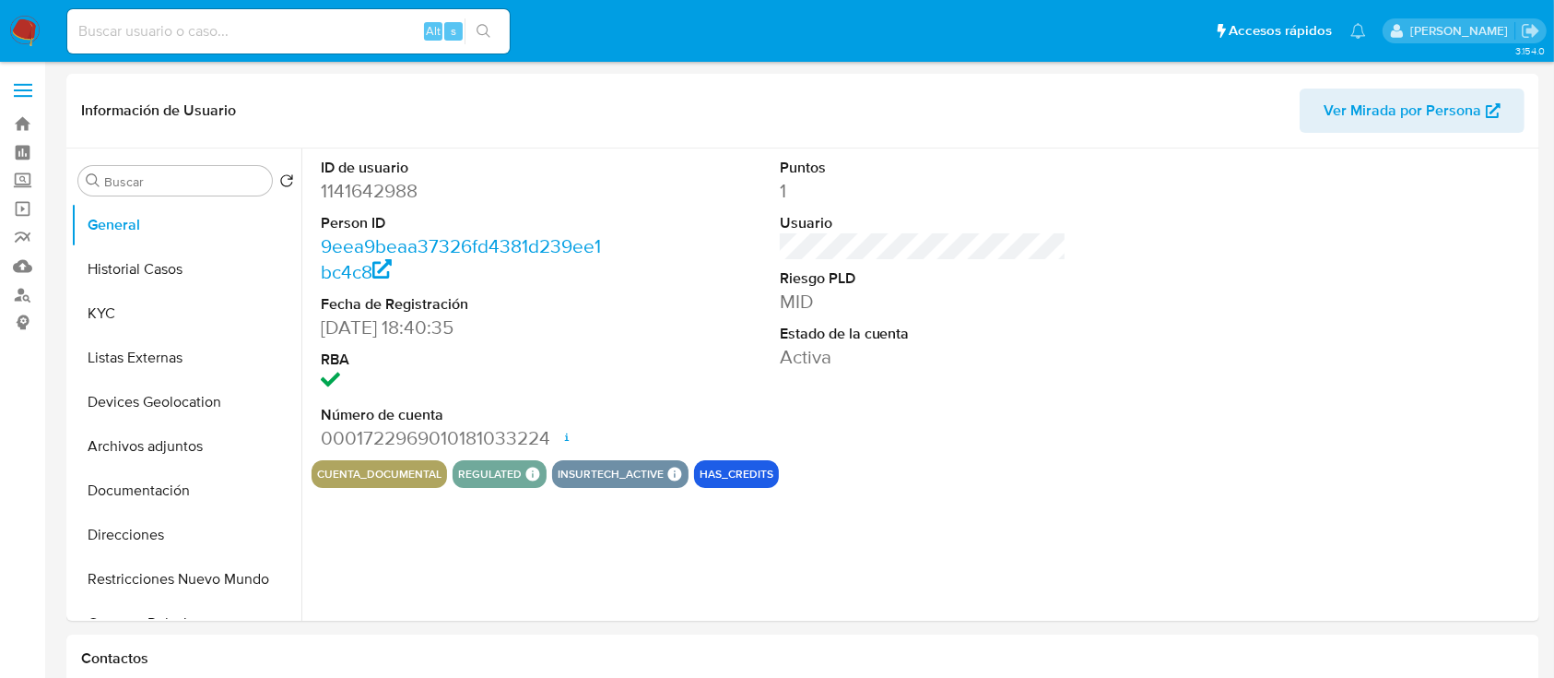
select select "10"
click at [155, 269] on button "Historial Casos" at bounding box center [179, 269] width 216 height 44
select select "10"
click at [124, 300] on button "KYC" at bounding box center [179, 313] width 216 height 44
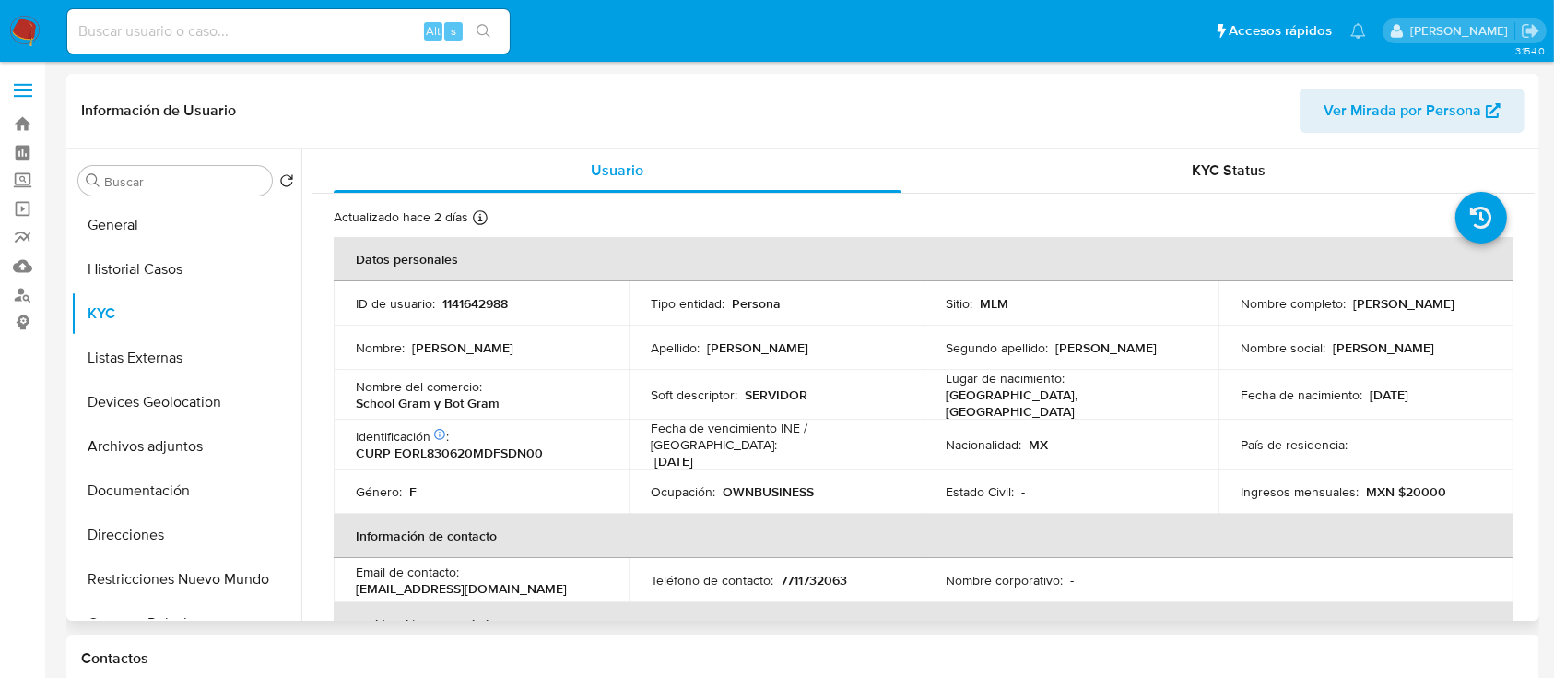
click at [472, 580] on p "[EMAIL_ADDRESS][DOMAIN_NAME]" at bounding box center [461, 588] width 211 height 17
click at [472, 580] on p "princess.urban20@gmail.com" at bounding box center [461, 588] width 211 height 17
click at [830, 572] on p "7711732063" at bounding box center [814, 580] width 66 height 17
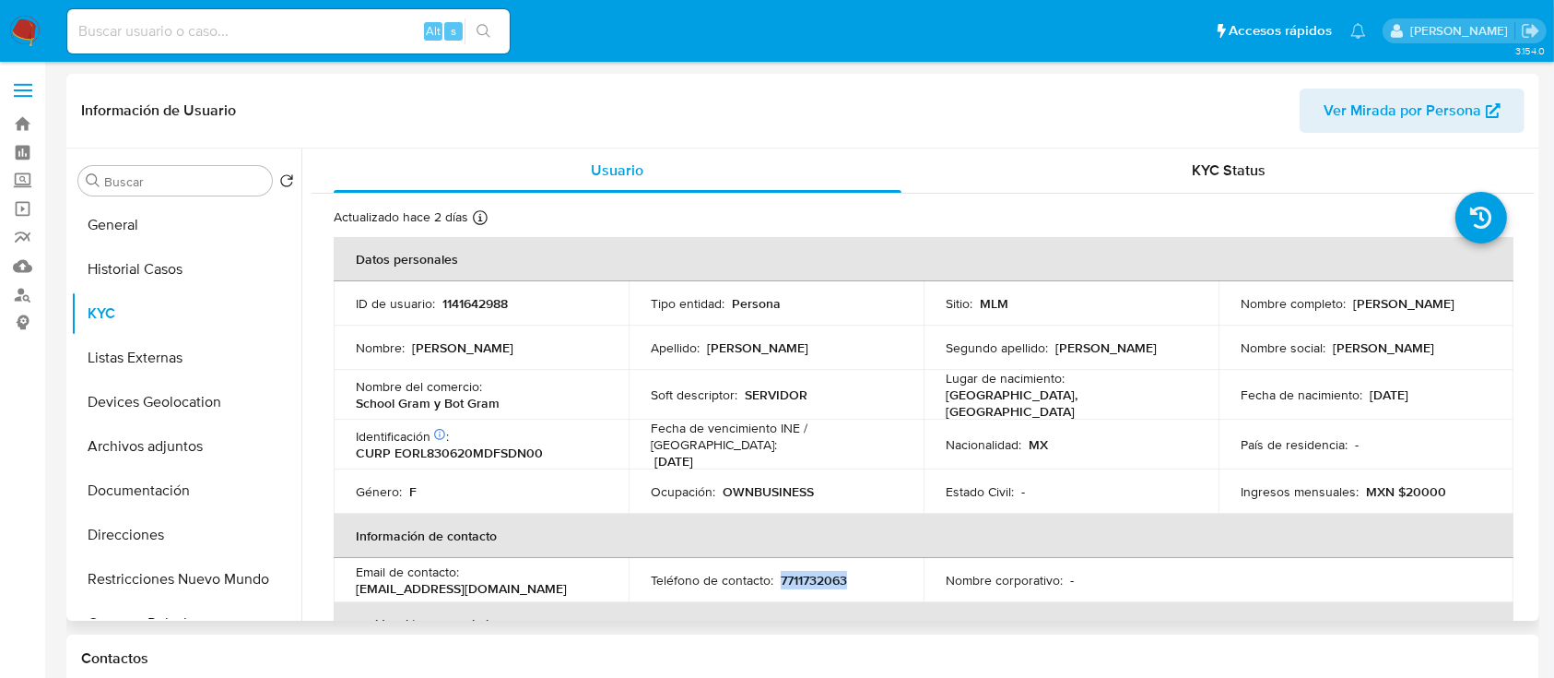
copy p "7711732063"
click at [441, 583] on p "princess.urban20@gmail.com" at bounding box center [461, 588] width 211 height 17
click at [446, 583] on p "princess.urban20@gmail.com" at bounding box center [461, 588] width 211 height 17
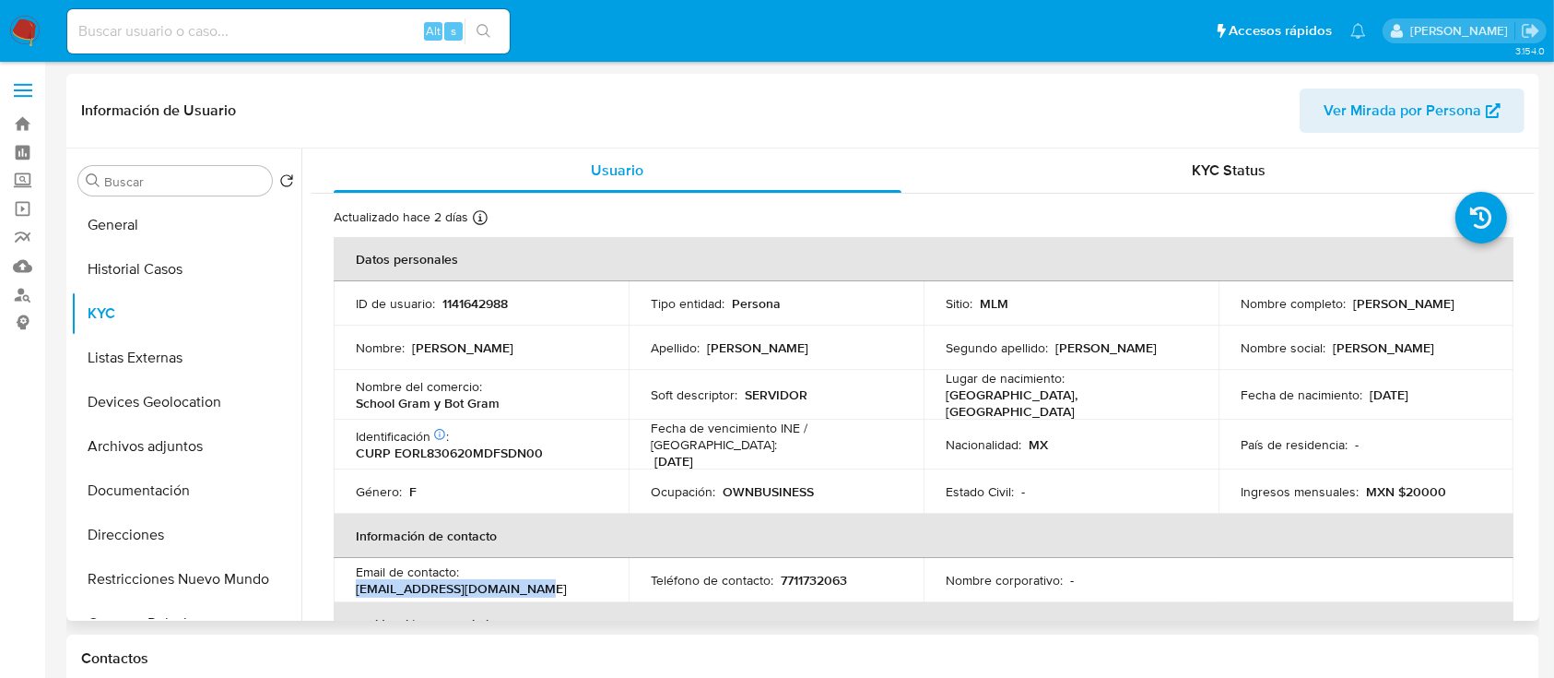
drag, startPoint x: 524, startPoint y: 579, endPoint x: 350, endPoint y: 576, distance: 173.4
click at [350, 576] on td "Email de contacto : princess.urban20@gmail.com" at bounding box center [481, 580] width 295 height 44
copy p "princess.urban20@gmail.com"
click at [151, 246] on button "General" at bounding box center [179, 225] width 216 height 44
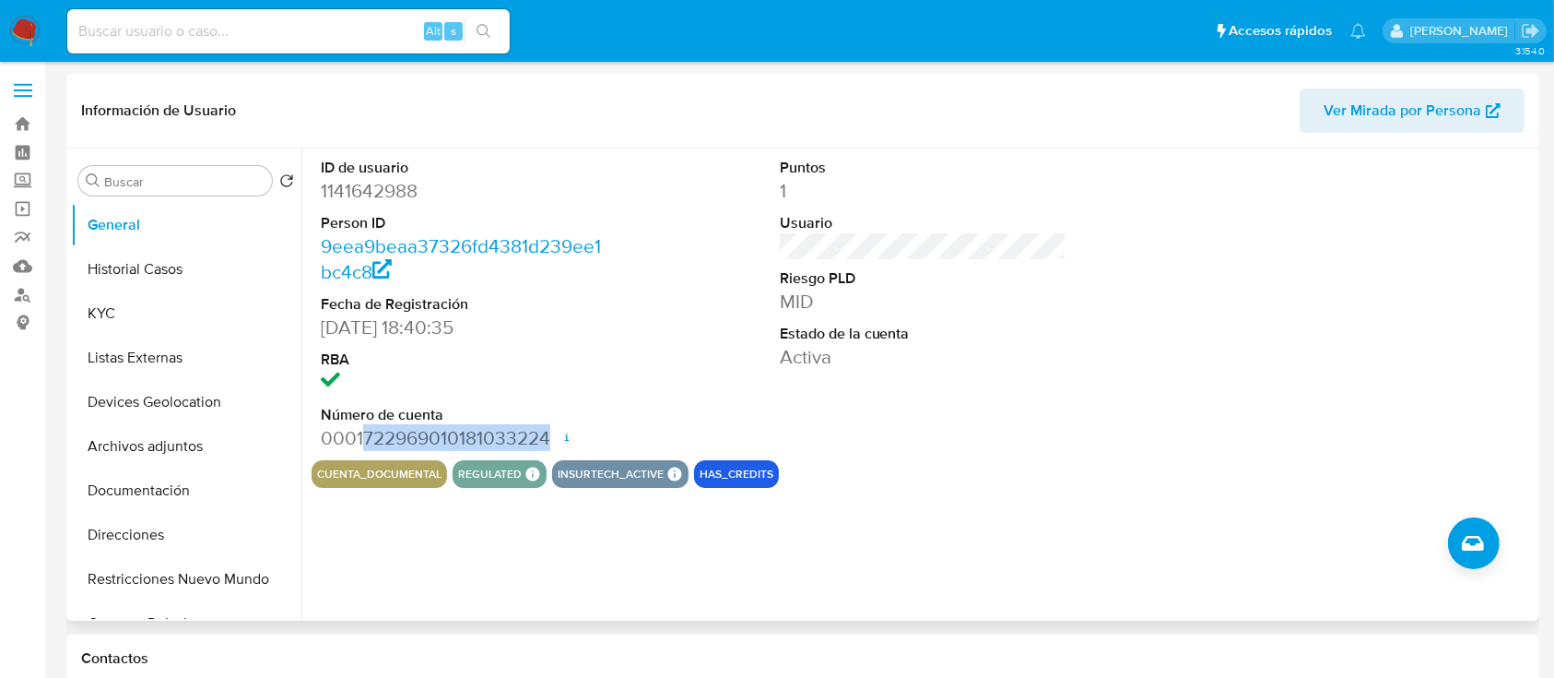
drag, startPoint x: 364, startPoint y: 437, endPoint x: 552, endPoint y: 440, distance: 188.1
click at [552, 440] on dd "0001722969010181033224 Fecha de apertura 07/03/2024 20:29 Estado ACTIVE" at bounding box center [465, 438] width 288 height 26
copy dd "722969010181033224"
click at [168, 260] on button "Historial Casos" at bounding box center [179, 269] width 216 height 44
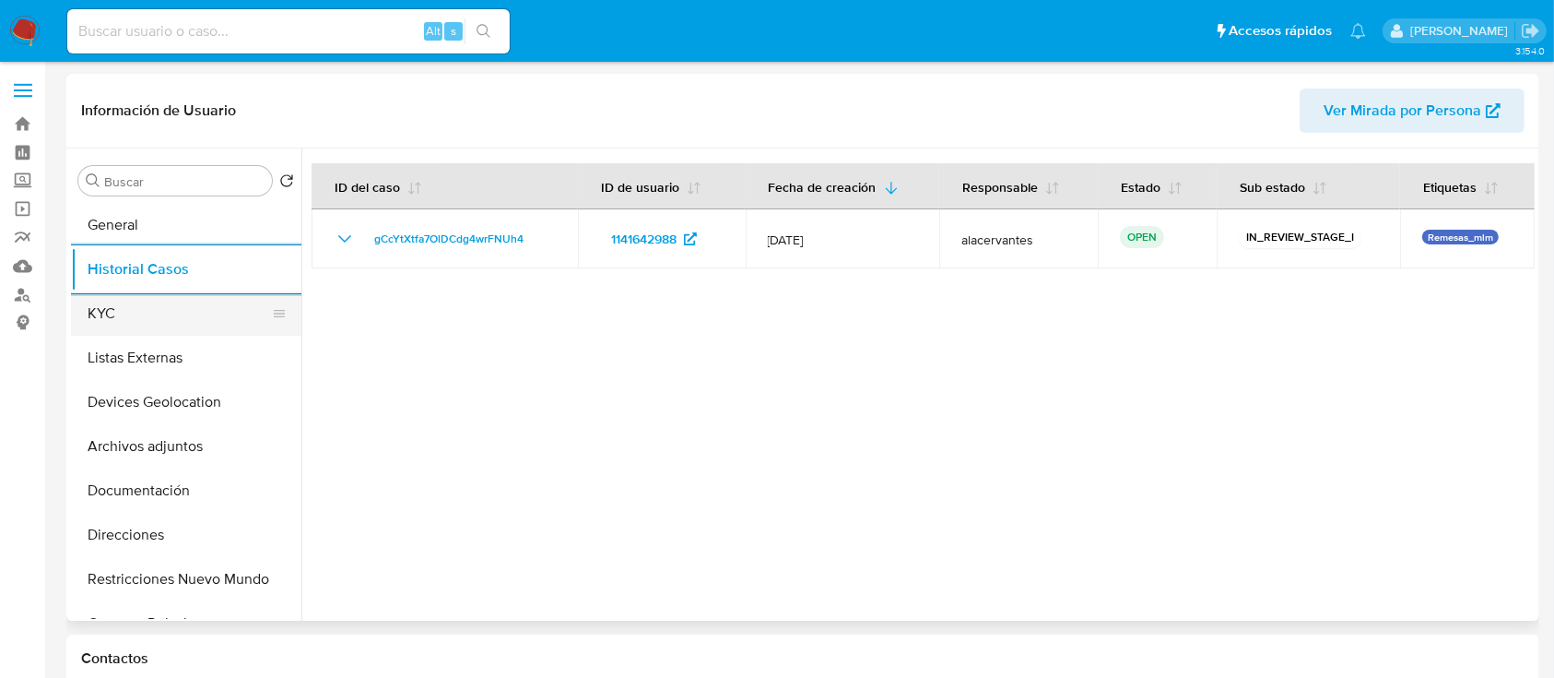
click at [127, 313] on button "KYC" at bounding box center [179, 313] width 216 height 44
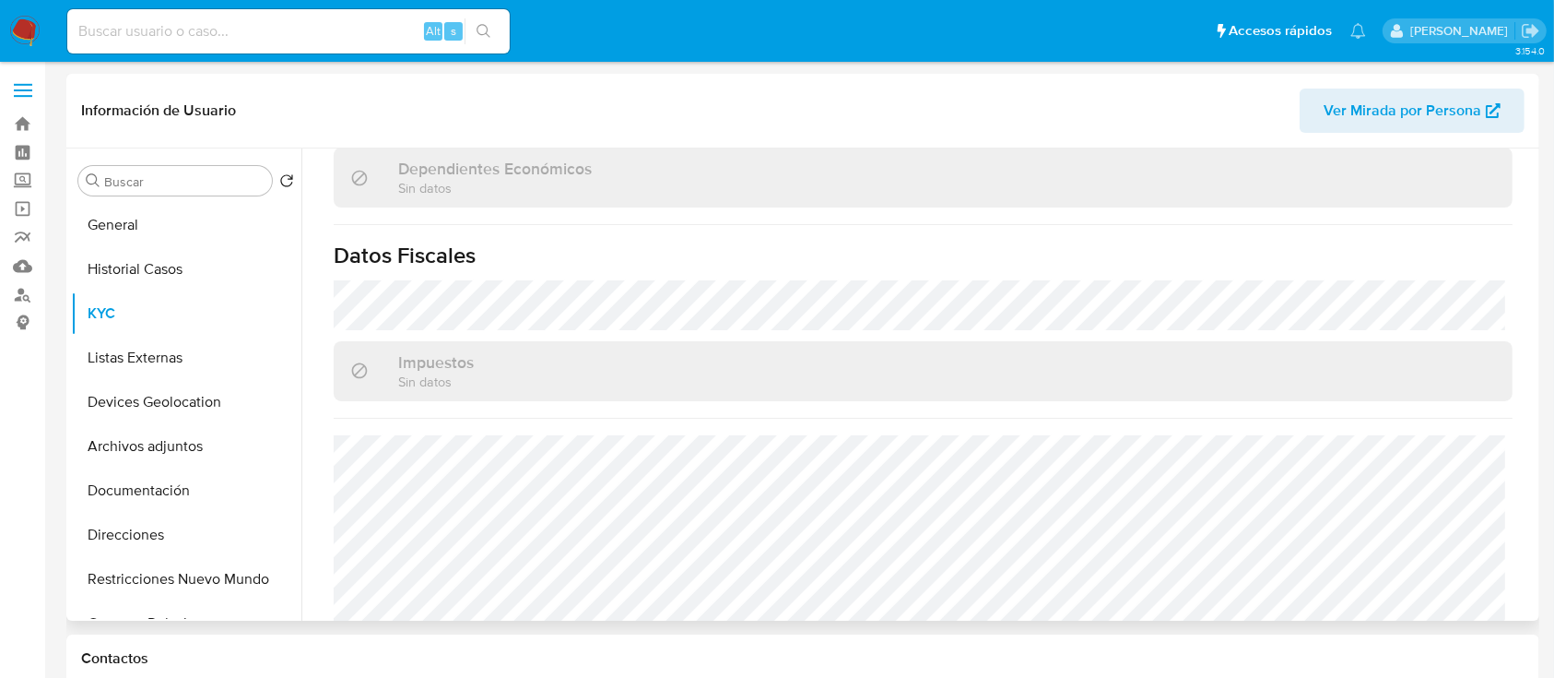
scroll to position [1140, 0]
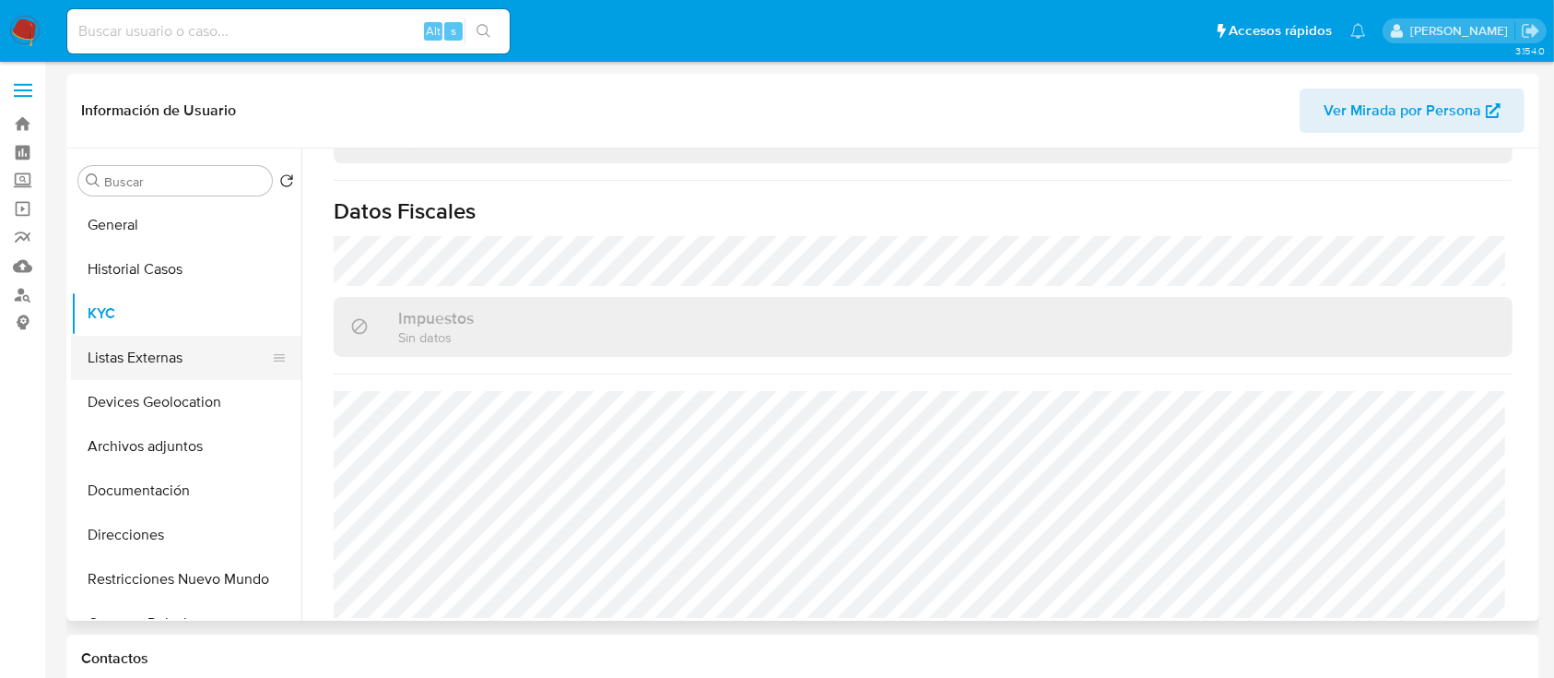
click at [180, 350] on button "Listas Externas" at bounding box center [179, 358] width 216 height 44
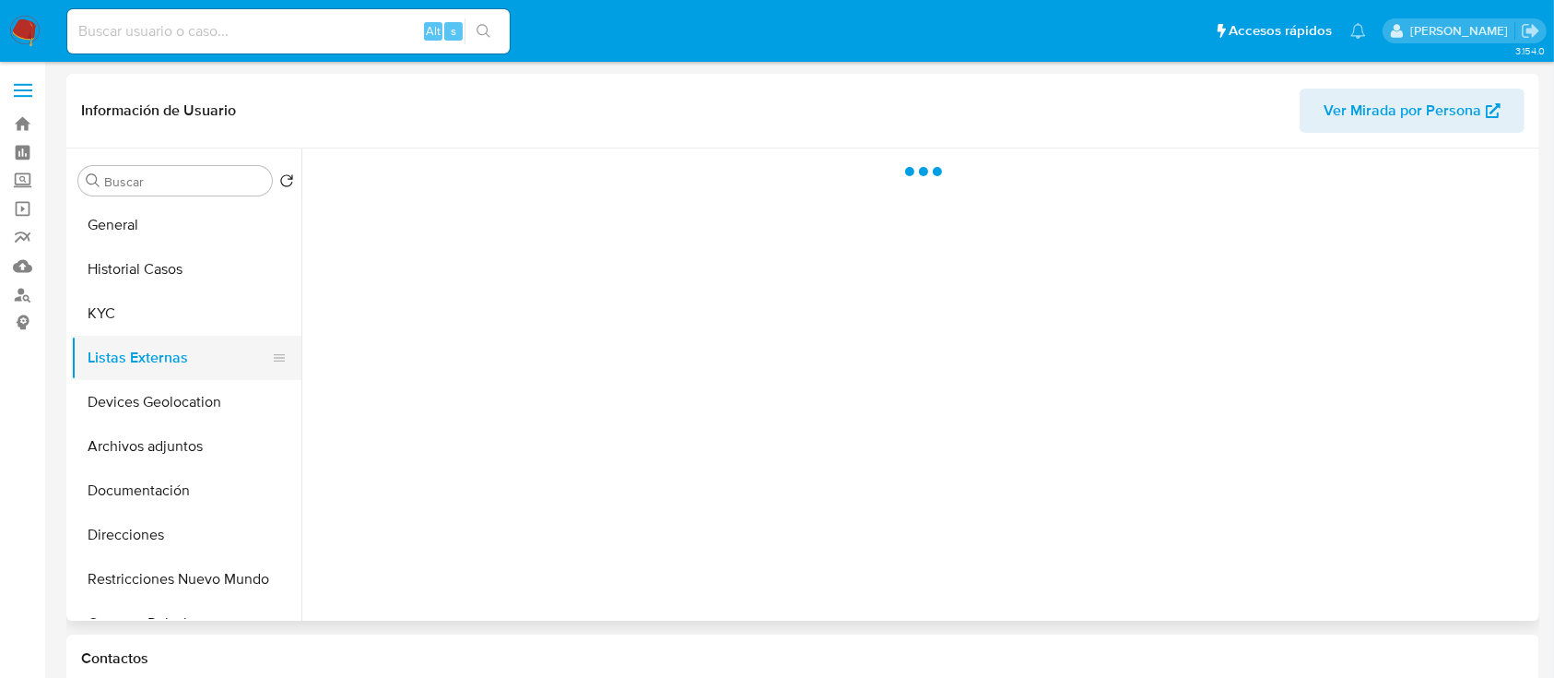
scroll to position [0, 0]
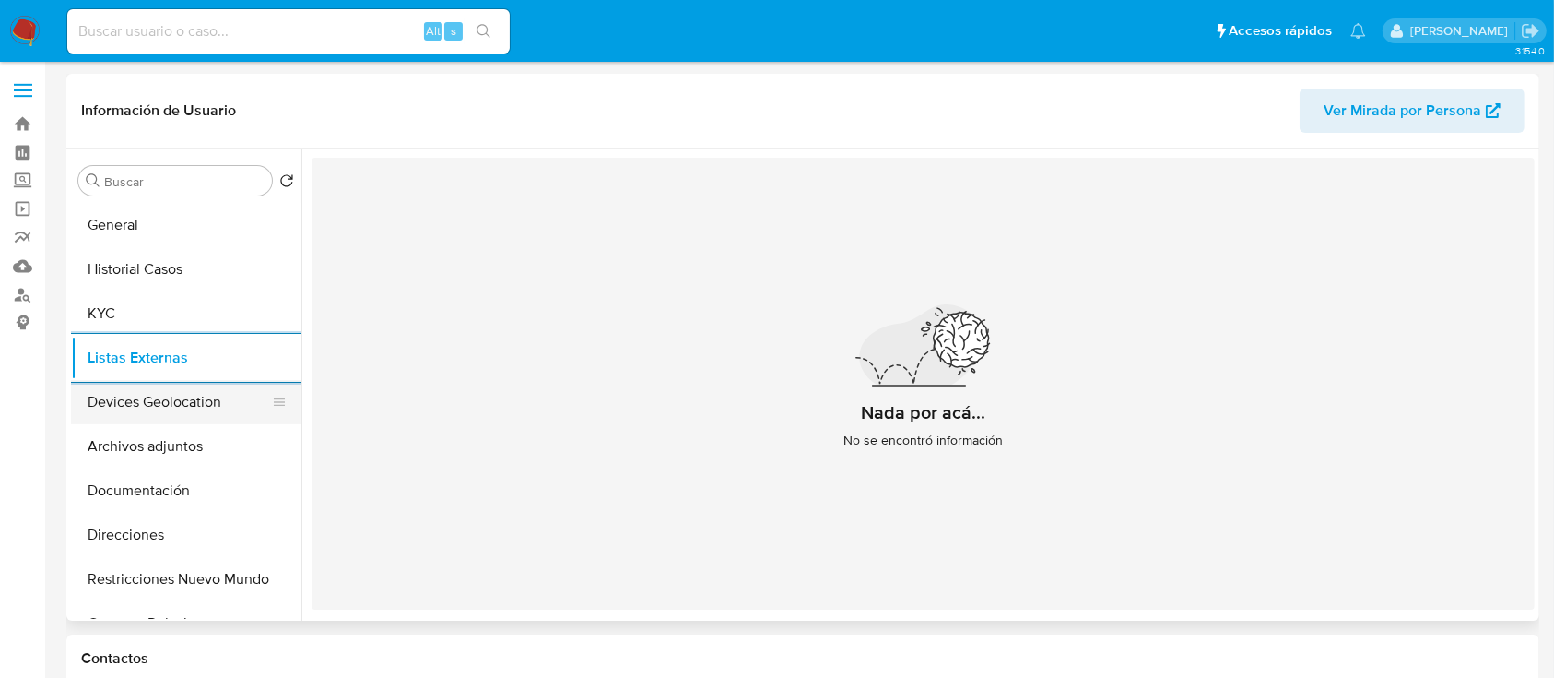
click at [177, 395] on button "Devices Geolocation" at bounding box center [179, 402] width 216 height 44
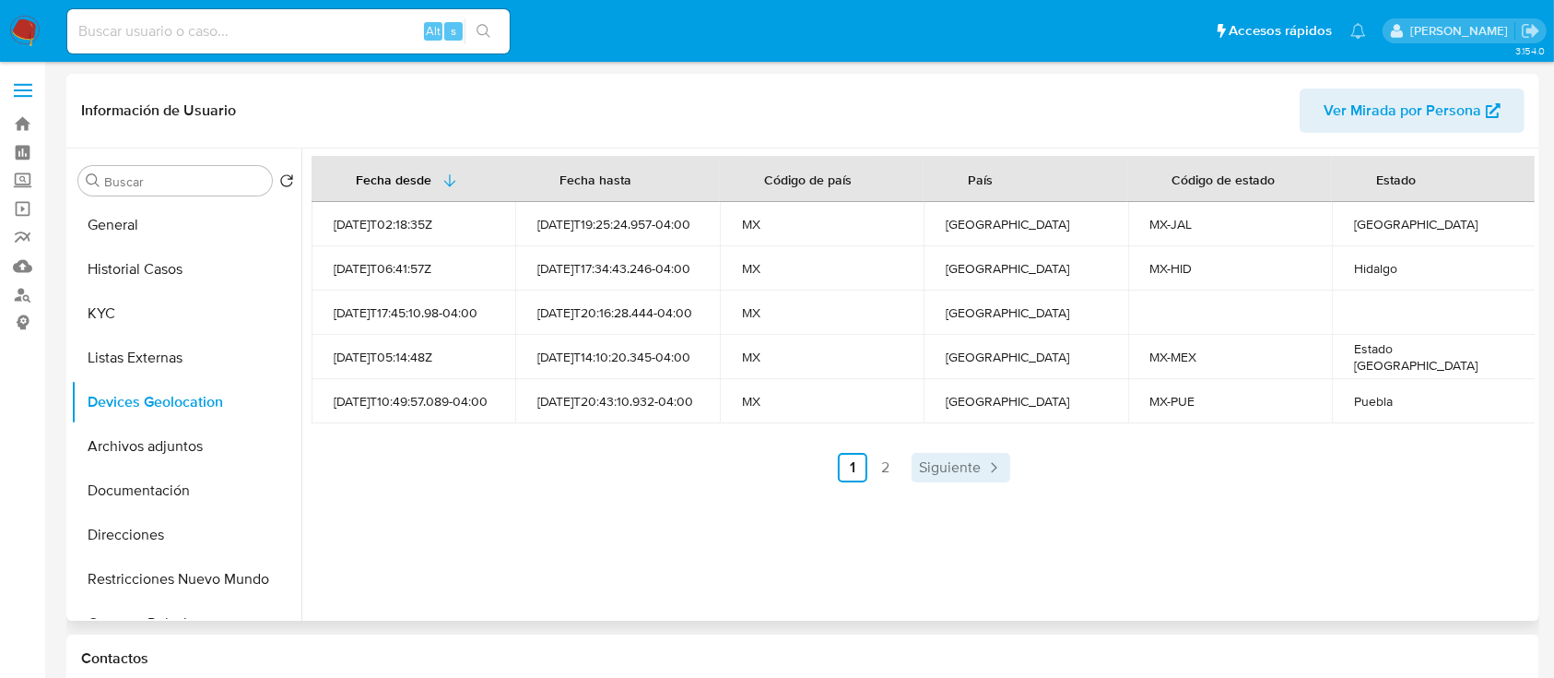
click at [958, 460] on span "Siguiente" at bounding box center [950, 467] width 62 height 15
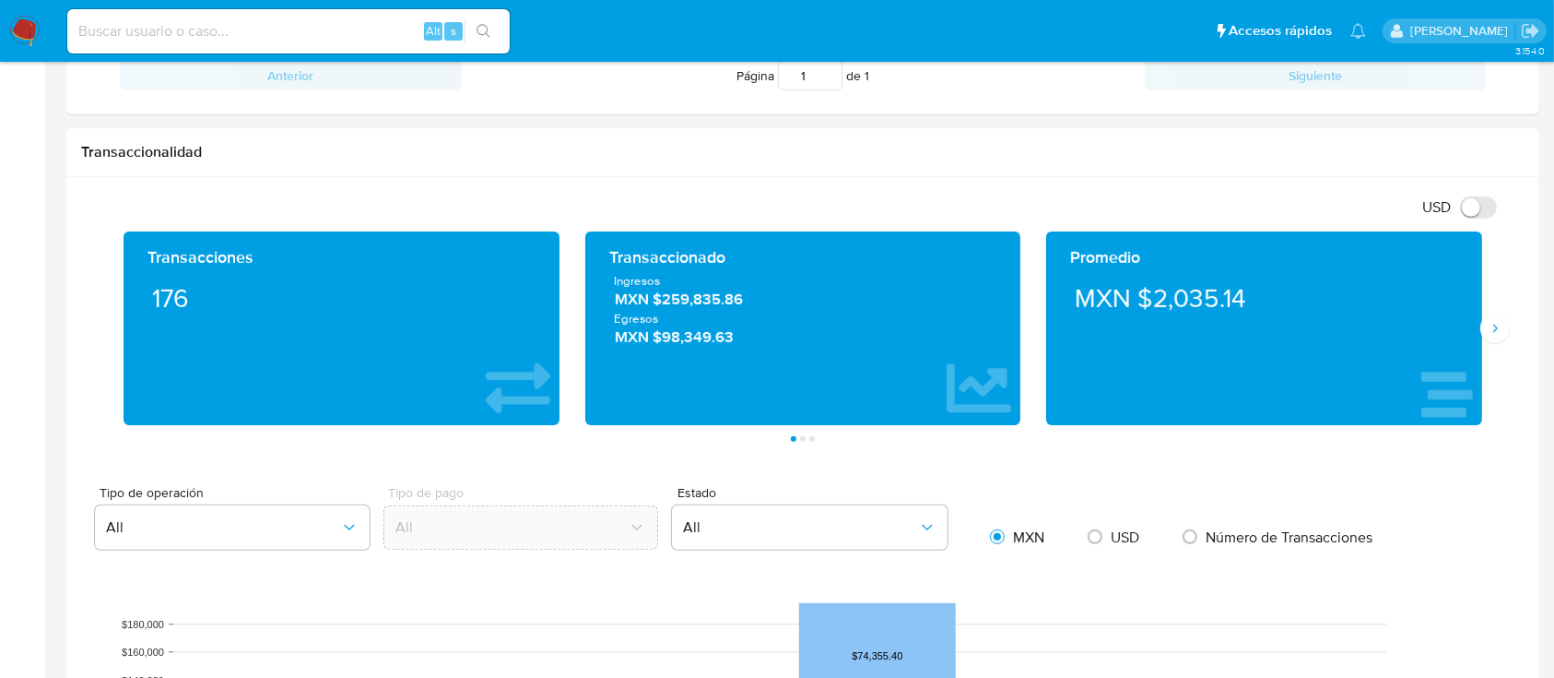
scroll to position [900, 0]
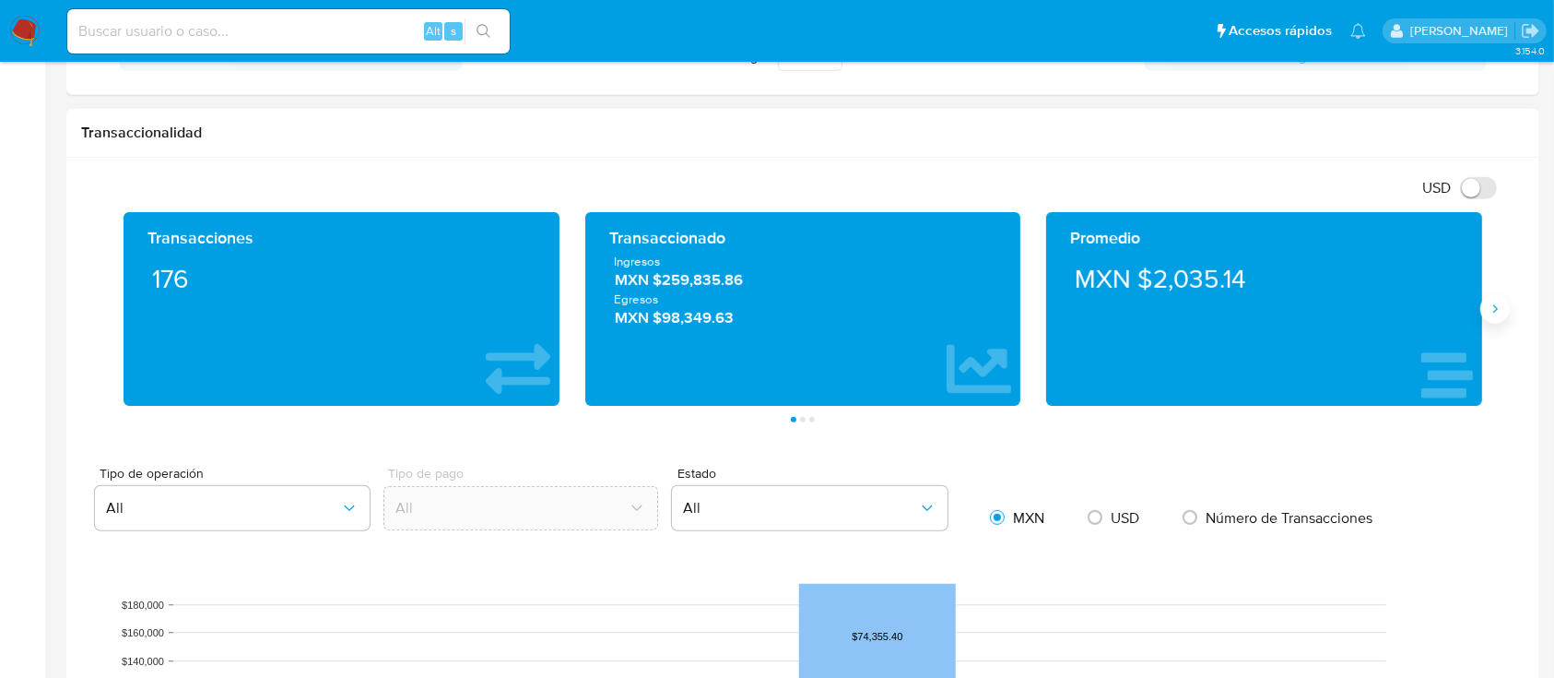
click at [1488, 319] on button "Siguiente" at bounding box center [1496, 309] width 30 height 30
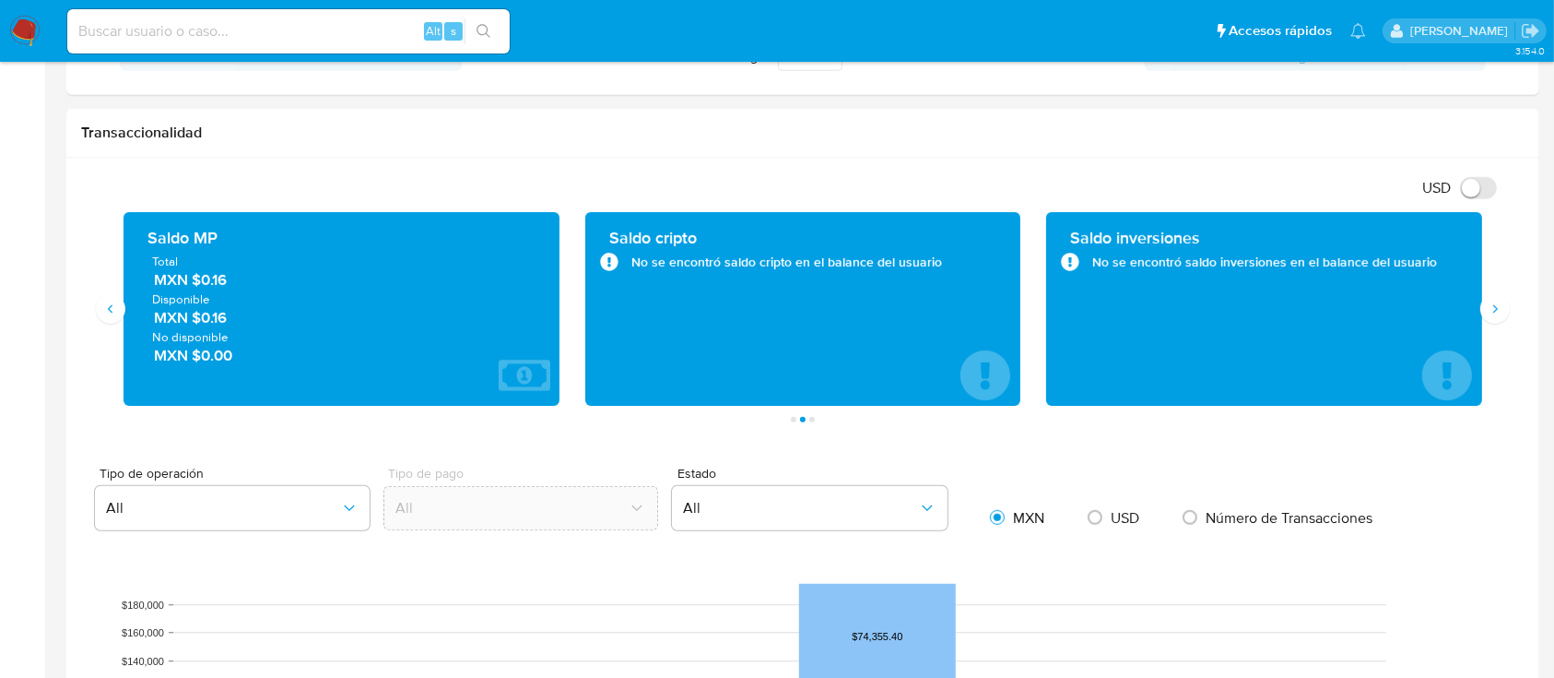
scroll to position [7, 0]
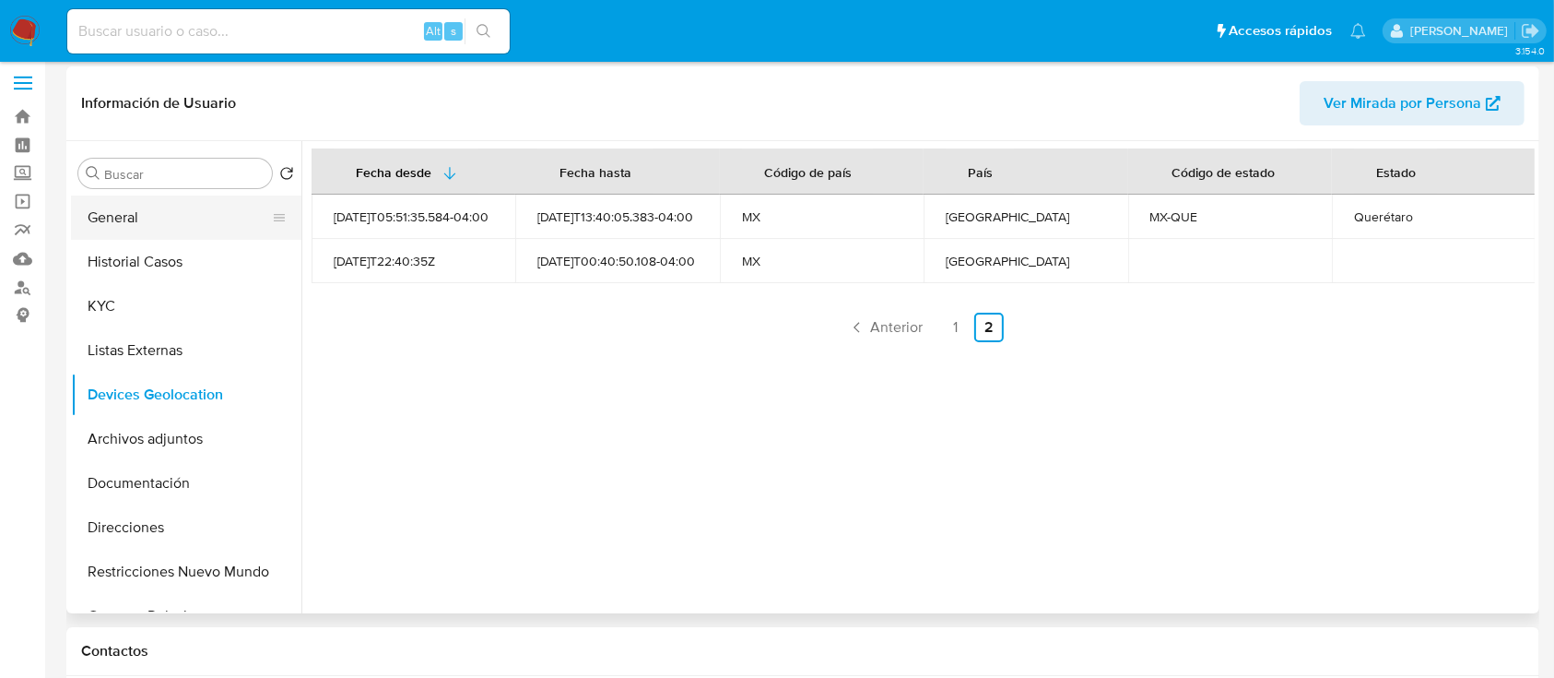
click at [180, 228] on button "General" at bounding box center [179, 217] width 216 height 44
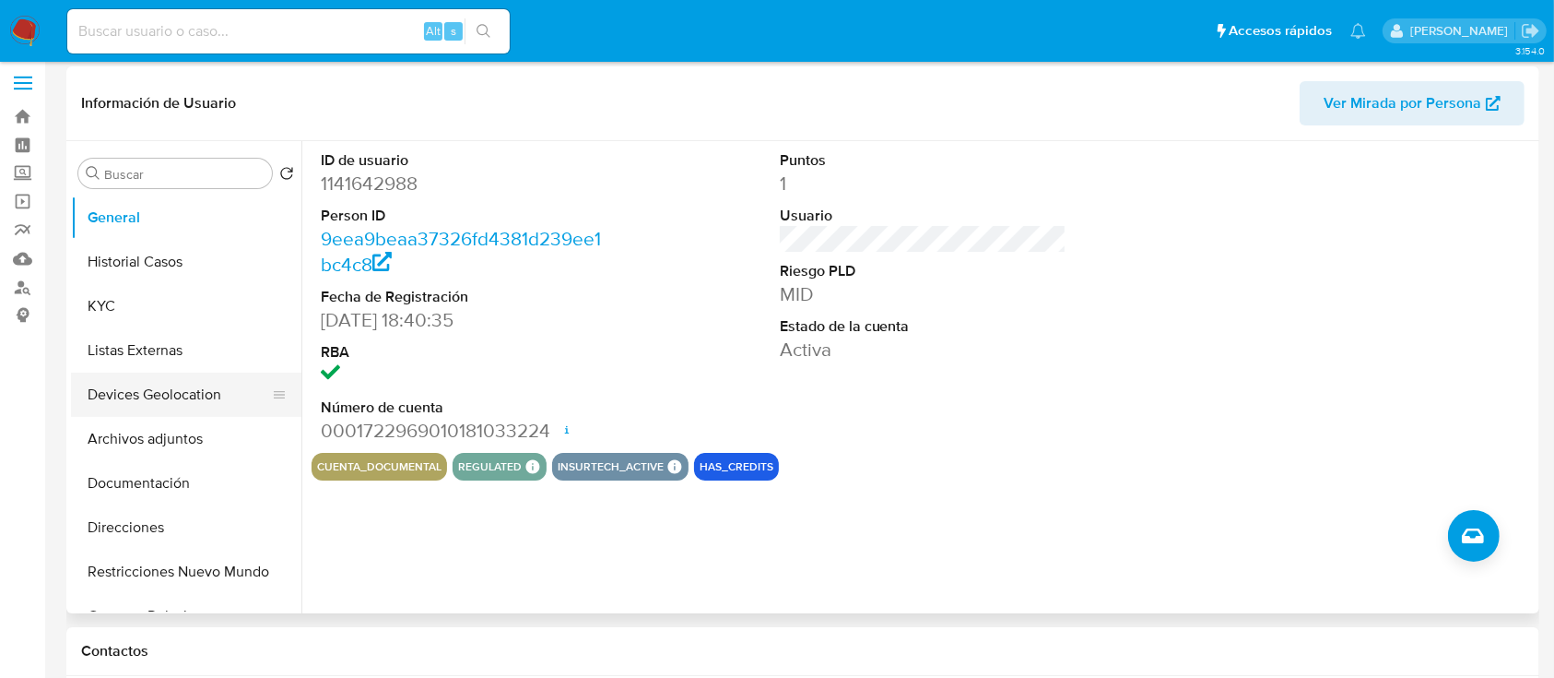
click at [164, 390] on button "Devices Geolocation" at bounding box center [179, 394] width 216 height 44
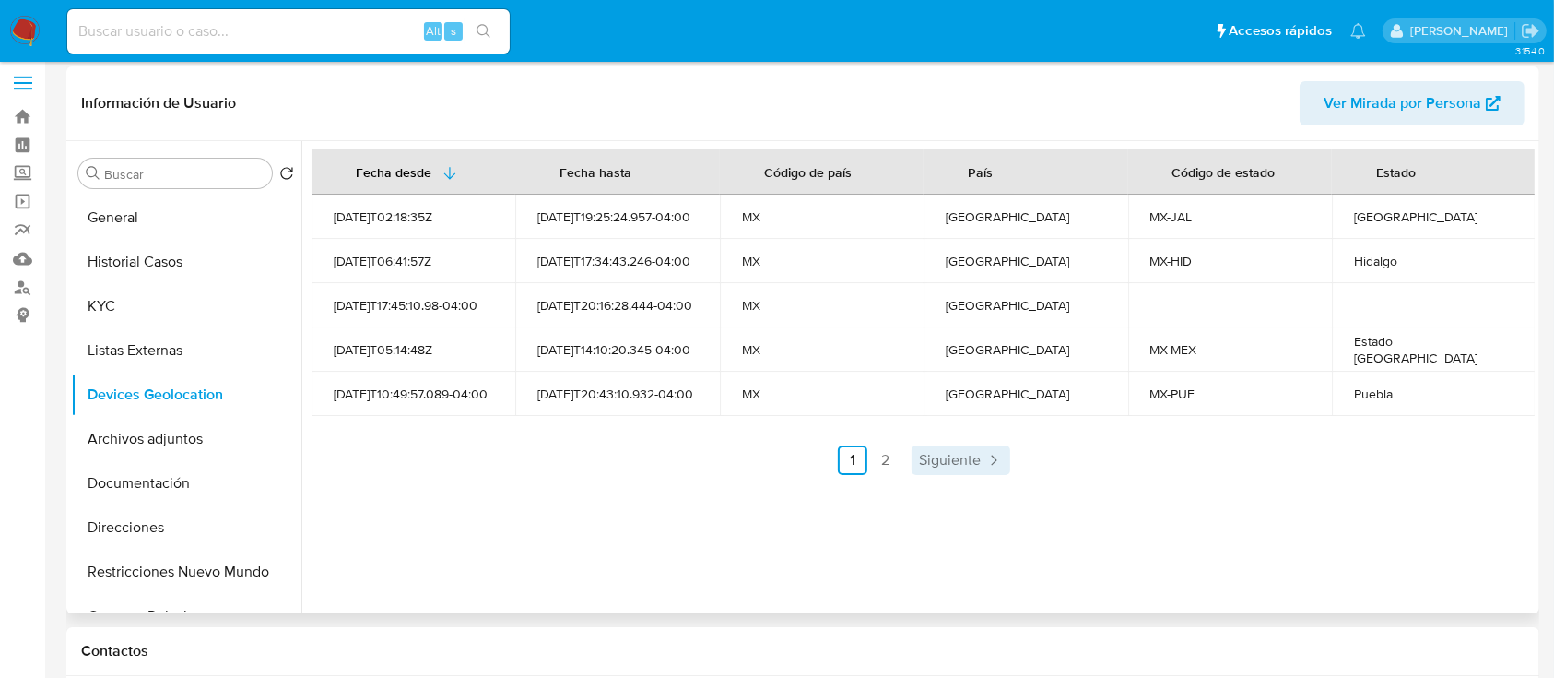
click at [967, 458] on span "Siguiente" at bounding box center [950, 460] width 62 height 15
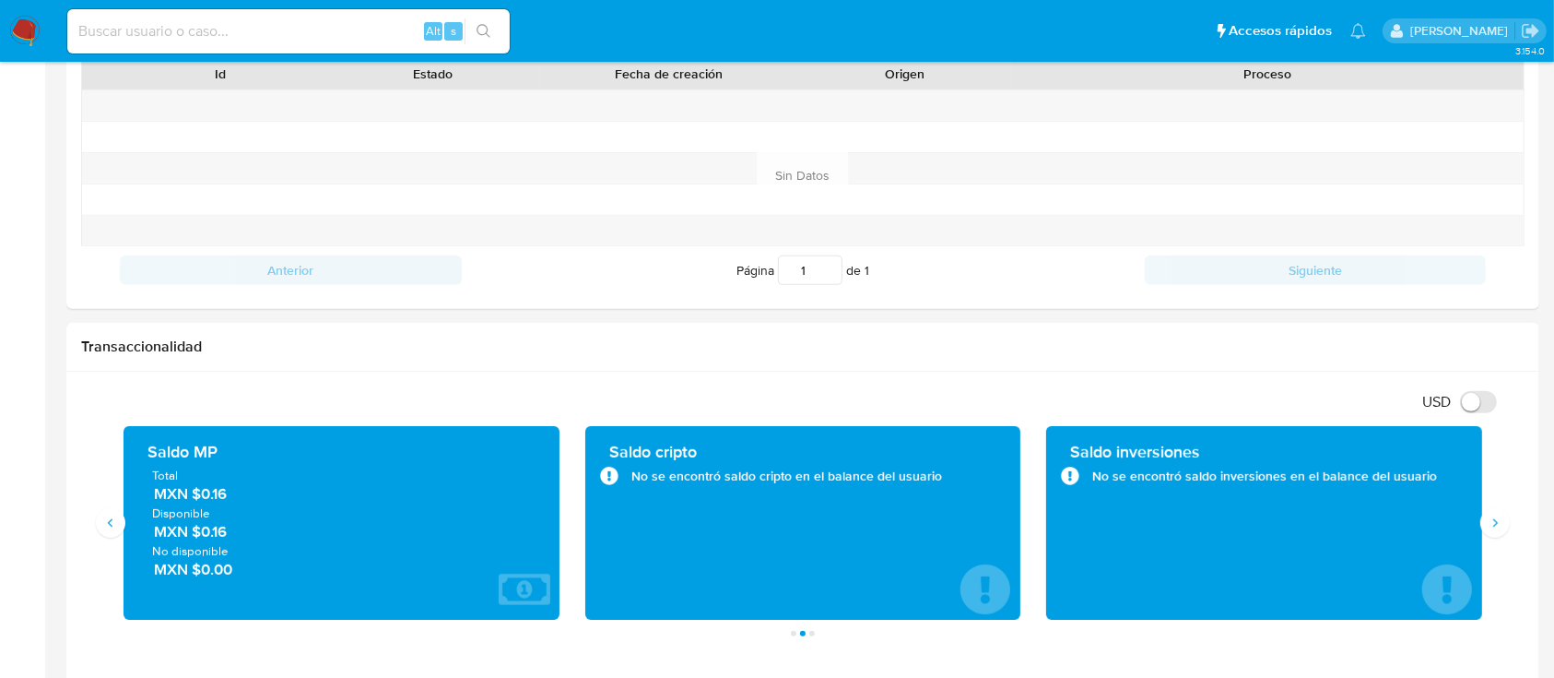
scroll to position [693, 0]
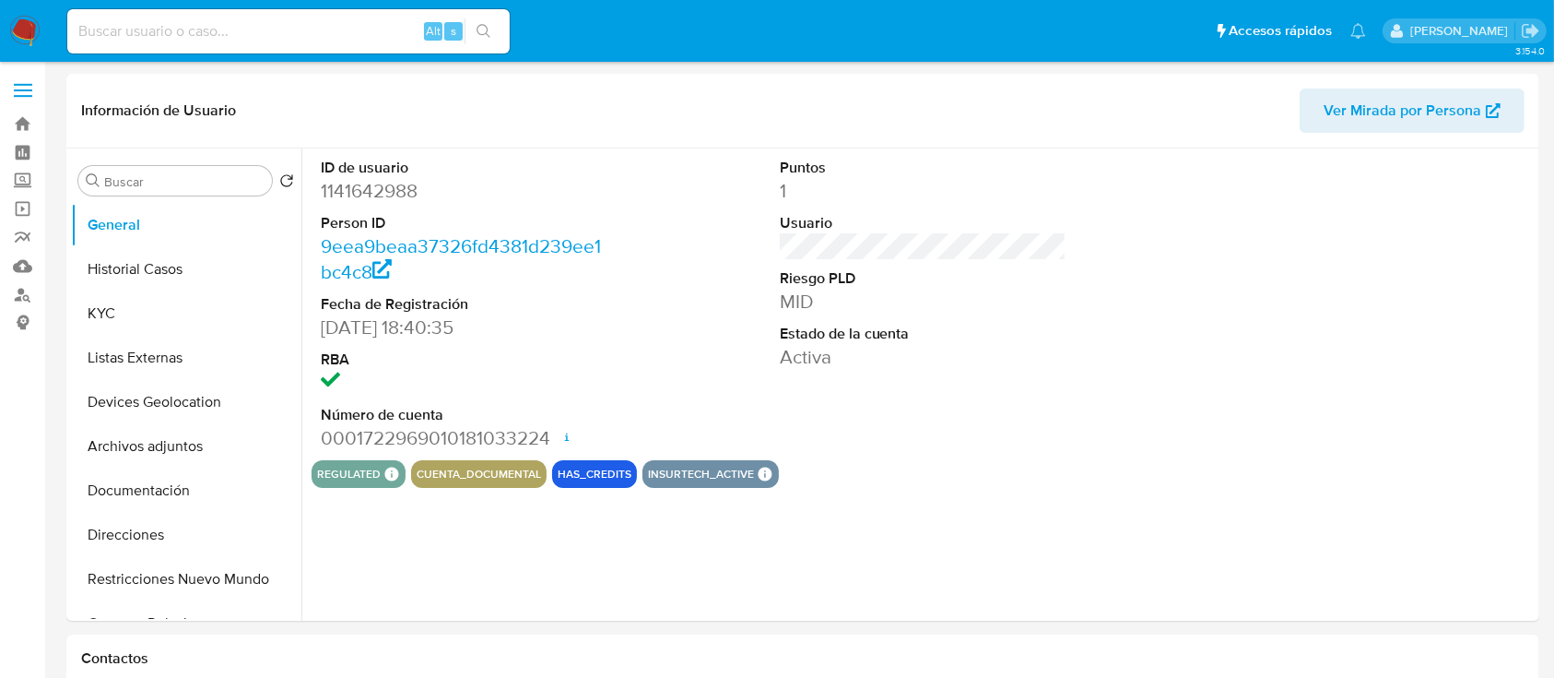
select select "10"
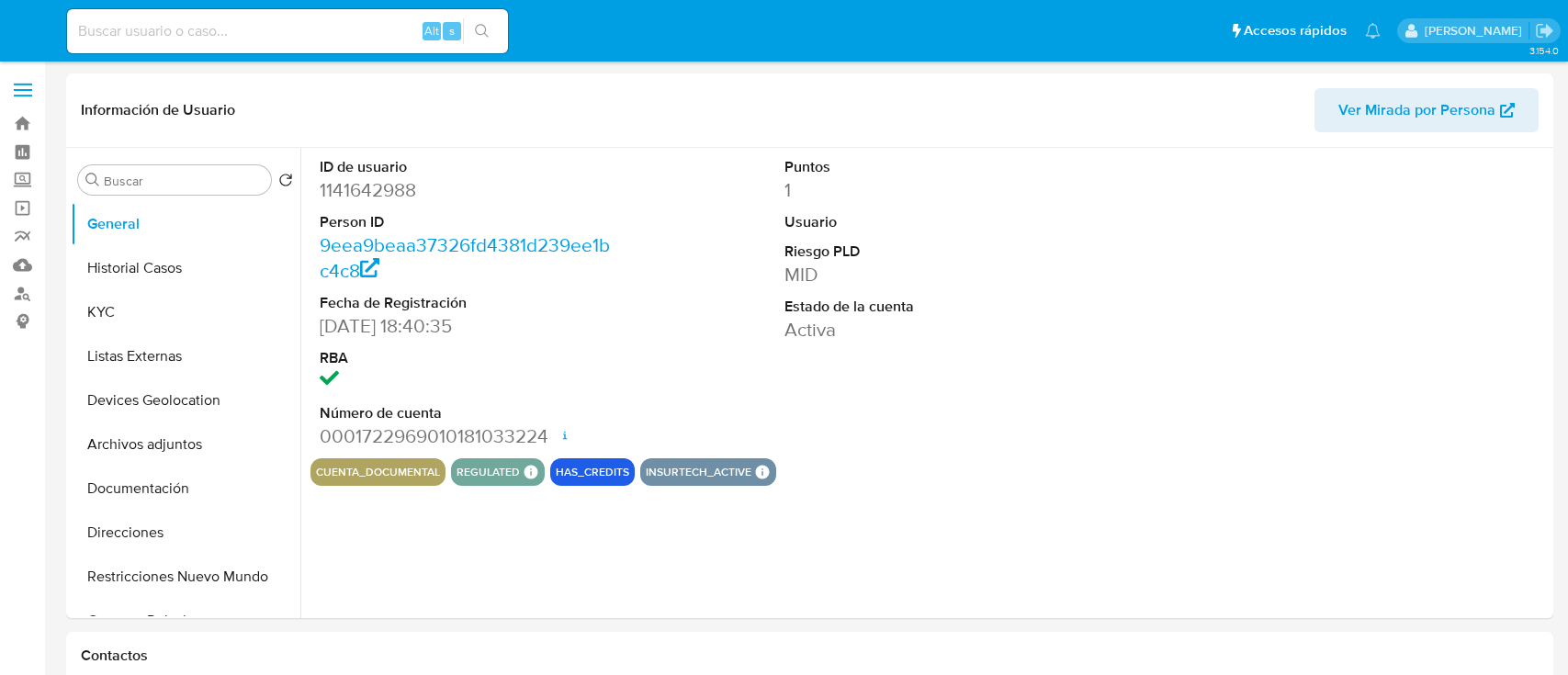
select select "10"
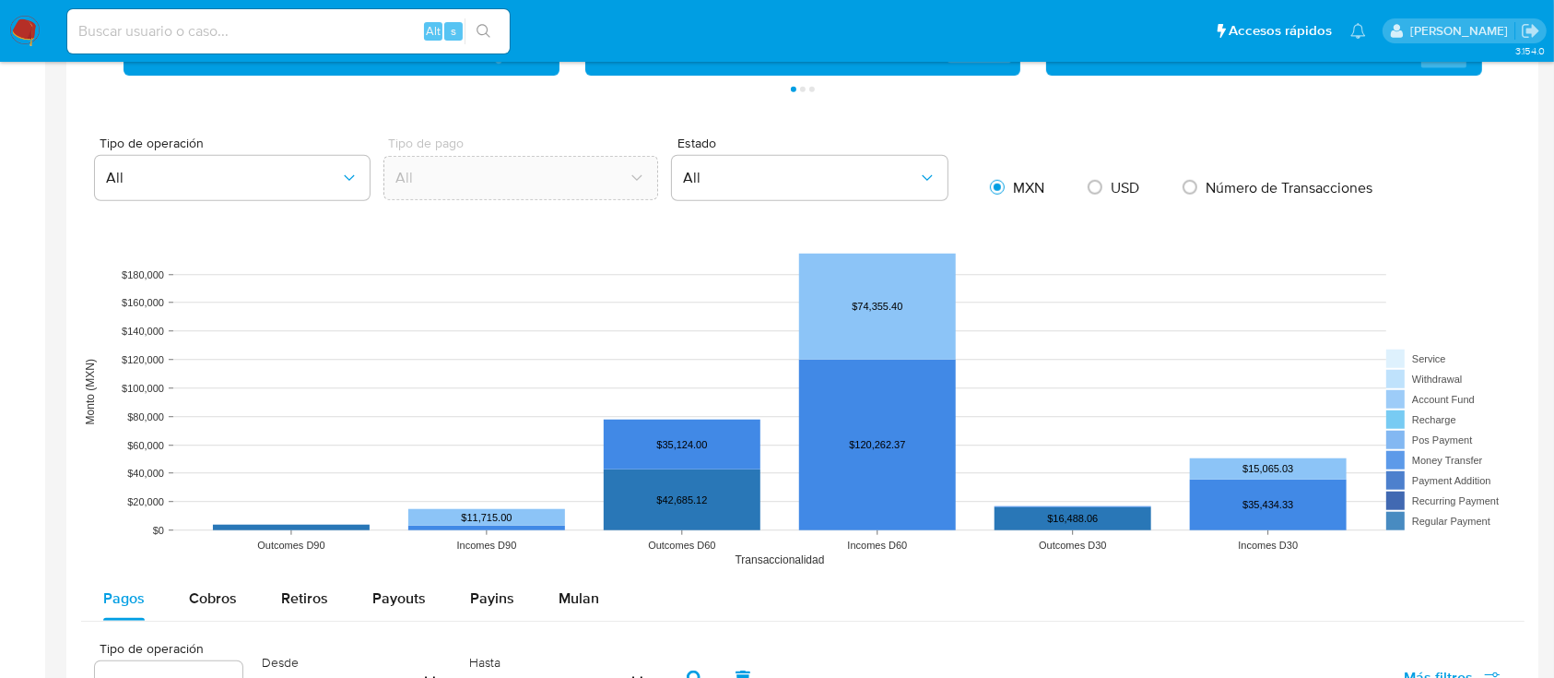
scroll to position [1241, 0]
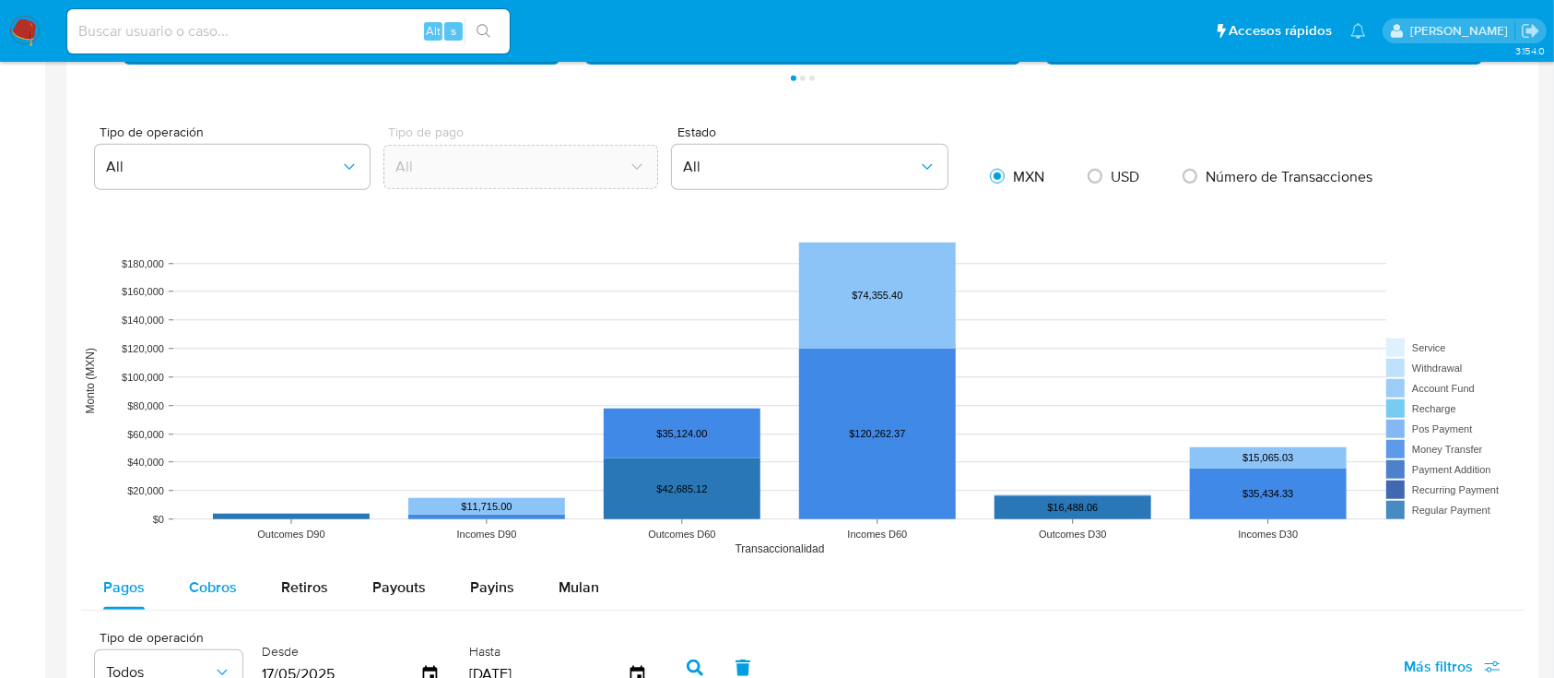
click at [214, 588] on span "Cobros" at bounding box center [213, 586] width 48 height 21
select select "10"
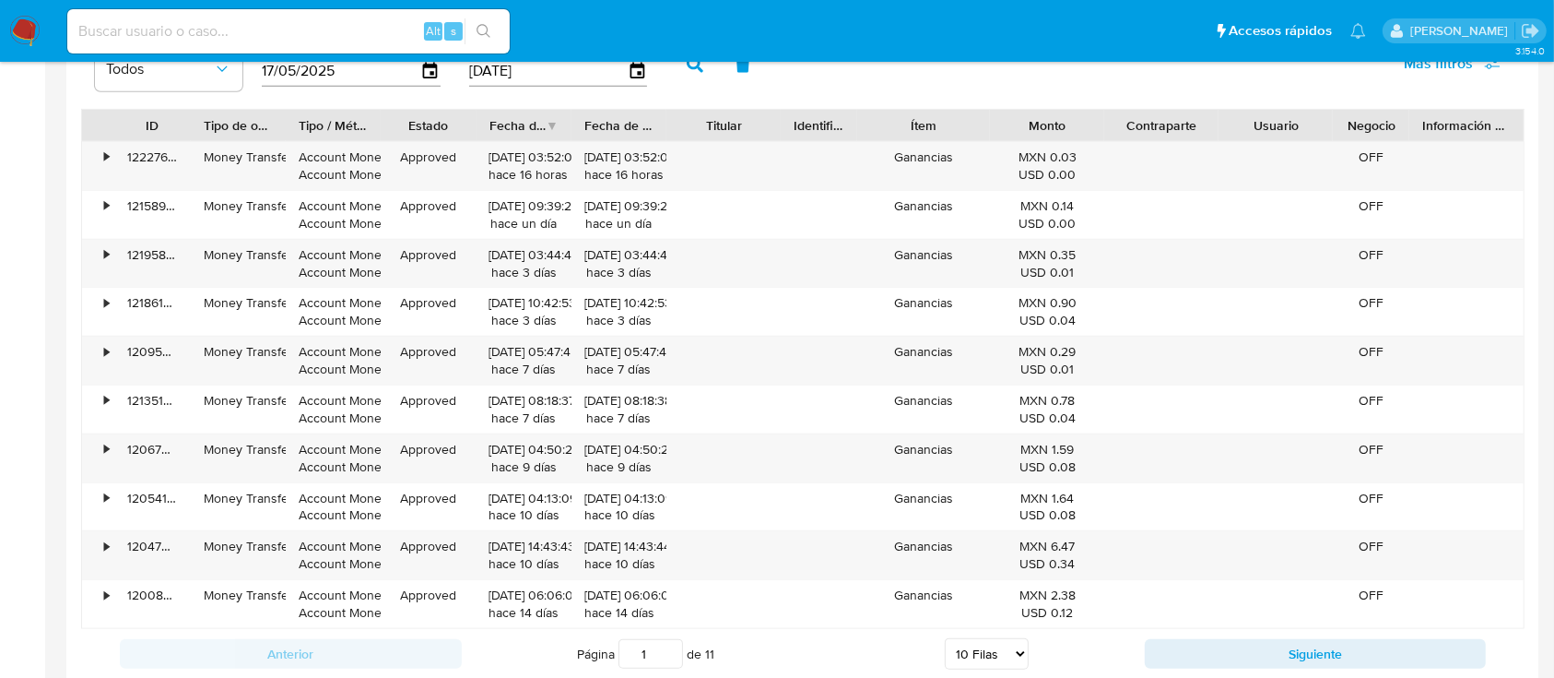
scroll to position [1851, 0]
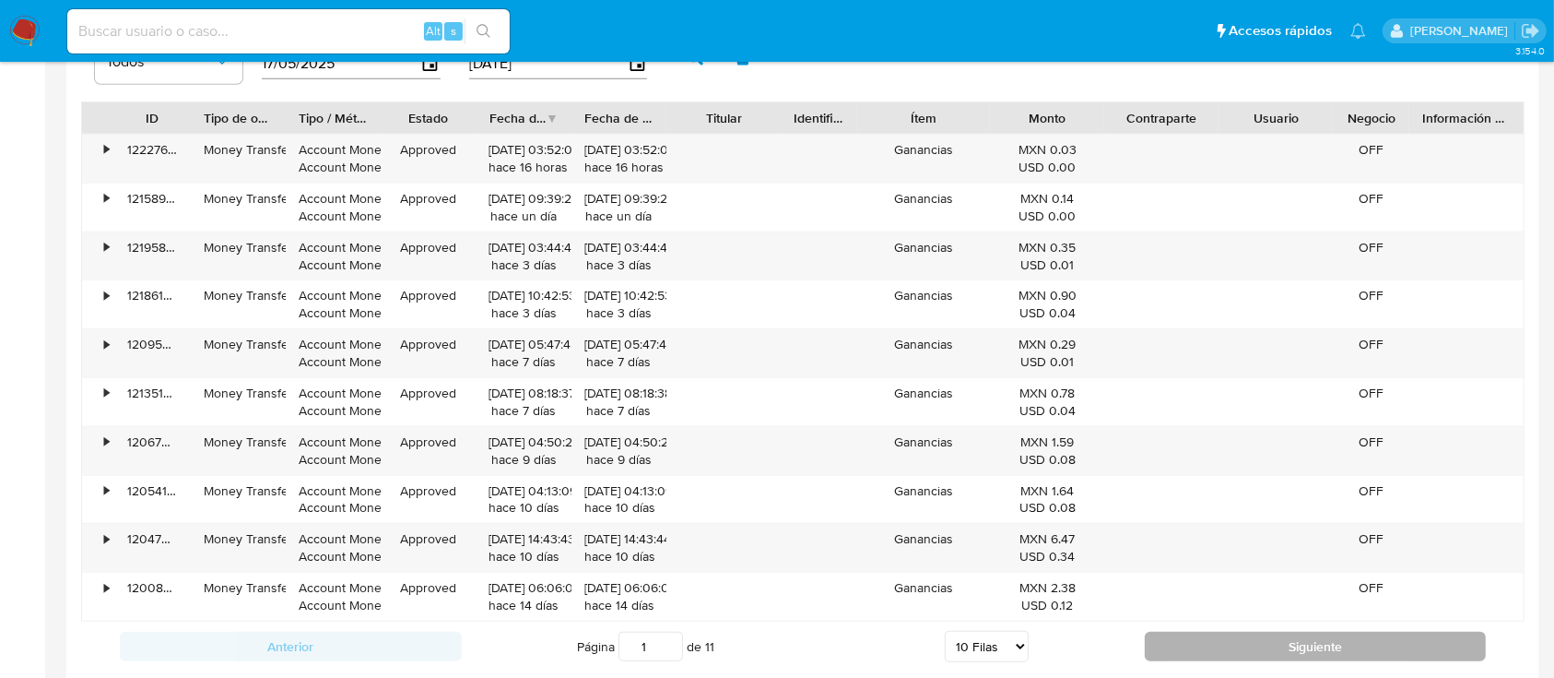
click at [1306, 654] on button "Siguiente" at bounding box center [1316, 647] width 342 height 30
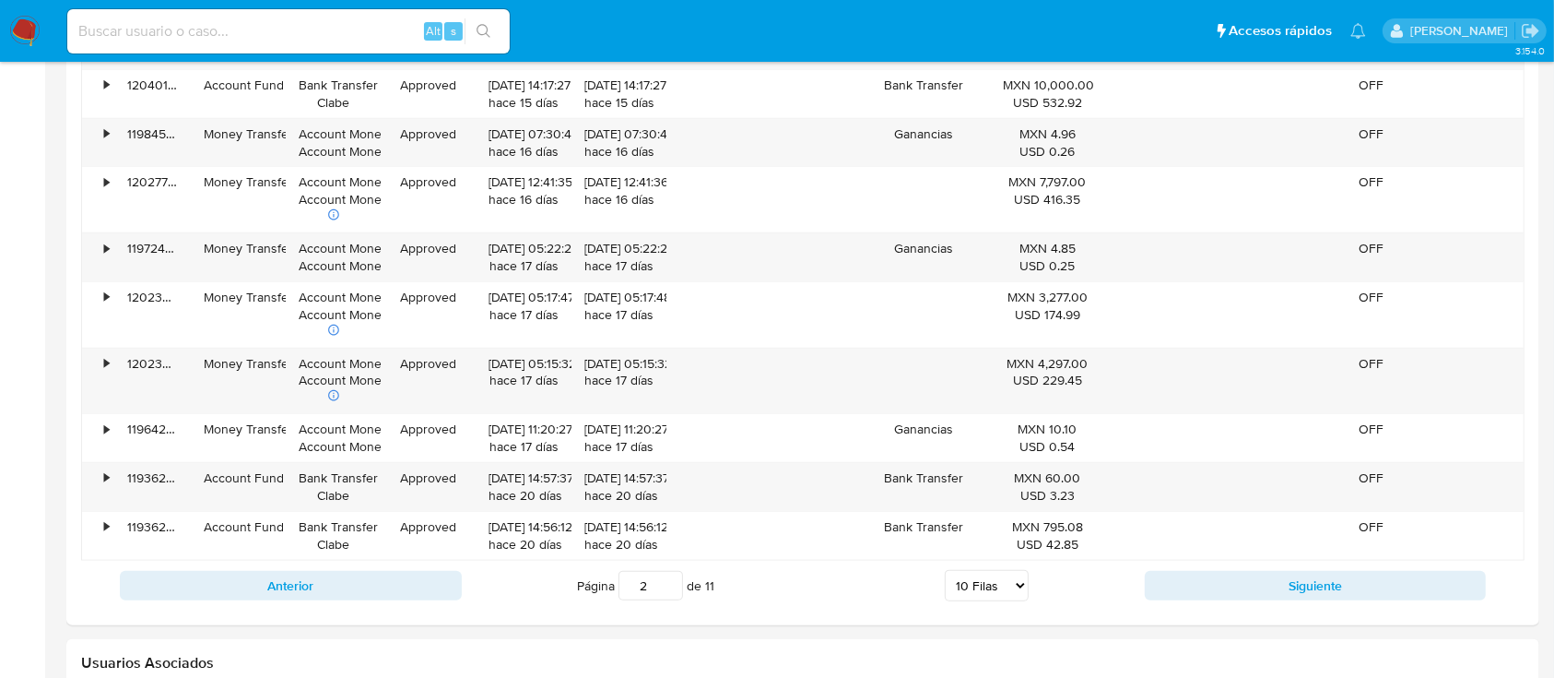
scroll to position [1999, 0]
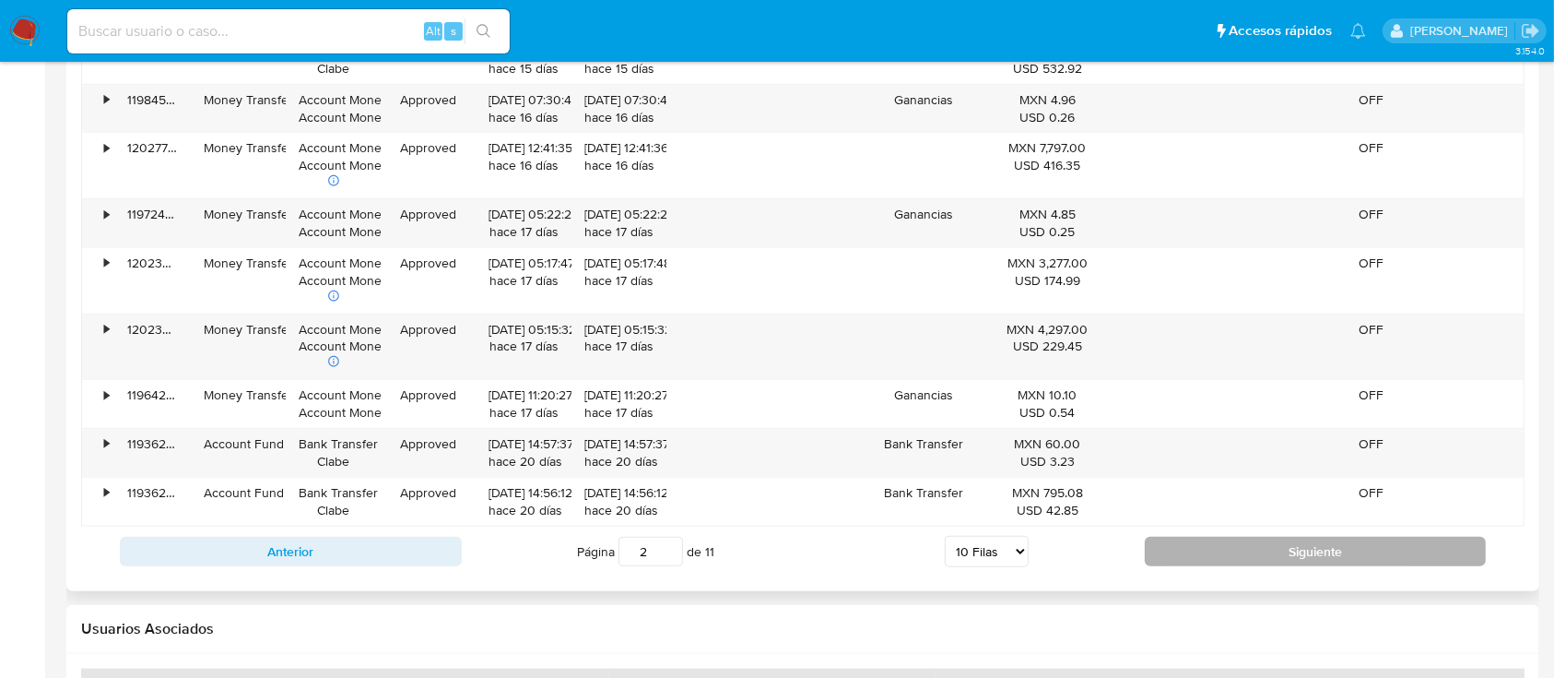
click at [1335, 554] on button "Siguiente" at bounding box center [1316, 552] width 342 height 30
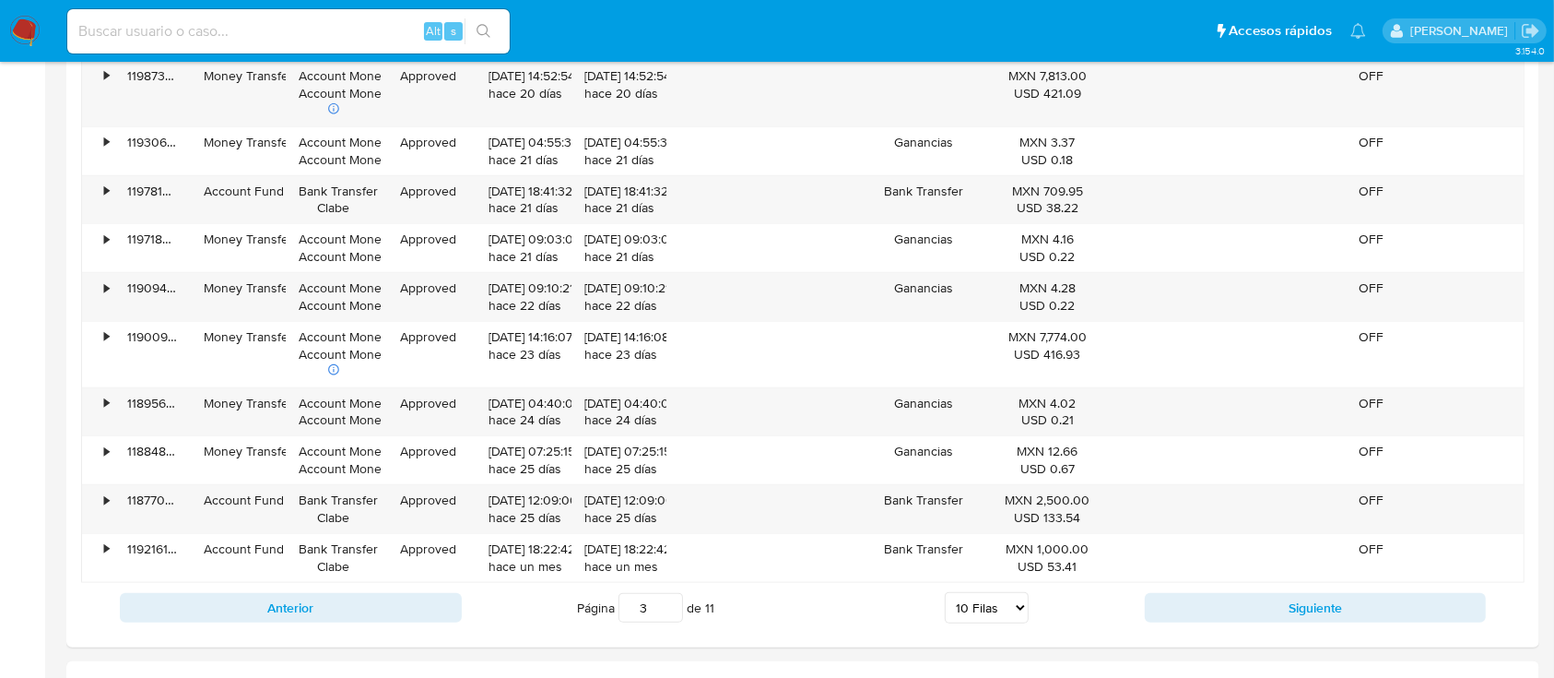
scroll to position [1918, 0]
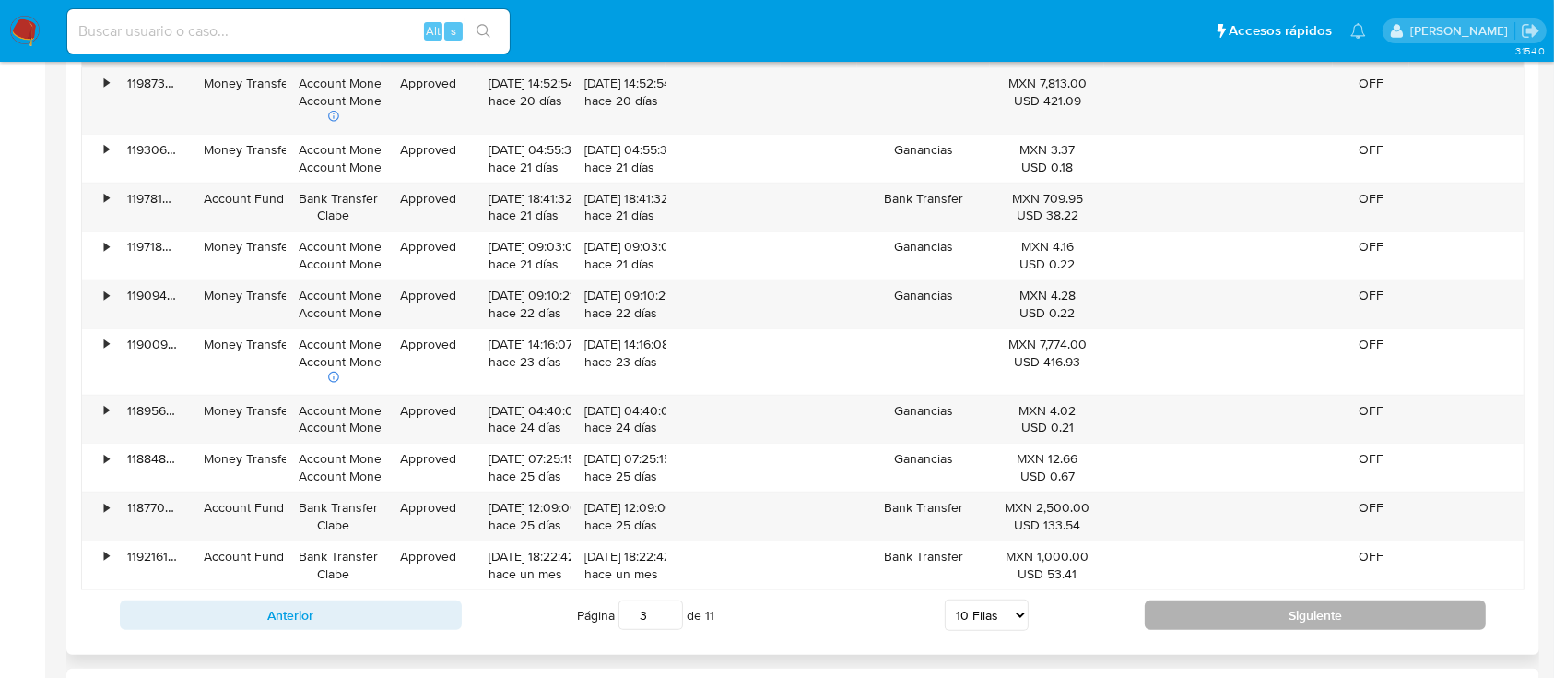
click at [1321, 608] on button "Siguiente" at bounding box center [1316, 615] width 342 height 30
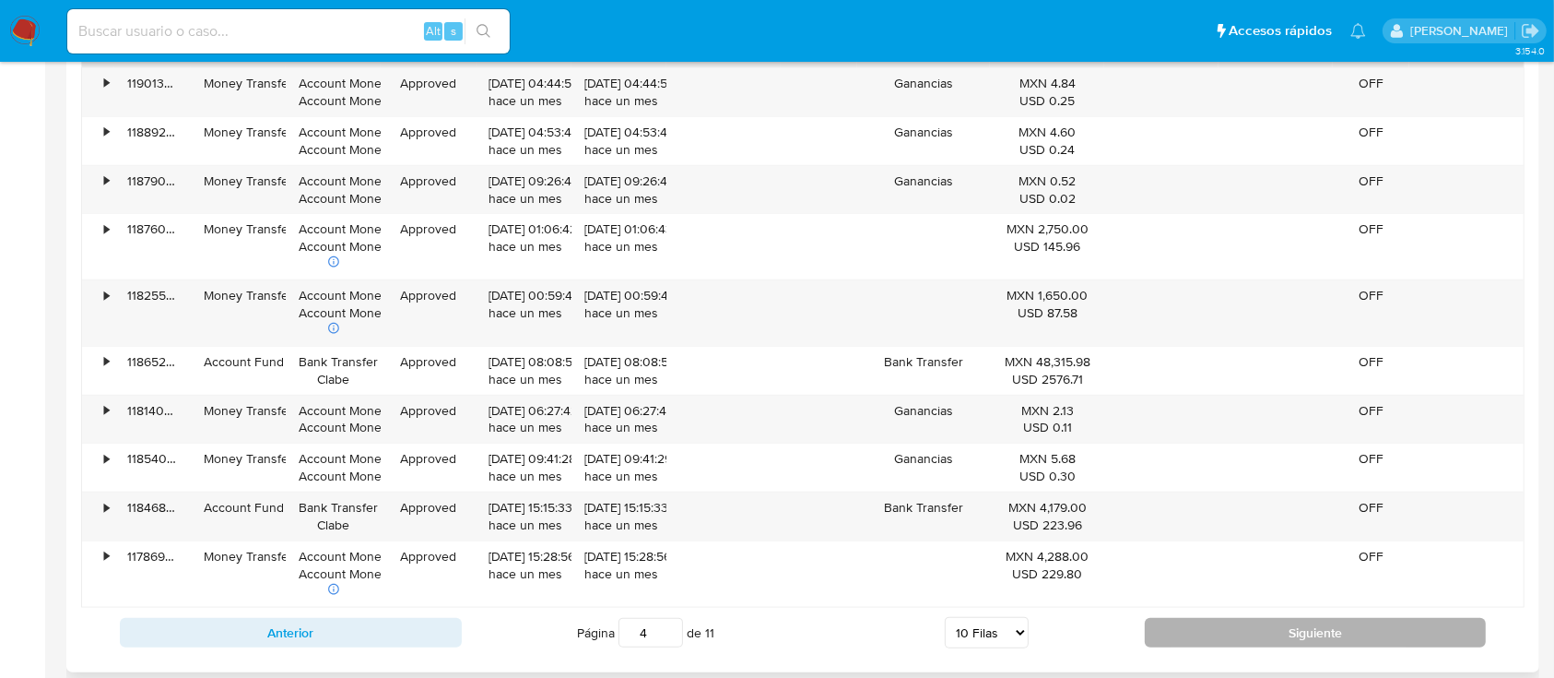
click at [1321, 608] on div "Anterior Página 4 de 11 5 [PERSON_NAME] 10 [PERSON_NAME] 20 [PERSON_NAME] 25 [P…" at bounding box center [803, 633] width 1444 height 50
click at [1313, 624] on button "Siguiente" at bounding box center [1316, 633] width 342 height 30
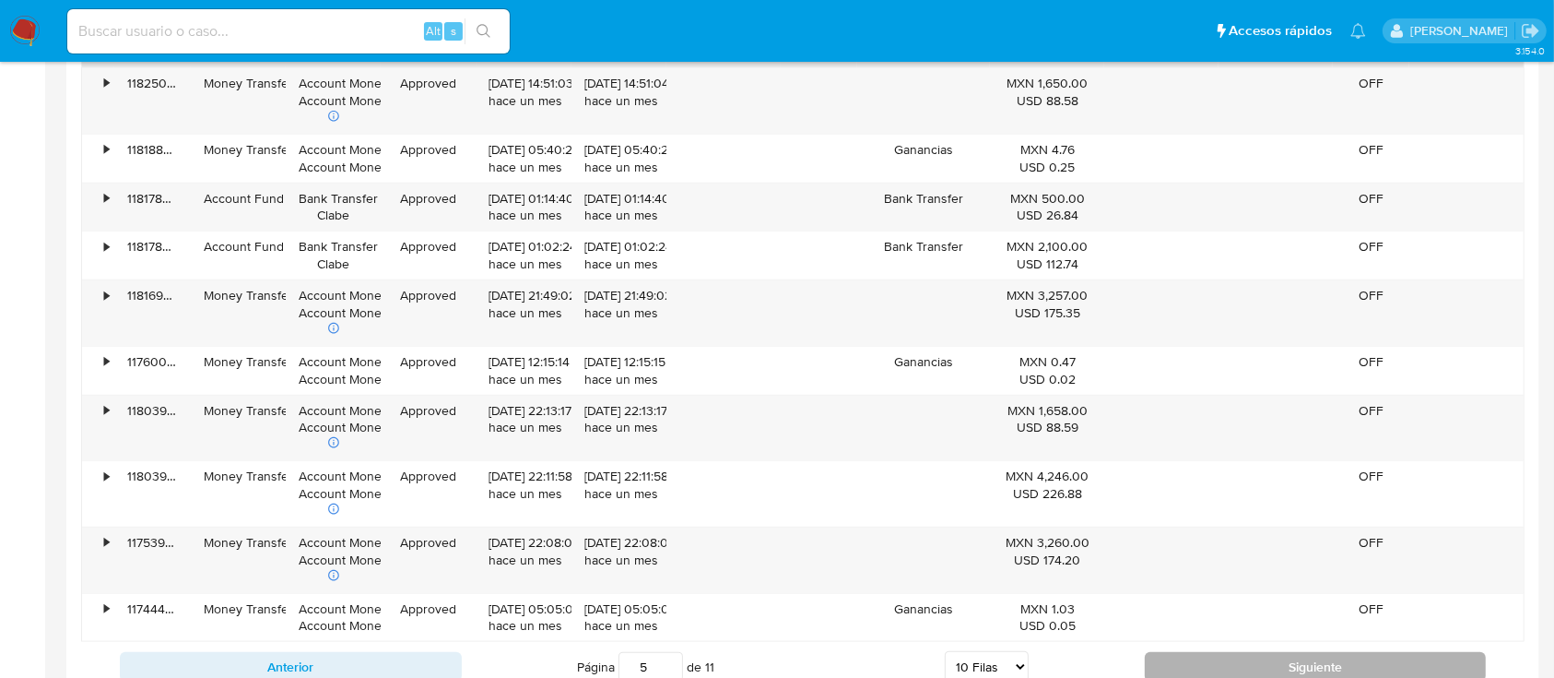
click at [1399, 669] on button "Siguiente" at bounding box center [1316, 667] width 342 height 30
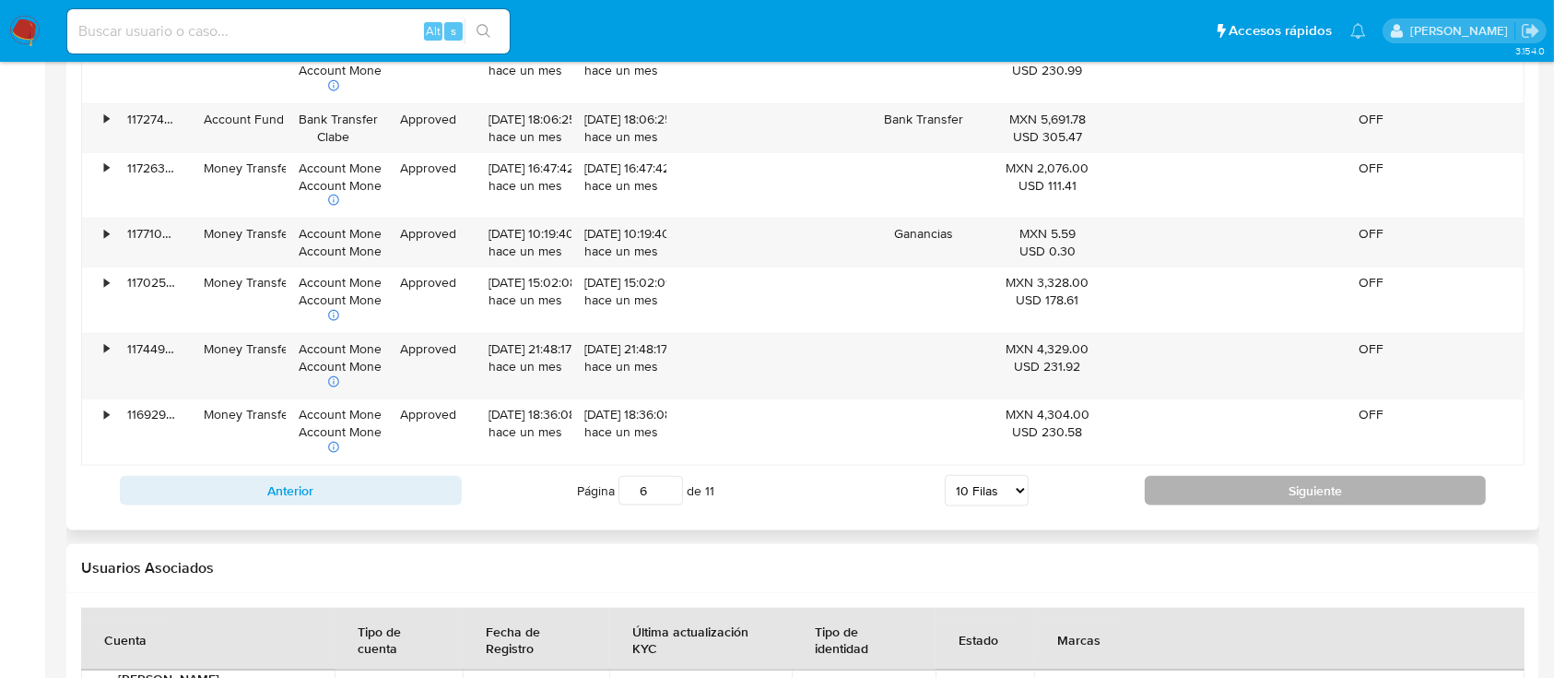
click at [1381, 503] on button "Siguiente" at bounding box center [1316, 491] width 342 height 30
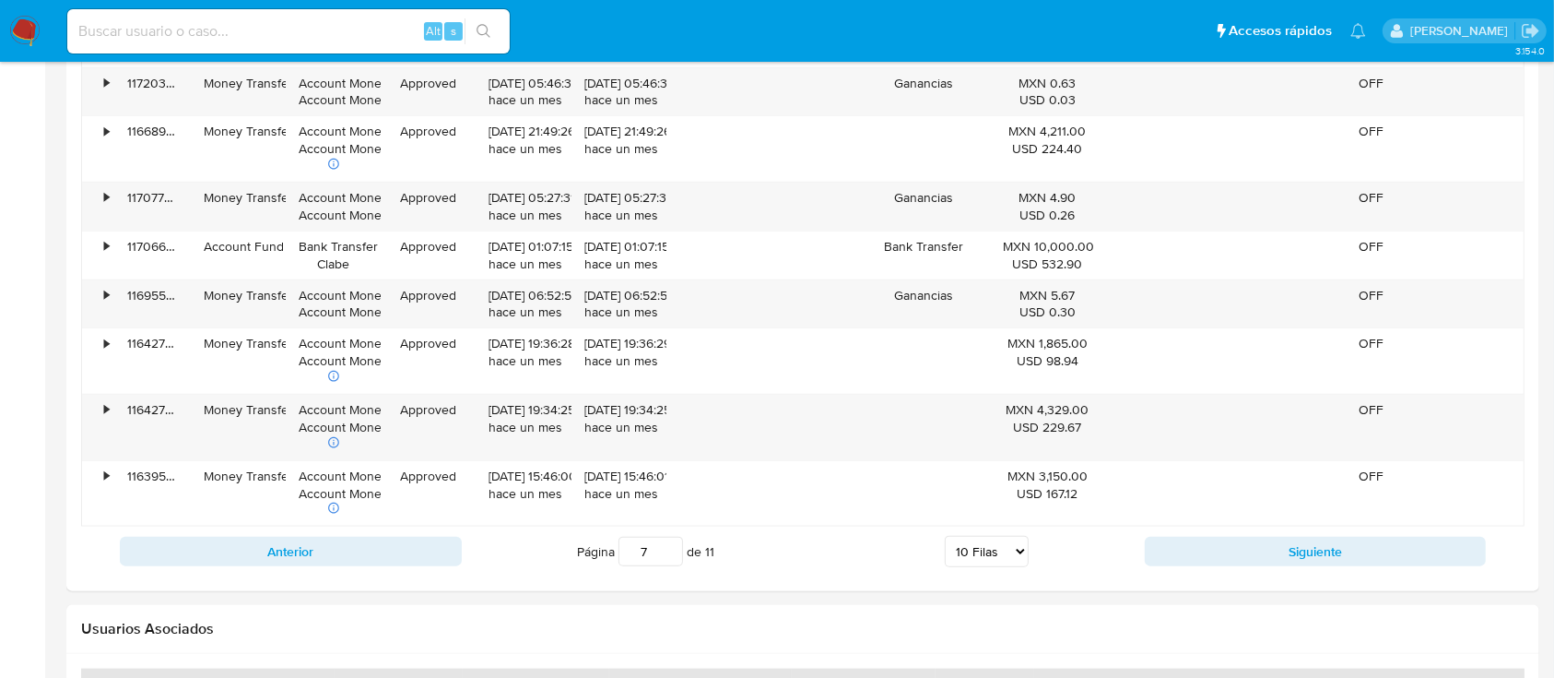
scroll to position [2040, 0]
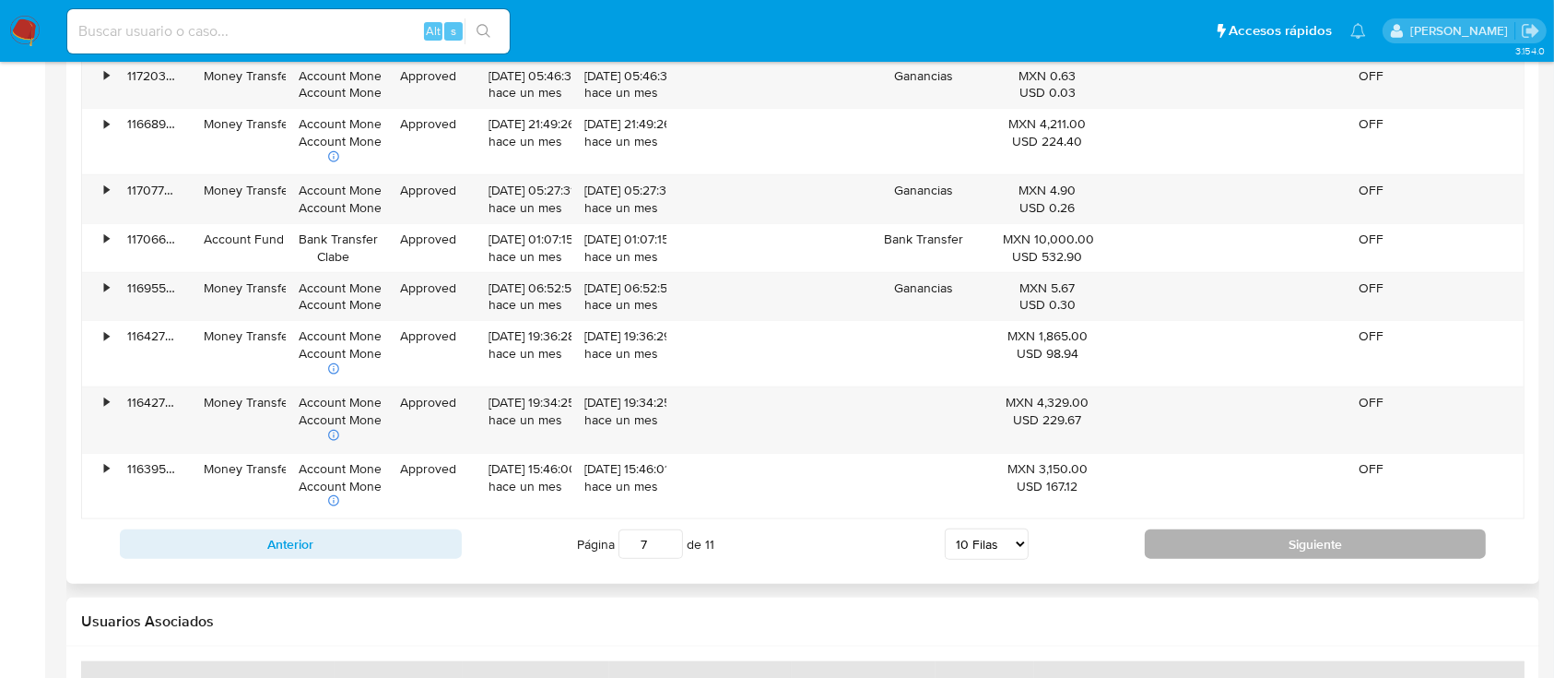
click at [1406, 550] on button "Siguiente" at bounding box center [1316, 544] width 342 height 30
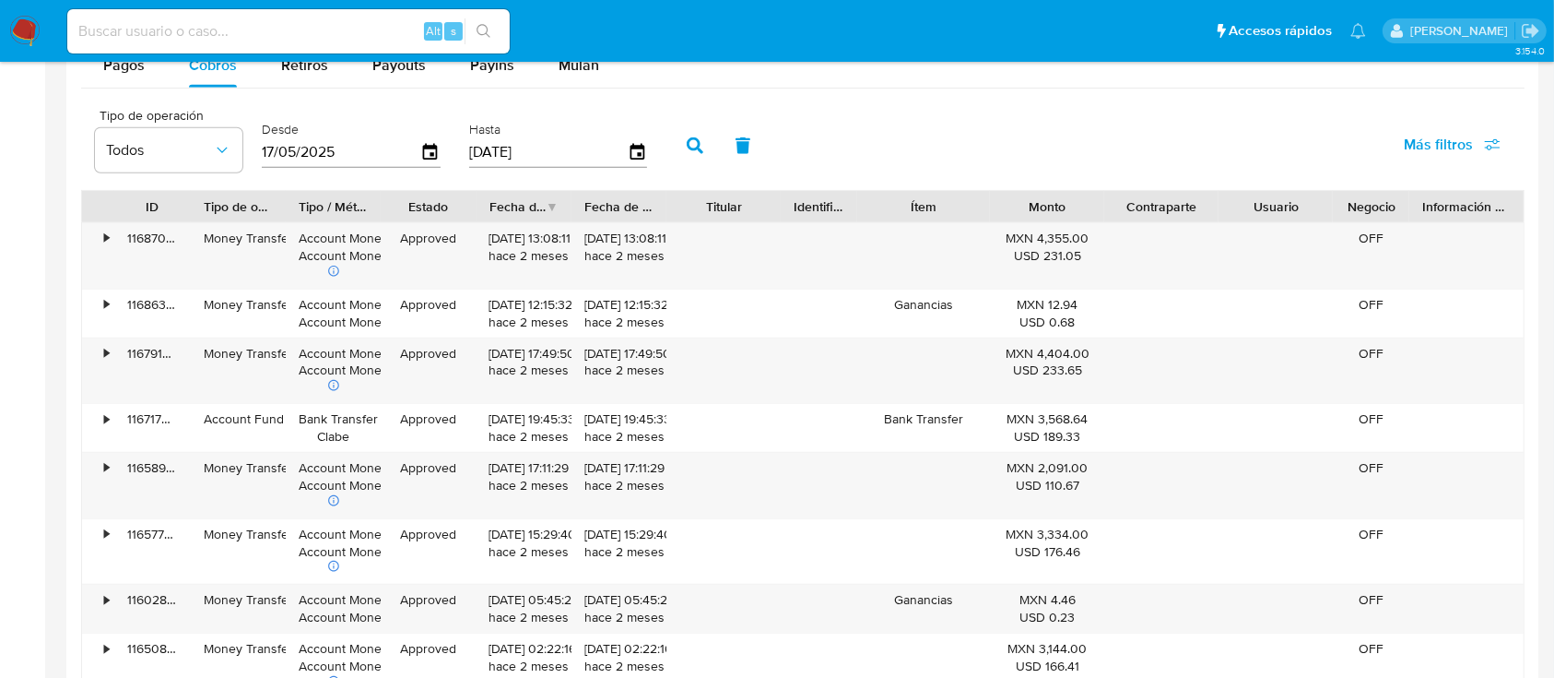
scroll to position [2213, 0]
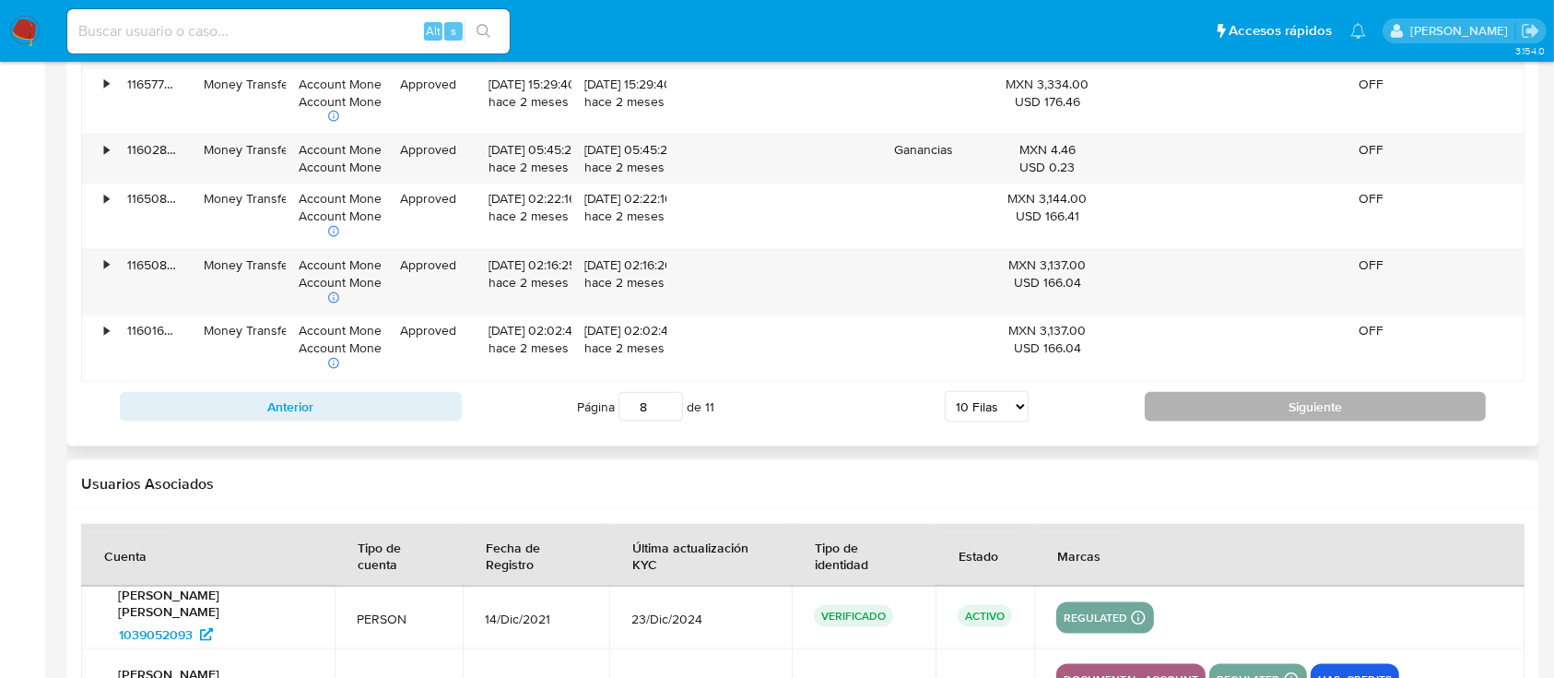
click at [1319, 395] on button "Siguiente" at bounding box center [1316, 407] width 342 height 30
type input "9"
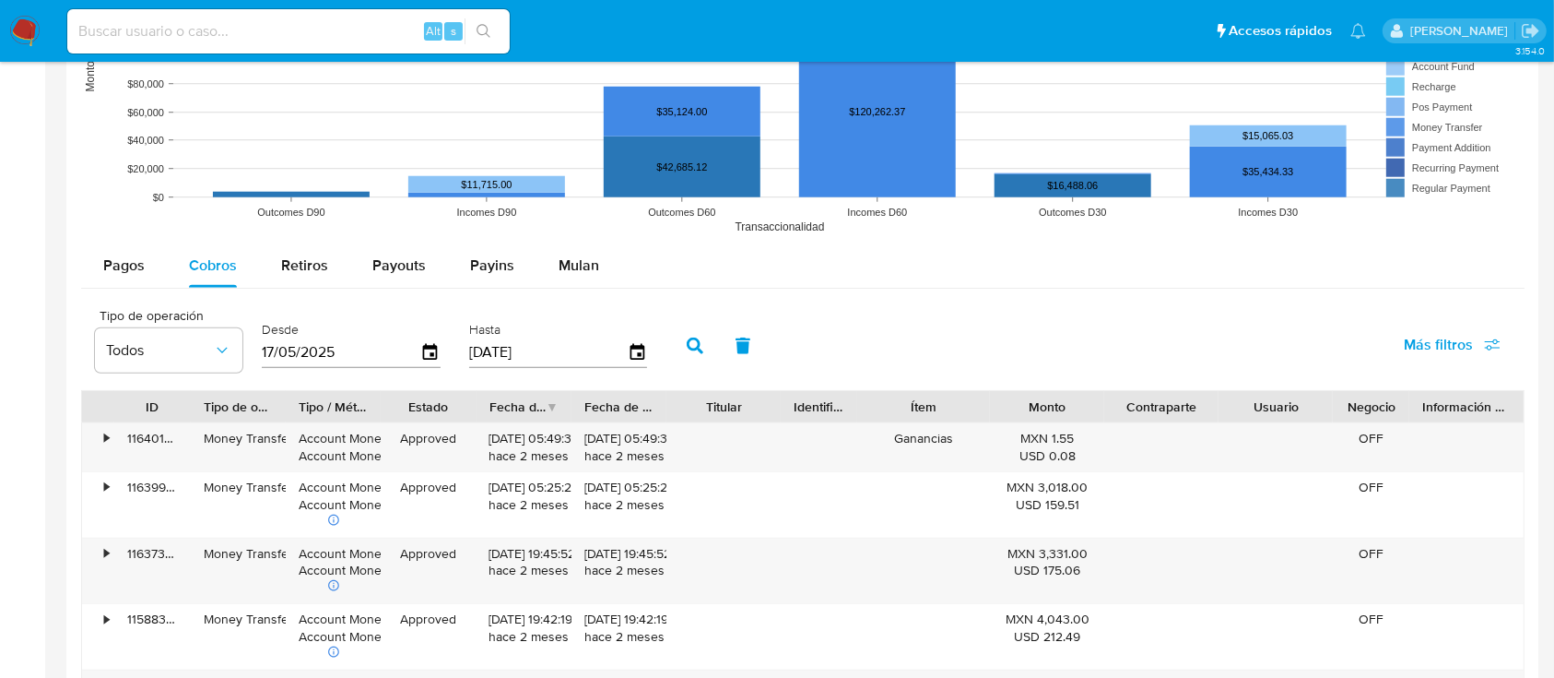
scroll to position [1551, 0]
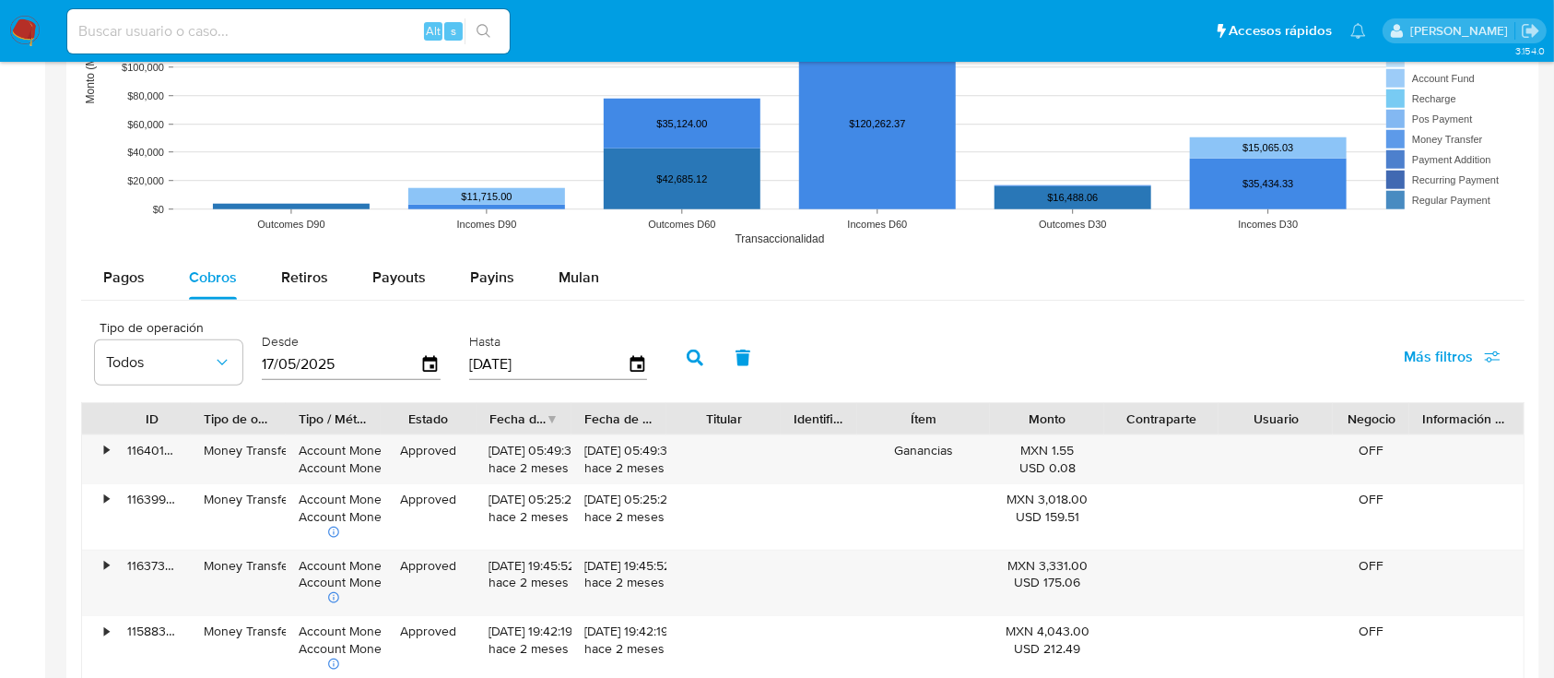
click at [349, 375] on input "17/05/2025" at bounding box center [341, 364] width 159 height 30
type input "17/05/202_"
type input "[DATE]"
type input "2_/__/____"
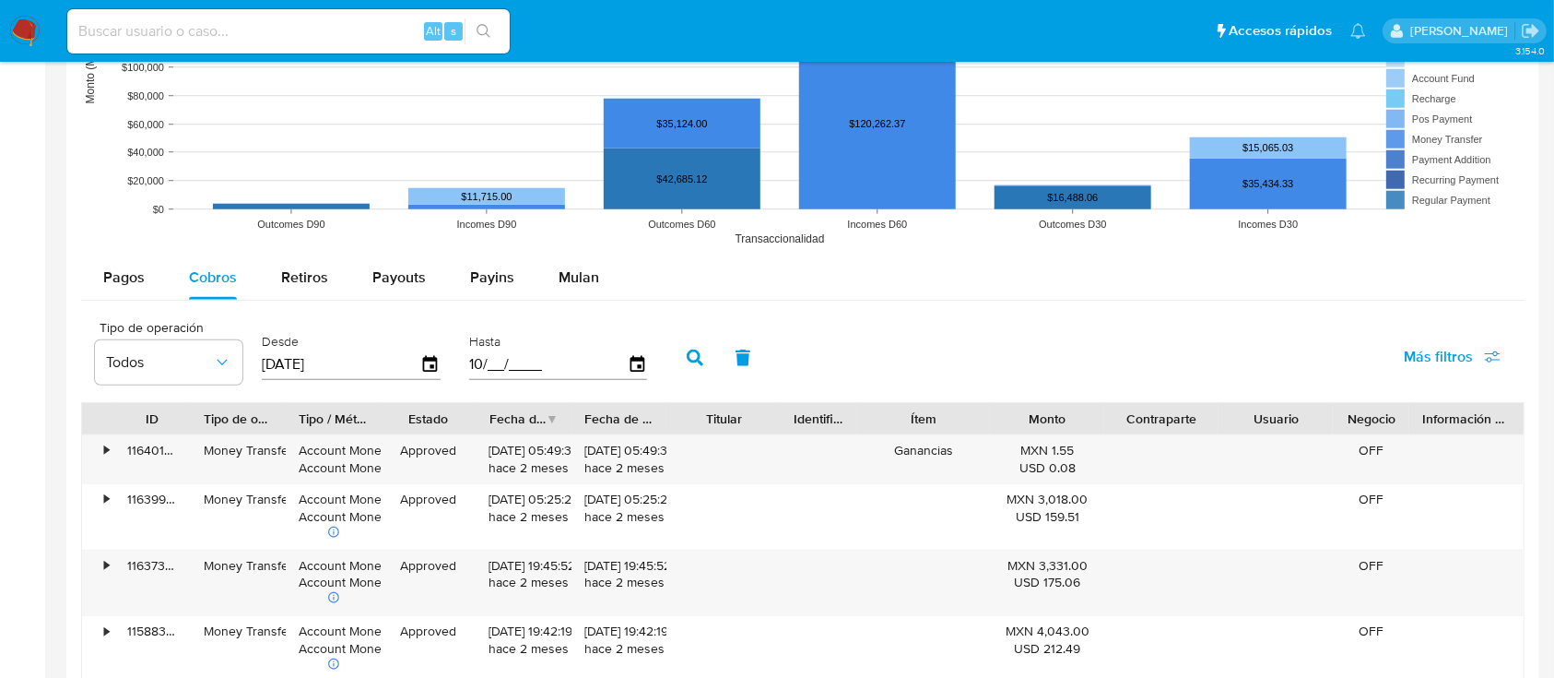
type input "1_/__/____"
type input "[DATE]"
click at [694, 352] on icon "button" at bounding box center [695, 357] width 17 height 17
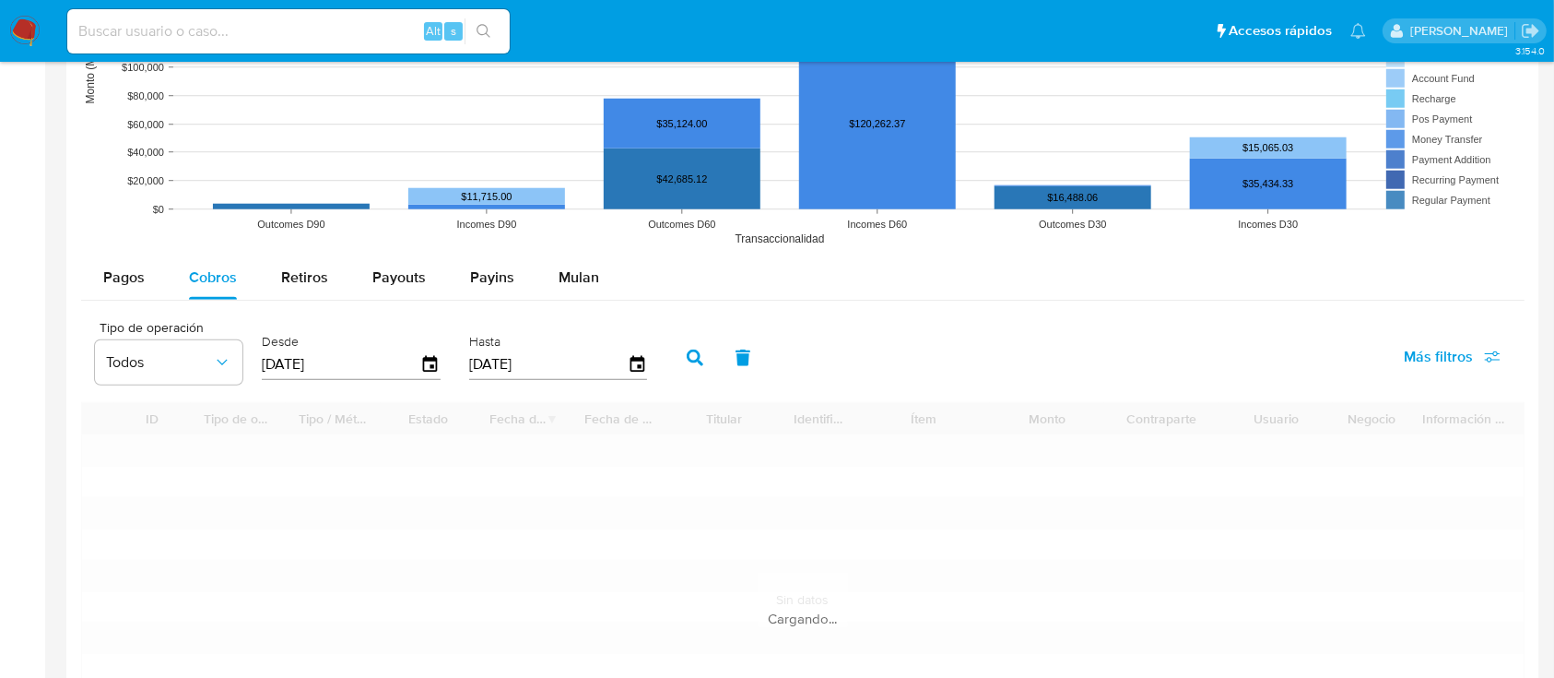
type input "1"
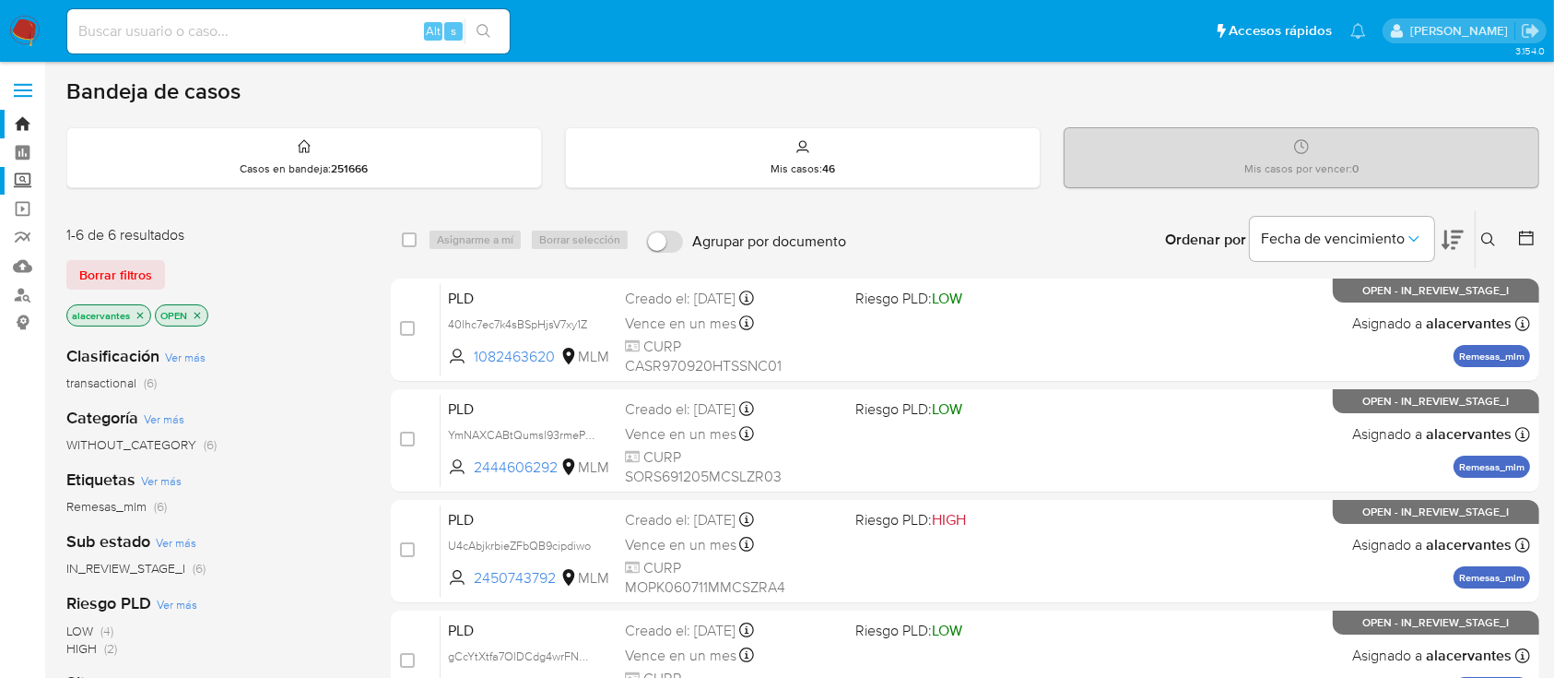
click at [21, 183] on label "Screening" at bounding box center [109, 181] width 219 height 29
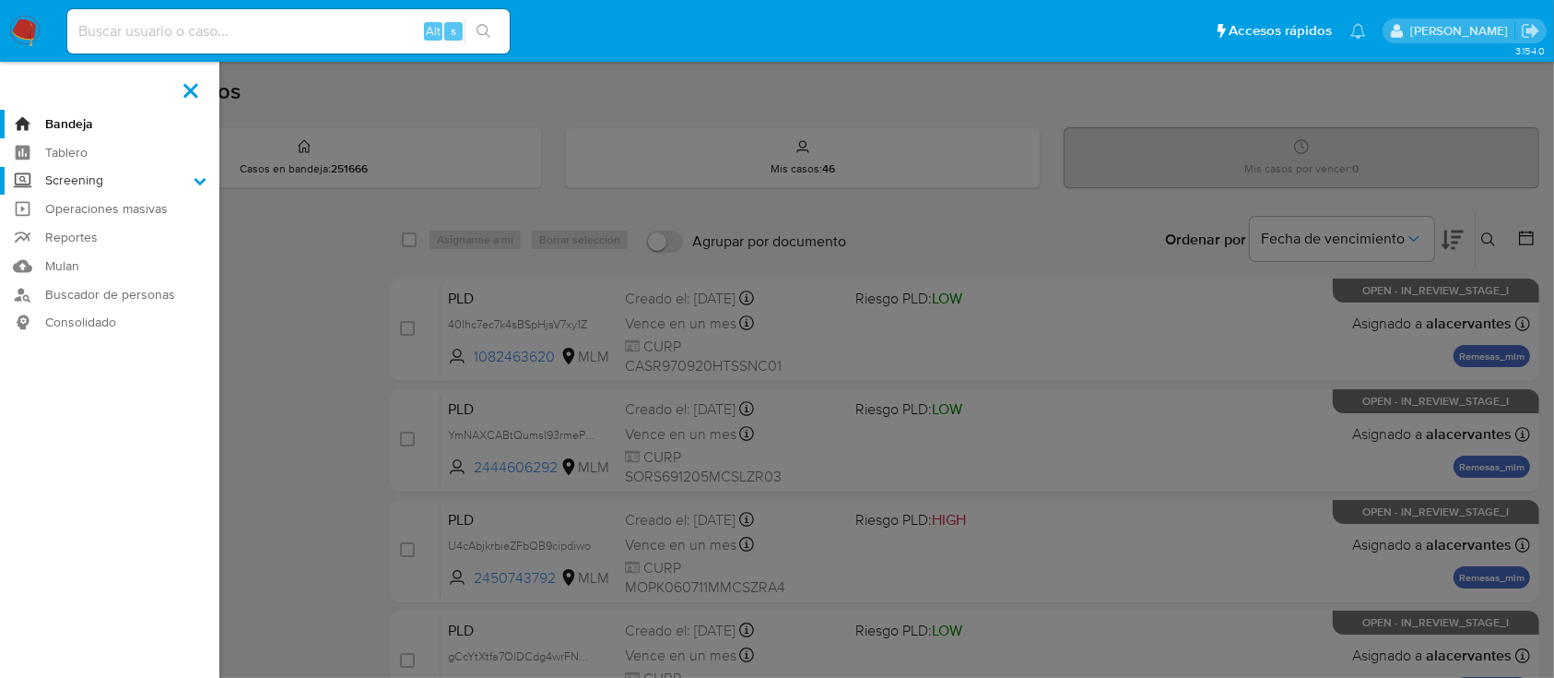
click at [0, 0] on input "Screening" at bounding box center [0, 0] width 0 height 0
click at [89, 245] on link "Herramientas" at bounding box center [109, 253] width 219 height 23
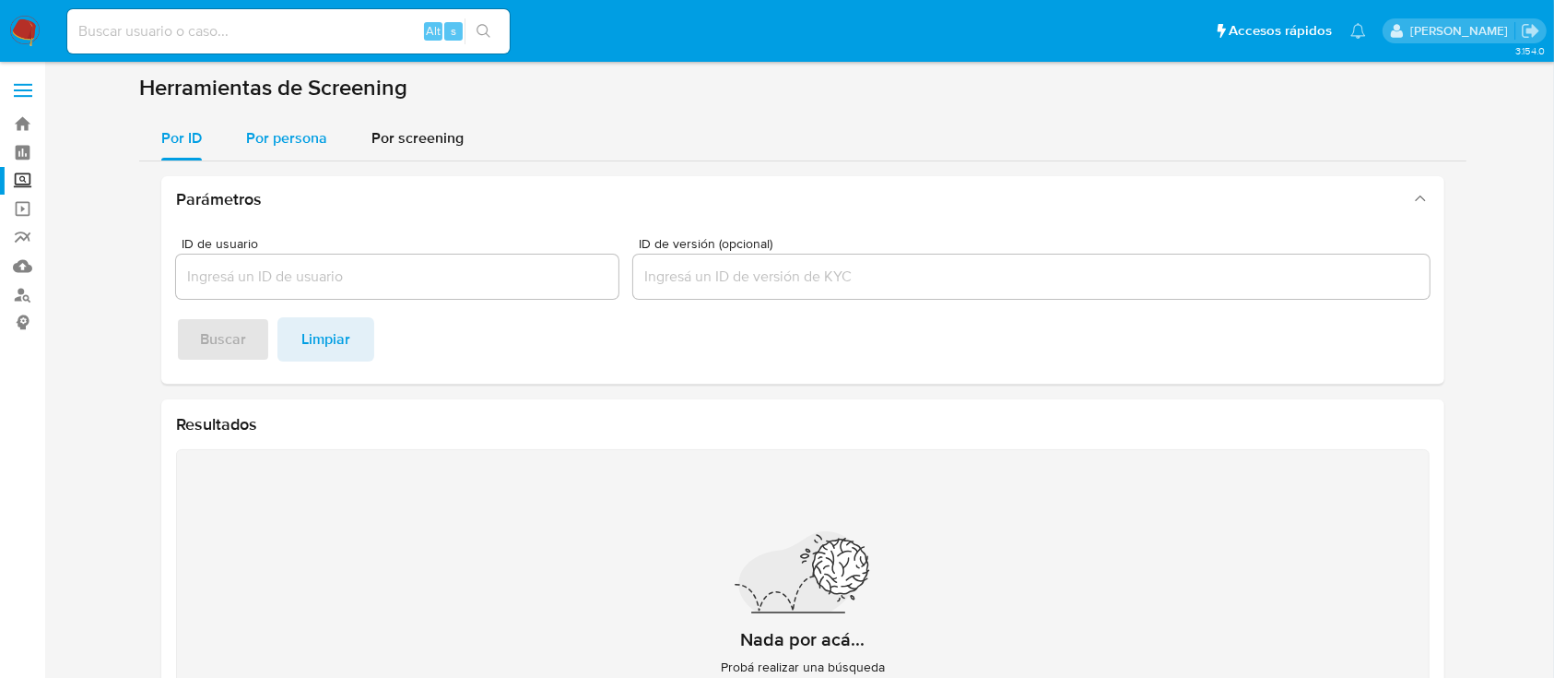
click at [278, 148] on span "Por persona" at bounding box center [286, 137] width 81 height 21
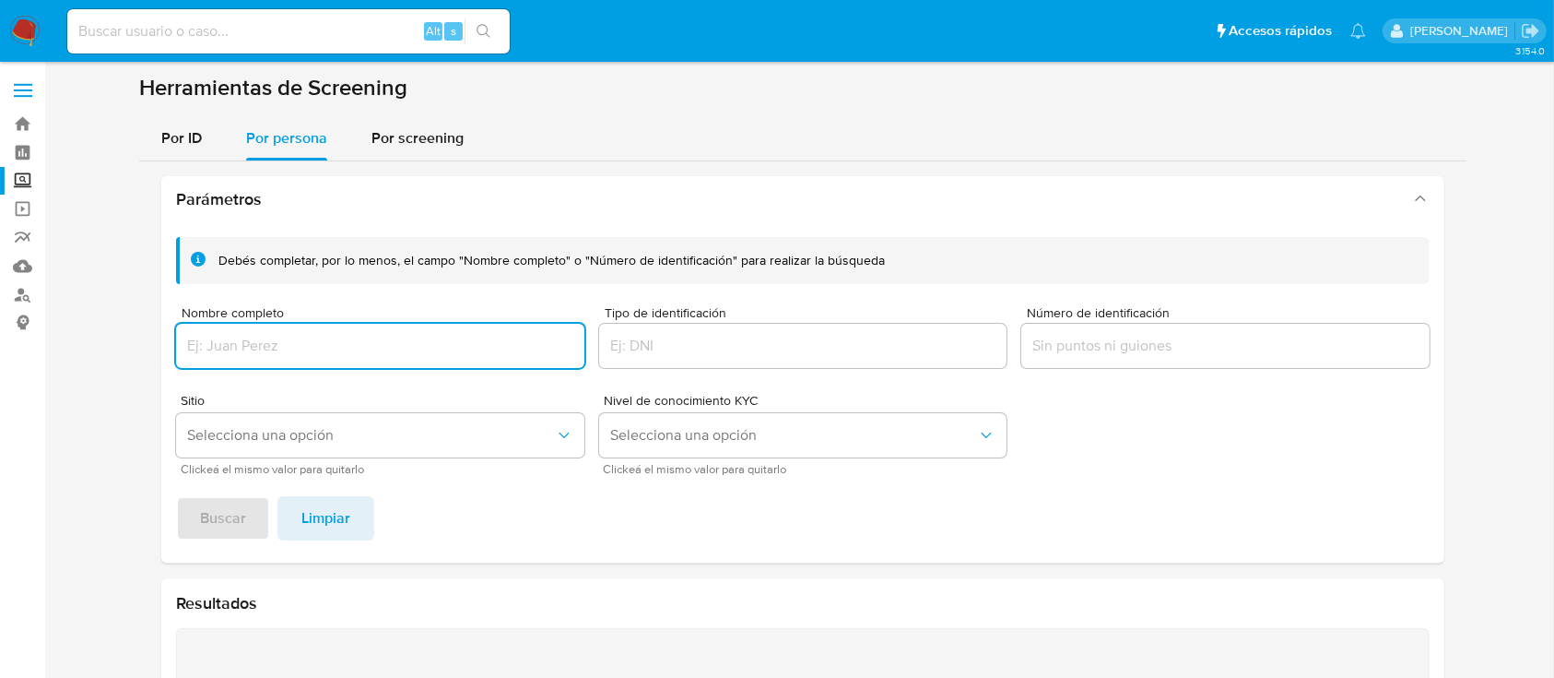
click at [291, 340] on input "Nombre completo" at bounding box center [380, 346] width 408 height 24
type input "m"
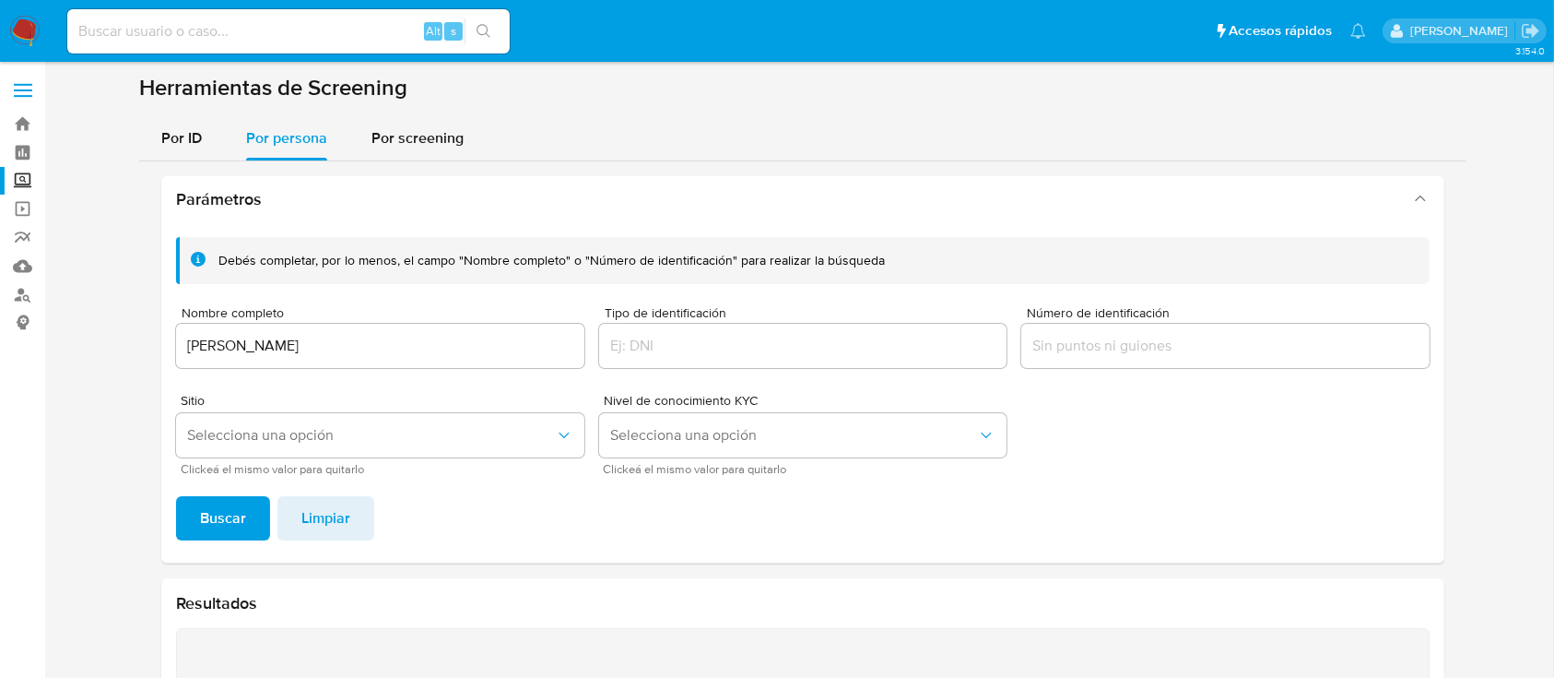
click at [225, 494] on div "[PERSON_NAME] completar, por lo menos, el campo "Nombre completo" o "Número de …" at bounding box center [802, 392] width 1283 height 340
click at [220, 505] on span "Buscar" at bounding box center [223, 518] width 46 height 41
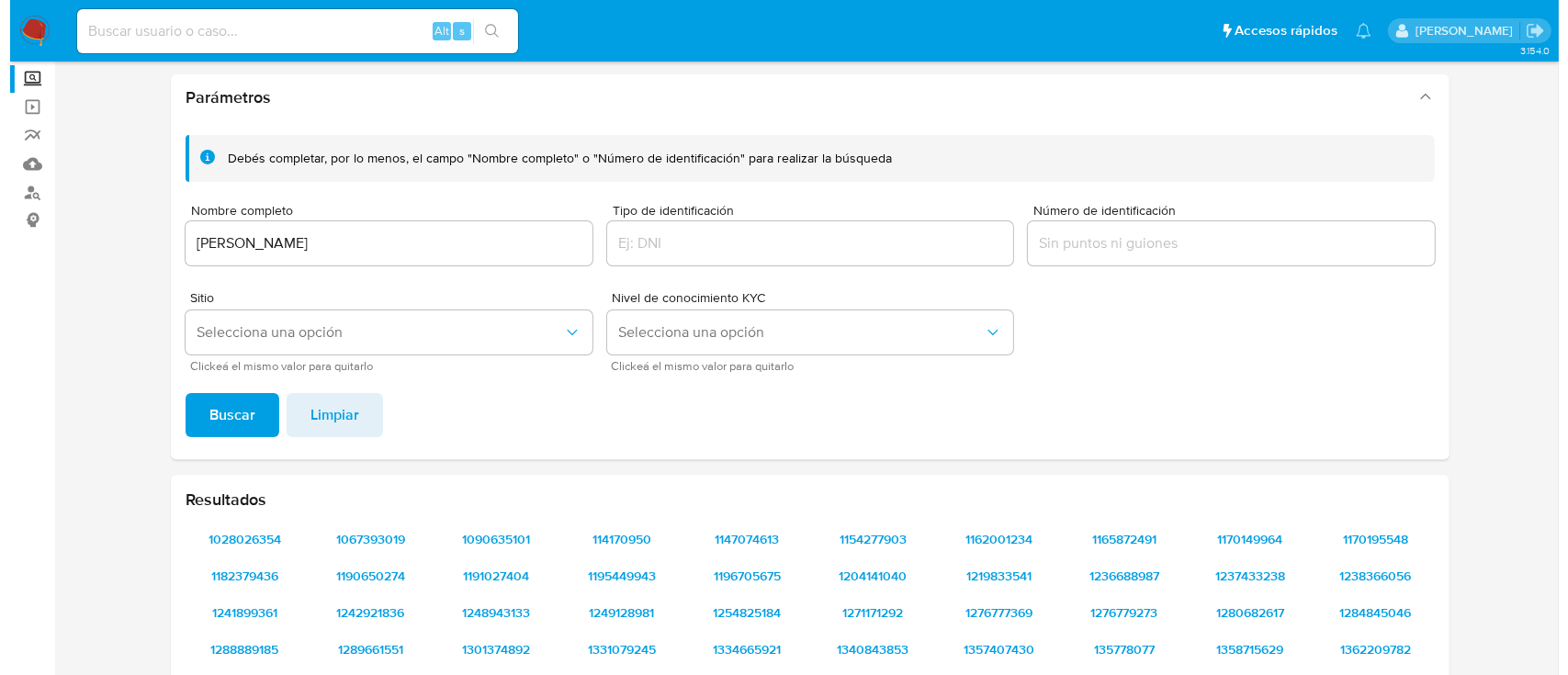
scroll to position [99, 0]
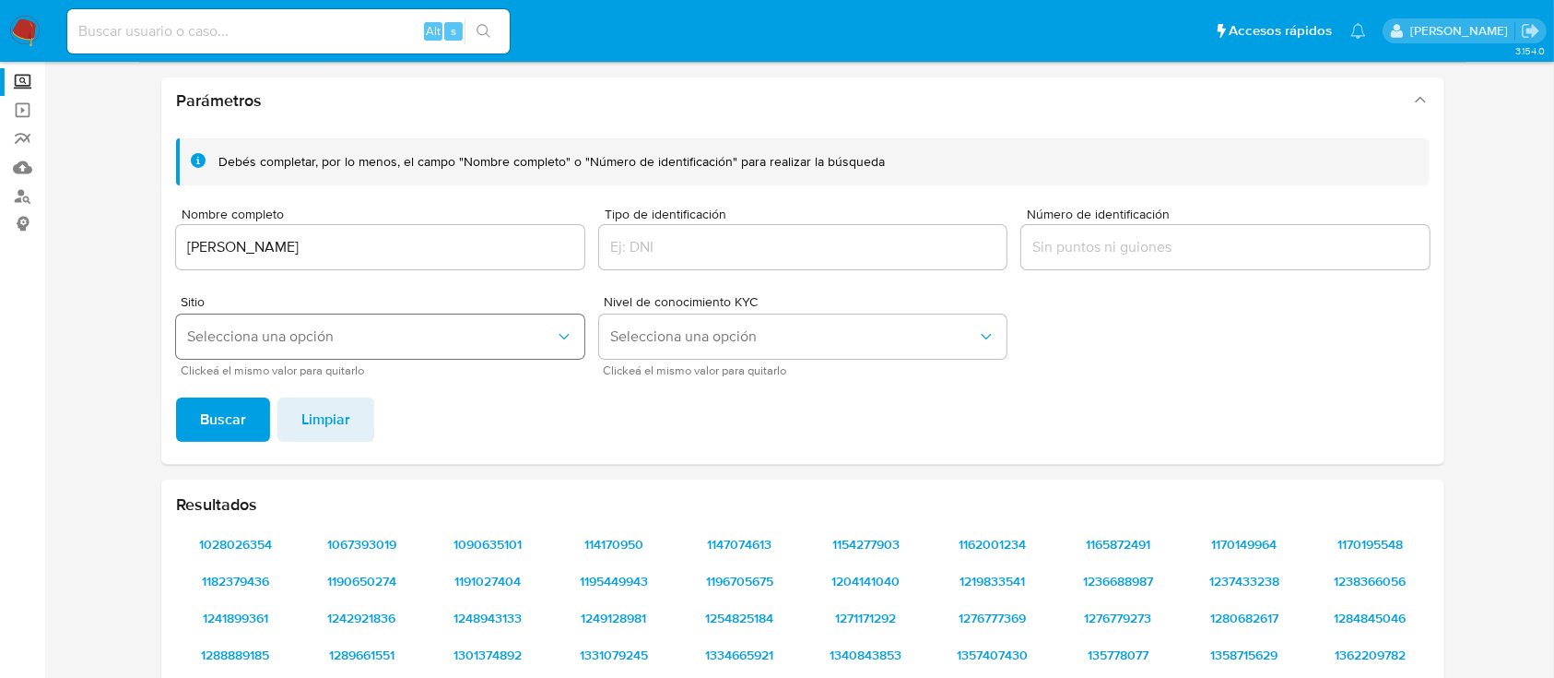
click at [480, 337] on span "Selecciona una opción" at bounding box center [371, 336] width 368 height 18
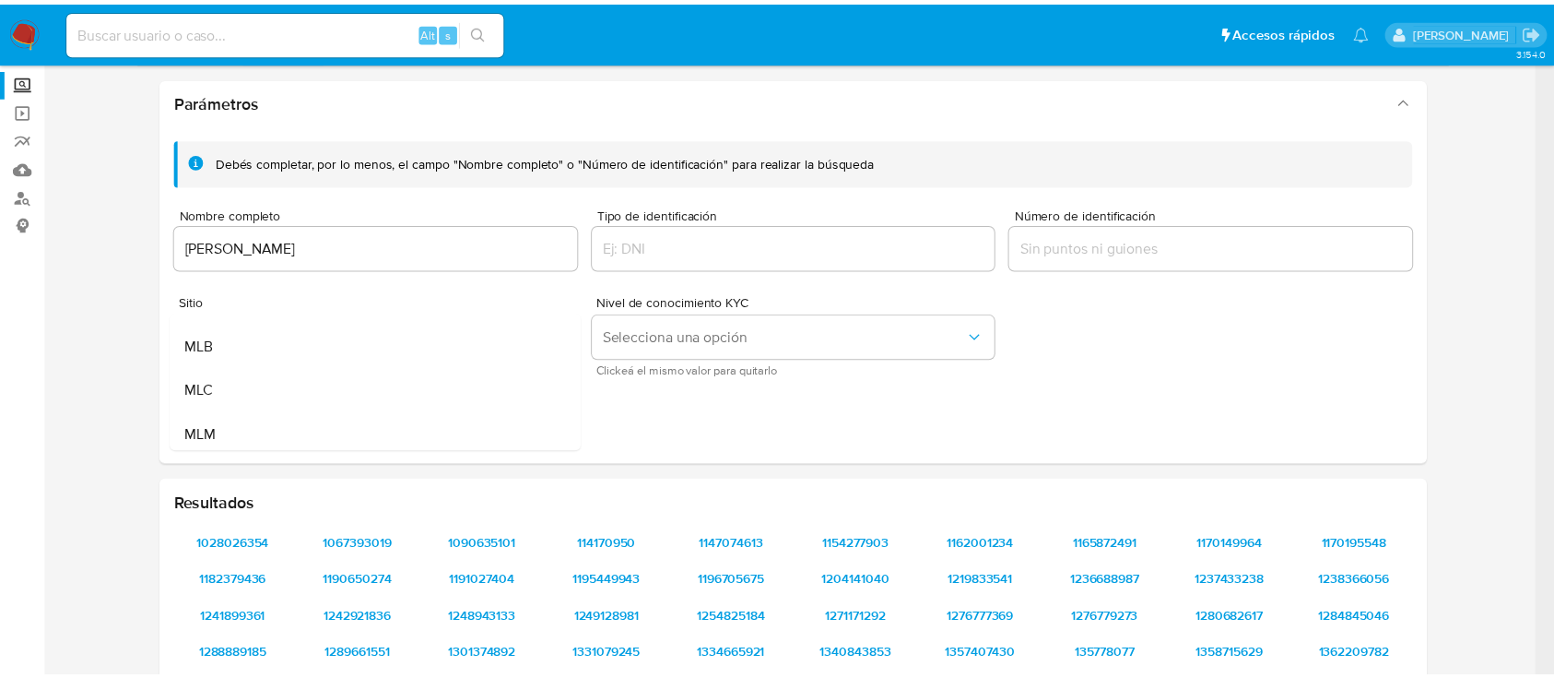
scroll to position [49, 0]
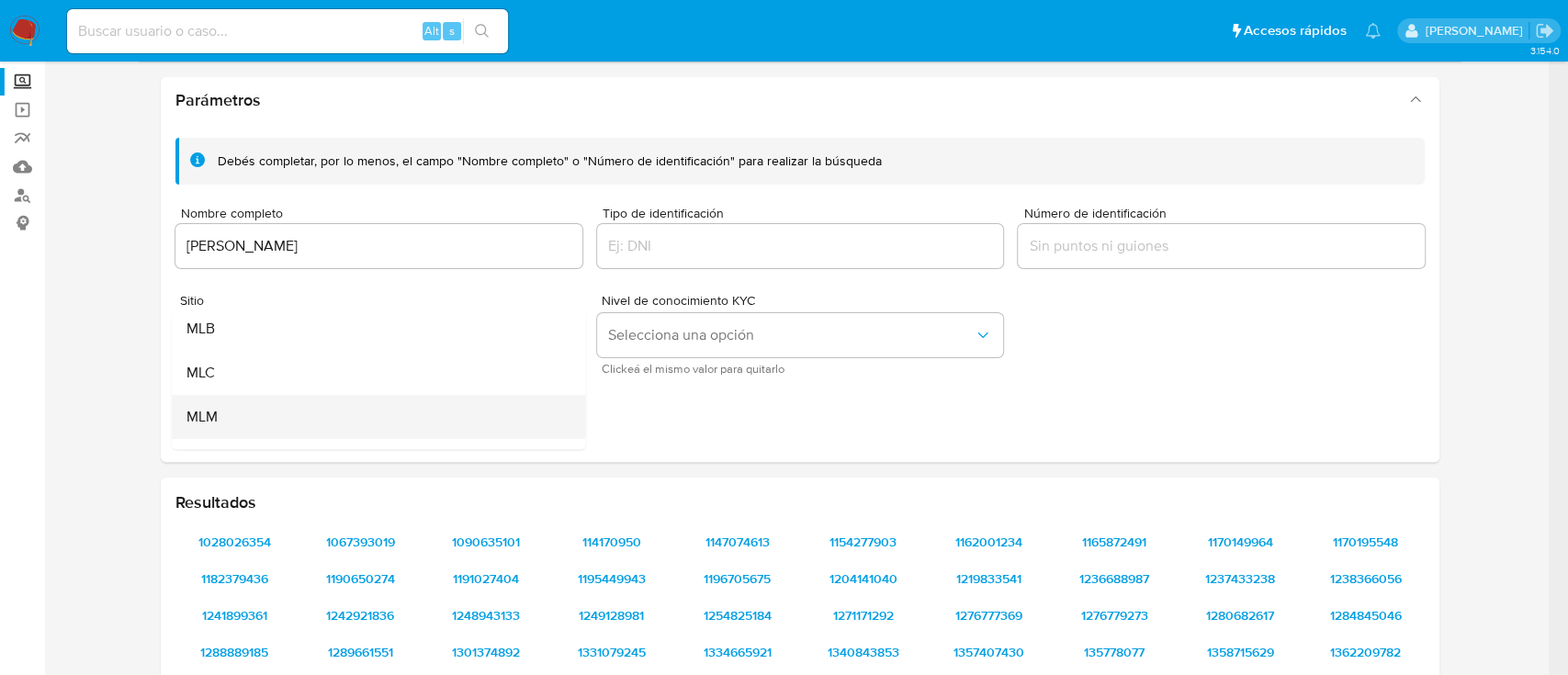
click at [367, 423] on div "MLM" at bounding box center [373, 416] width 374 height 44
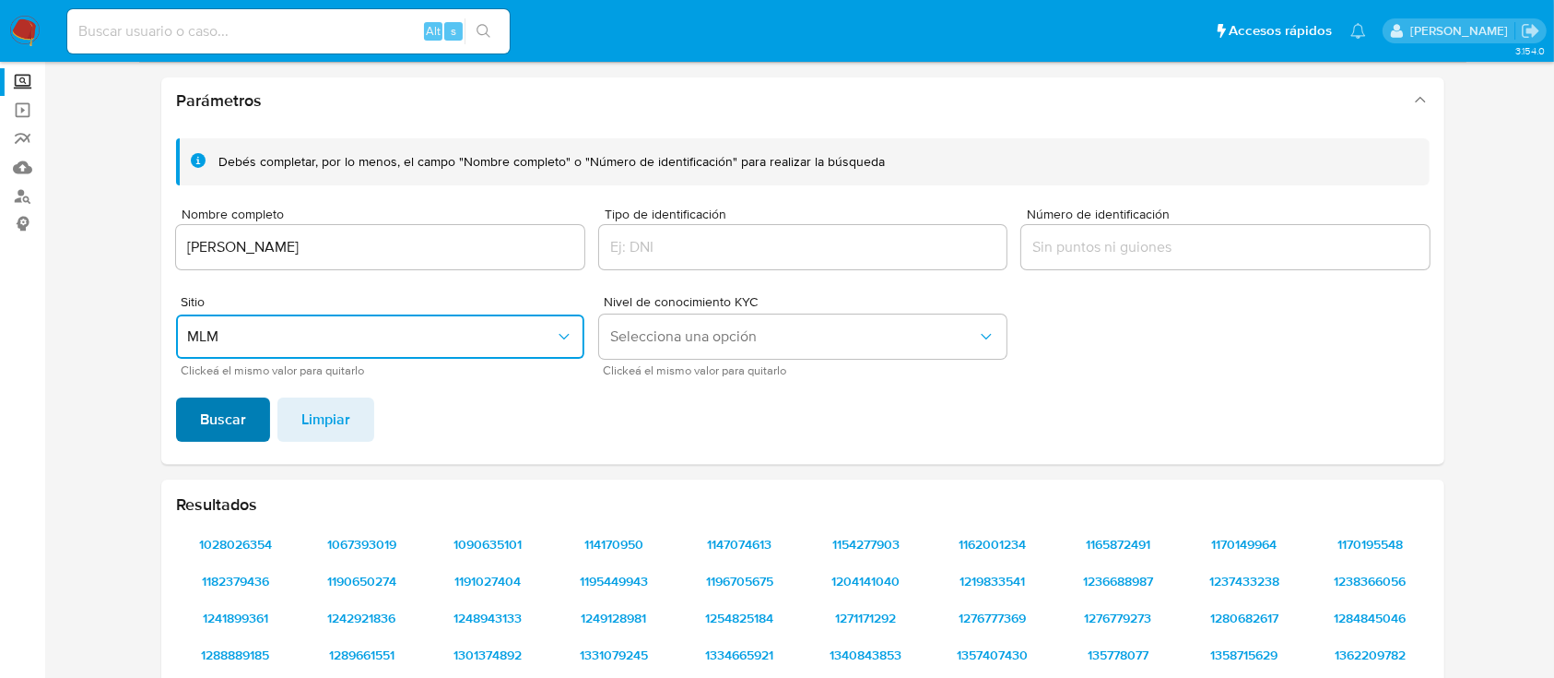
click at [208, 412] on span "Buscar" at bounding box center [223, 419] width 46 height 41
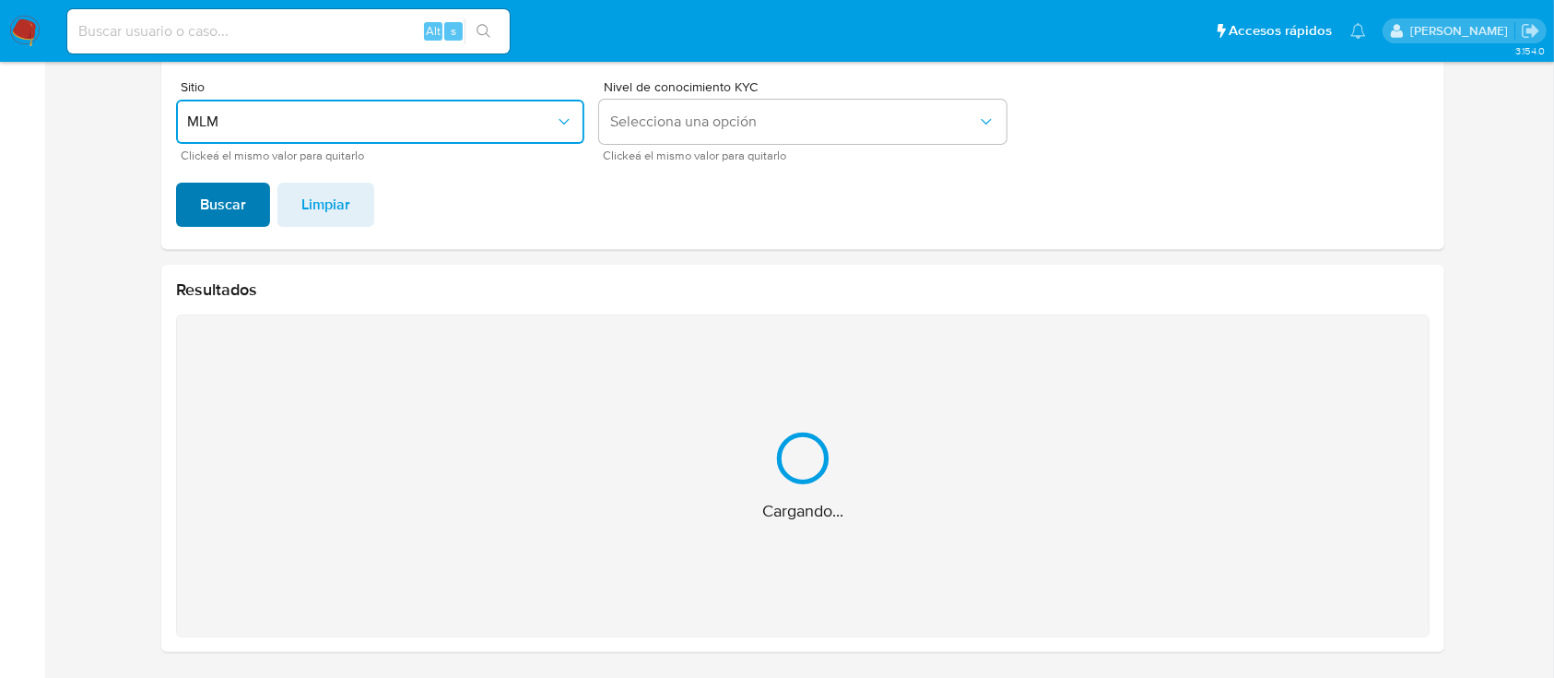
scroll to position [57, 0]
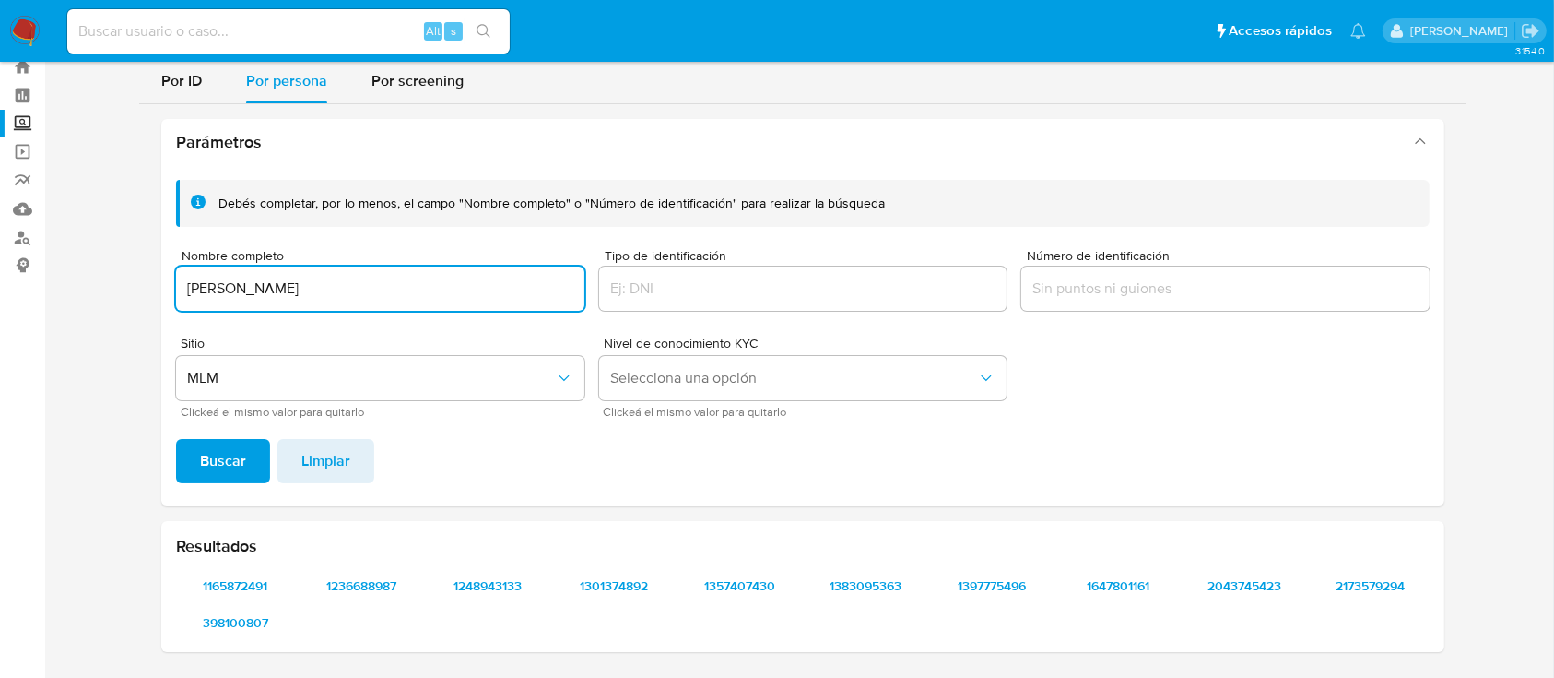
click at [377, 299] on input "[PERSON_NAME]" at bounding box center [380, 289] width 408 height 24
type input "[PERSON_NAME]"
click at [226, 451] on span "Buscar" at bounding box center [223, 461] width 46 height 41
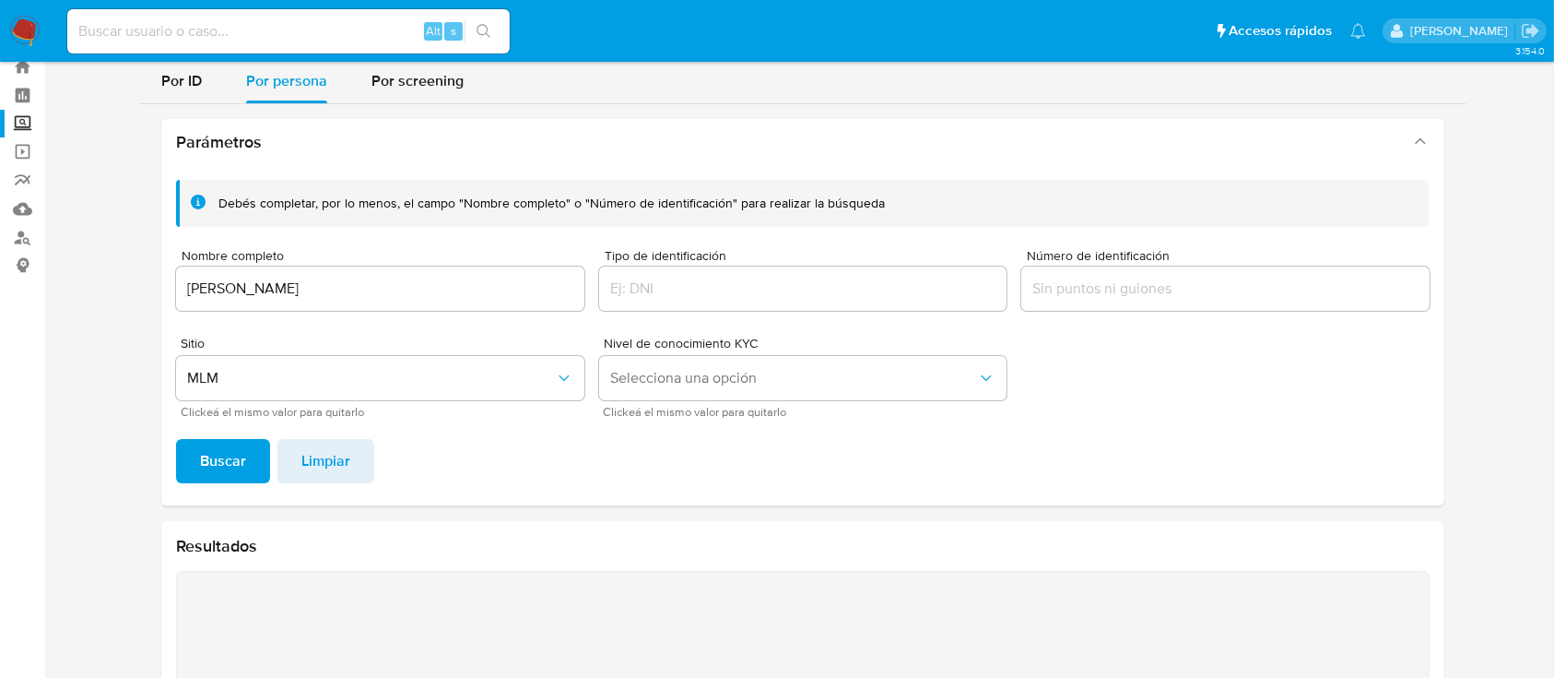
scroll to position [20, 0]
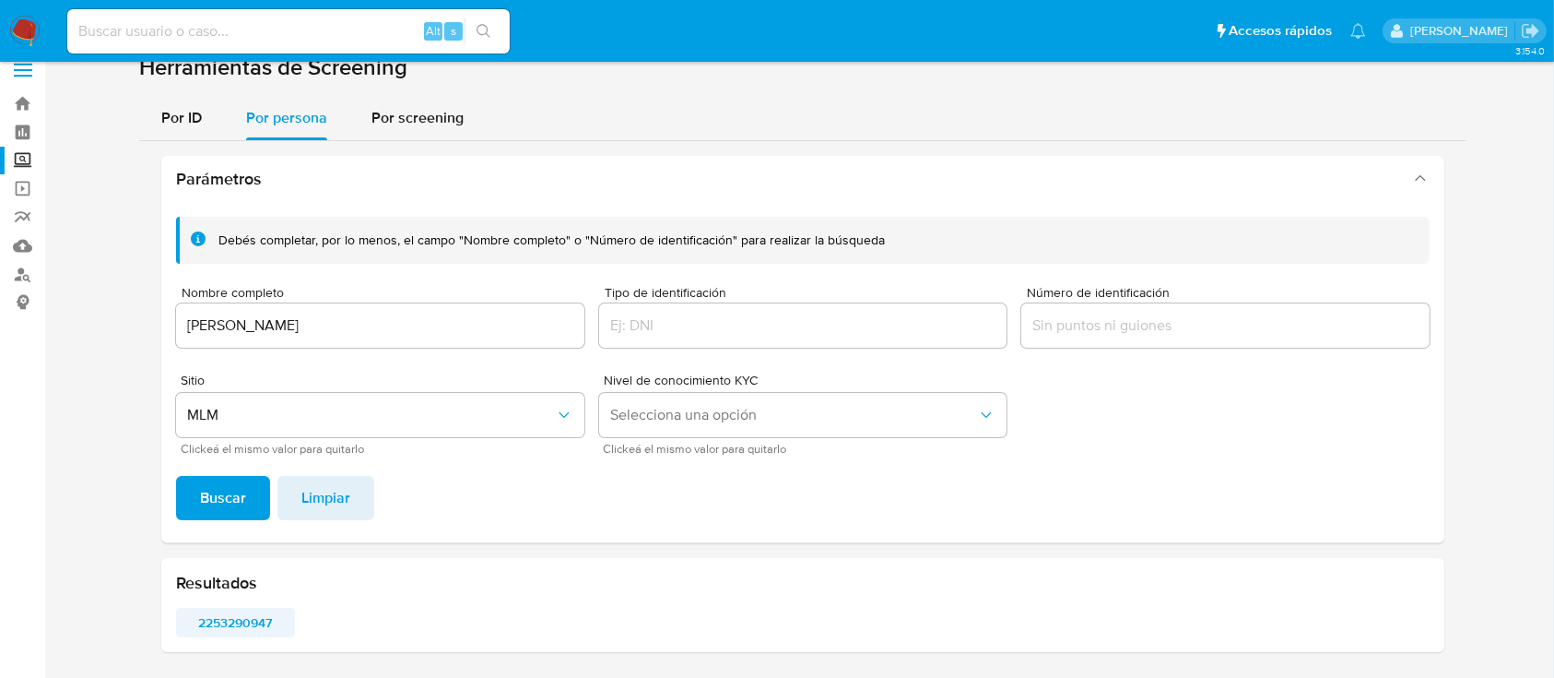
click at [225, 625] on span "2253290947" at bounding box center [235, 622] width 93 height 26
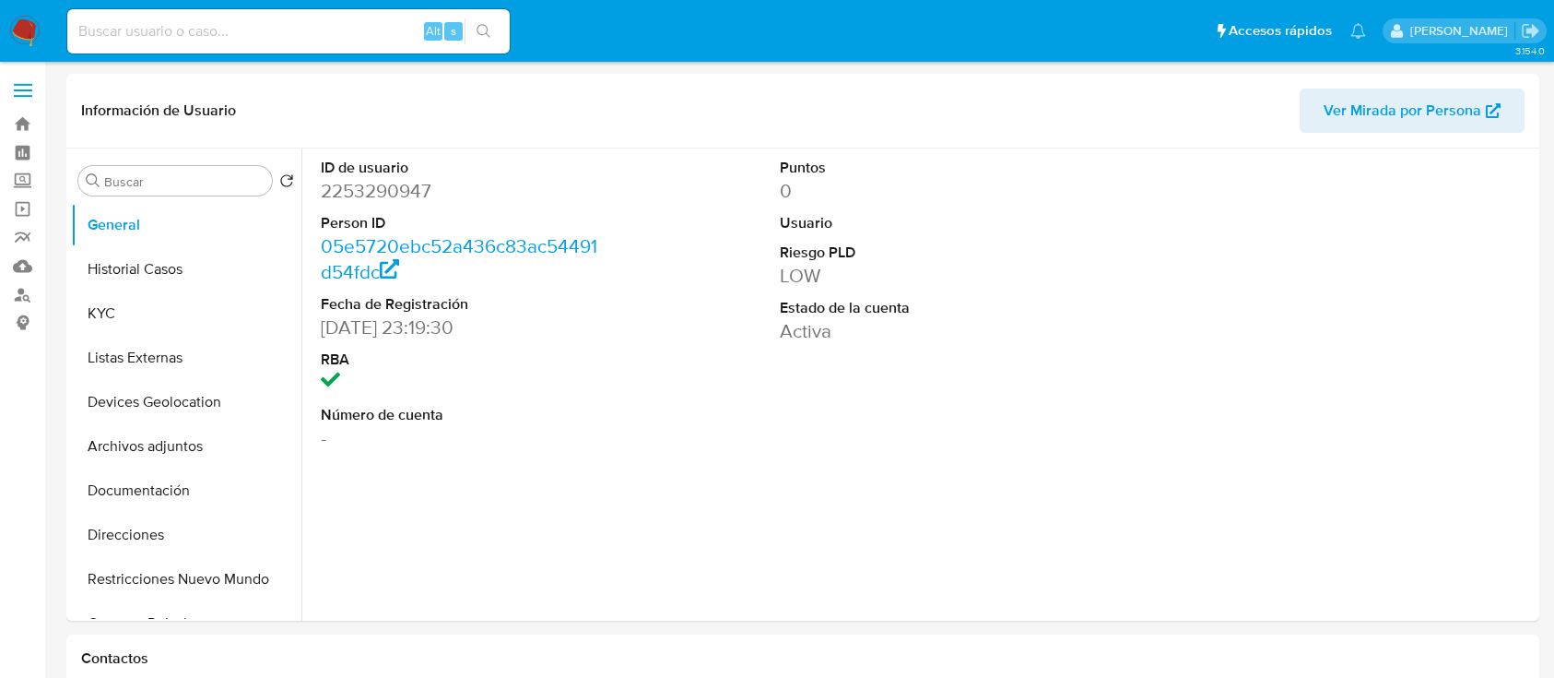
select select "10"
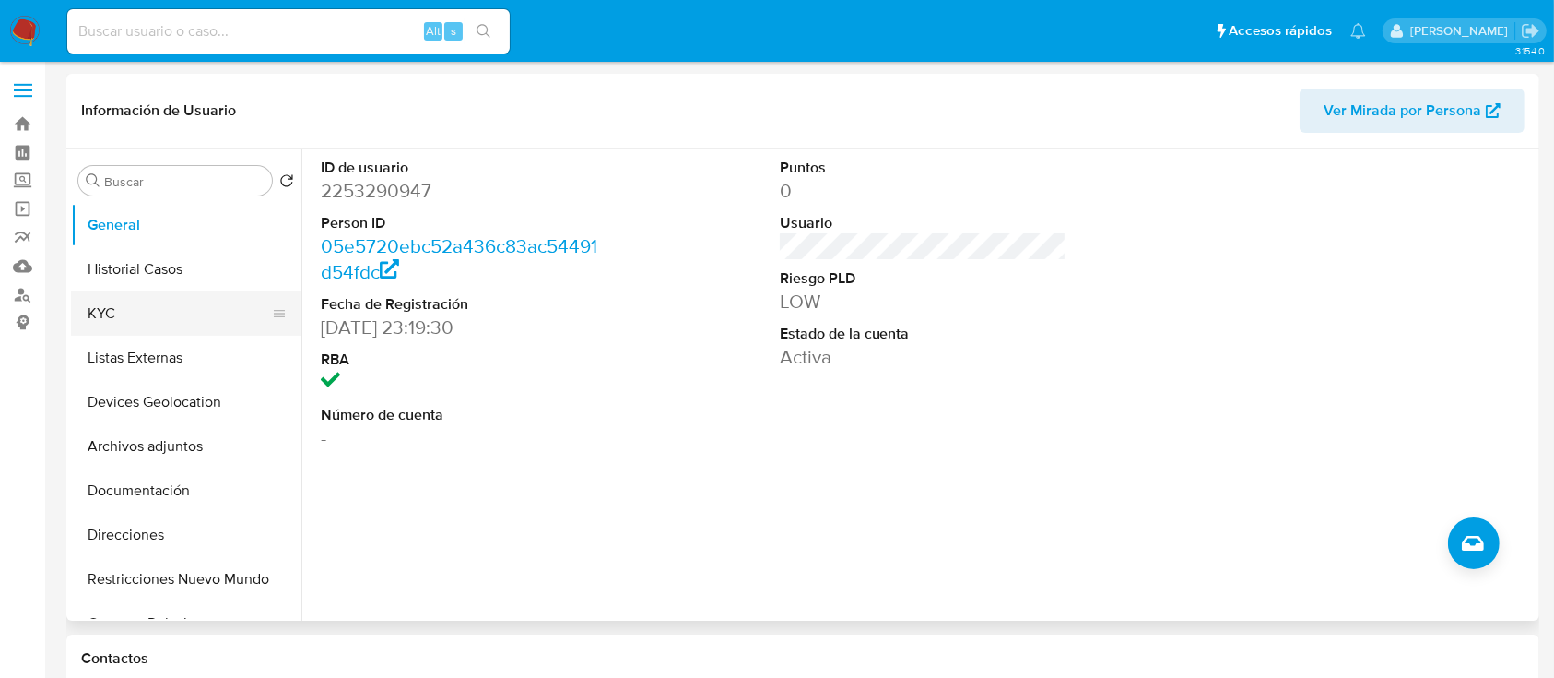
click at [151, 307] on button "KYC" at bounding box center [179, 313] width 216 height 44
